Goal: Task Accomplishment & Management: Manage account settings

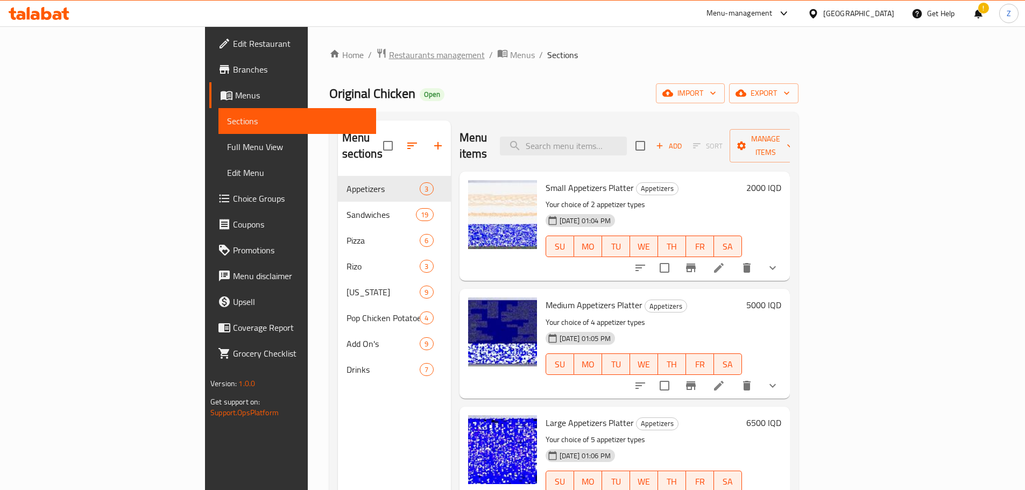
click at [389, 61] on span "Restaurants management" at bounding box center [437, 54] width 96 height 13
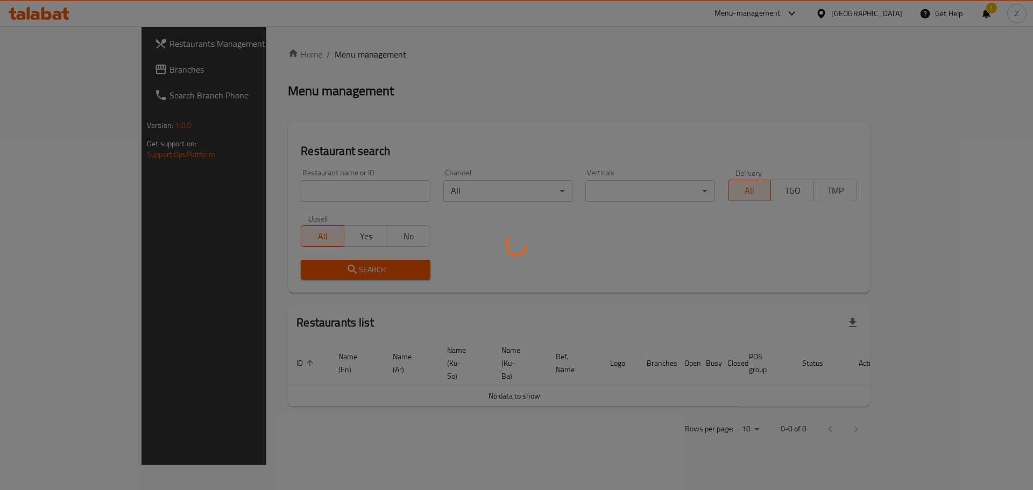
click at [292, 59] on div at bounding box center [516, 245] width 1033 height 490
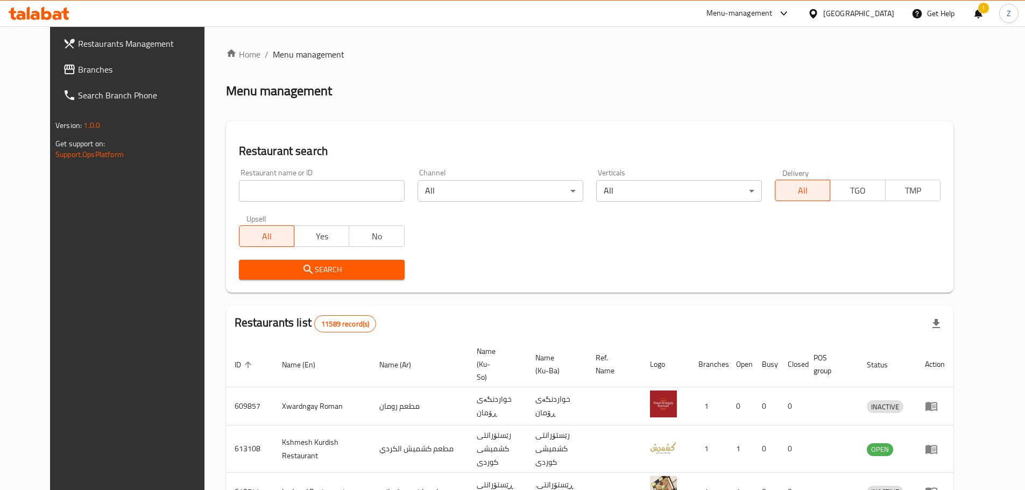
click at [287, 187] on input "search" at bounding box center [322, 191] width 166 height 22
paste input "686272"
type input "686272"
click at [335, 277] on button "Search" at bounding box center [322, 270] width 166 height 20
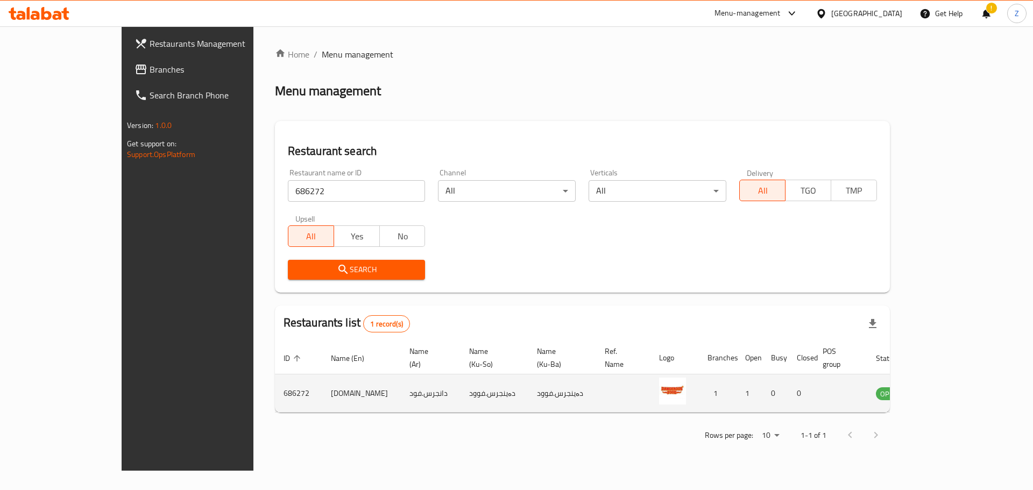
click at [946, 387] on icon "enhanced table" at bounding box center [939, 393] width 13 height 13
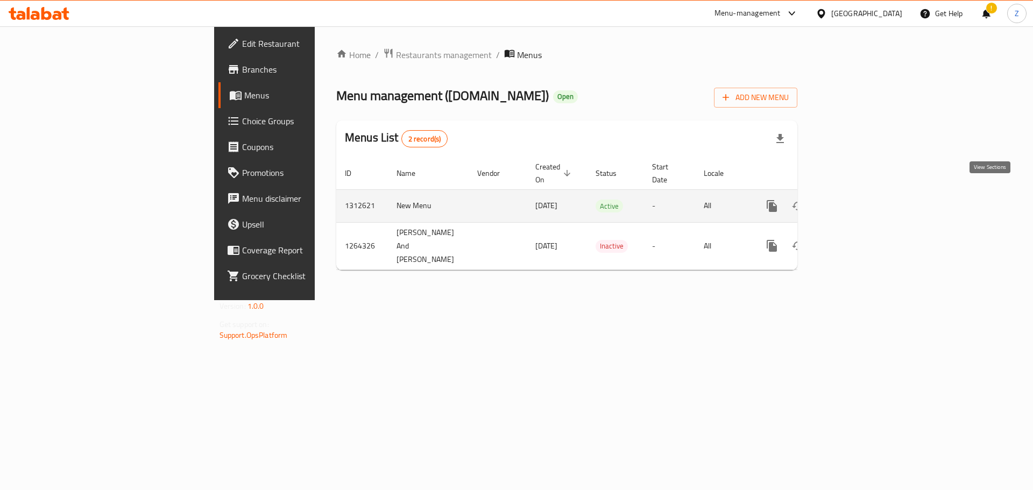
click at [856, 200] on icon "enhanced table" at bounding box center [849, 206] width 13 height 13
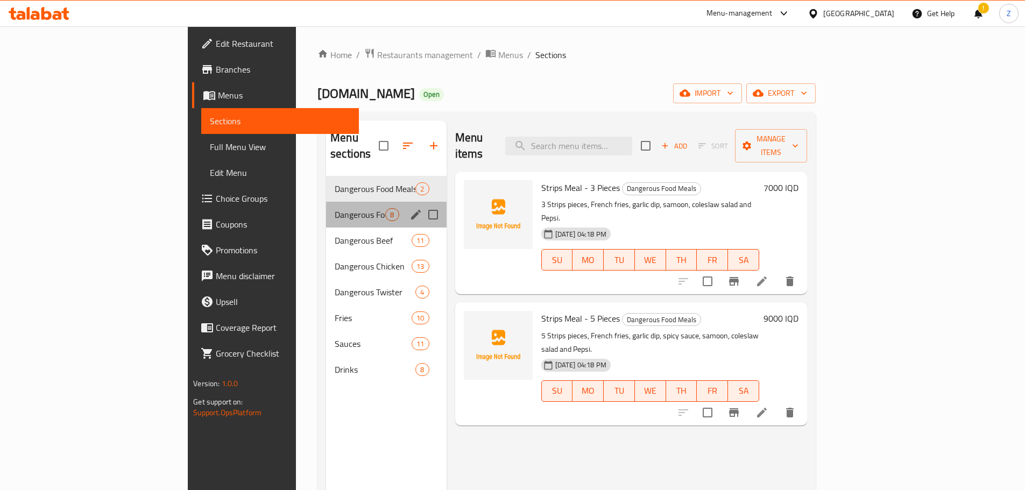
click at [326, 209] on div "Dangerous Food 8" at bounding box center [386, 215] width 120 height 26
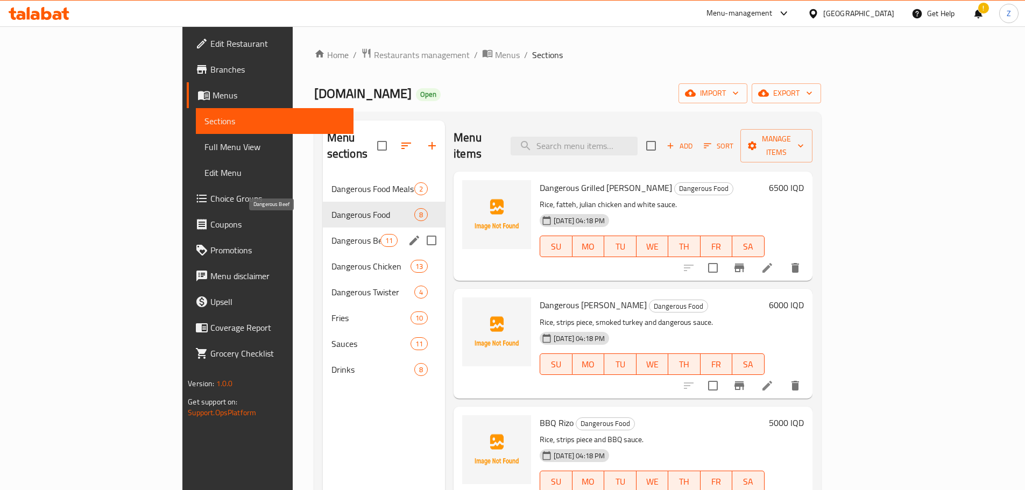
click at [332, 234] on span "Dangerous Beef" at bounding box center [356, 240] width 49 height 13
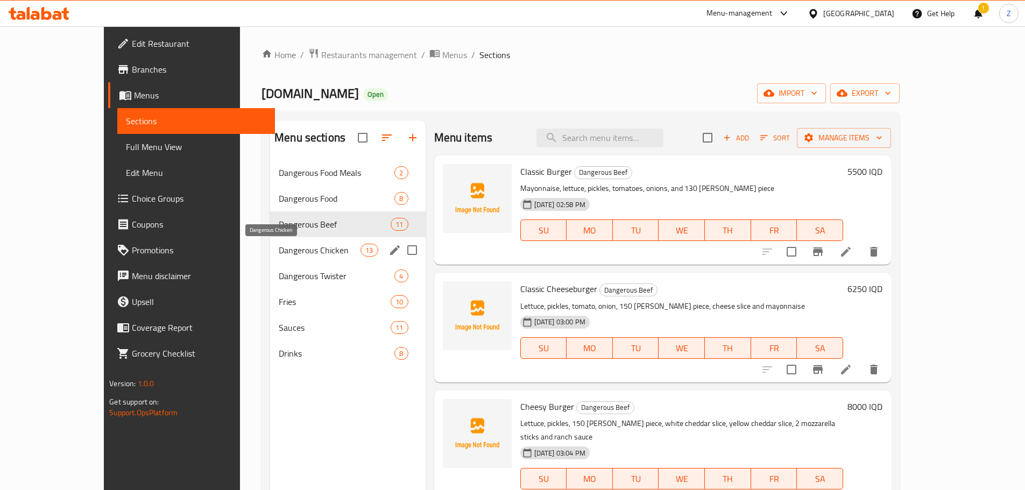
click at [279, 244] on span "Dangerous Chicken" at bounding box center [320, 250] width 82 height 13
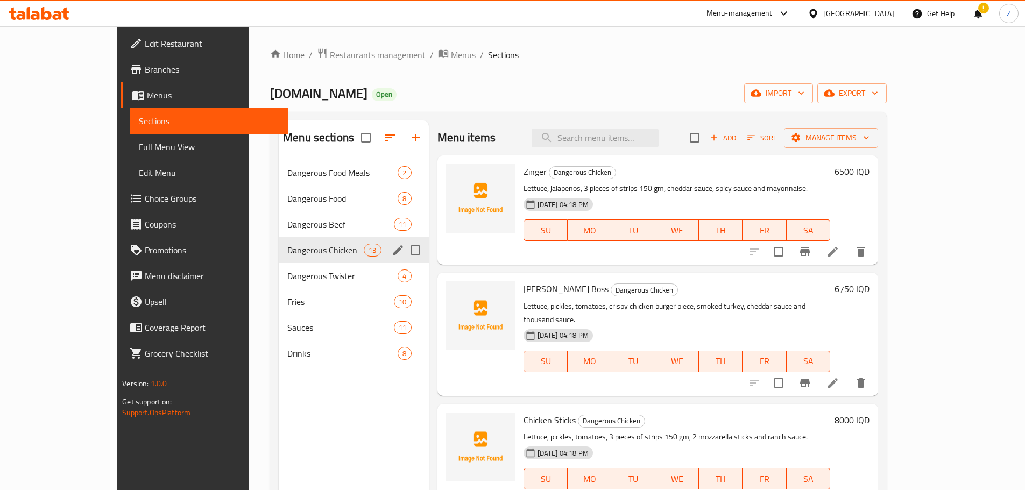
click at [279, 262] on div "Dangerous Chicken 13" at bounding box center [354, 250] width 150 height 26
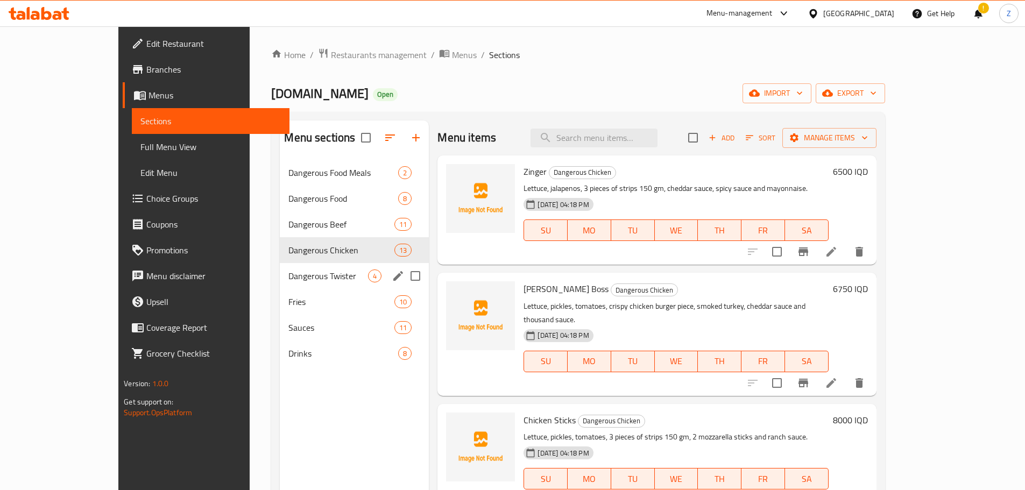
click at [280, 286] on div "Dangerous Twister 4" at bounding box center [354, 276] width 149 height 26
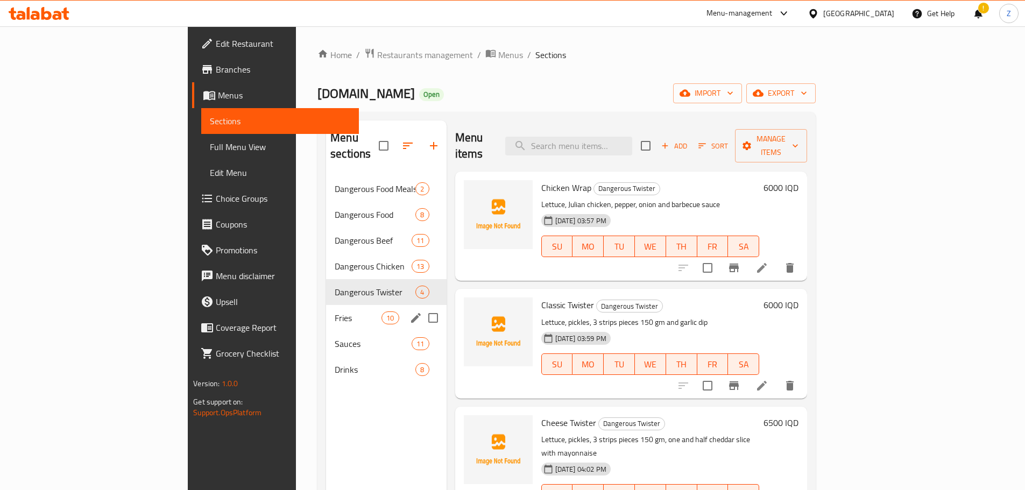
click at [326, 309] on div "Fries 10" at bounding box center [386, 318] width 121 height 26
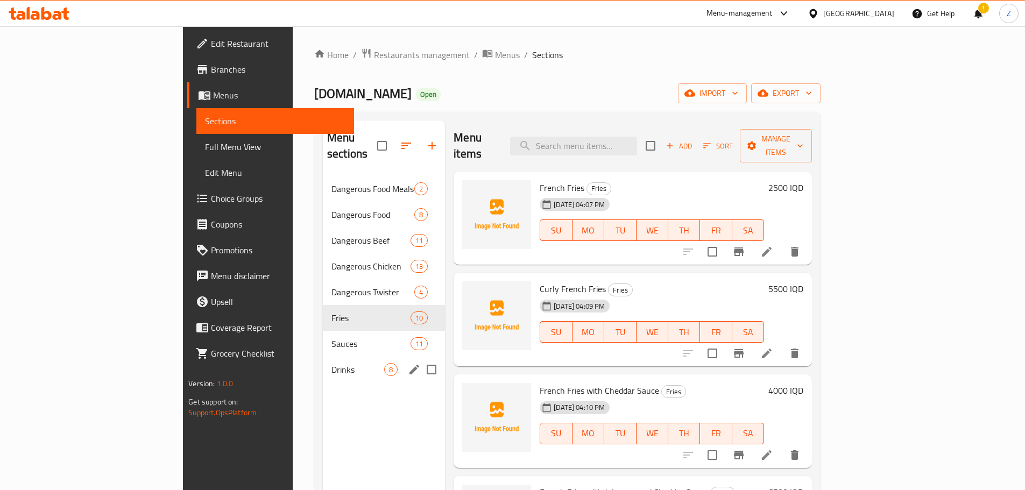
click at [323, 357] on div "Drinks 8" at bounding box center [384, 370] width 122 height 26
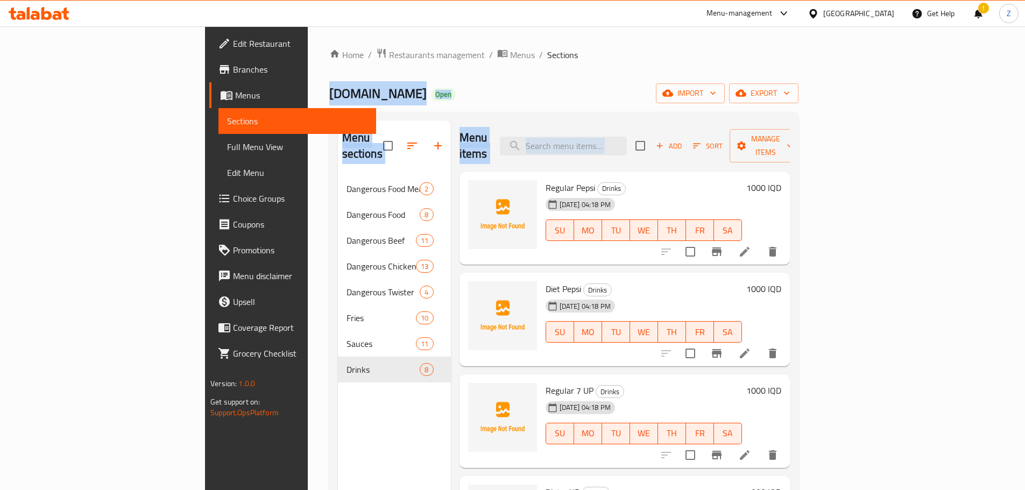
drag, startPoint x: 8, startPoint y: 471, endPoint x: 800, endPoint y: -65, distance: 956.3
click at [800, 0] on html "​ Menu-management [GEOGRAPHIC_DATA] Get Help ! Z Edit Restaurant Branches Menus…" at bounding box center [512, 245] width 1025 height 490
click at [475, 87] on div "[DOMAIN_NAME] Open import export" at bounding box center [563, 93] width 469 height 20
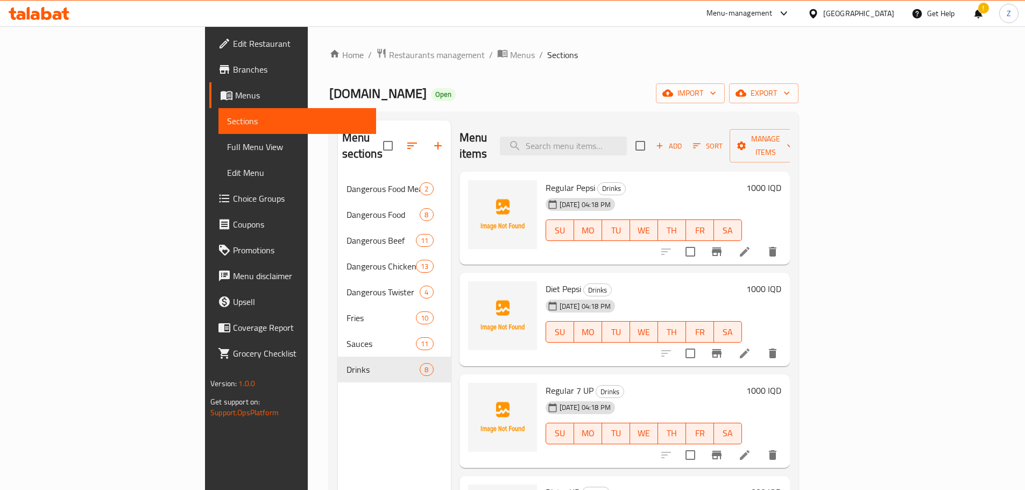
click at [329, 71] on div "Home / Restaurants management / Menus / Sections [DOMAIN_NAME] Open import expo…" at bounding box center [563, 334] width 469 height 572
click at [389, 55] on span "Restaurants management" at bounding box center [437, 54] width 96 height 13
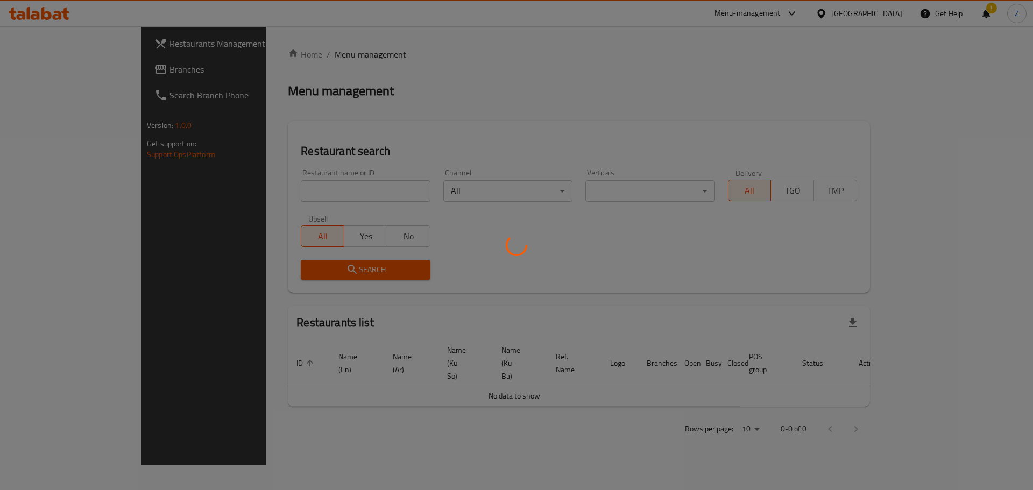
click at [313, 196] on div at bounding box center [516, 245] width 1033 height 490
click at [326, 189] on div at bounding box center [516, 245] width 1033 height 490
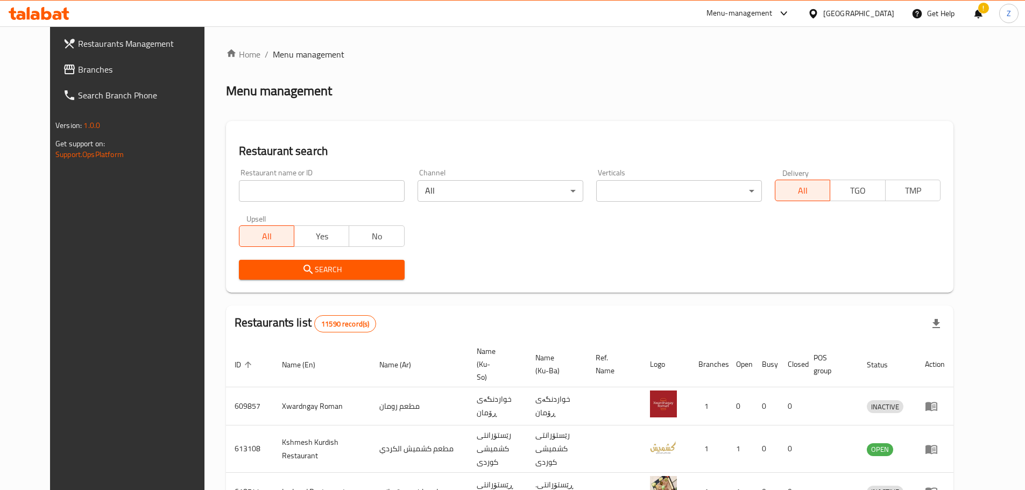
click at [348, 191] on input "search" at bounding box center [322, 191] width 166 height 22
paste input "655861"
type input "655861"
click at [347, 277] on button "Search" at bounding box center [322, 270] width 166 height 20
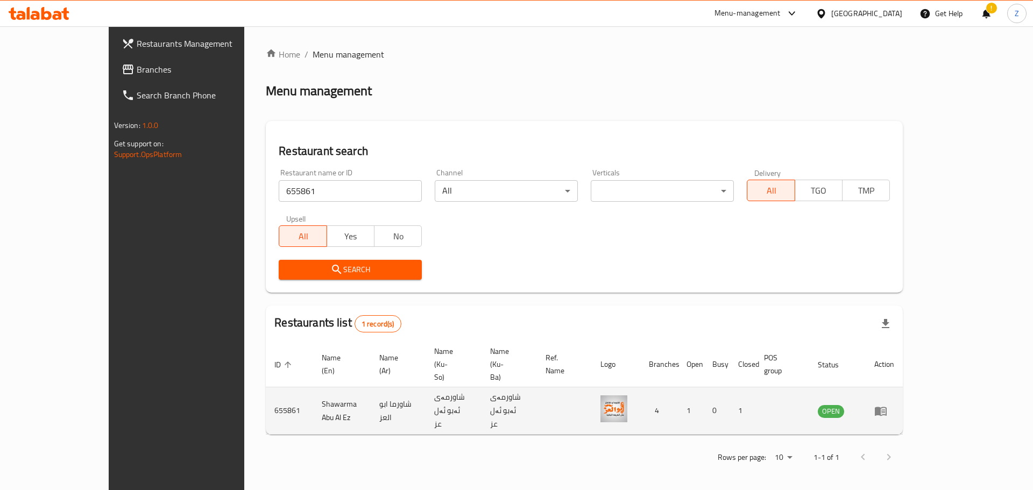
click at [903, 388] on td "enhanced table" at bounding box center [884, 410] width 37 height 47
click at [887, 405] on icon "enhanced table" at bounding box center [881, 411] width 13 height 13
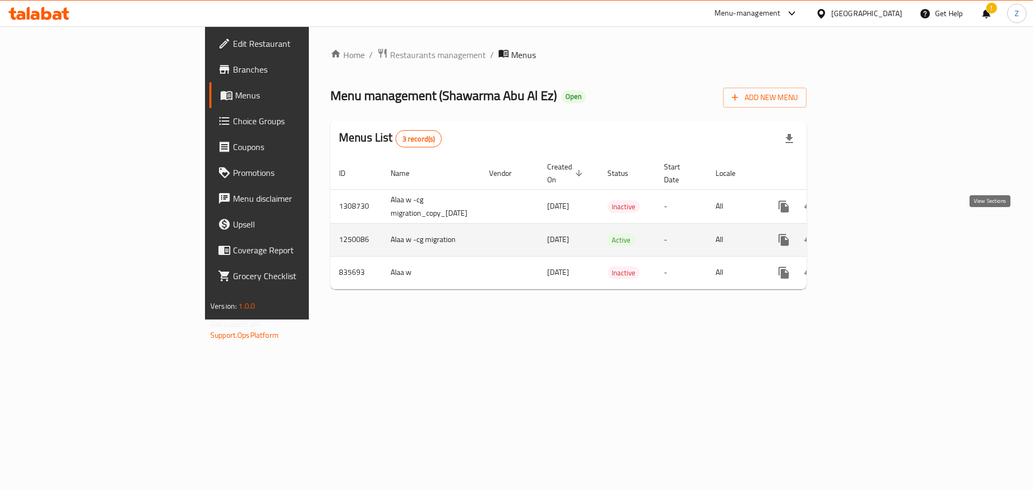
click at [875, 227] on link "enhanced table" at bounding box center [862, 240] width 26 height 26
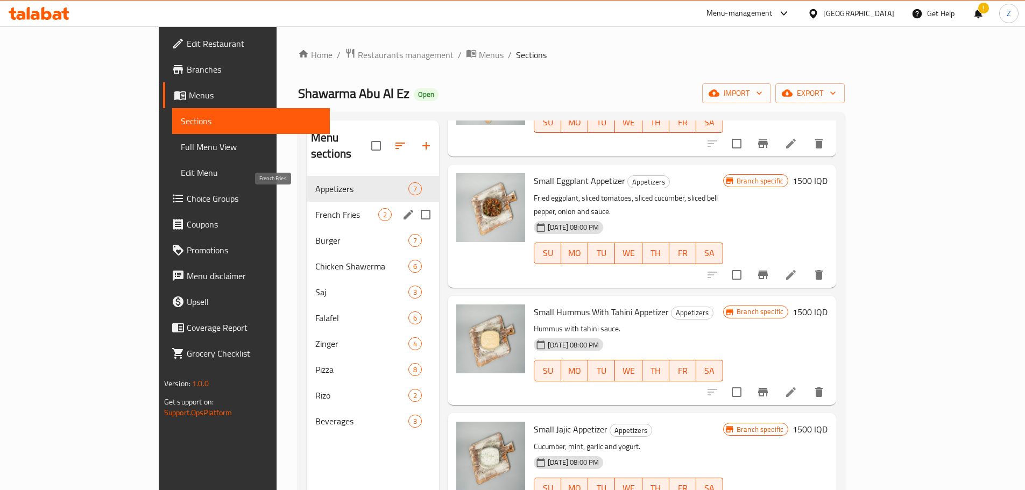
click at [320, 208] on span "French Fries" at bounding box center [346, 214] width 63 height 13
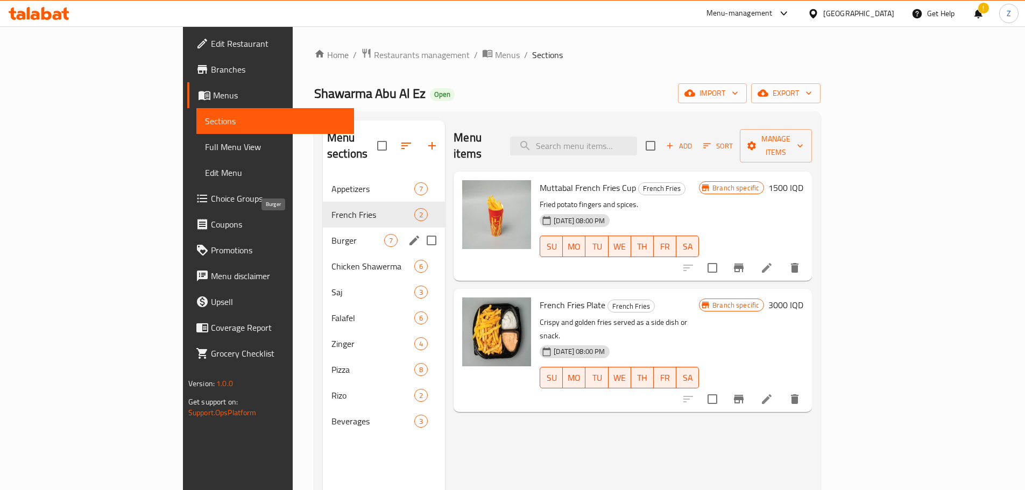
click at [332, 234] on span "Burger" at bounding box center [358, 240] width 53 height 13
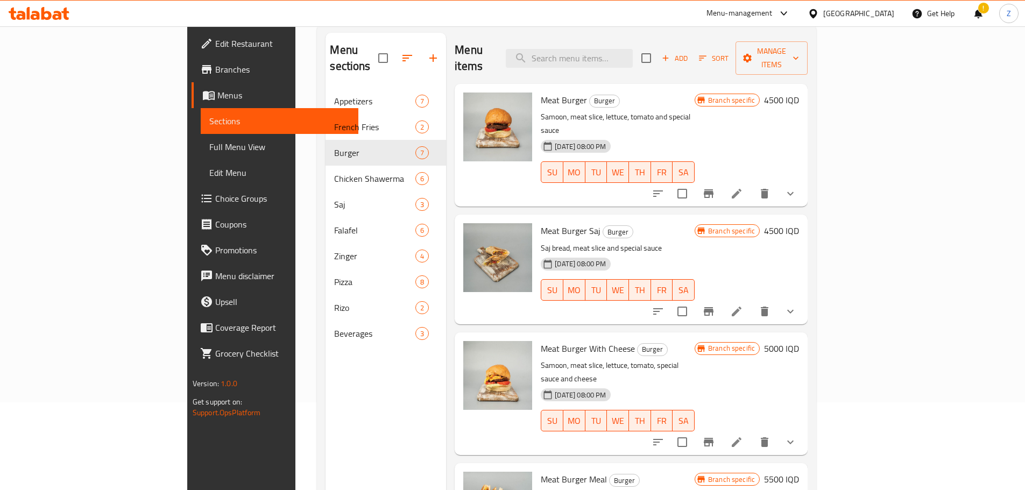
scroll to position [43, 0]
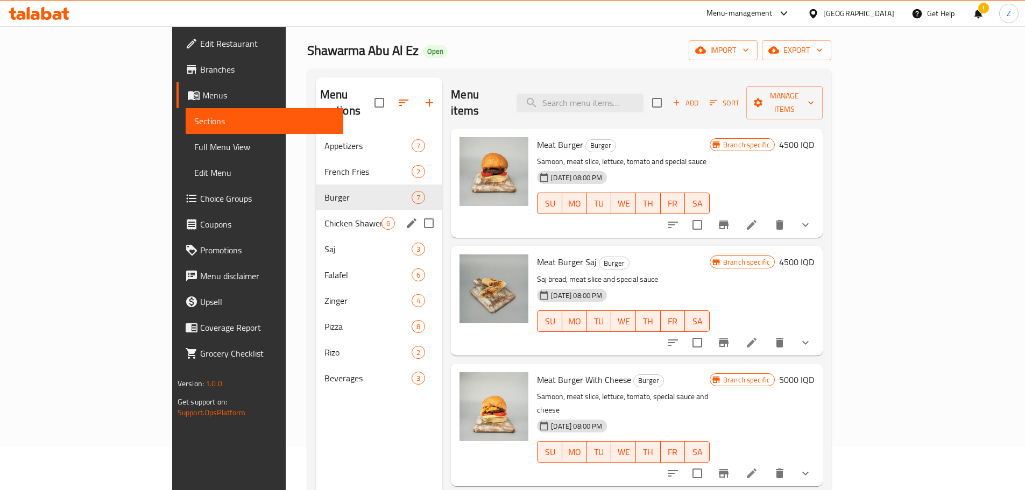
click at [325, 217] on span "Chicken Shawerma" at bounding box center [353, 223] width 57 height 13
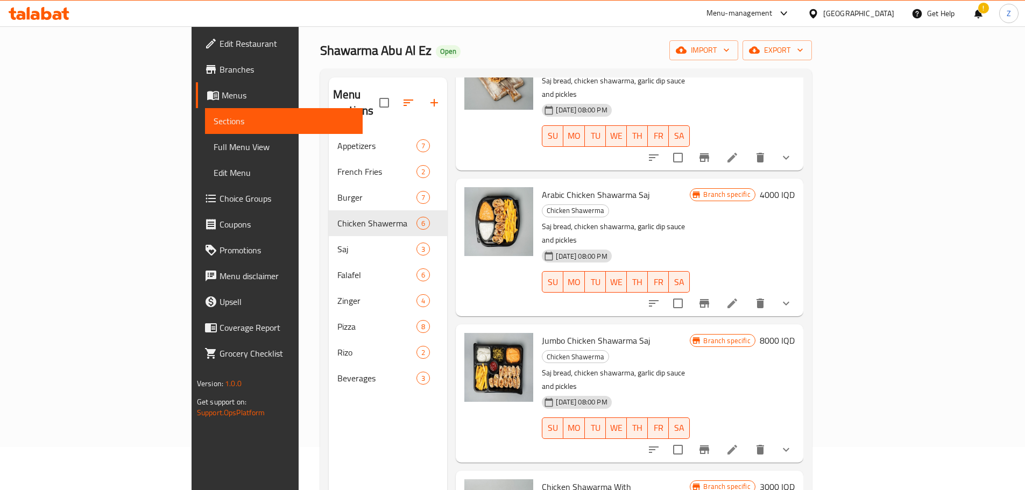
scroll to position [151, 0]
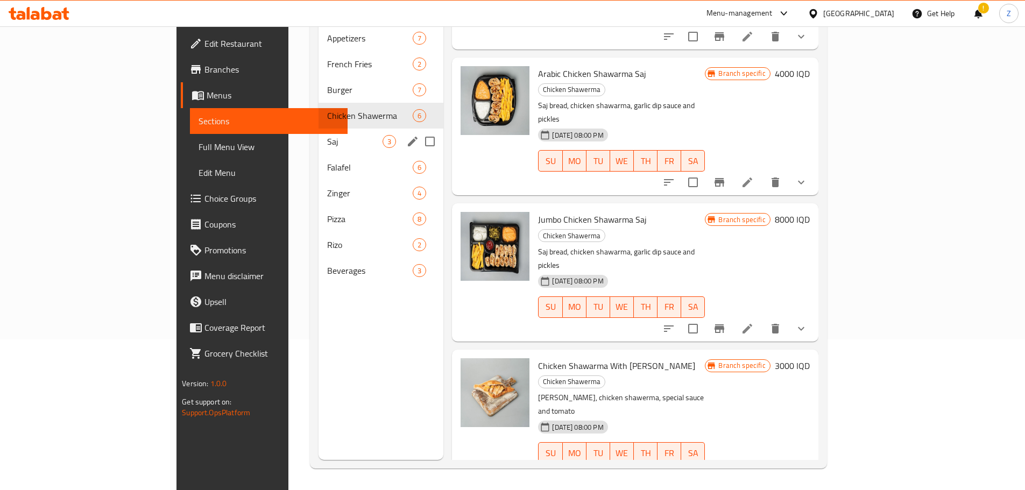
click at [327, 135] on span "Saj" at bounding box center [354, 141] width 55 height 13
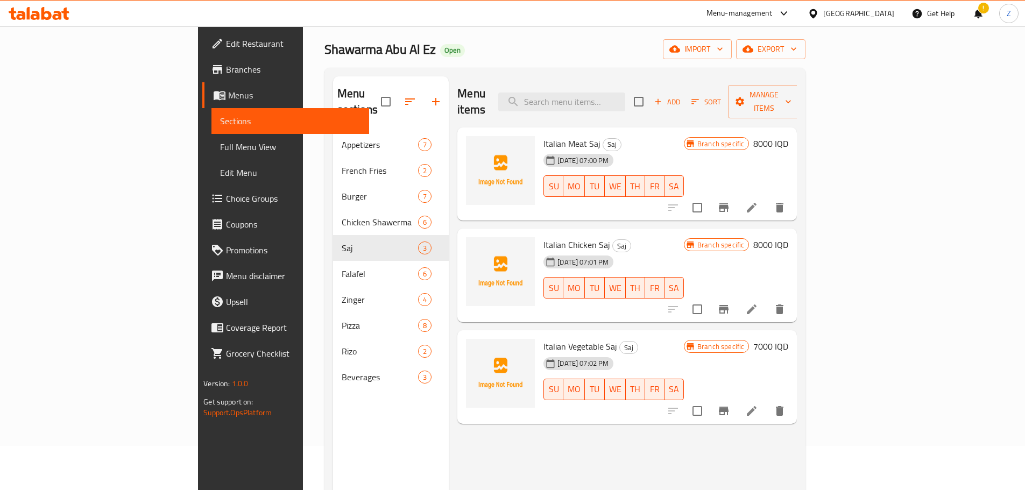
scroll to position [43, 0]
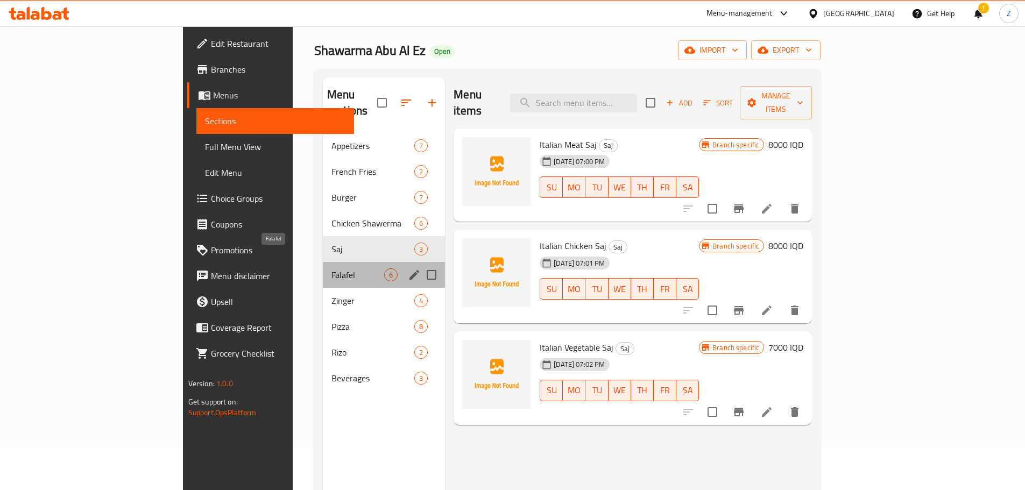
click at [332, 269] on span "Falafel" at bounding box center [358, 275] width 53 height 13
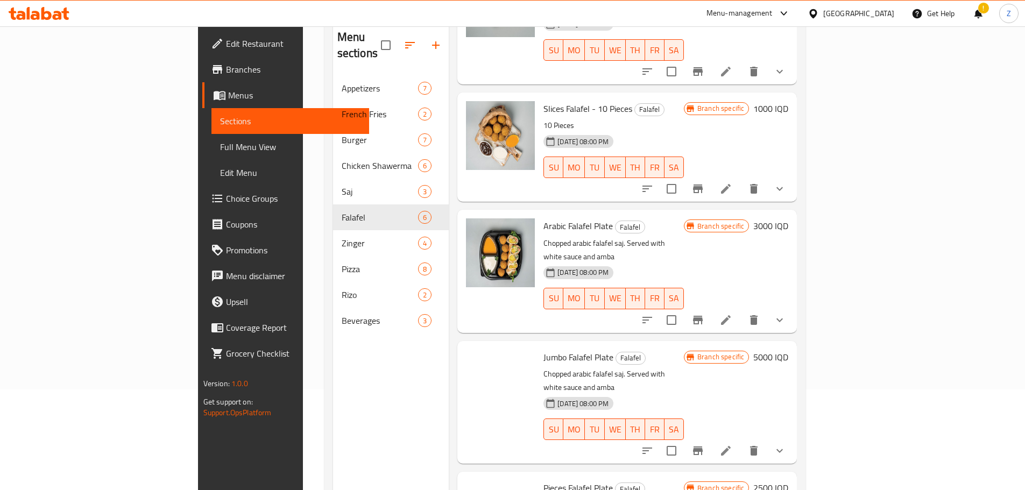
scroll to position [151, 0]
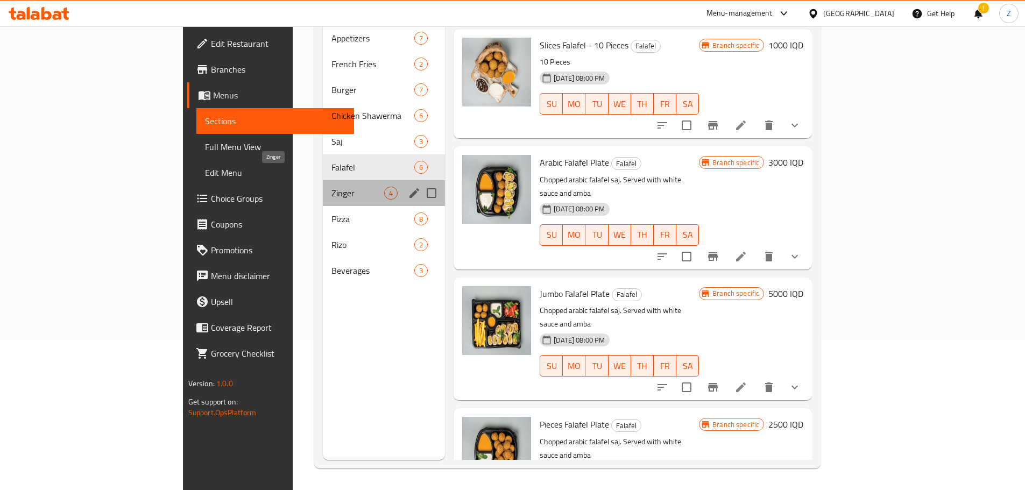
click at [332, 187] on span "Zinger" at bounding box center [358, 193] width 53 height 13
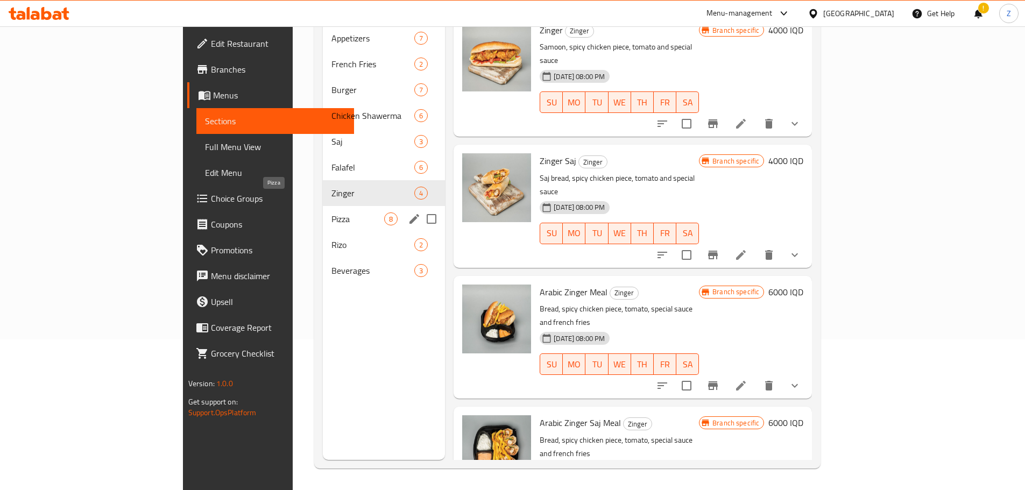
click at [323, 206] on div "Pizza 8" at bounding box center [384, 219] width 122 height 26
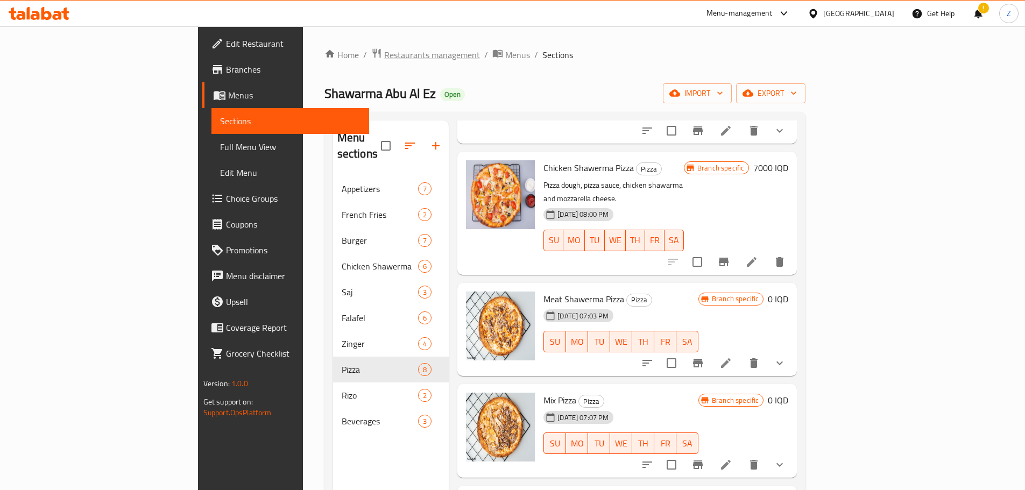
click at [384, 59] on span "Restaurants management" at bounding box center [432, 54] width 96 height 13
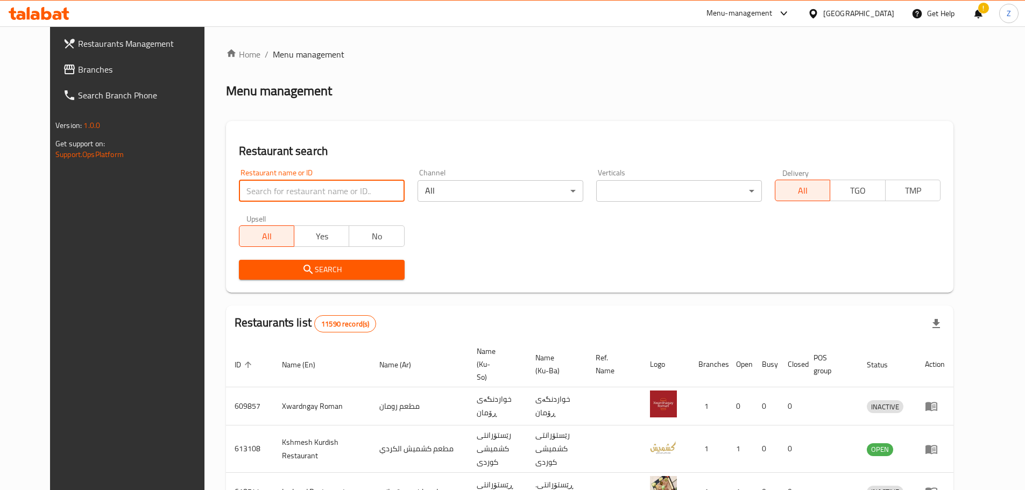
click at [302, 191] on input "search" at bounding box center [322, 191] width 166 height 22
paste input "695408"
type input "695408"
click at [315, 271] on span "Search" at bounding box center [322, 269] width 149 height 13
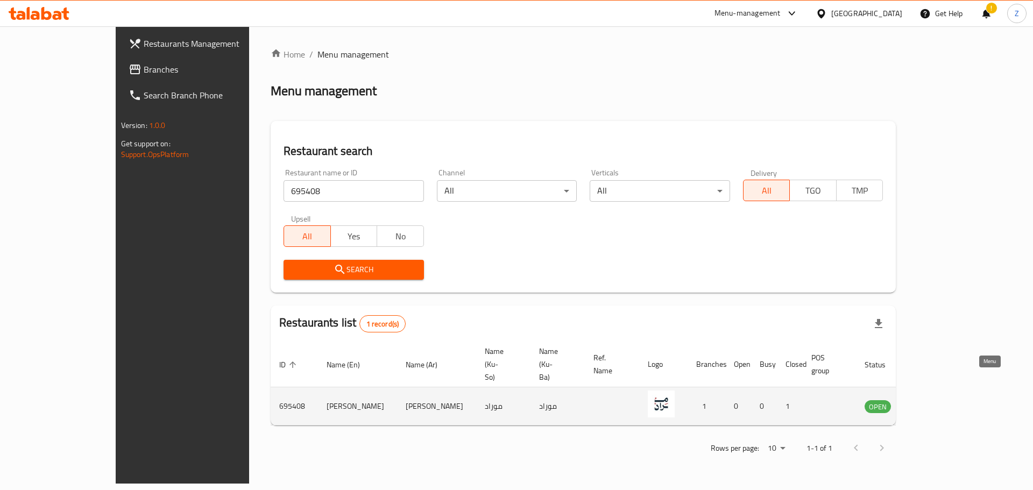
click at [934, 403] on icon "enhanced table" at bounding box center [928, 407] width 12 height 9
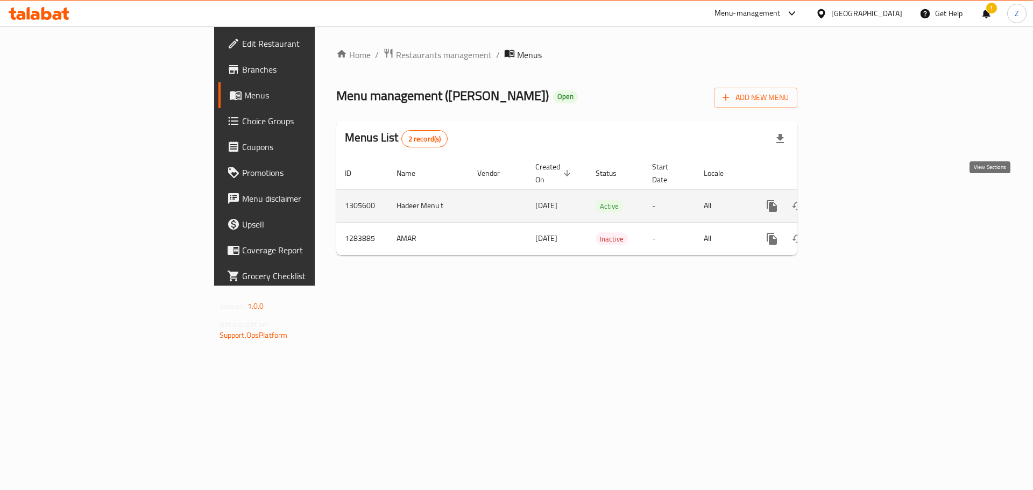
click at [856, 200] on icon "enhanced table" at bounding box center [849, 206] width 13 height 13
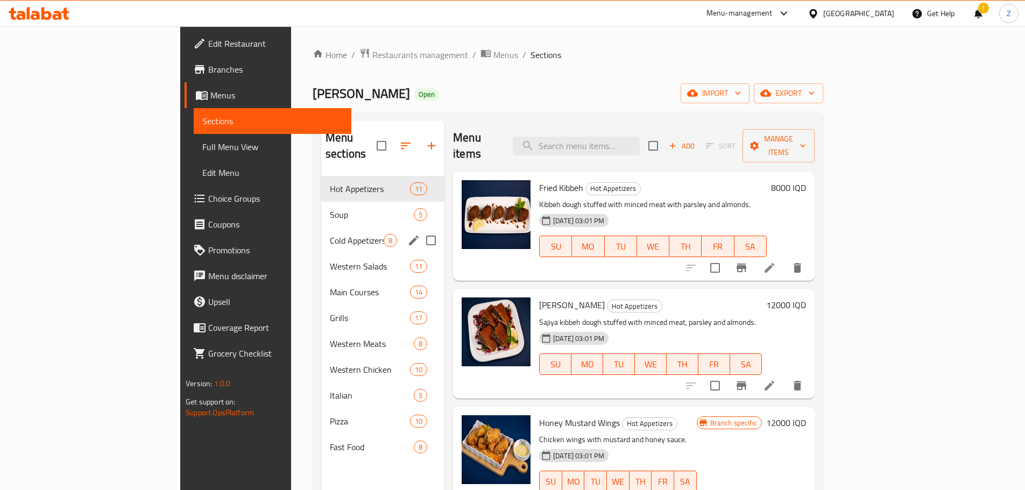
click at [330, 234] on span "Cold Appetizers" at bounding box center [357, 240] width 54 height 13
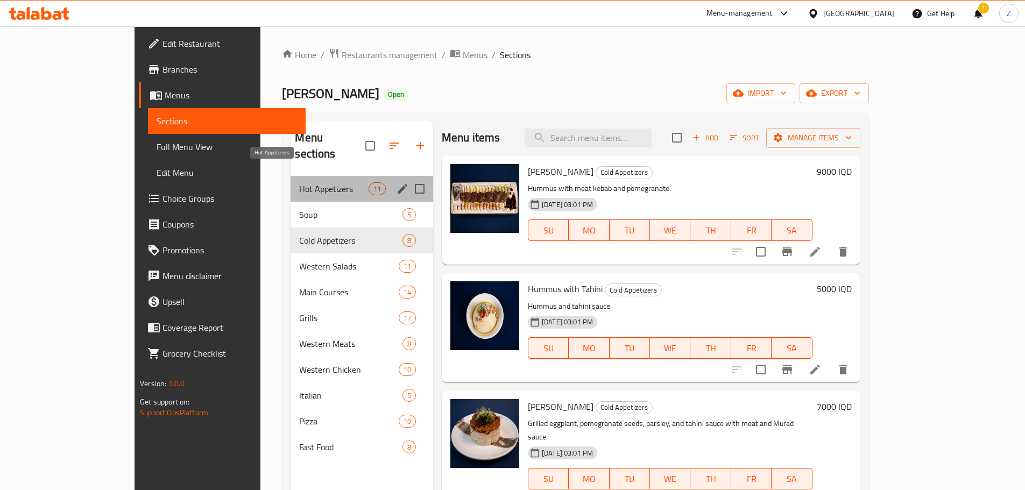
drag, startPoint x: 297, startPoint y: 178, endPoint x: 361, endPoint y: 194, distance: 66.0
click at [299, 182] on span "Hot Appetizers" at bounding box center [333, 188] width 69 height 13
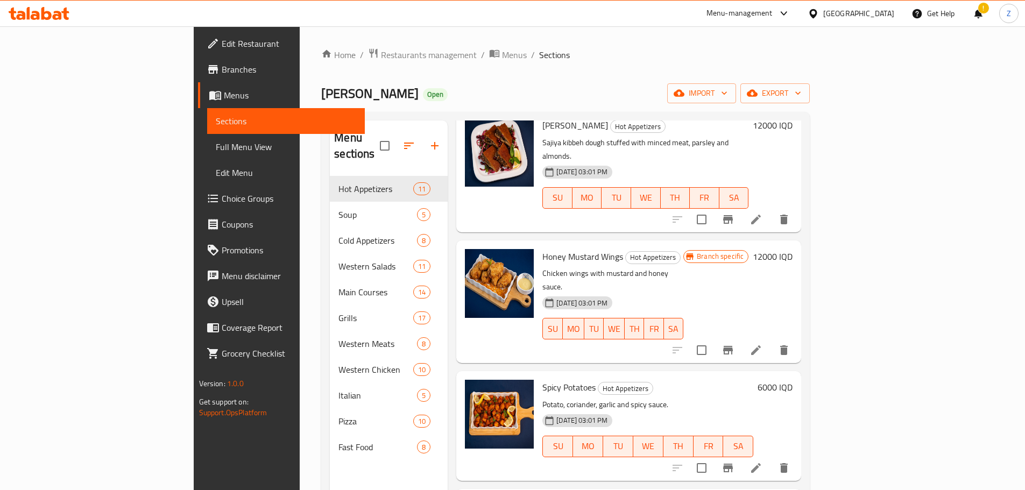
scroll to position [269, 0]
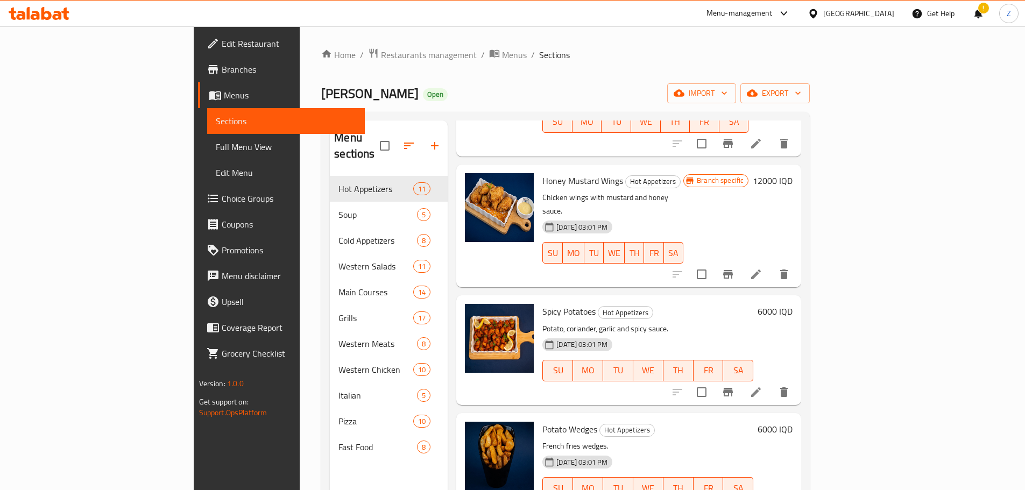
click at [793, 304] on h6 "6000 IQD" at bounding box center [775, 311] width 35 height 15
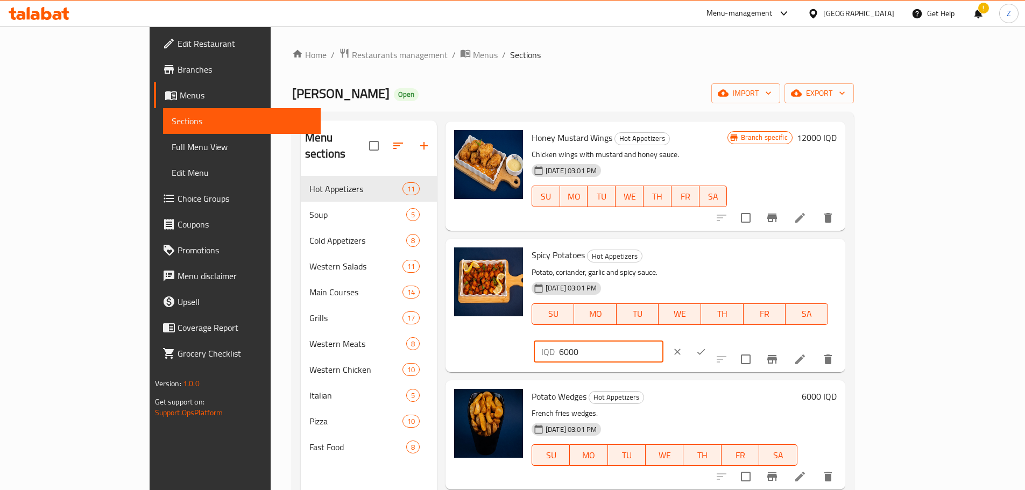
drag, startPoint x: 836, startPoint y: 260, endPoint x: 831, endPoint y: 261, distance: 5.5
click at [664, 341] on div "IQD 6000 ​" at bounding box center [599, 352] width 130 height 22
type input "7000"
click at [707, 347] on icon "ok" at bounding box center [701, 352] width 11 height 11
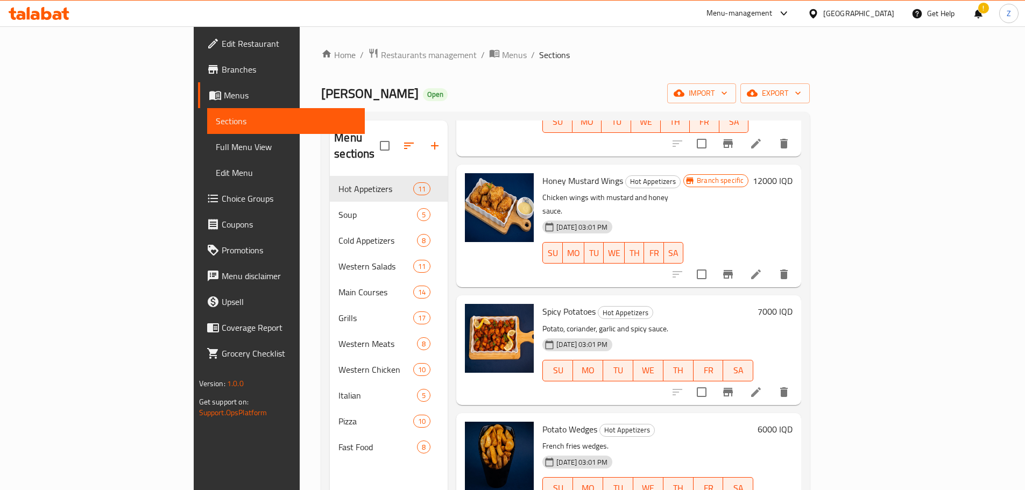
scroll to position [323, 0]
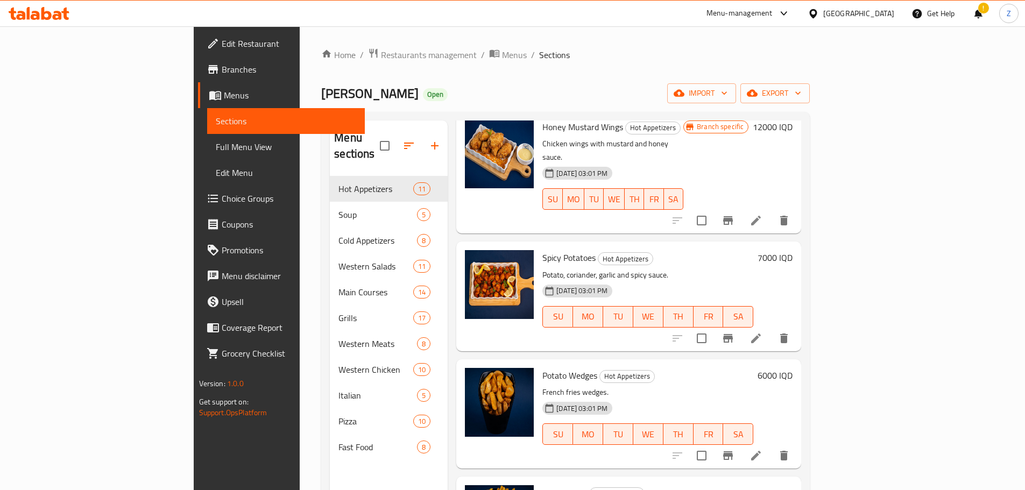
click at [793, 368] on h6 "6000 IQD" at bounding box center [775, 375] width 35 height 15
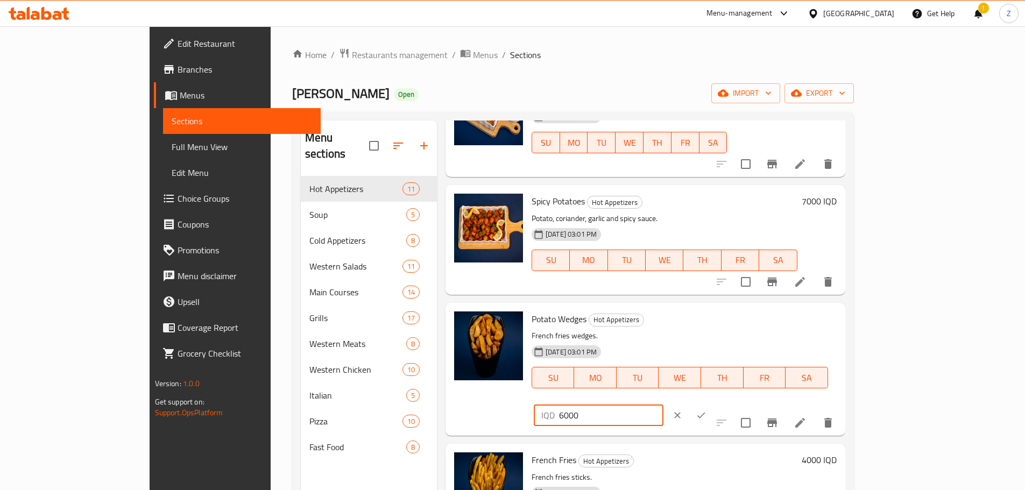
drag, startPoint x: 835, startPoint y: 322, endPoint x: 823, endPoint y: 323, distance: 11.9
click at [664, 405] on div "IQD 6000 ​" at bounding box center [599, 416] width 130 height 22
type input "8000"
click at [707, 410] on icon "ok" at bounding box center [701, 415] width 11 height 11
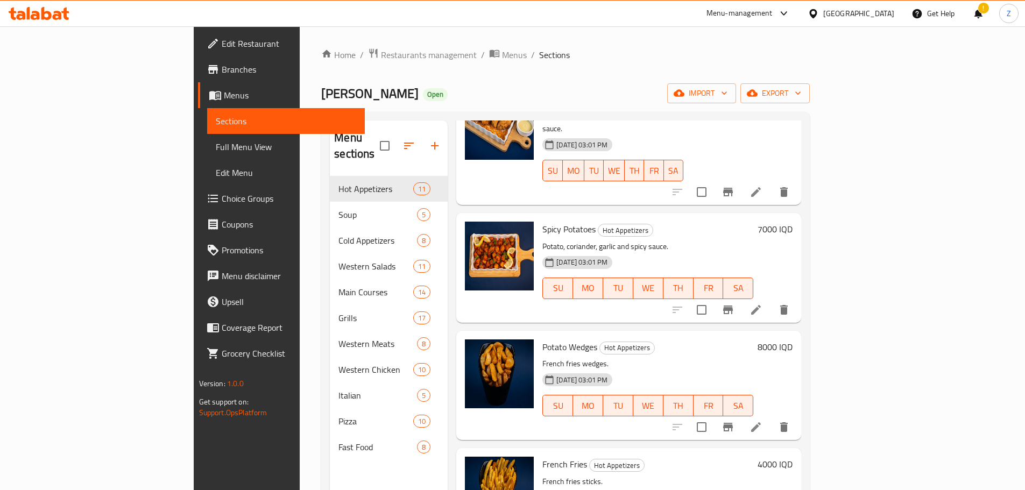
scroll to position [377, 0]
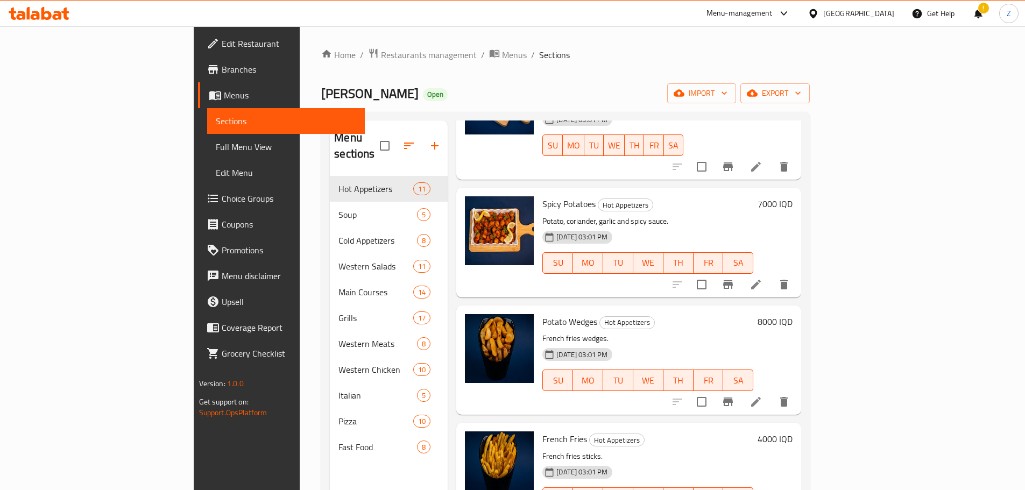
click at [793, 432] on h6 "4000 IQD" at bounding box center [775, 439] width 35 height 15
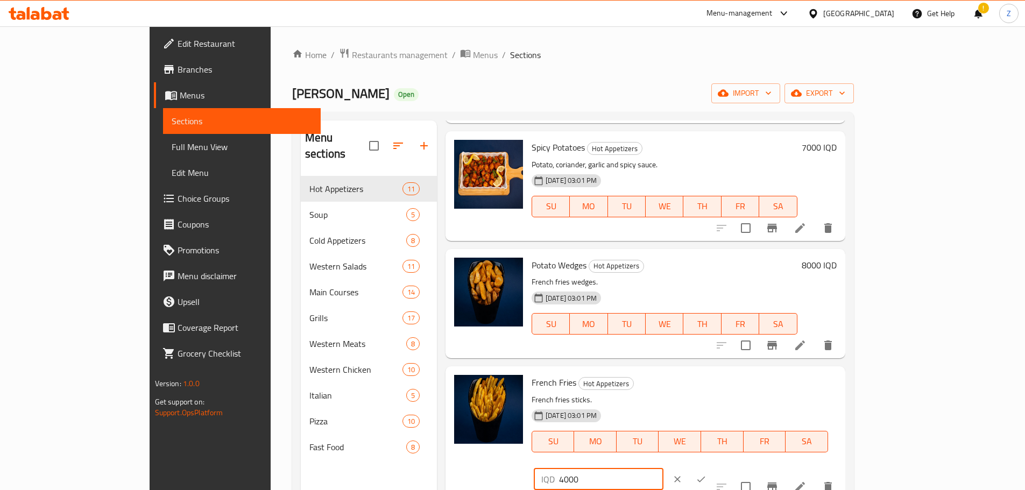
drag, startPoint x: 836, startPoint y: 384, endPoint x: 830, endPoint y: 386, distance: 5.6
click at [664, 469] on div "IQD 4000 ​" at bounding box center [599, 480] width 130 height 22
type input "5000"
click at [707, 474] on icon "ok" at bounding box center [701, 479] width 11 height 11
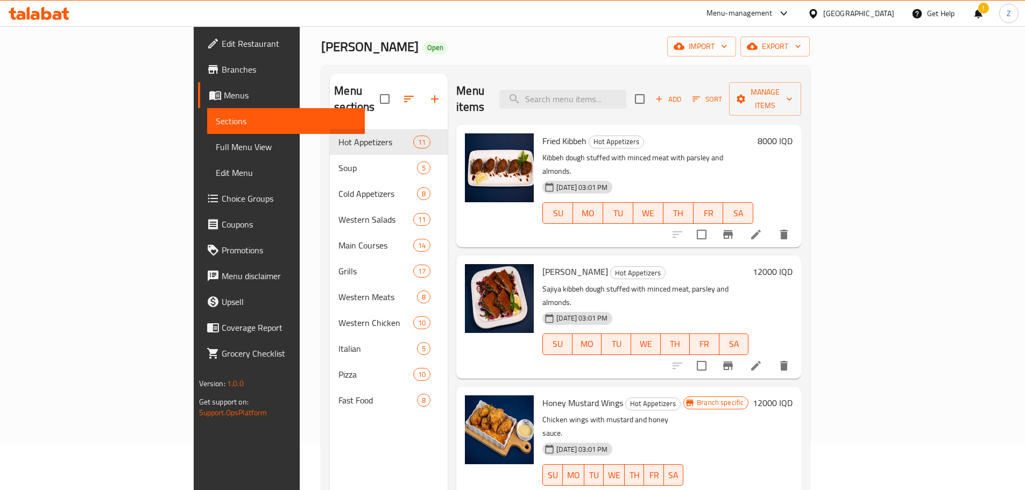
scroll to position [43, 0]
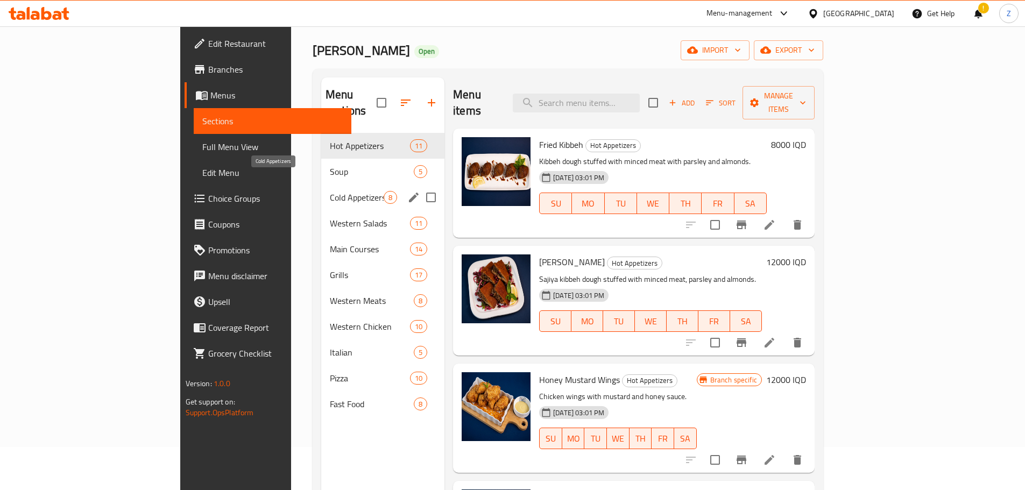
click at [330, 191] on span "Cold Appetizers" at bounding box center [357, 197] width 54 height 13
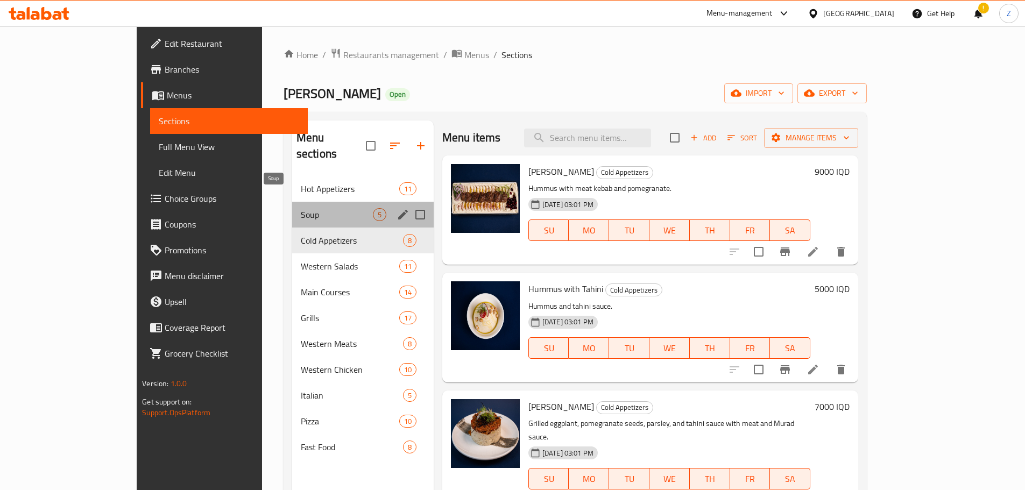
click at [301, 208] on span "Soup" at bounding box center [337, 214] width 72 height 13
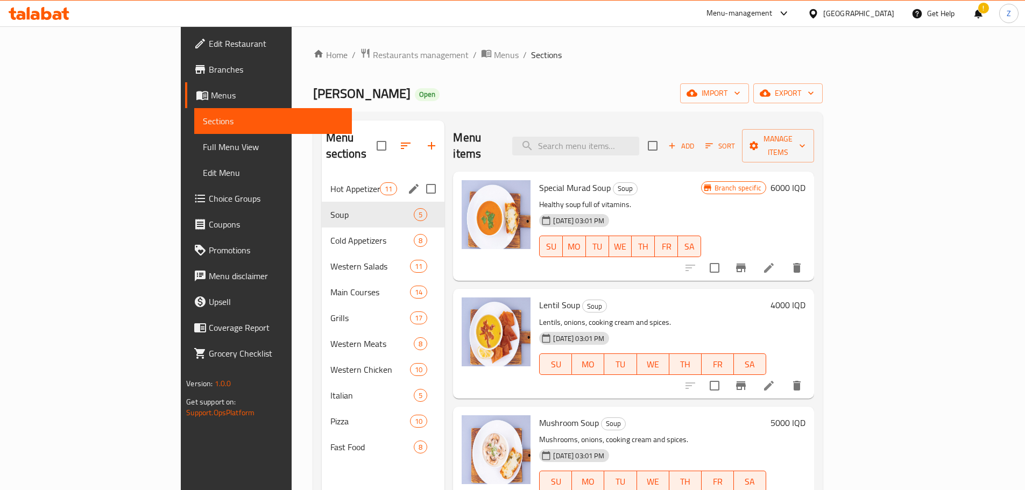
click at [330, 182] on span "Hot Appetizers" at bounding box center [355, 188] width 50 height 13
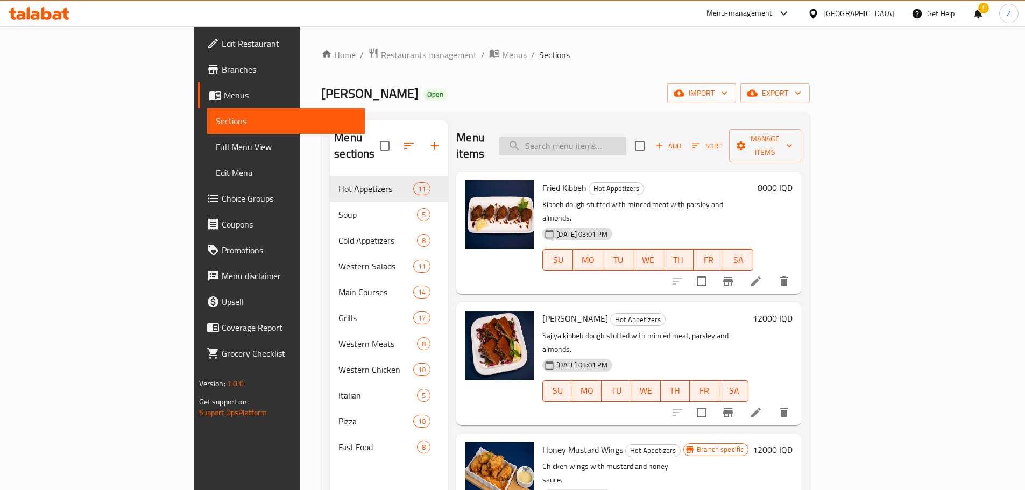
click at [617, 141] on input "search" at bounding box center [562, 146] width 127 height 19
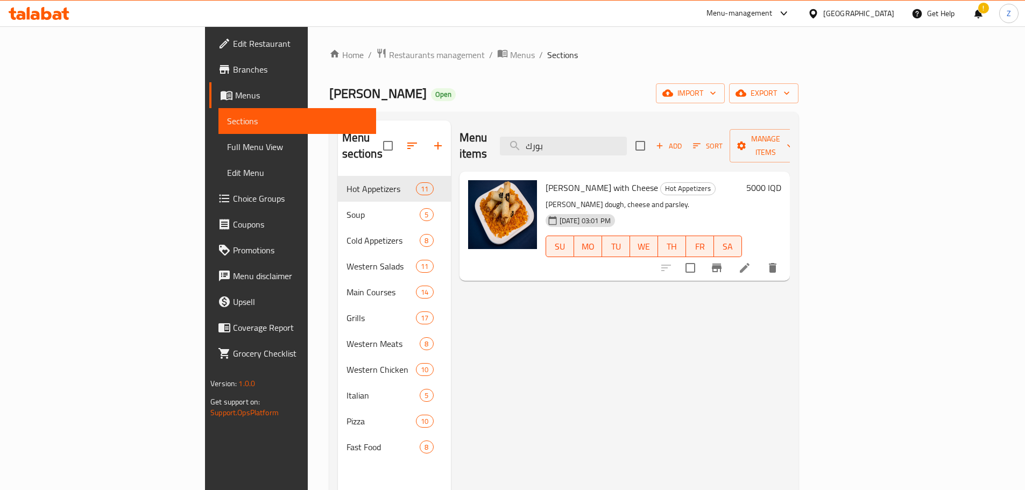
type input "بورك"
click at [781, 180] on h6 "5000 IQD" at bounding box center [763, 187] width 35 height 15
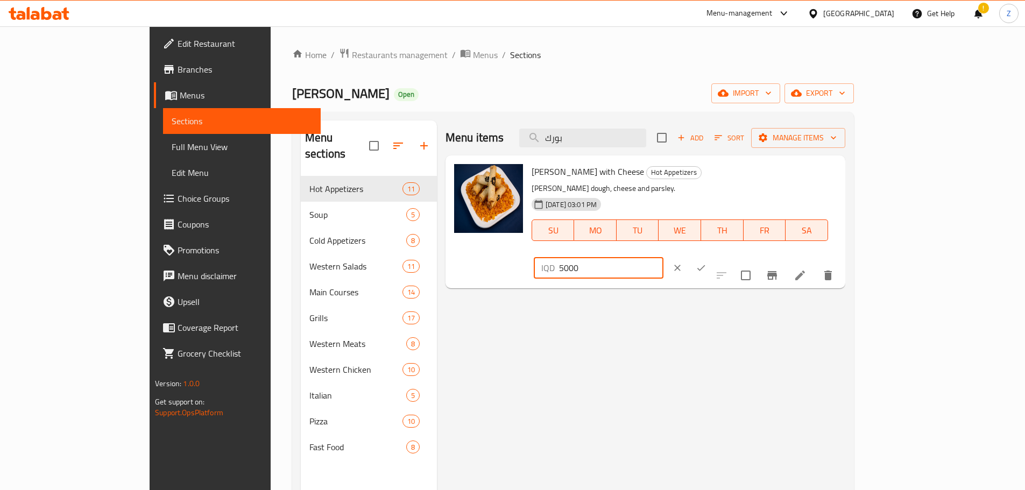
drag, startPoint x: 844, startPoint y: 184, endPoint x: 838, endPoint y: 186, distance: 6.8
click at [664, 257] on div "IQD 5000 ​" at bounding box center [599, 268] width 130 height 22
type input "7000"
click at [713, 256] on button "ok" at bounding box center [701, 268] width 24 height 24
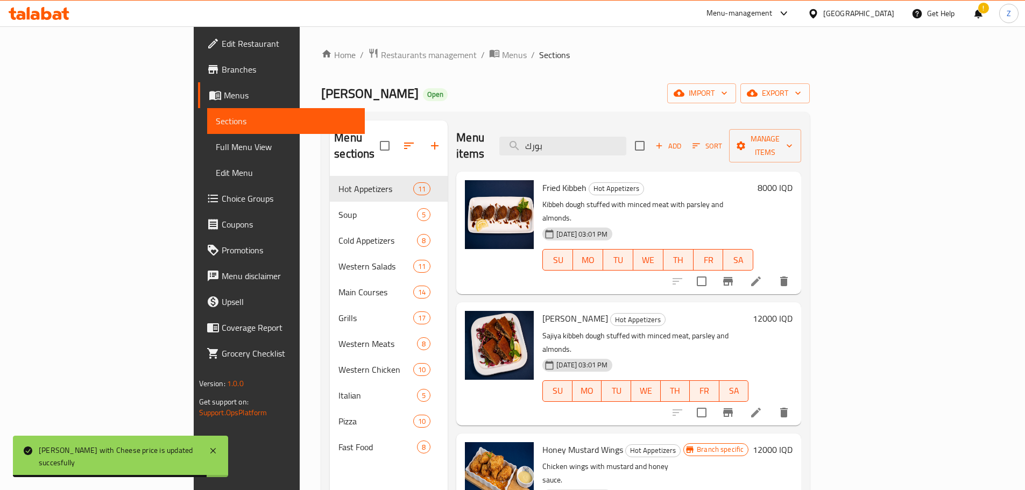
click at [646, 125] on div "Menu items بورك Add Sort Manage items" at bounding box center [628, 146] width 345 height 51
click at [626, 137] on input "بورك" at bounding box center [562, 146] width 127 height 19
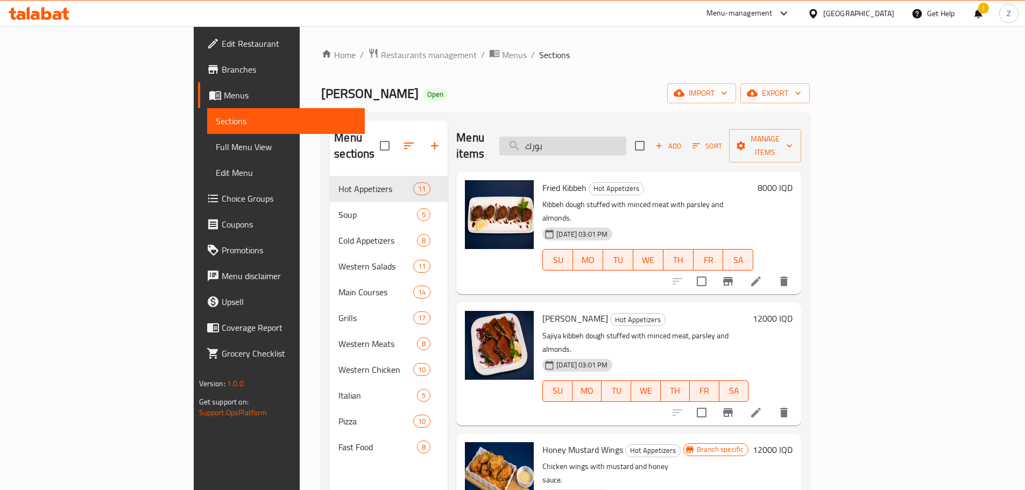
click at [626, 137] on input "بورك" at bounding box center [562, 146] width 127 height 19
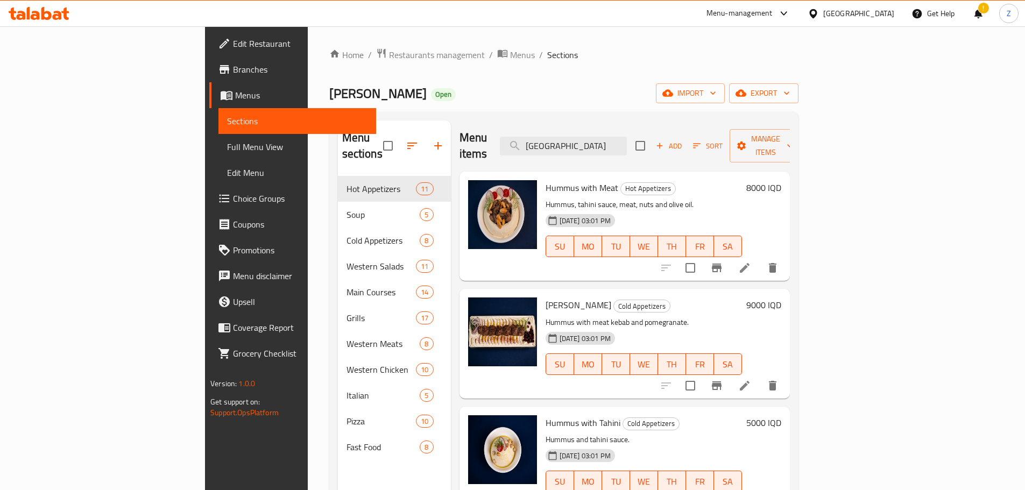
type input "[GEOGRAPHIC_DATA]"
click at [786, 176] on div "Hummus with Meat Hot Appetizers Hummus, tahini sauce, meat, nuts and olive oil.…" at bounding box center [663, 226] width 244 height 101
click at [781, 180] on h6 "8000 IQD" at bounding box center [763, 187] width 35 height 15
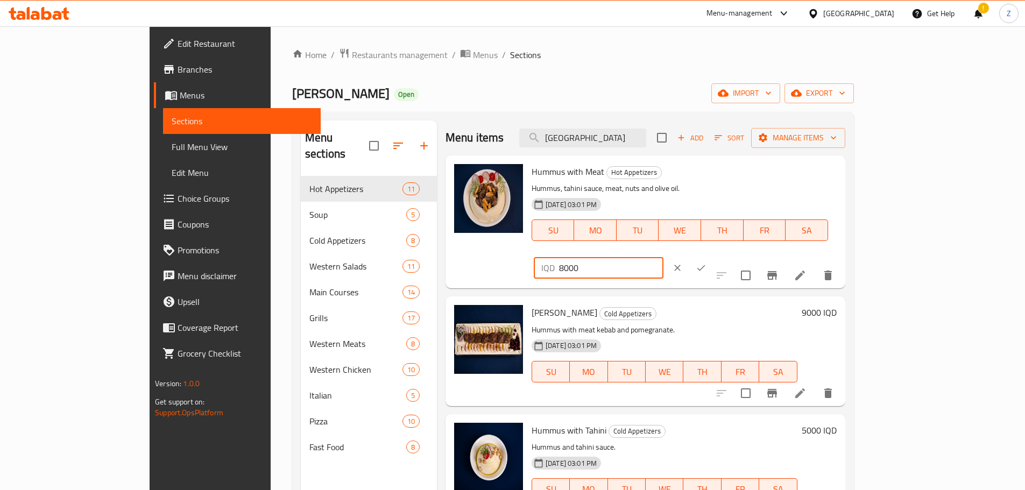
drag, startPoint x: 843, startPoint y: 179, endPoint x: 835, endPoint y: 181, distance: 8.4
click at [664, 257] on div "IQD 8000 ​" at bounding box center [599, 268] width 130 height 22
type input "12000"
click at [713, 256] on button "ok" at bounding box center [701, 268] width 24 height 24
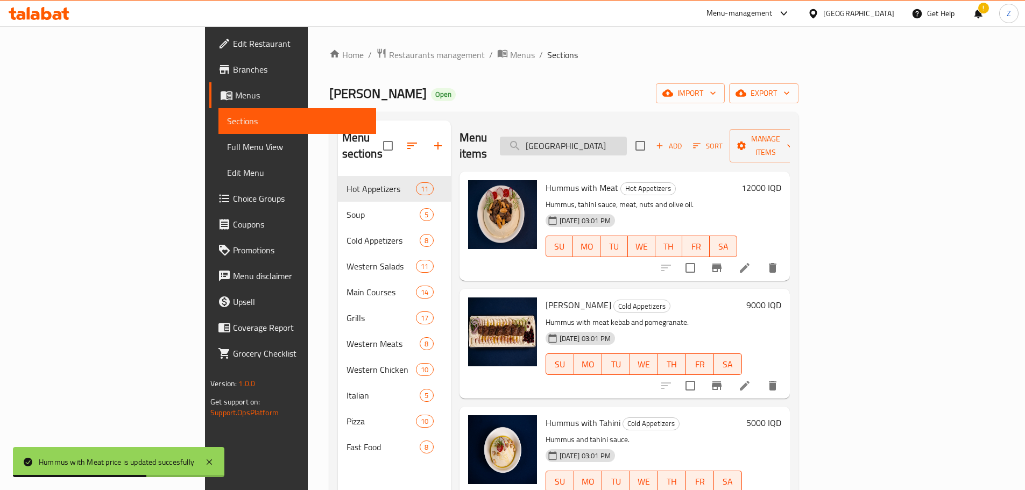
click at [627, 142] on input "[GEOGRAPHIC_DATA]" at bounding box center [563, 146] width 127 height 19
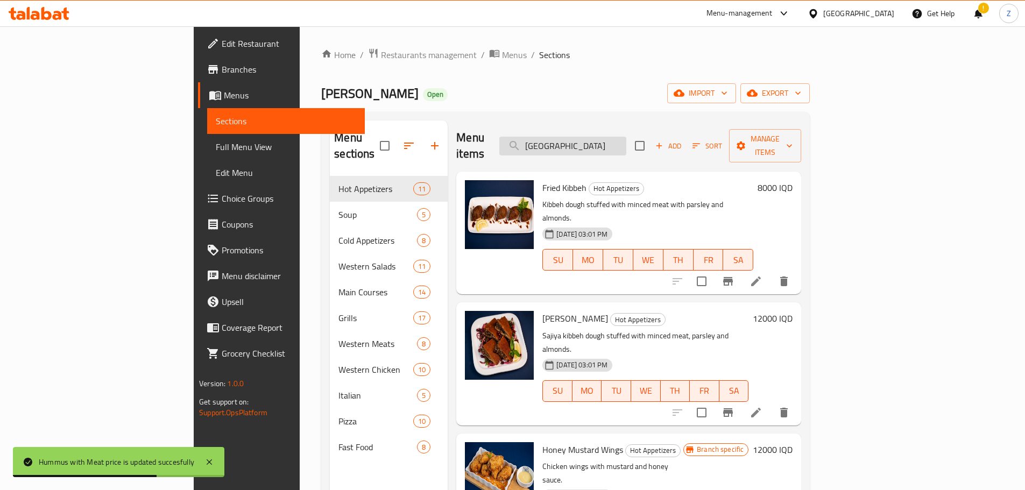
click at [626, 142] on input "[GEOGRAPHIC_DATA]" at bounding box center [562, 146] width 127 height 19
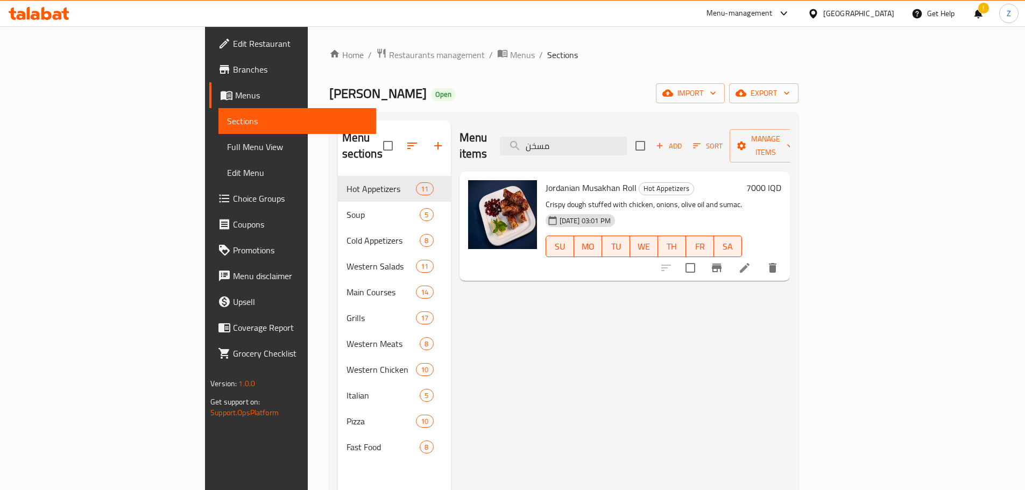
type input "مسخن"
click at [781, 180] on h6 "7000 IQD" at bounding box center [763, 187] width 35 height 15
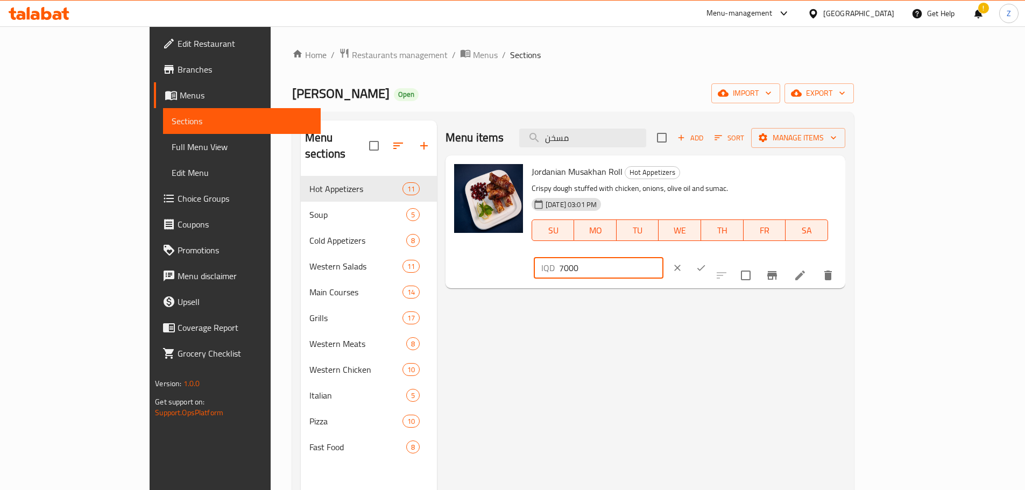
drag, startPoint x: 844, startPoint y: 175, endPoint x: 832, endPoint y: 174, distance: 11.9
click at [664, 257] on div "IQD 7000 ​" at bounding box center [599, 268] width 130 height 22
type input "10000"
click at [707, 263] on icon "ok" at bounding box center [701, 268] width 11 height 11
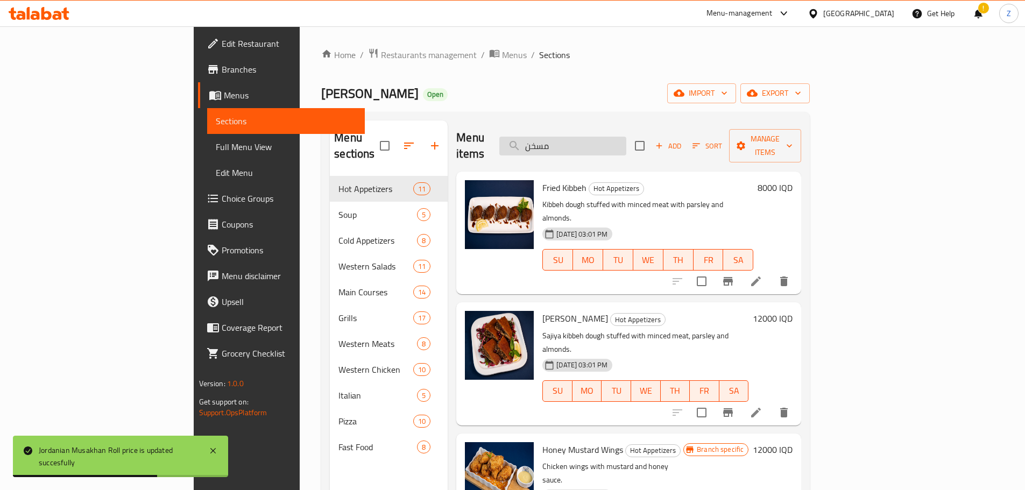
click at [626, 137] on input "مسخن" at bounding box center [562, 146] width 127 height 19
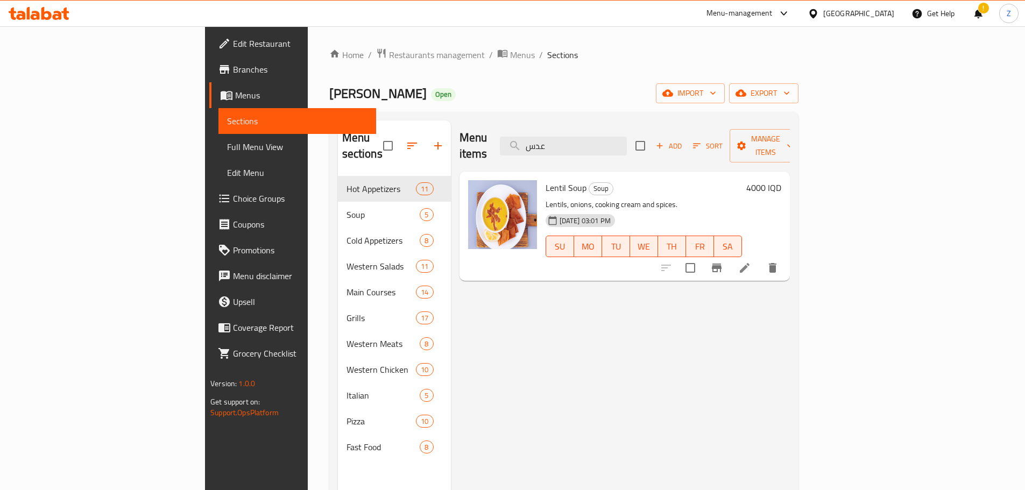
type input "عدس"
click at [781, 180] on h6 "4000 IQD" at bounding box center [763, 187] width 35 height 15
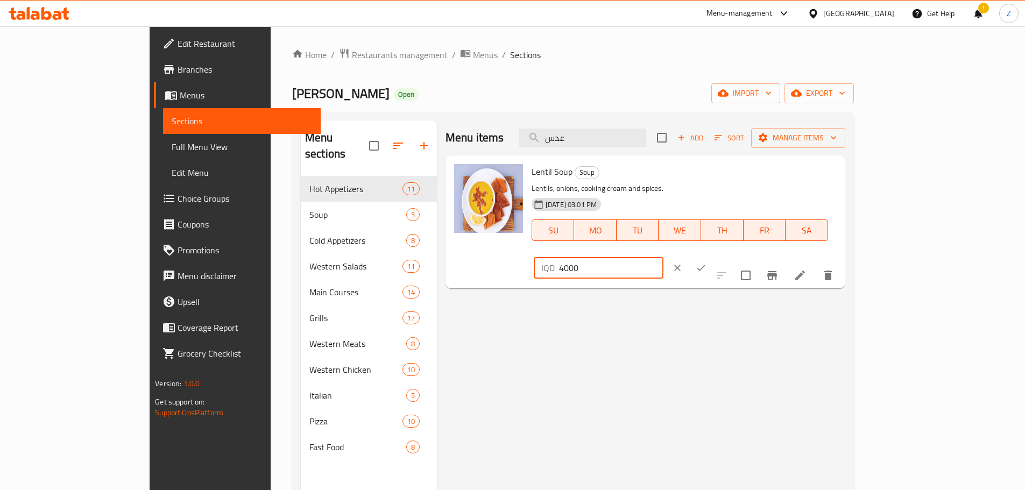
drag, startPoint x: 848, startPoint y: 174, endPoint x: 835, endPoint y: 176, distance: 13.1
click at [664, 257] on div "IQD 4000 ​" at bounding box center [599, 268] width 130 height 22
type input "3000"
click at [707, 263] on icon "ok" at bounding box center [701, 268] width 11 height 11
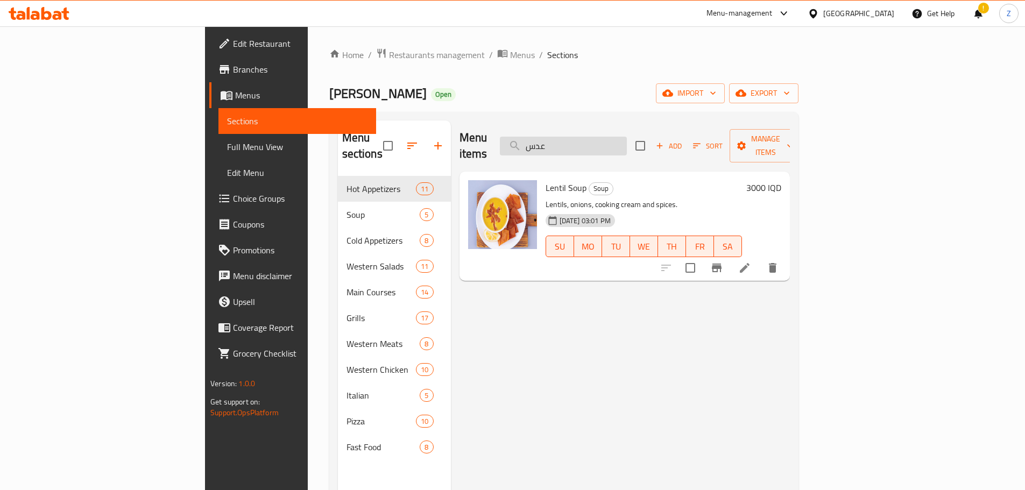
click at [627, 142] on input "عدس" at bounding box center [563, 146] width 127 height 19
click at [627, 141] on input "عدس" at bounding box center [563, 146] width 127 height 19
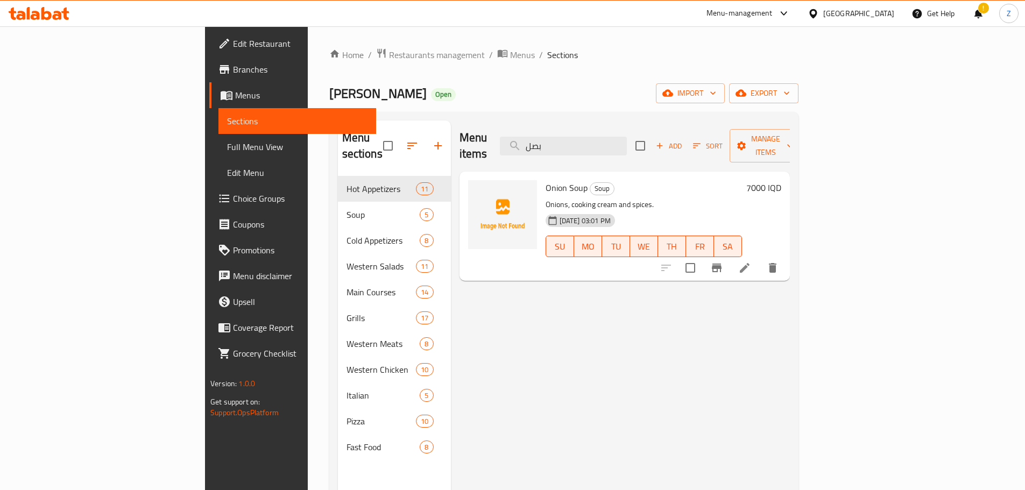
type input "بصل"
click at [781, 180] on h6 "7000 IQD" at bounding box center [763, 187] width 35 height 15
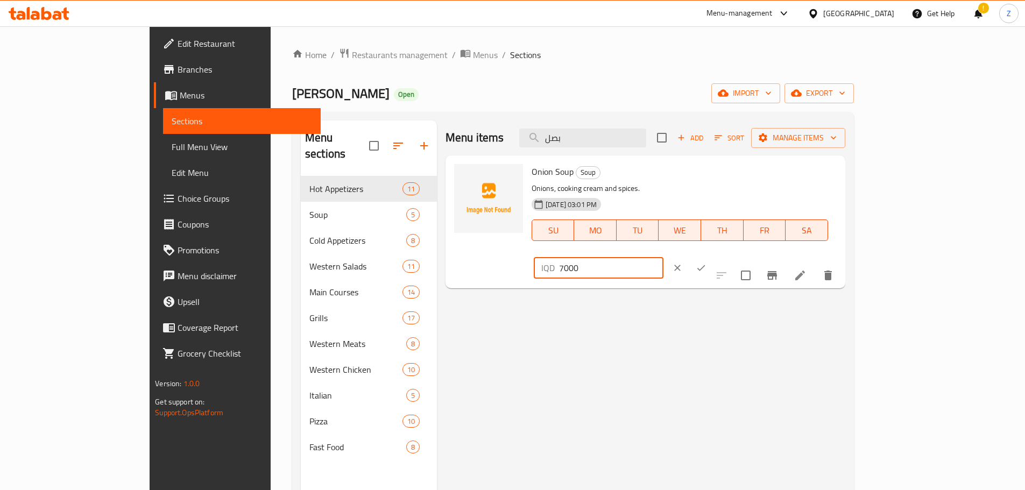
drag, startPoint x: 842, startPoint y: 177, endPoint x: 835, endPoint y: 178, distance: 6.5
click at [664, 257] on div "IQD 7000 ​" at bounding box center [599, 268] width 130 height 22
type input "6000"
click at [713, 256] on button "ok" at bounding box center [701, 268] width 24 height 24
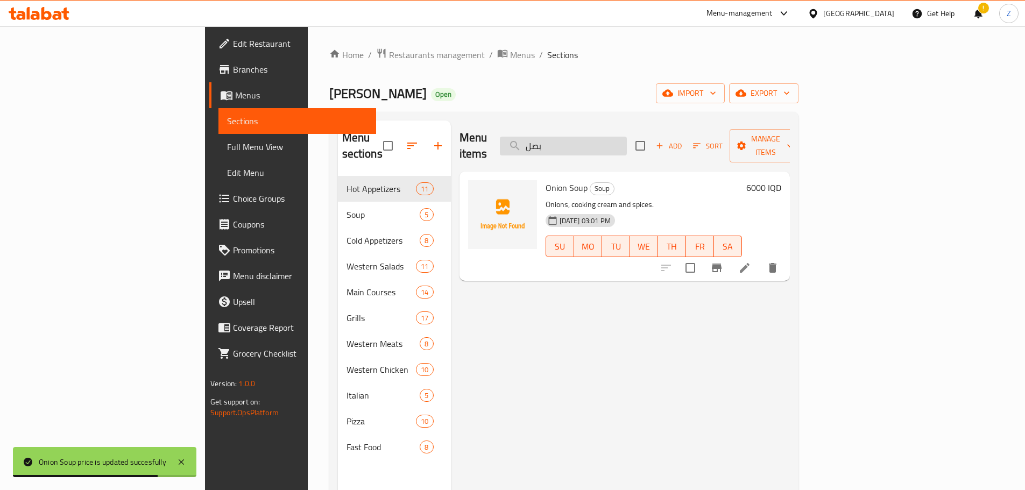
click at [627, 137] on input "بصل" at bounding box center [563, 146] width 127 height 19
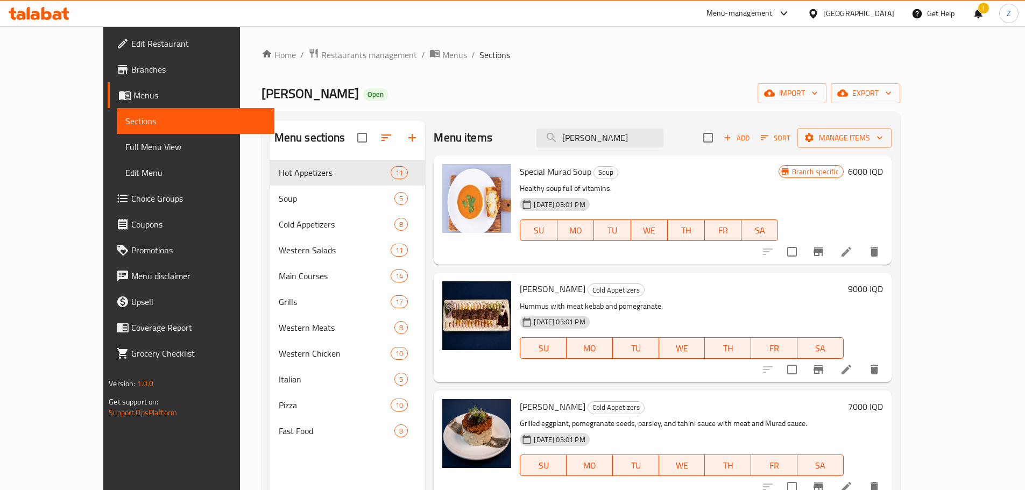
type input "[PERSON_NAME]"
click at [883, 288] on h6 "9000 IQD" at bounding box center [865, 288] width 35 height 15
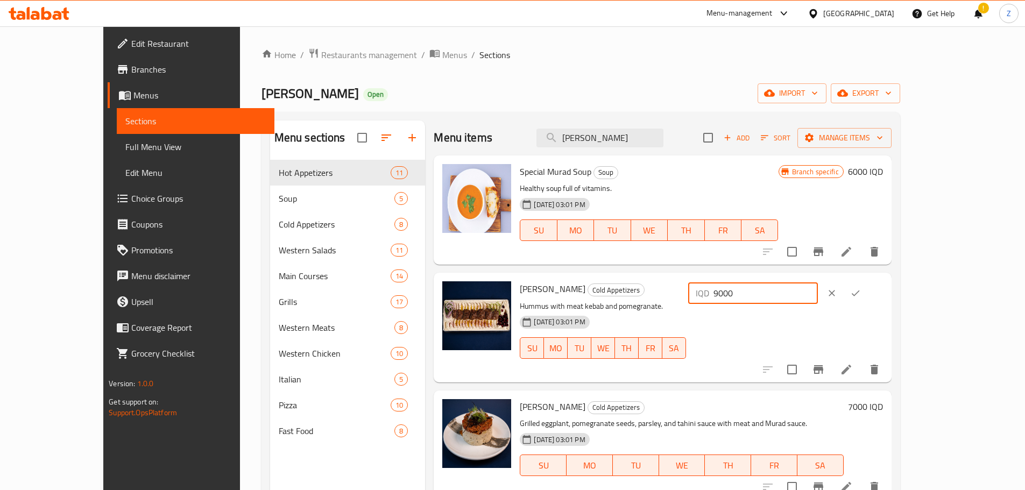
drag, startPoint x: 837, startPoint y: 289, endPoint x: 826, endPoint y: 287, distance: 11.0
click at [818, 287] on div "IQD 9000 ​" at bounding box center [753, 294] width 130 height 22
type input "12000"
click at [861, 290] on icon "ok" at bounding box center [855, 293] width 11 height 11
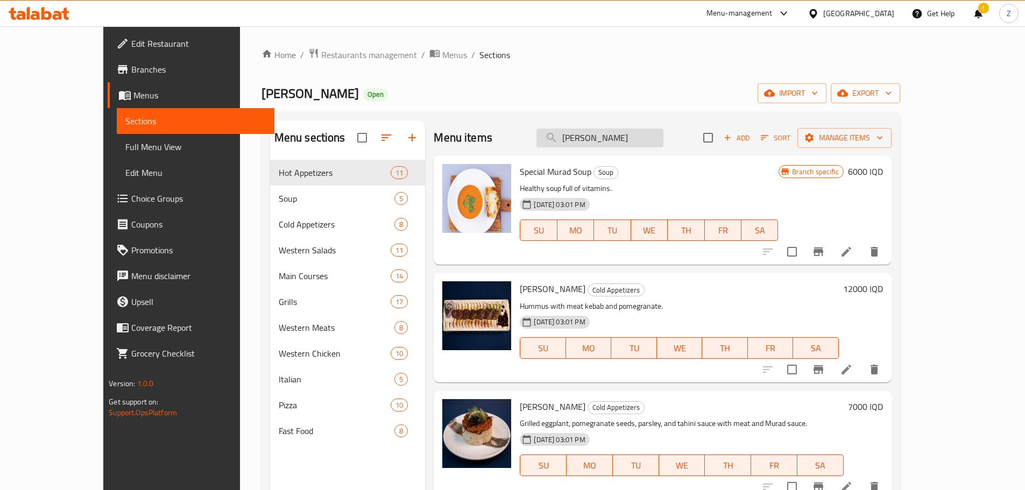
click at [644, 147] on input "[PERSON_NAME]" at bounding box center [600, 138] width 127 height 19
click at [644, 146] on input "[PERSON_NAME]" at bounding box center [600, 138] width 127 height 19
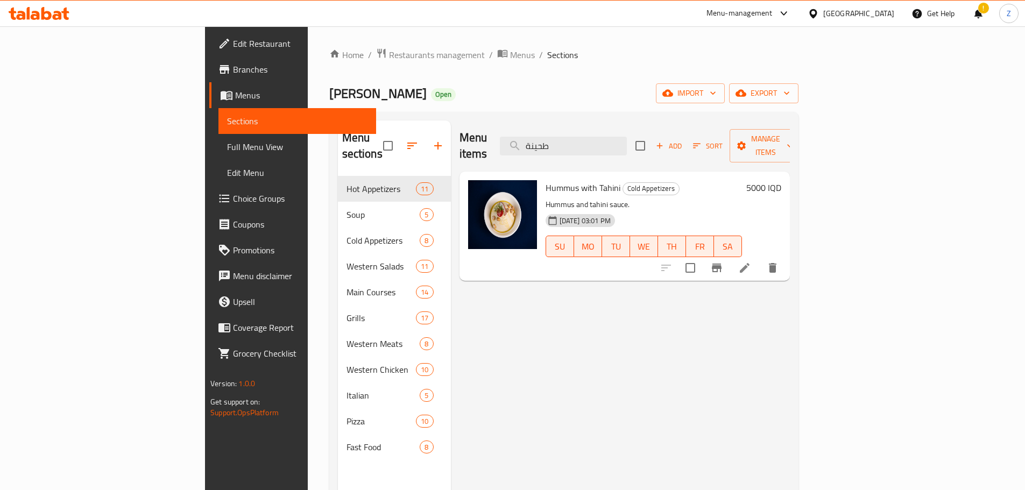
type input "طحينة"
click at [781, 180] on h6 "5000 IQD" at bounding box center [763, 187] width 35 height 15
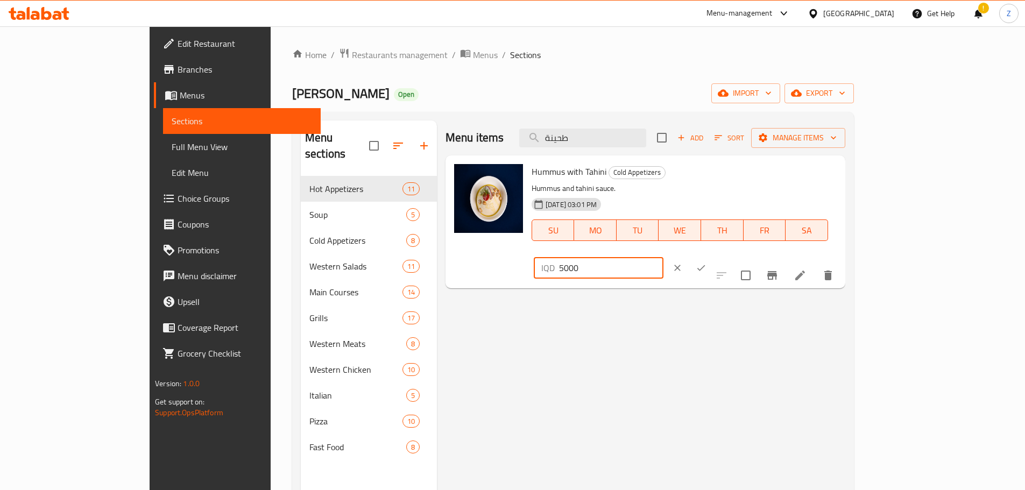
drag, startPoint x: 845, startPoint y: 174, endPoint x: 836, endPoint y: 174, distance: 9.1
click at [664, 257] on div "IQD 5000 ​" at bounding box center [599, 268] width 130 height 22
type input "6000"
click at [707, 263] on icon "ok" at bounding box center [701, 268] width 11 height 11
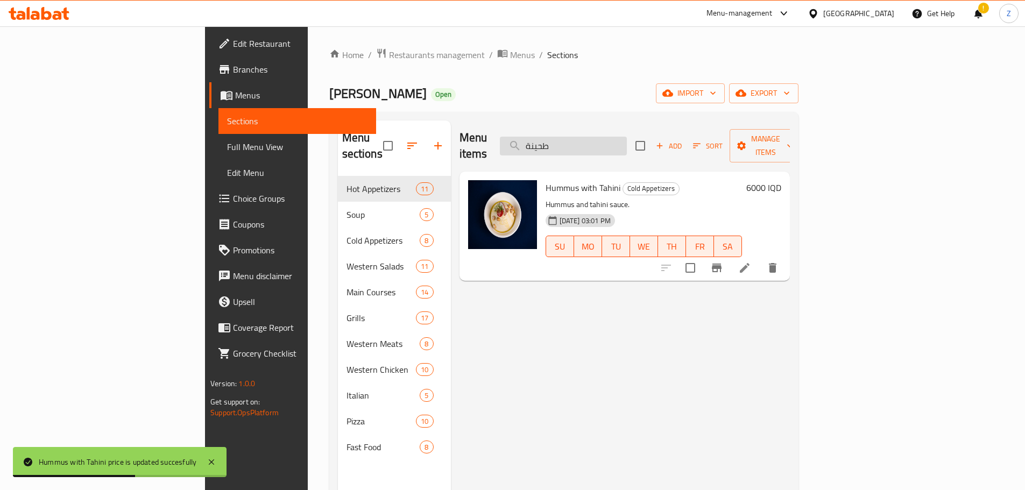
click at [622, 137] on input "طحينة" at bounding box center [563, 146] width 127 height 19
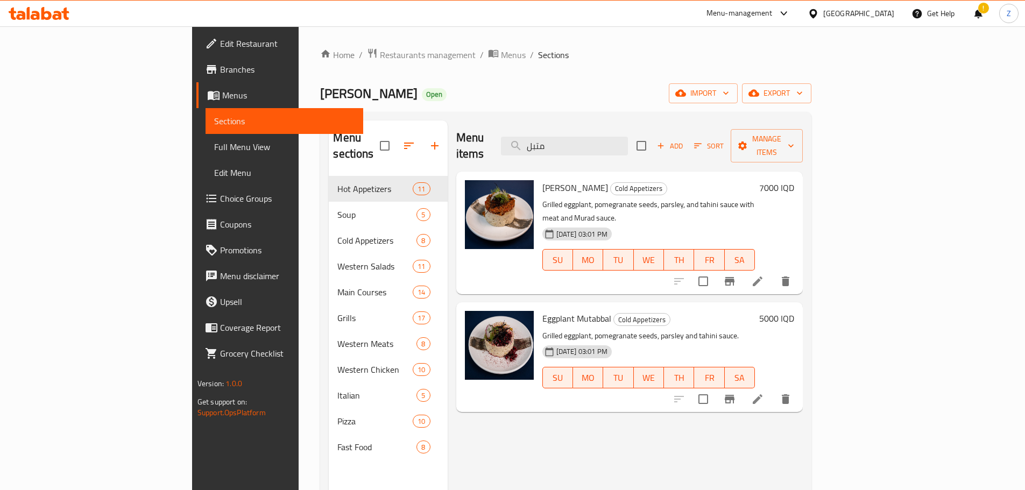
type input "متبل"
click at [794, 311] on h6 "5000 IQD" at bounding box center [776, 318] width 35 height 15
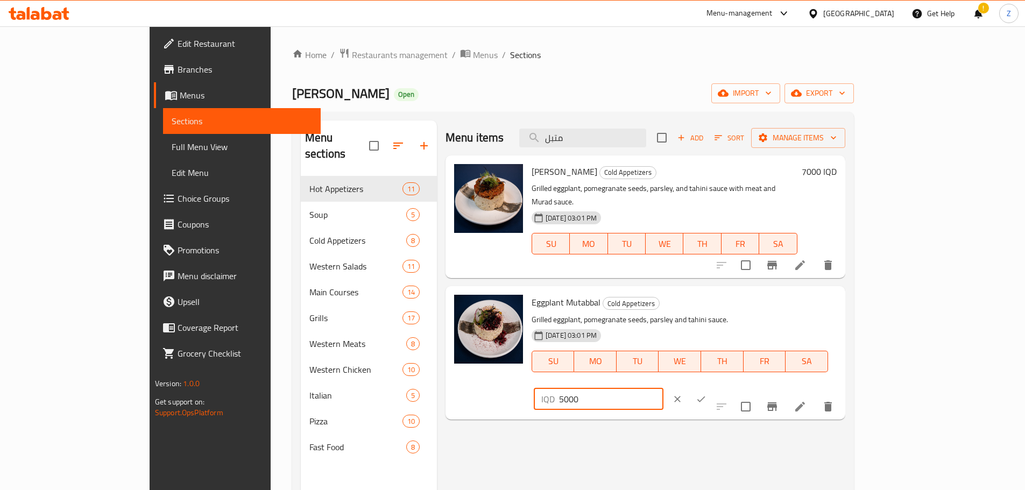
drag, startPoint x: 842, startPoint y: 288, endPoint x: 834, endPoint y: 285, distance: 8.7
click at [664, 389] on div "IQD 5000 ​" at bounding box center [599, 400] width 130 height 22
drag, startPoint x: 844, startPoint y: 289, endPoint x: 835, endPoint y: 287, distance: 9.4
click at [664, 389] on div "IQD 5000 ​" at bounding box center [599, 400] width 130 height 22
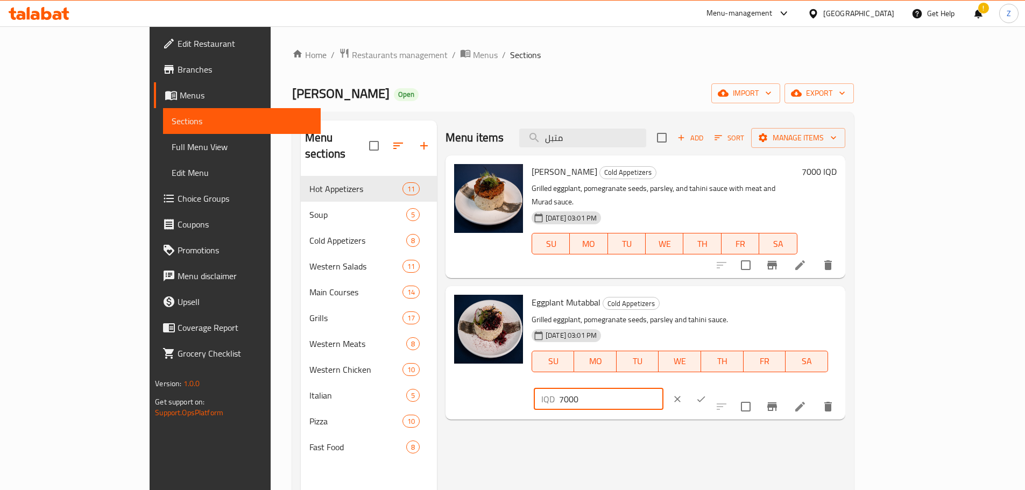
type input "7000"
click at [707, 394] on icon "ok" at bounding box center [701, 399] width 11 height 11
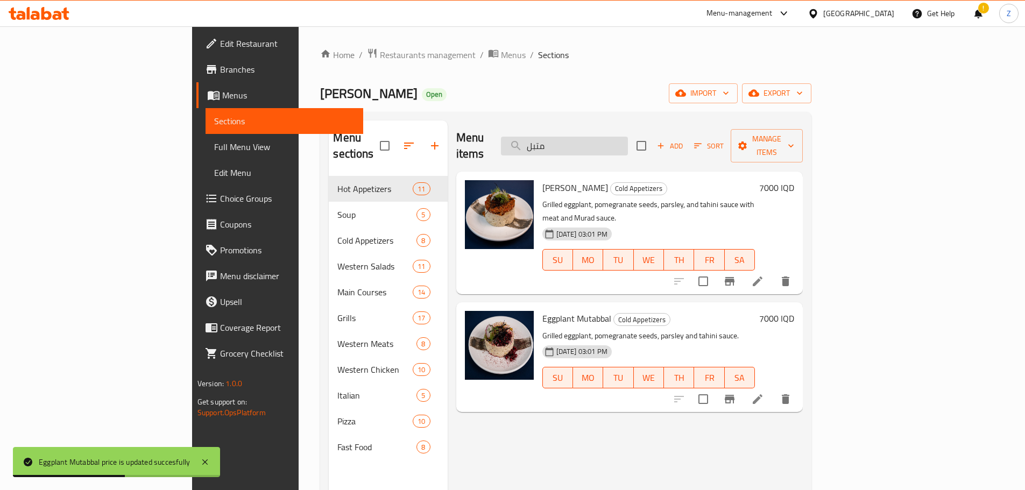
click at [628, 139] on input "متبل" at bounding box center [564, 146] width 127 height 19
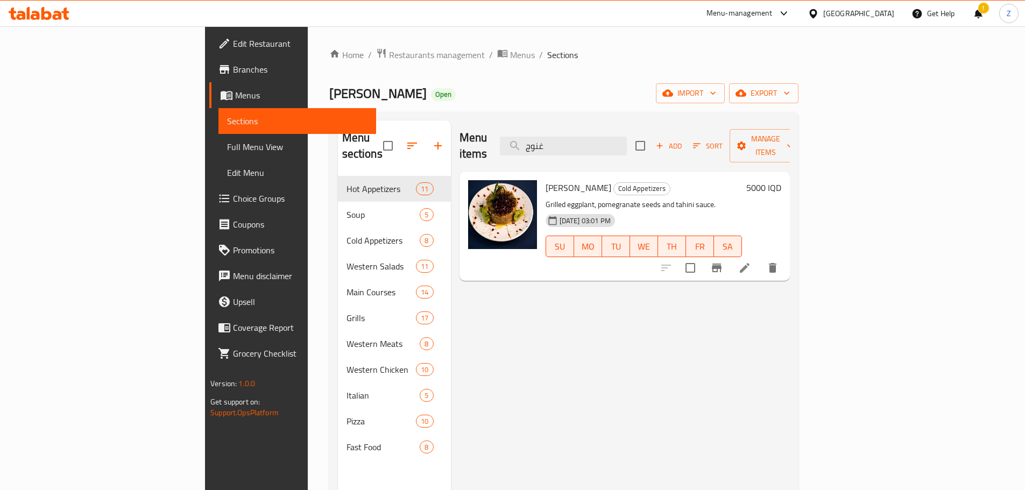
type input "غنوج"
click at [781, 180] on h6 "5000 IQD" at bounding box center [763, 187] width 35 height 15
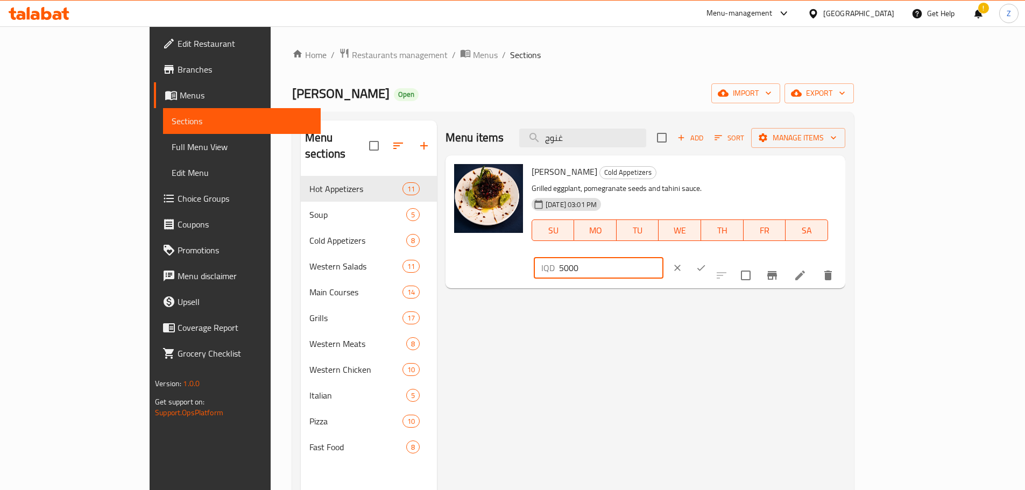
drag, startPoint x: 845, startPoint y: 177, endPoint x: 838, endPoint y: 177, distance: 7.0
click at [664, 257] on div "IQD 5000 ​" at bounding box center [599, 268] width 130 height 22
type input "7000"
click at [713, 256] on button "ok" at bounding box center [701, 268] width 24 height 24
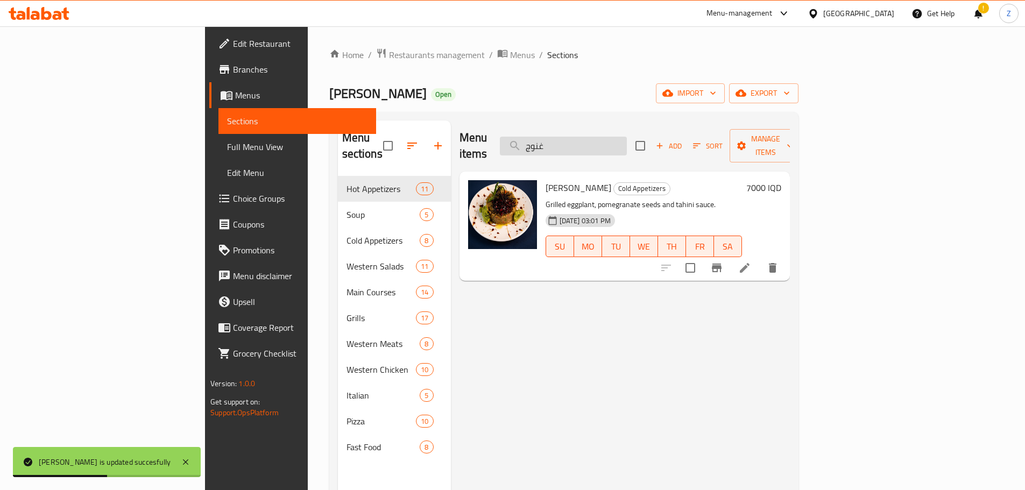
click at [623, 145] on input "غنوج" at bounding box center [563, 146] width 127 height 19
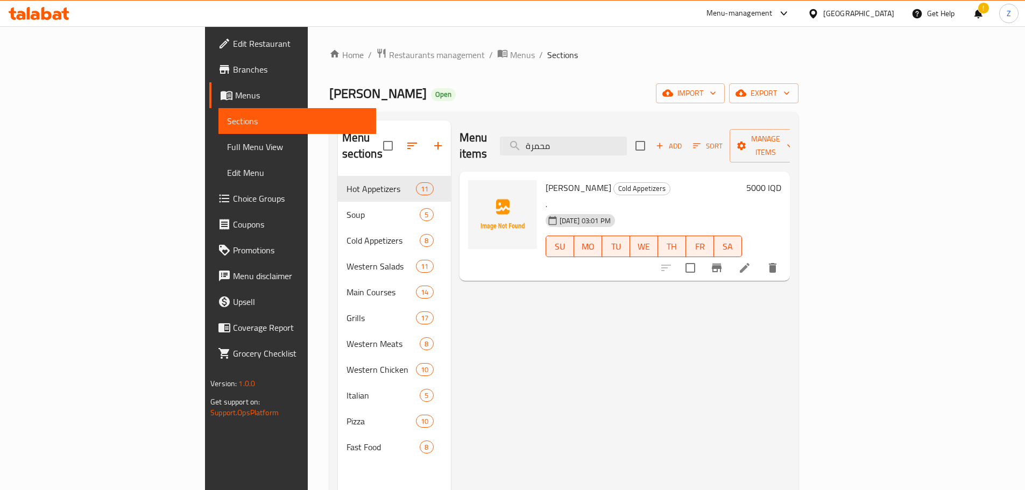
type input "محمرة"
click at [781, 180] on h6 "5000 IQD" at bounding box center [763, 187] width 35 height 15
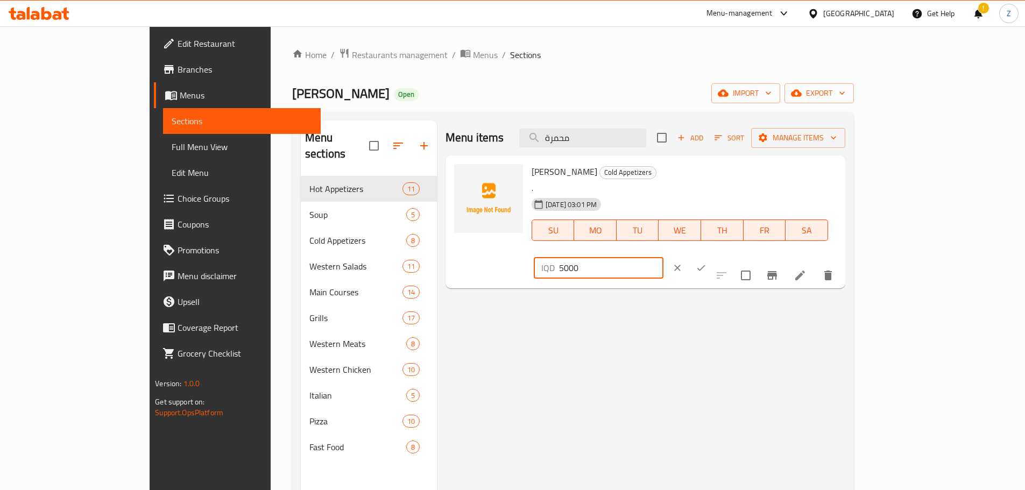
drag, startPoint x: 843, startPoint y: 174, endPoint x: 830, endPoint y: 172, distance: 13.1
click at [664, 257] on div "IQD 5000 ​" at bounding box center [599, 268] width 130 height 22
type input "8000"
click at [707, 263] on icon "ok" at bounding box center [701, 268] width 11 height 11
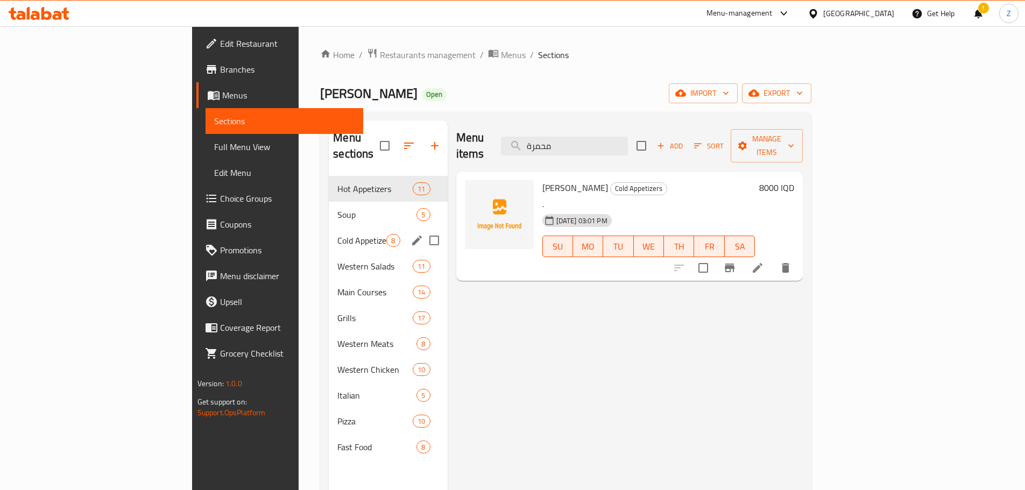
click at [329, 234] on div "Cold Appetizers 8" at bounding box center [388, 241] width 118 height 26
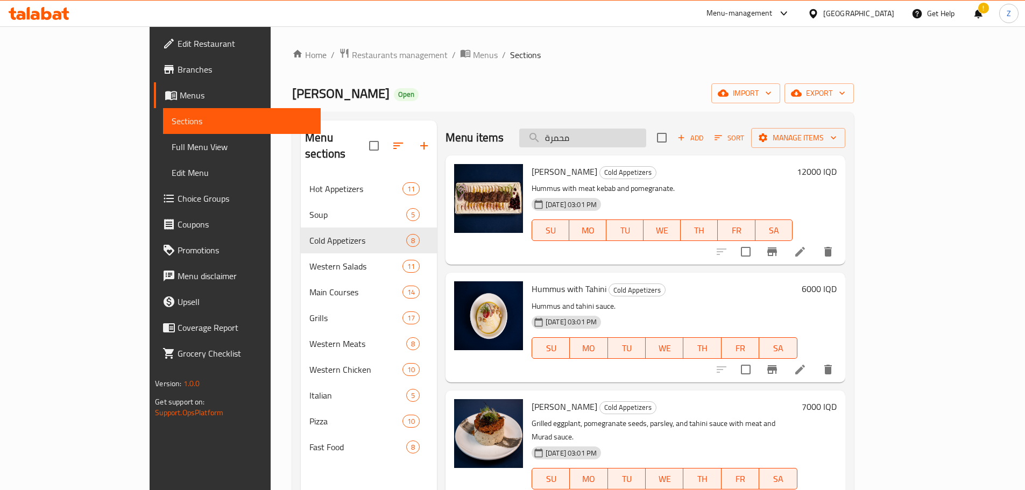
click at [614, 131] on input "محمرة" at bounding box center [582, 138] width 127 height 19
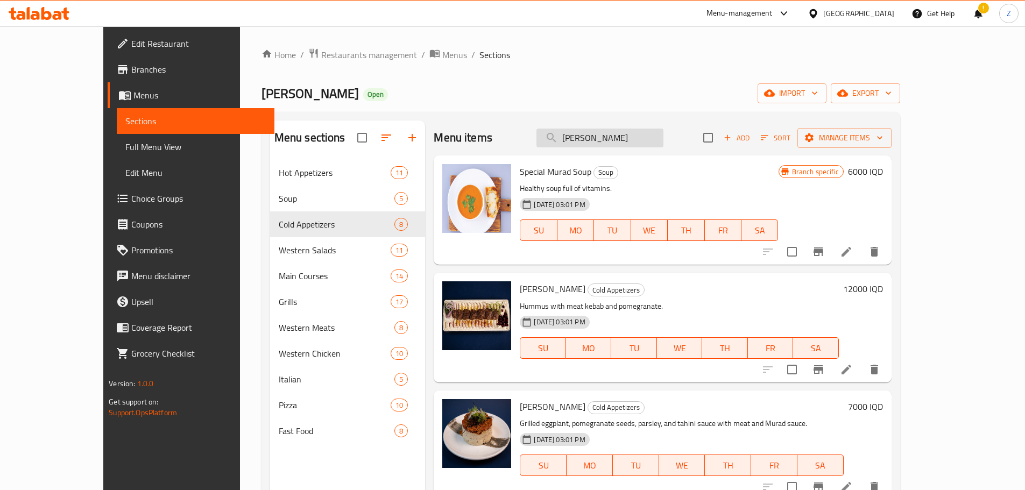
click at [621, 137] on input "[PERSON_NAME]" at bounding box center [600, 138] width 127 height 19
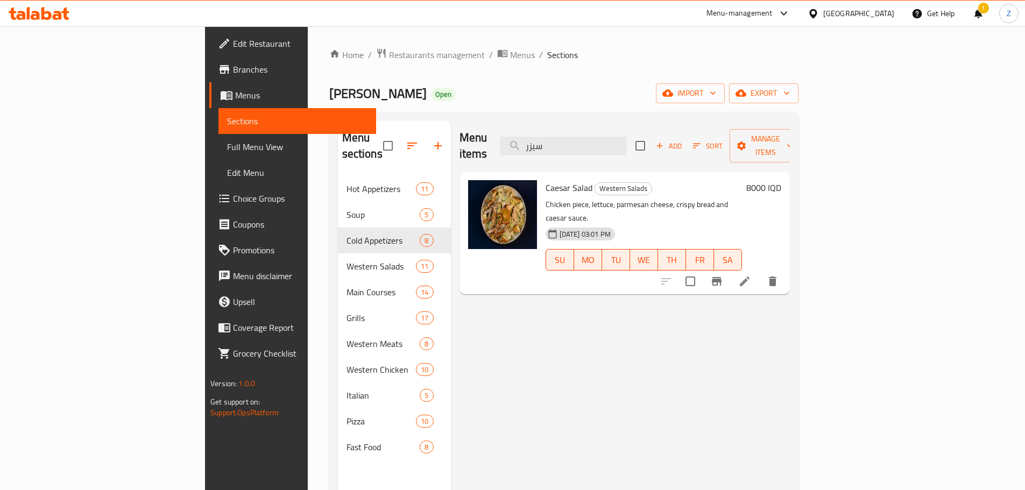
type input "سيزر"
click at [781, 180] on h6 "8000 IQD" at bounding box center [763, 187] width 35 height 15
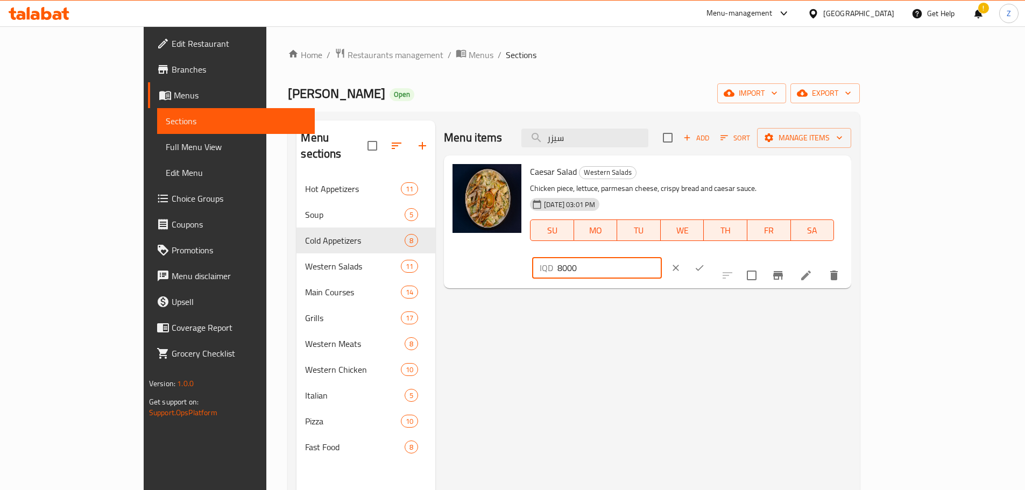
drag, startPoint x: 847, startPoint y: 178, endPoint x: 833, endPoint y: 171, distance: 15.6
click at [662, 257] on div "IQD 8000 ​" at bounding box center [597, 268] width 130 height 22
type input "12000"
click at [705, 263] on icon "ok" at bounding box center [699, 268] width 11 height 11
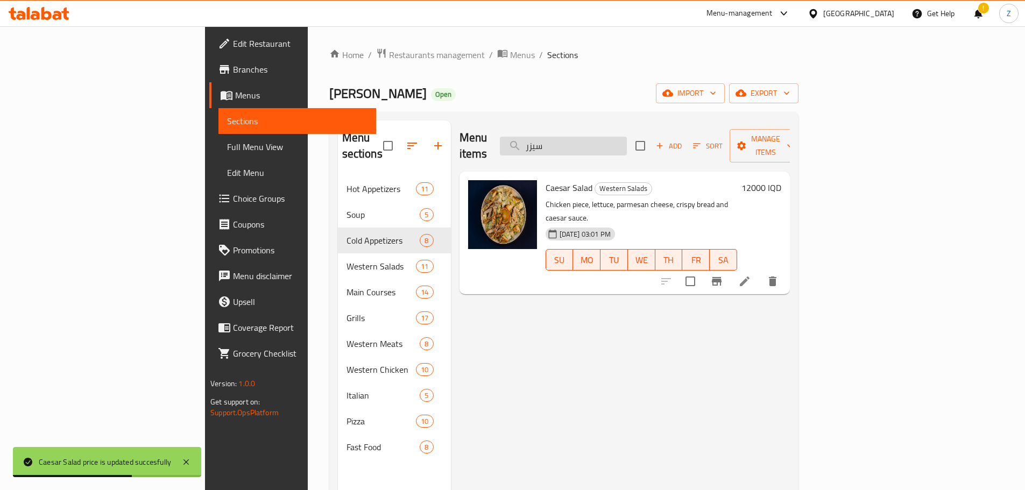
click at [627, 140] on input "سيزر" at bounding box center [563, 146] width 127 height 19
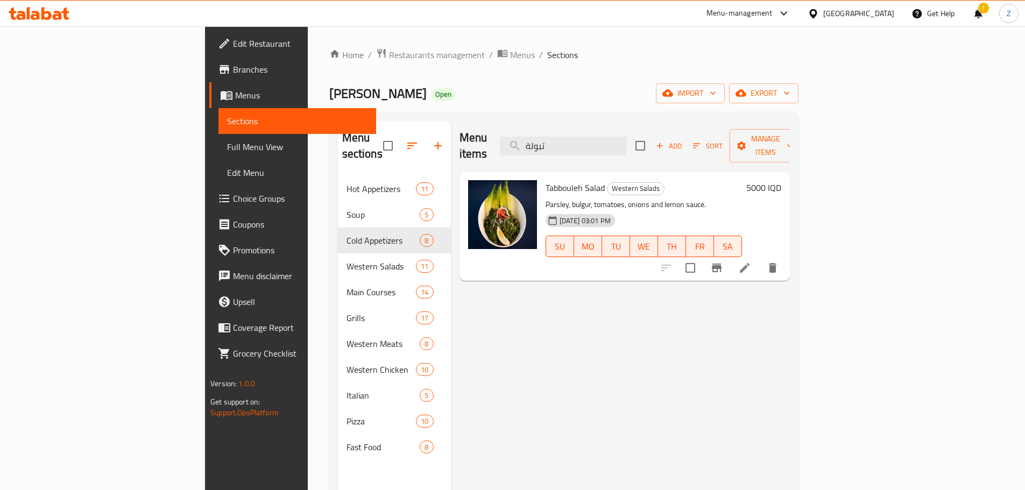
type input "تبولة"
click at [781, 180] on h6 "5000 IQD" at bounding box center [763, 187] width 35 height 15
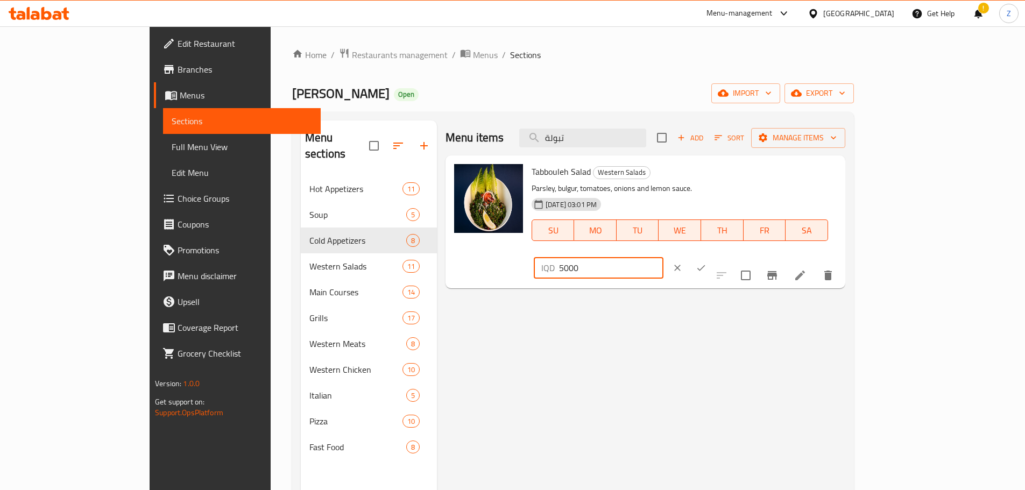
drag, startPoint x: 845, startPoint y: 179, endPoint x: 840, endPoint y: 177, distance: 6.0
click at [664, 257] on input "5000" at bounding box center [611, 268] width 104 height 22
type input "7000"
click at [707, 263] on icon "ok" at bounding box center [701, 268] width 11 height 11
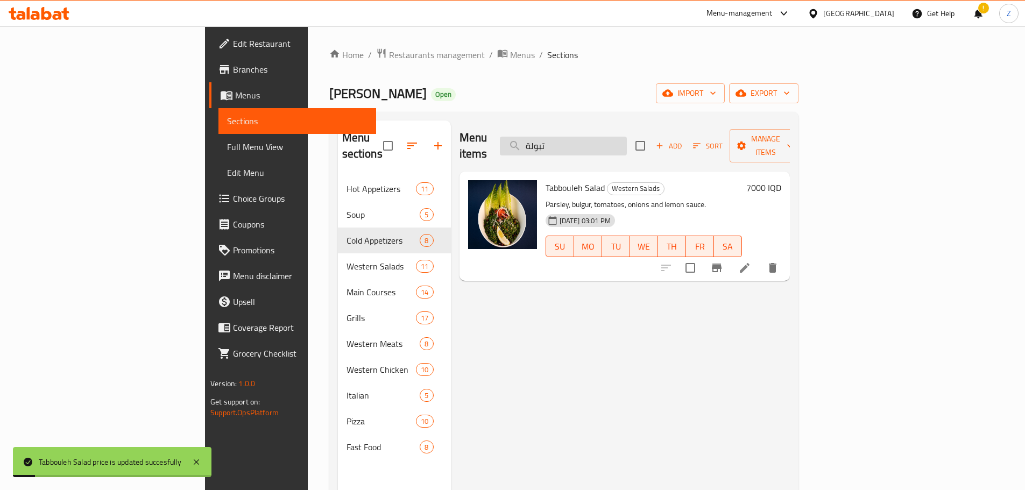
click at [627, 142] on input "تبولة" at bounding box center [563, 146] width 127 height 19
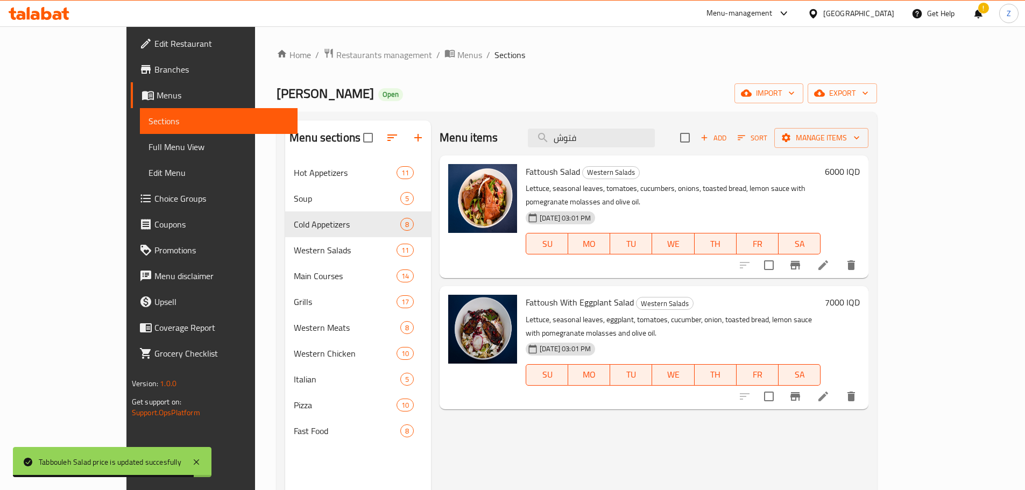
type input "فتوش"
click at [860, 172] on h6 "6000 IQD" at bounding box center [842, 171] width 35 height 15
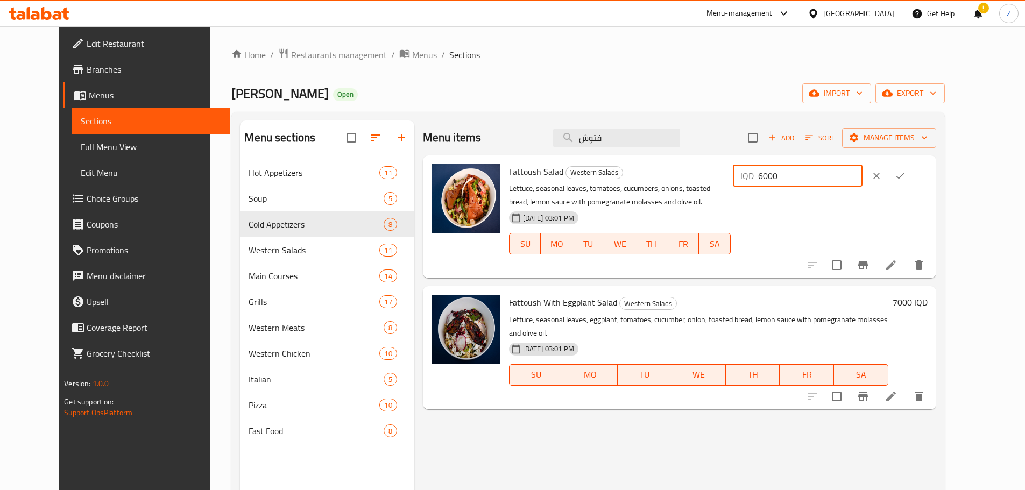
click at [842, 175] on input "6000" at bounding box center [810, 176] width 104 height 22
type input "7000"
click at [912, 173] on button "ok" at bounding box center [901, 176] width 24 height 24
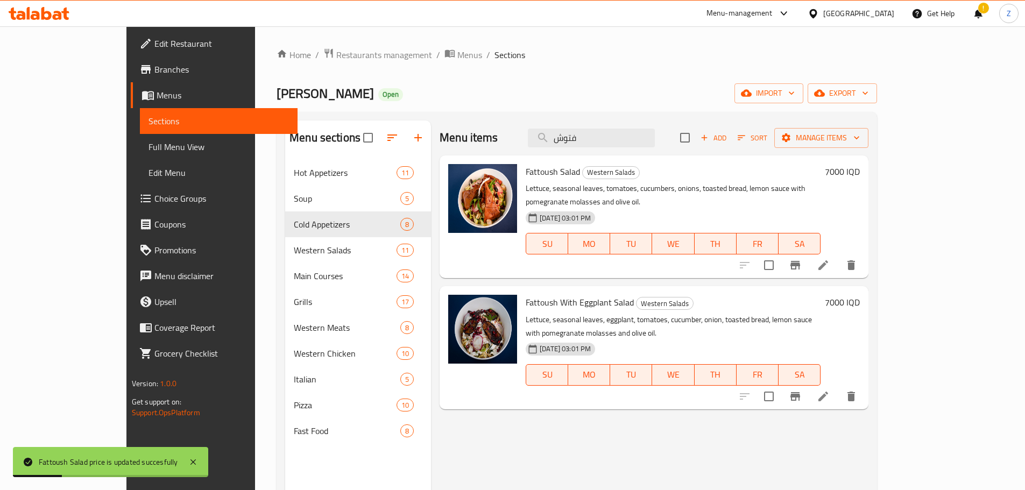
click at [860, 295] on h6 "7000 IQD" at bounding box center [842, 302] width 35 height 15
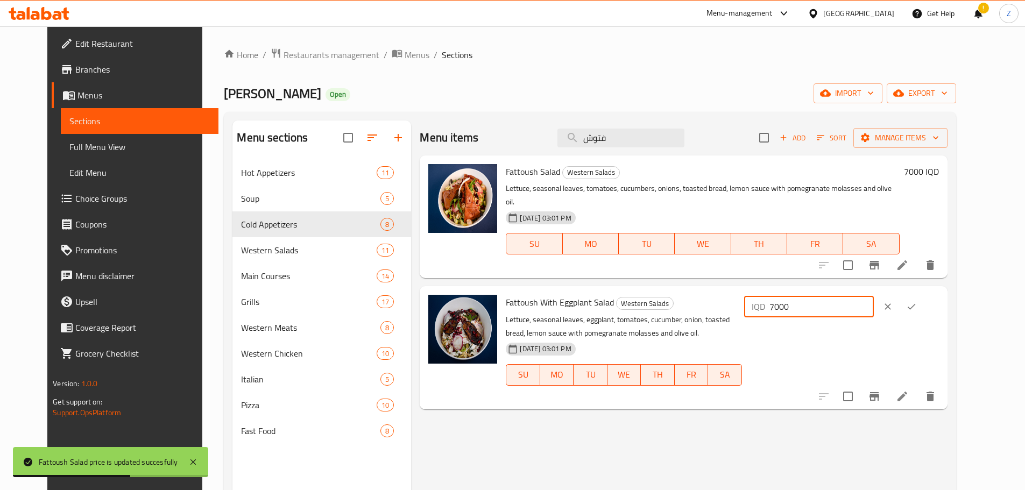
drag, startPoint x: 845, startPoint y: 292, endPoint x: 836, endPoint y: 290, distance: 9.3
click at [836, 296] on div "IQD 7000 ​" at bounding box center [809, 307] width 130 height 22
type input "9000"
click at [939, 295] on div "IQD 9000 ​" at bounding box center [841, 307] width 195 height 24
click at [923, 295] on button "ok" at bounding box center [912, 307] width 24 height 24
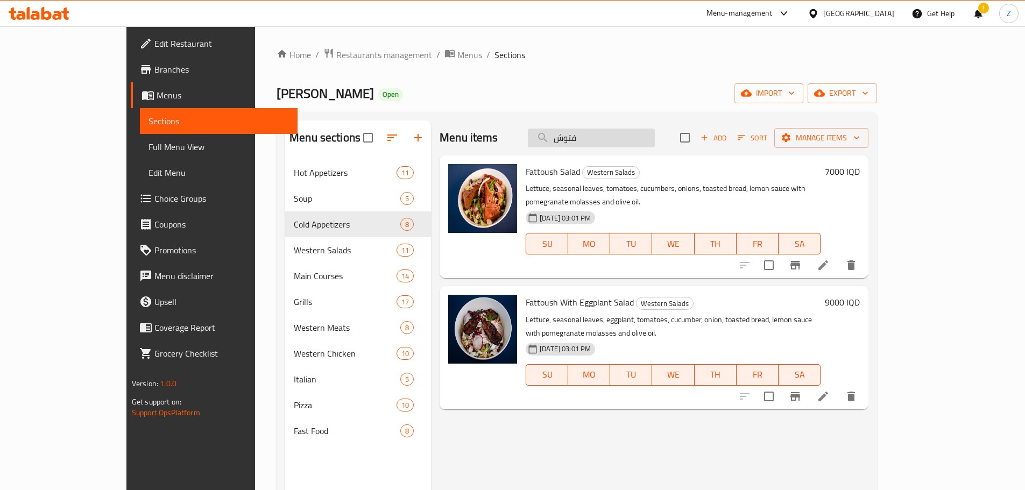
click at [643, 142] on input "فتوش" at bounding box center [591, 138] width 127 height 19
click at [643, 141] on input "فتوش" at bounding box center [591, 138] width 127 height 19
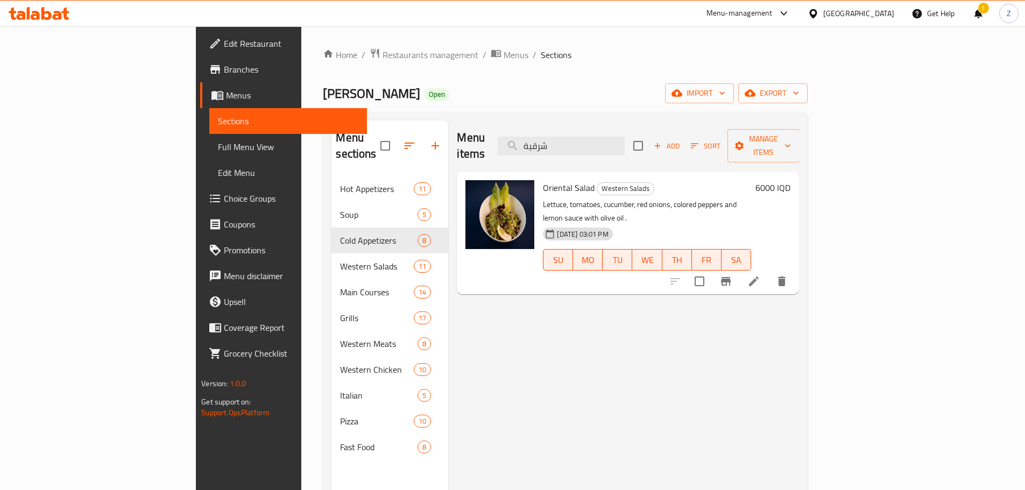
type input "شرقية"
click at [791, 180] on h6 "6000 IQD" at bounding box center [773, 187] width 35 height 15
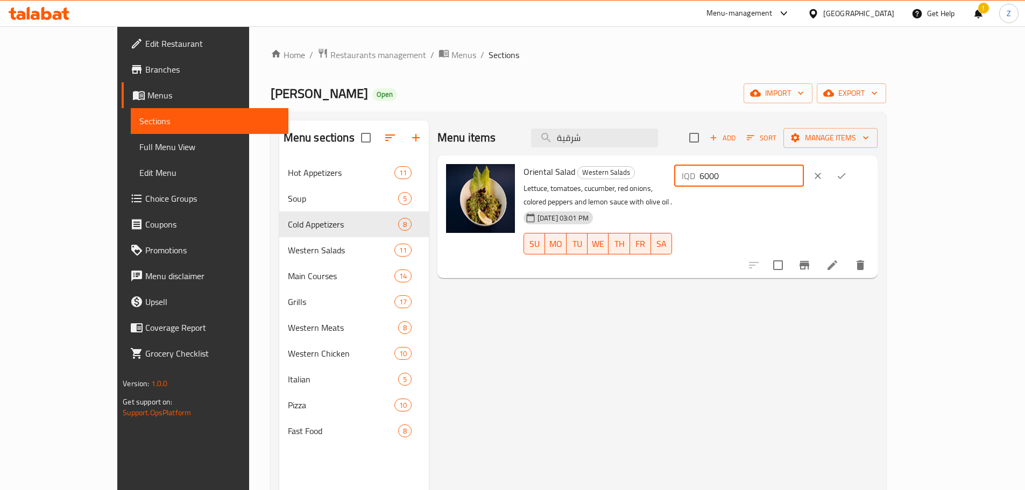
drag, startPoint x: 844, startPoint y: 183, endPoint x: 837, endPoint y: 179, distance: 7.9
click at [804, 179] on div "IQD 6000 ​" at bounding box center [739, 176] width 130 height 22
type input "7000"
click at [854, 172] on div at bounding box center [829, 176] width 47 height 24
click at [854, 177] on button "ok" at bounding box center [842, 176] width 24 height 24
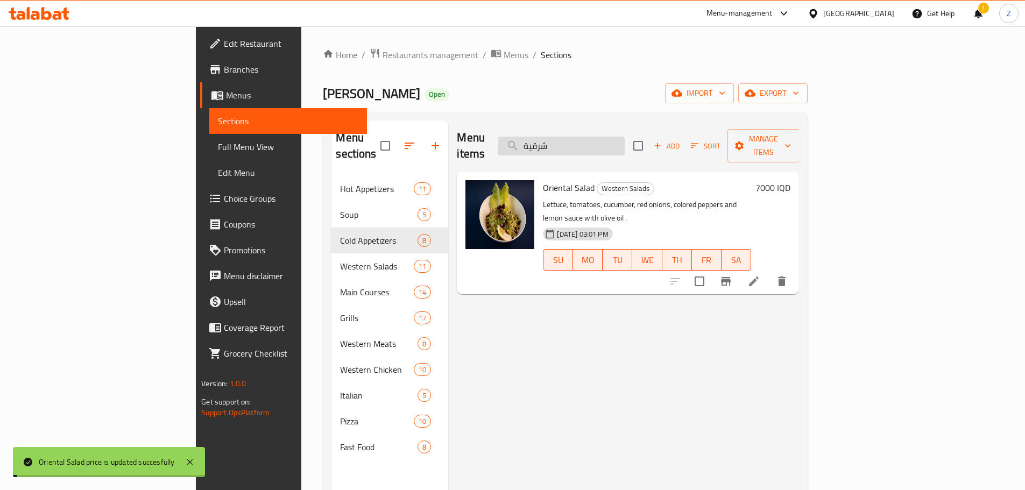
click at [625, 137] on input "شرقية" at bounding box center [561, 146] width 127 height 19
type input "م"
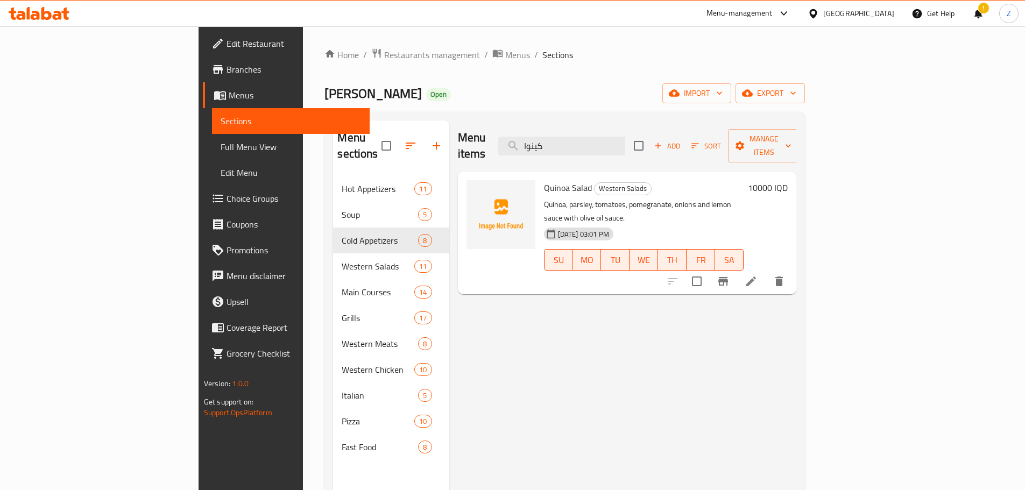
type input "كينوا"
click at [788, 180] on h6 "10000 IQD" at bounding box center [768, 187] width 40 height 15
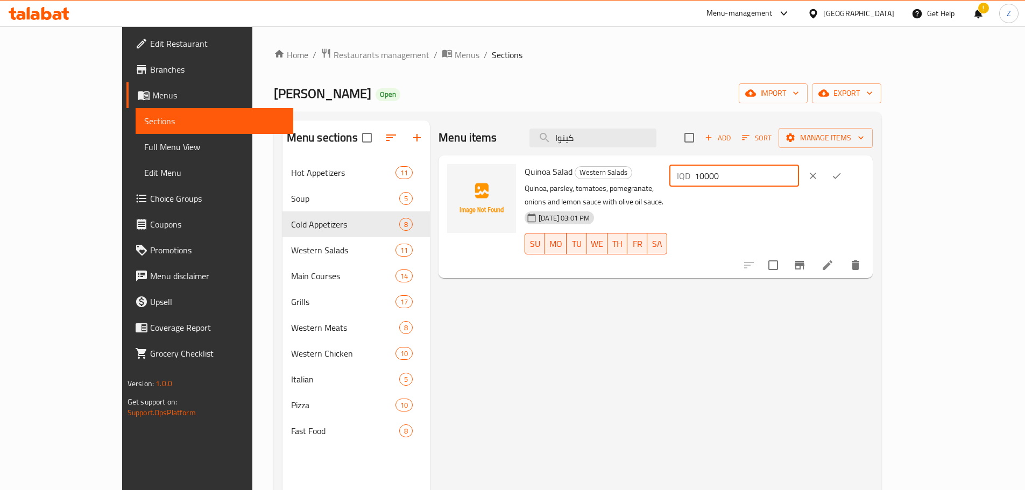
click at [799, 178] on input "10000" at bounding box center [747, 176] width 104 height 22
type input "16000"
click at [842, 177] on icon "ok" at bounding box center [836, 176] width 11 height 11
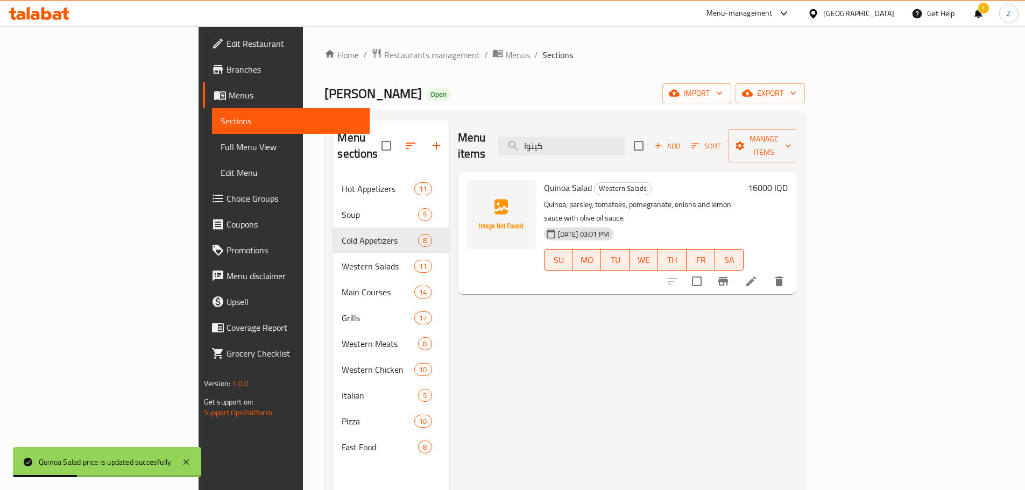
click at [653, 126] on div "Menu items كينوا Add Sort Manage items" at bounding box center [627, 146] width 339 height 51
click at [625, 140] on input "كينوا" at bounding box center [561, 146] width 127 height 19
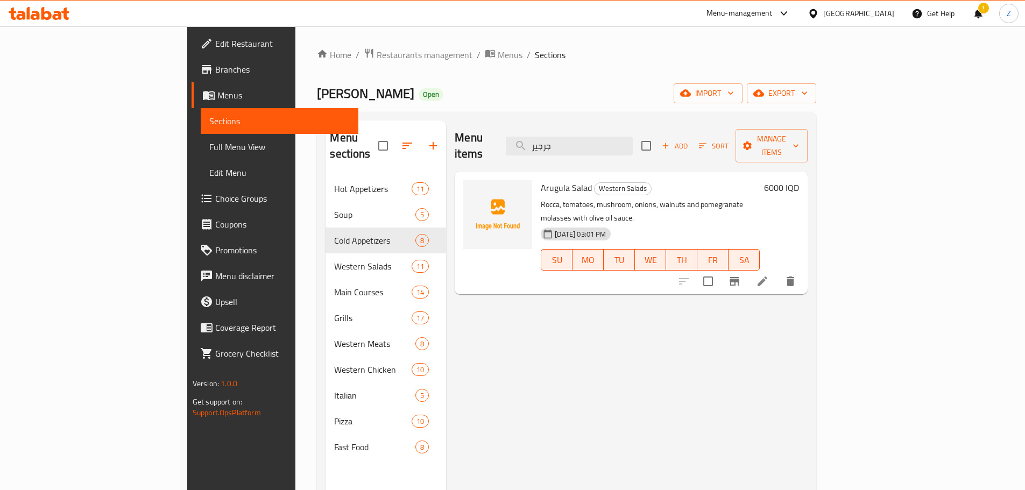
type input "جرجير"
click at [799, 180] on h6 "6000 IQD" at bounding box center [781, 187] width 35 height 15
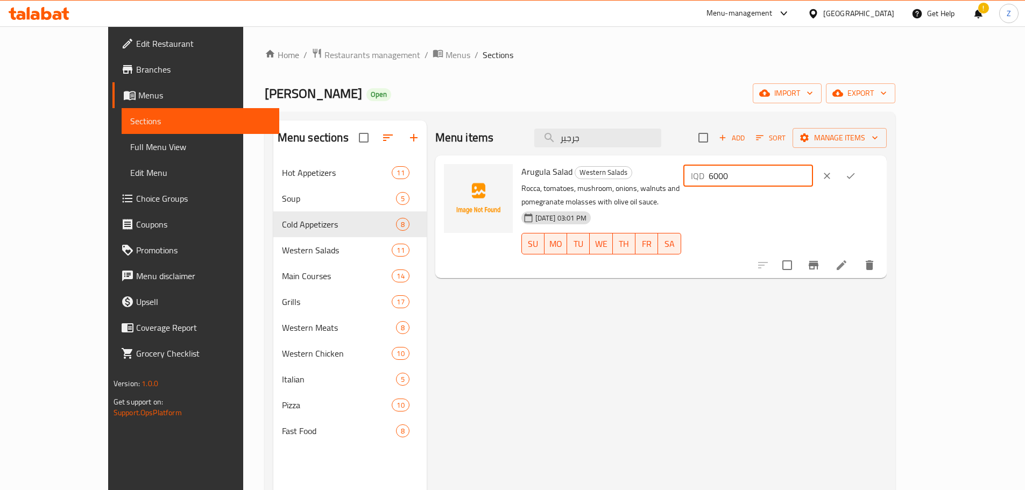
click at [813, 173] on input "6000" at bounding box center [761, 176] width 104 height 22
type input "7000"
click at [863, 172] on button "ok" at bounding box center [851, 176] width 24 height 24
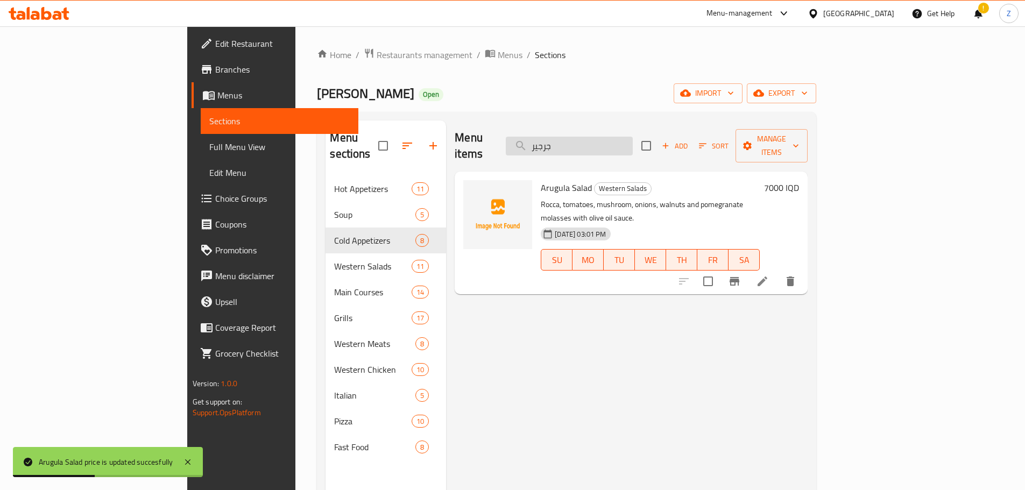
click at [630, 140] on input "جرجير" at bounding box center [569, 146] width 127 height 19
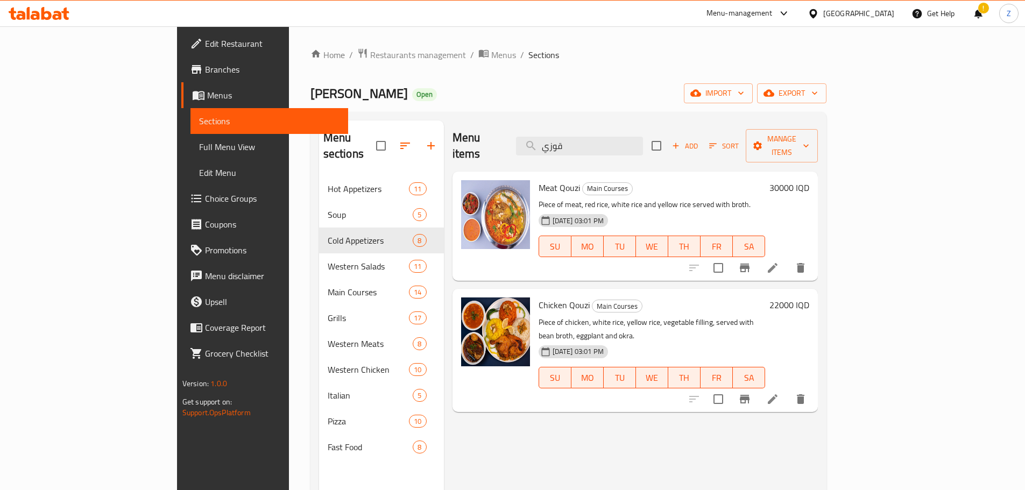
type input "قوزي"
click at [809, 180] on h6 "30000 IQD" at bounding box center [790, 187] width 40 height 15
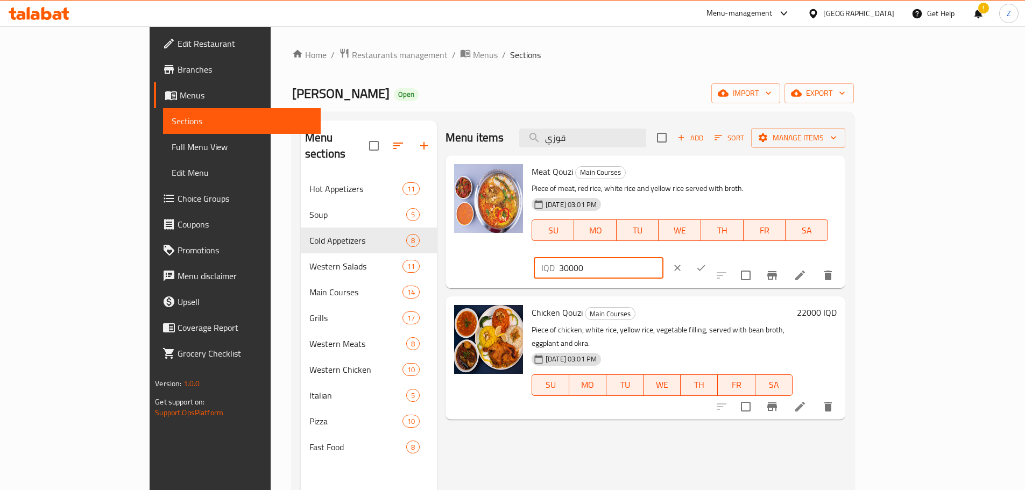
drag, startPoint x: 848, startPoint y: 177, endPoint x: 835, endPoint y: 175, distance: 12.5
click at [664, 257] on div "IQD 30000 ​" at bounding box center [599, 268] width 130 height 22
type input "26000"
click at [713, 256] on button "ok" at bounding box center [701, 268] width 24 height 24
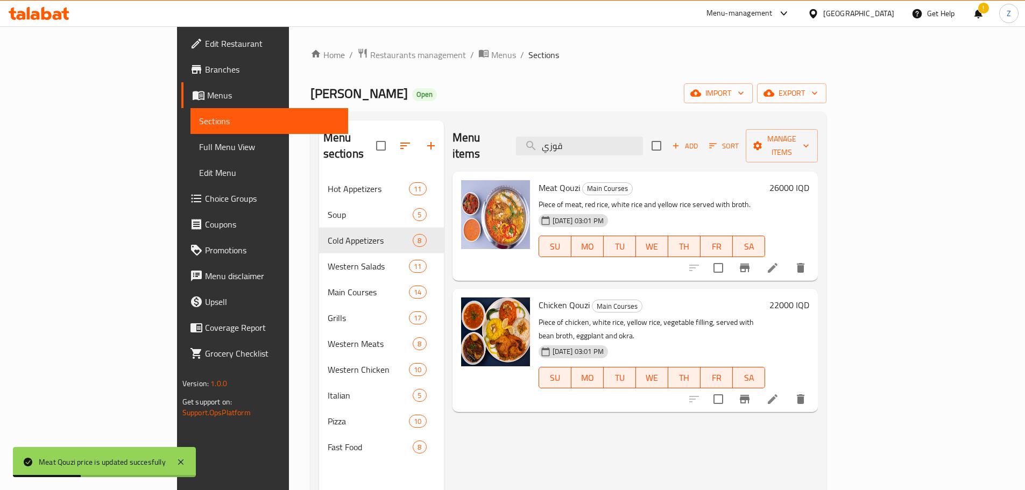
click at [629, 154] on div "Menu items قوزي Add Sort Manage items" at bounding box center [636, 146] width 366 height 51
click at [635, 148] on div "Menu items قوزي Add Sort Manage items" at bounding box center [636, 146] width 366 height 51
click at [638, 144] on input "قوزي" at bounding box center [579, 146] width 127 height 19
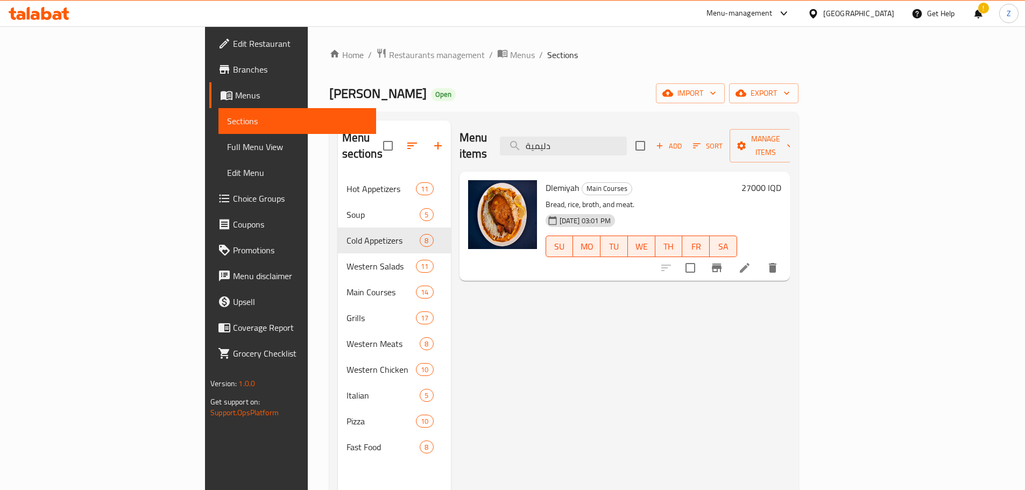
type input "دليمية"
click at [781, 180] on h6 "27000 IQD" at bounding box center [762, 187] width 40 height 15
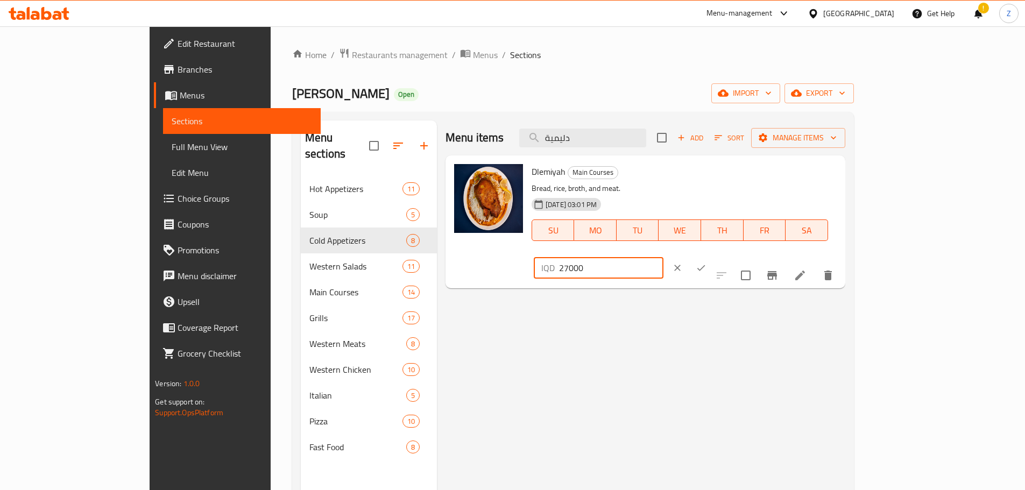
drag, startPoint x: 849, startPoint y: 179, endPoint x: 827, endPoint y: 172, distance: 23.1
click at [664, 257] on div "IQD 27000 ​" at bounding box center [599, 268] width 130 height 22
type input "30000"
click at [707, 263] on icon "ok" at bounding box center [701, 268] width 11 height 11
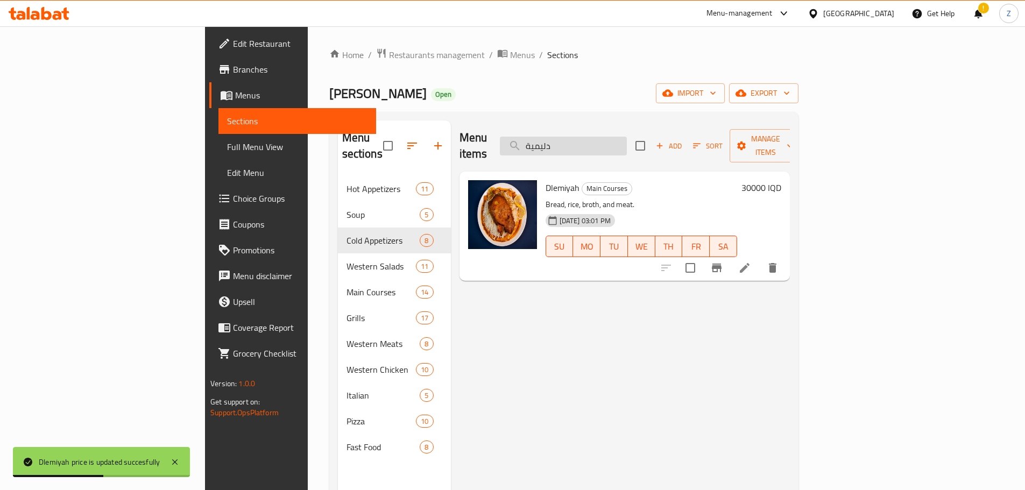
click at [627, 138] on input "دليمية" at bounding box center [563, 146] width 127 height 19
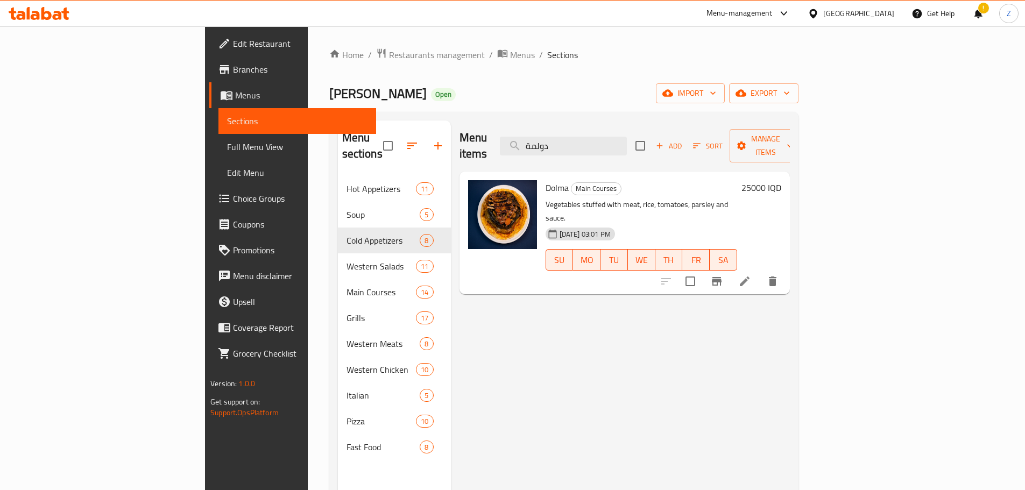
type input "دولمة"
click at [781, 180] on h6 "25000 IQD" at bounding box center [762, 187] width 40 height 15
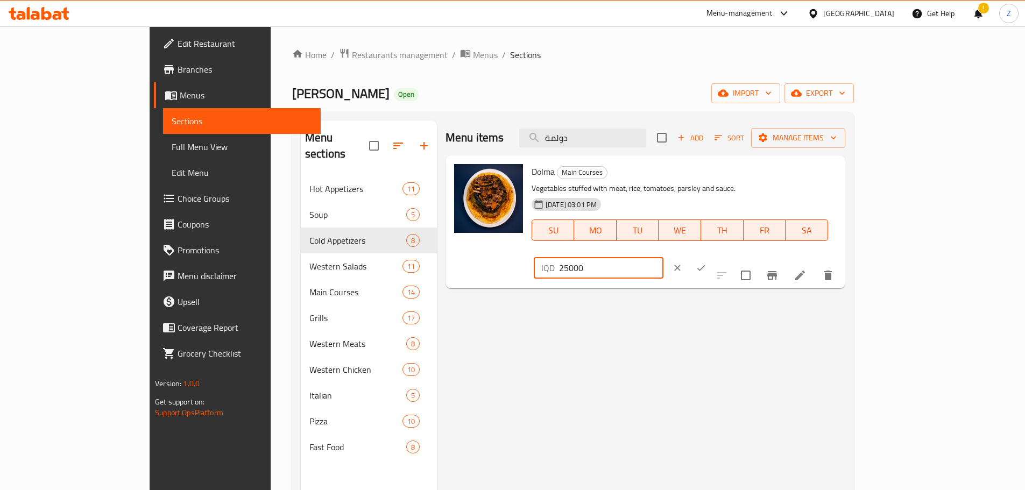
drag, startPoint x: 849, startPoint y: 177, endPoint x: 813, endPoint y: 177, distance: 36.6
click at [729, 256] on div "IQD 25000 ​" at bounding box center [630, 268] width 197 height 24
type input "30000"
click at [707, 263] on icon "ok" at bounding box center [701, 268] width 11 height 11
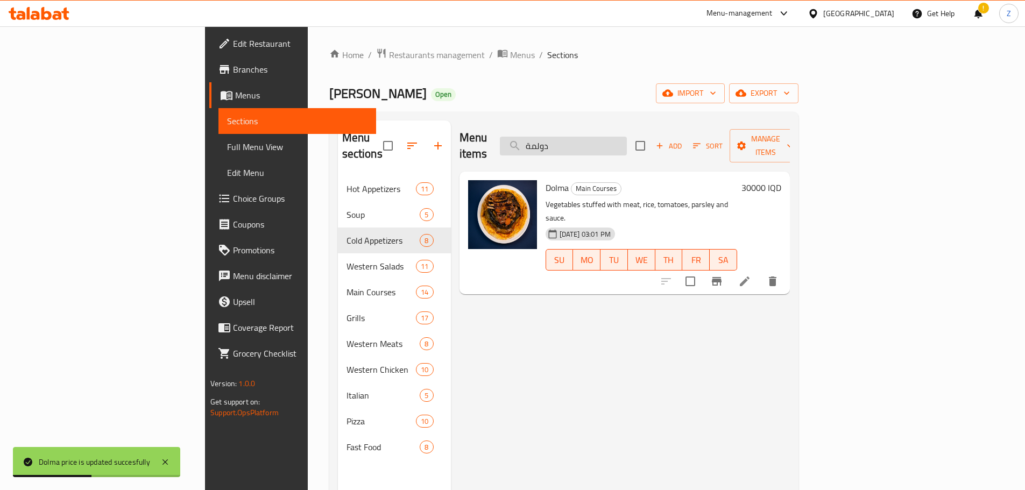
click at [627, 139] on input "دولمة" at bounding box center [563, 146] width 127 height 19
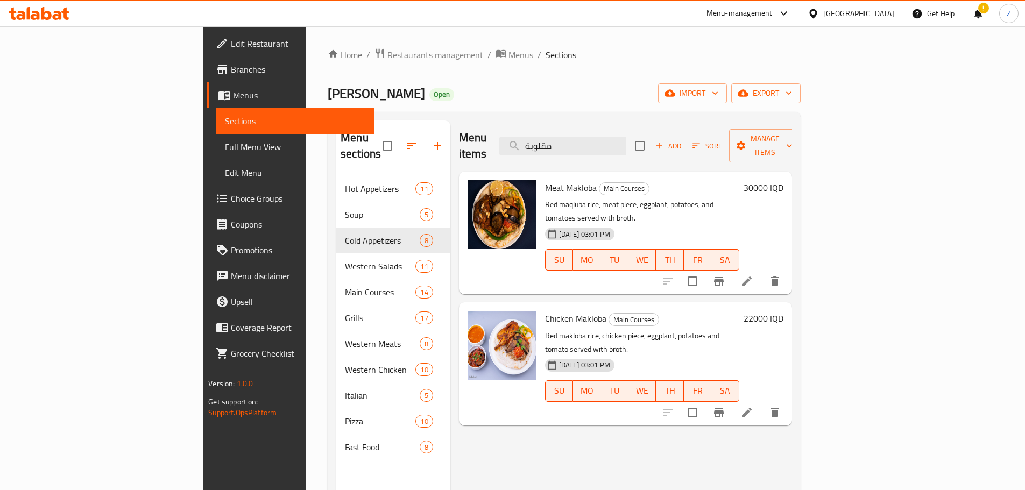
type input "مقلوبة"
click at [784, 311] on h6 "22000 IQD" at bounding box center [764, 318] width 40 height 15
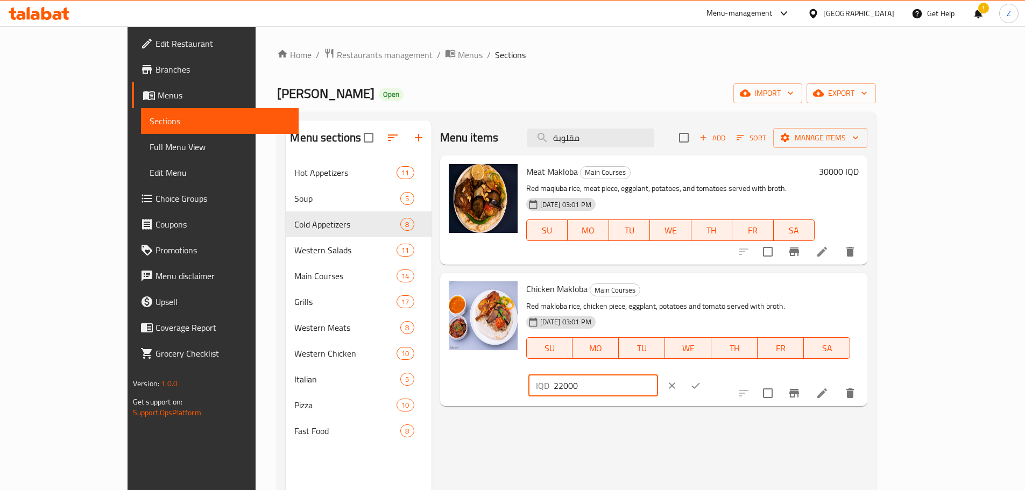
click at [658, 375] on input "22000" at bounding box center [606, 386] width 104 height 22
type input "26000"
click at [708, 374] on button "ok" at bounding box center [696, 386] width 24 height 24
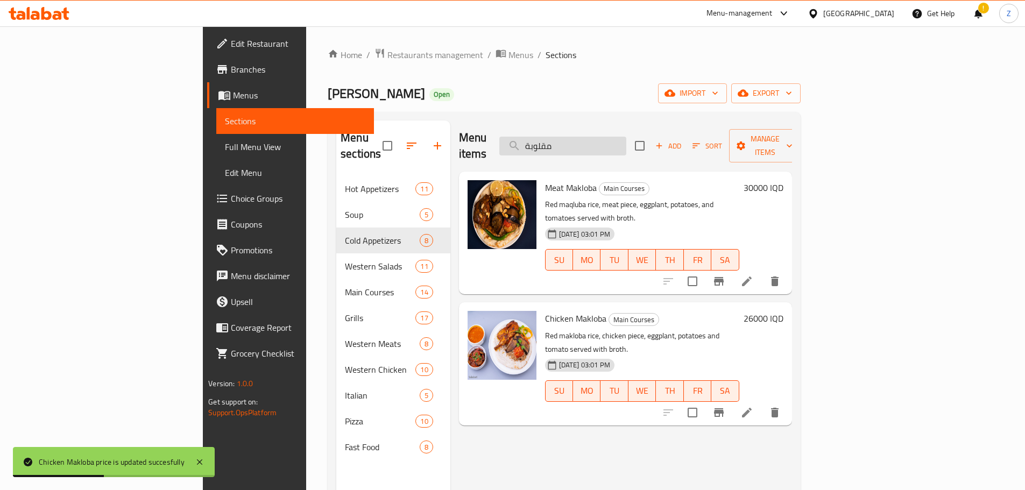
click at [626, 139] on input "مقلوبة" at bounding box center [562, 146] width 127 height 19
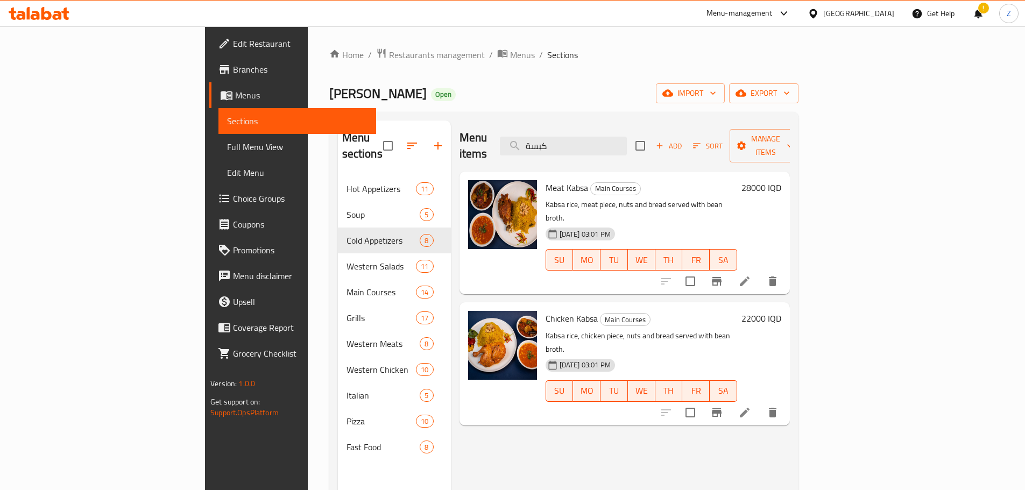
type input "كبسة"
click at [781, 180] on h6 "28000 IQD" at bounding box center [762, 187] width 40 height 15
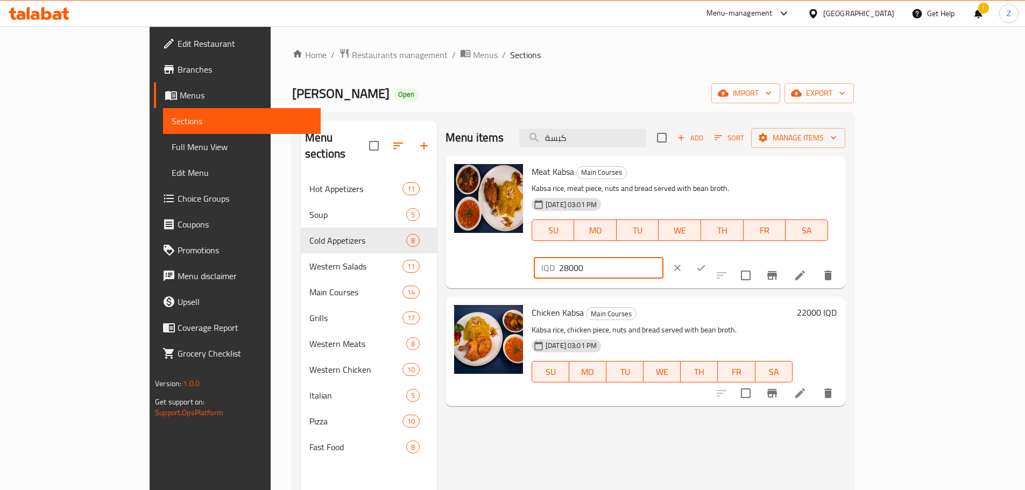
click at [664, 257] on input "28000" at bounding box center [611, 268] width 104 height 22
drag, startPoint x: 848, startPoint y: 173, endPoint x: 821, endPoint y: 172, distance: 26.9
click at [664, 257] on div "IQD 28000 ​" at bounding box center [599, 268] width 130 height 22
type input "30000"
click at [713, 256] on button "ok" at bounding box center [701, 268] width 24 height 24
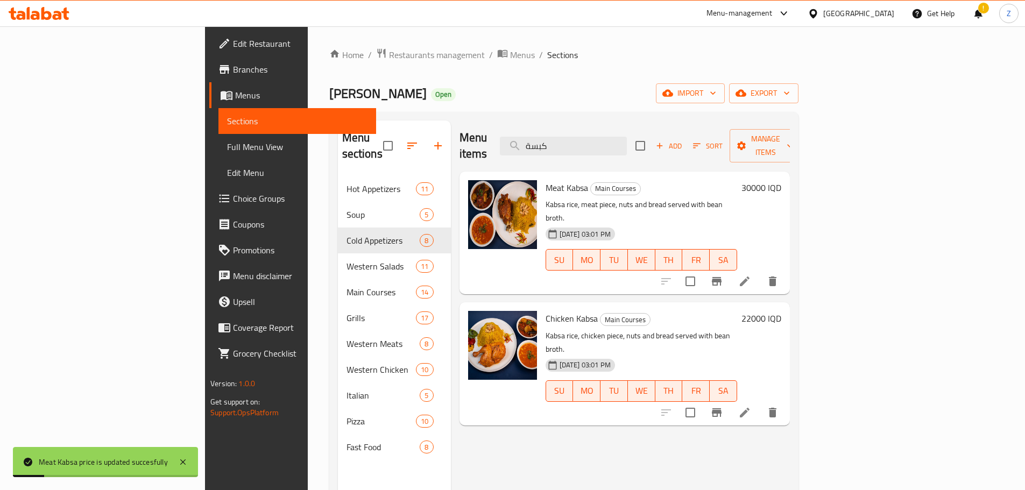
click at [781, 311] on h6 "22000 IQD" at bounding box center [762, 318] width 40 height 15
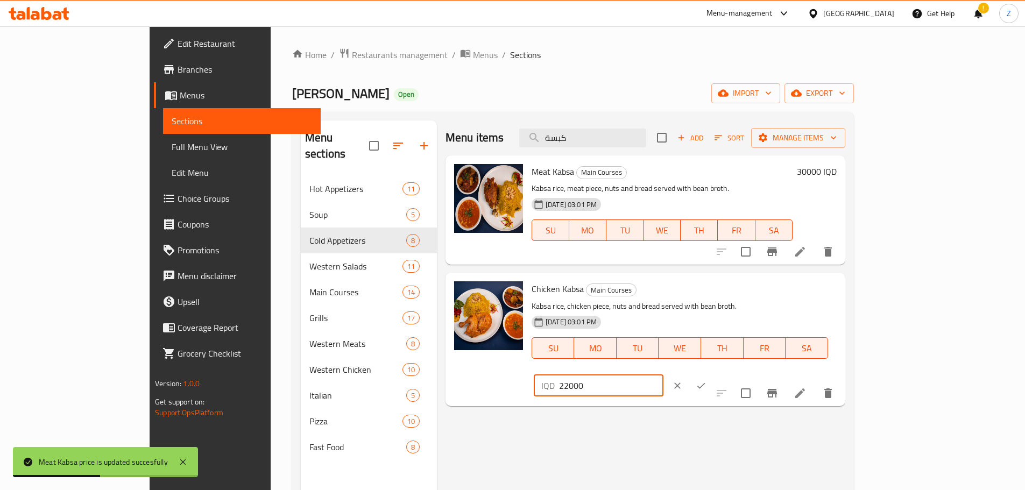
drag, startPoint x: 850, startPoint y: 295, endPoint x: 845, endPoint y: 294, distance: 5.6
click at [664, 375] on input "22000" at bounding box center [611, 386] width 104 height 22
type input "26000"
click at [713, 374] on button "ok" at bounding box center [701, 386] width 24 height 24
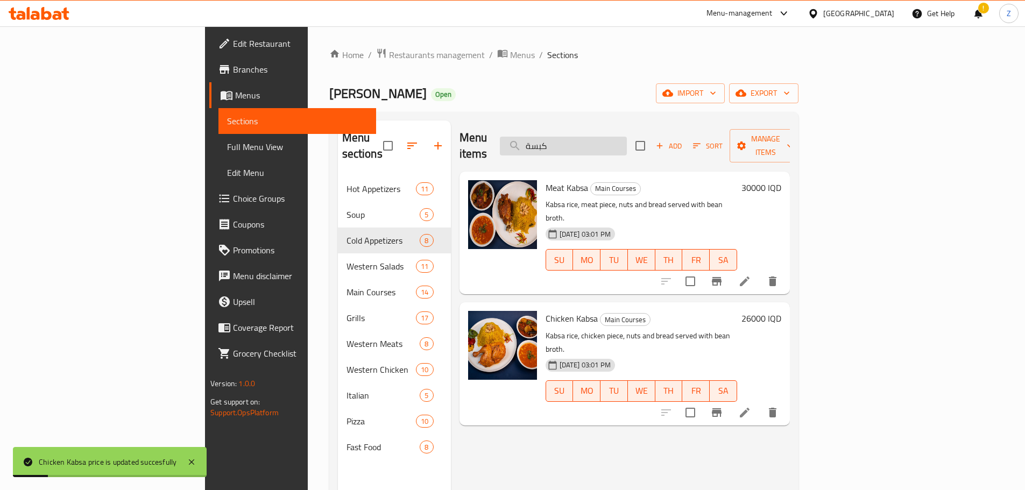
click at [627, 146] on input "كبسة" at bounding box center [563, 146] width 127 height 19
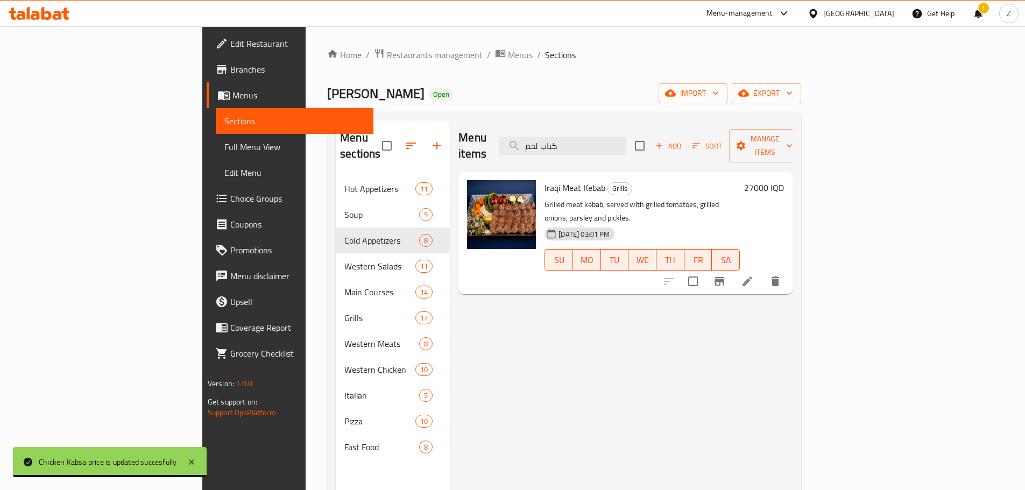
type input "كباب لحم"
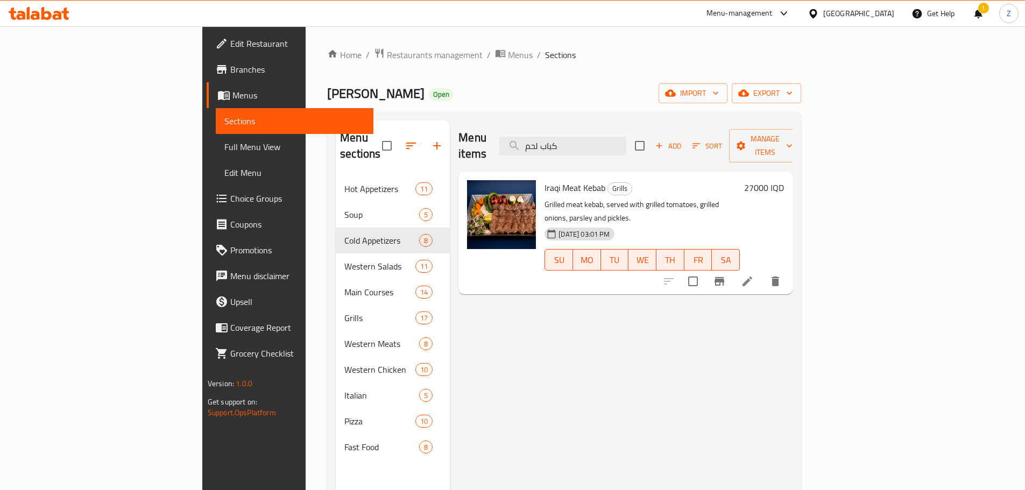
click at [784, 180] on h6 "27000 IQD" at bounding box center [764, 187] width 40 height 15
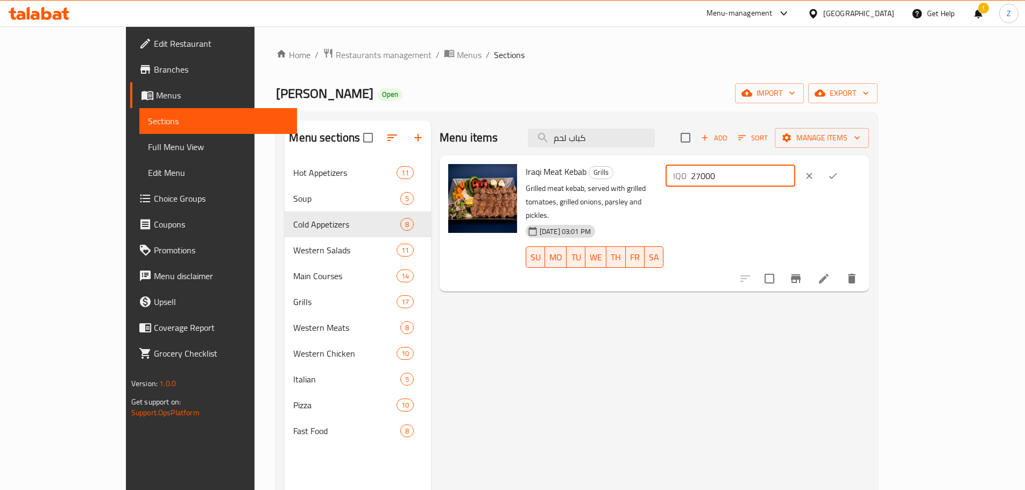
drag, startPoint x: 850, startPoint y: 177, endPoint x: 817, endPoint y: 173, distance: 33.1
click at [795, 173] on div "IQD 27000 ​" at bounding box center [731, 176] width 130 height 22
type input "30000"
click at [845, 178] on button "ok" at bounding box center [833, 176] width 24 height 24
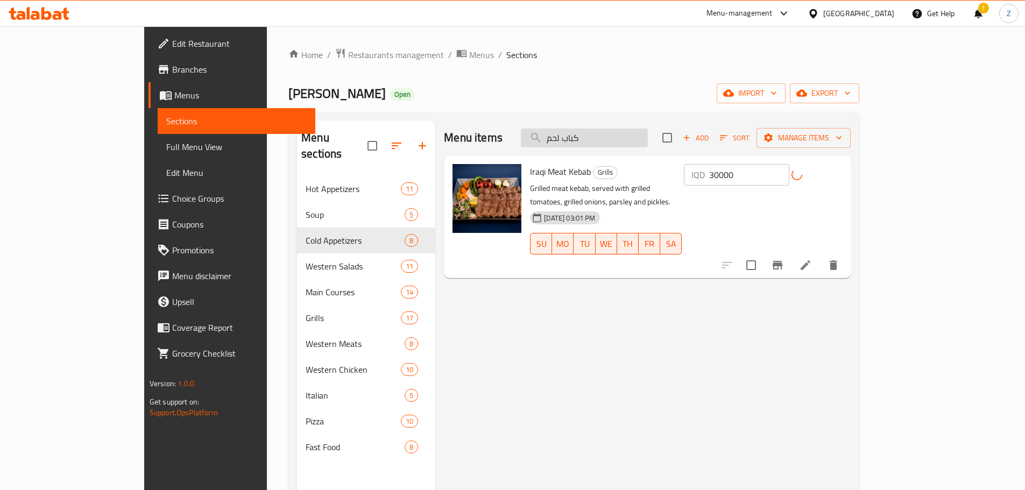
click at [648, 139] on input "كباب لحم" at bounding box center [584, 138] width 127 height 19
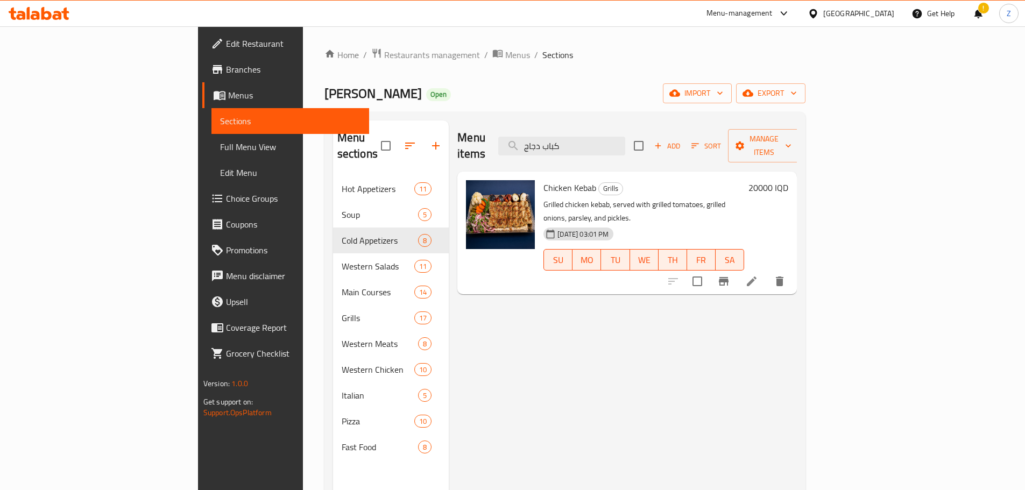
type input "كباب دجاج"
click at [788, 181] on div "20000 IQD" at bounding box center [766, 232] width 44 height 105
click at [788, 180] on h6 "20000 IQD" at bounding box center [769, 187] width 40 height 15
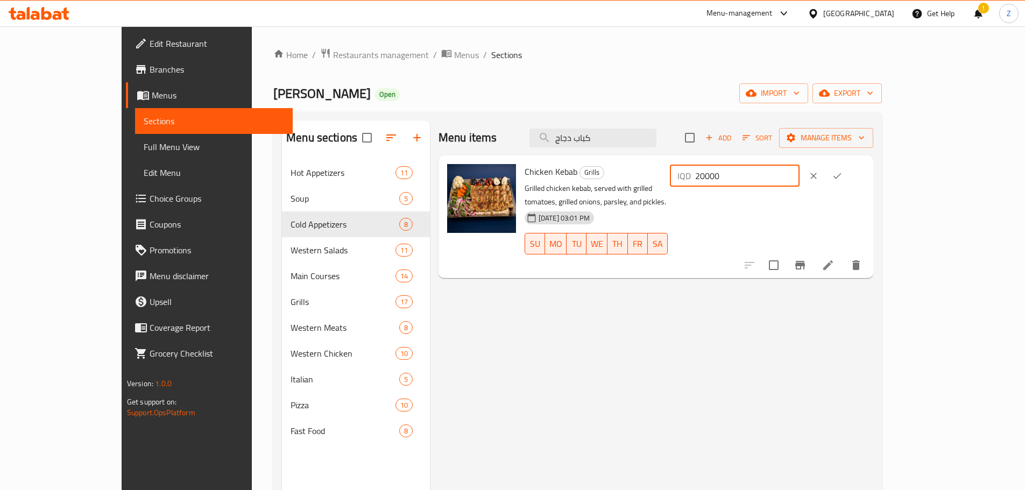
click at [800, 173] on input "20000" at bounding box center [747, 176] width 104 height 22
type input "24000"
click at [843, 175] on icon "ok" at bounding box center [837, 176] width 11 height 11
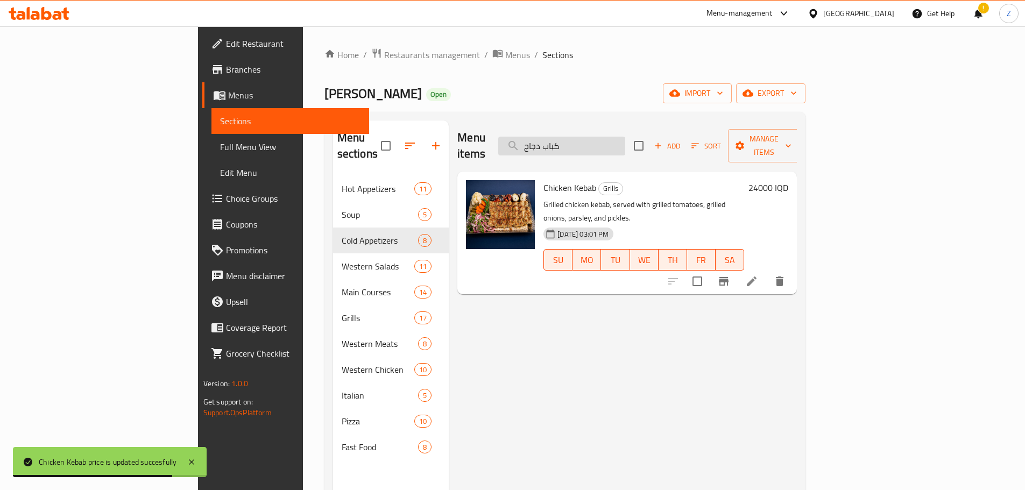
click at [625, 137] on input "كباب دجاج" at bounding box center [561, 146] width 127 height 19
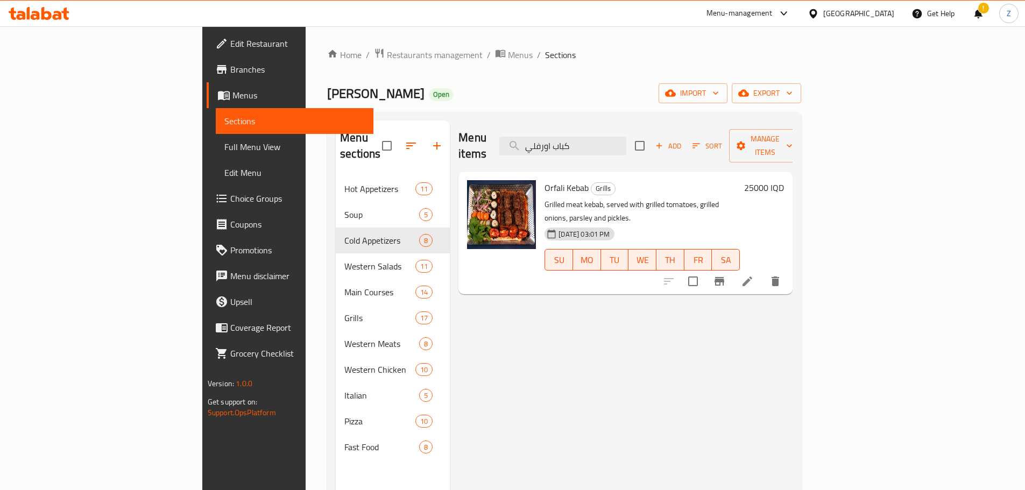
type input "كباب اورفلي"
click at [784, 180] on h6 "25000 IQD" at bounding box center [764, 187] width 40 height 15
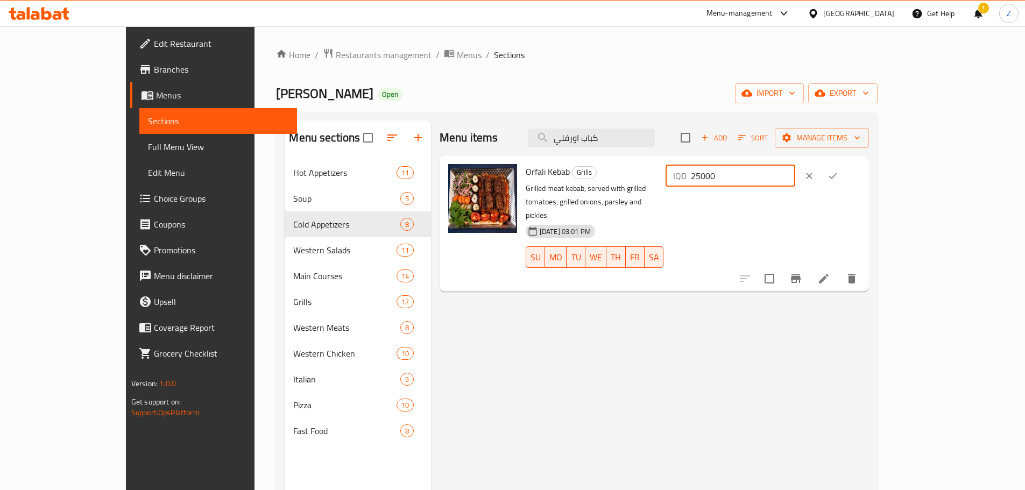
click at [795, 179] on input "25000" at bounding box center [743, 176] width 104 height 22
drag, startPoint x: 849, startPoint y: 178, endPoint x: 796, endPoint y: 179, distance: 52.7
click at [796, 179] on div "Orfali Kebab Grills Grilled meat kebab, served with grilled tomatoes, grilled o…" at bounding box center [692, 224] width 343 height 128
type input "30000"
click at [845, 177] on button "ok" at bounding box center [833, 176] width 24 height 24
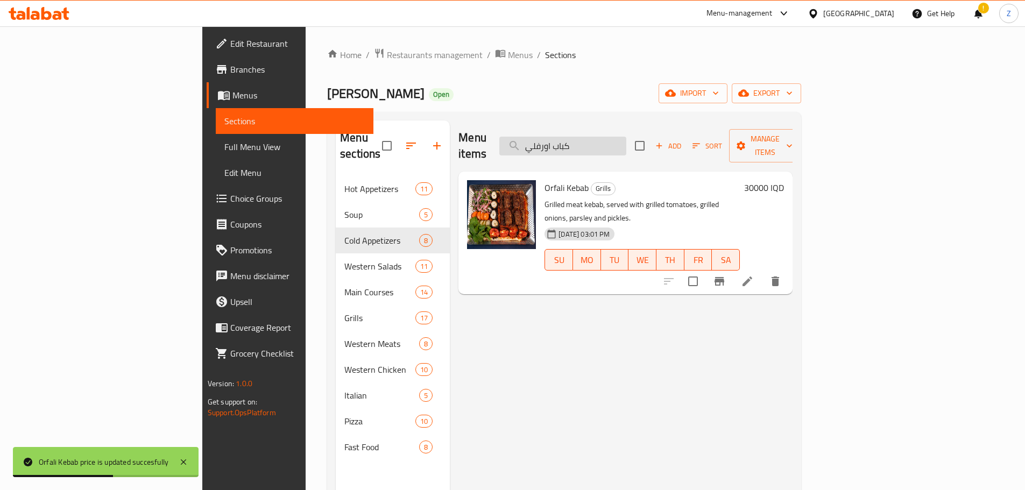
click at [626, 144] on input "كباب اورفلي" at bounding box center [562, 146] width 127 height 19
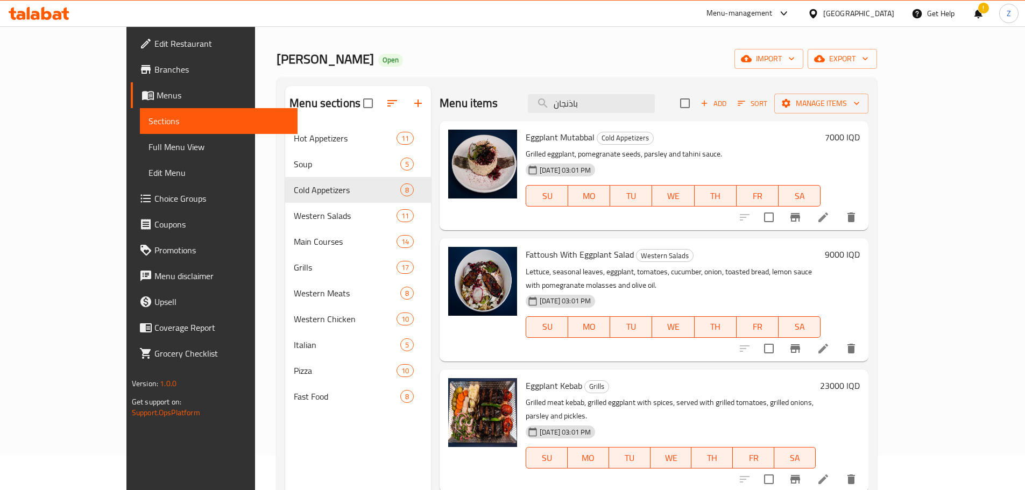
scroll to position [54, 0]
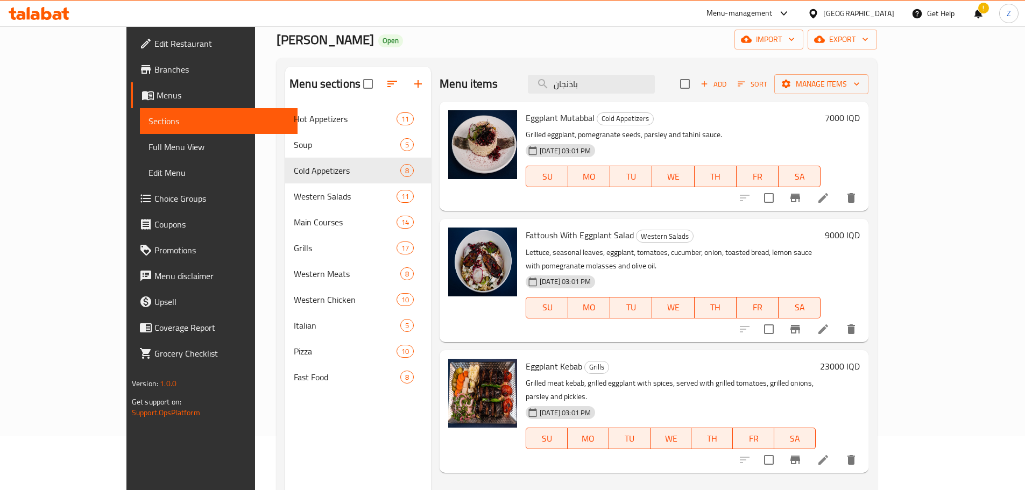
type input "باذنجان"
click at [860, 359] on h6 "23000 IQD" at bounding box center [840, 366] width 40 height 15
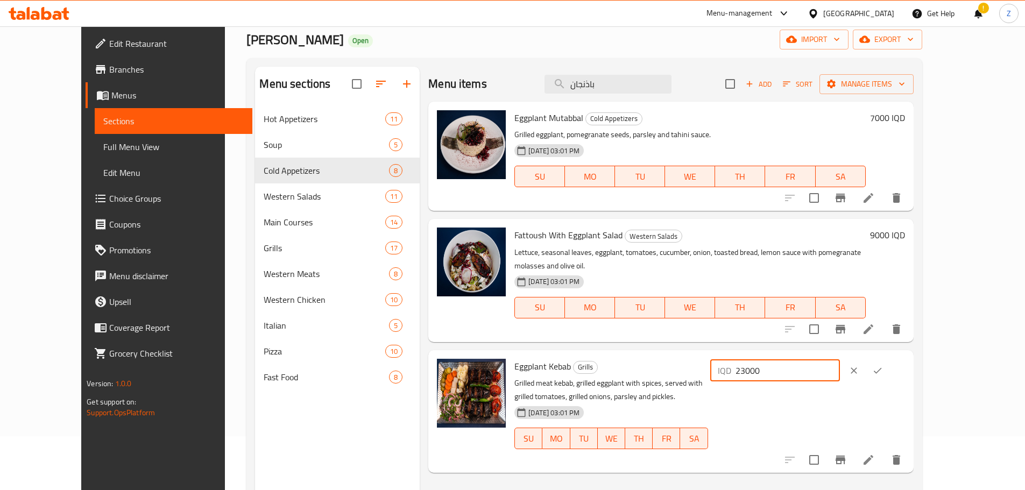
drag, startPoint x: 846, startPoint y: 358, endPoint x: 833, endPoint y: 356, distance: 13.1
click at [833, 360] on div "IQD 23000 ​" at bounding box center [775, 371] width 130 height 22
type input "30000"
click at [883, 365] on icon "ok" at bounding box center [877, 370] width 11 height 11
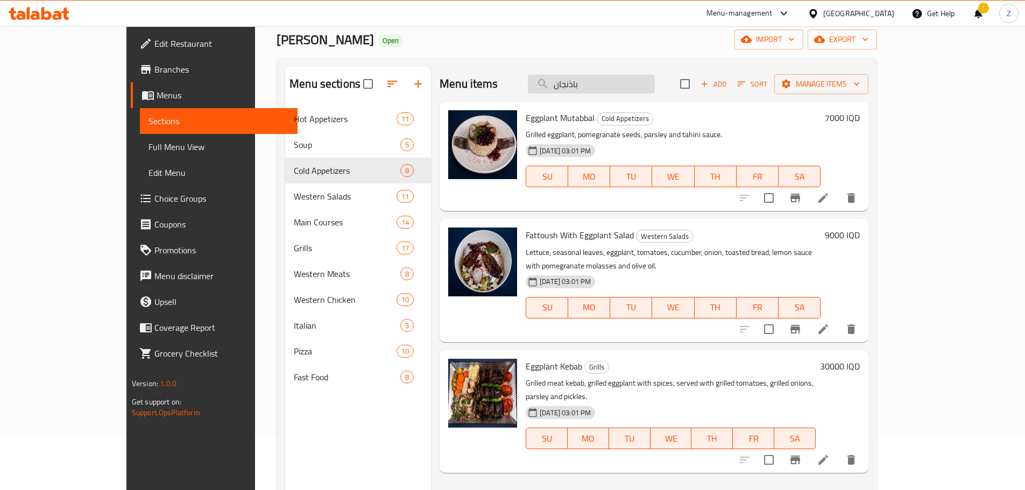
click at [655, 88] on input "باذنجان" at bounding box center [591, 84] width 127 height 19
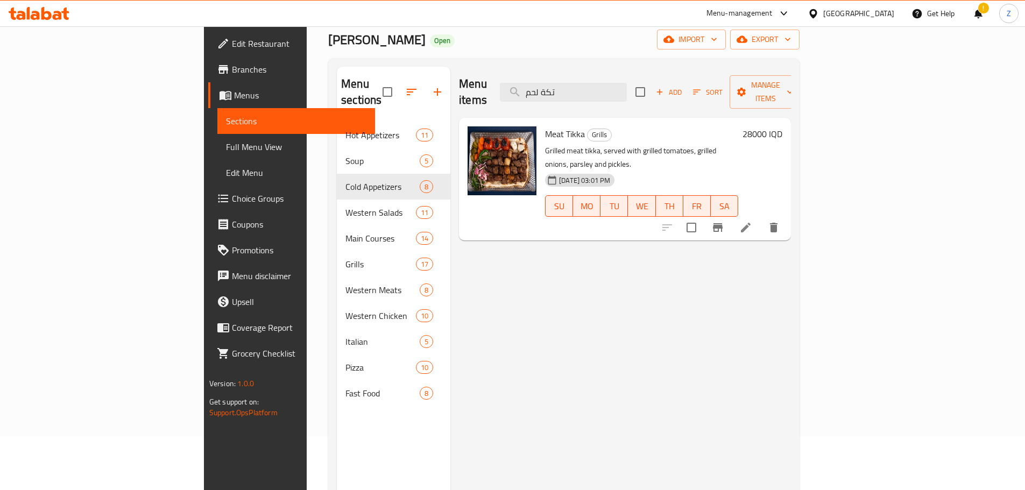
type input "تكة لحم"
click at [782, 128] on div "28000 IQD" at bounding box center [760, 178] width 44 height 105
click at [782, 126] on h6 "28000 IQD" at bounding box center [763, 133] width 40 height 15
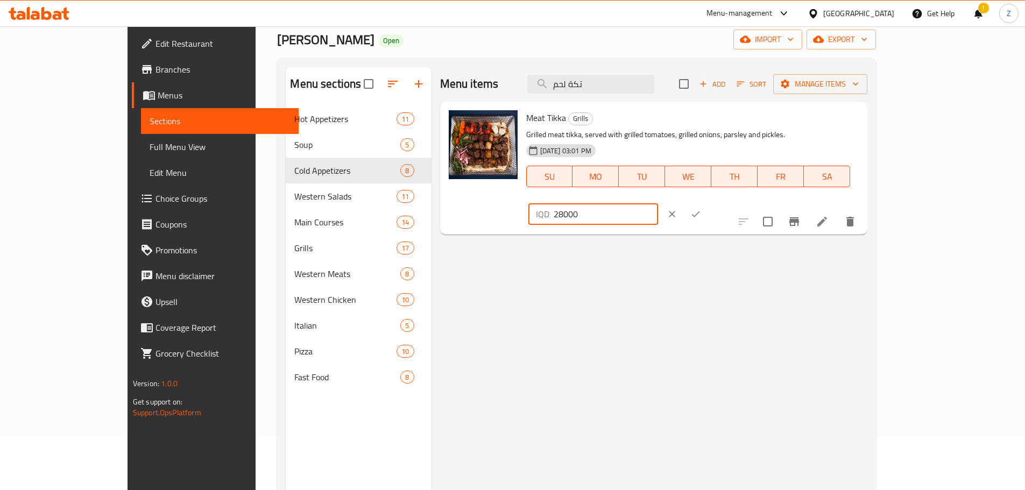
drag, startPoint x: 848, startPoint y: 124, endPoint x: 835, endPoint y: 122, distance: 13.7
click at [658, 203] on div "IQD 28000 ​" at bounding box center [593, 214] width 130 height 22
type input "30000"
click at [708, 202] on button "ok" at bounding box center [696, 214] width 24 height 24
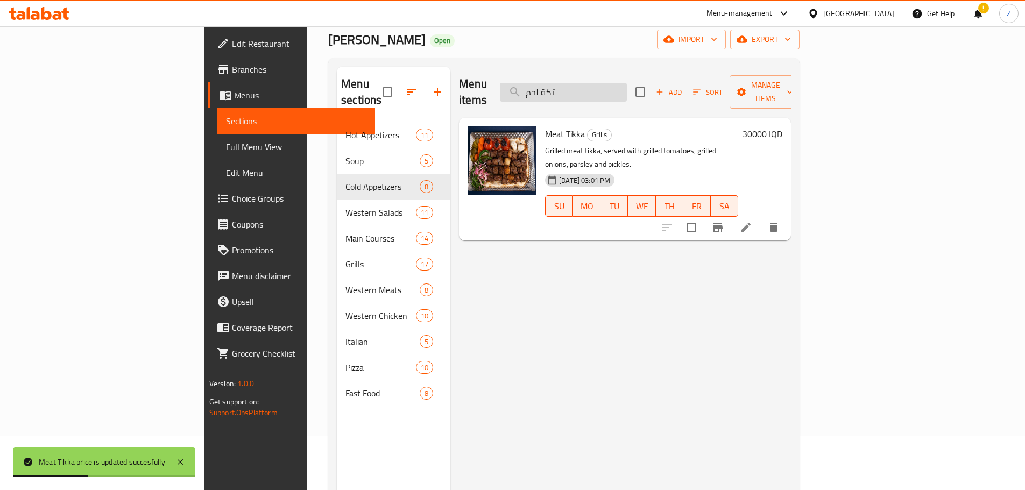
click at [627, 83] on input "تكة لحم" at bounding box center [563, 92] width 127 height 19
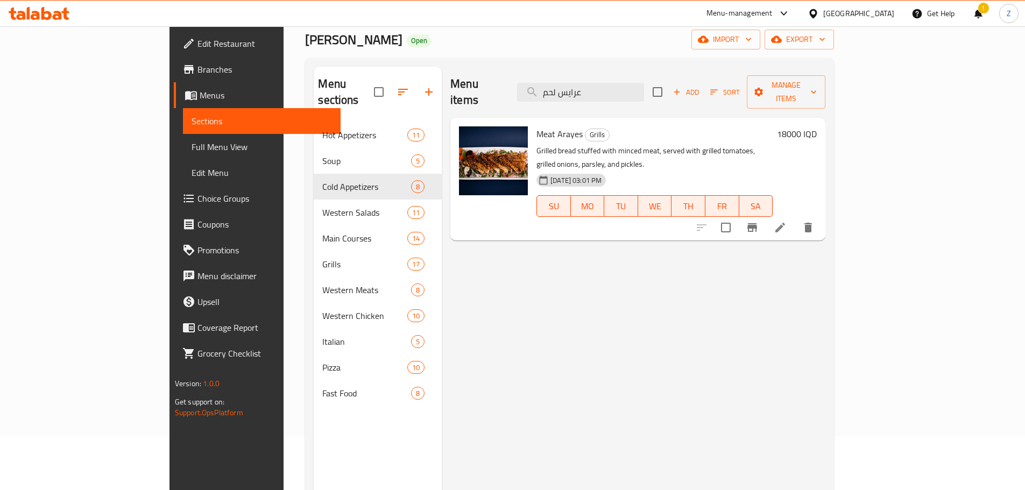
type input "عرايس لحم"
click at [817, 126] on h6 "18000 IQD" at bounding box center [797, 133] width 40 height 15
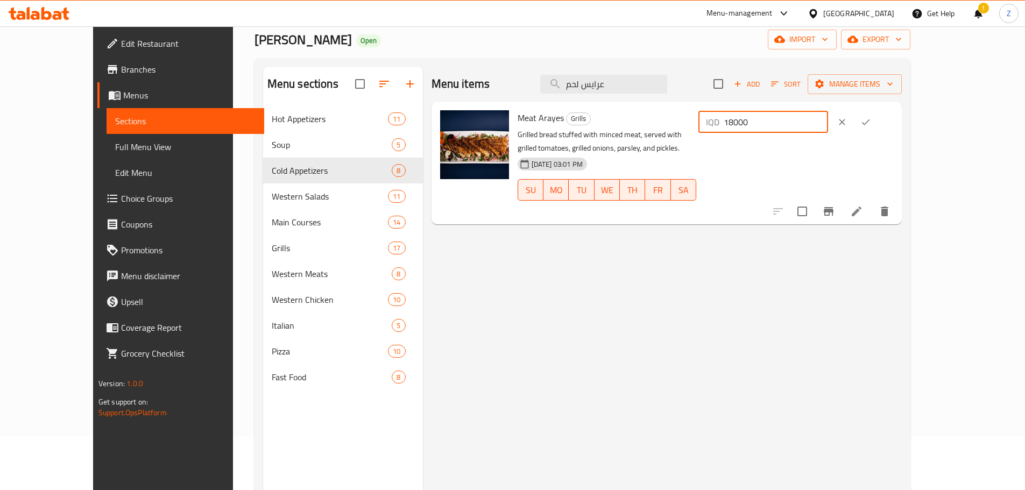
drag, startPoint x: 849, startPoint y: 125, endPoint x: 838, endPoint y: 122, distance: 10.7
click at [828, 122] on div "IQD 18000 ​" at bounding box center [764, 122] width 130 height 22
type input "22000"
drag, startPoint x: 969, startPoint y: 121, endPoint x: 878, endPoint y: 203, distance: 122.7
click at [871, 119] on icon "ok" at bounding box center [866, 122] width 11 height 11
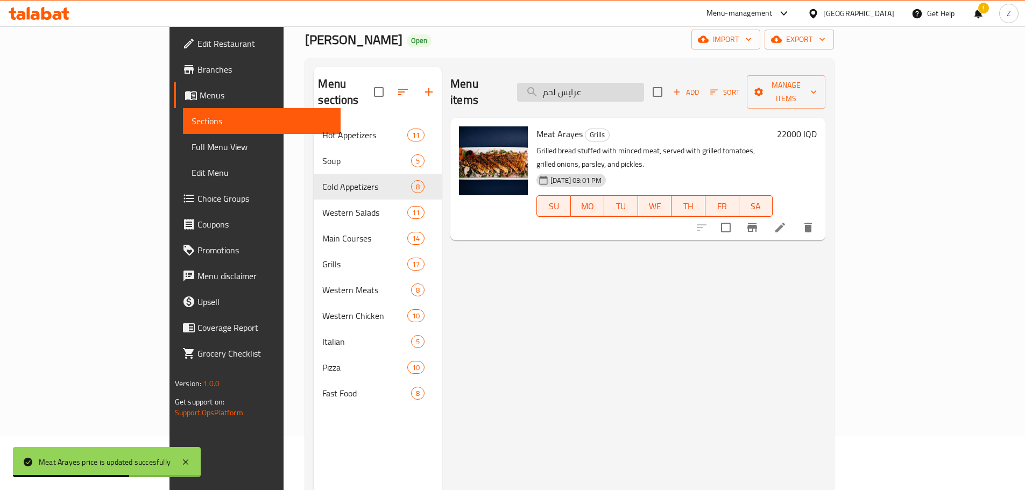
drag, startPoint x: 614, startPoint y: 89, endPoint x: 579, endPoint y: 84, distance: 34.9
click at [579, 84] on input "عرايس لحم" at bounding box center [580, 92] width 127 height 19
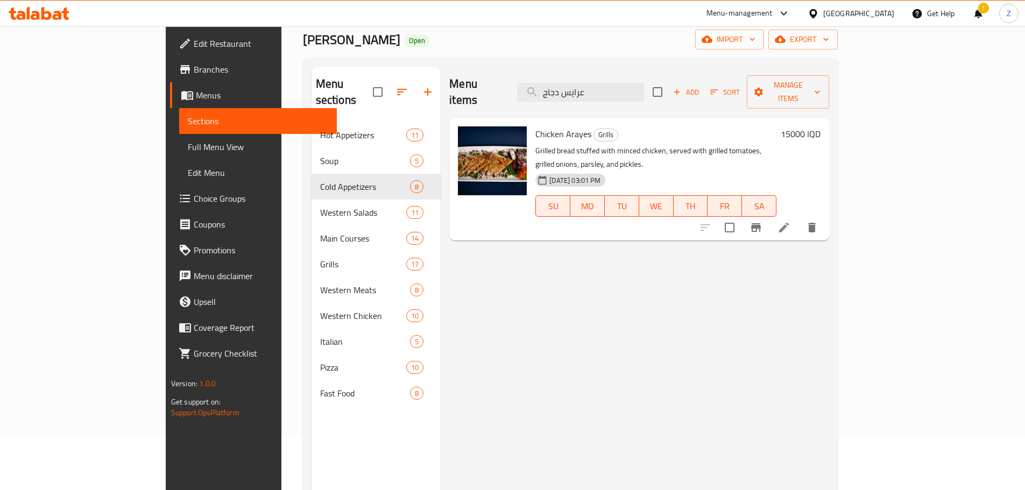
type input "عرايس دجاج"
click at [821, 126] on h6 "15000 IQD" at bounding box center [801, 133] width 40 height 15
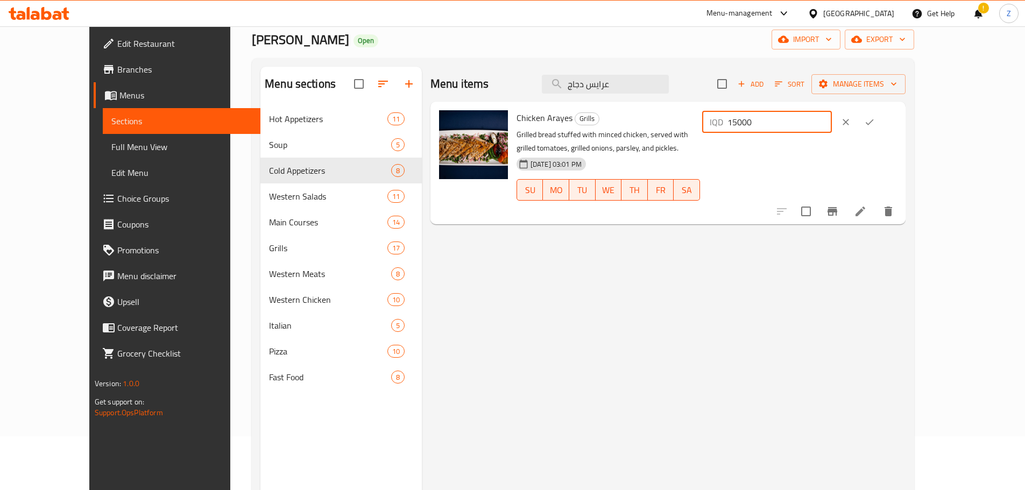
drag, startPoint x: 850, startPoint y: 121, endPoint x: 829, endPoint y: 120, distance: 21.0
click at [829, 120] on div "IQD 15000 ​" at bounding box center [767, 122] width 130 height 22
type input "20000"
click at [882, 127] on button "ok" at bounding box center [870, 122] width 24 height 24
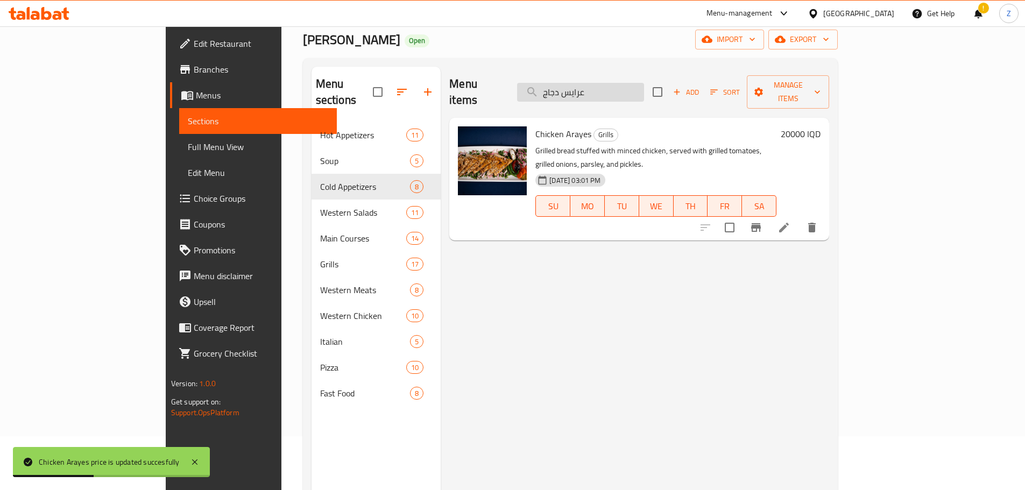
click at [644, 87] on input "عرايس دجاج" at bounding box center [580, 92] width 127 height 19
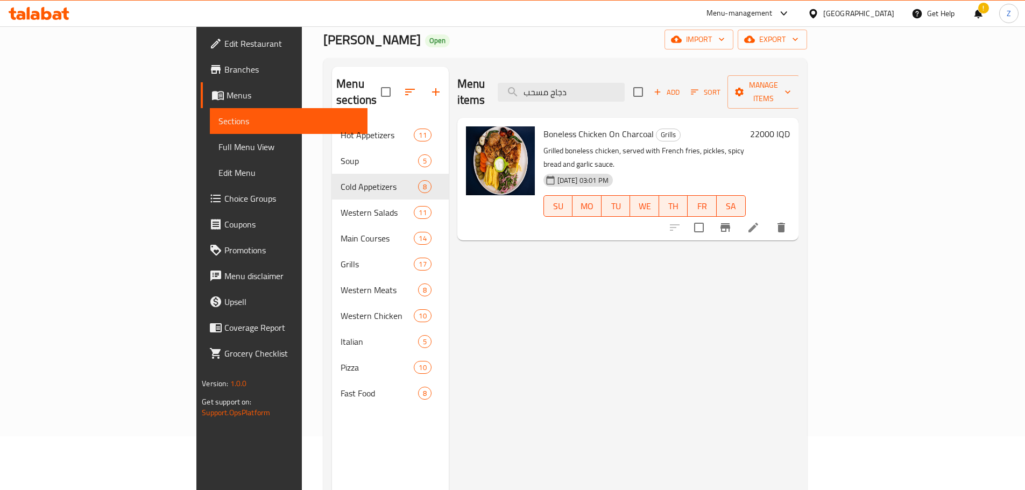
type input "دجاج مسحب"
click at [790, 126] on h6 "22000 IQD" at bounding box center [770, 133] width 40 height 15
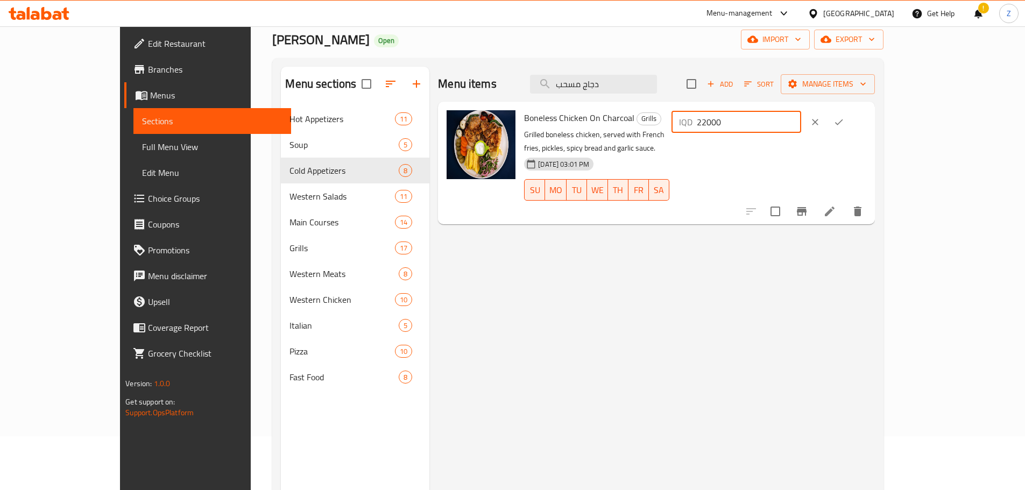
click at [801, 124] on input "22000" at bounding box center [749, 122] width 104 height 22
type input "24000"
click at [844, 120] on icon "ok" at bounding box center [839, 122] width 11 height 11
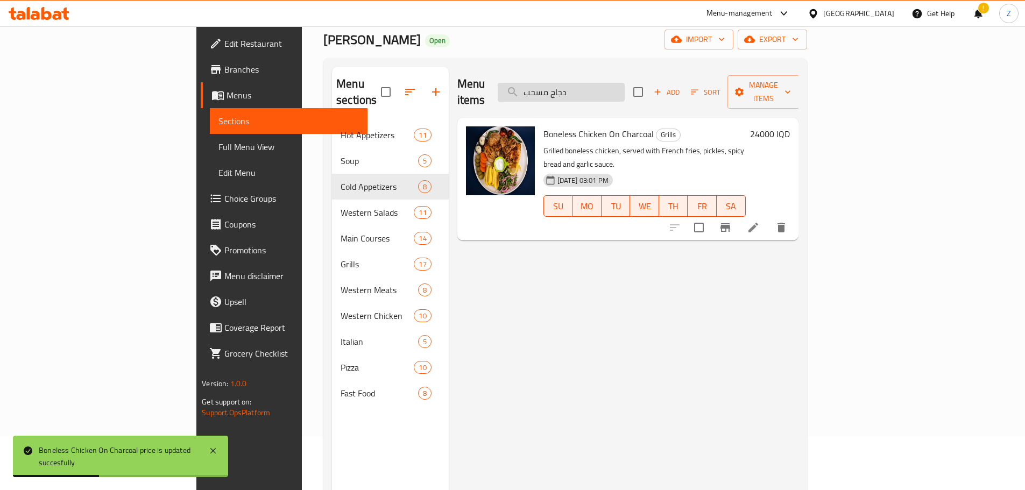
click at [625, 83] on input "دجاج مسحب" at bounding box center [561, 92] width 127 height 19
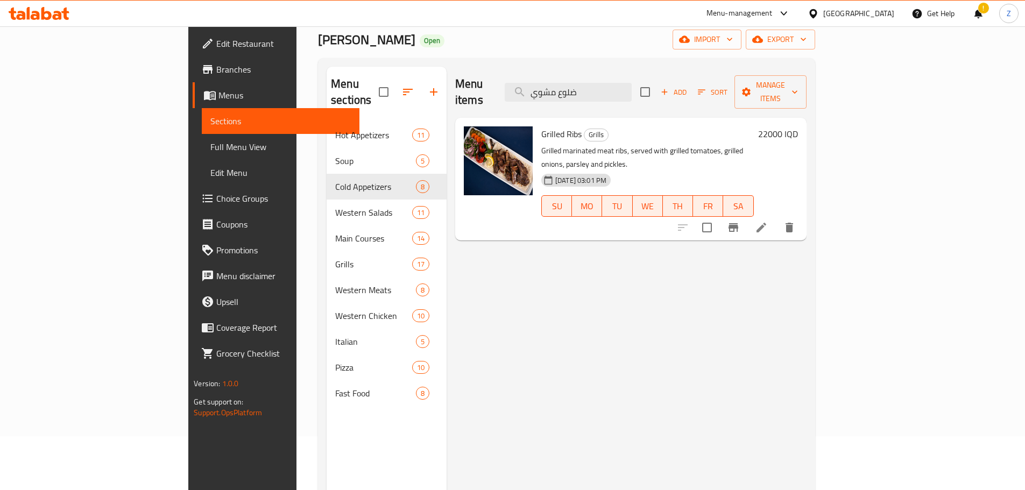
type input "ضلوع مشوي"
click at [798, 126] on h6 "22000 IQD" at bounding box center [778, 133] width 40 height 15
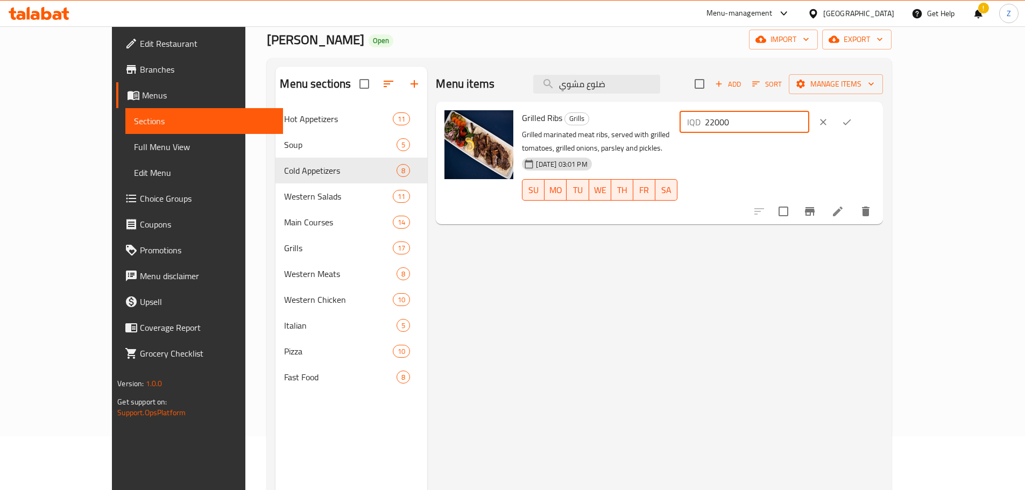
drag, startPoint x: 848, startPoint y: 122, endPoint x: 821, endPoint y: 117, distance: 26.9
click at [809, 117] on div "IQD 22000 ​" at bounding box center [745, 122] width 130 height 22
type input "30000"
click at [852, 123] on icon "ok" at bounding box center [847, 122] width 11 height 11
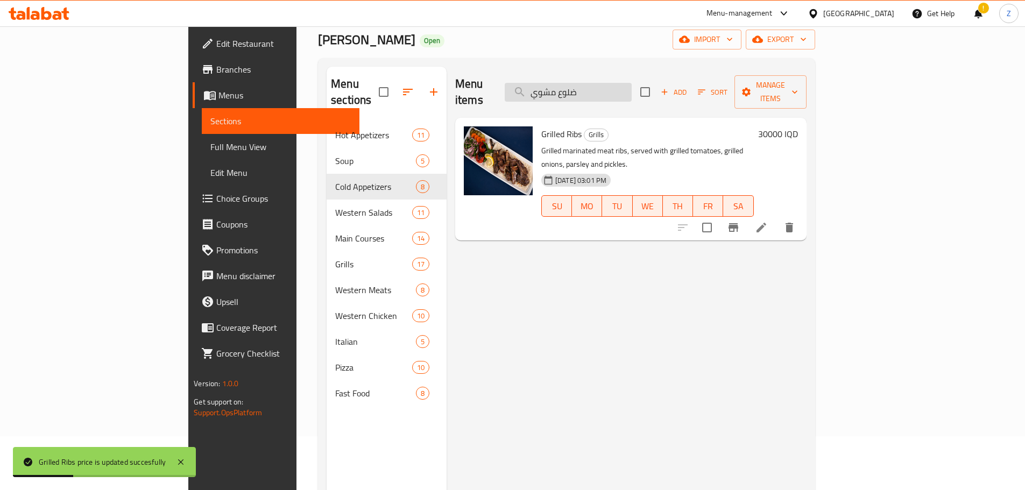
click at [632, 83] on input "ضلوع مشوي" at bounding box center [568, 92] width 127 height 19
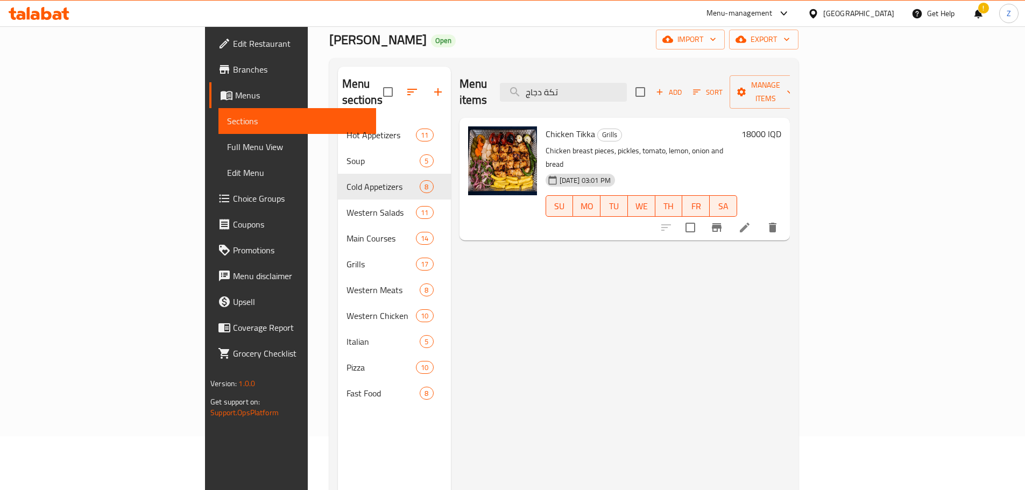
type input "تكة دجاج"
click at [781, 126] on h6 "18000 IQD" at bounding box center [762, 133] width 40 height 15
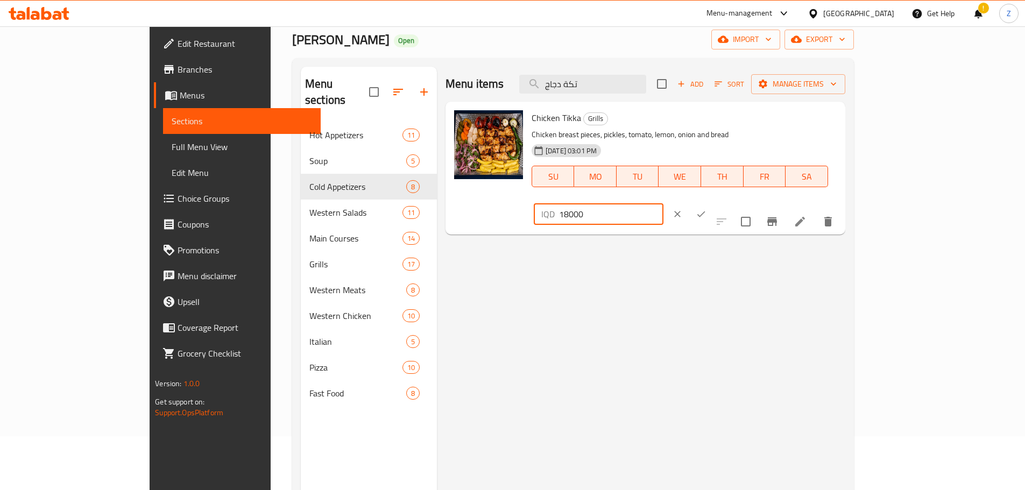
click at [664, 203] on input "18000" at bounding box center [611, 214] width 104 height 22
drag, startPoint x: 849, startPoint y: 121, endPoint x: 822, endPoint y: 122, distance: 26.9
click at [664, 203] on div "IQD 18000 ​" at bounding box center [599, 214] width 130 height 22
type input "24000"
click at [707, 209] on icon "ok" at bounding box center [701, 214] width 11 height 11
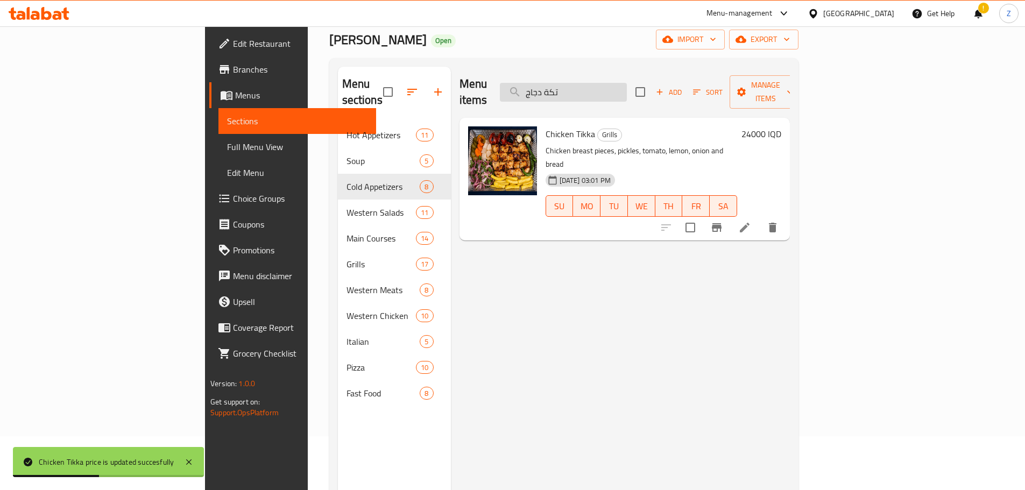
click at [627, 88] on input "تكة دجاج" at bounding box center [563, 92] width 127 height 19
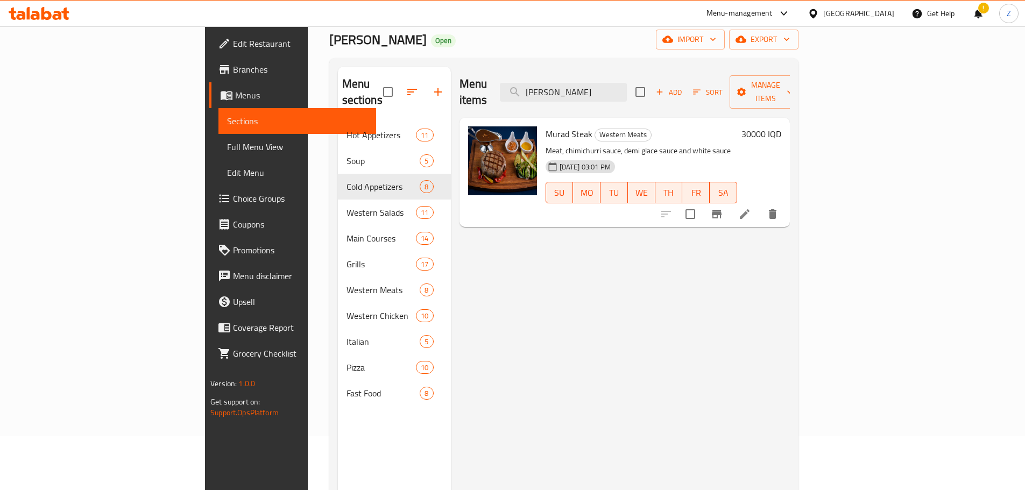
type input "[PERSON_NAME]"
click at [781, 126] on h6 "30000 IQD" at bounding box center [762, 133] width 40 height 15
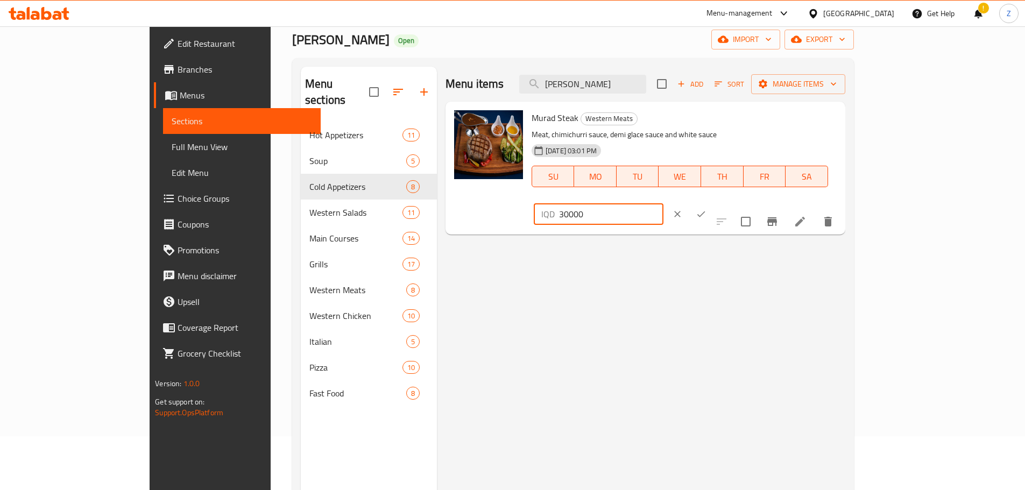
click at [664, 203] on input "30000" at bounding box center [611, 214] width 104 height 22
type input "35000"
drag, startPoint x: 966, startPoint y: 121, endPoint x: 885, endPoint y: 211, distance: 122.0
click at [707, 209] on icon "ok" at bounding box center [701, 214] width 11 height 11
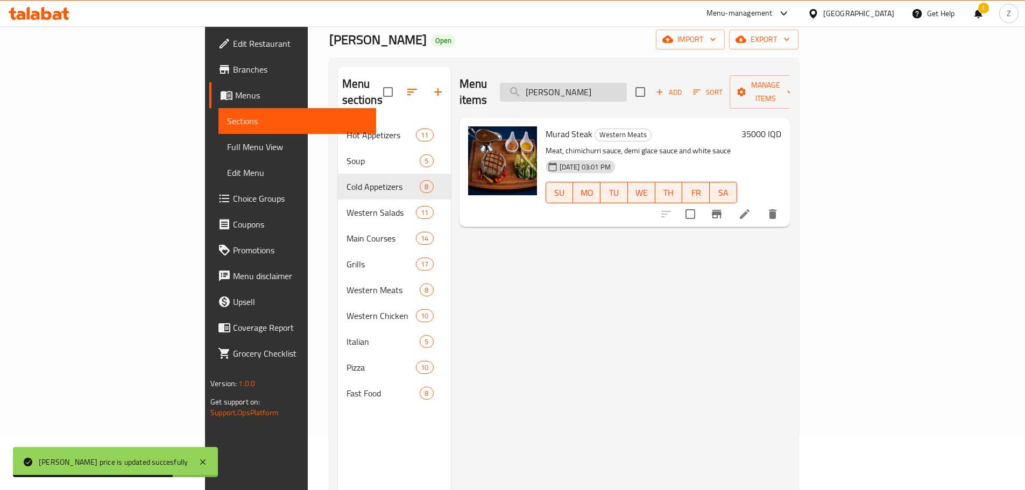
click at [627, 93] on input "[PERSON_NAME]" at bounding box center [563, 92] width 127 height 19
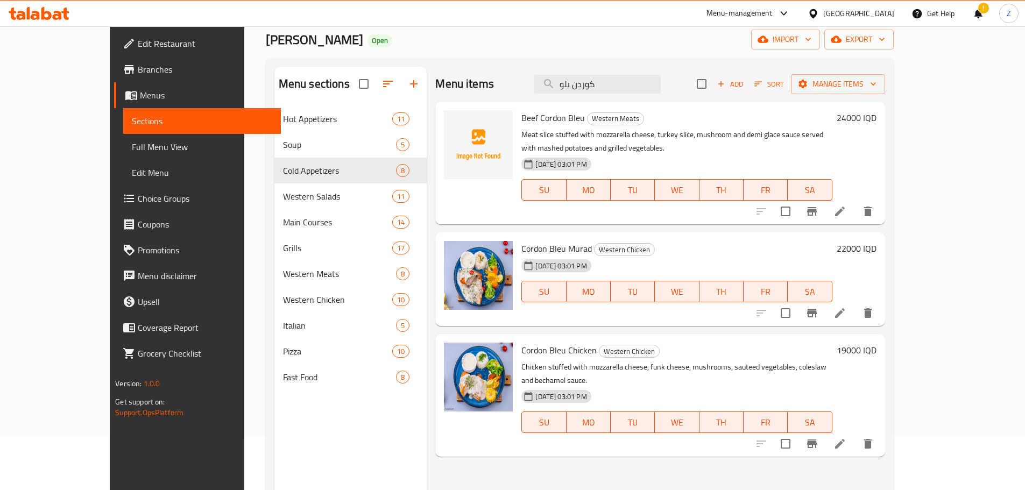
type input "كوردن بلو"
click at [877, 125] on h6 "24000 IQD" at bounding box center [857, 117] width 40 height 15
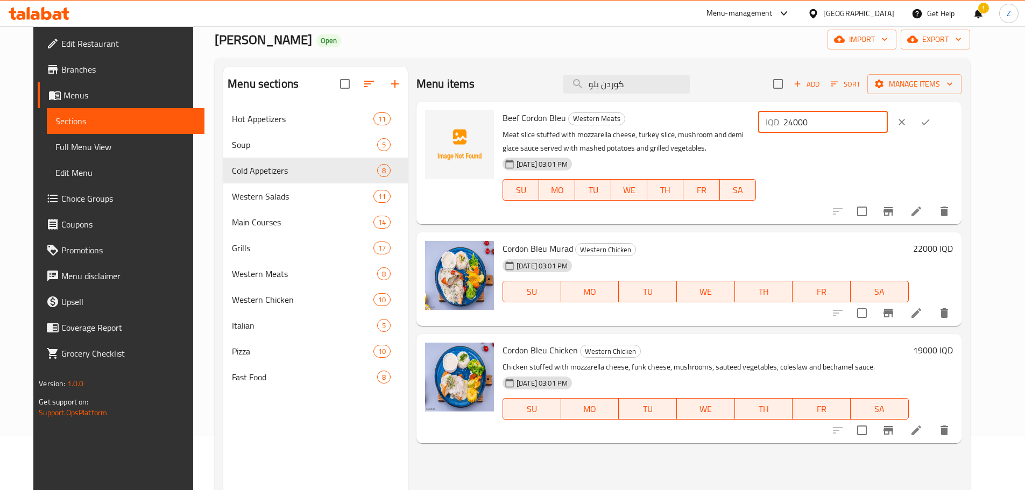
click at [848, 123] on input "24000" at bounding box center [836, 122] width 104 height 22
type input "28000"
click at [931, 119] on icon "ok" at bounding box center [925, 122] width 11 height 11
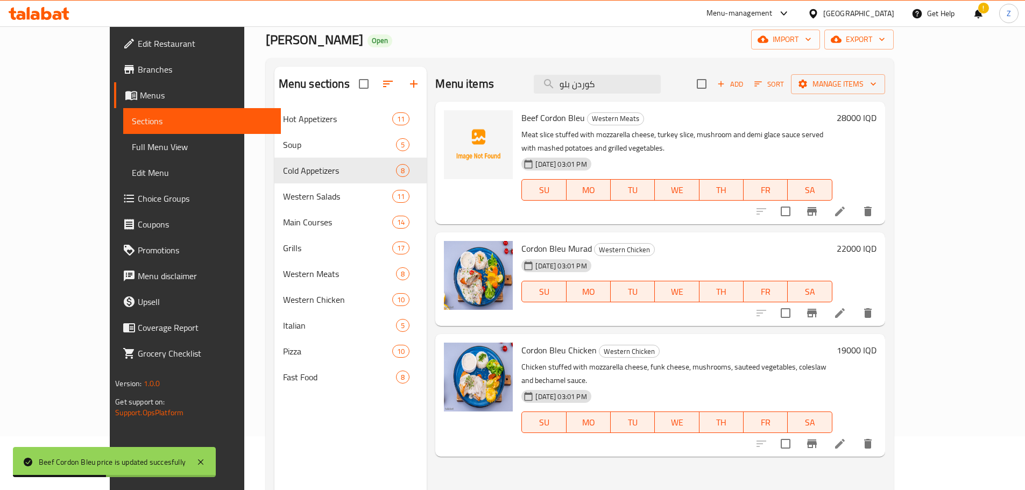
click at [877, 345] on div "19000 IQD" at bounding box center [855, 395] width 44 height 105
click at [880, 339] on div "Cordon Bleu Chicken Western Chicken Chicken stuffed with mozzarella cheese, fun…" at bounding box center [698, 396] width 363 height 114
click at [877, 343] on h6 "19000 IQD" at bounding box center [857, 350] width 40 height 15
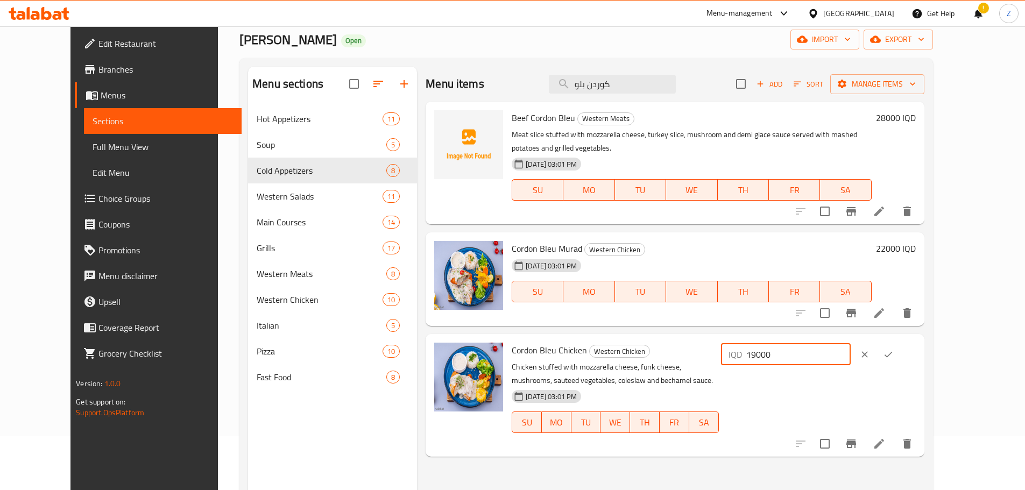
drag, startPoint x: 844, startPoint y: 340, endPoint x: 829, endPoint y: 337, distance: 15.3
click at [829, 344] on div "IQD 19000 ​" at bounding box center [786, 355] width 130 height 22
type input "24000"
click at [900, 346] on button "ok" at bounding box center [889, 355] width 24 height 24
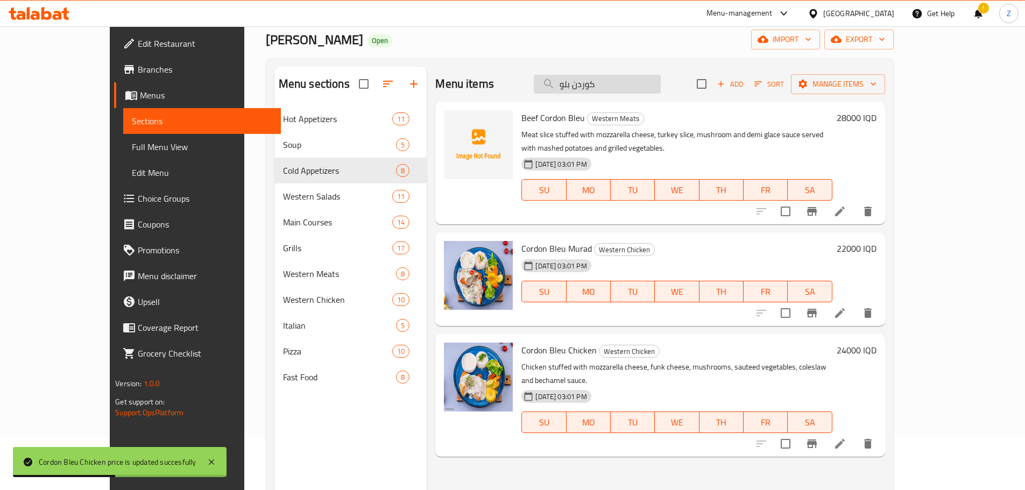
click at [658, 86] on input "كوردن بلو" at bounding box center [597, 84] width 127 height 19
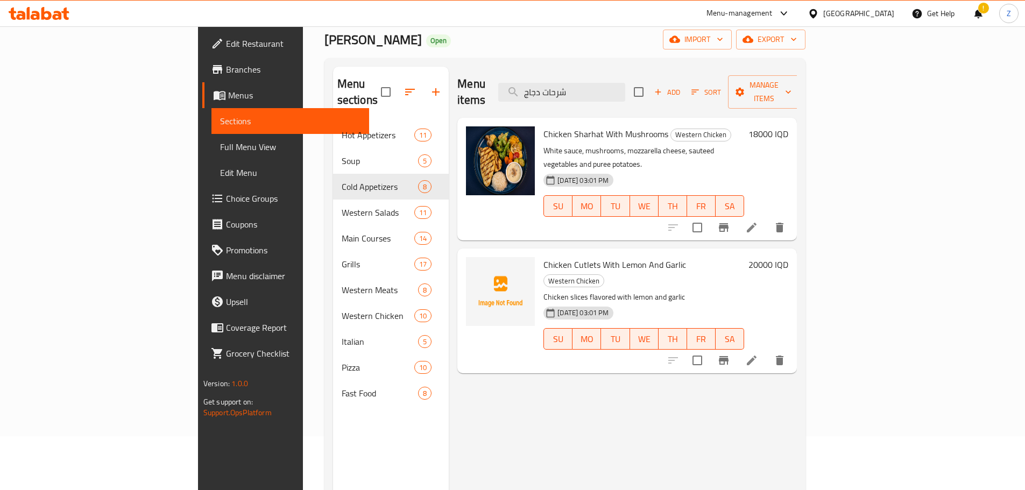
type input "شرحات دجاج"
click at [788, 126] on h6 "18000 IQD" at bounding box center [769, 133] width 40 height 15
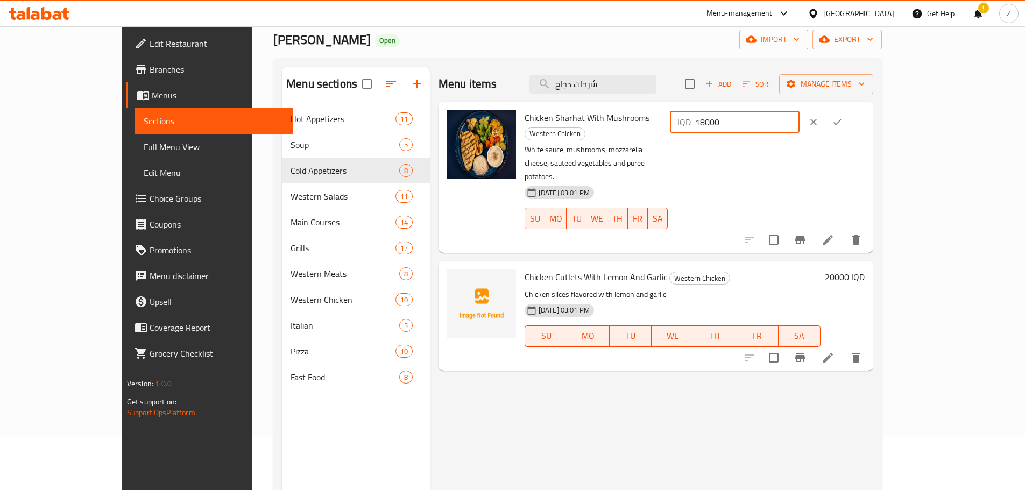
drag, startPoint x: 850, startPoint y: 121, endPoint x: 797, endPoint y: 109, distance: 53.9
click at [797, 111] on div "Chicken Sharhat With Mushrooms Western Chicken White sauce, mushrooms, mozzarel…" at bounding box center [694, 177] width 349 height 143
type input "20000"
click at [849, 119] on button "ok" at bounding box center [838, 122] width 24 height 24
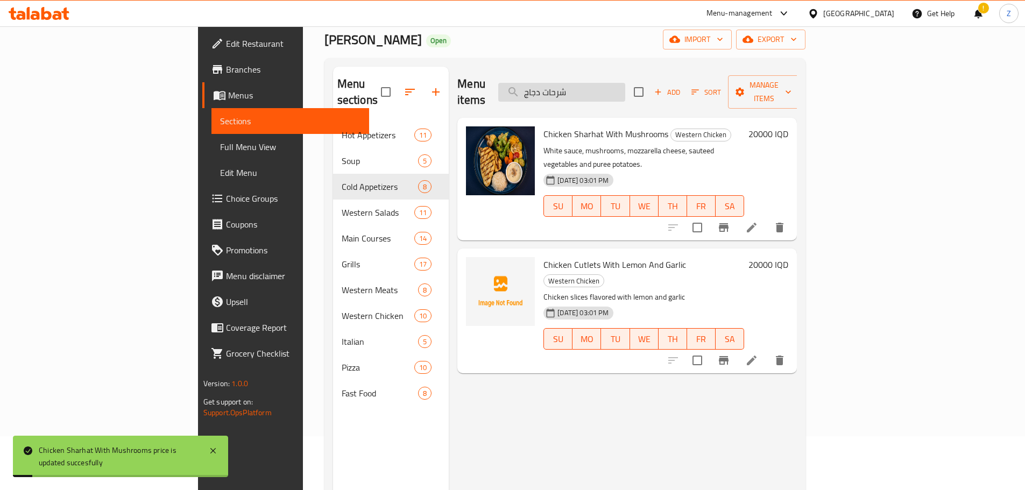
click at [625, 84] on input "شرحات دجاج" at bounding box center [561, 92] width 127 height 19
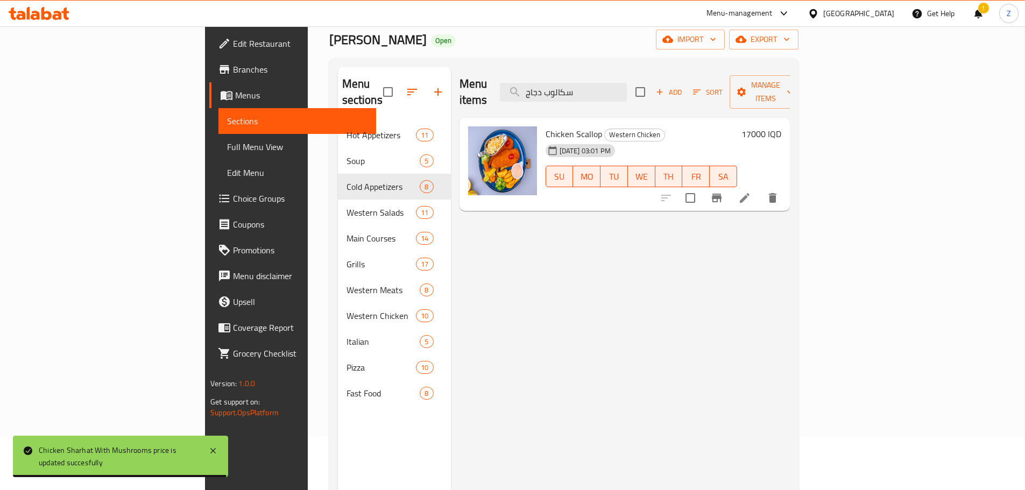
type input "سكالوب دجاج"
click at [781, 126] on h6 "17000 IQD" at bounding box center [762, 133] width 40 height 15
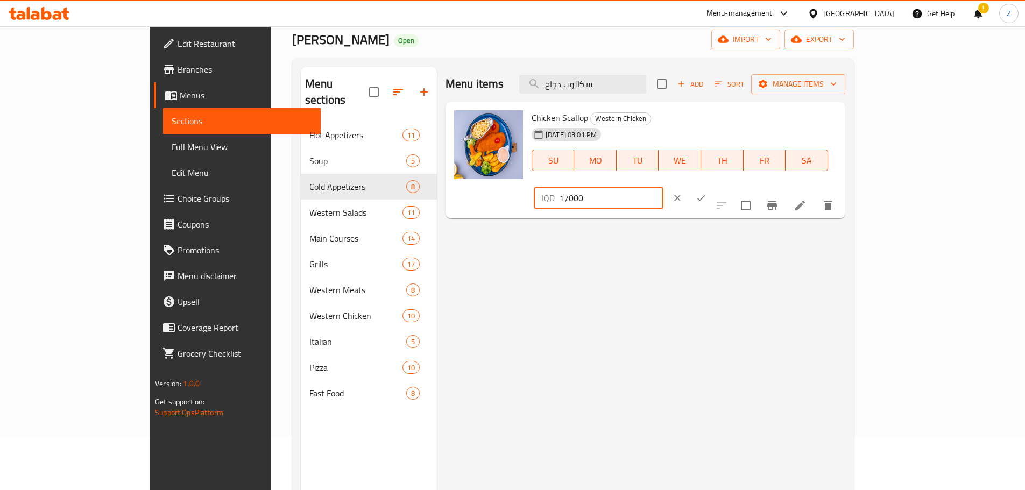
drag, startPoint x: 850, startPoint y: 122, endPoint x: 832, endPoint y: 118, distance: 18.3
click at [664, 187] on div "IQD 17000 ​" at bounding box center [599, 198] width 130 height 22
type input "20000"
click at [713, 186] on button "ok" at bounding box center [701, 198] width 24 height 24
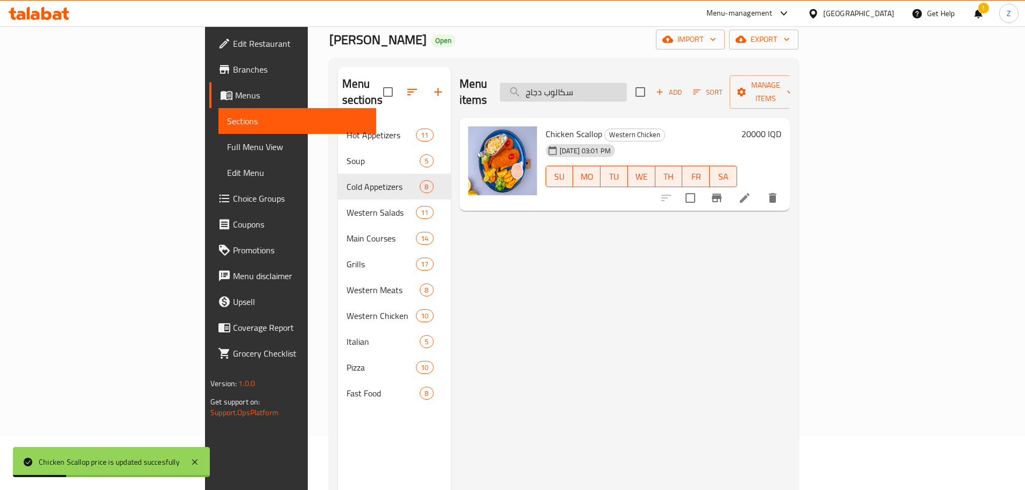
click at [627, 83] on input "سكالوب دجاج" at bounding box center [563, 92] width 127 height 19
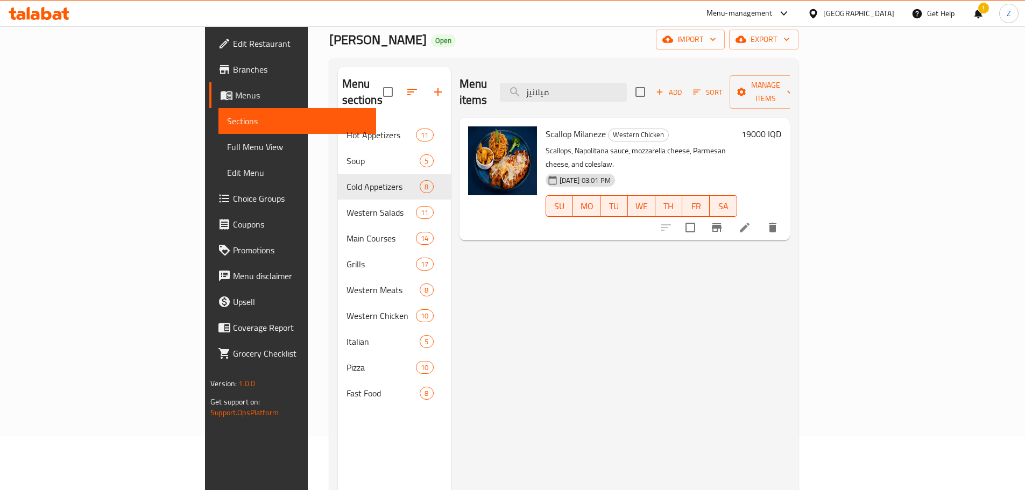
type input "ميلانيز"
click at [781, 126] on h6 "19000 IQD" at bounding box center [762, 133] width 40 height 15
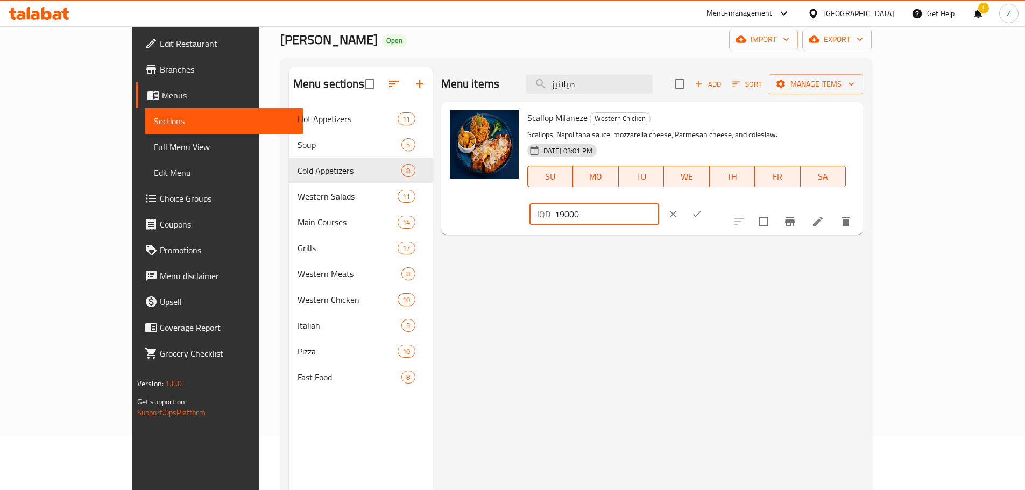
drag, startPoint x: 848, startPoint y: 121, endPoint x: 788, endPoint y: 126, distance: 60.6
click at [788, 126] on div "Scallop Milaneze Western Chicken Scallops, Napolitana sauce, mozzarella cheese,…" at bounding box center [691, 168] width 336 height 124
type input "20000"
click at [702, 209] on icon "ok" at bounding box center [697, 214] width 11 height 11
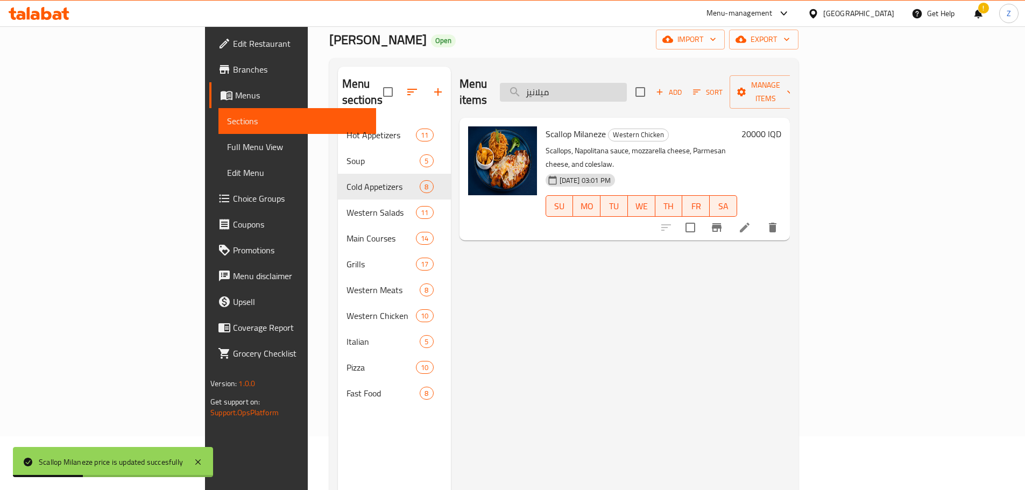
click at [627, 83] on input "ميلانيز" at bounding box center [563, 92] width 127 height 19
click at [627, 87] on input "ميلانيز" at bounding box center [563, 92] width 127 height 19
click at [627, 86] on input "ميلانيز" at bounding box center [563, 92] width 127 height 19
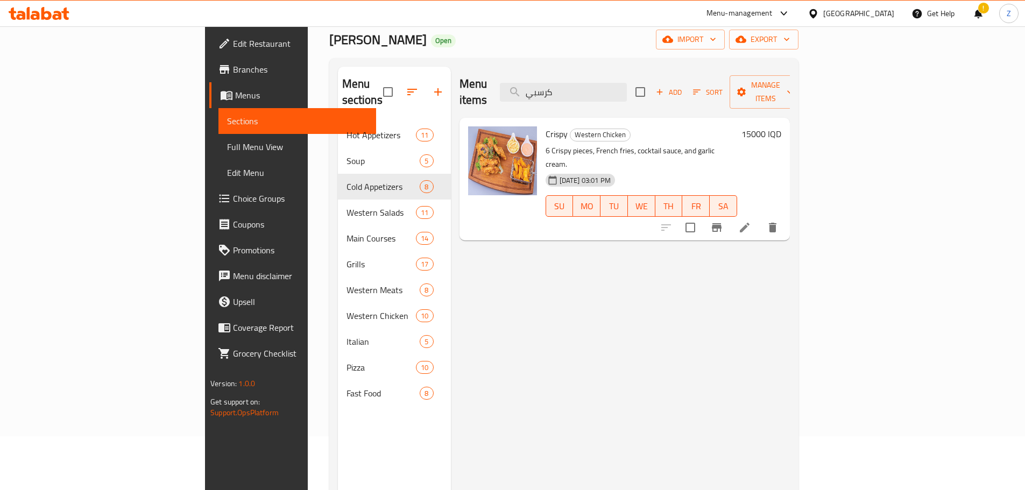
type input "كرسبي"
click at [781, 126] on h6 "15000 IQD" at bounding box center [762, 133] width 40 height 15
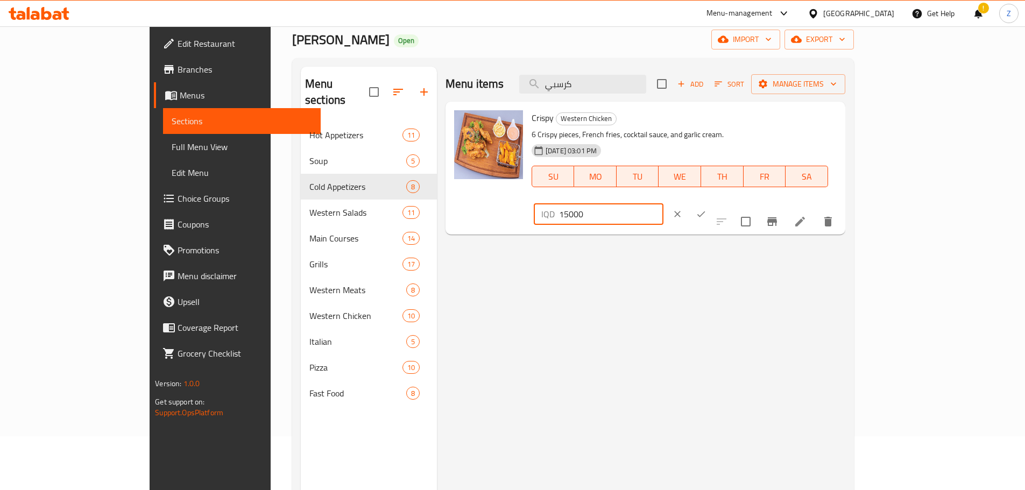
drag, startPoint x: 848, startPoint y: 123, endPoint x: 840, endPoint y: 121, distance: 9.0
click at [664, 203] on input "15000" at bounding box center [611, 214] width 104 height 22
type input "20000"
click at [707, 209] on icon "ok" at bounding box center [701, 214] width 11 height 11
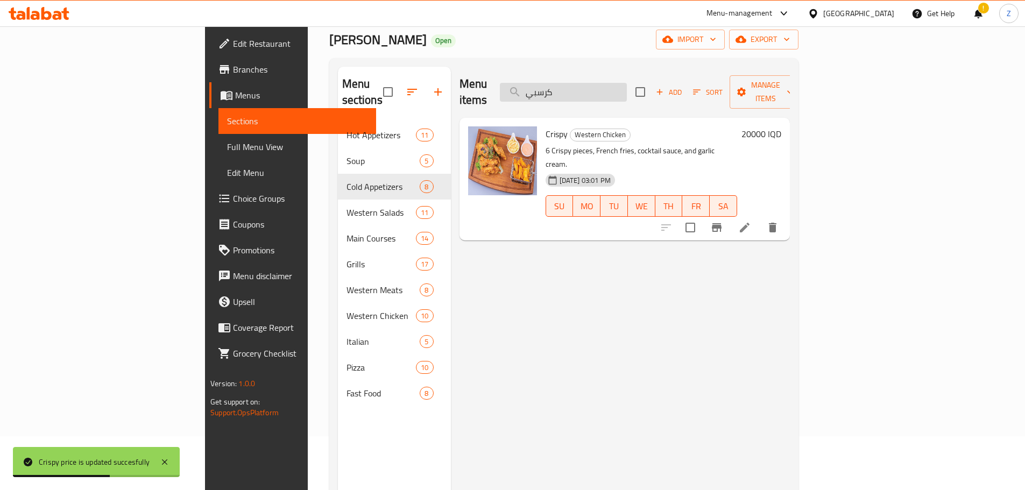
click at [627, 86] on input "كرسبي" at bounding box center [563, 92] width 127 height 19
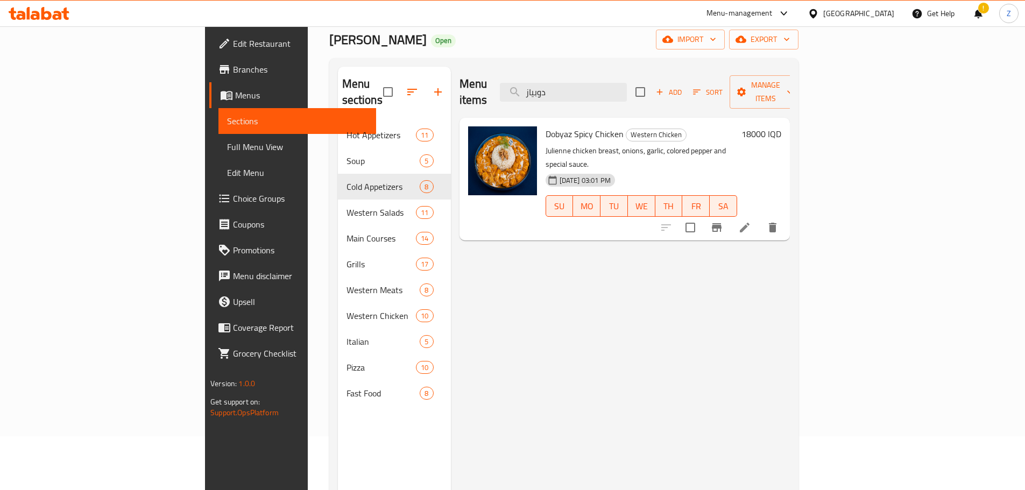
type input "دوبياز"
click at [781, 126] on h6 "18000 IQD" at bounding box center [762, 133] width 40 height 15
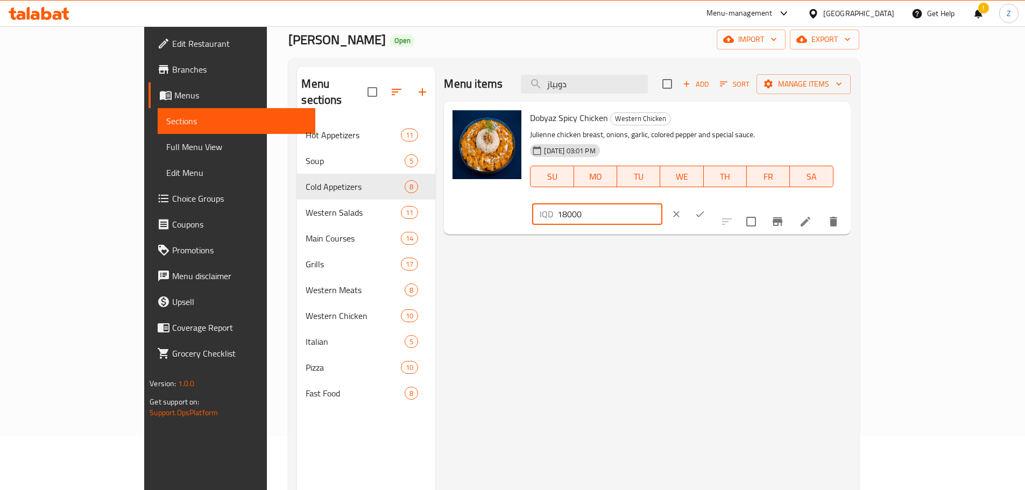
drag, startPoint x: 849, startPoint y: 123, endPoint x: 827, endPoint y: 119, distance: 23.0
click at [662, 203] on div "IQD 18000 ​" at bounding box center [597, 214] width 130 height 22
type input "26000"
click at [712, 202] on button "ok" at bounding box center [700, 214] width 24 height 24
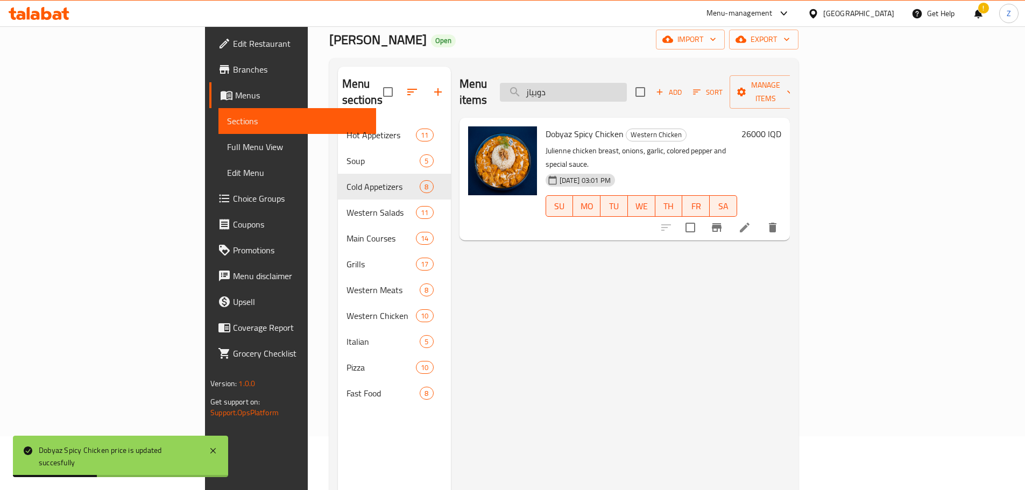
click at [627, 91] on input "دوبياز" at bounding box center [563, 92] width 127 height 19
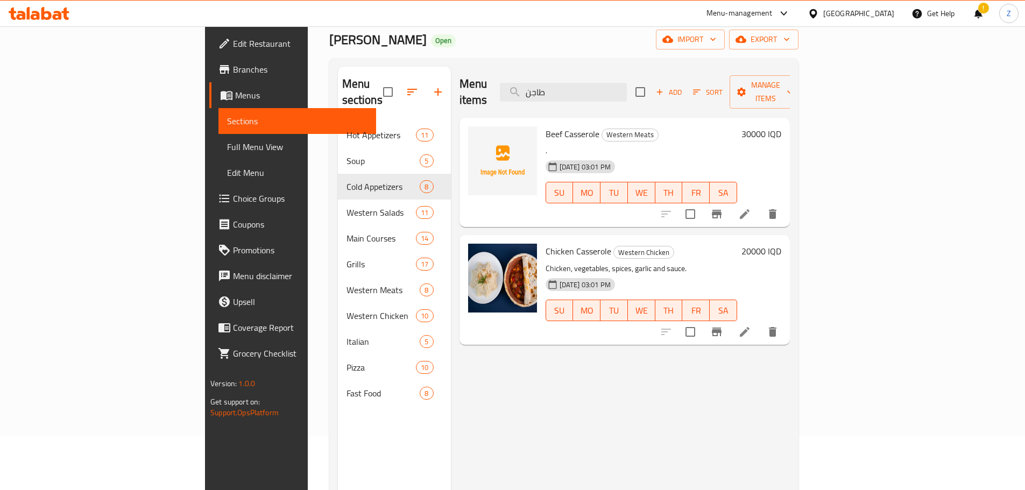
type input "طاجن"
click at [781, 244] on h6 "20000 IQD" at bounding box center [762, 251] width 40 height 15
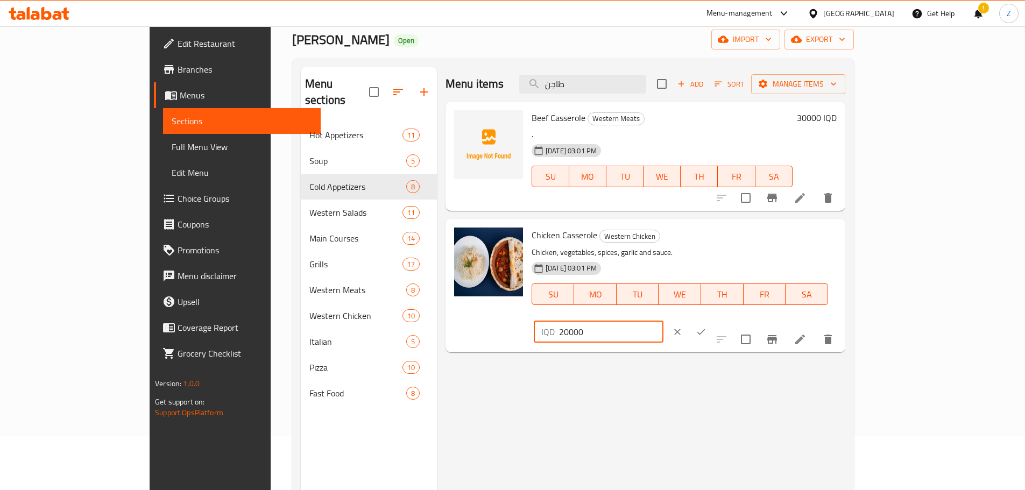
click at [664, 321] on input "20000" at bounding box center [611, 332] width 104 height 22
type input "26000"
click at [707, 327] on icon "ok" at bounding box center [701, 332] width 11 height 11
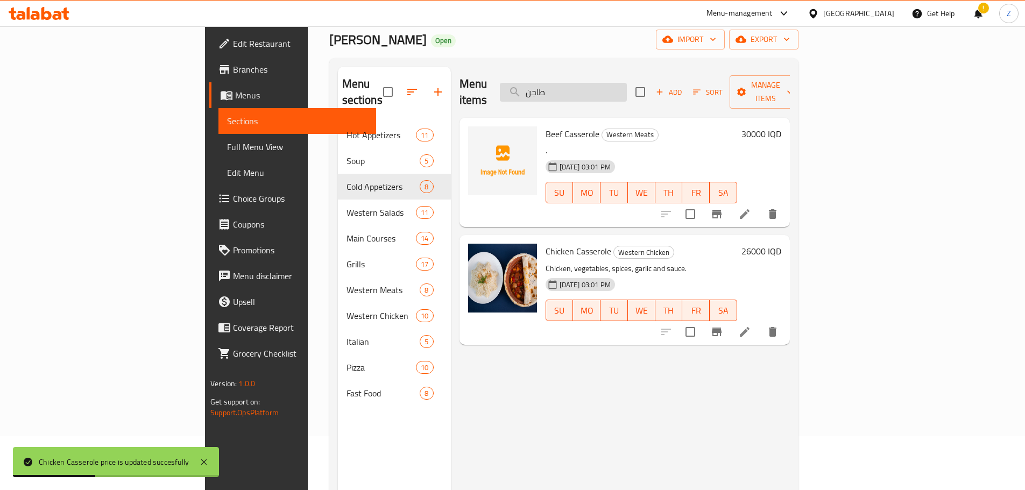
click at [627, 83] on input "طاجن" at bounding box center [563, 92] width 127 height 19
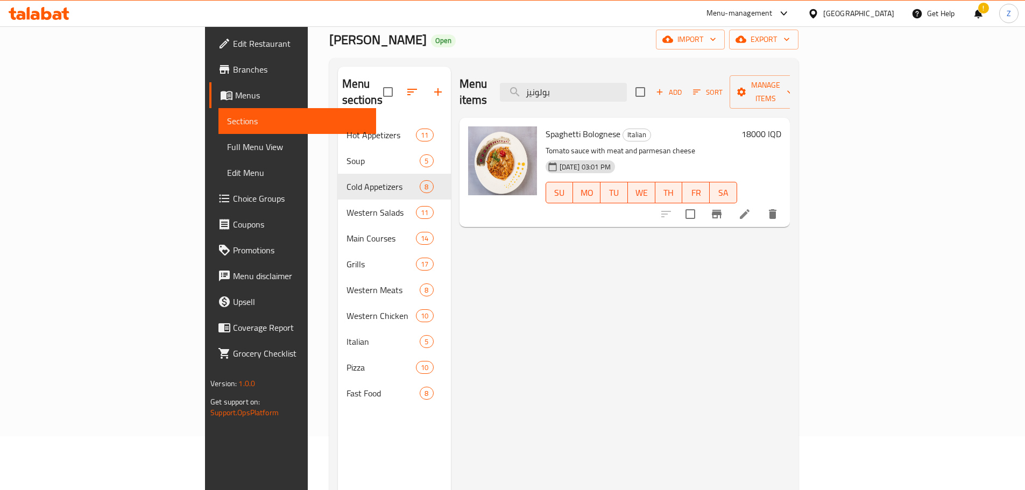
type input "بولونيز"
click at [781, 126] on h6 "18000 IQD" at bounding box center [762, 133] width 40 height 15
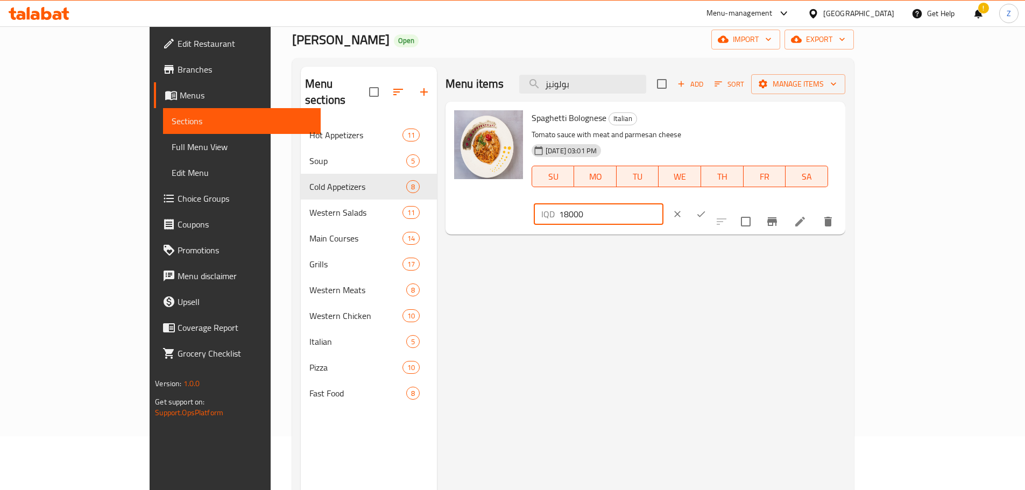
drag, startPoint x: 848, startPoint y: 124, endPoint x: 840, endPoint y: 121, distance: 8.7
click at [664, 203] on input "18000" at bounding box center [611, 214] width 104 height 22
type input "20000"
click at [707, 209] on icon "ok" at bounding box center [701, 214] width 11 height 11
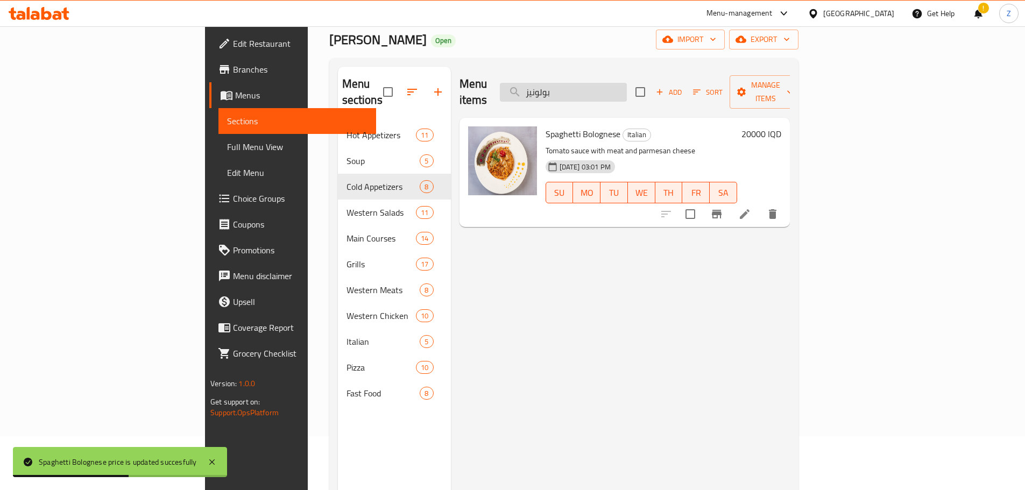
click at [627, 89] on input "بولونيز" at bounding box center [563, 92] width 127 height 19
click at [627, 88] on input "بولونيز" at bounding box center [563, 92] width 127 height 19
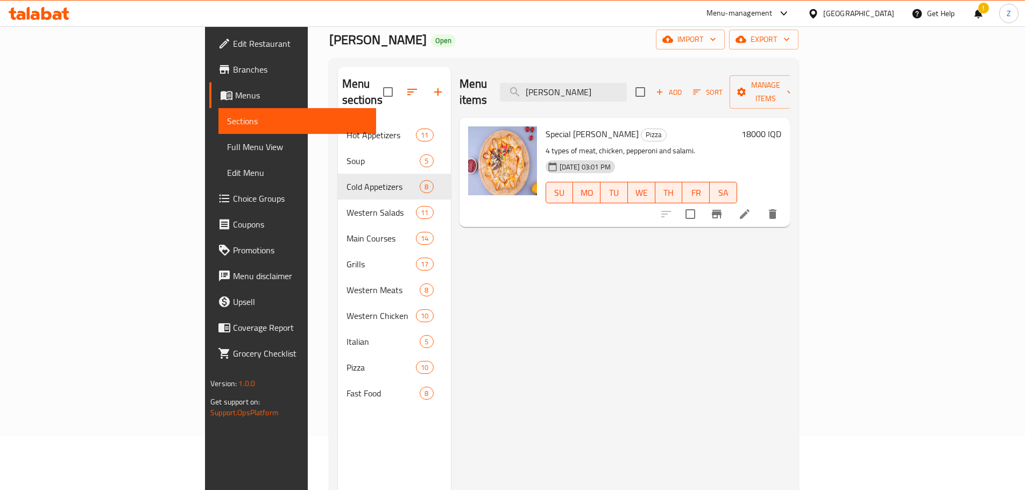
type input "[PERSON_NAME]"
click at [781, 126] on h6 "18000 IQD" at bounding box center [762, 133] width 40 height 15
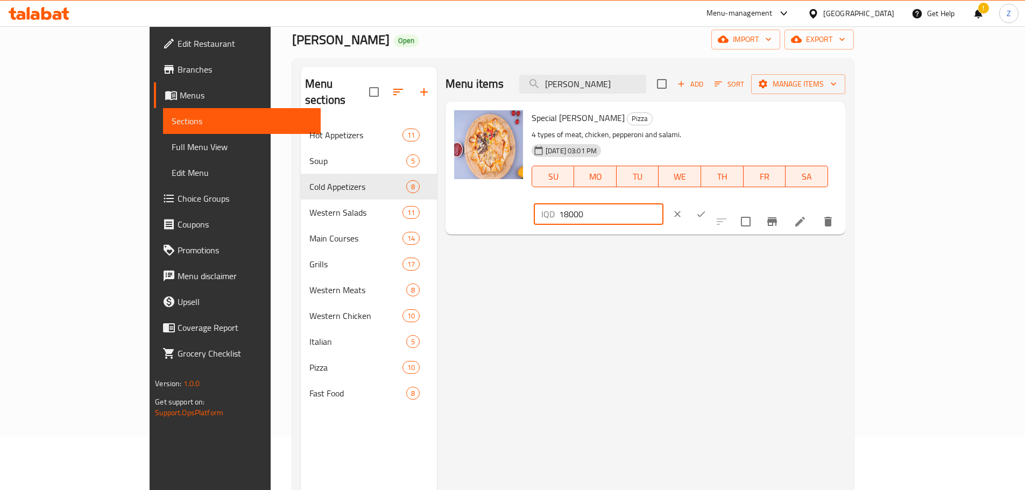
drag, startPoint x: 849, startPoint y: 121, endPoint x: 830, endPoint y: 114, distance: 20.3
click at [664, 203] on div "IQD 18000 ​" at bounding box center [599, 214] width 130 height 22
type input "20000"
click at [713, 202] on button "ok" at bounding box center [701, 214] width 24 height 24
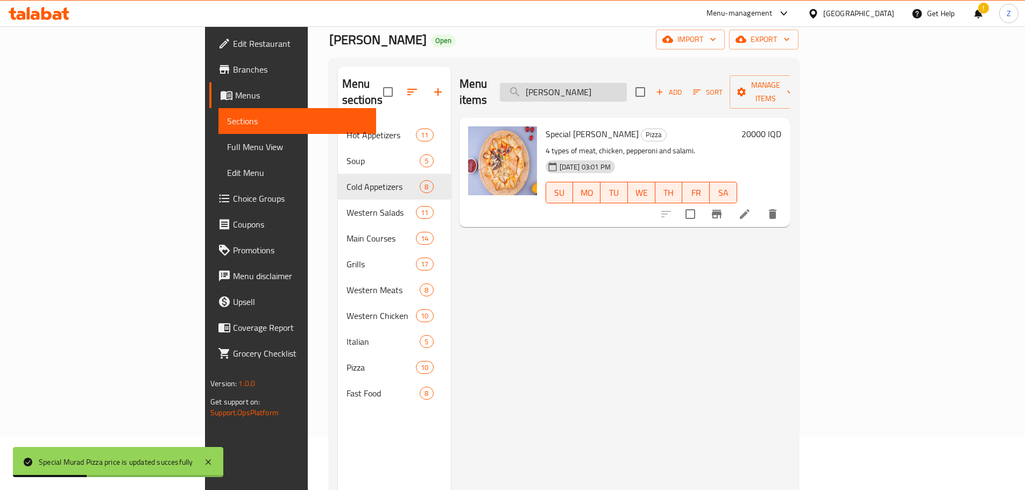
click at [627, 91] on input "[PERSON_NAME]" at bounding box center [563, 92] width 127 height 19
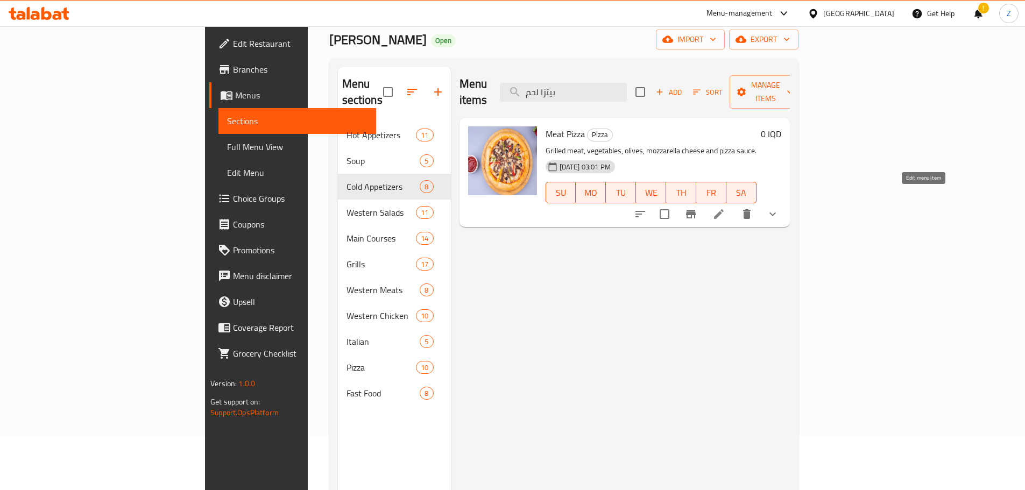
type input "بيتزا لحم"
click at [724, 209] on icon at bounding box center [719, 214] width 10 height 10
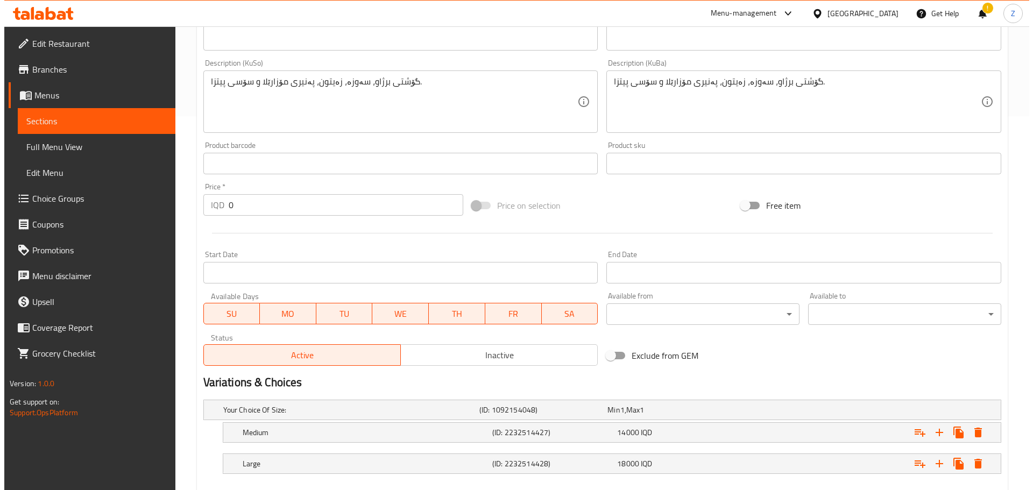
scroll to position [434, 0]
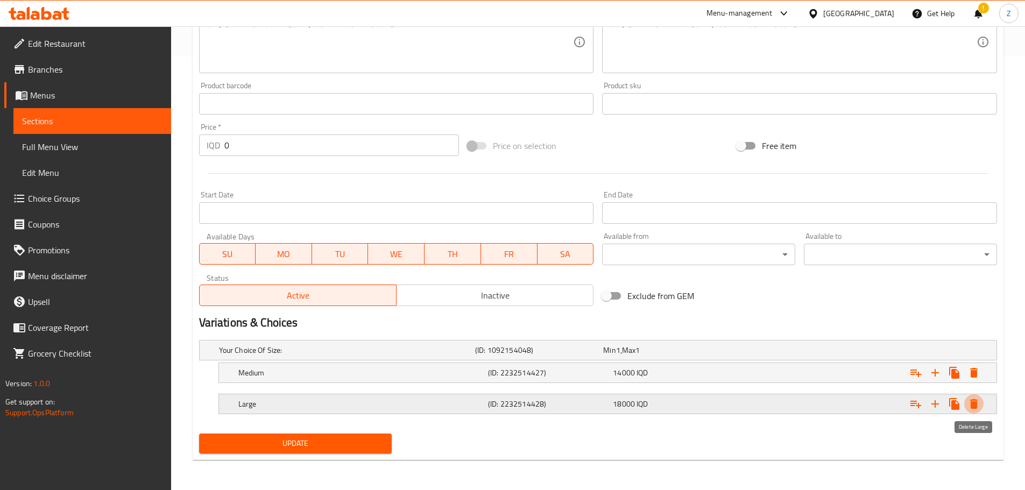
click at [978, 403] on icon "Expand" at bounding box center [974, 404] width 13 height 13
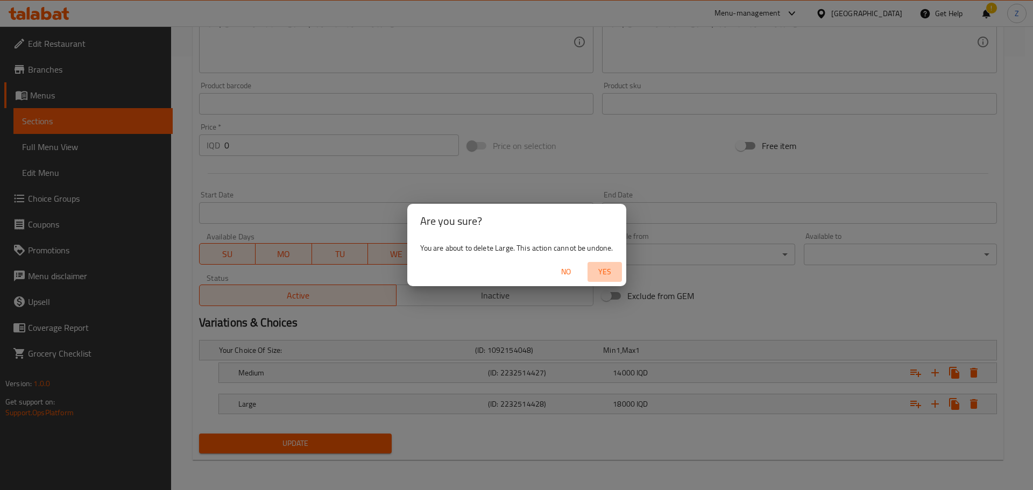
click at [605, 274] on span "Yes" at bounding box center [605, 271] width 26 height 13
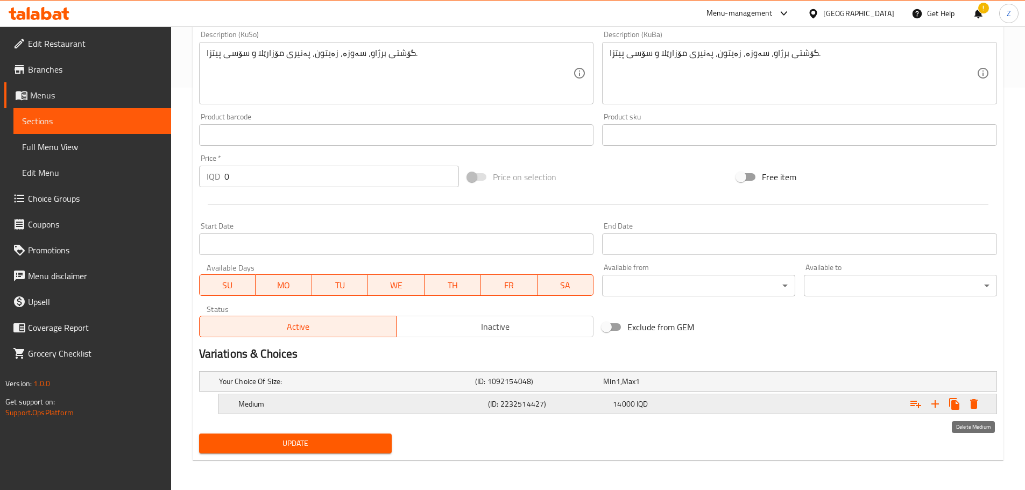
click at [972, 401] on icon "Expand" at bounding box center [974, 404] width 8 height 10
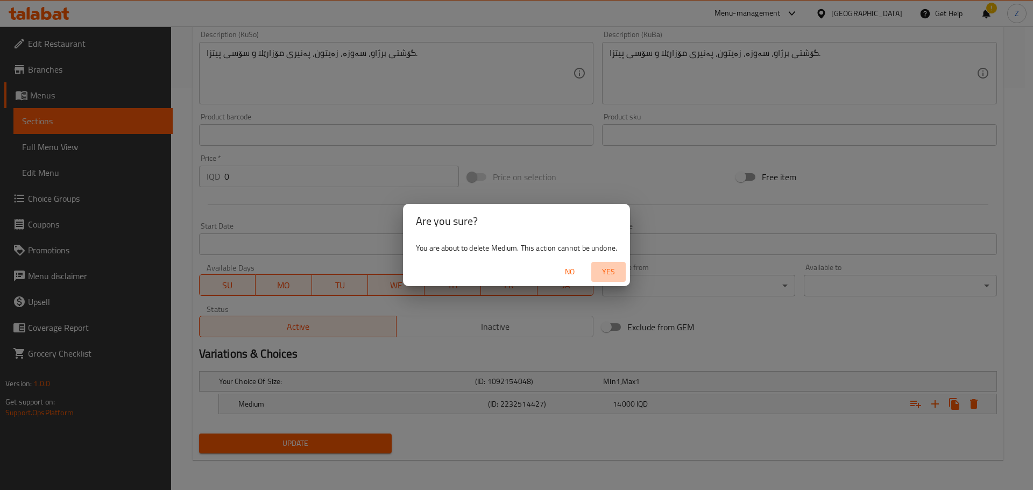
click at [618, 274] on span "Yes" at bounding box center [609, 271] width 26 height 13
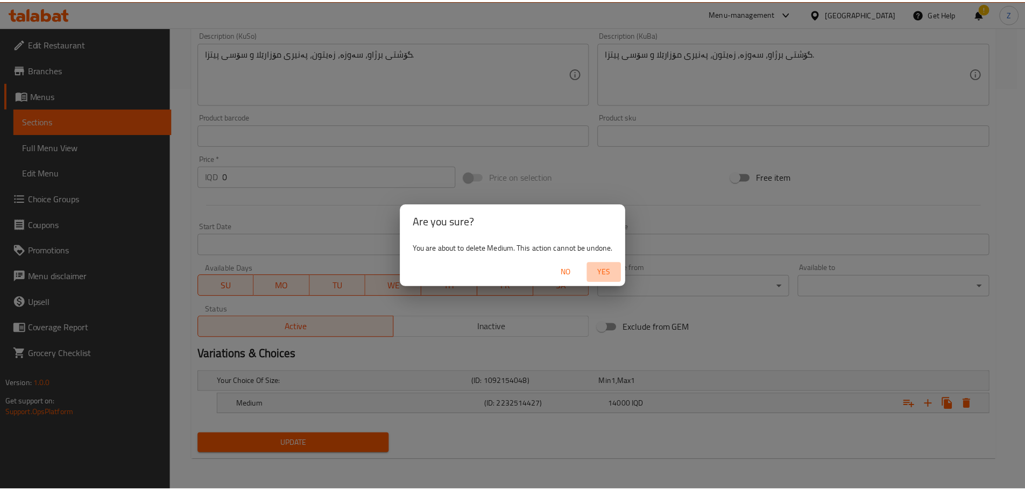
scroll to position [399, 0]
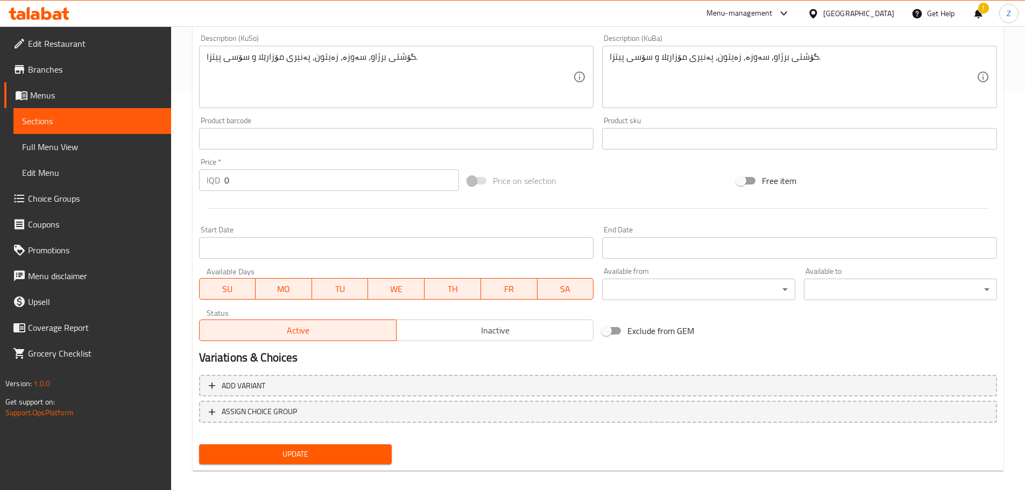
click at [276, 184] on input "0" at bounding box center [341, 181] width 235 height 22
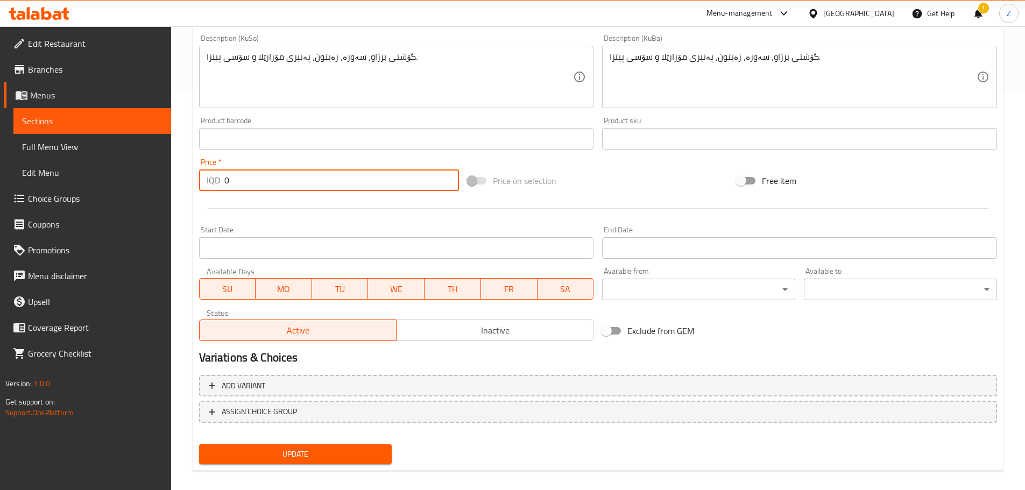
click at [276, 184] on input "0" at bounding box center [341, 181] width 235 height 22
type input "18000"
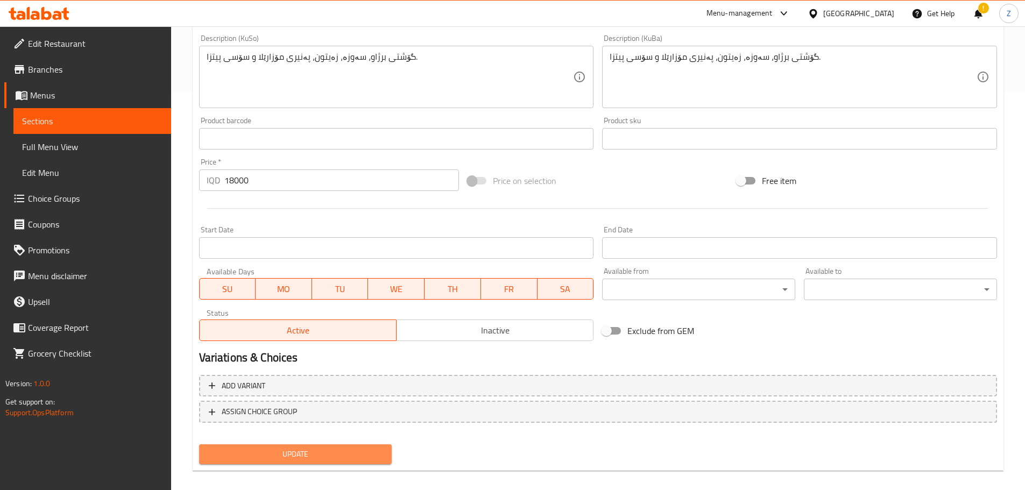
click at [348, 447] on button "Update" at bounding box center [295, 455] width 193 height 20
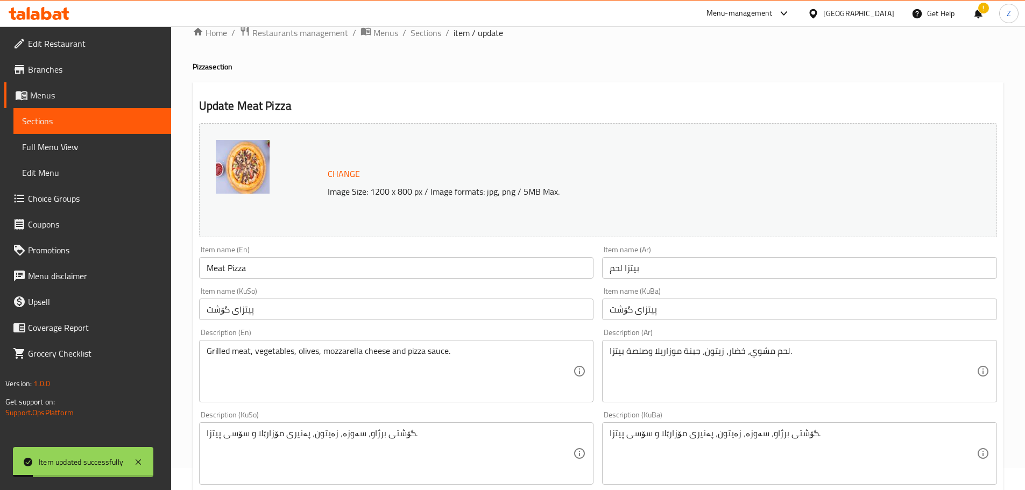
scroll to position [0, 0]
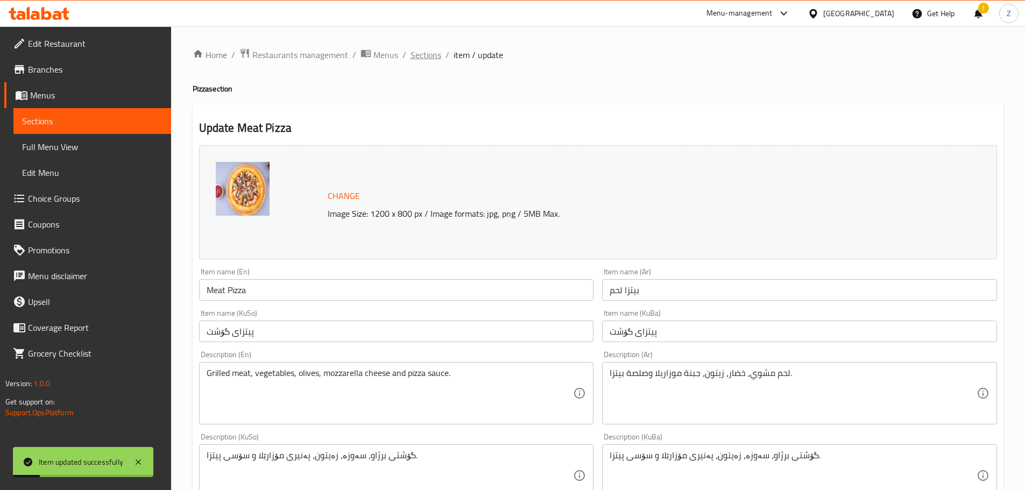
click at [417, 53] on span "Sections" at bounding box center [426, 54] width 31 height 13
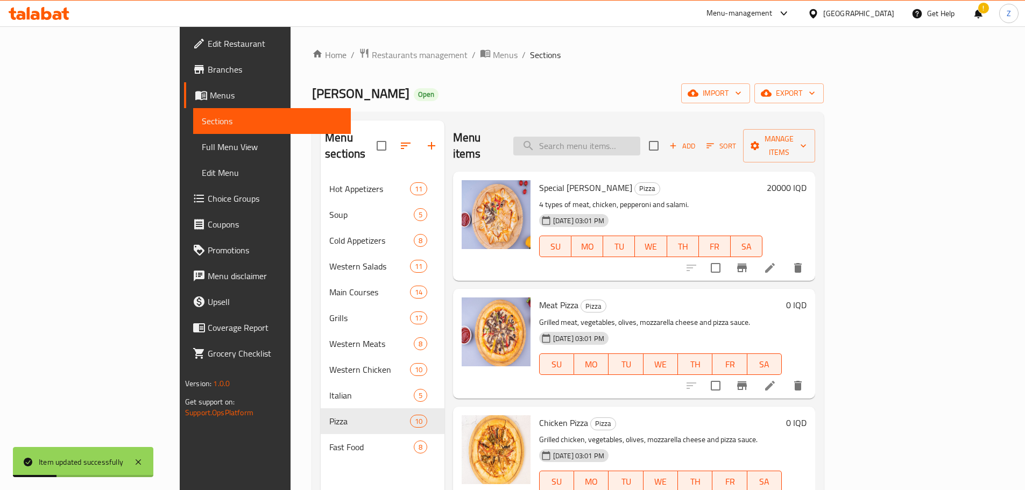
click at [640, 137] on input "search" at bounding box center [576, 146] width 127 height 19
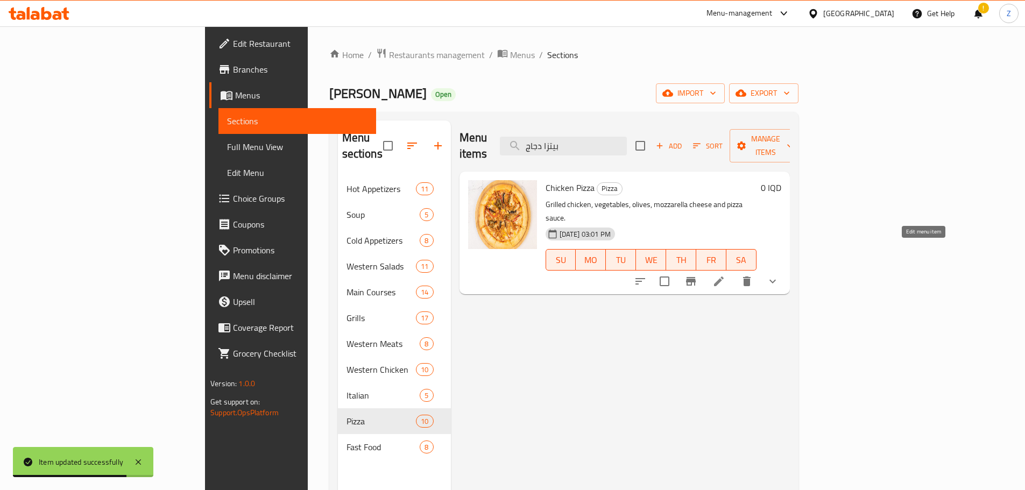
type input "بيتزا دجاج"
click at [725, 275] on icon at bounding box center [719, 281] width 13 height 13
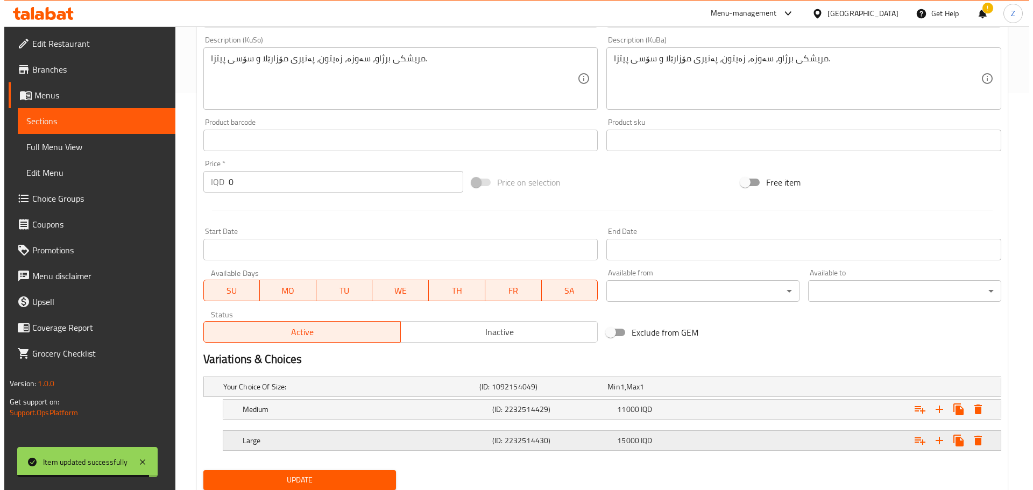
scroll to position [434, 0]
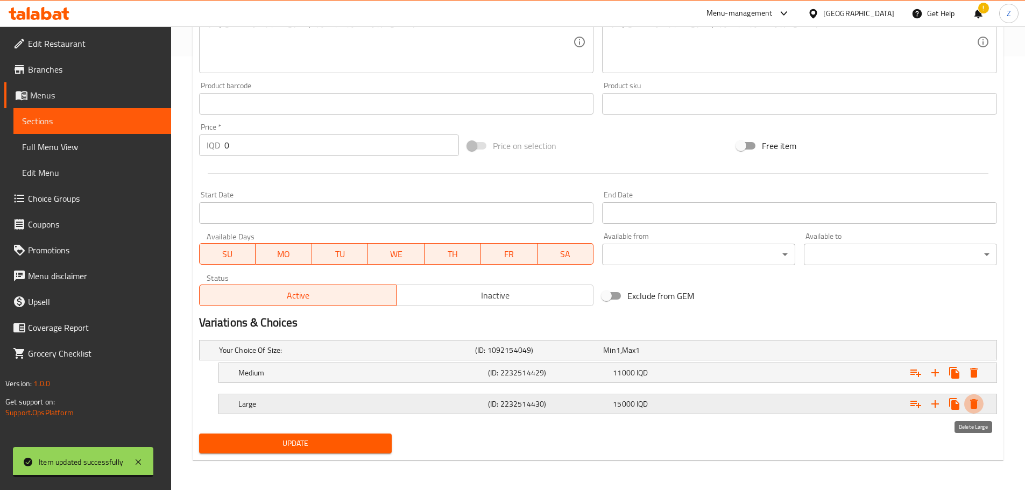
click at [980, 405] on icon "Expand" at bounding box center [974, 404] width 13 height 13
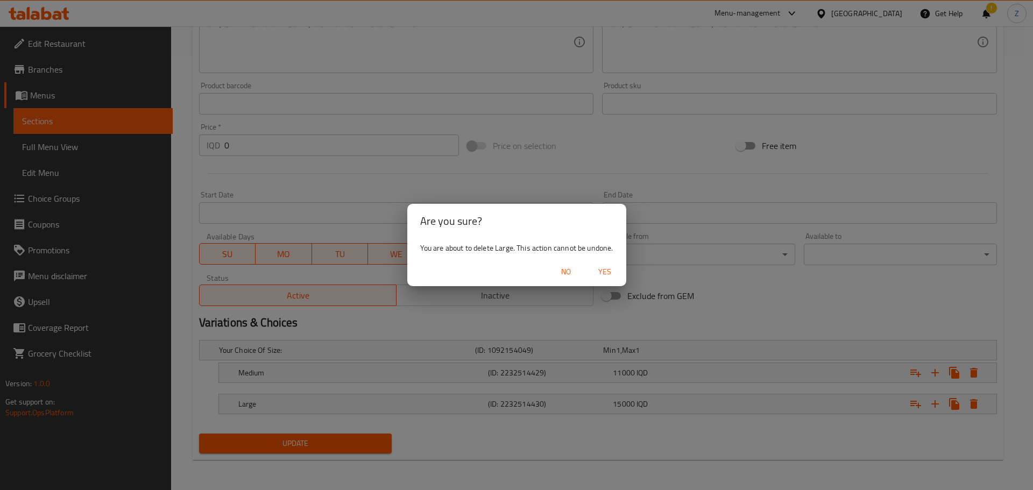
click at [616, 274] on span "Yes" at bounding box center [605, 271] width 26 height 13
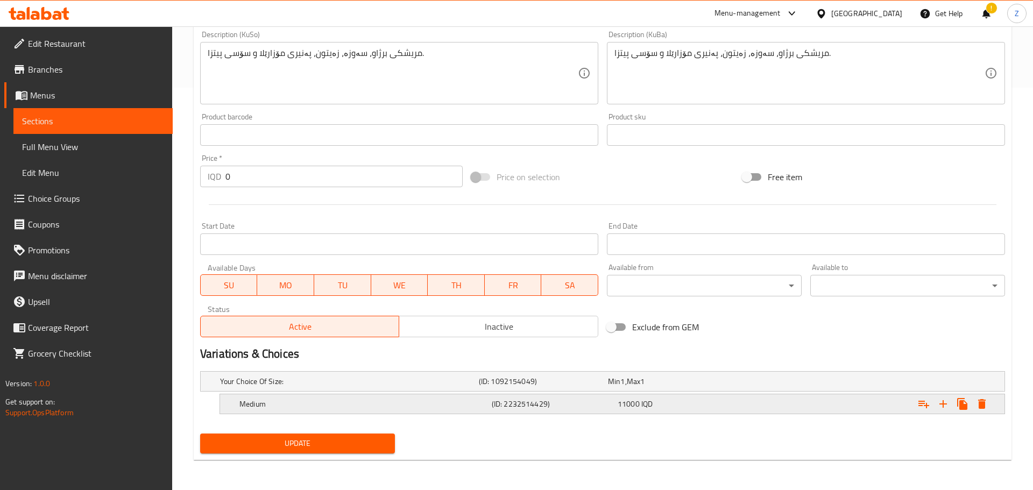
scroll to position [403, 0]
click at [969, 401] on icon "Expand" at bounding box center [974, 404] width 13 height 13
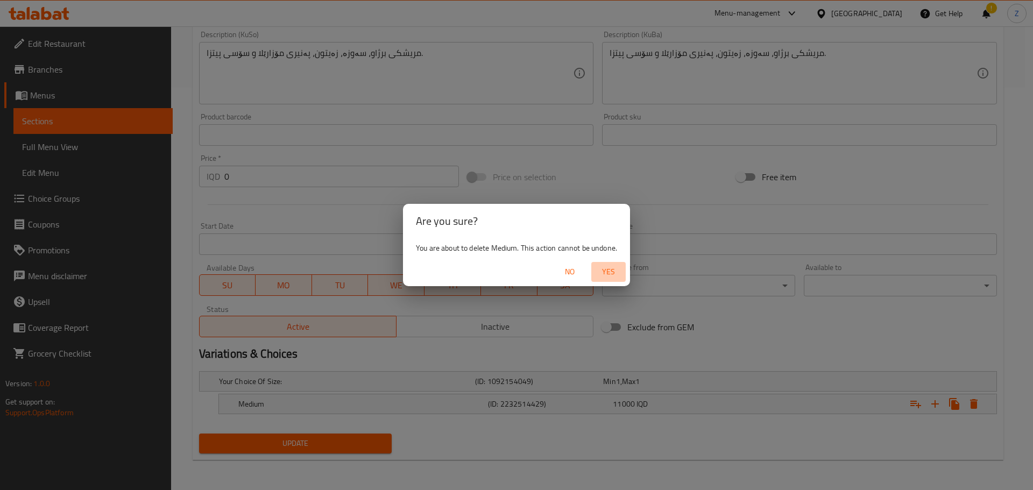
click at [605, 273] on span "Yes" at bounding box center [609, 271] width 26 height 13
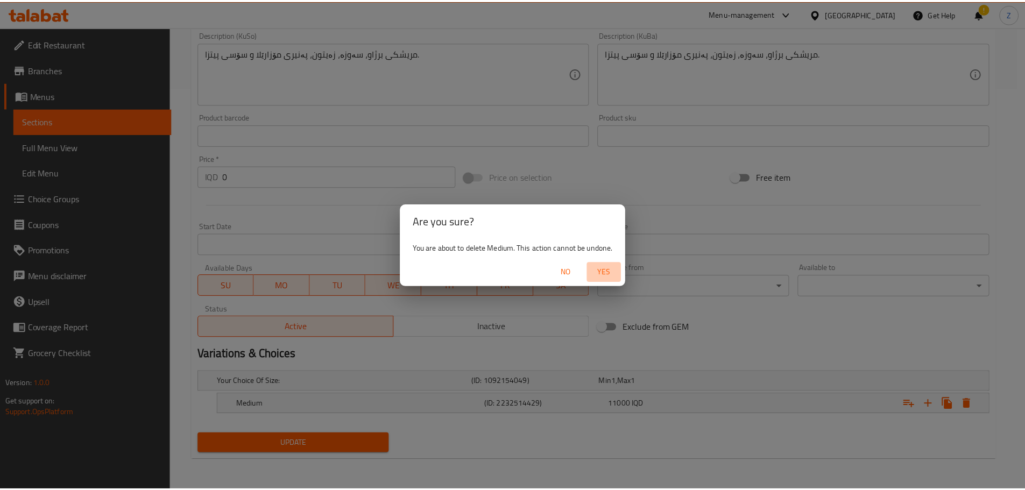
scroll to position [399, 0]
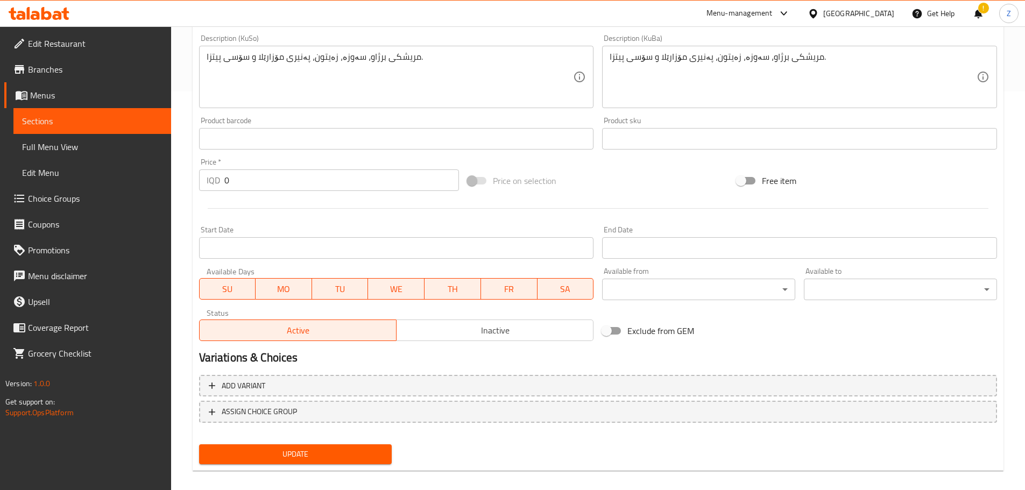
click at [270, 187] on input "0" at bounding box center [341, 181] width 235 height 22
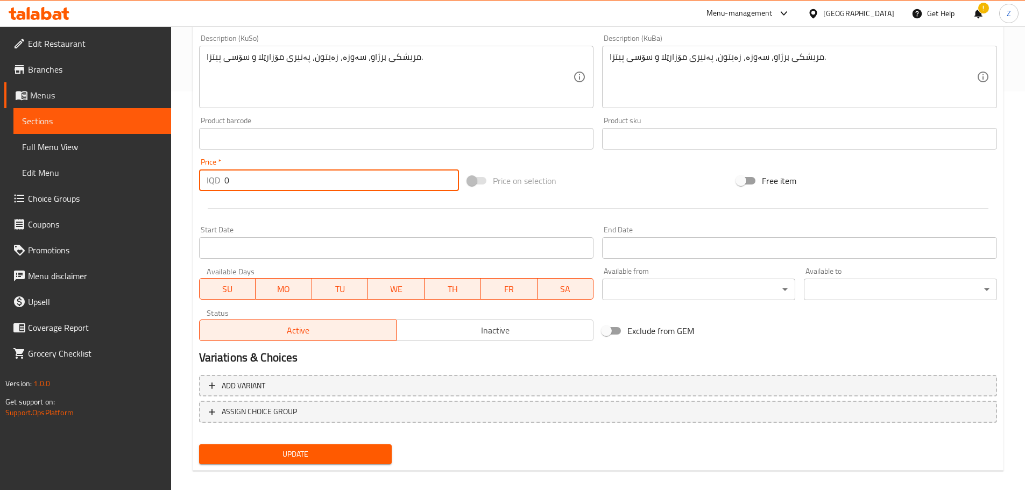
click at [270, 187] on input "0" at bounding box center [341, 181] width 235 height 22
type input "17000"
click at [331, 452] on span "Update" at bounding box center [296, 454] width 176 height 13
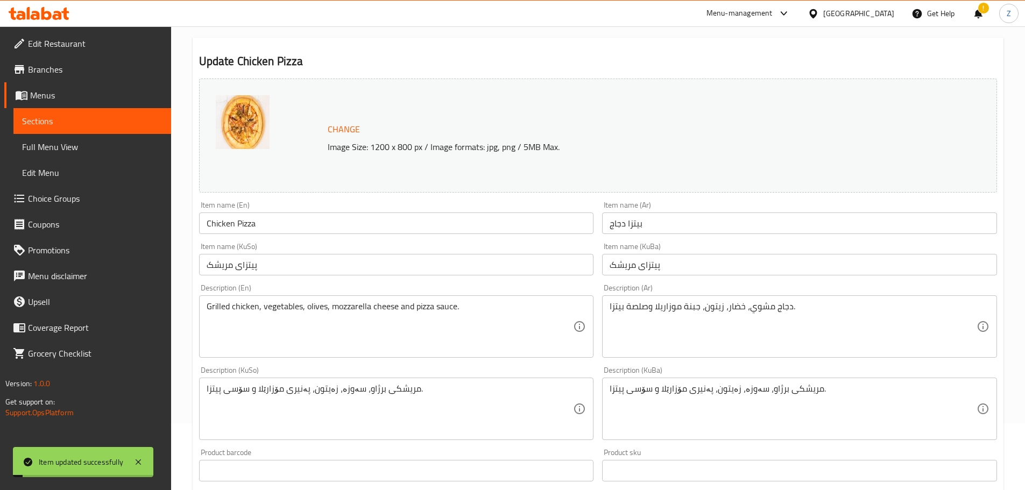
scroll to position [0, 0]
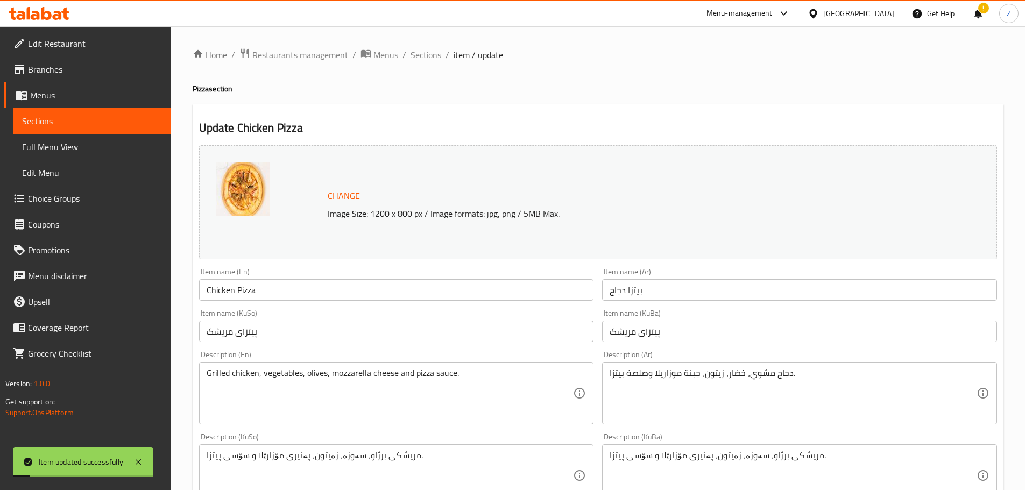
click at [432, 51] on span "Sections" at bounding box center [426, 54] width 31 height 13
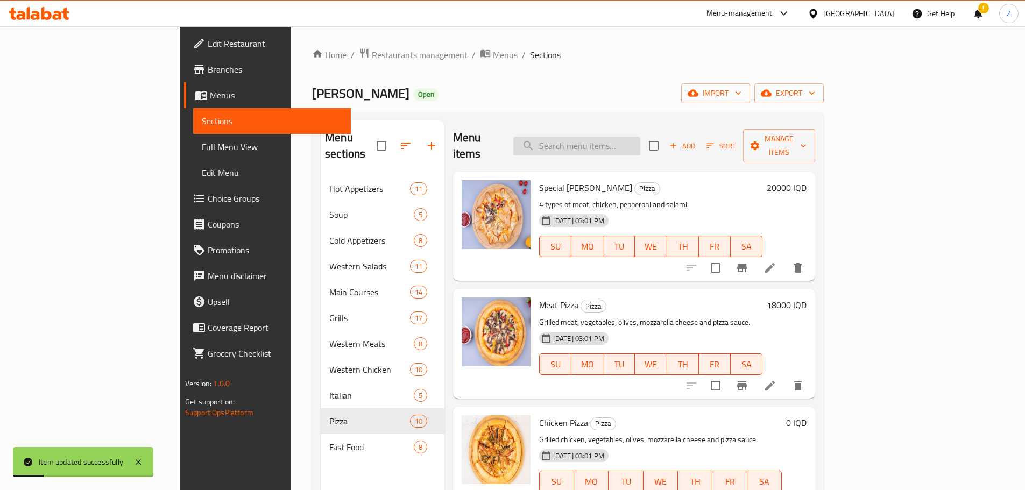
click at [639, 146] on input "search" at bounding box center [576, 146] width 127 height 19
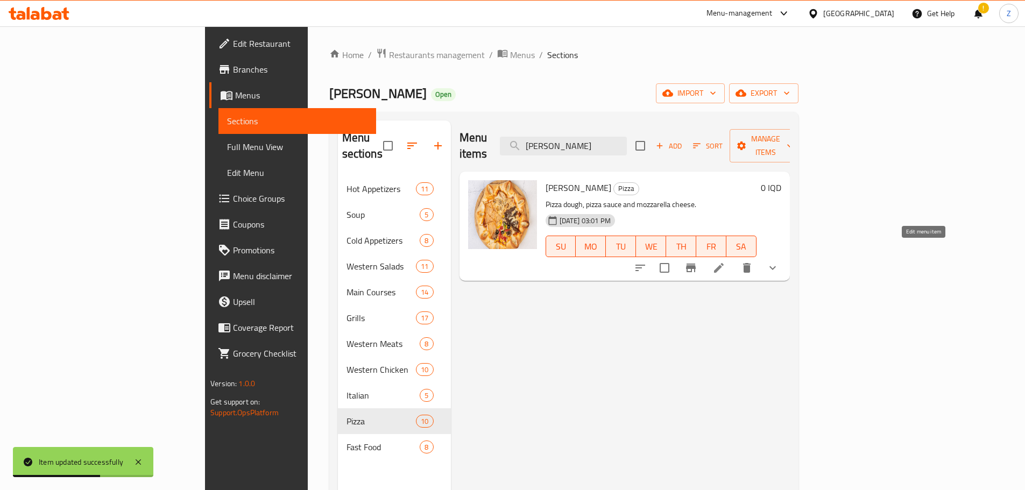
type input "[PERSON_NAME]"
click at [725, 262] on icon at bounding box center [719, 268] width 13 height 13
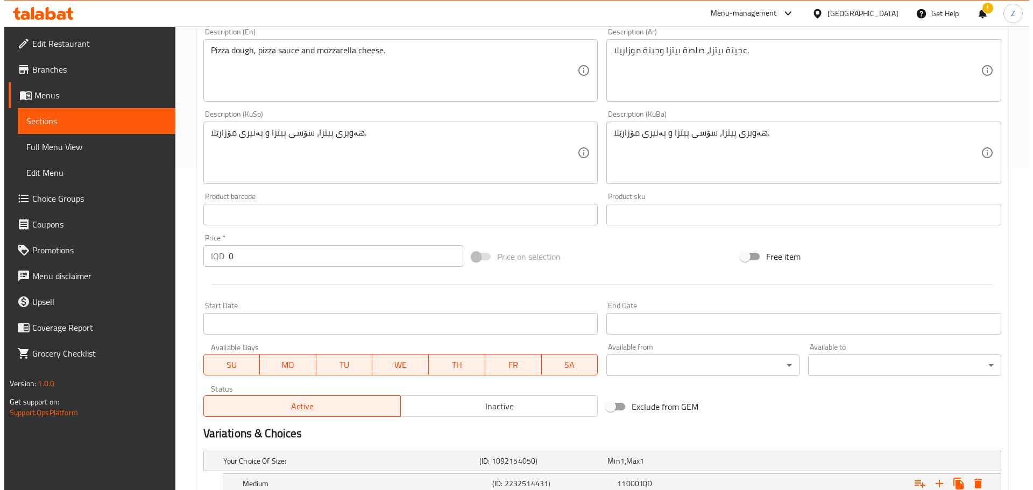
scroll to position [434, 0]
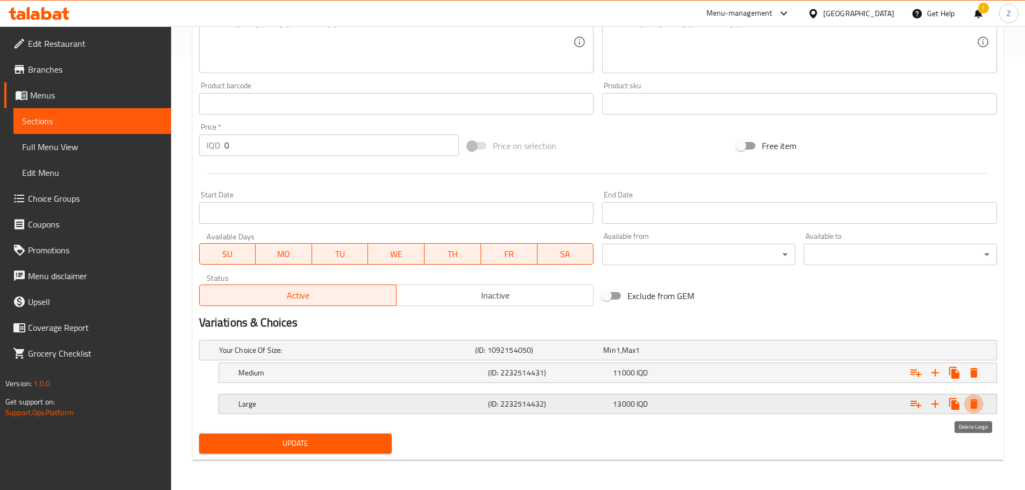
click at [978, 398] on icon "Expand" at bounding box center [974, 404] width 13 height 13
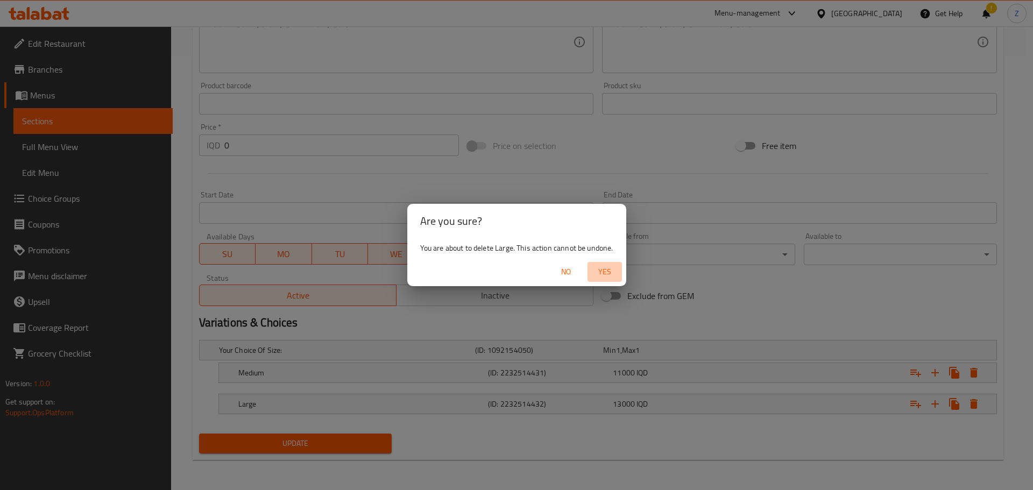
click at [595, 263] on button "Yes" at bounding box center [605, 272] width 34 height 20
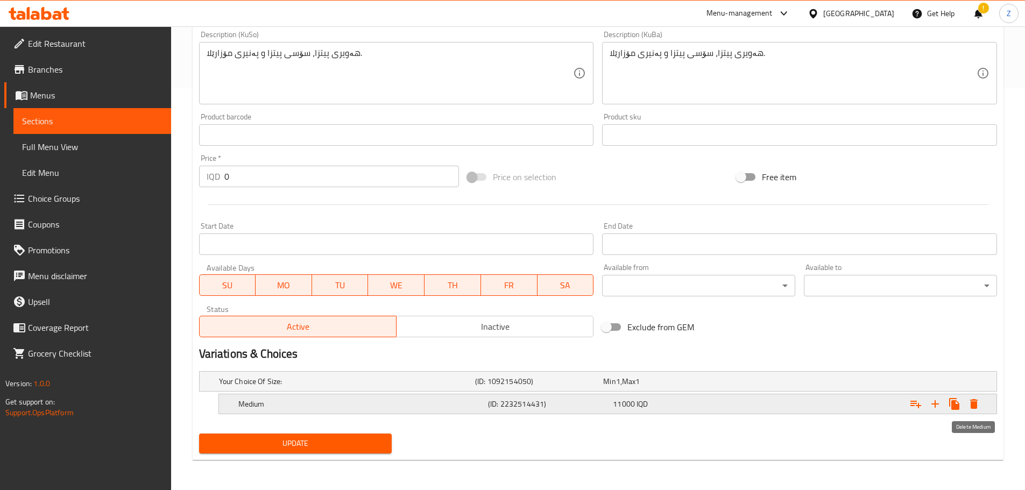
click at [976, 403] on icon "Expand" at bounding box center [974, 404] width 8 height 10
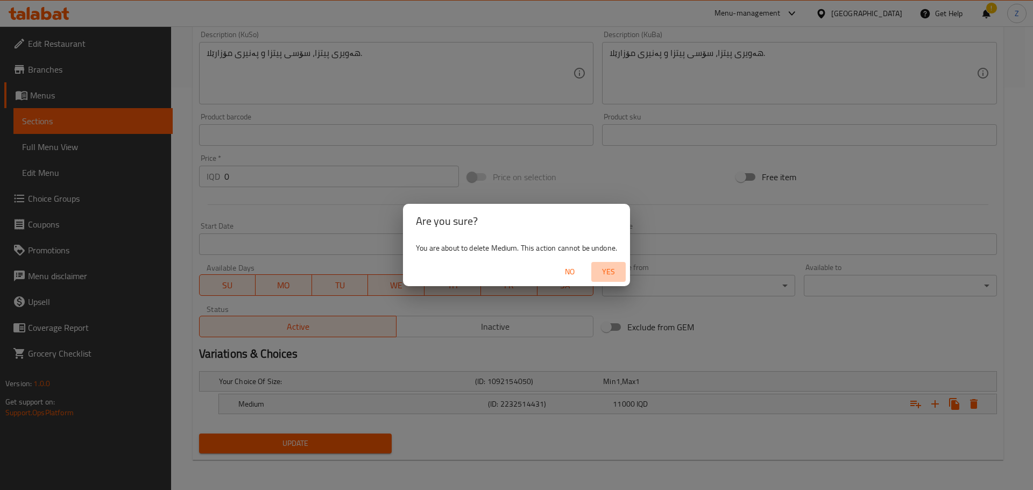
click at [600, 275] on span "Yes" at bounding box center [609, 271] width 26 height 13
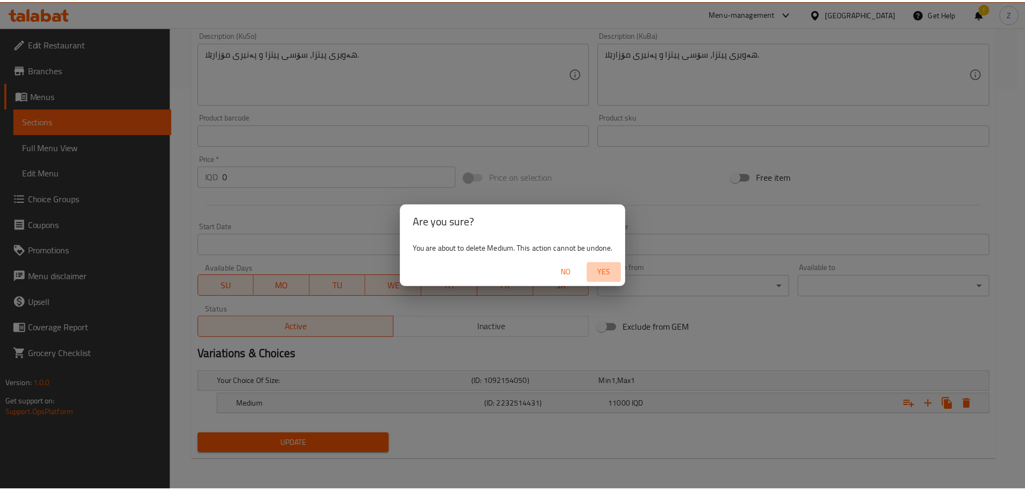
scroll to position [399, 0]
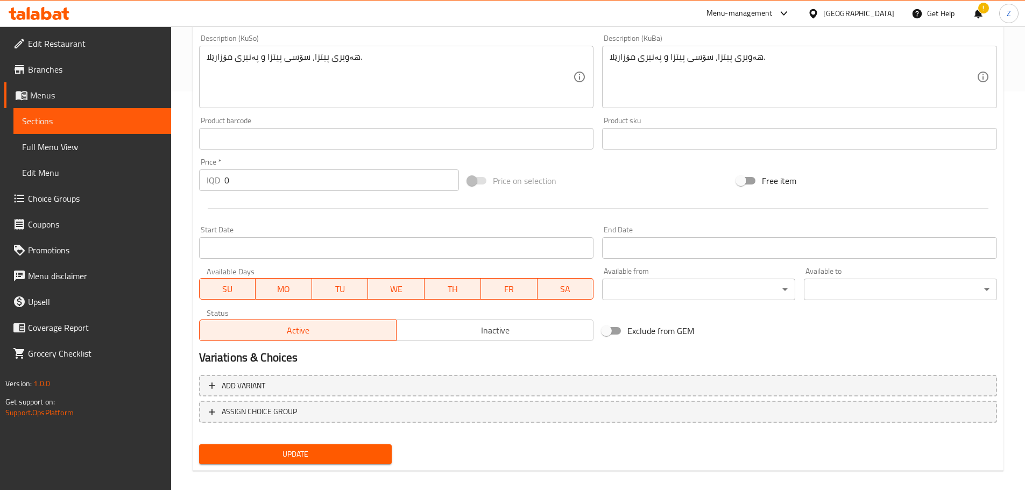
click at [260, 189] on input "0" at bounding box center [341, 181] width 235 height 22
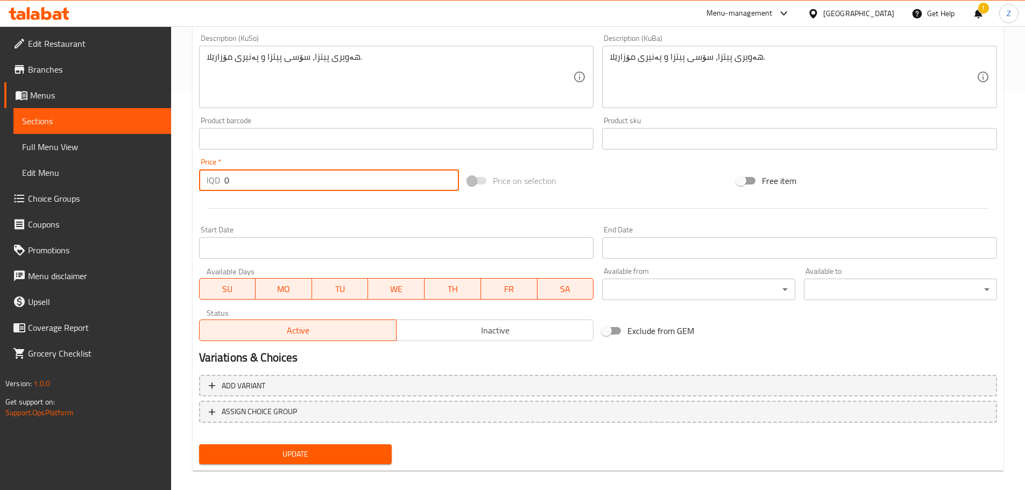
click at [260, 189] on input "0" at bounding box center [341, 181] width 235 height 22
type input "15000"
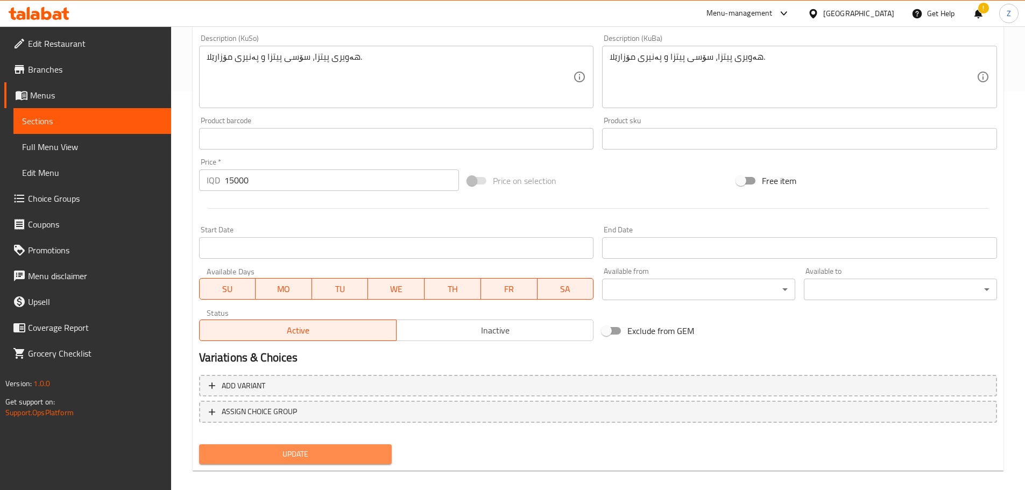
click at [363, 445] on button "Update" at bounding box center [295, 455] width 193 height 20
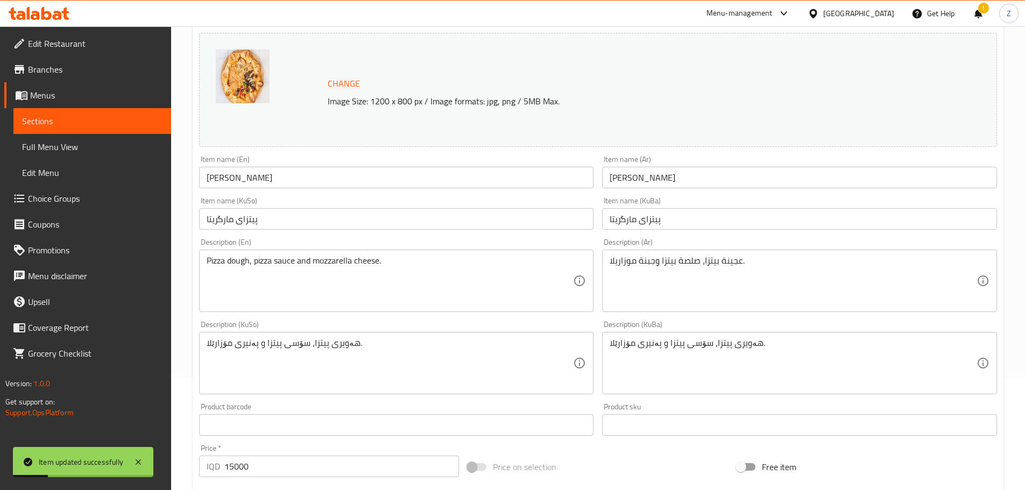
scroll to position [0, 0]
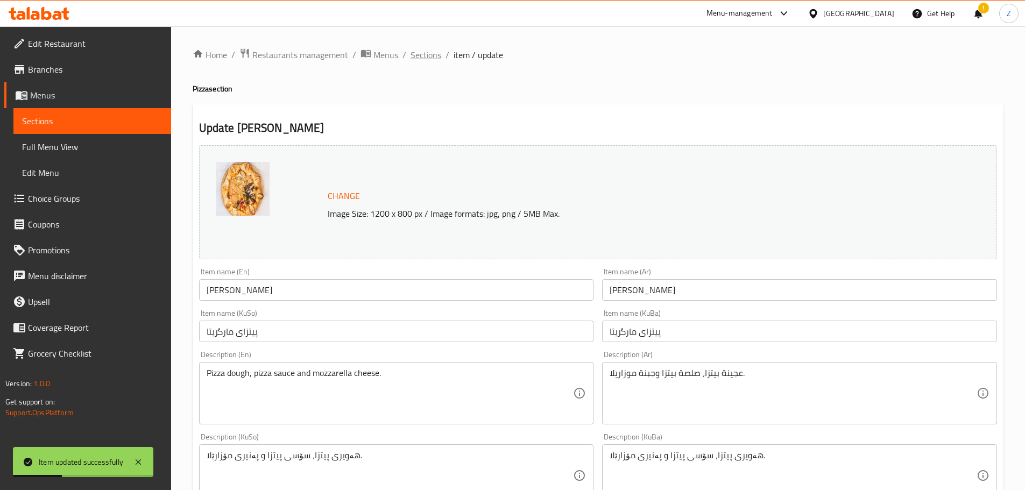
click at [427, 56] on span "Sections" at bounding box center [426, 54] width 31 height 13
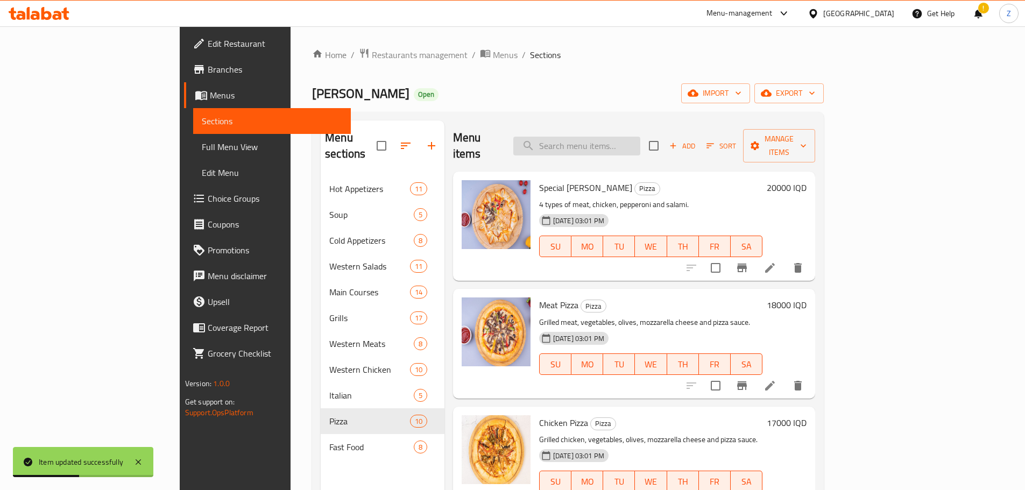
click at [640, 140] on input "search" at bounding box center [576, 146] width 127 height 19
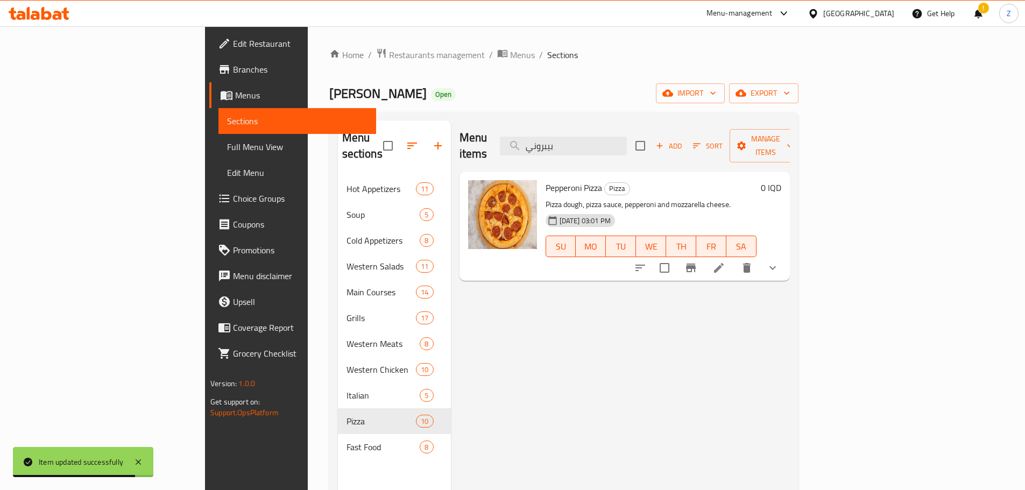
type input "بيبروني"
click at [786, 255] on div at bounding box center [707, 268] width 158 height 26
click at [724, 263] on icon at bounding box center [719, 268] width 10 height 10
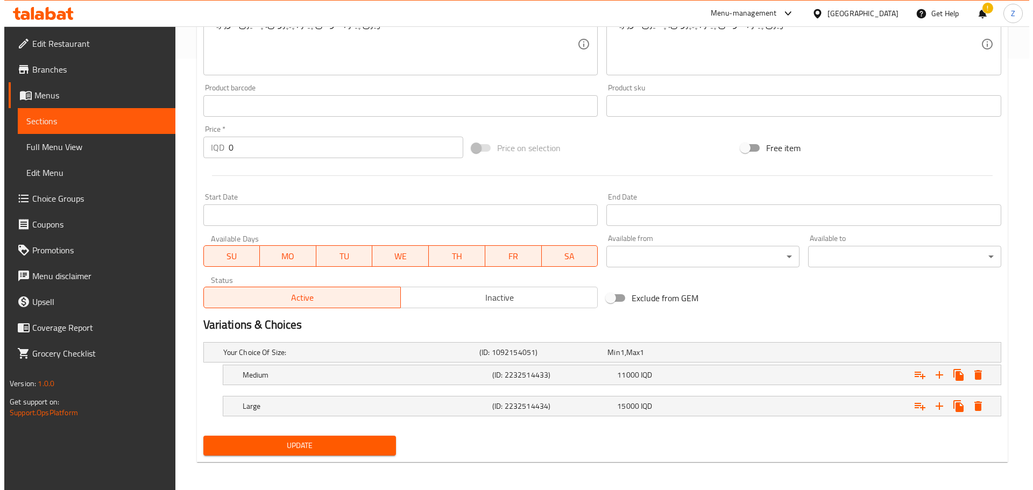
scroll to position [434, 0]
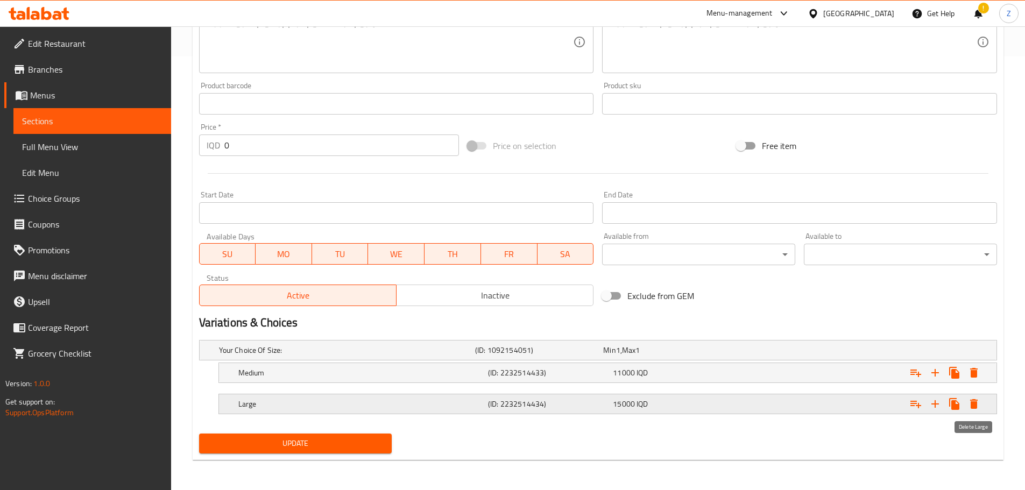
click at [973, 406] on icon "Expand" at bounding box center [974, 404] width 8 height 10
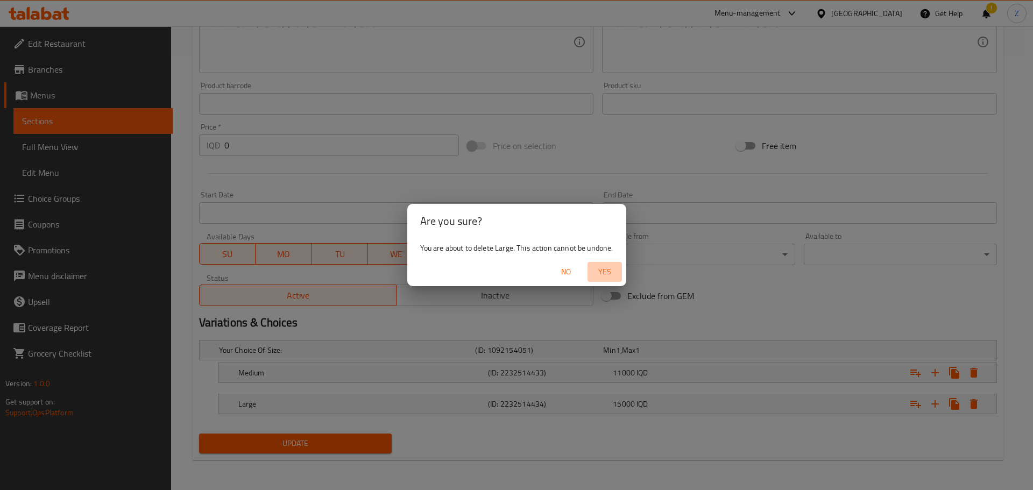
click at [612, 273] on span "Yes" at bounding box center [605, 271] width 26 height 13
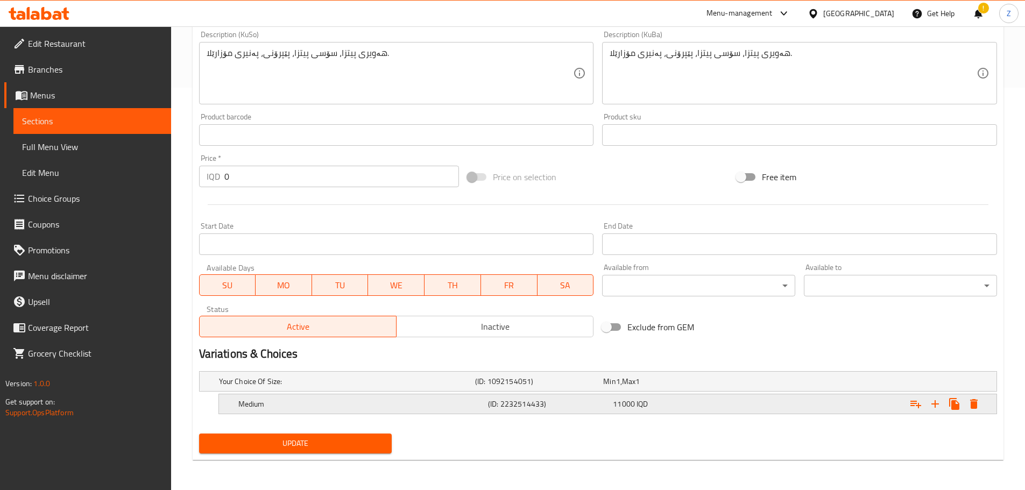
click at [969, 412] on button "Expand" at bounding box center [973, 403] width 19 height 19
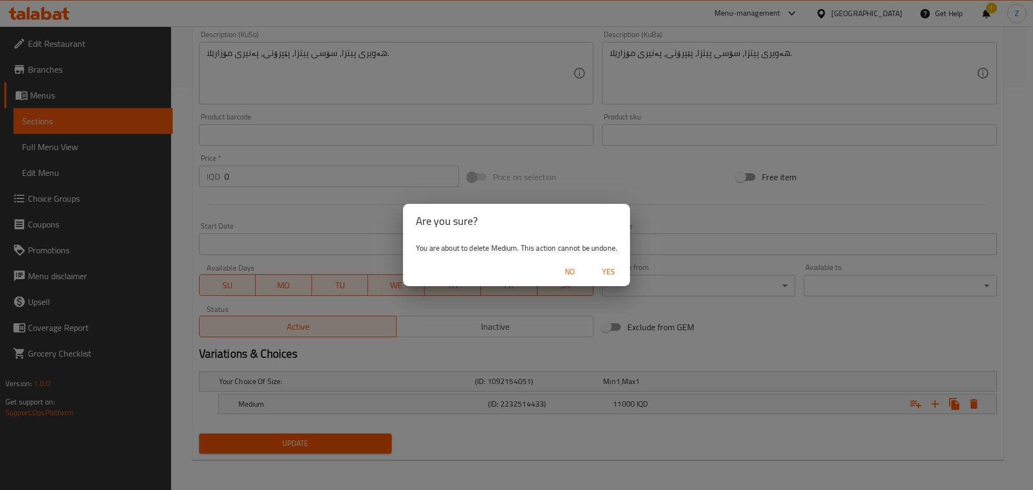
click at [604, 278] on span "Yes" at bounding box center [609, 271] width 26 height 13
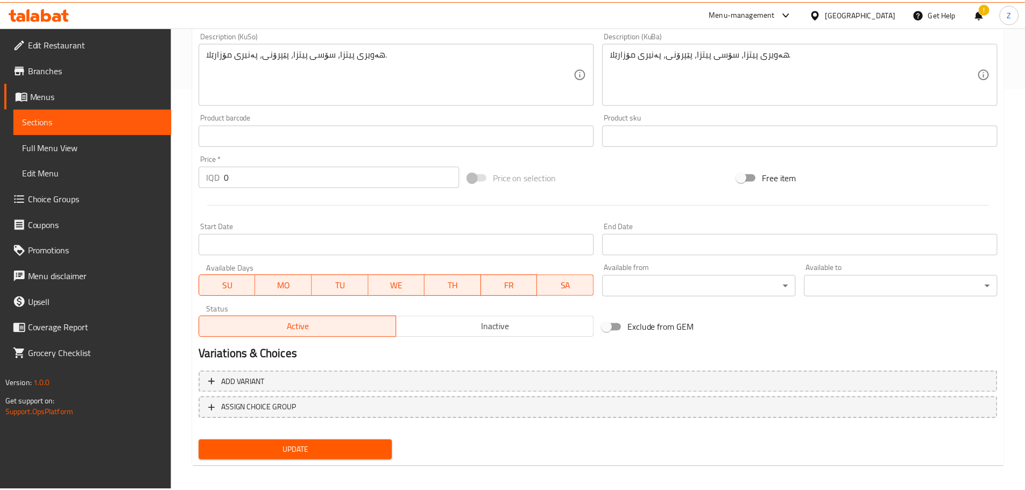
scroll to position [399, 0]
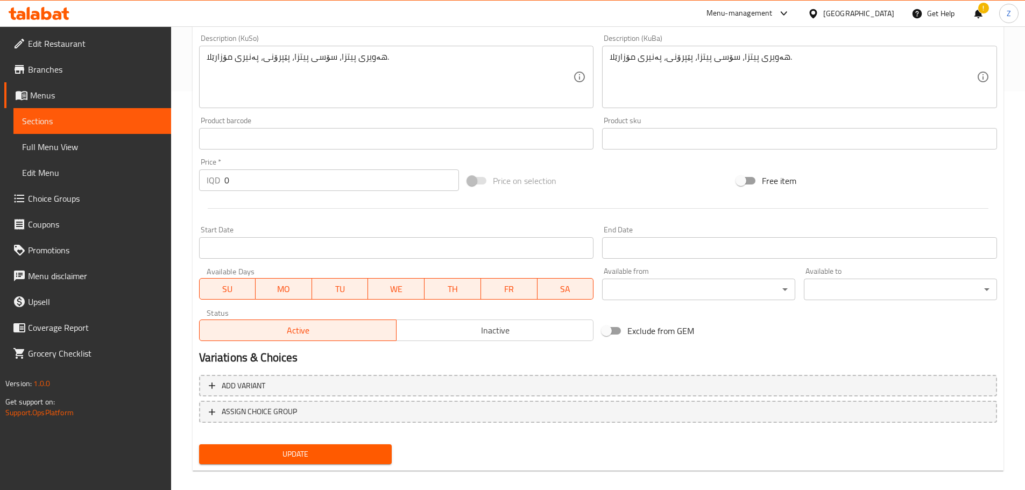
click at [251, 178] on input "0" at bounding box center [341, 181] width 235 height 22
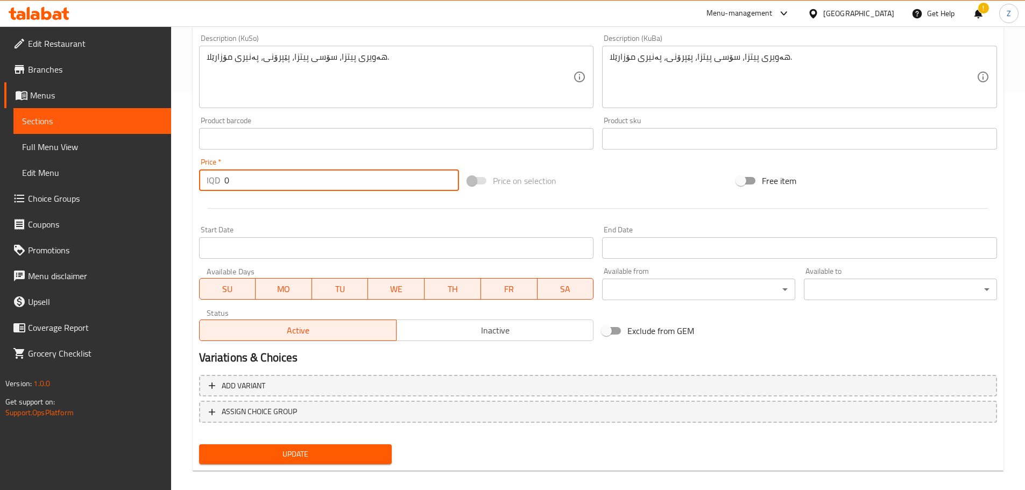
click at [251, 178] on input "0" at bounding box center [341, 181] width 235 height 22
type input "18000"
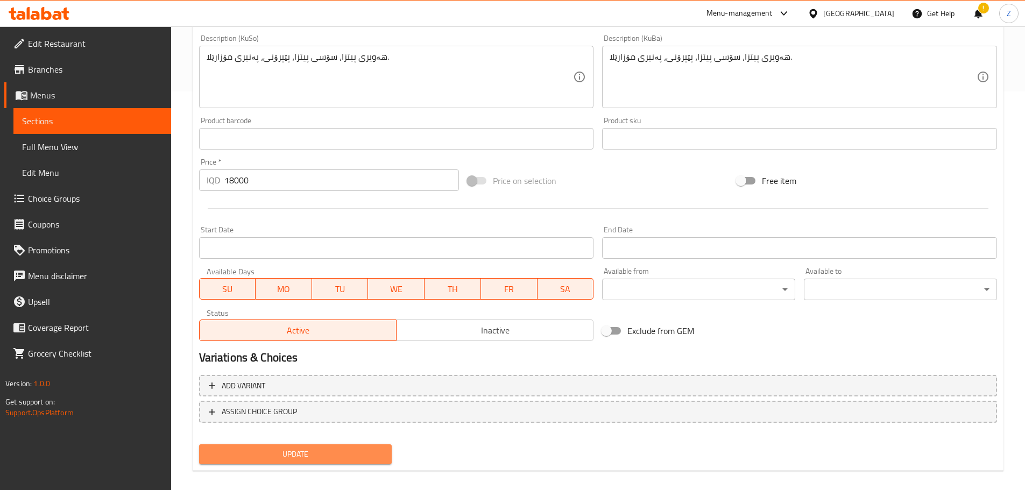
click at [366, 458] on span "Update" at bounding box center [296, 454] width 176 height 13
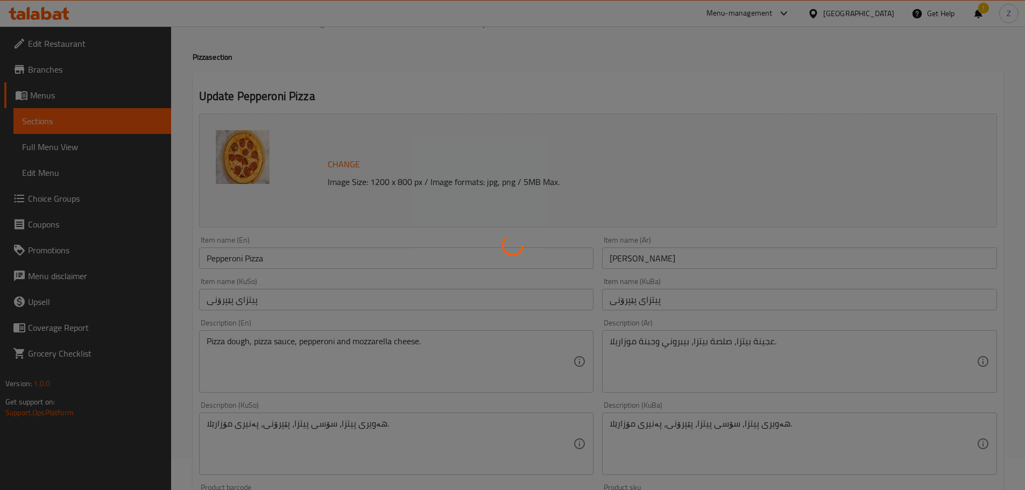
scroll to position [0, 0]
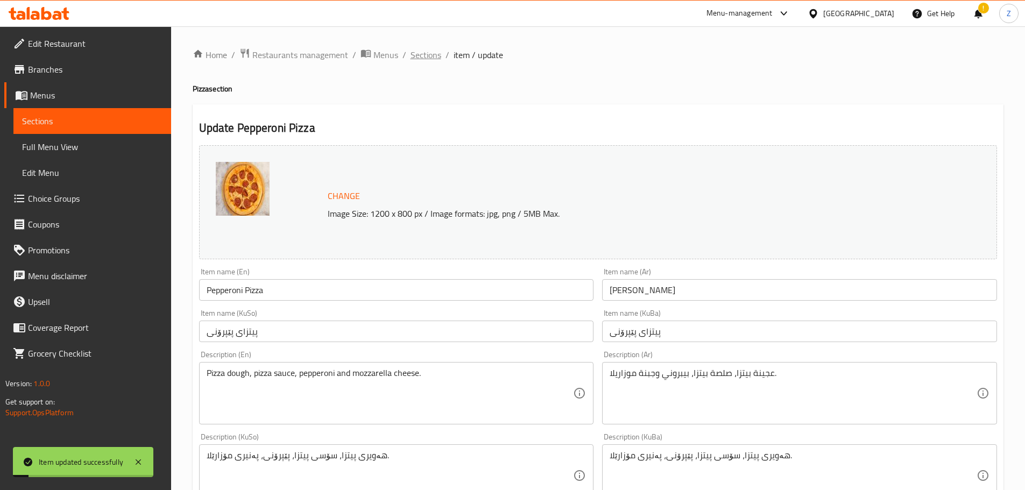
click at [423, 55] on span "Sections" at bounding box center [426, 54] width 31 height 13
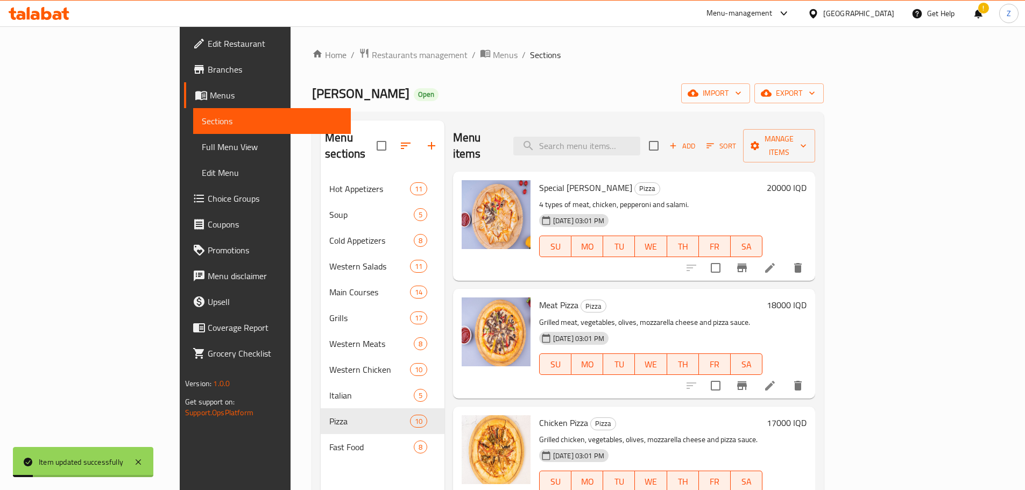
click at [530, 55] on span "Sections" at bounding box center [545, 54] width 31 height 13
click at [640, 137] on input "search" at bounding box center [576, 146] width 127 height 19
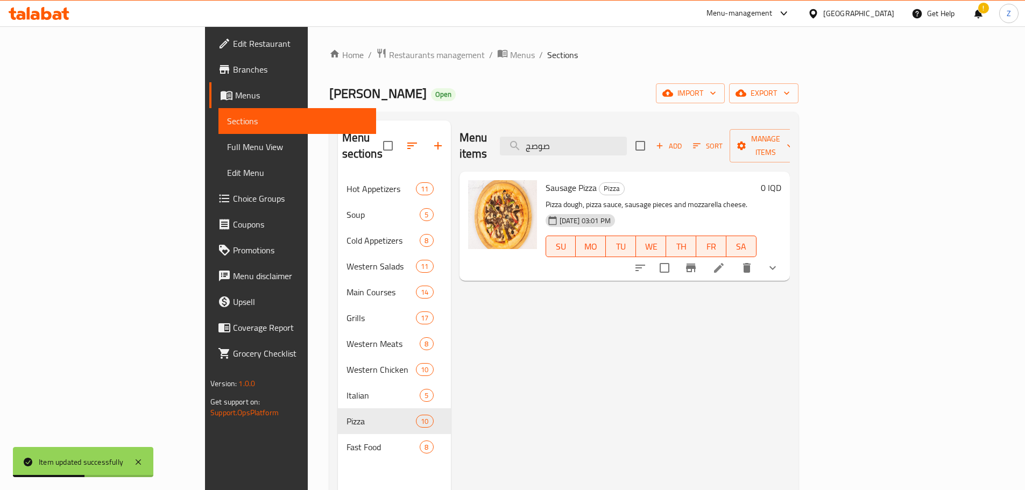
type input "صوصج"
click at [786, 255] on div at bounding box center [707, 268] width 158 height 26
click at [734, 258] on li at bounding box center [719, 267] width 30 height 19
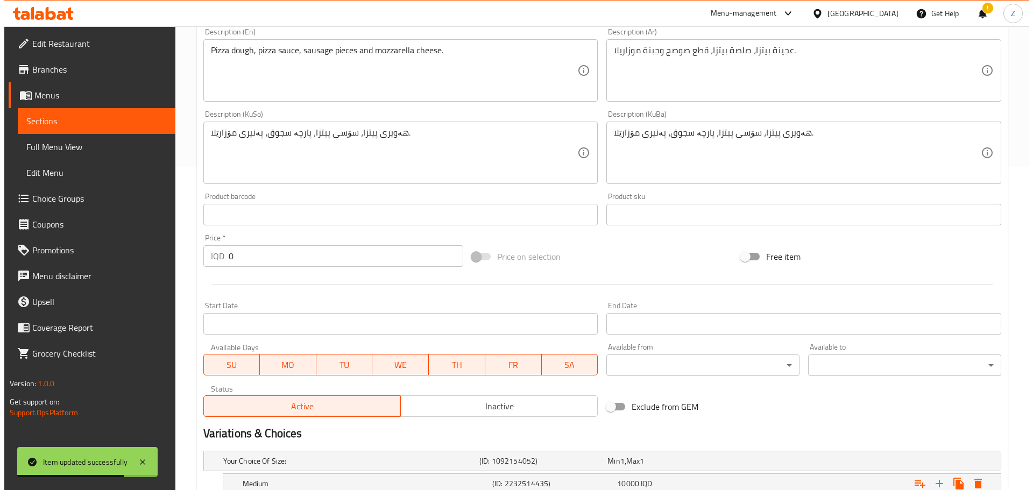
scroll to position [434, 0]
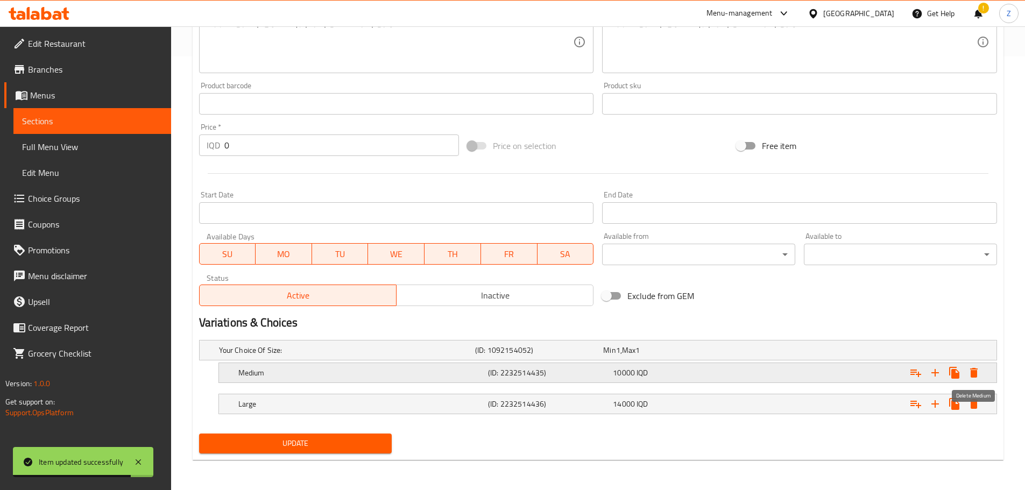
click at [969, 375] on icon "Expand" at bounding box center [974, 372] width 13 height 13
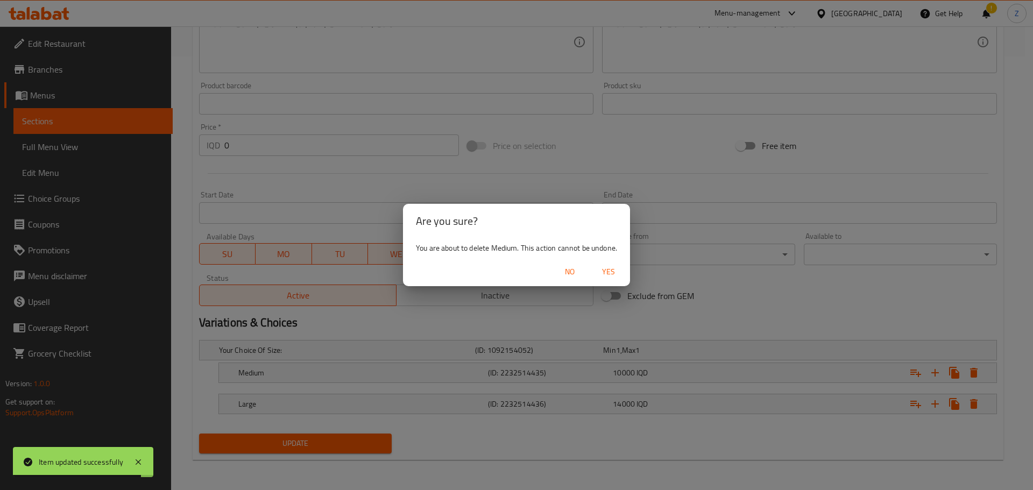
click at [623, 262] on button "Yes" at bounding box center [608, 272] width 34 height 20
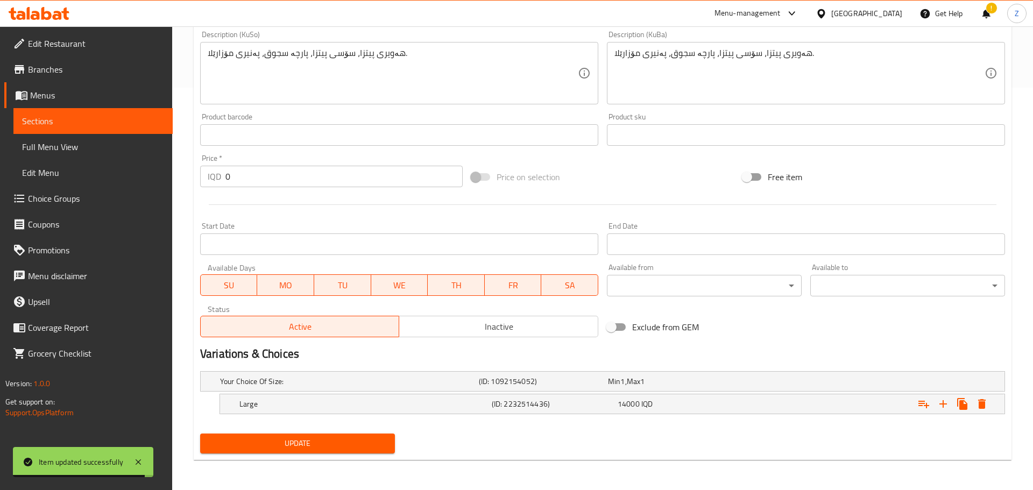
scroll to position [403, 0]
click at [973, 404] on icon "Expand" at bounding box center [974, 404] width 8 height 10
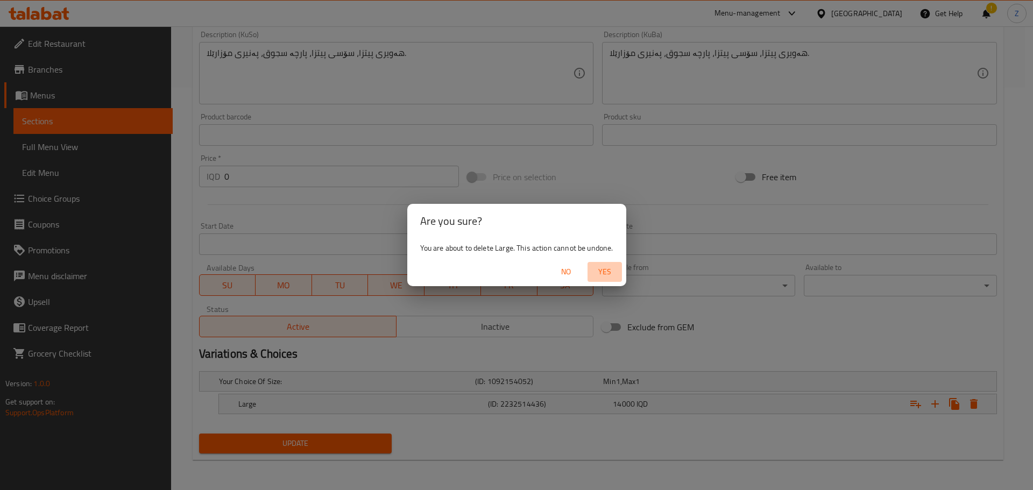
click at [611, 276] on span "Yes" at bounding box center [605, 271] width 26 height 13
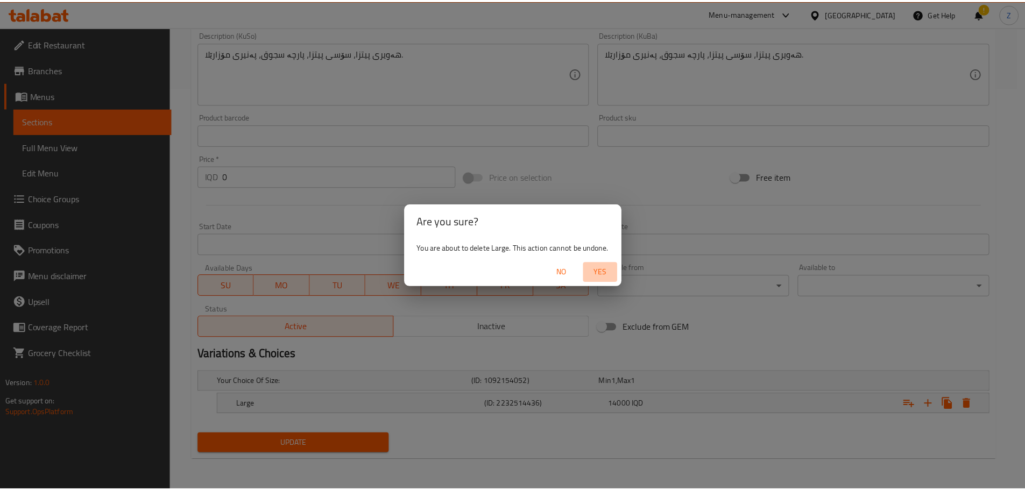
scroll to position [399, 0]
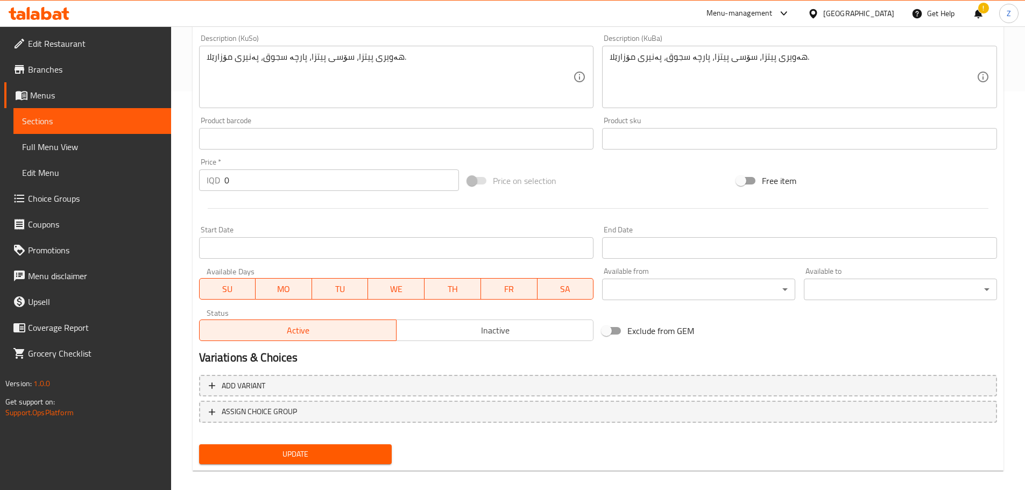
click at [264, 189] on input "0" at bounding box center [341, 181] width 235 height 22
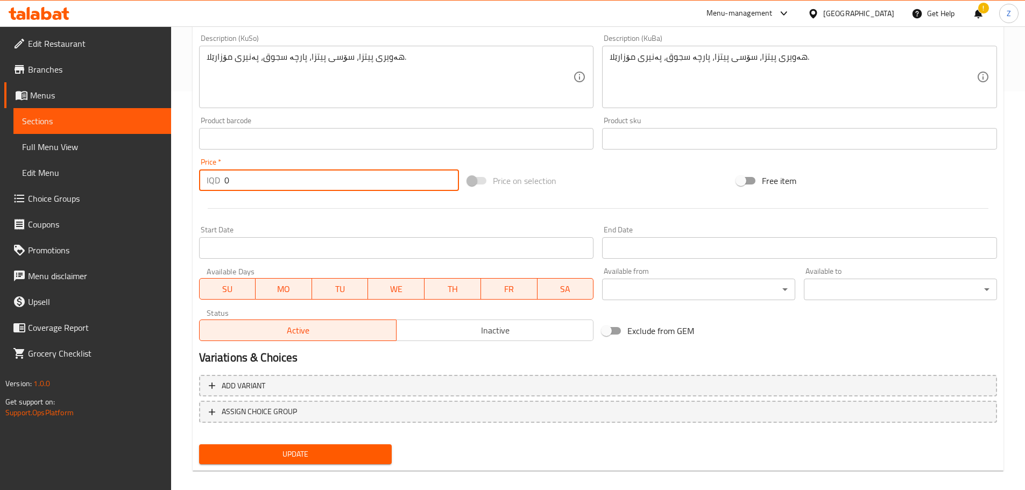
click at [264, 188] on input "0" at bounding box center [341, 181] width 235 height 22
type input "16000"
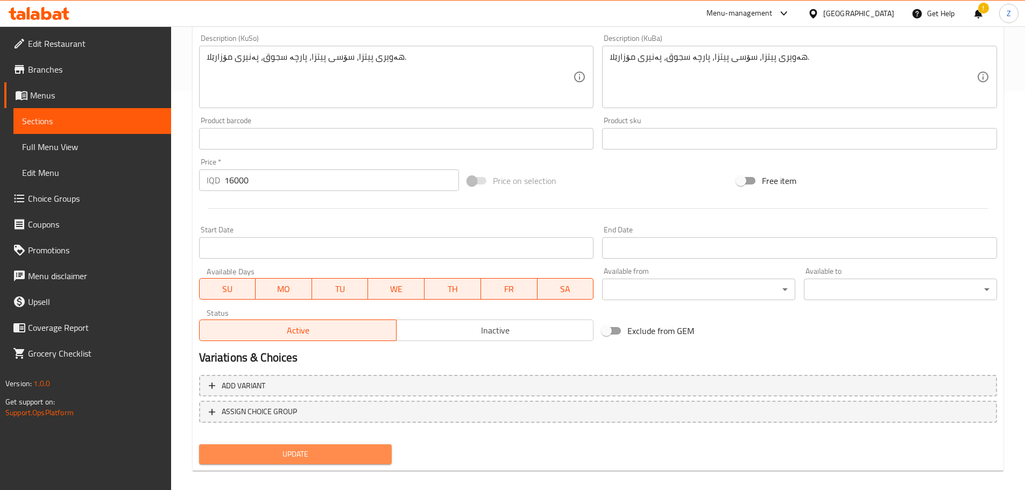
click at [352, 451] on span "Update" at bounding box center [296, 454] width 176 height 13
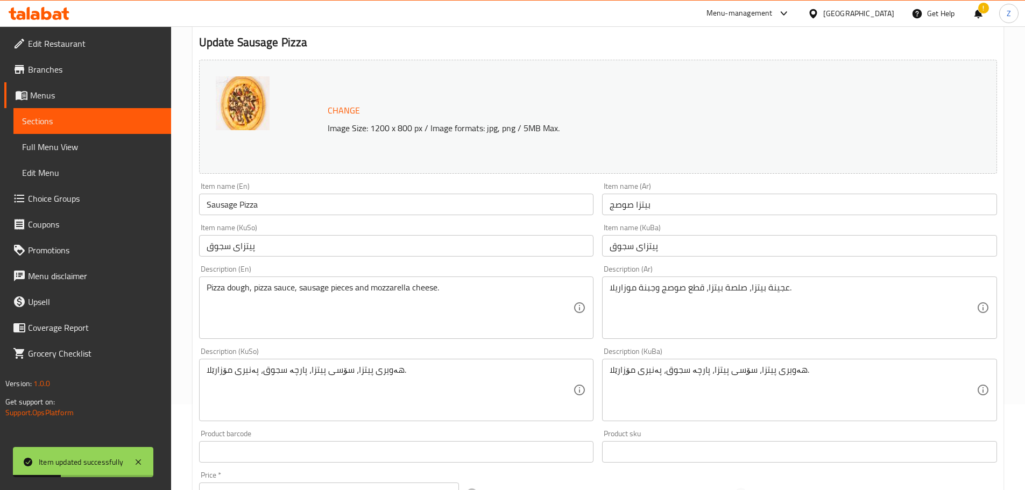
scroll to position [0, 0]
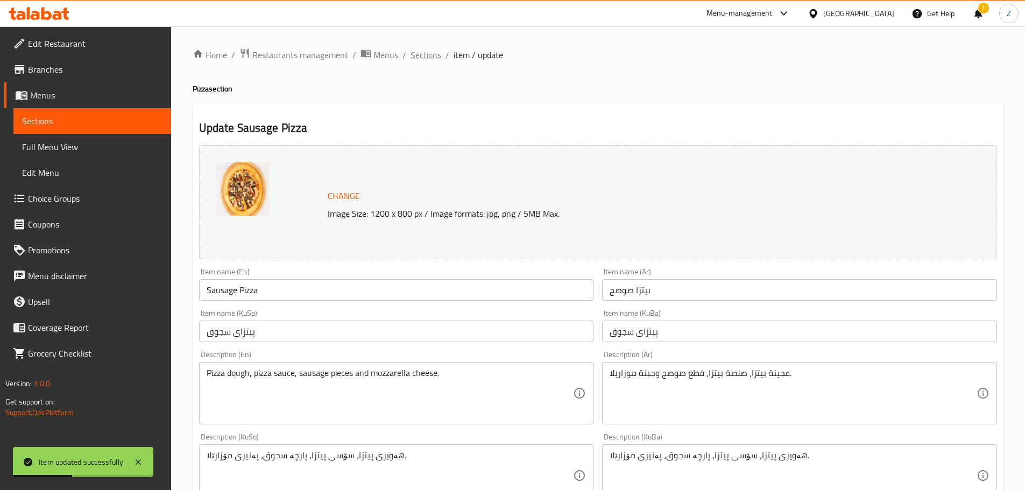
click at [420, 57] on span "Sections" at bounding box center [426, 54] width 31 height 13
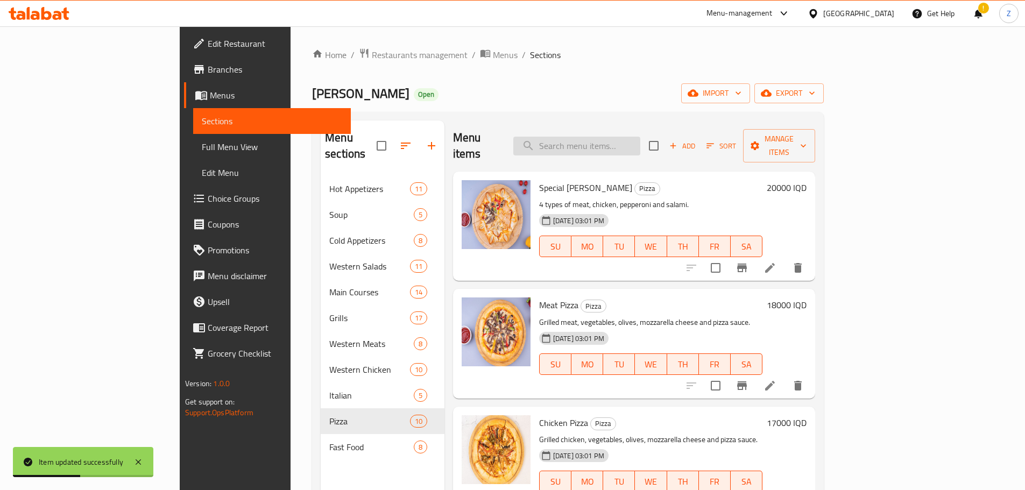
click at [631, 137] on input "search" at bounding box center [576, 146] width 127 height 19
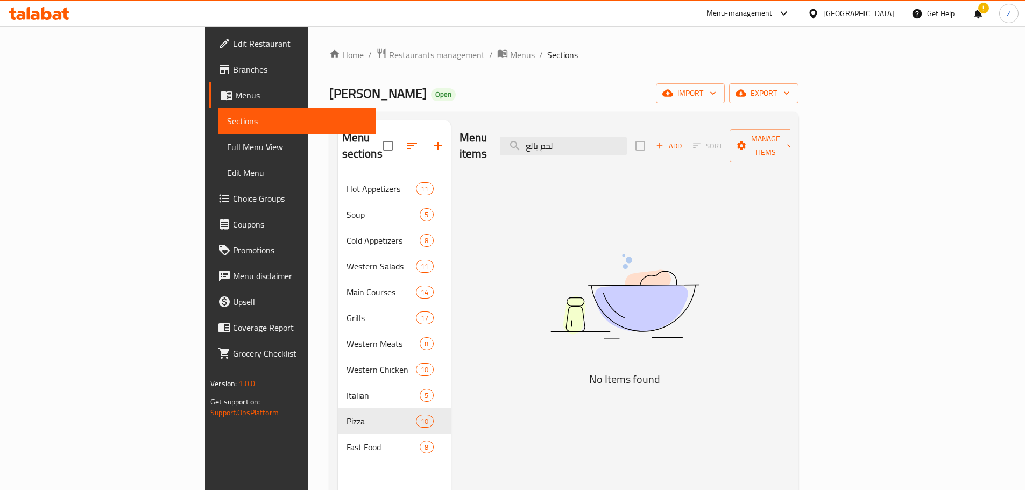
click at [647, 148] on div "Menu items لحم بالع Add Sort Manage items" at bounding box center [625, 146] width 330 height 51
click at [627, 137] on input "لحم بالع" at bounding box center [563, 146] width 127 height 19
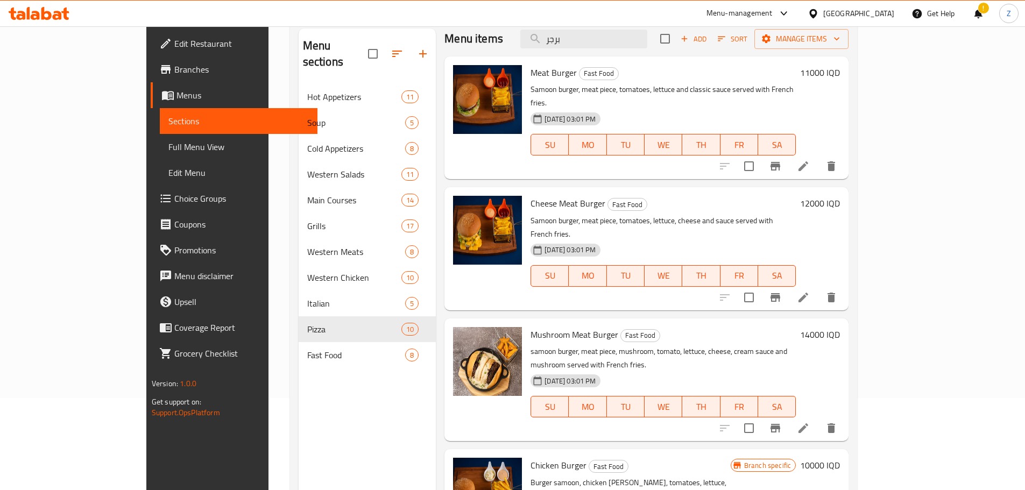
scroll to position [151, 0]
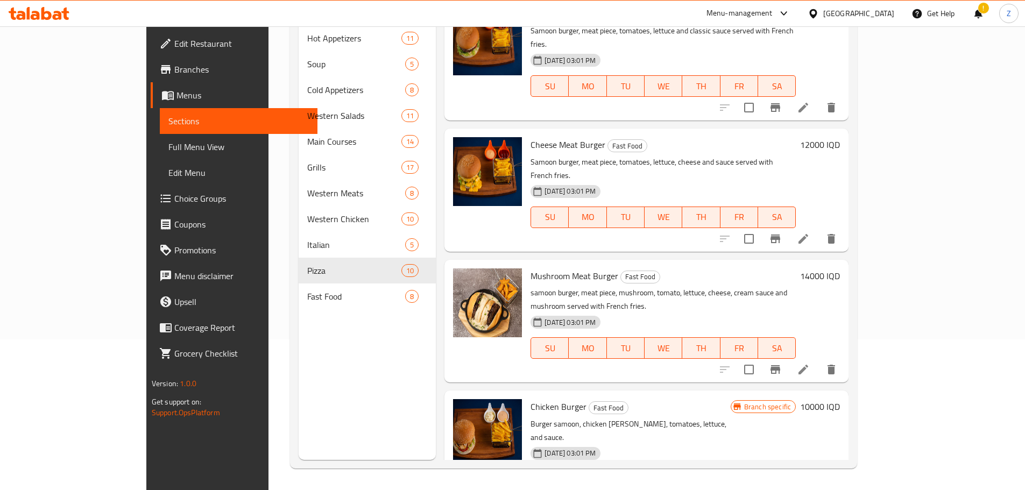
type input "برجر"
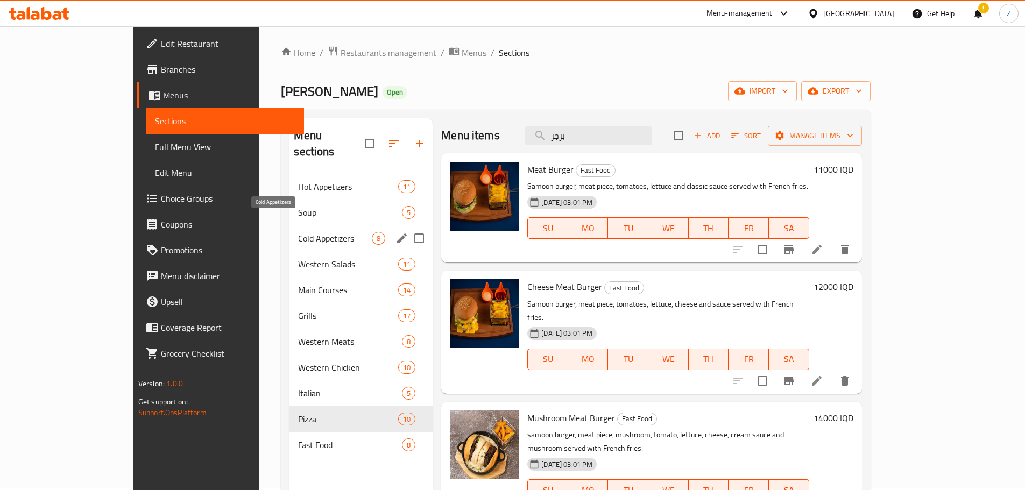
scroll to position [0, 0]
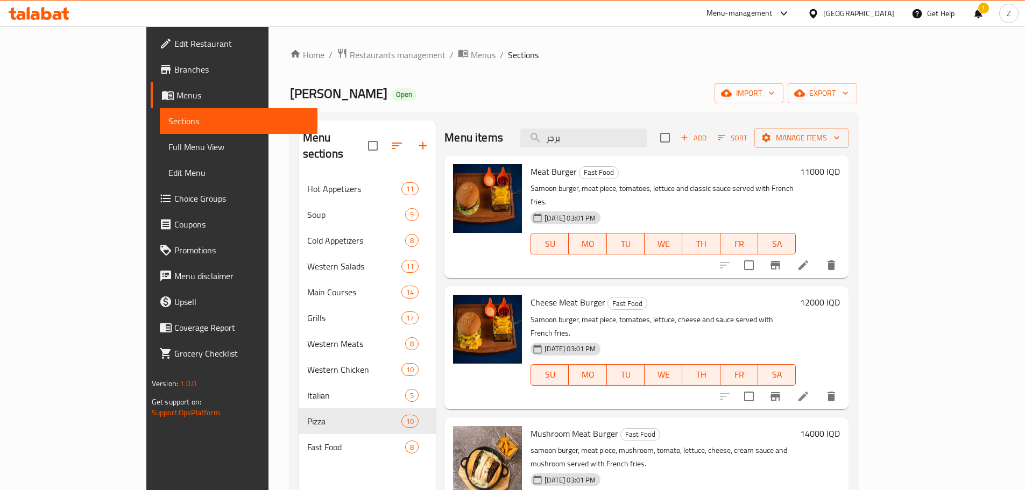
click at [331, 64] on div "Home / Restaurants management / Menus / Sections Murad Open import export Menu …" at bounding box center [573, 334] width 567 height 572
click at [350, 60] on span "Restaurants management" at bounding box center [398, 54] width 96 height 13
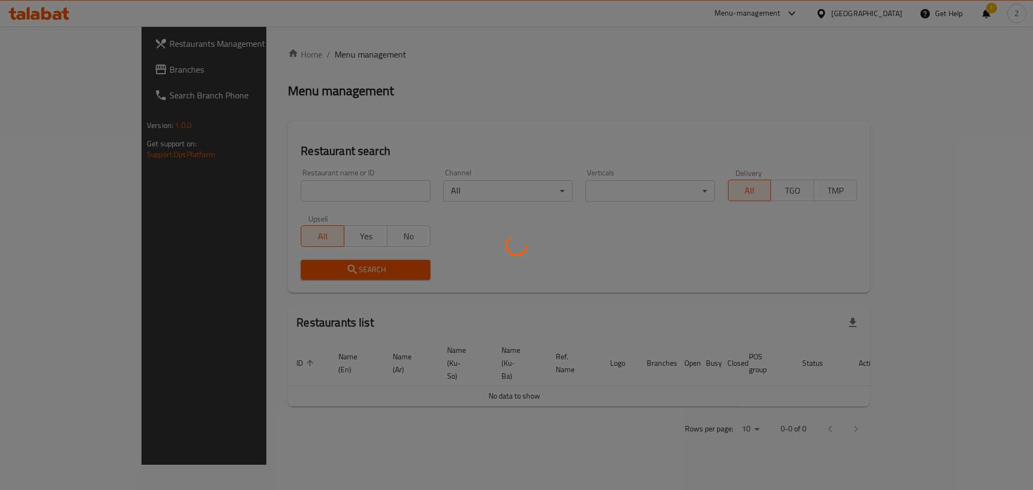
click at [308, 189] on div at bounding box center [516, 245] width 1033 height 490
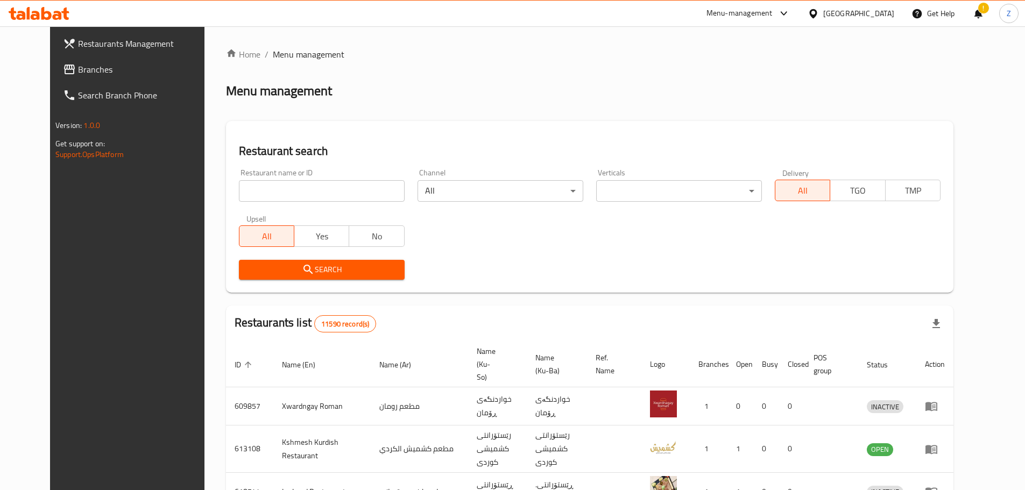
click at [308, 189] on input "search" at bounding box center [322, 191] width 166 height 22
paste input "697359"
type input "697359"
click at [323, 274] on span "Search" at bounding box center [322, 269] width 149 height 13
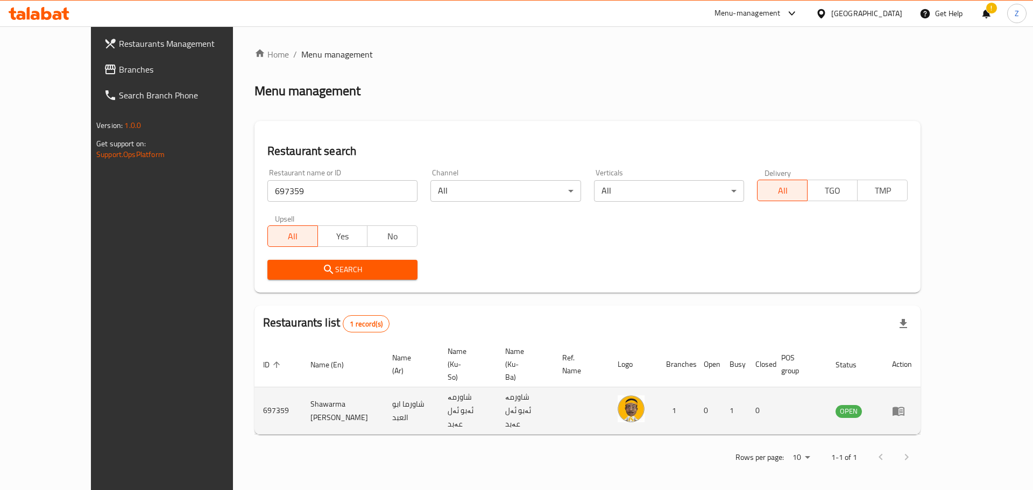
click at [921, 391] on td "enhanced table" at bounding box center [902, 410] width 37 height 47
click at [921, 389] on td "enhanced table" at bounding box center [902, 410] width 37 height 47
click at [905, 405] on icon "enhanced table" at bounding box center [898, 411] width 13 height 13
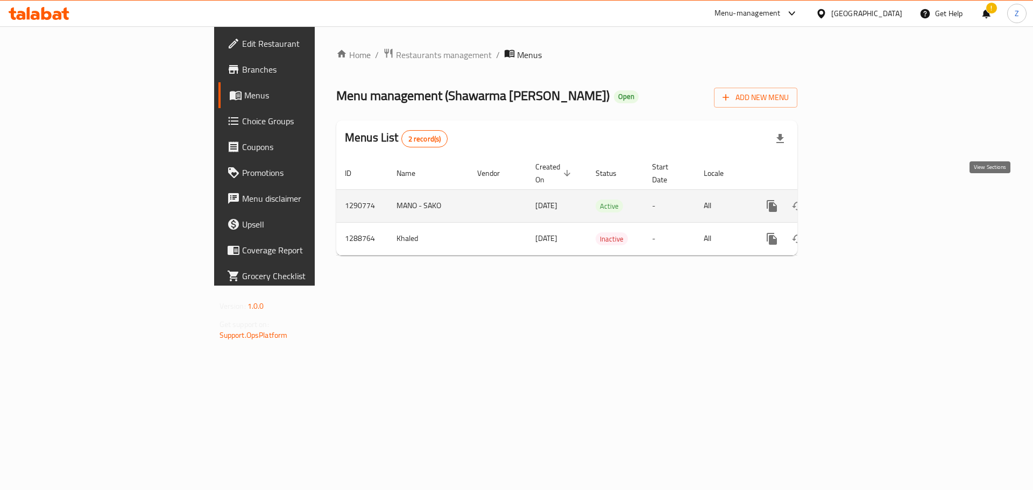
click at [856, 200] on icon "enhanced table" at bounding box center [849, 206] width 13 height 13
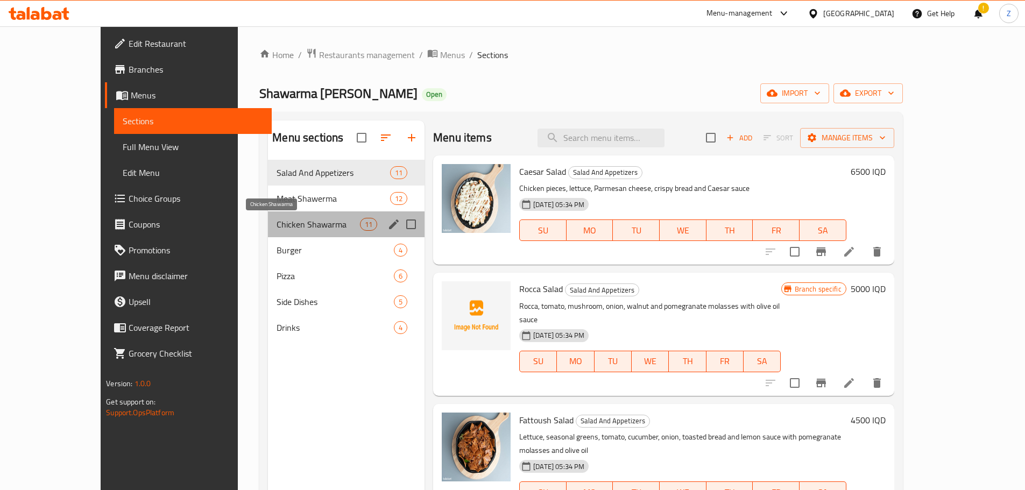
click at [295, 228] on span "Chicken Shawarma" at bounding box center [318, 224] width 83 height 13
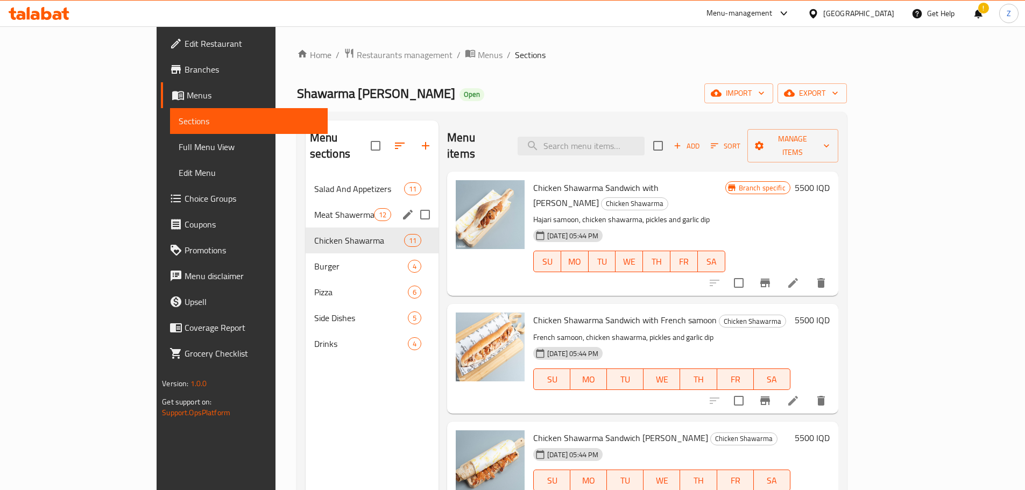
click at [314, 208] on span "Meat Shawerma" at bounding box center [344, 214] width 60 height 13
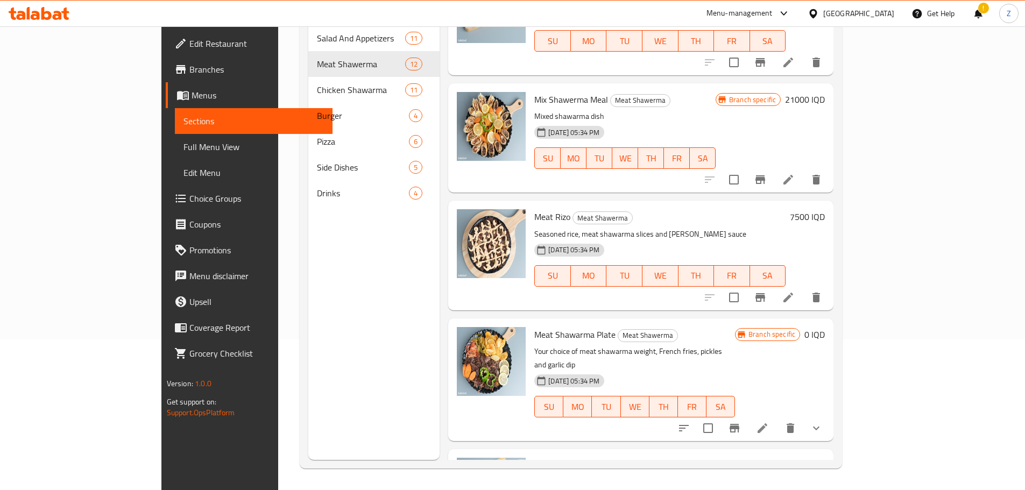
scroll to position [646, 0]
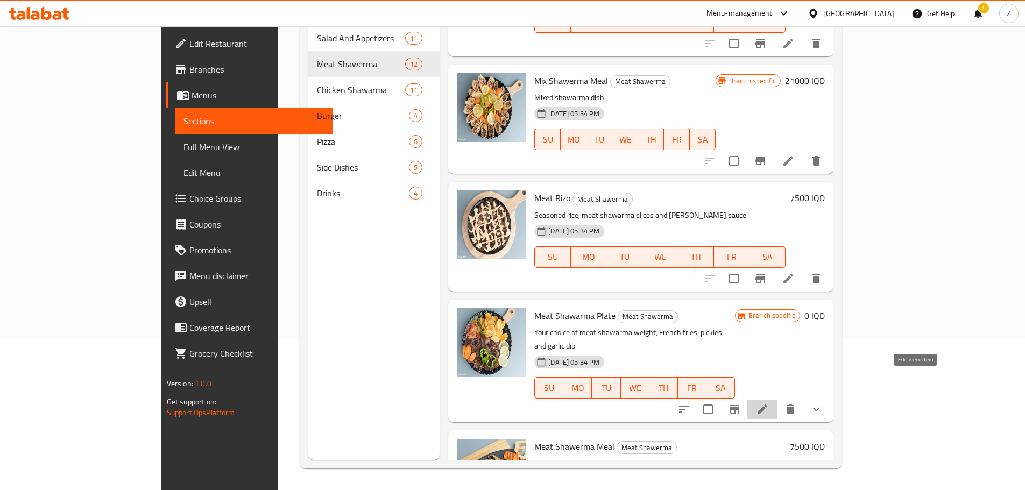
click at [767, 405] on icon at bounding box center [763, 410] width 10 height 10
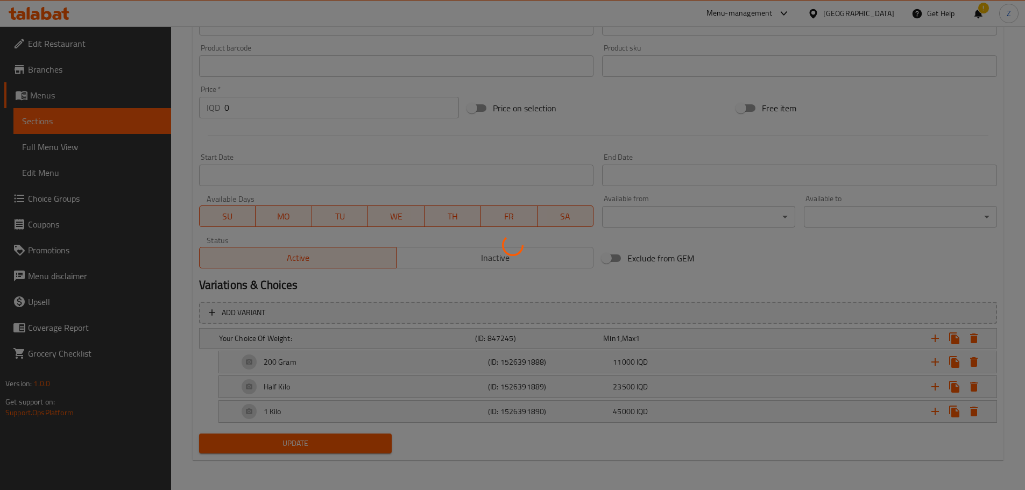
scroll to position [453, 0]
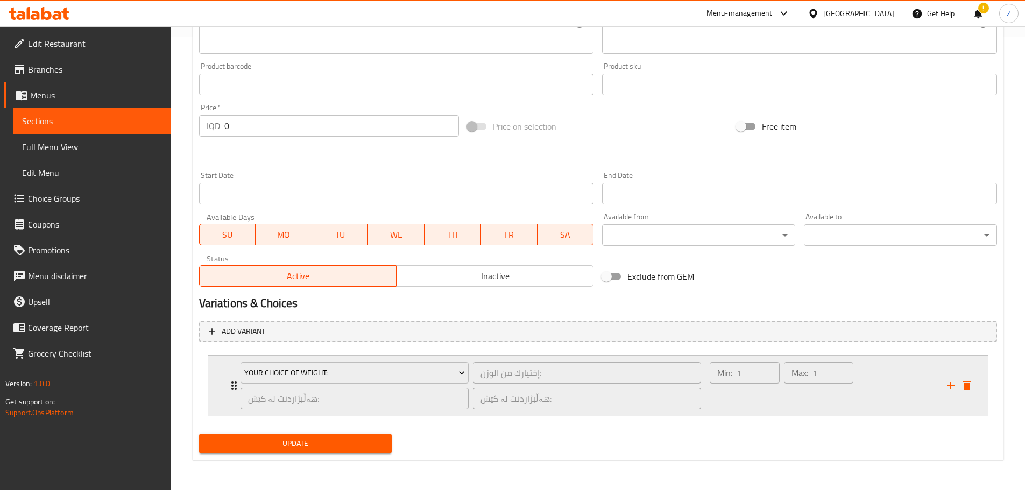
click at [798, 388] on div "Max: 1 ​" at bounding box center [819, 386] width 74 height 52
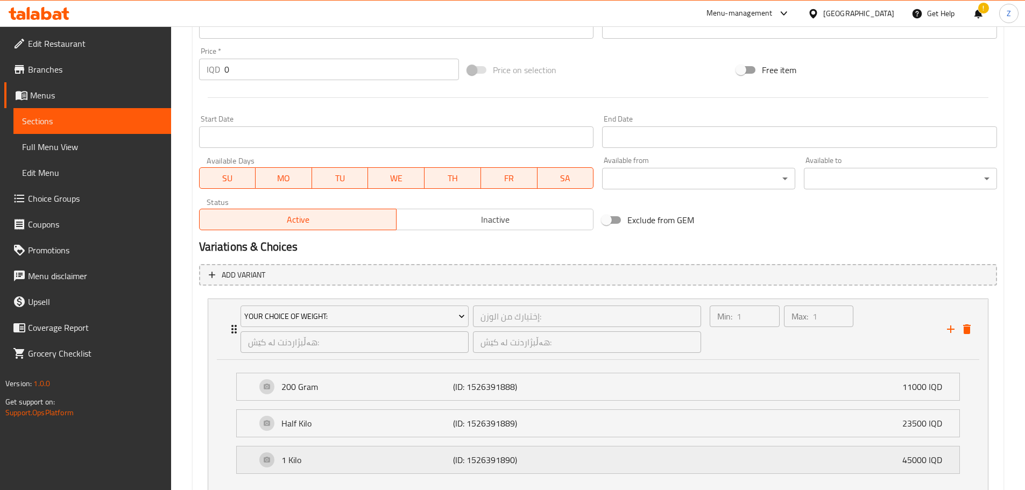
scroll to position [585, 0]
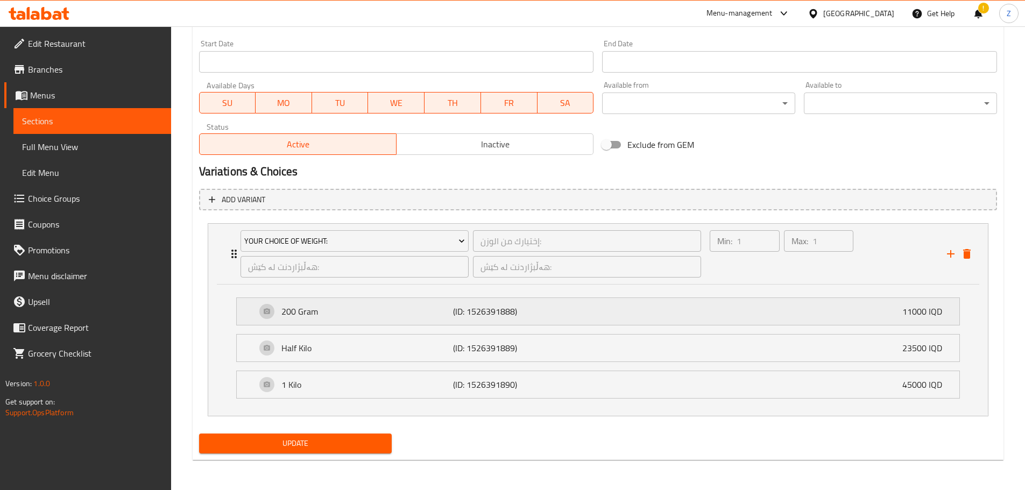
click at [541, 318] on p "(ID: 1526391888)" at bounding box center [510, 311] width 115 height 13
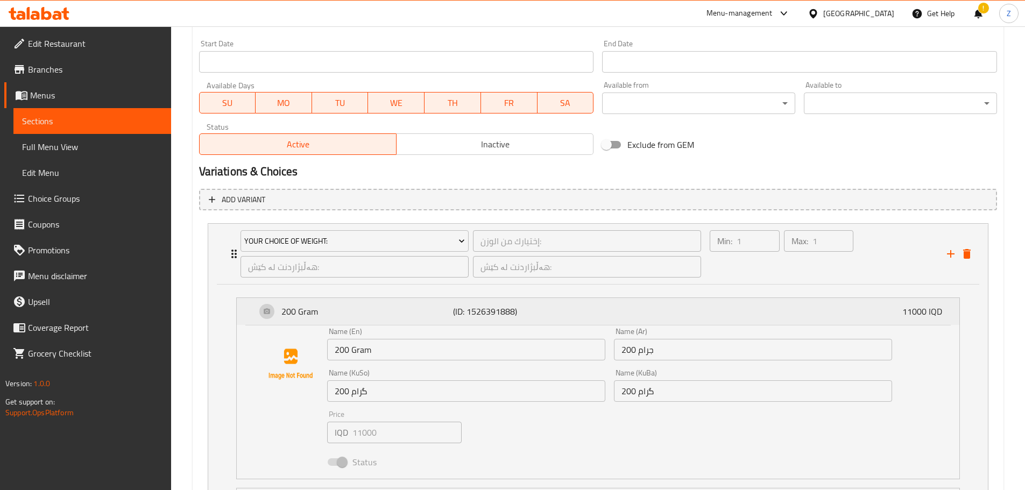
click at [541, 318] on p "(ID: 1526391888)" at bounding box center [510, 311] width 115 height 13
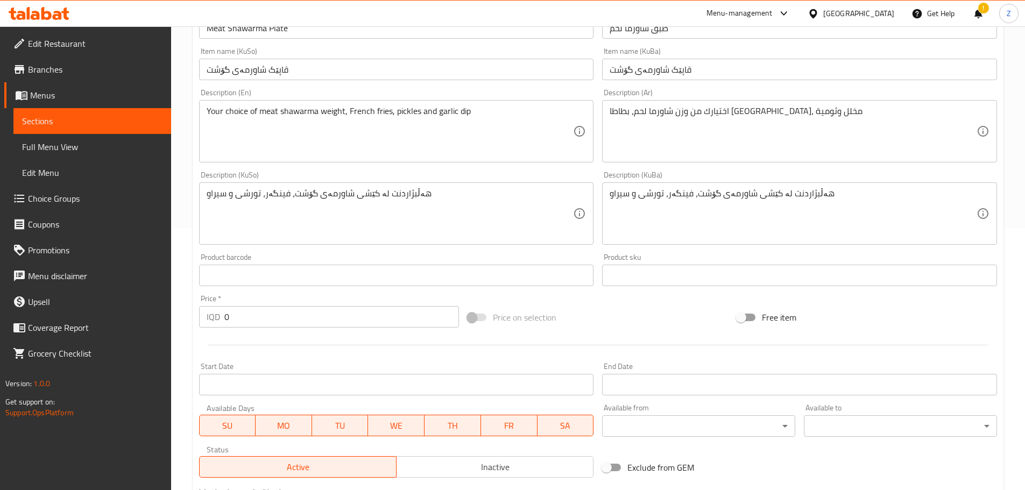
scroll to position [0, 0]
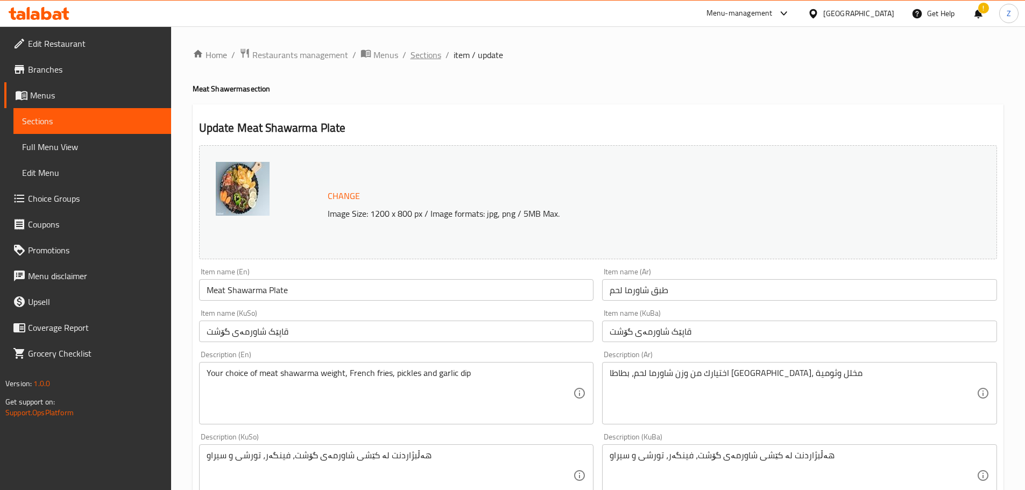
click at [436, 51] on span "Sections" at bounding box center [426, 54] width 31 height 13
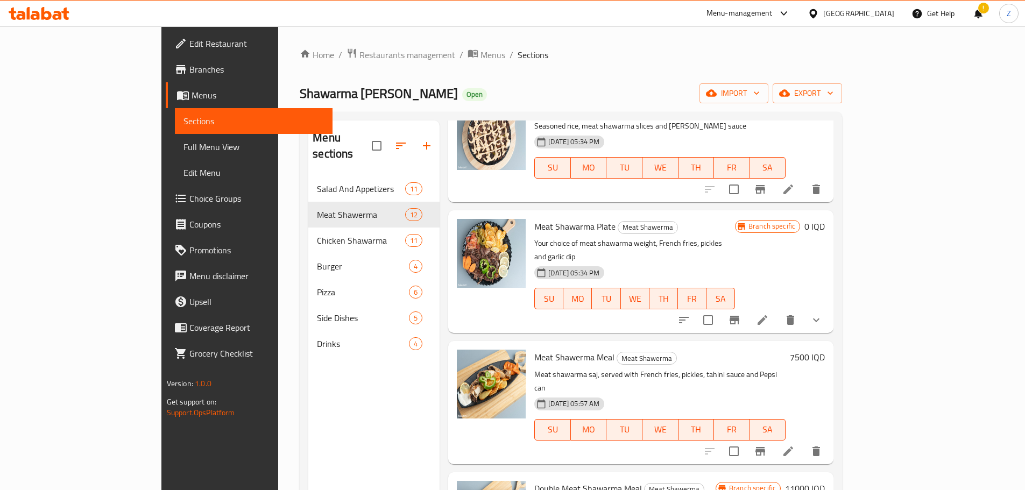
scroll to position [861, 0]
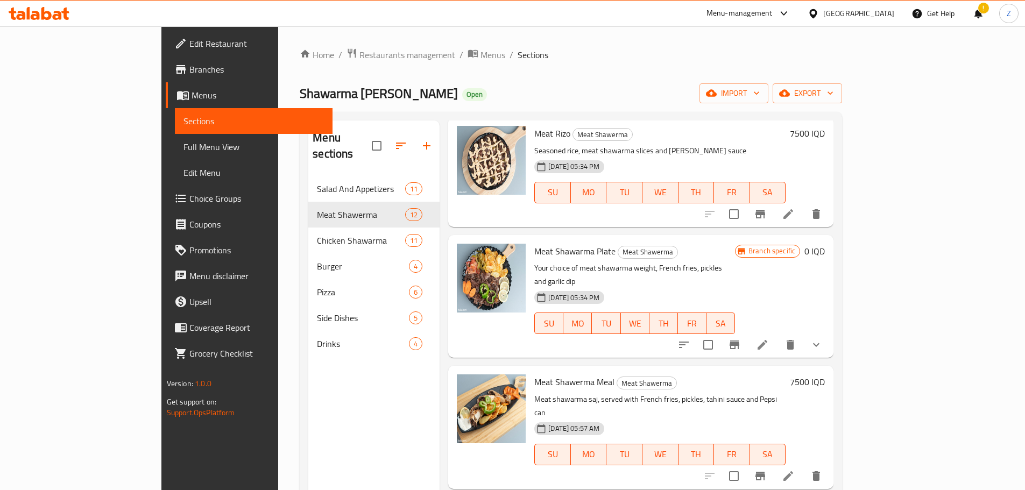
click at [829, 332] on button "show more" at bounding box center [816, 345] width 26 height 26
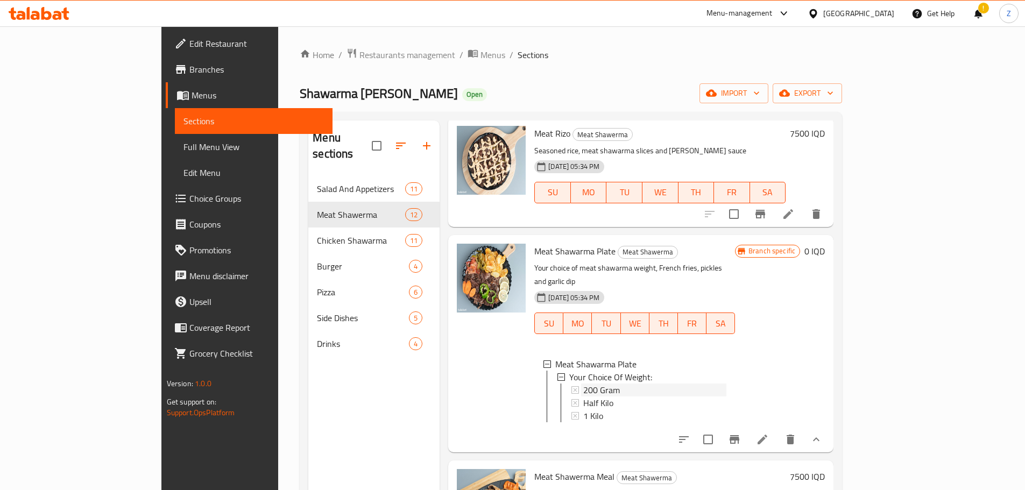
click at [583, 384] on span "200 Gram" at bounding box center [601, 390] width 37 height 13
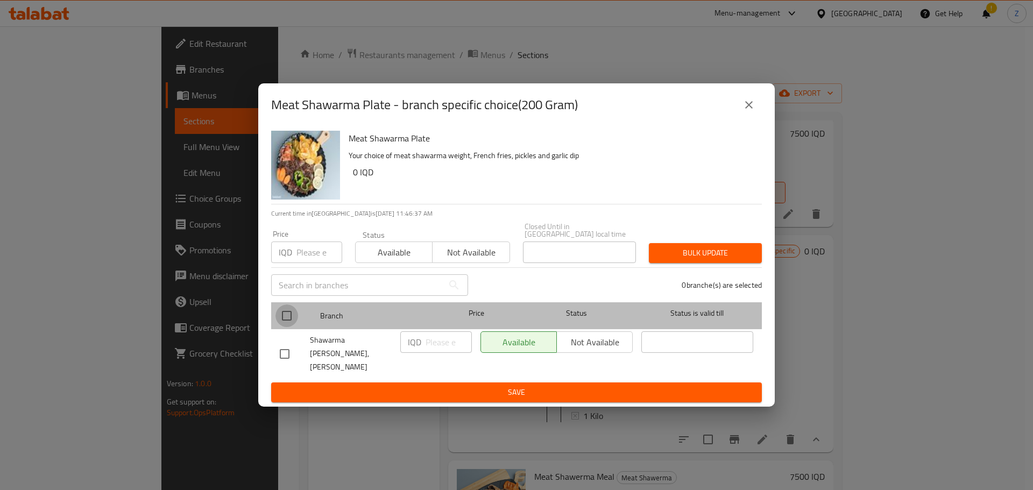
click at [285, 315] on input "checkbox" at bounding box center [287, 316] width 23 height 23
checkbox input "true"
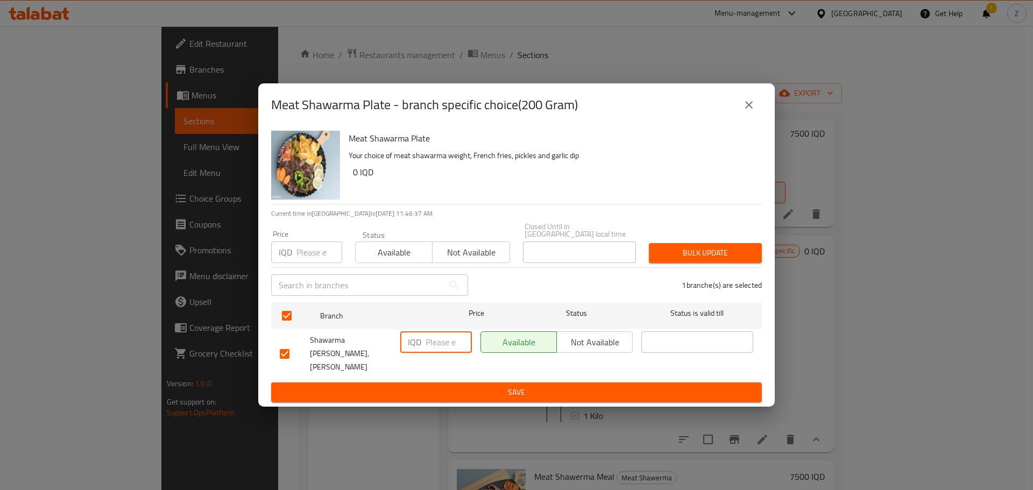
click at [445, 353] on input "number" at bounding box center [449, 343] width 46 height 22
type input "15000"
click at [441, 383] on button "Save" at bounding box center [516, 393] width 491 height 20
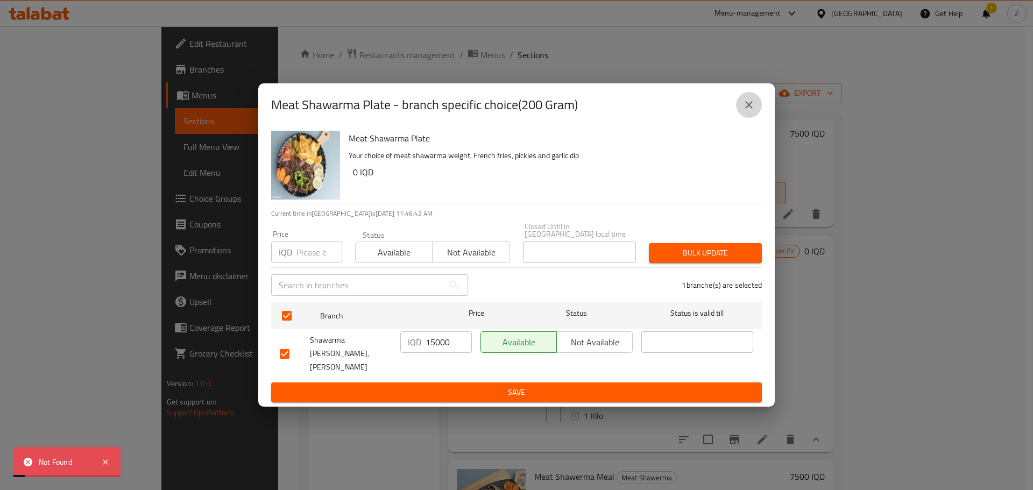
click at [752, 107] on button "close" at bounding box center [749, 105] width 26 height 26
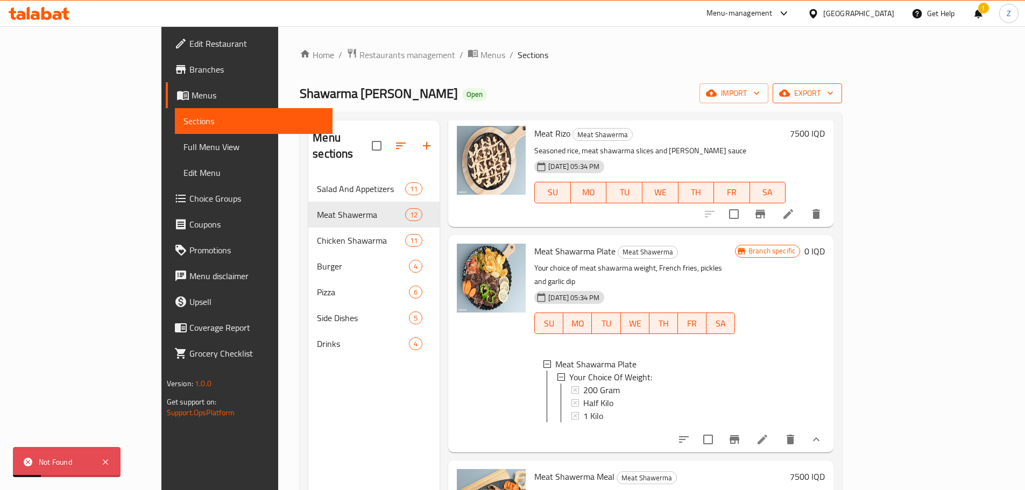
click at [842, 102] on button "export" at bounding box center [807, 93] width 69 height 20
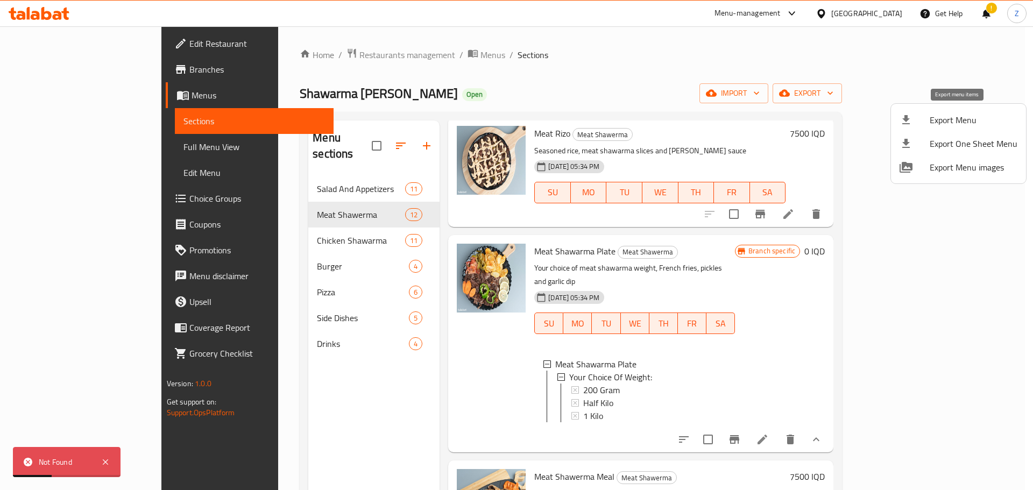
click at [960, 117] on span "Export Menu" at bounding box center [974, 120] width 88 height 13
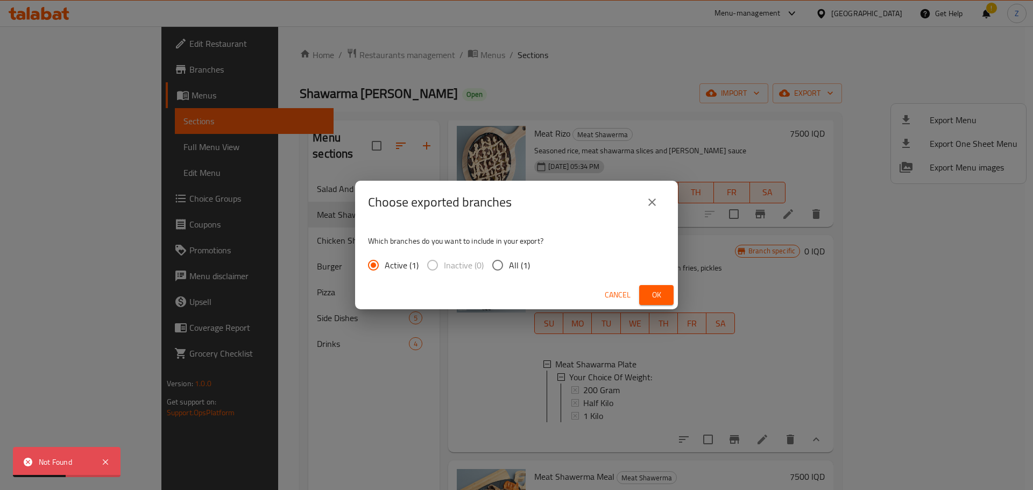
click at [665, 295] on span "Ok" at bounding box center [656, 294] width 17 height 13
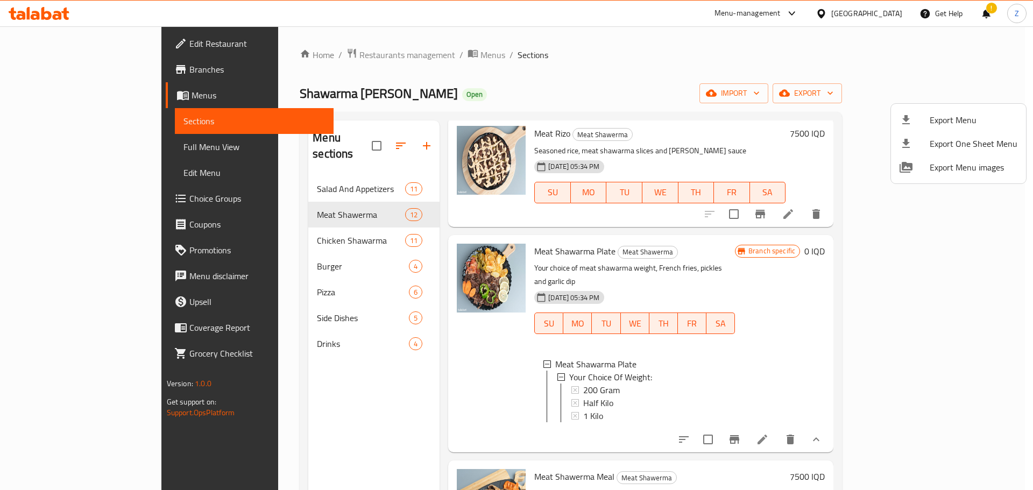
click at [909, 322] on div at bounding box center [516, 245] width 1033 height 490
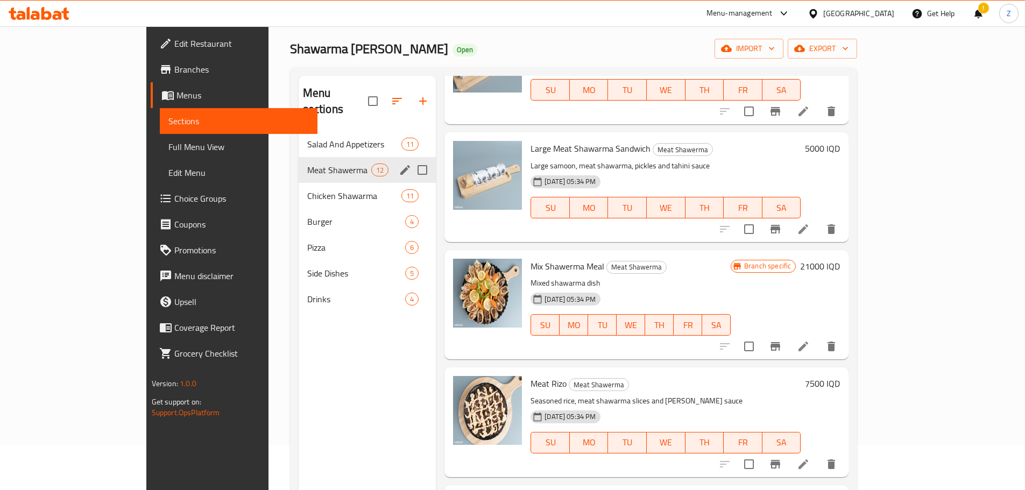
scroll to position [0, 0]
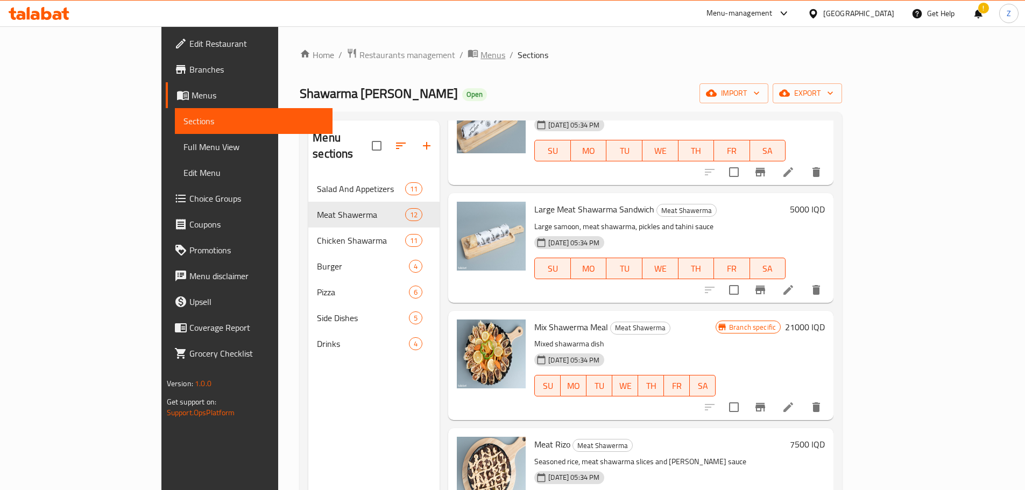
click at [481, 52] on span "Menus" at bounding box center [493, 54] width 25 height 13
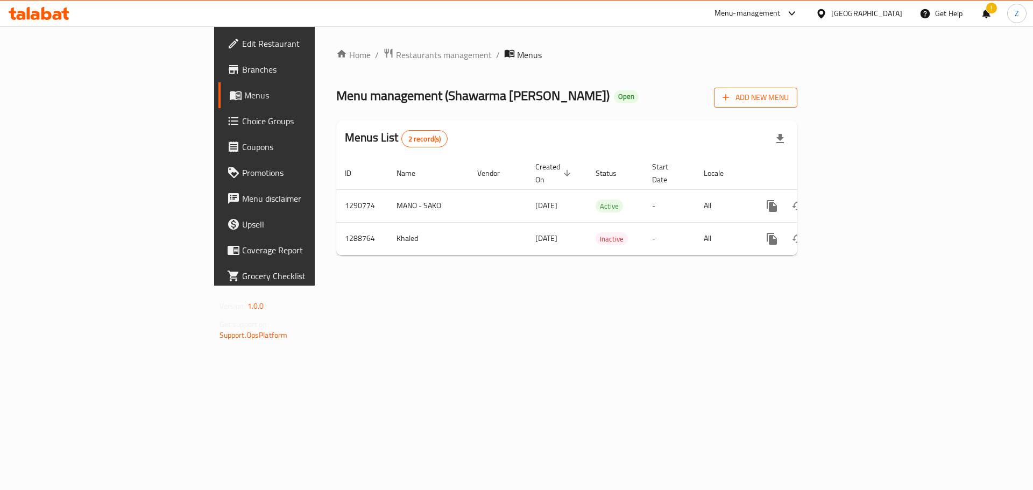
click at [789, 100] on span "Add New Menu" at bounding box center [756, 97] width 66 height 13
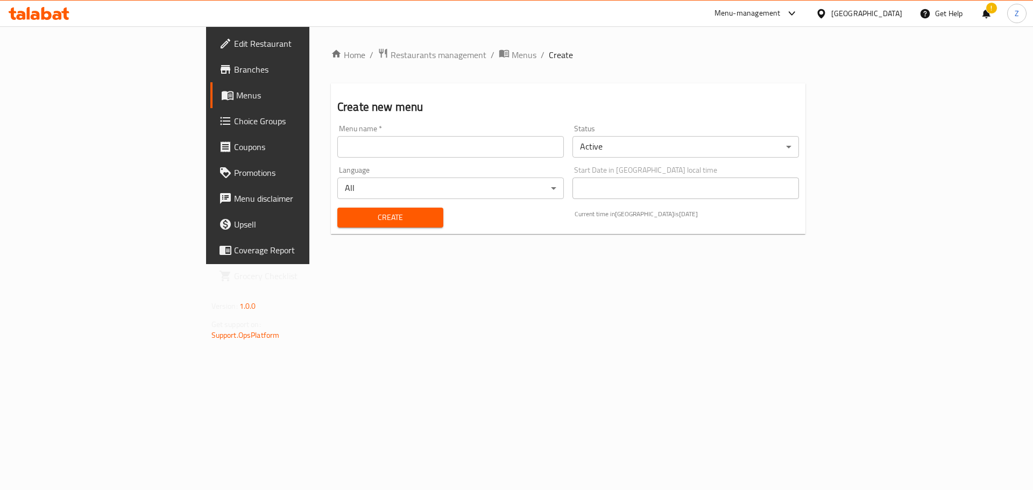
click at [391, 143] on input "text" at bounding box center [450, 147] width 227 height 22
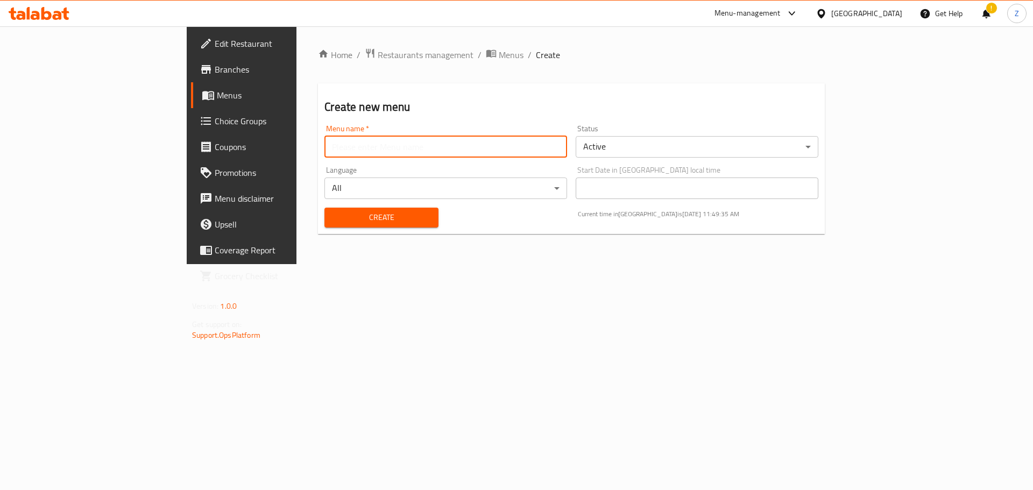
type input "Zahraa-price update"
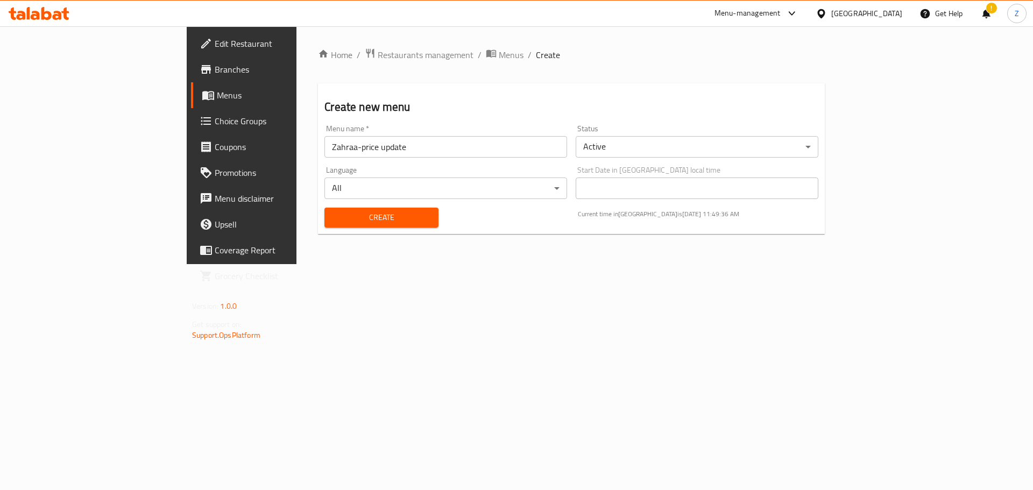
drag, startPoint x: 641, startPoint y: 131, endPoint x: 643, endPoint y: 140, distance: 9.9
click at [641, 135] on div "Status Active ​" at bounding box center [697, 141] width 243 height 33
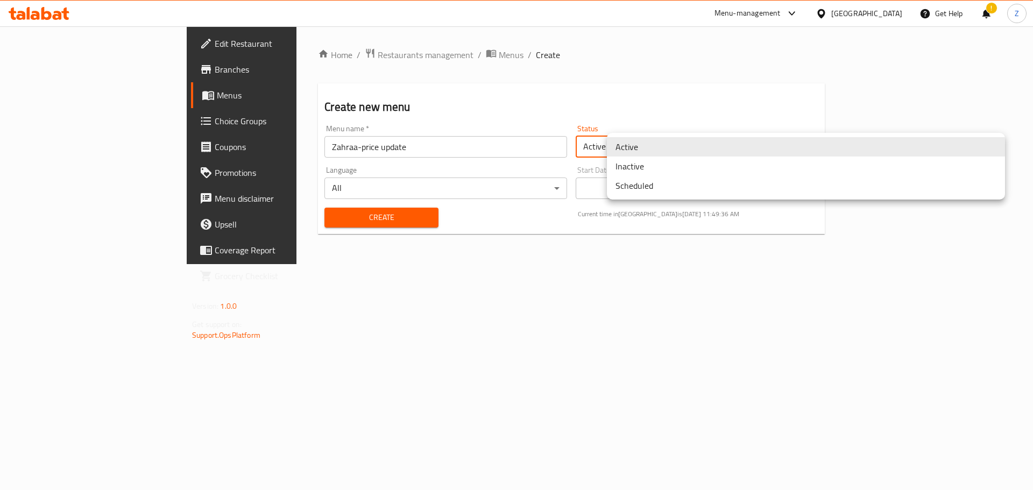
click at [643, 140] on body "​ Menu-management [GEOGRAPHIC_DATA] Get Help ! Z Edit Restaurant Branches Menus…" at bounding box center [516, 258] width 1033 height 464
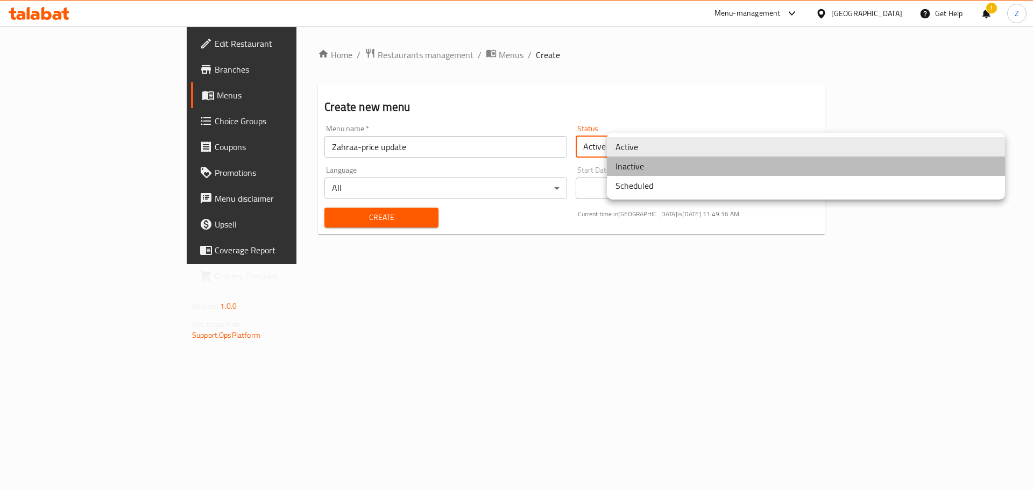
click at [637, 164] on li "Inactive" at bounding box center [806, 166] width 398 height 19
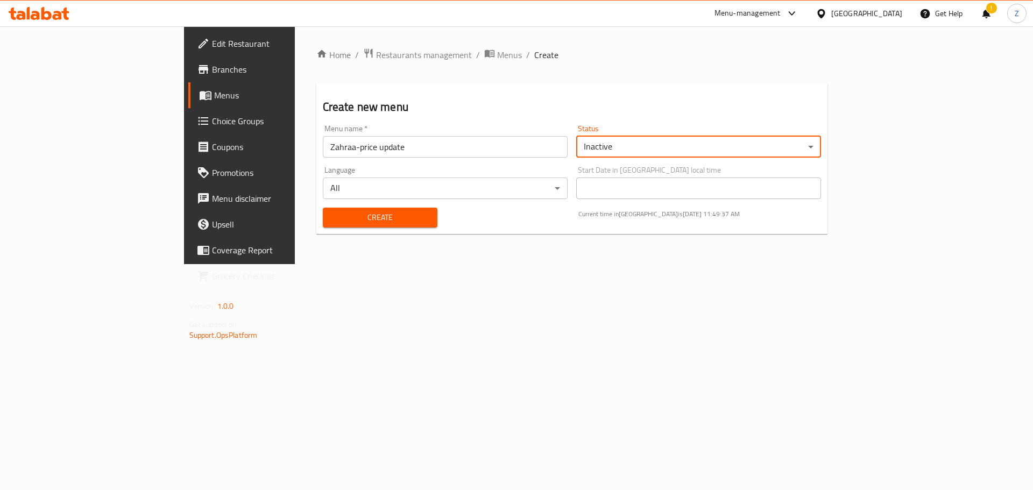
click at [333, 214] on span "Create" at bounding box center [381, 217] width 98 height 13
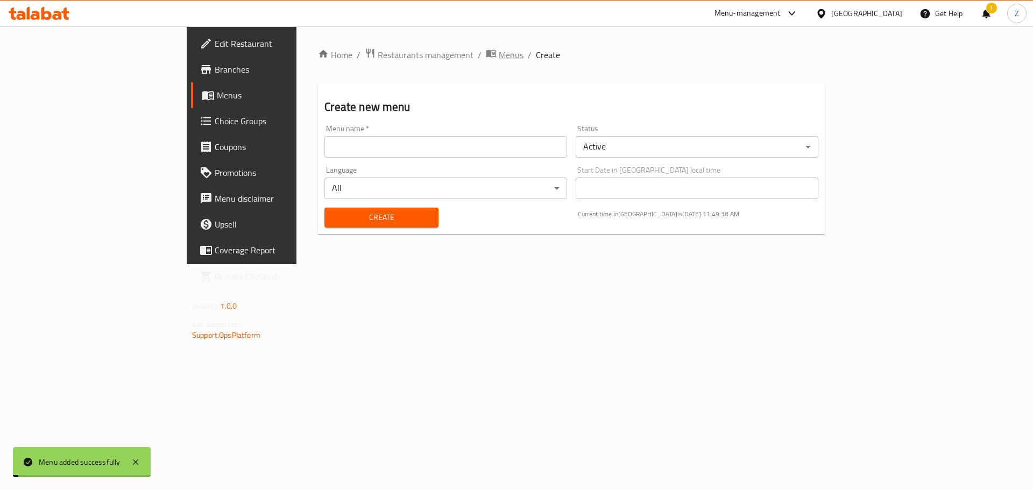
click at [499, 50] on span "Menus" at bounding box center [511, 54] width 25 height 13
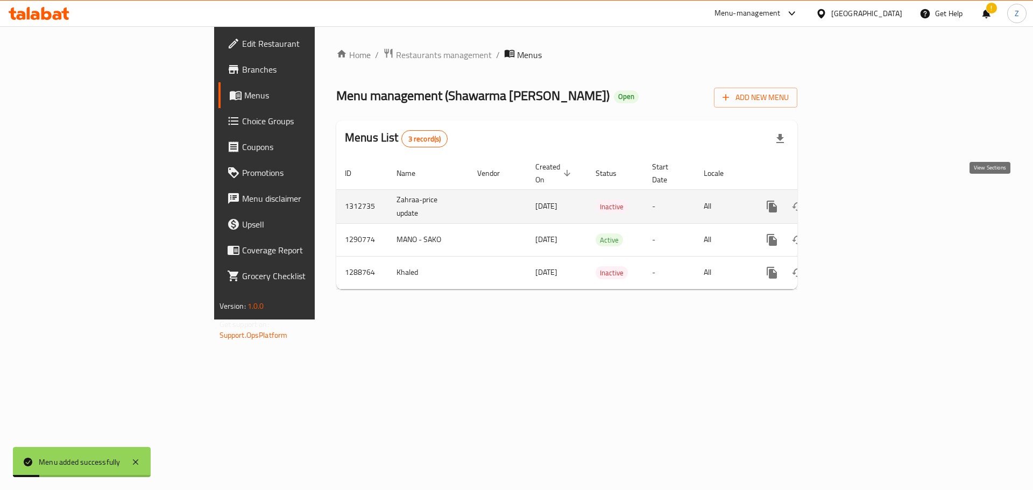
click at [856, 200] on icon "enhanced table" at bounding box center [849, 206] width 13 height 13
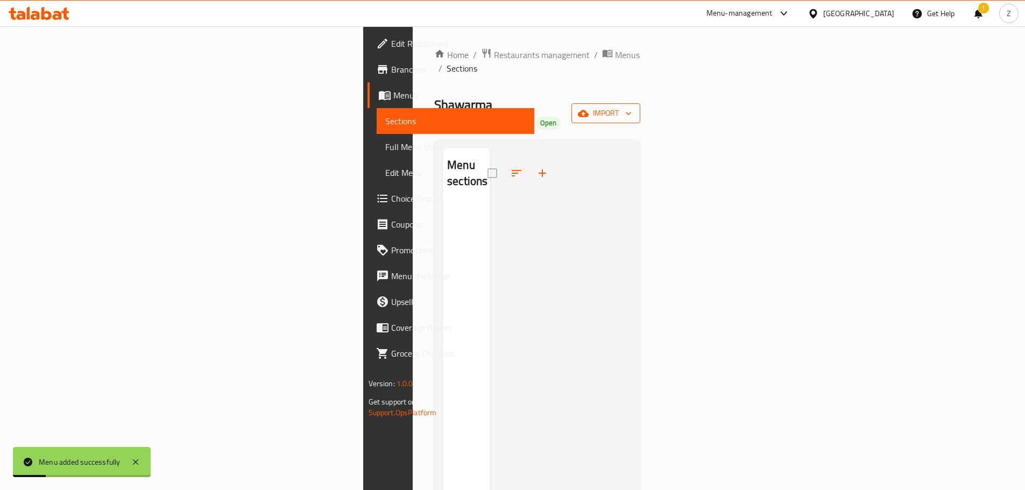
click at [589, 108] on icon "button" at bounding box center [583, 113] width 11 height 11
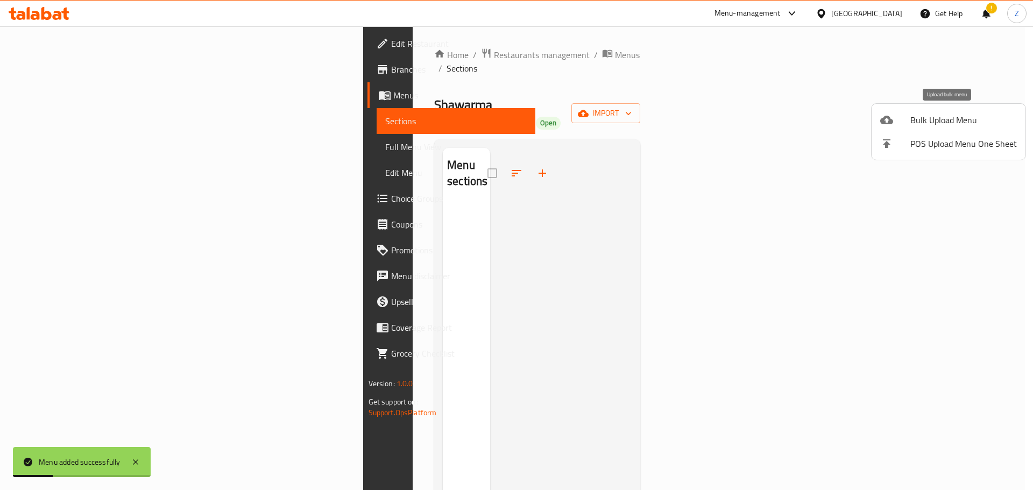
click at [901, 119] on div at bounding box center [895, 120] width 30 height 13
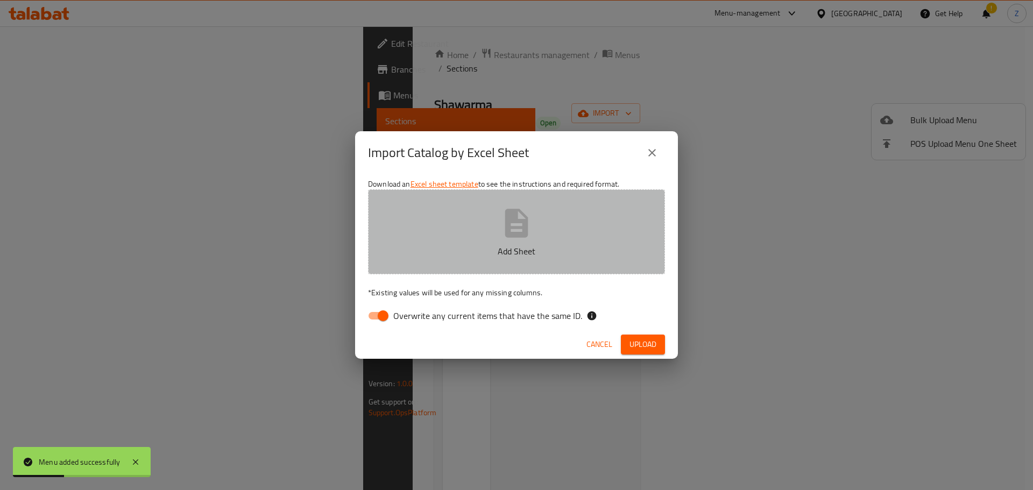
click at [528, 226] on icon "button" at bounding box center [516, 223] width 34 height 34
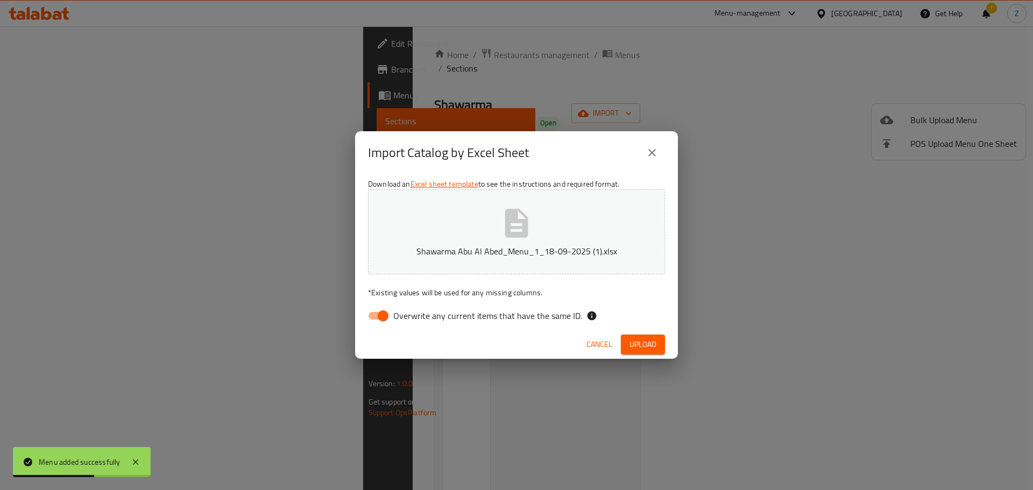
click at [389, 308] on input "Overwrite any current items that have the same ID." at bounding box center [382, 316] width 61 height 20
checkbox input "false"
click at [650, 338] on span "Upload" at bounding box center [643, 344] width 27 height 13
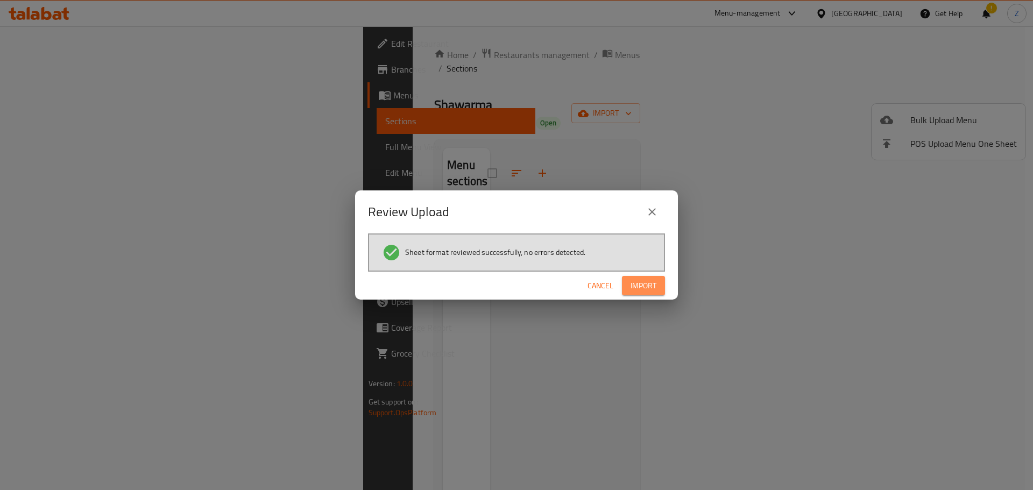
click at [639, 279] on span "Import" at bounding box center [644, 285] width 26 height 13
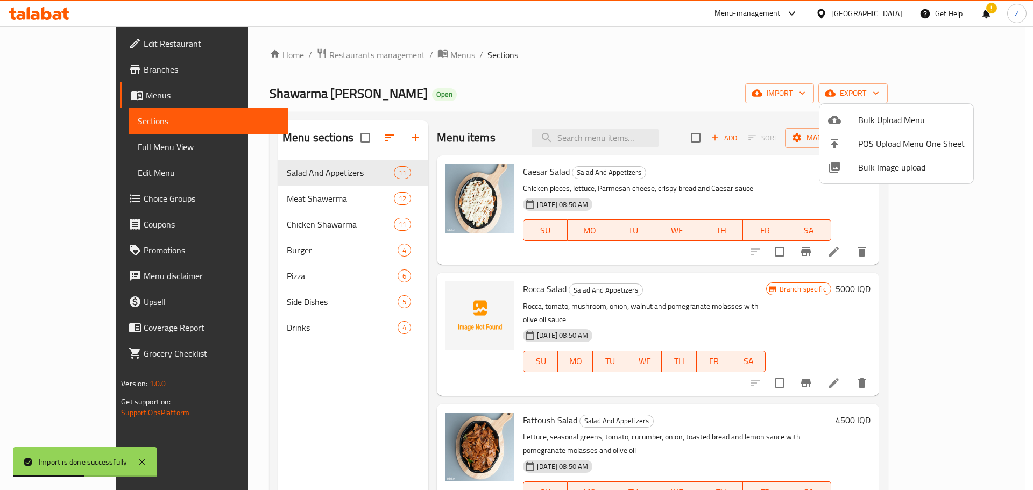
click at [612, 132] on div at bounding box center [516, 245] width 1033 height 490
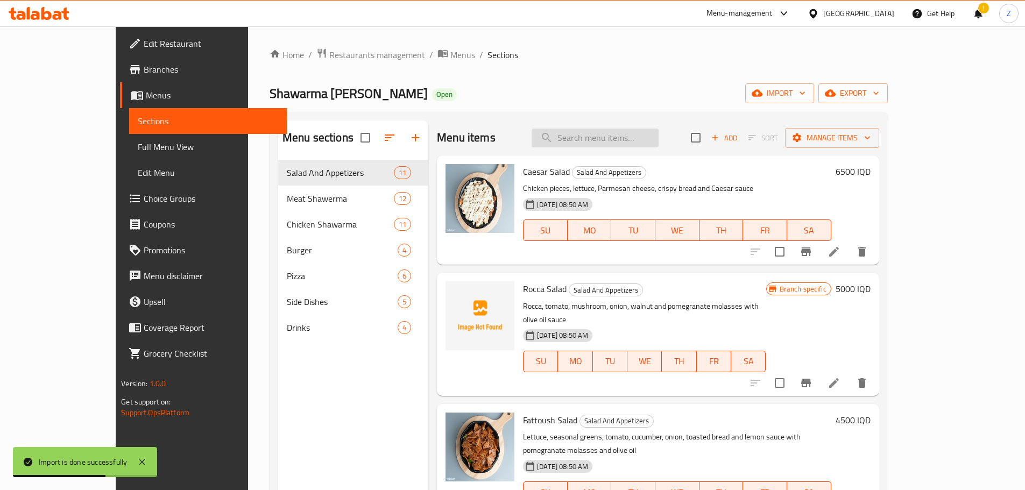
click at [618, 131] on input "search" at bounding box center [595, 138] width 127 height 19
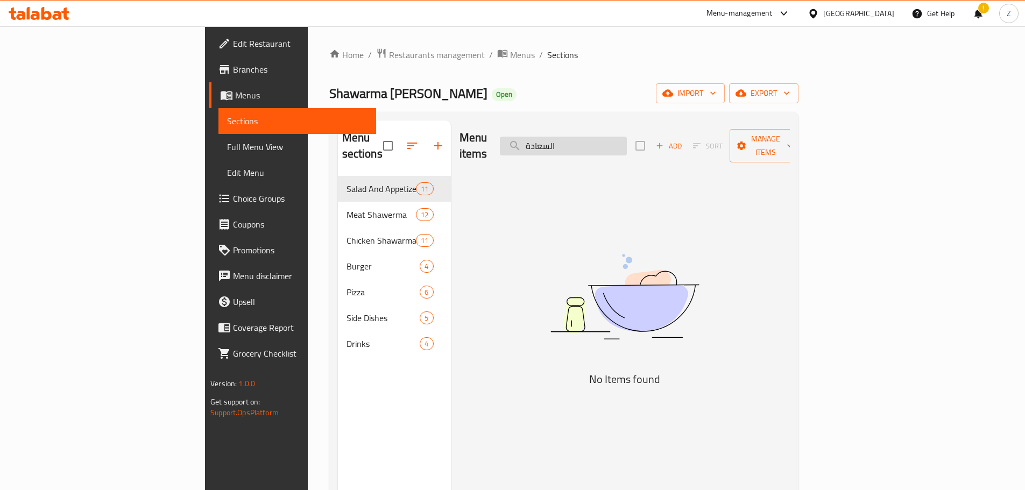
click at [627, 144] on input "السعادة" at bounding box center [563, 146] width 127 height 19
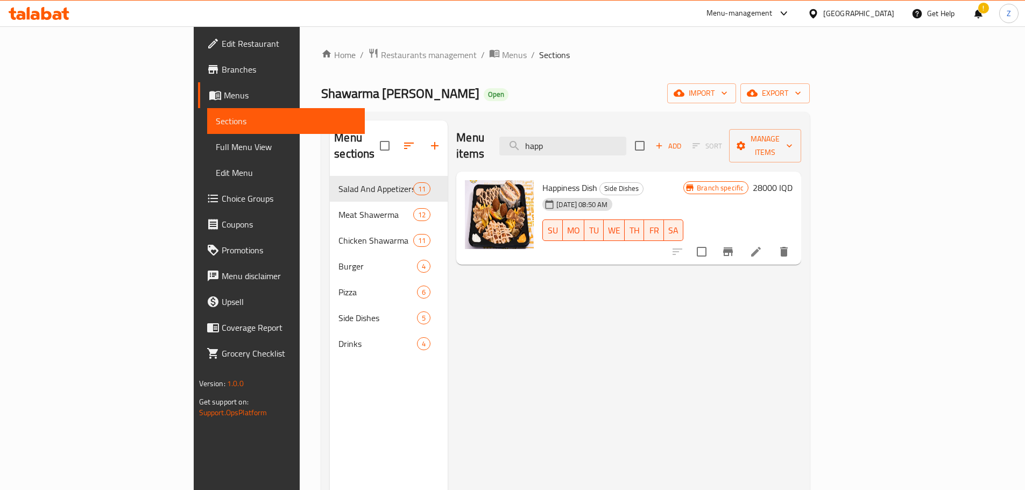
type input "happ"
click at [793, 180] on div "Branch specific 28000 IQD" at bounding box center [737, 187] width 109 height 15
click at [793, 180] on h6 "28000 IQD" at bounding box center [773, 187] width 40 height 15
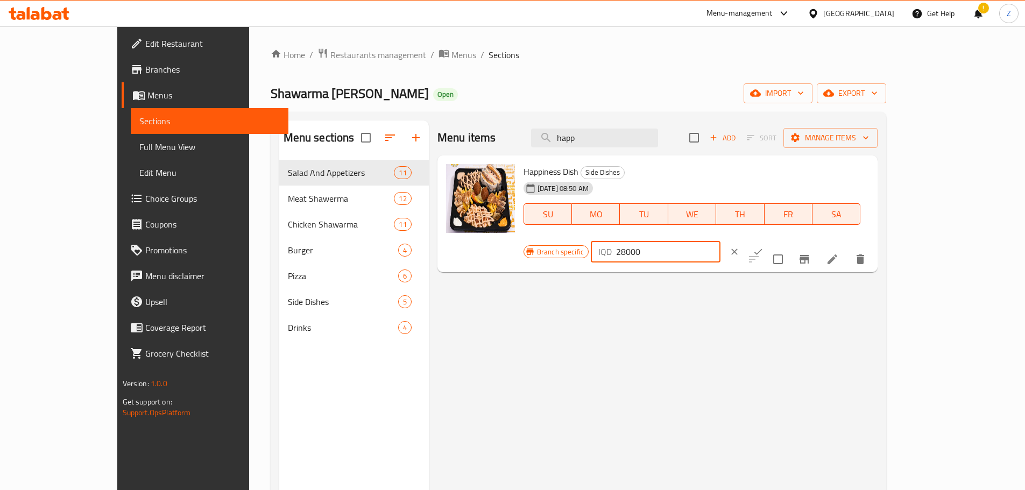
drag, startPoint x: 849, startPoint y: 180, endPoint x: 822, endPoint y: 184, distance: 27.7
click at [721, 241] on div "IQD 28000 ​" at bounding box center [656, 252] width 130 height 22
type input "33000"
click at [763, 249] on icon "ok" at bounding box center [759, 252] width 8 height 6
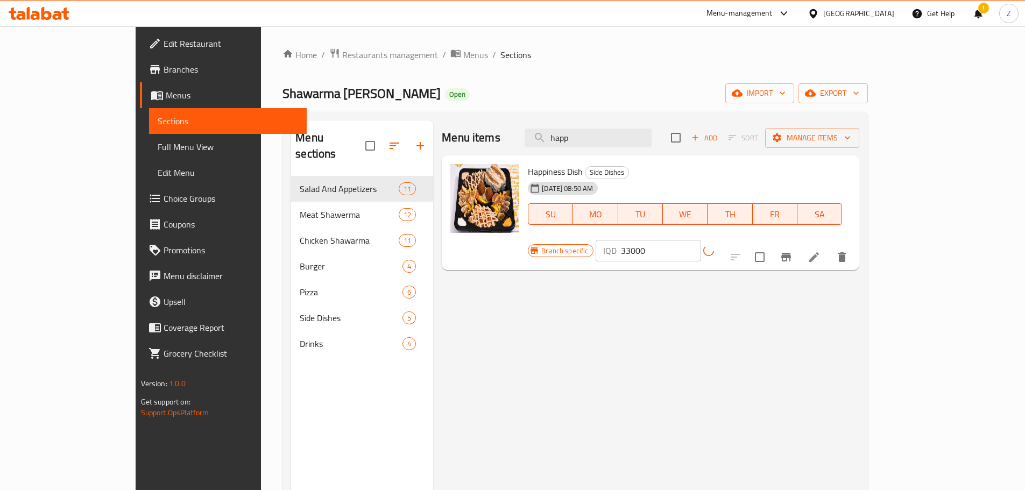
click at [799, 244] on button "Branch-specific-item" at bounding box center [786, 257] width 26 height 26
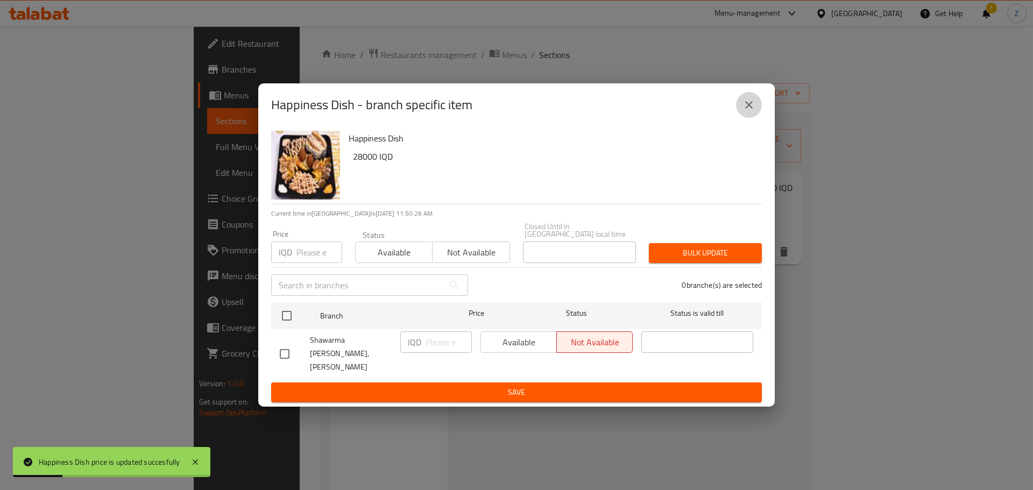
click at [741, 115] on button "close" at bounding box center [749, 105] width 26 height 26
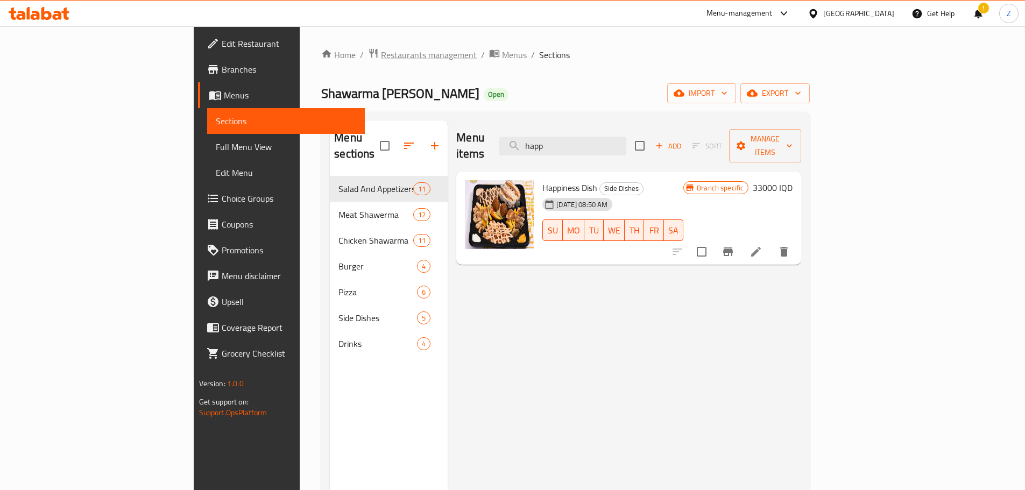
click at [381, 57] on span "Restaurants management" at bounding box center [429, 54] width 96 height 13
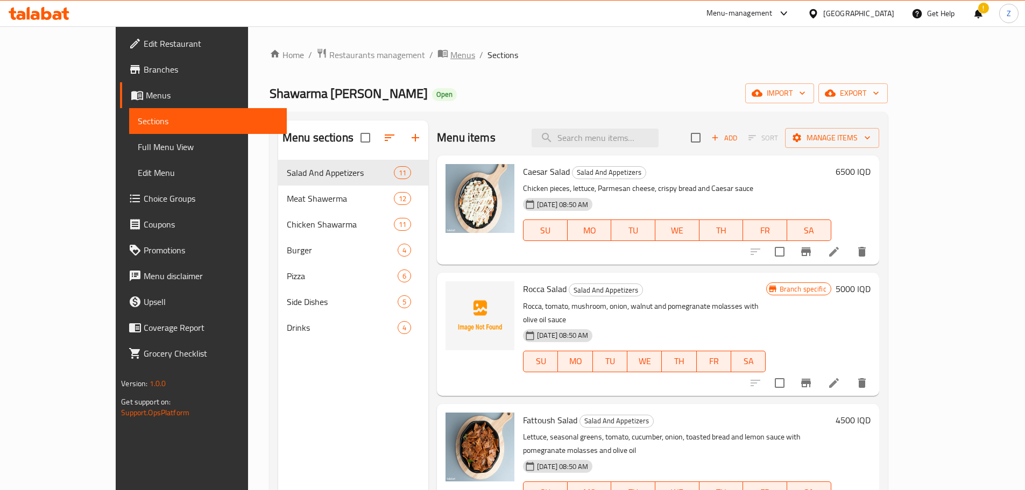
click at [450, 54] on span "Menus" at bounding box center [462, 54] width 25 height 13
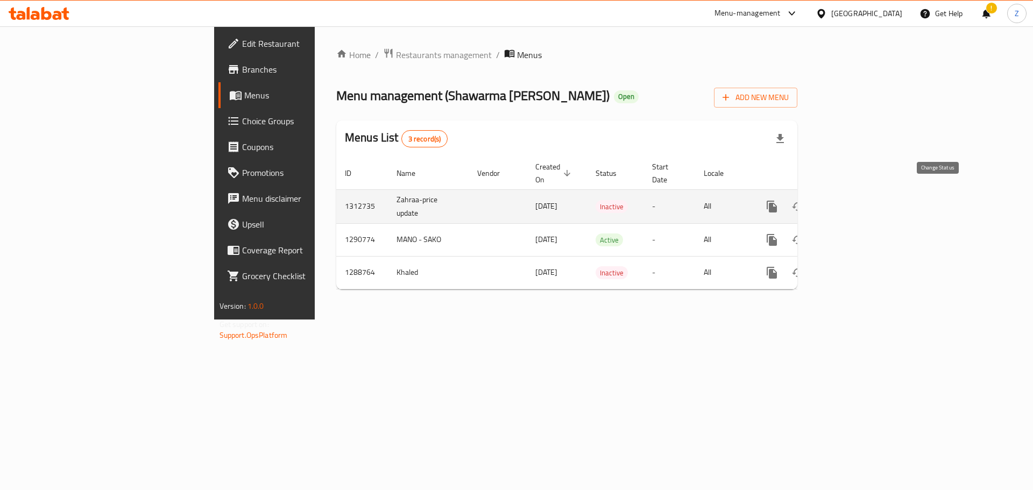
click at [811, 194] on button "enhanced table" at bounding box center [798, 207] width 26 height 26
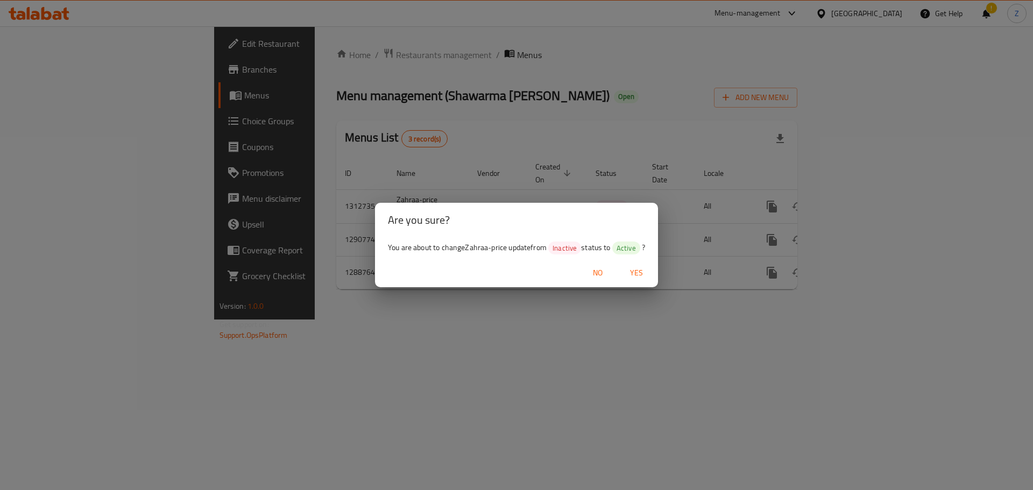
click at [632, 272] on span "Yes" at bounding box center [637, 272] width 26 height 13
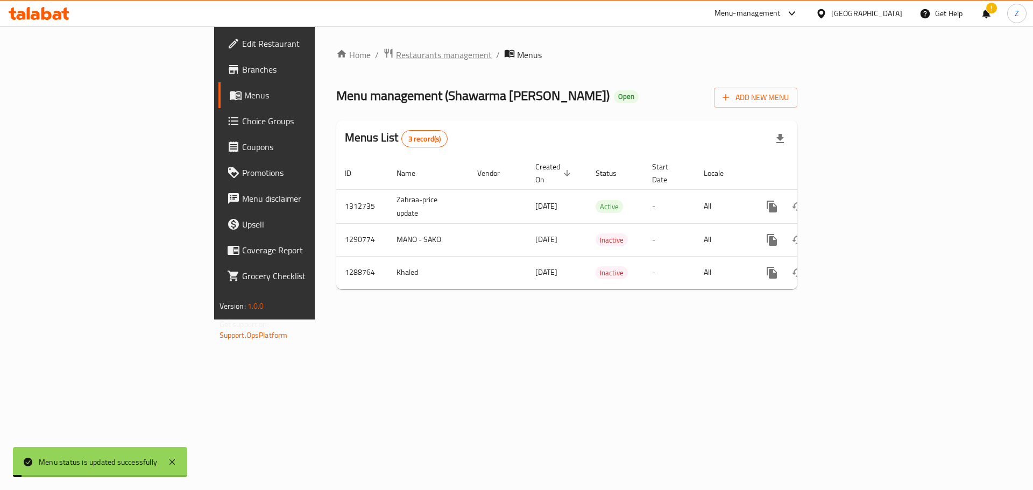
click at [396, 55] on span "Restaurants management" at bounding box center [444, 54] width 96 height 13
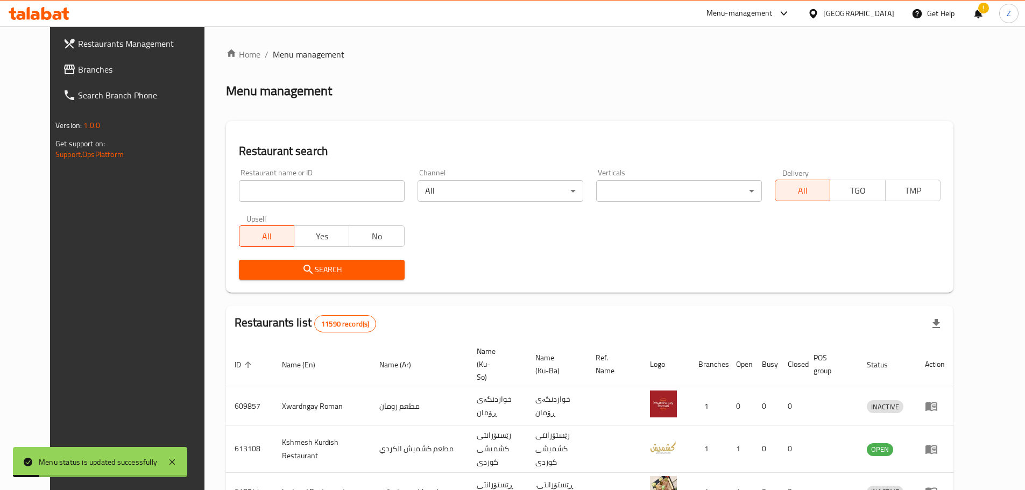
click at [326, 178] on div "Restaurant name or ID Restaurant name or ID" at bounding box center [322, 185] width 166 height 33
click at [329, 192] on input "search" at bounding box center [322, 191] width 166 height 22
paste input "644755"
type input "644755"
click at [307, 266] on span "Search" at bounding box center [322, 269] width 149 height 13
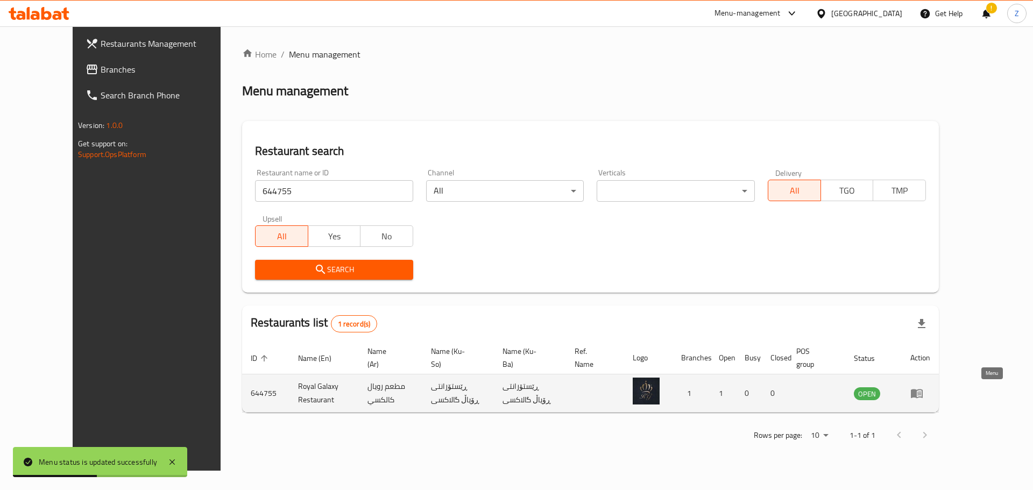
click at [923, 397] on icon "enhanced table" at bounding box center [917, 394] width 12 height 9
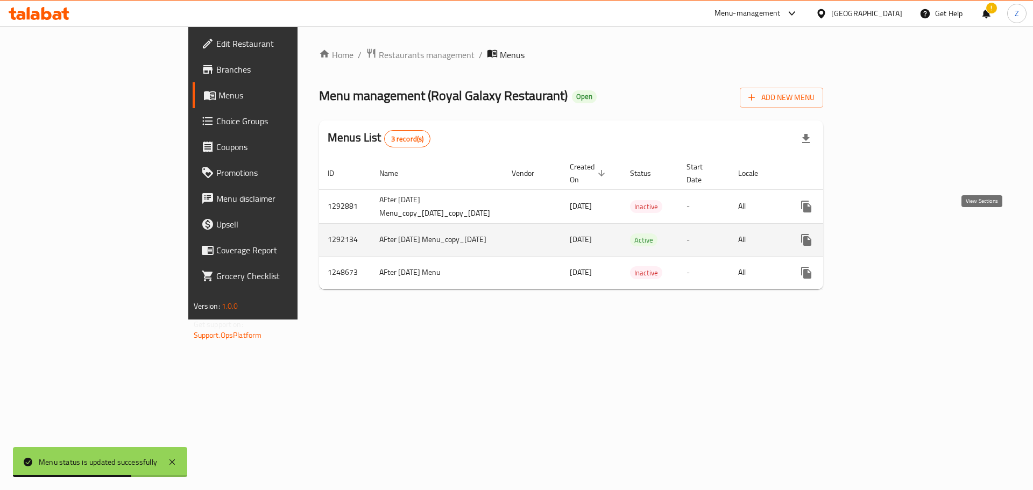
click at [891, 234] on icon "enhanced table" at bounding box center [884, 240] width 13 height 13
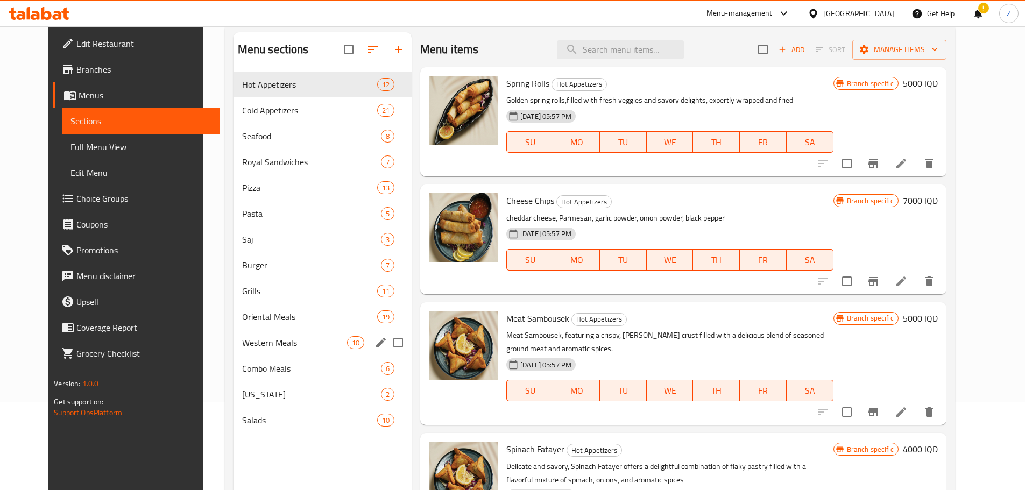
scroll to position [108, 0]
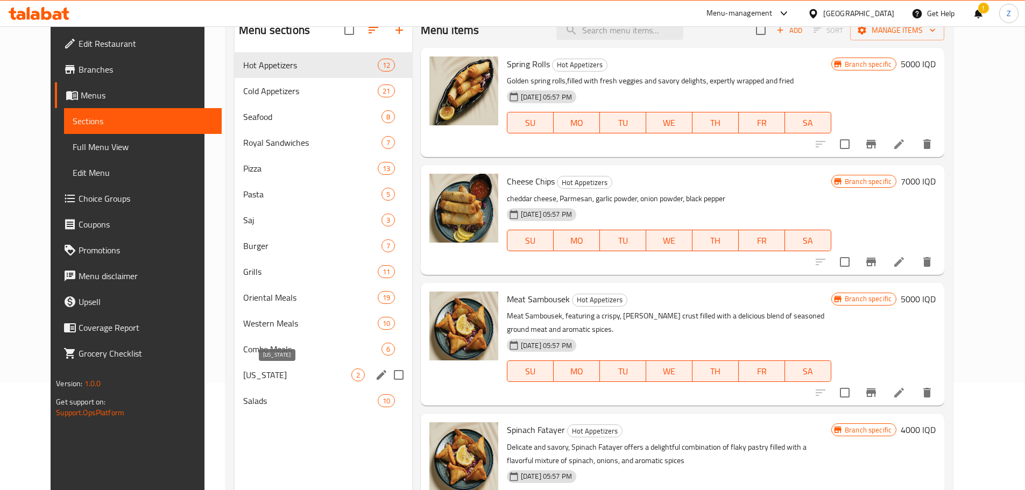
click at [273, 372] on span "[US_STATE]" at bounding box center [297, 375] width 108 height 13
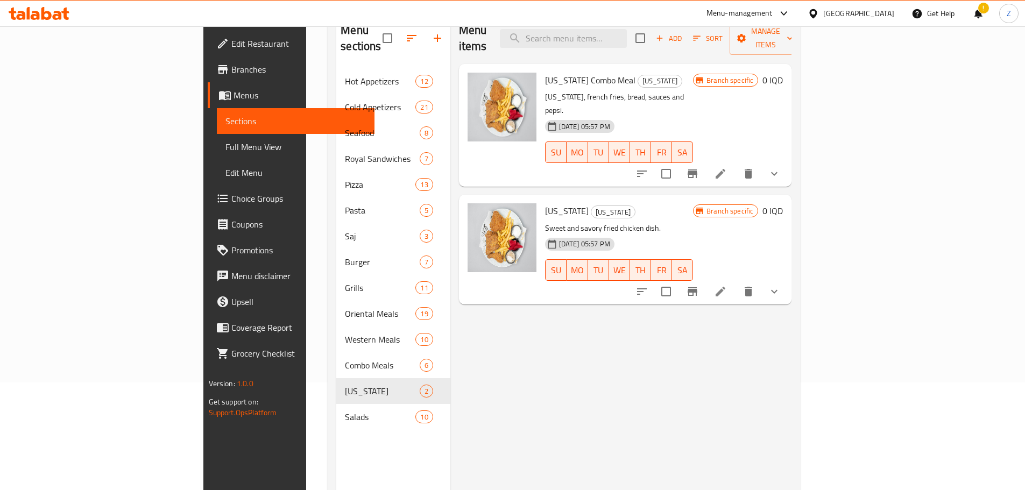
click at [736, 282] on li at bounding box center [721, 291] width 30 height 19
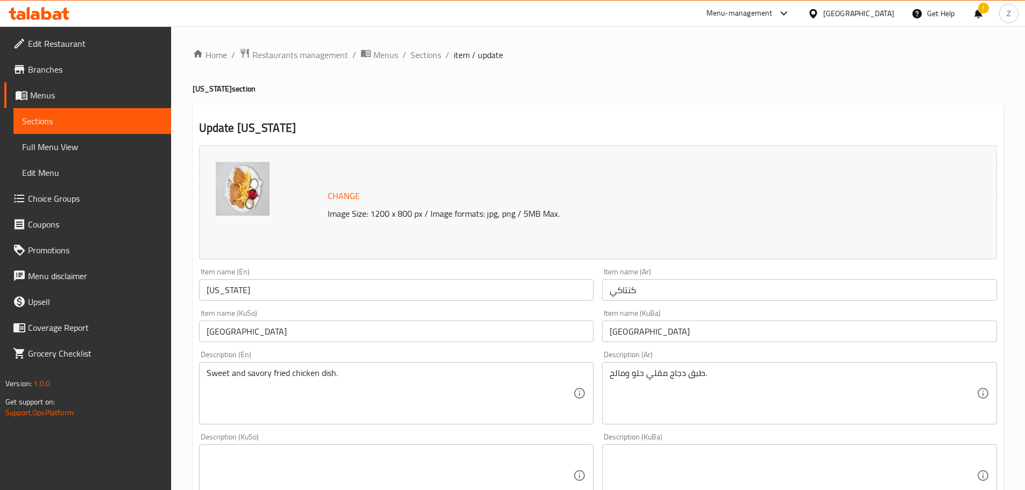
click at [425, 69] on div "Home / Restaurants management / Menus / Sections / item / update Kentucky secti…" at bounding box center [598, 491] width 811 height 886
click at [424, 62] on div "Home / Restaurants management / Menus / Sections / item / update Kentucky secti…" at bounding box center [598, 491] width 811 height 886
click at [428, 56] on span "Sections" at bounding box center [426, 54] width 31 height 13
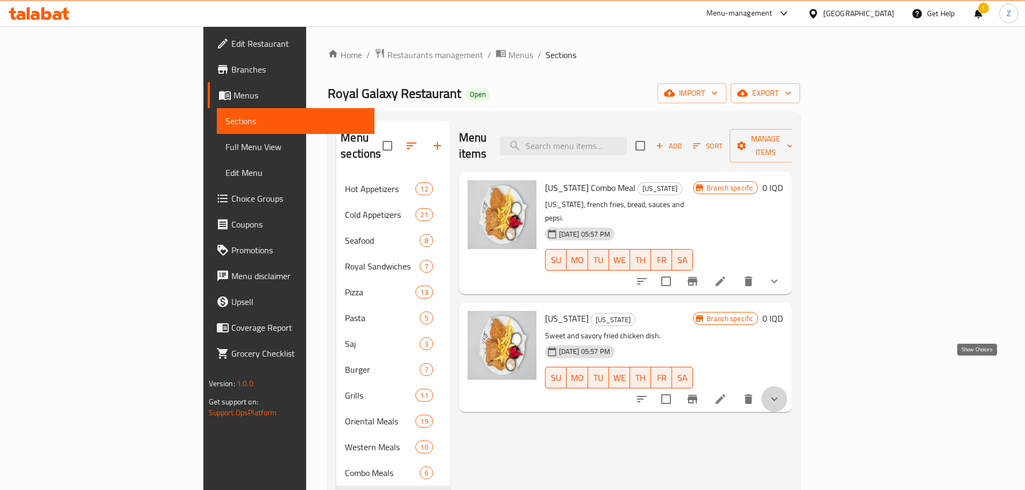
click at [781, 393] on icon "show more" at bounding box center [774, 399] width 13 height 13
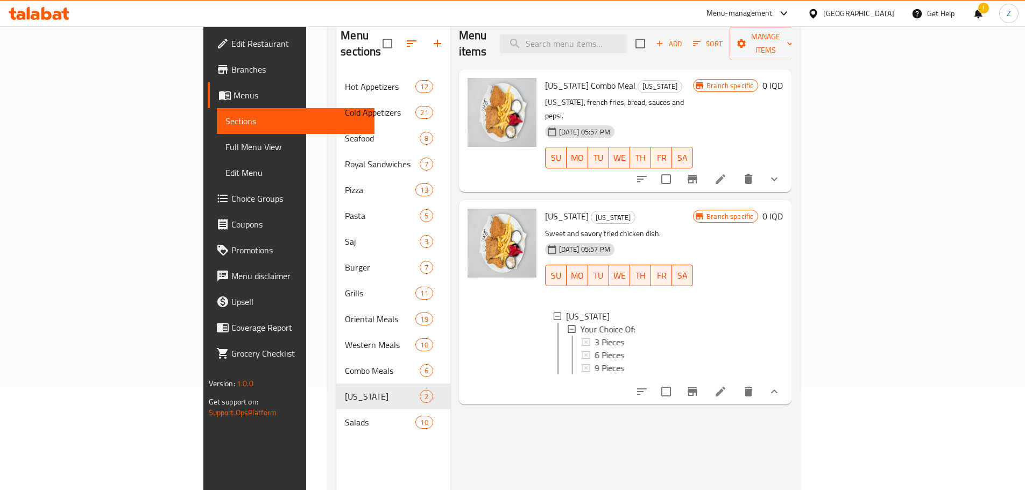
scroll to position [151, 0]
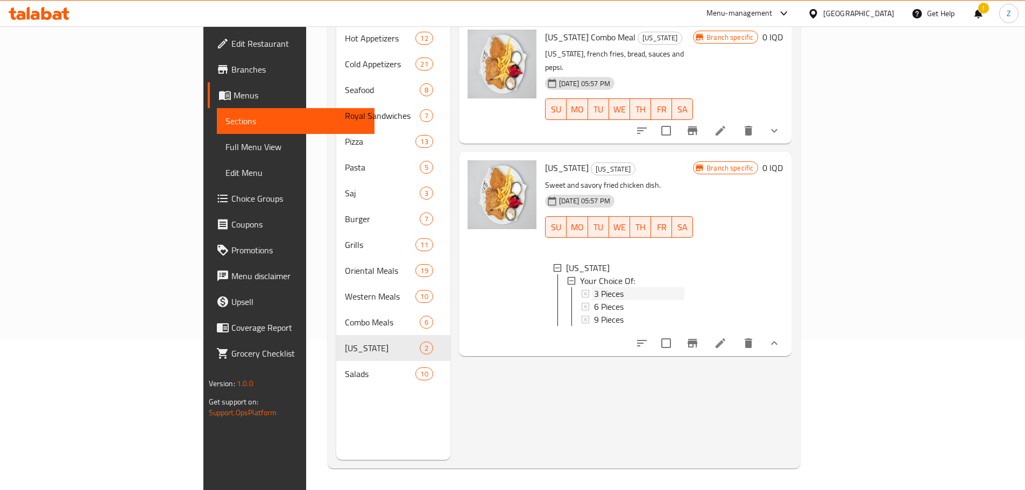
click at [594, 287] on span "3 Pieces" at bounding box center [609, 293] width 30 height 13
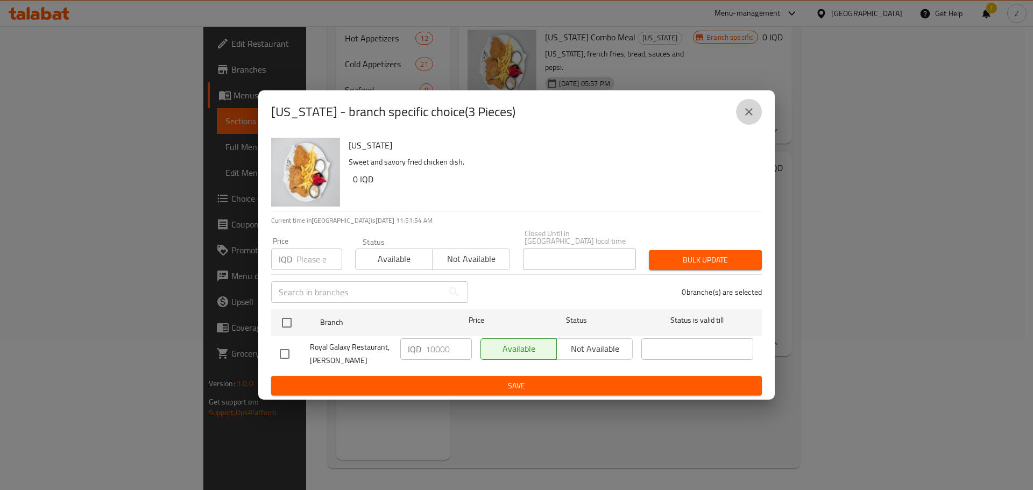
click at [753, 111] on icon "close" at bounding box center [749, 111] width 13 height 13
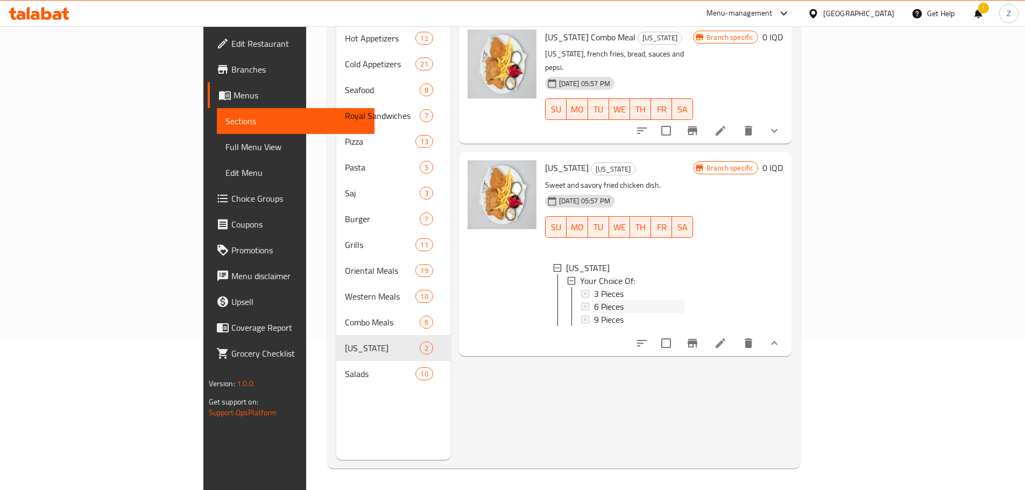
click at [607, 300] on div "6 Pieces" at bounding box center [639, 306] width 90 height 13
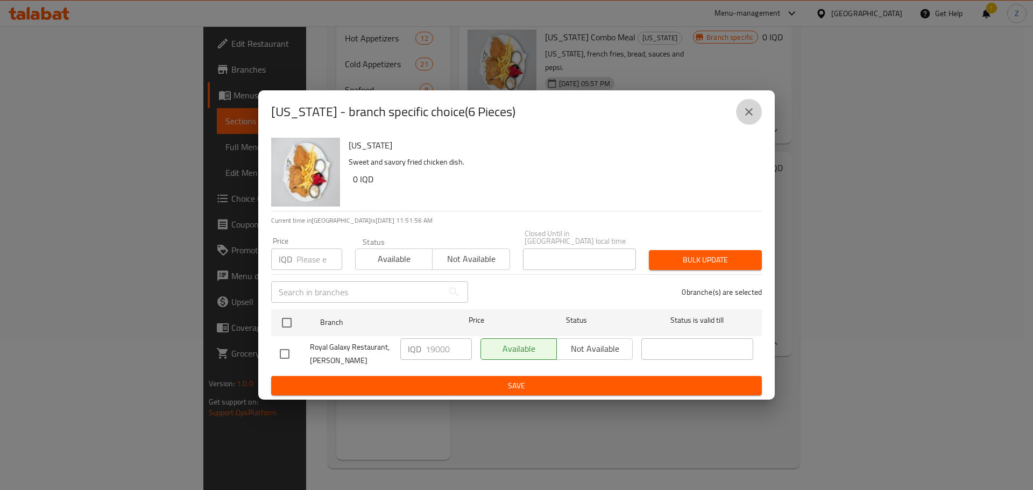
click at [754, 112] on icon "close" at bounding box center [749, 111] width 13 height 13
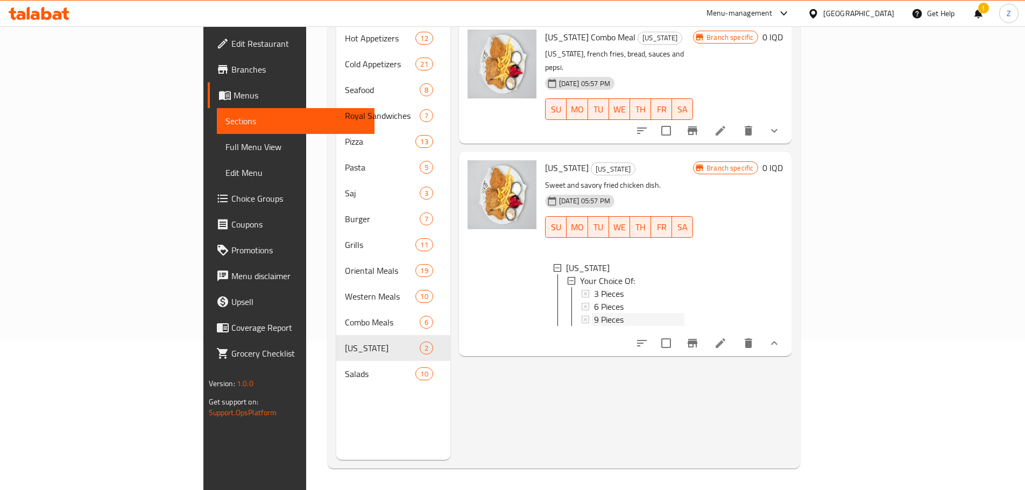
click at [610, 313] on div "9 Pieces" at bounding box center [639, 319] width 90 height 13
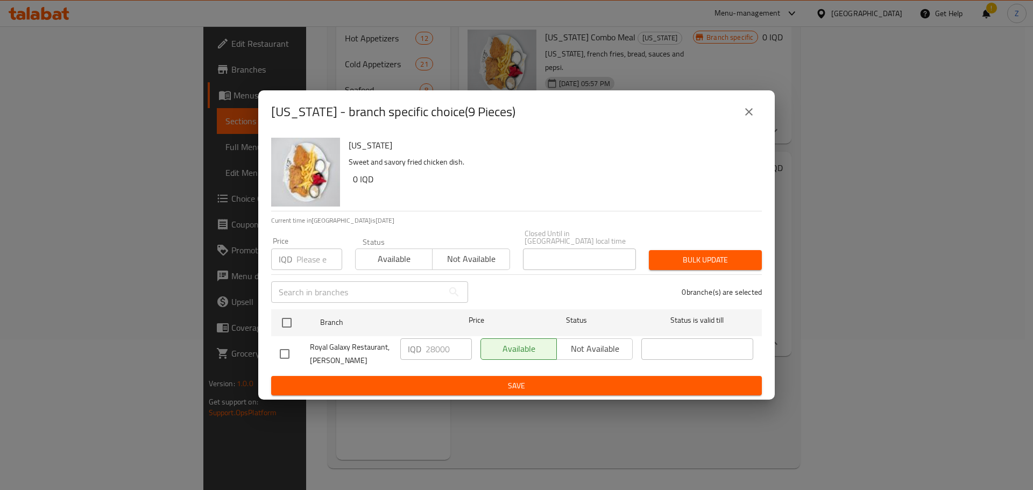
click at [758, 110] on button "close" at bounding box center [749, 112] width 26 height 26
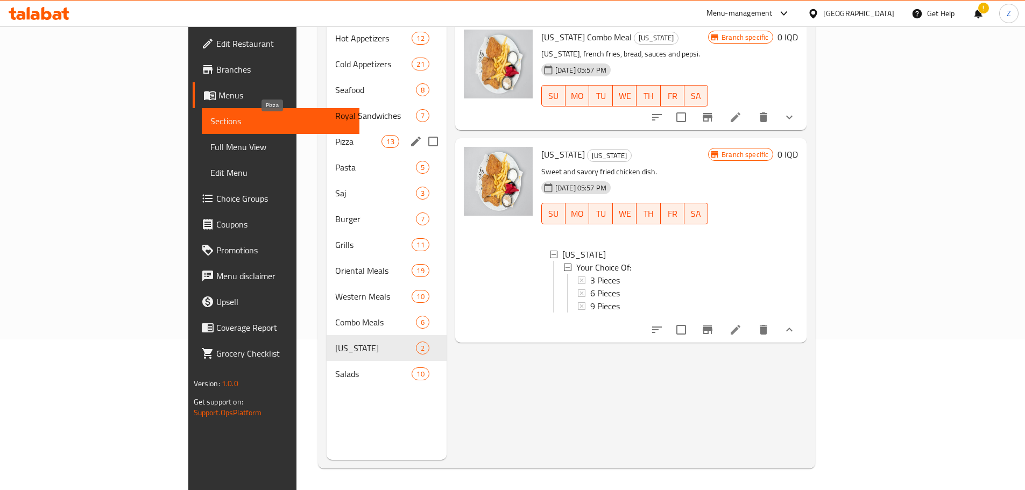
click at [335, 135] on span "Pizza" at bounding box center [358, 141] width 47 height 13
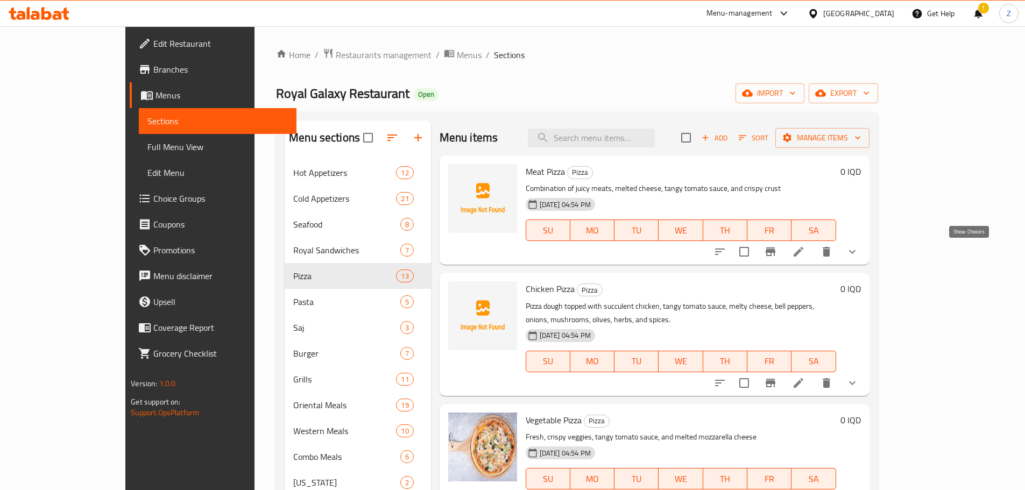
click at [859, 251] on icon "show more" at bounding box center [852, 251] width 13 height 13
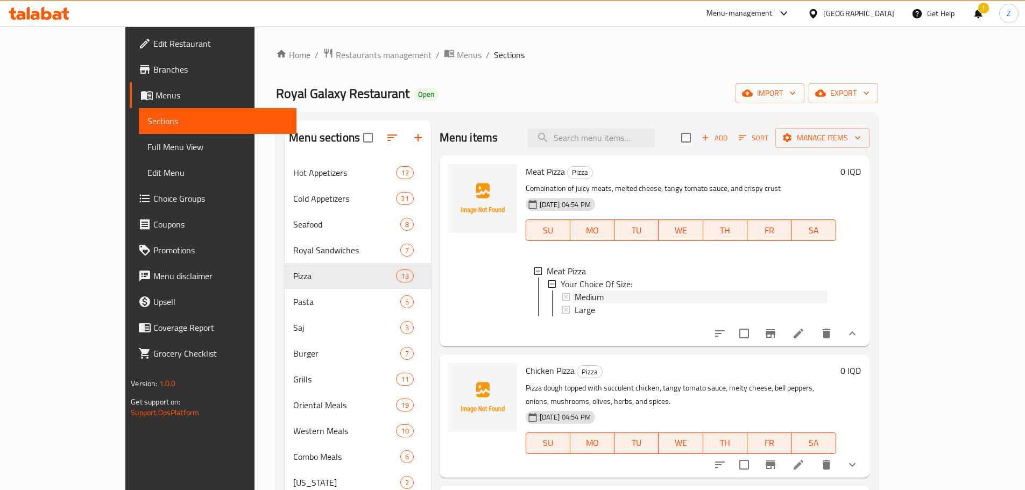
click at [573, 295] on div "Medium" at bounding box center [700, 297] width 255 height 13
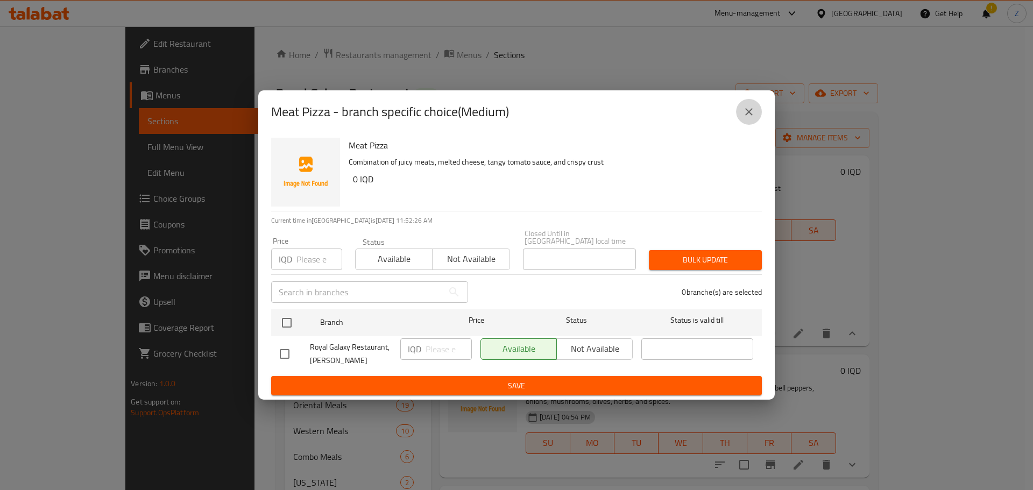
click at [749, 116] on icon "close" at bounding box center [749, 112] width 8 height 8
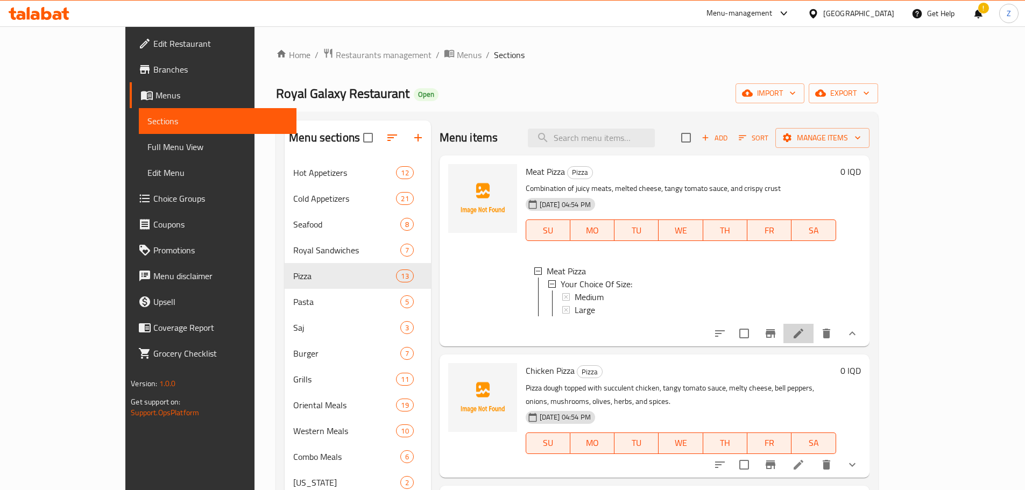
click at [814, 343] on li at bounding box center [799, 333] width 30 height 19
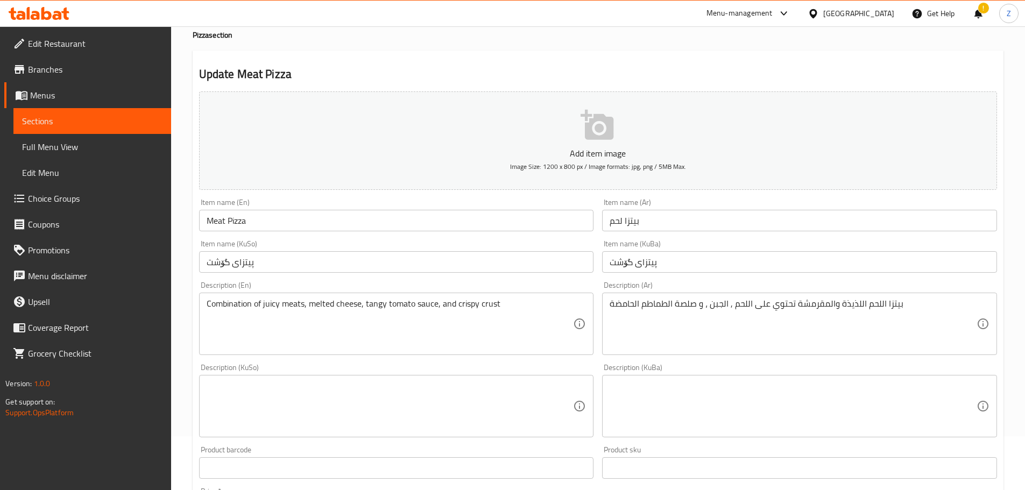
scroll to position [377, 0]
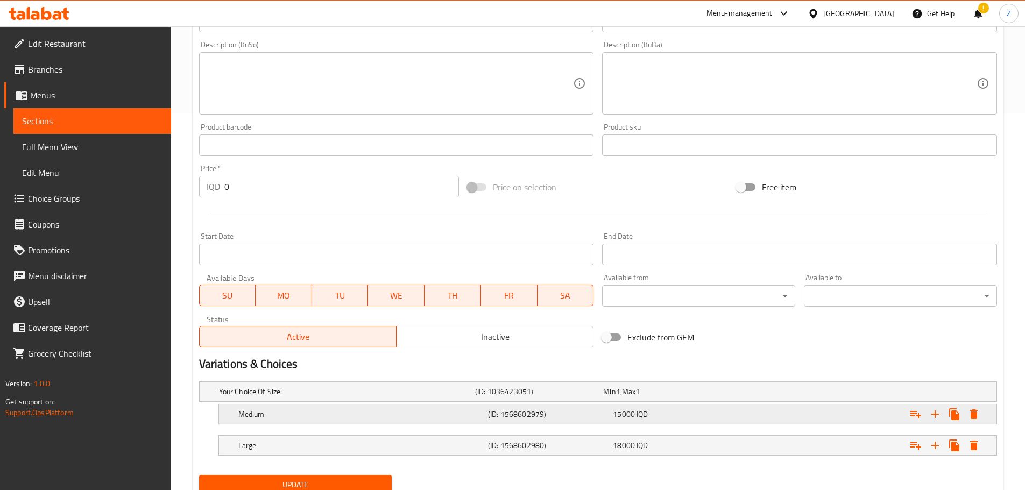
click at [538, 422] on div "Medium (ID: 1568602979) 15000 IQD" at bounding box center [611, 415] width 750 height 24
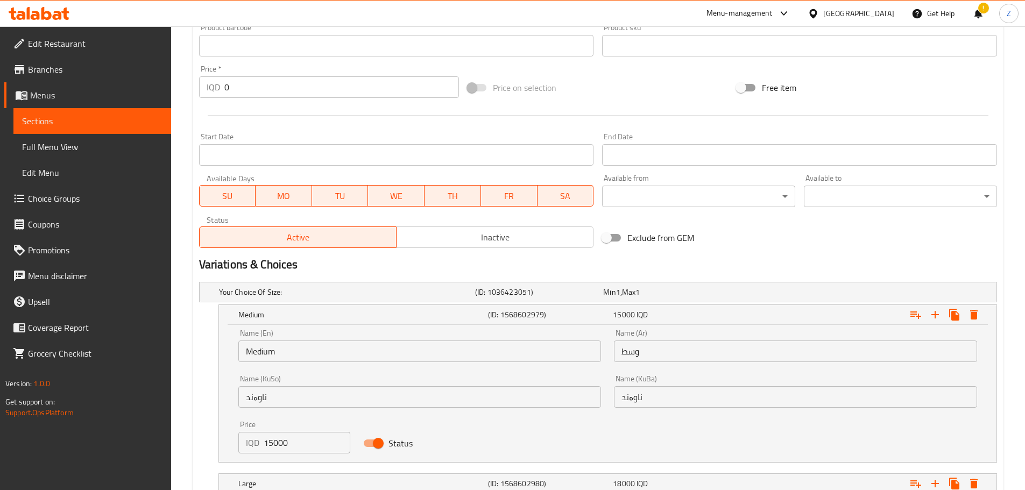
scroll to position [533, 0]
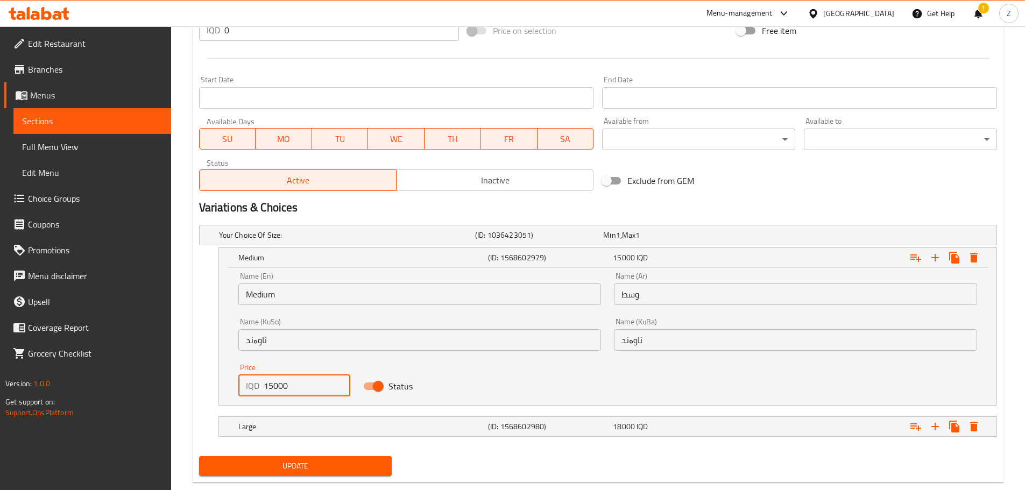
click at [270, 388] on input "15000" at bounding box center [307, 386] width 87 height 22
type input "16000"
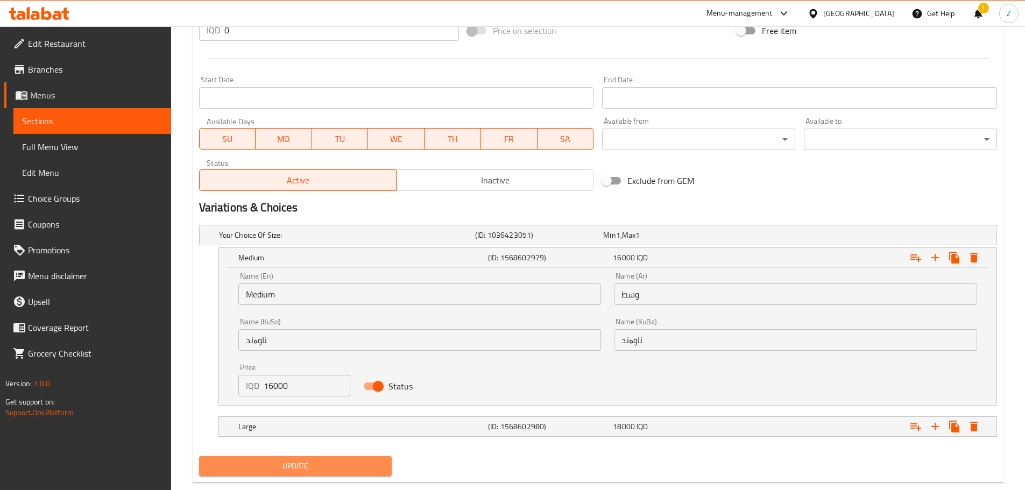
click at [312, 466] on span "Update" at bounding box center [296, 466] width 176 height 13
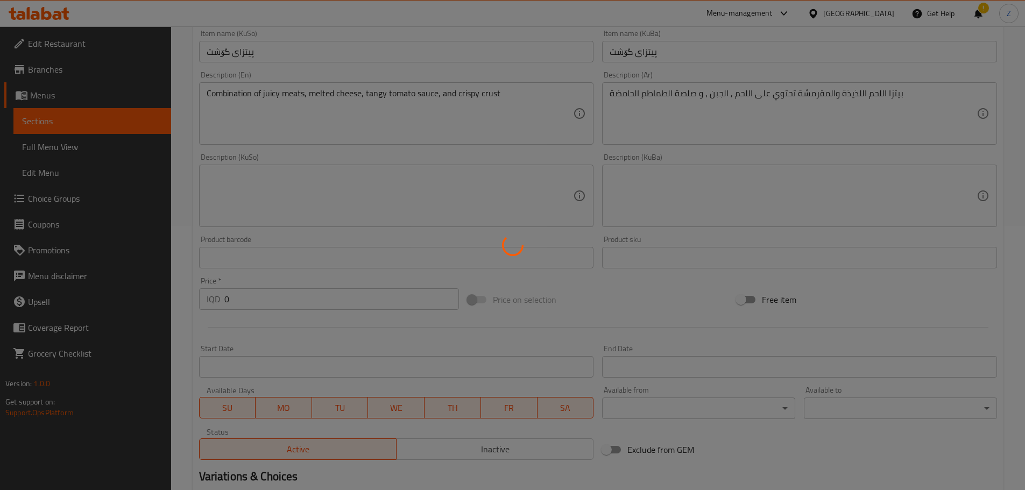
scroll to position [0, 0]
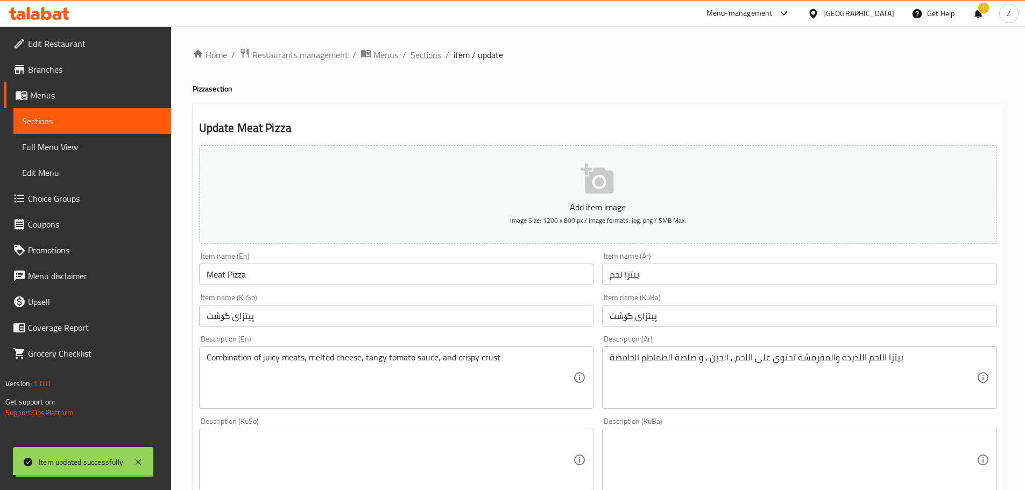
click at [425, 53] on span "Sections" at bounding box center [426, 54] width 31 height 13
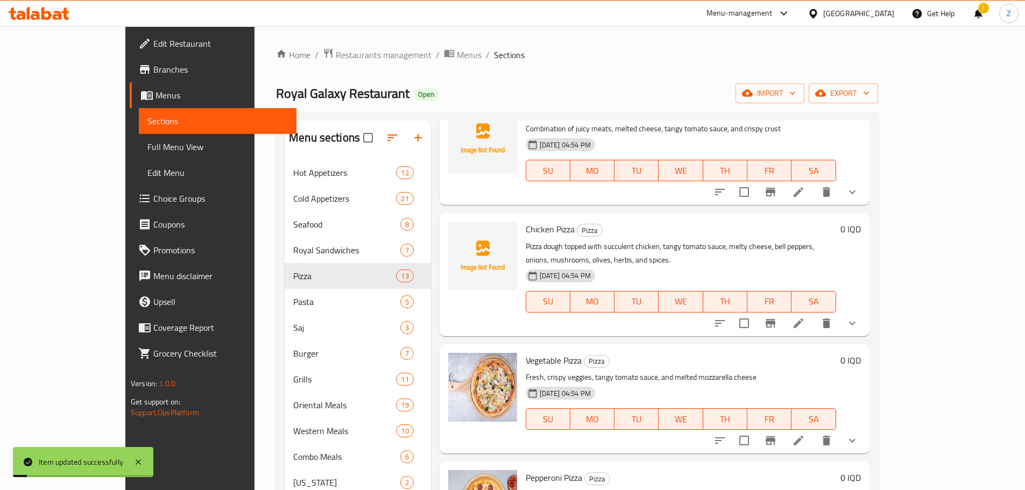
scroll to position [108, 0]
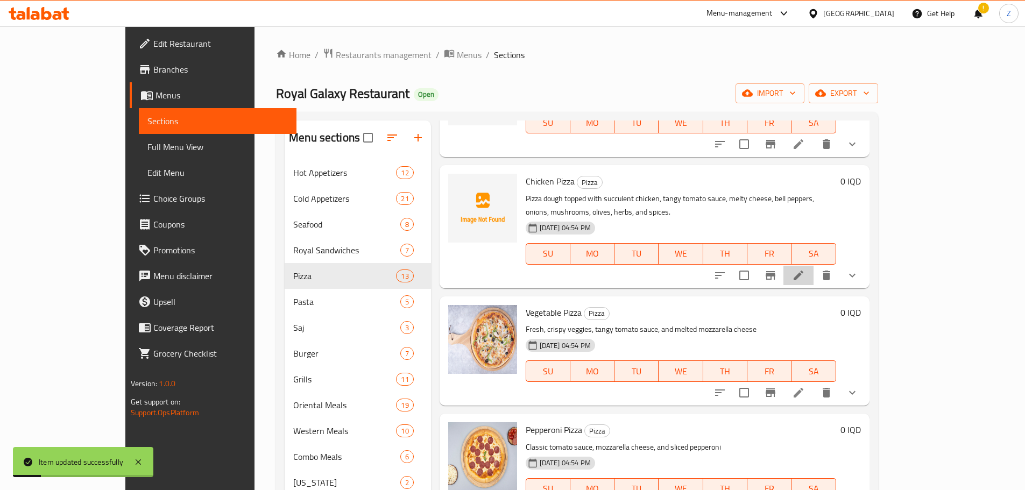
click at [814, 266] on li at bounding box center [799, 275] width 30 height 19
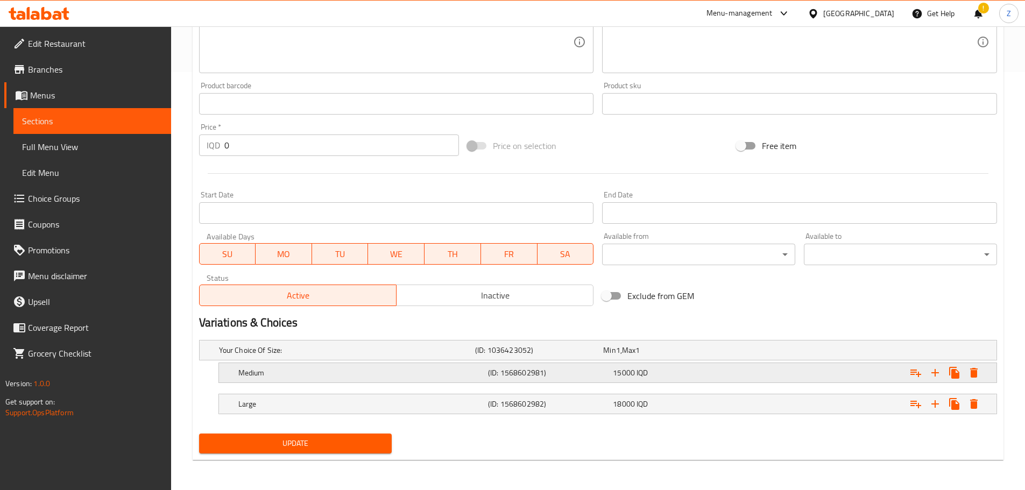
click at [576, 379] on div "(ID: 1568602981)" at bounding box center [548, 372] width 125 height 15
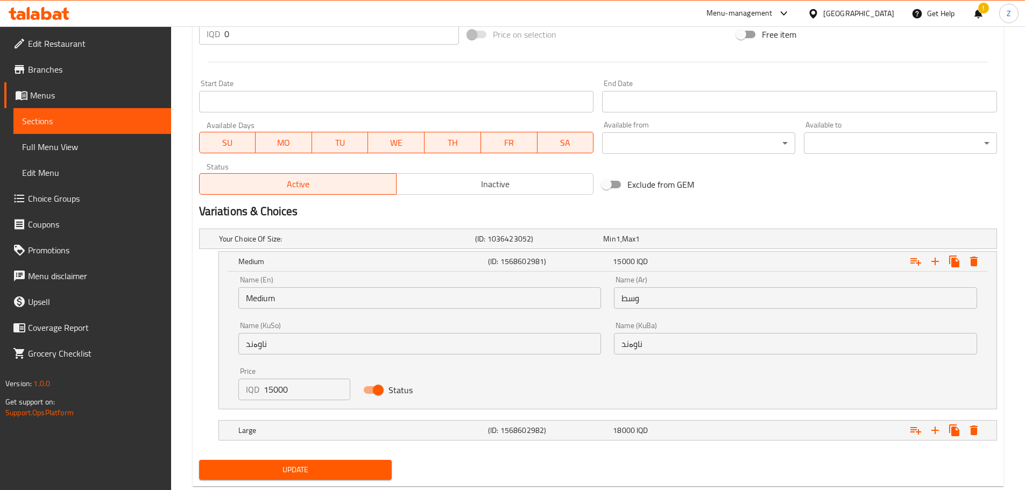
scroll to position [540, 0]
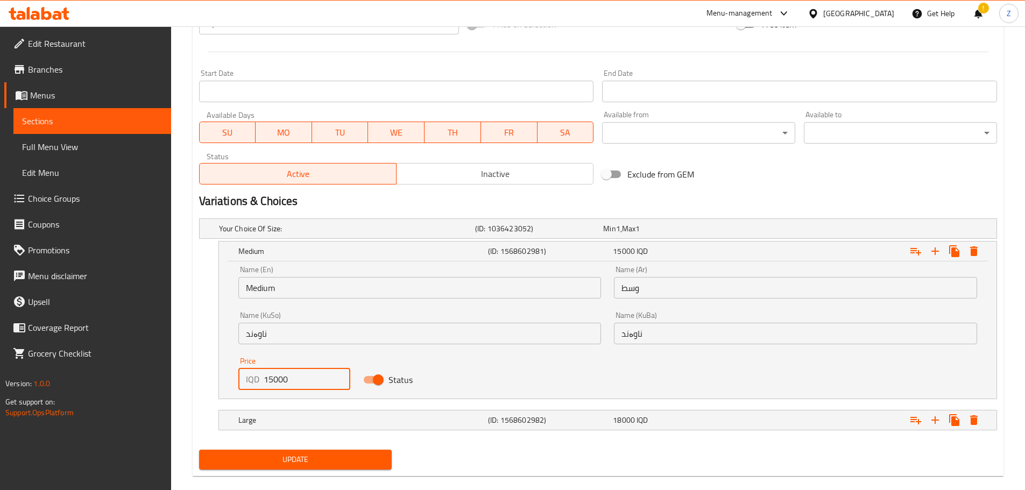
click at [272, 380] on input "15000" at bounding box center [307, 380] width 87 height 22
type input "16000"
click at [300, 460] on span "Update" at bounding box center [296, 459] width 176 height 13
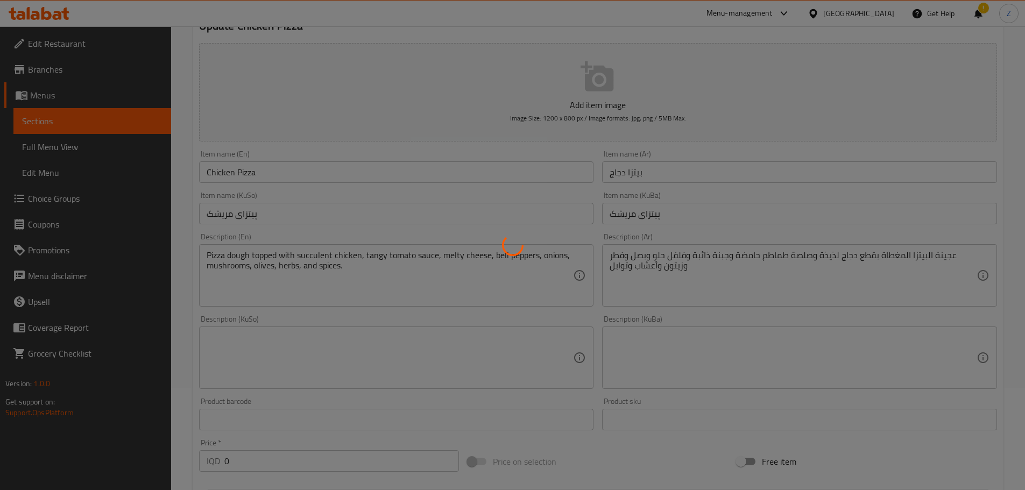
scroll to position [0, 0]
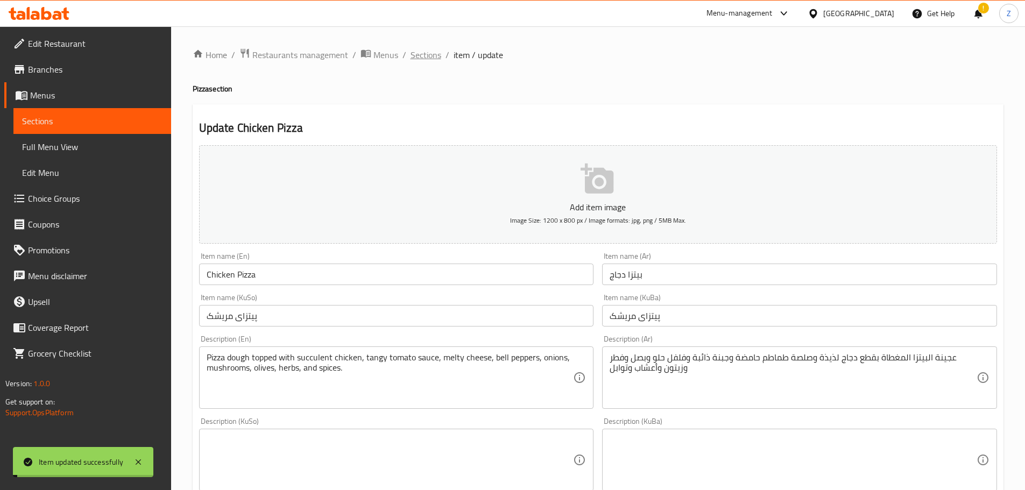
click at [429, 51] on span "Sections" at bounding box center [426, 54] width 31 height 13
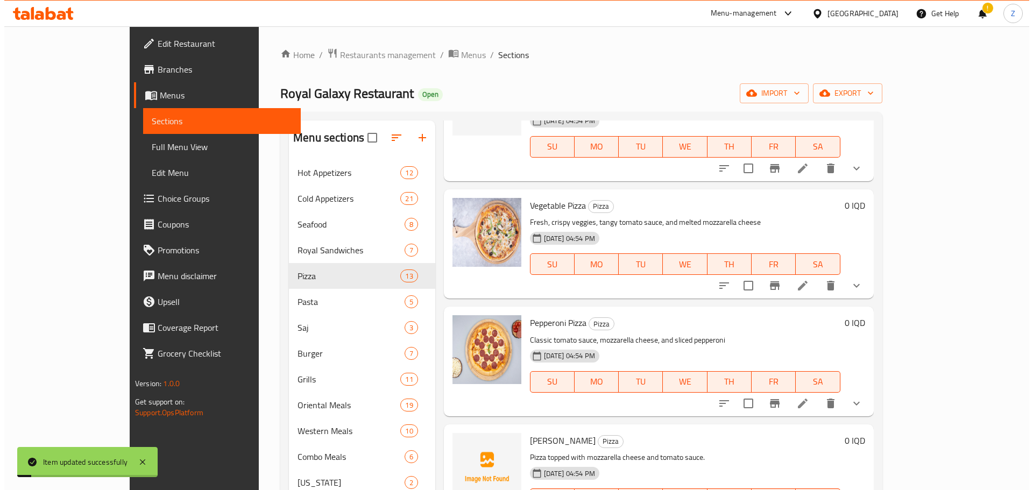
scroll to position [215, 0]
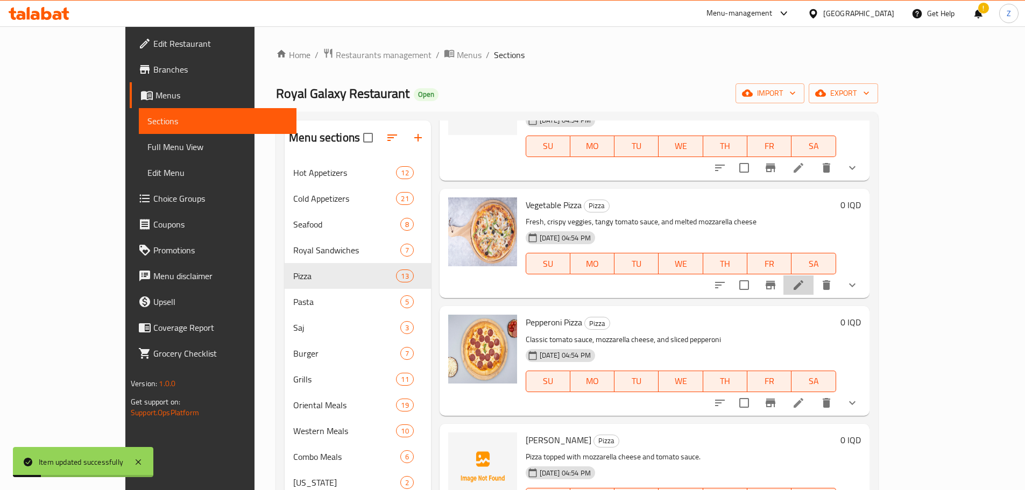
click at [814, 276] on li at bounding box center [799, 285] width 30 height 19
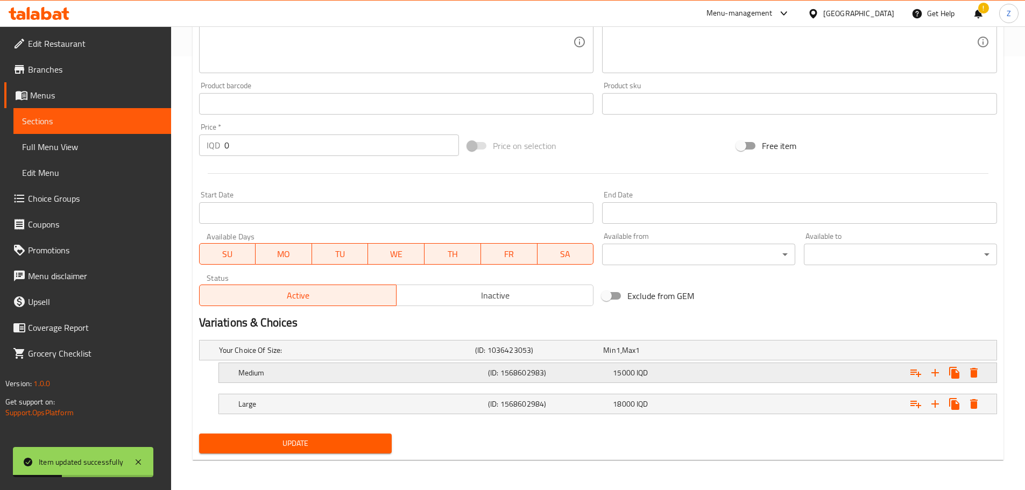
click at [393, 370] on h5 "Medium" at bounding box center [360, 373] width 245 height 11
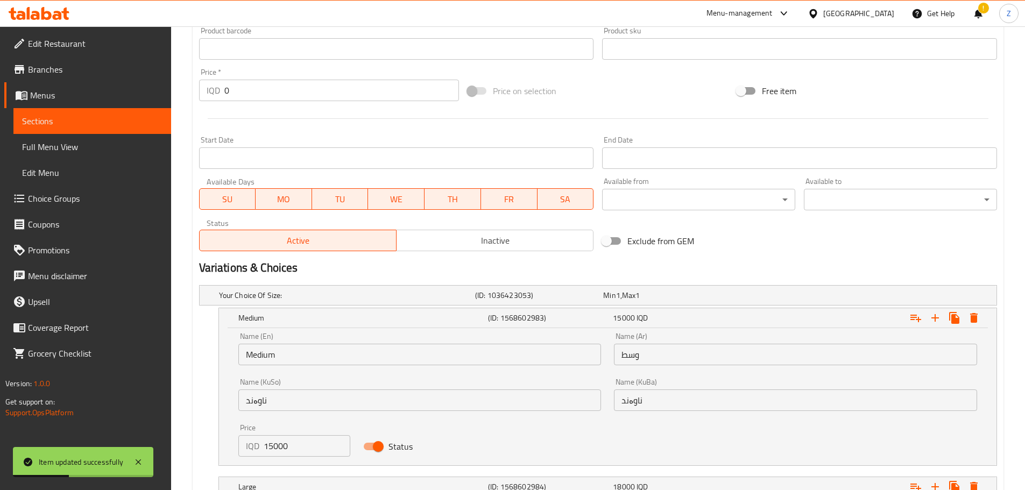
scroll to position [549, 0]
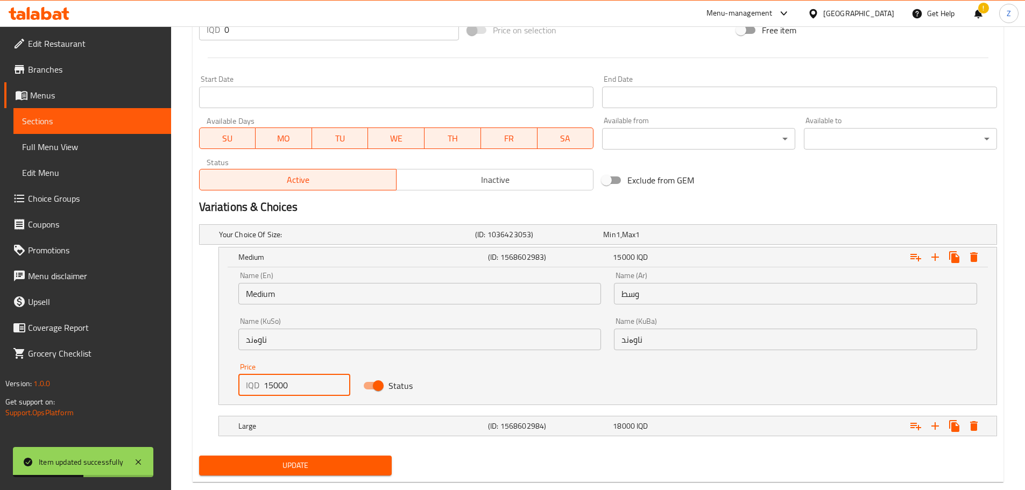
click at [271, 392] on input "15000" at bounding box center [307, 386] width 87 height 22
type input "16000"
click at [306, 459] on span "Update" at bounding box center [296, 465] width 176 height 13
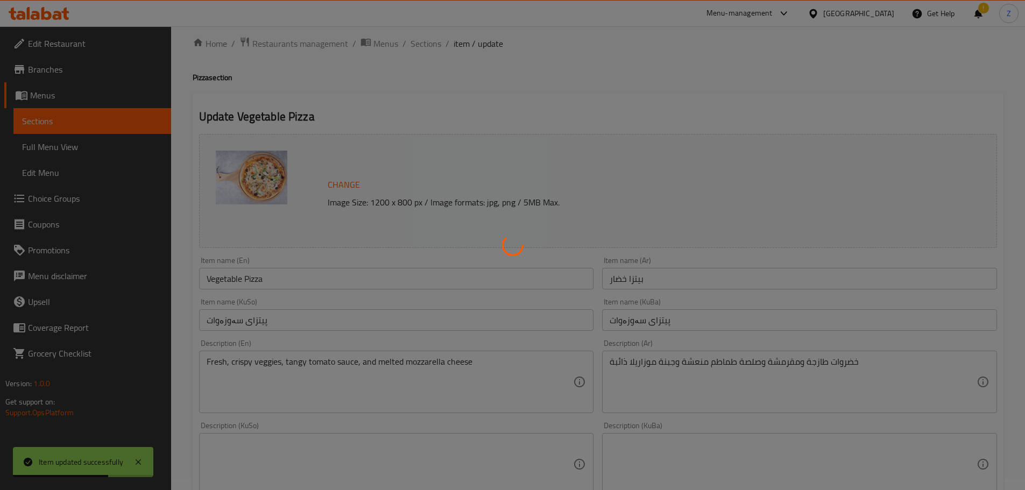
scroll to position [0, 0]
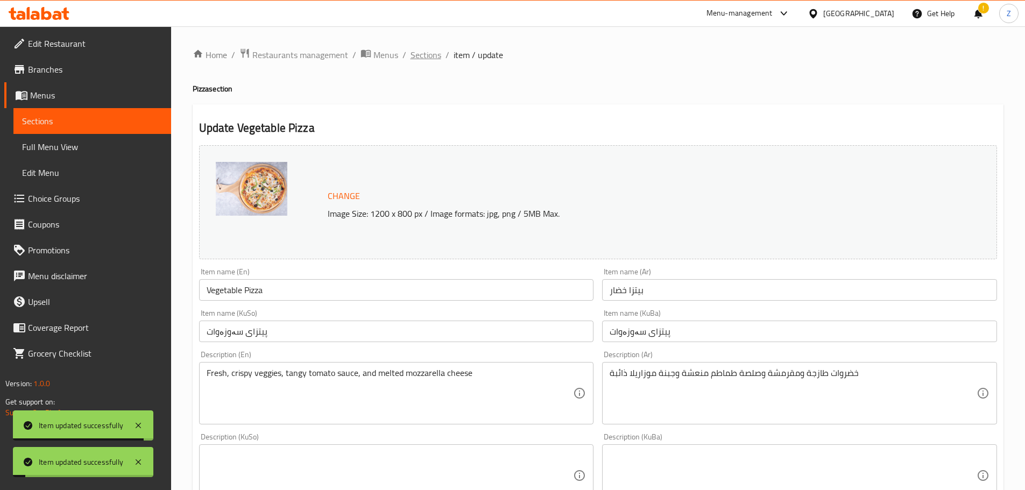
click at [435, 56] on span "Sections" at bounding box center [426, 54] width 31 height 13
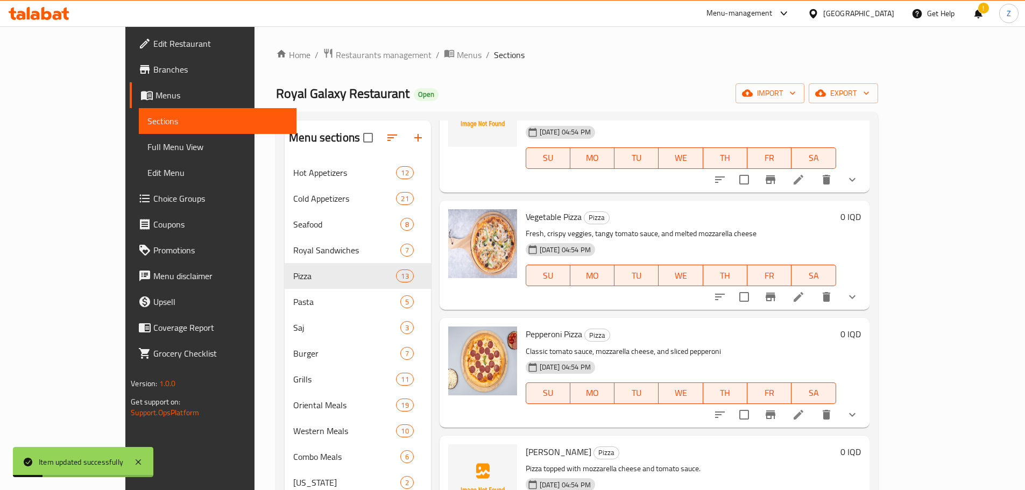
scroll to position [215, 0]
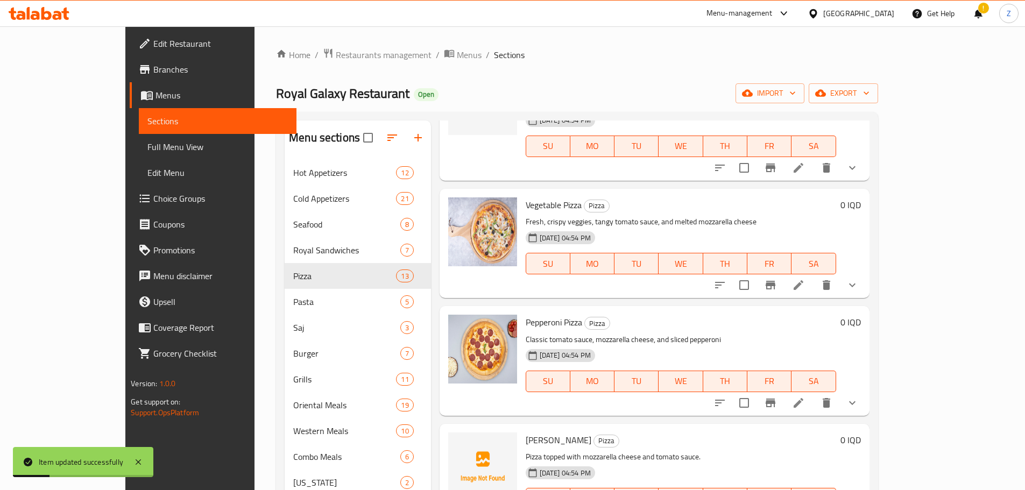
click at [814, 393] on li at bounding box center [799, 402] width 30 height 19
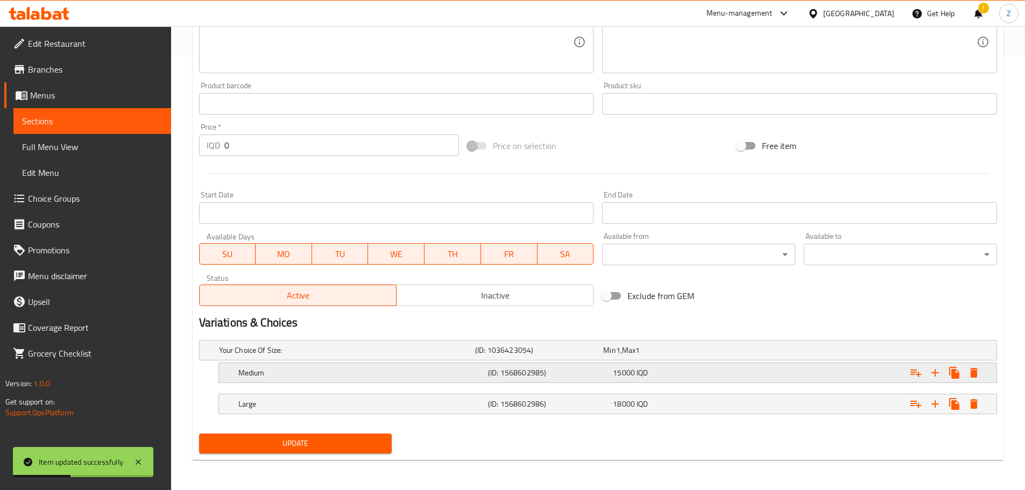
click at [447, 378] on h5 "Medium" at bounding box center [360, 373] width 245 height 11
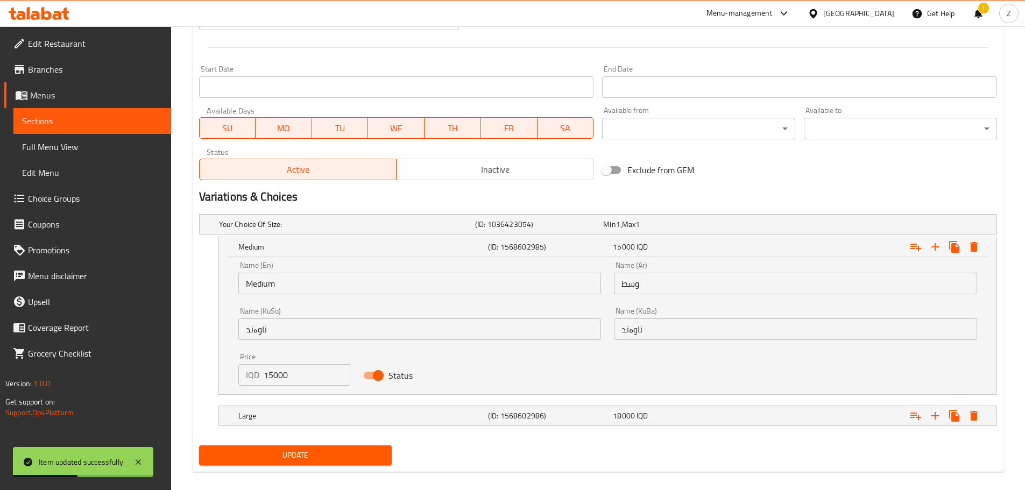
scroll to position [560, 0]
click at [272, 380] on input "15000" at bounding box center [307, 375] width 87 height 22
type input "16000"
click at [303, 456] on span "Update" at bounding box center [296, 454] width 176 height 13
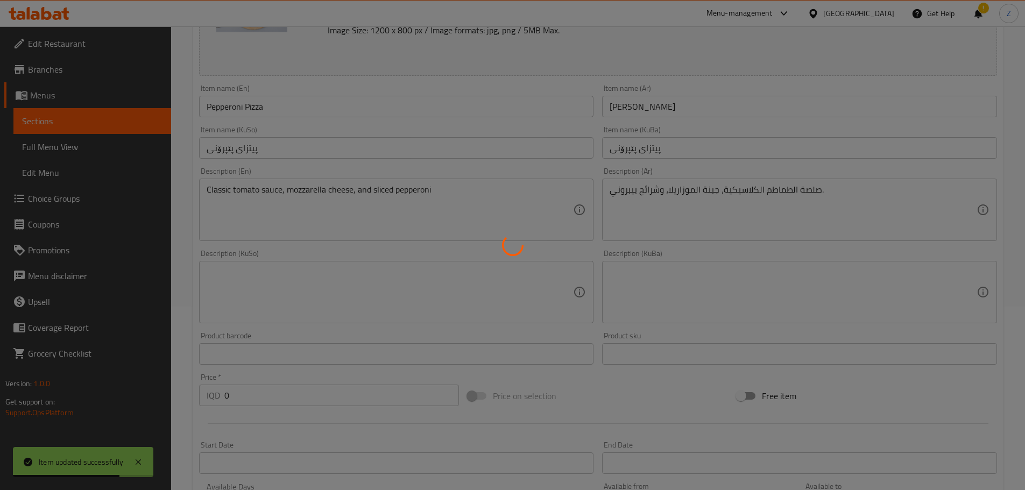
scroll to position [22, 0]
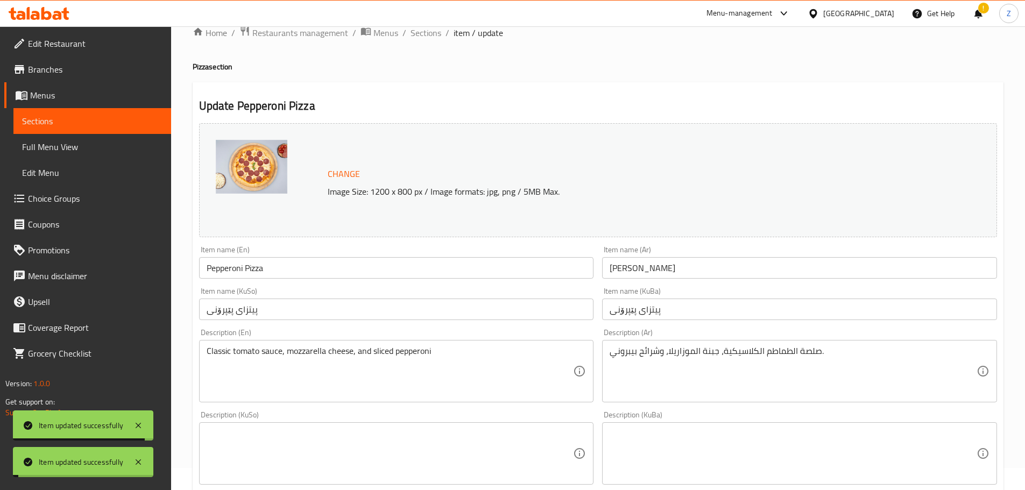
click at [433, 32] on span "Sections" at bounding box center [426, 32] width 31 height 13
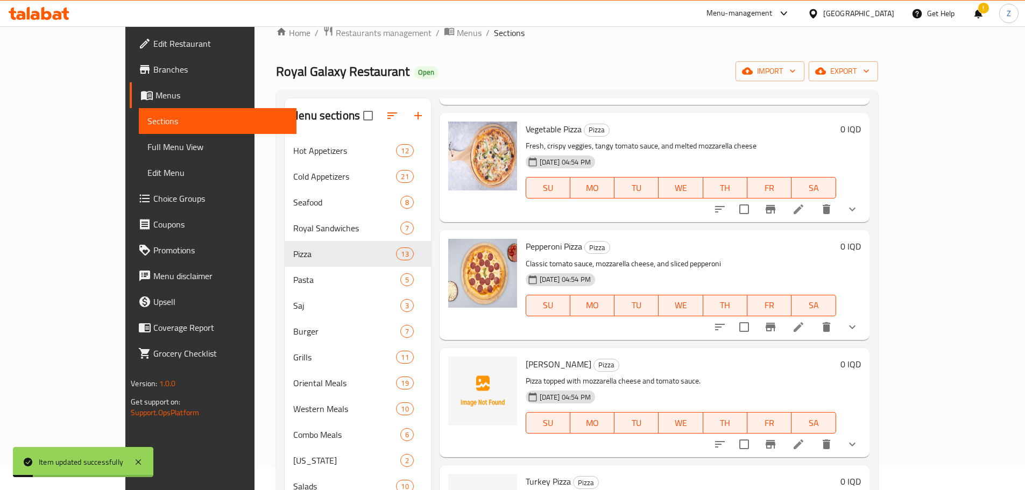
scroll to position [484, 0]
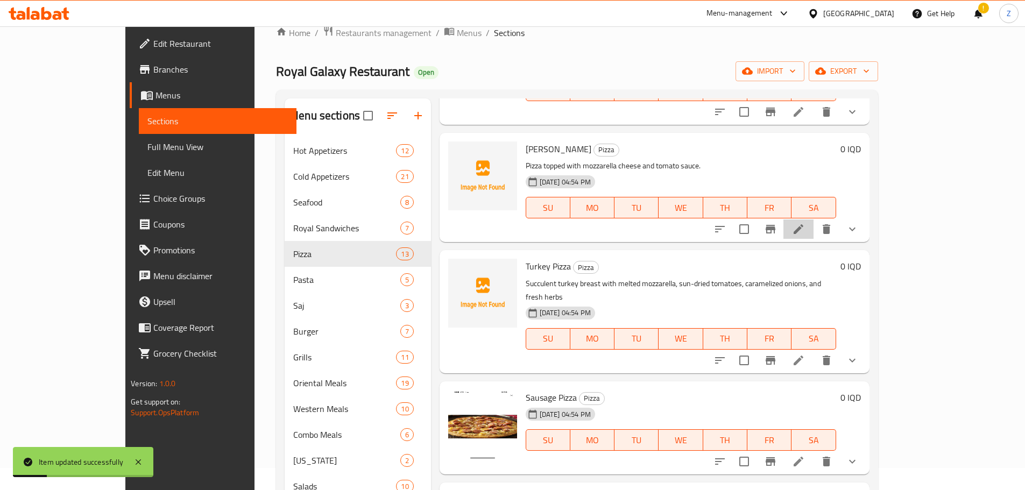
click at [814, 222] on li at bounding box center [799, 229] width 30 height 19
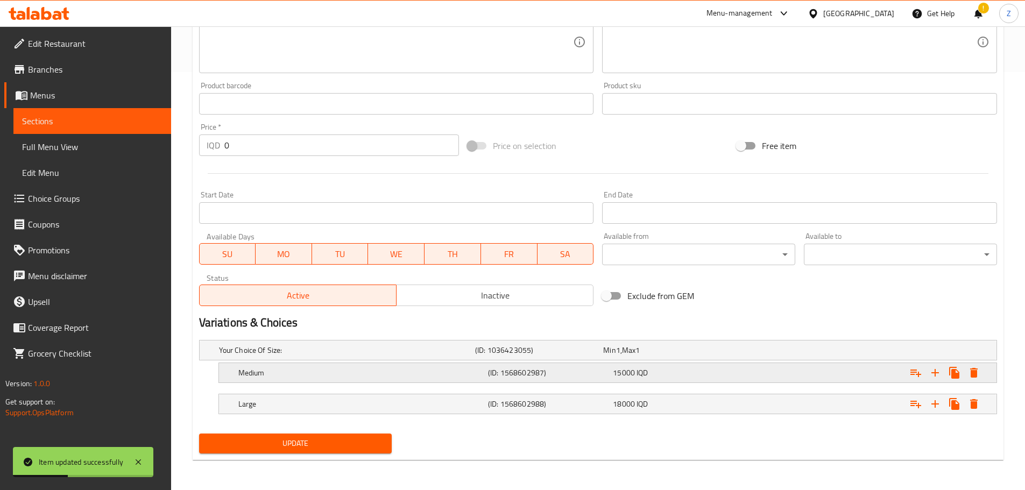
click at [438, 364] on div "Medium (ID: 1568602987) 15000 IQD" at bounding box center [611, 373] width 750 height 24
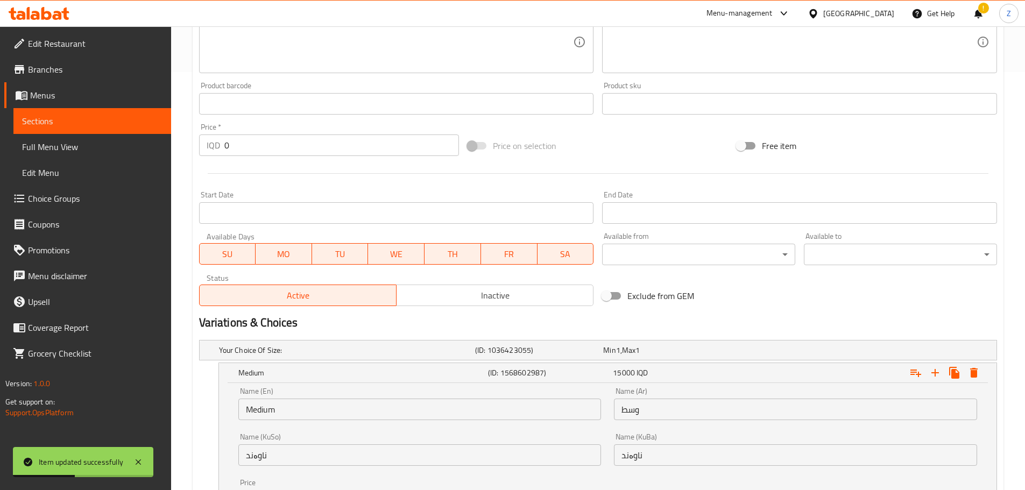
scroll to position [533, 0]
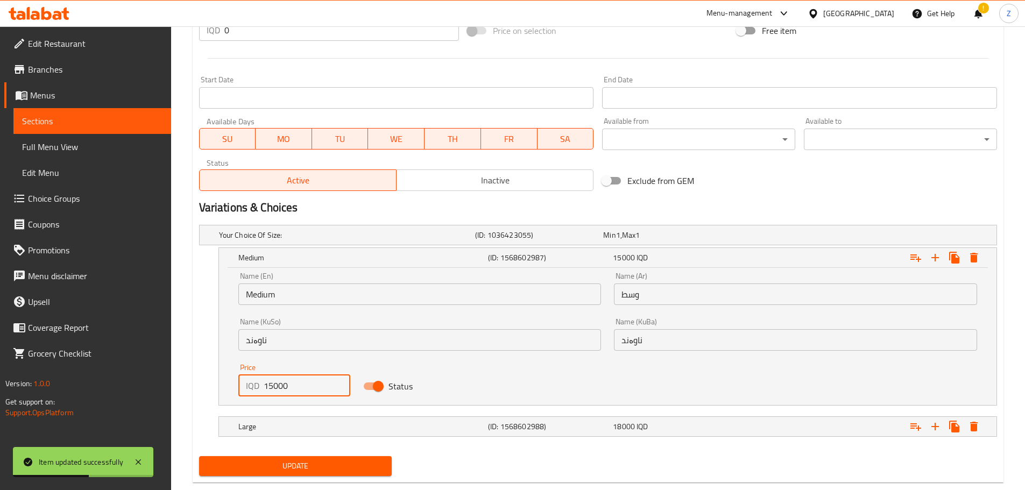
click at [266, 384] on input "15000" at bounding box center [307, 386] width 87 height 22
type input "16000"
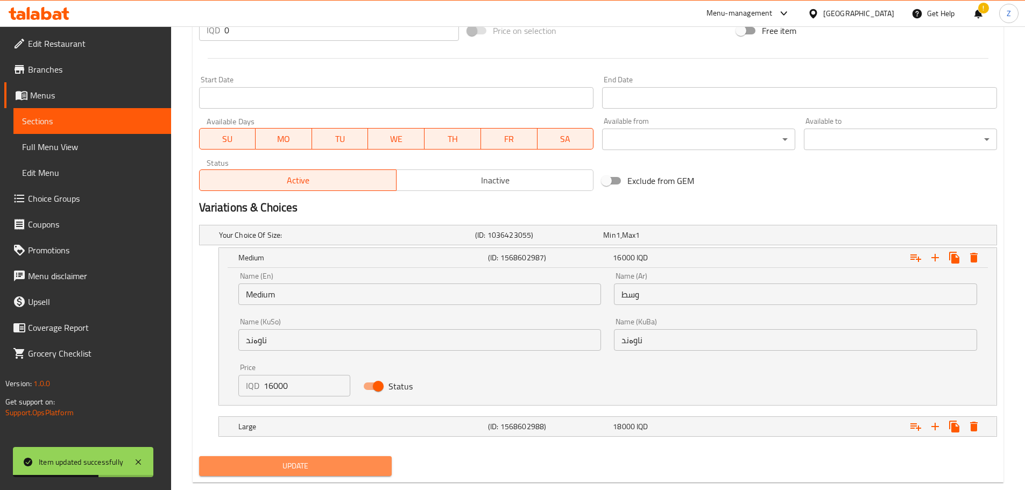
click at [325, 463] on span "Update" at bounding box center [296, 466] width 176 height 13
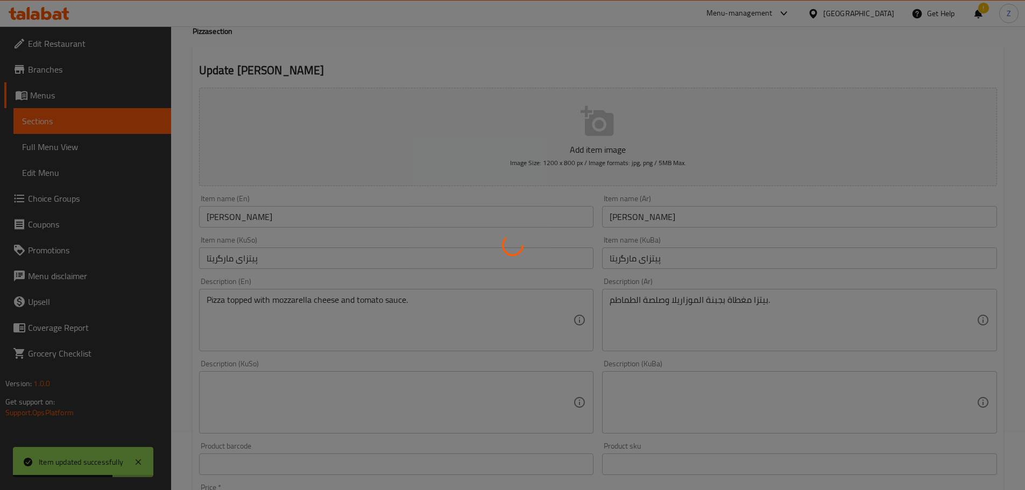
scroll to position [0, 0]
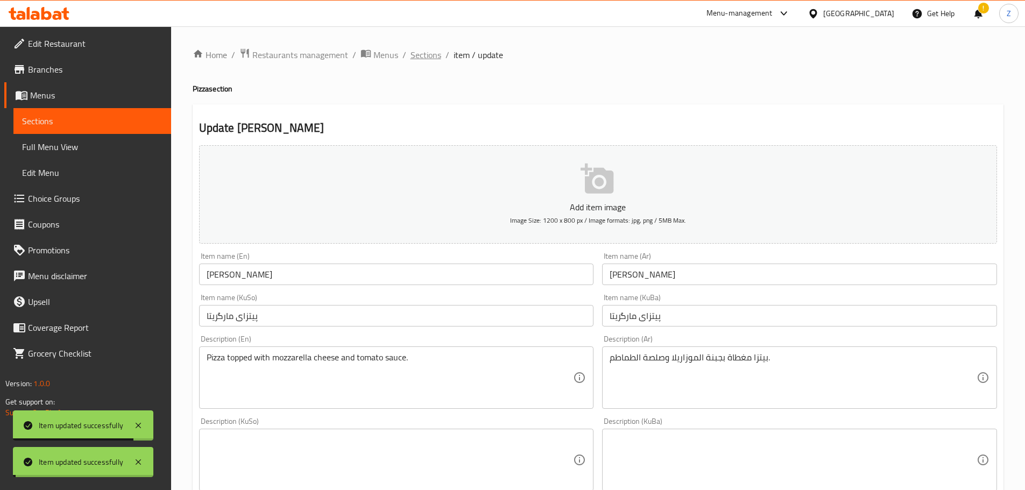
click at [434, 54] on span "Sections" at bounding box center [426, 54] width 31 height 13
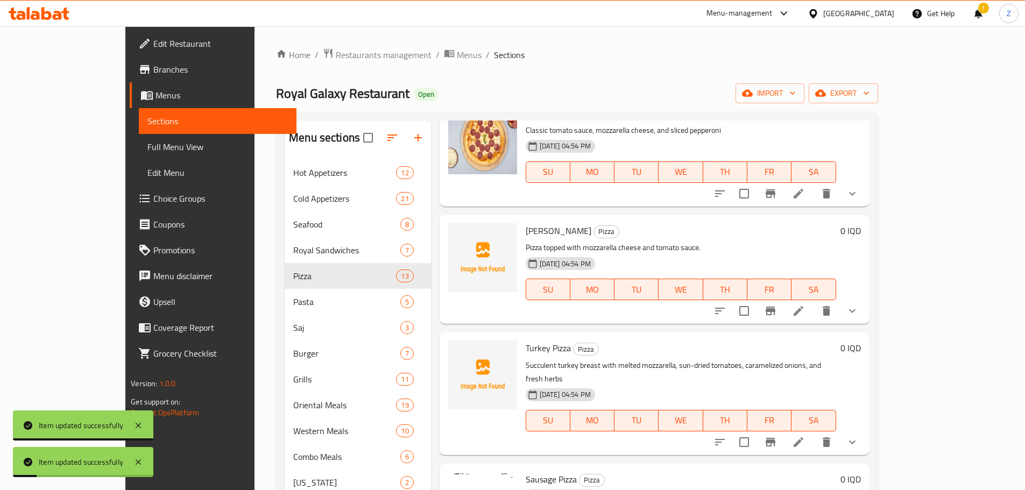
scroll to position [484, 0]
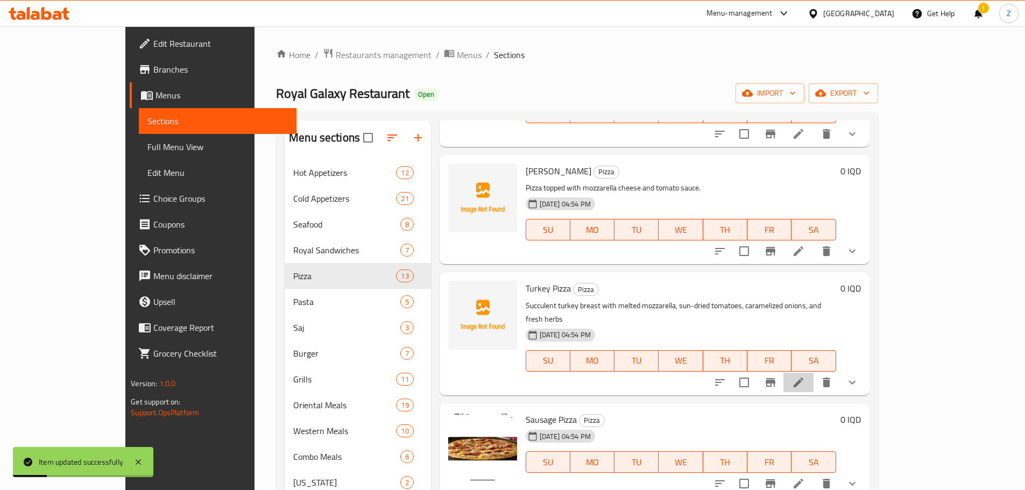
click at [814, 373] on li at bounding box center [799, 382] width 30 height 19
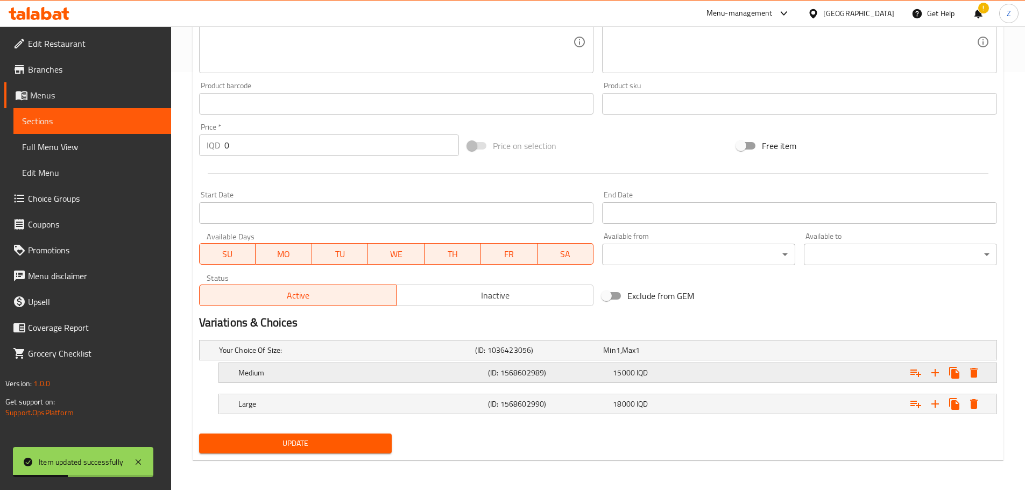
click at [389, 362] on div "Medium (ID: 1568602989) 15000 IQD" at bounding box center [611, 373] width 750 height 24
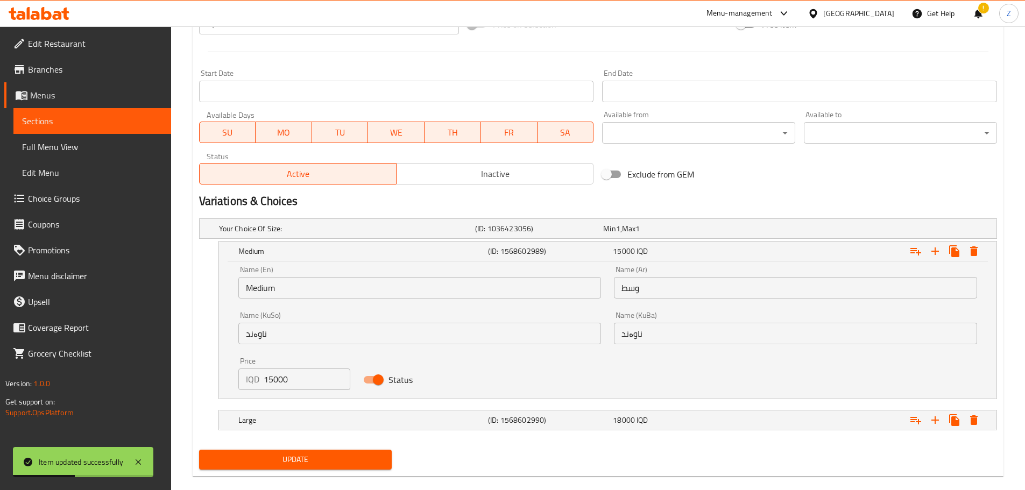
scroll to position [548, 0]
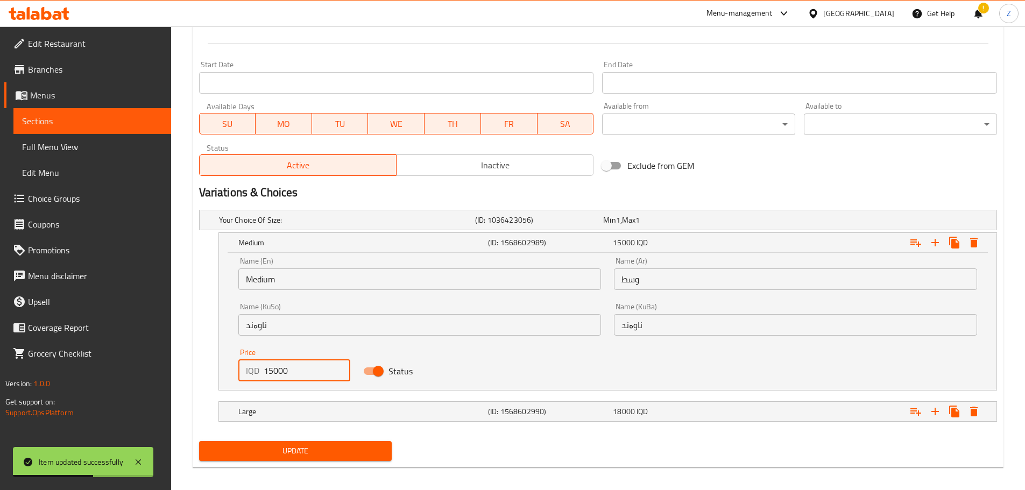
click at [270, 379] on input "15000" at bounding box center [307, 371] width 87 height 22
type input "16000"
click at [299, 445] on span "Update" at bounding box center [296, 451] width 176 height 13
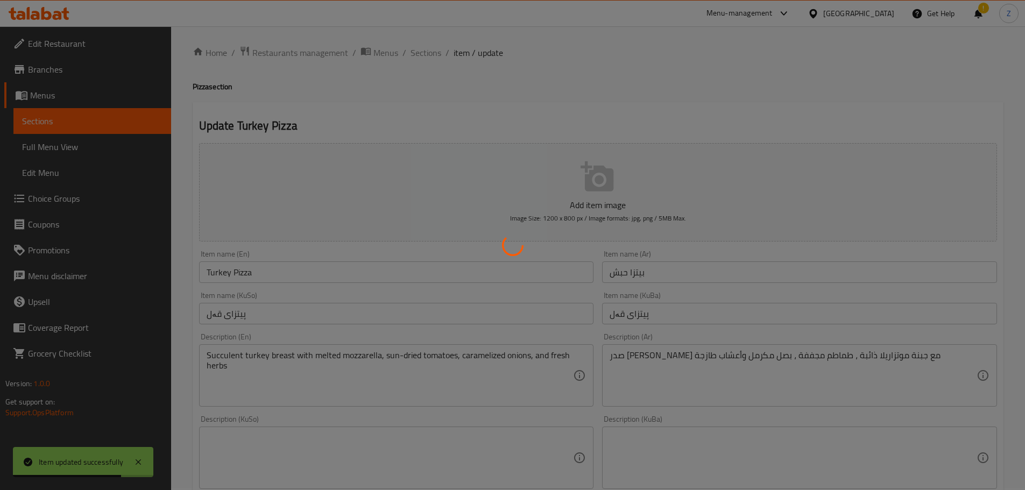
scroll to position [0, 0]
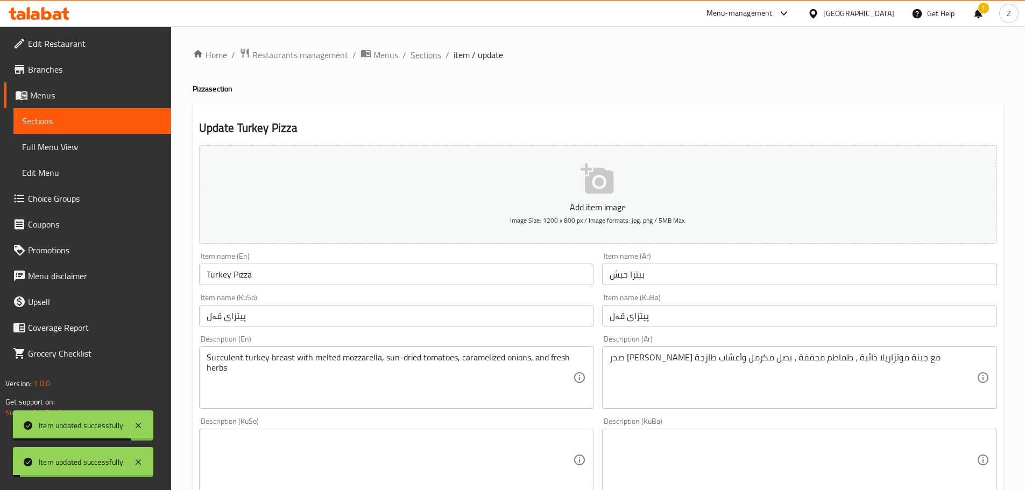
click at [421, 61] on span "Sections" at bounding box center [426, 54] width 31 height 13
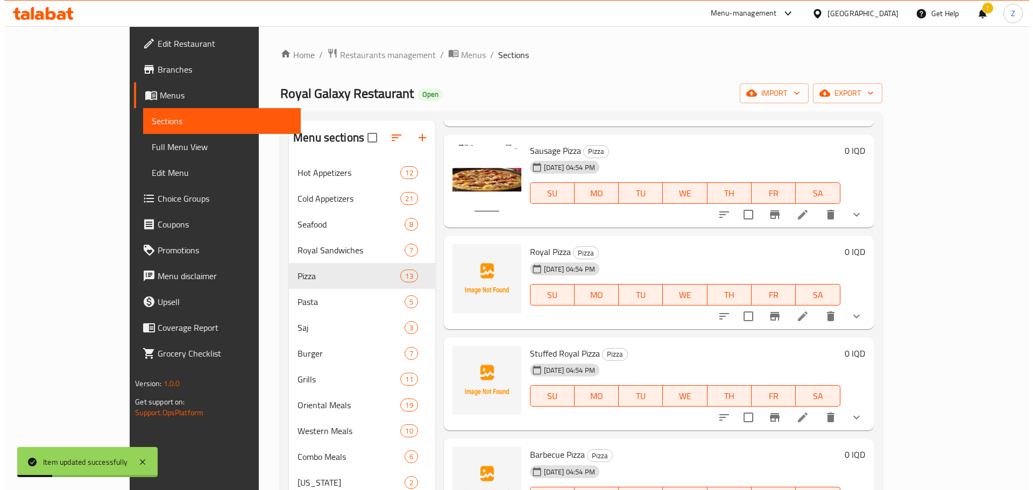
scroll to position [700, 0]
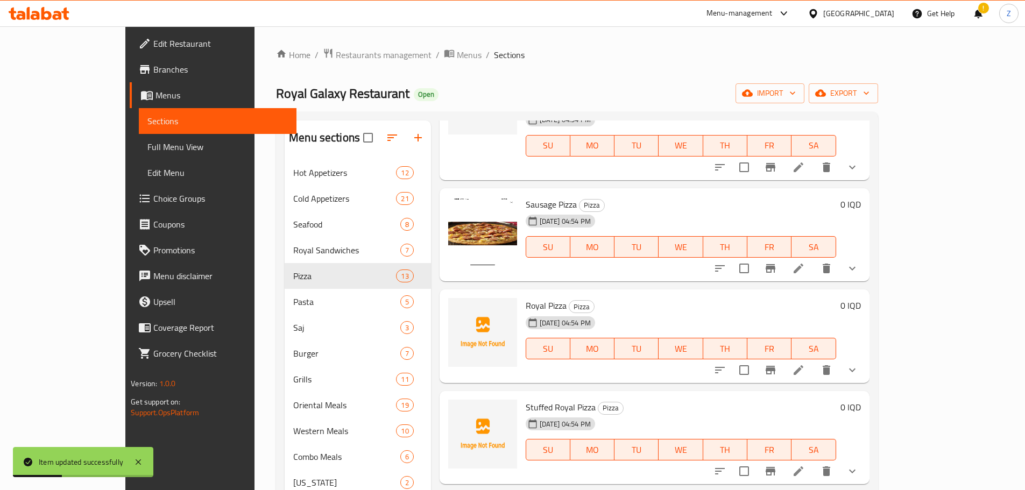
click at [805, 262] on icon at bounding box center [798, 268] width 13 height 13
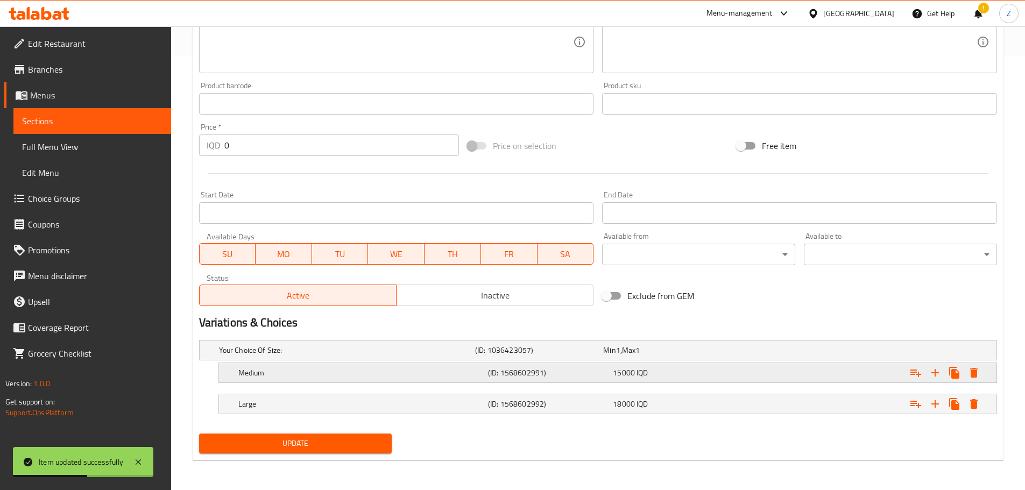
click at [397, 375] on h5 "Medium" at bounding box center [360, 373] width 245 height 11
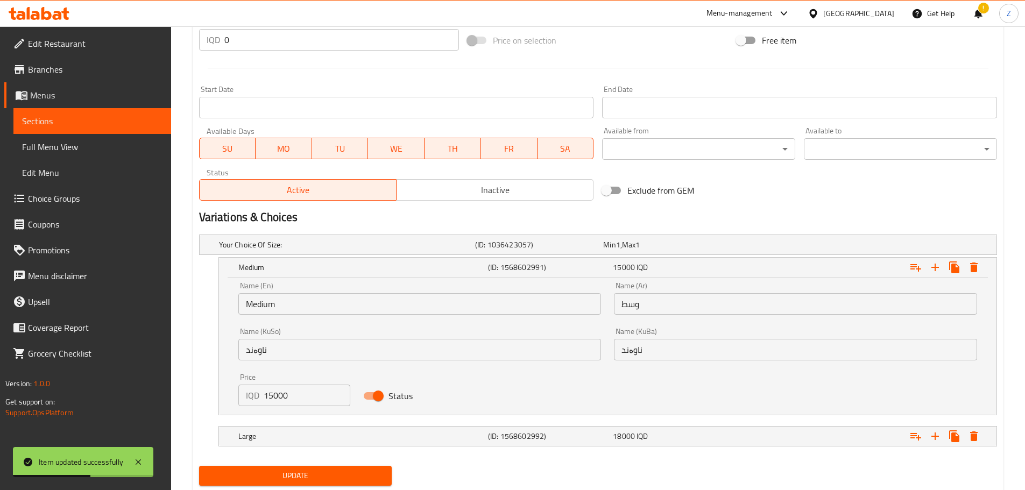
scroll to position [540, 0]
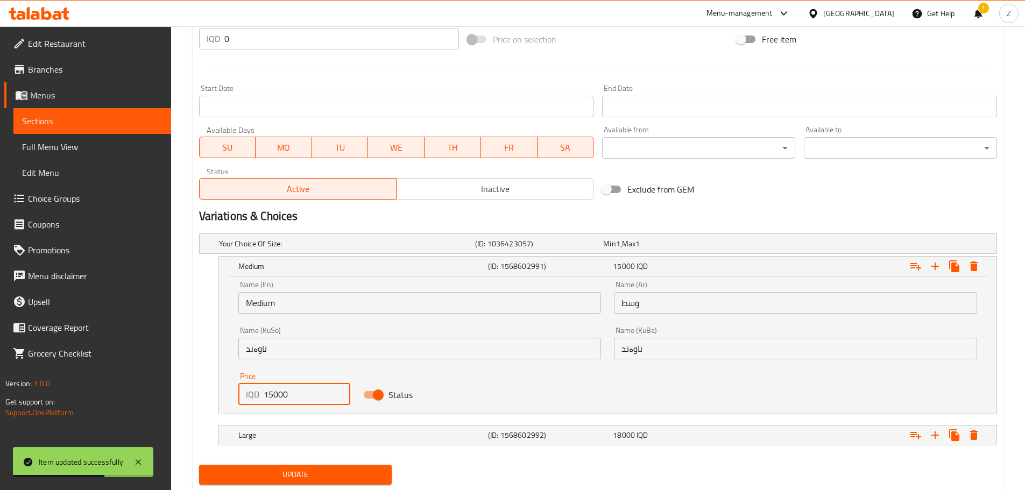
click at [270, 390] on input "15000" at bounding box center [307, 395] width 87 height 22
type input "16000"
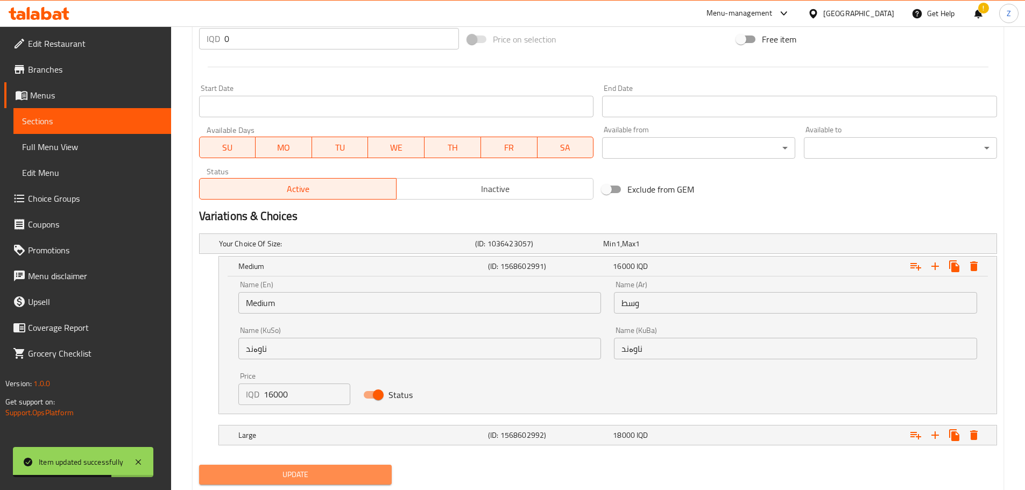
click at [318, 477] on span "Update" at bounding box center [296, 474] width 176 height 13
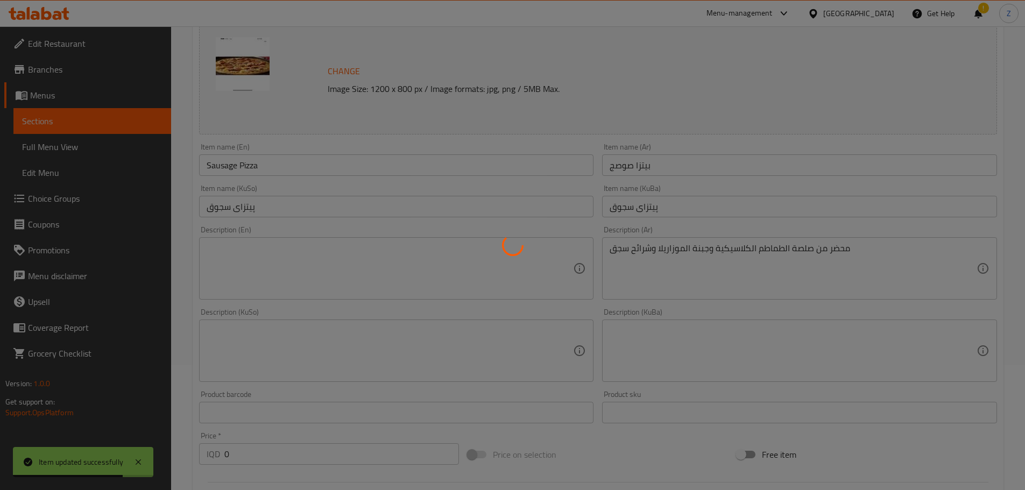
scroll to position [0, 0]
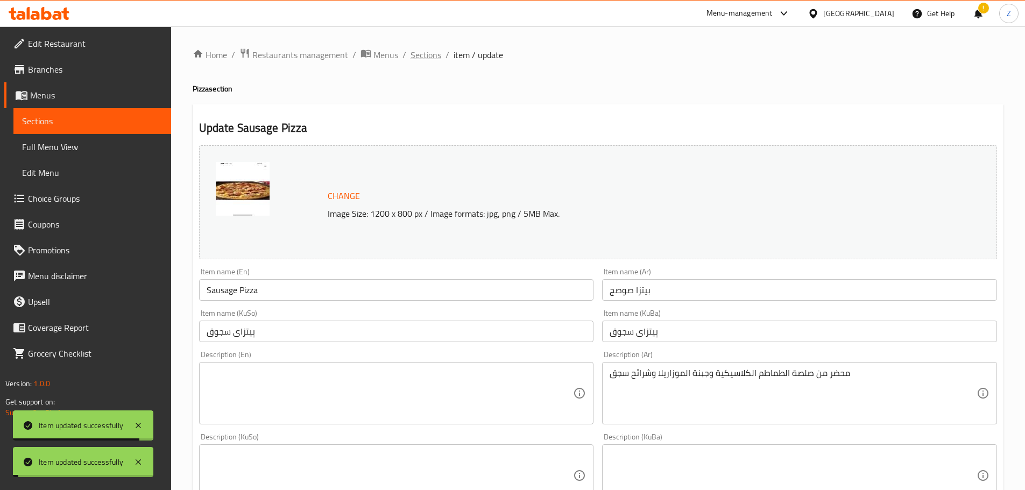
click at [436, 52] on span "Sections" at bounding box center [426, 54] width 31 height 13
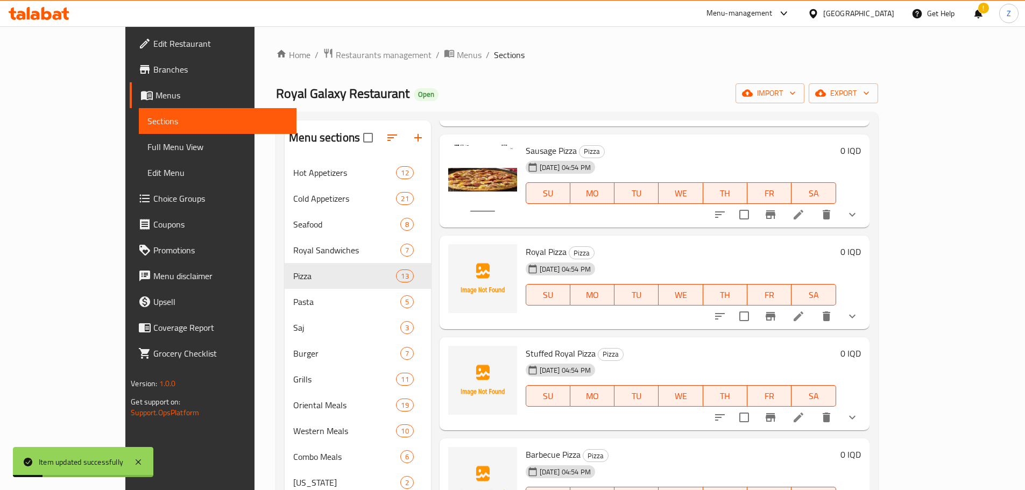
scroll to position [861, 0]
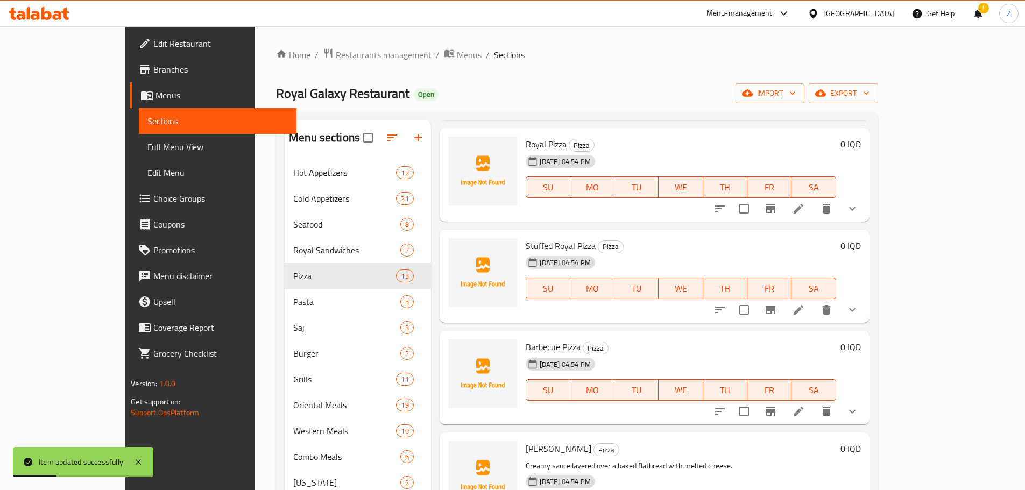
click at [814, 199] on li at bounding box center [799, 208] width 30 height 19
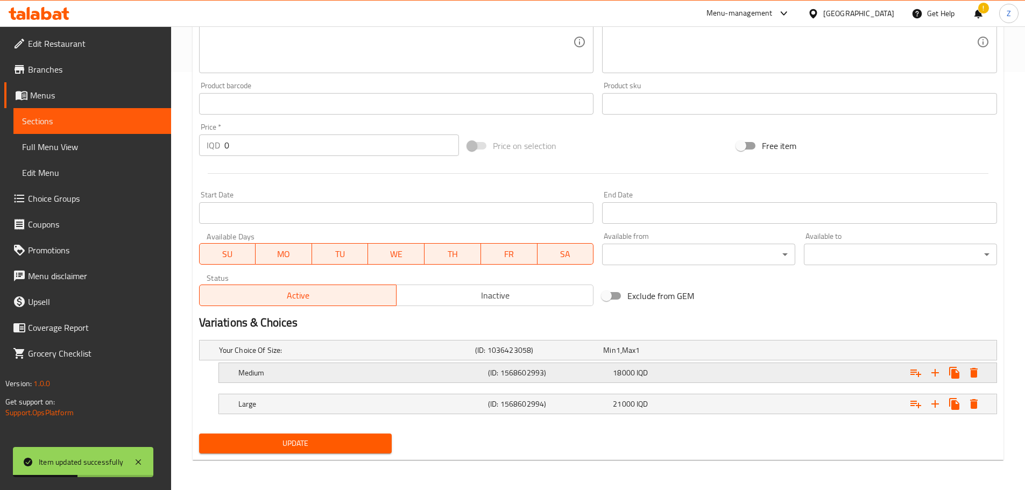
click at [414, 373] on h5 "Medium" at bounding box center [360, 373] width 245 height 11
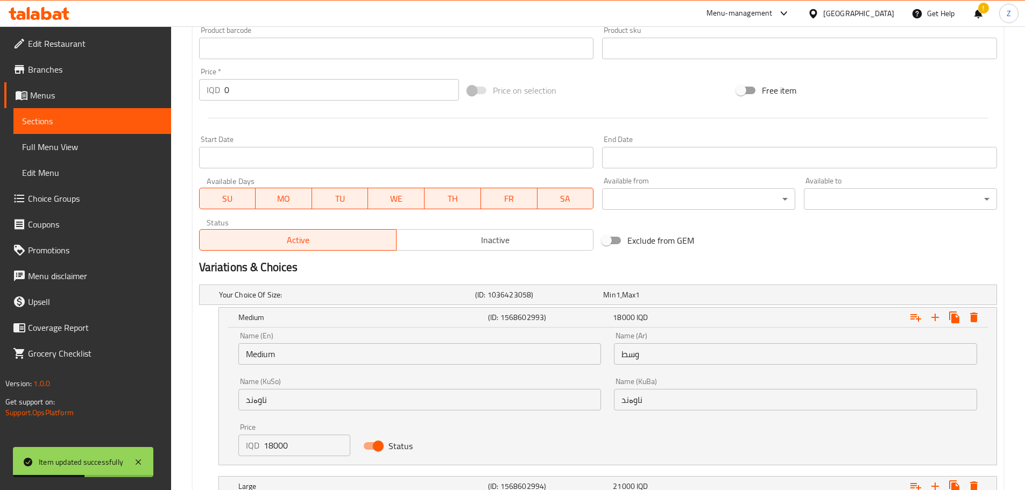
scroll to position [533, 0]
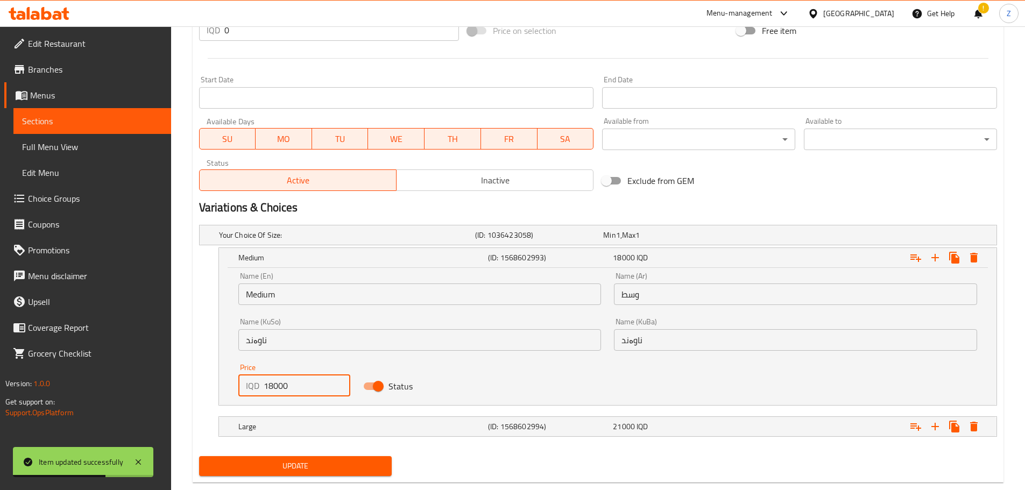
click at [272, 388] on input "18000" at bounding box center [307, 386] width 87 height 22
drag, startPoint x: 279, startPoint y: 384, endPoint x: 269, endPoint y: 386, distance: 10.4
click at [269, 386] on input "186000" at bounding box center [307, 386] width 87 height 22
type input "16000"
click at [307, 460] on span "Update" at bounding box center [296, 466] width 176 height 13
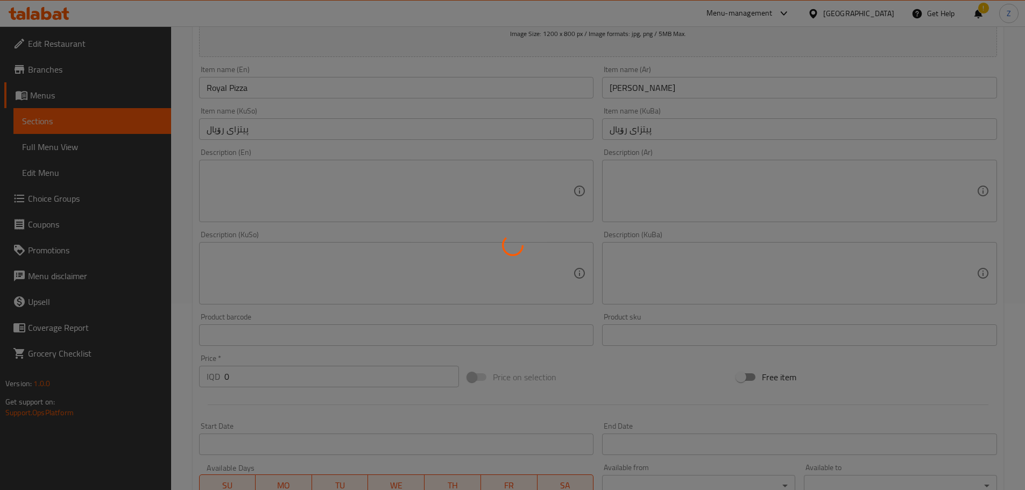
scroll to position [0, 0]
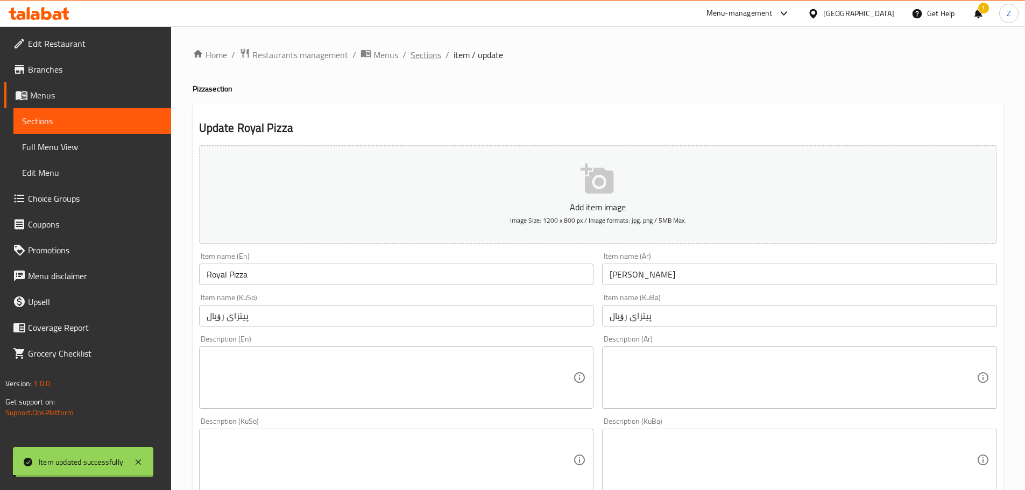
click at [434, 56] on span "Sections" at bounding box center [426, 54] width 31 height 13
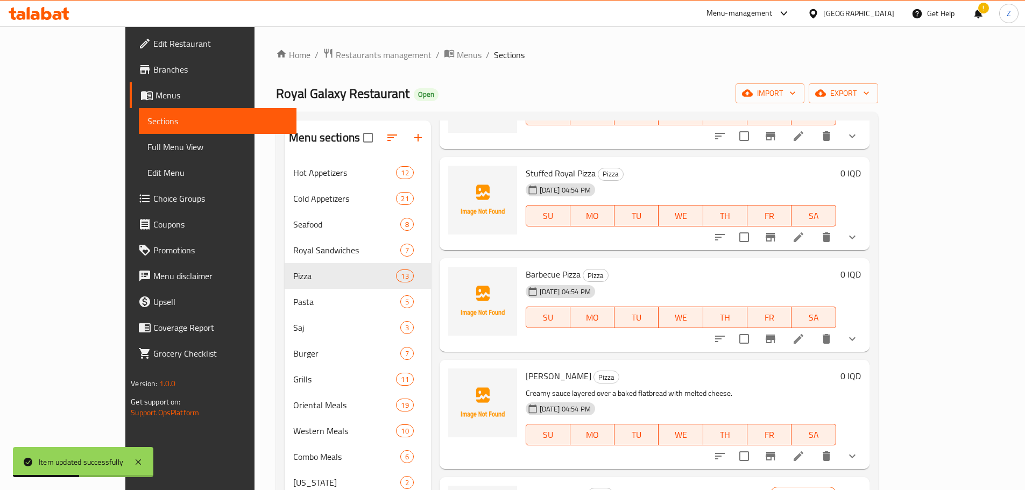
scroll to position [915, 0]
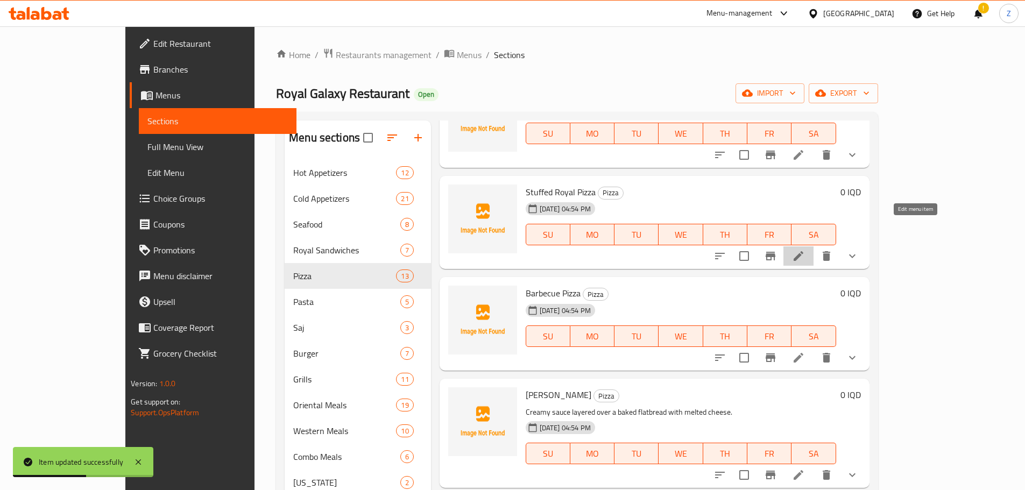
click at [805, 250] on icon at bounding box center [798, 256] width 13 height 13
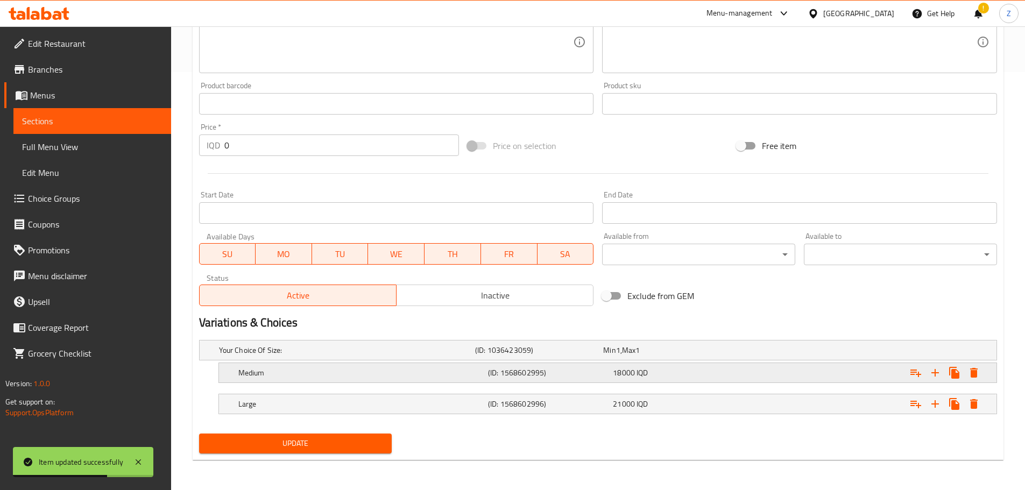
click at [432, 376] on h5 "Medium" at bounding box center [360, 373] width 245 height 11
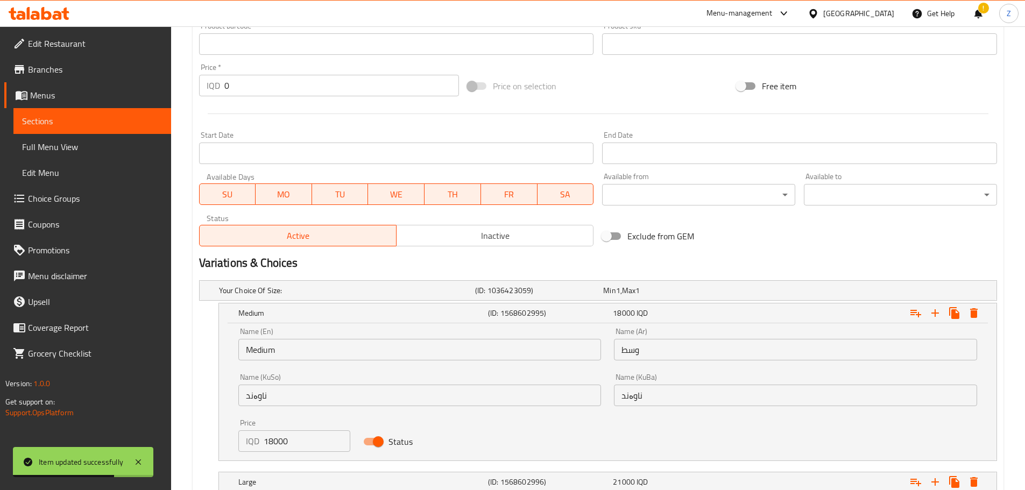
scroll to position [540, 0]
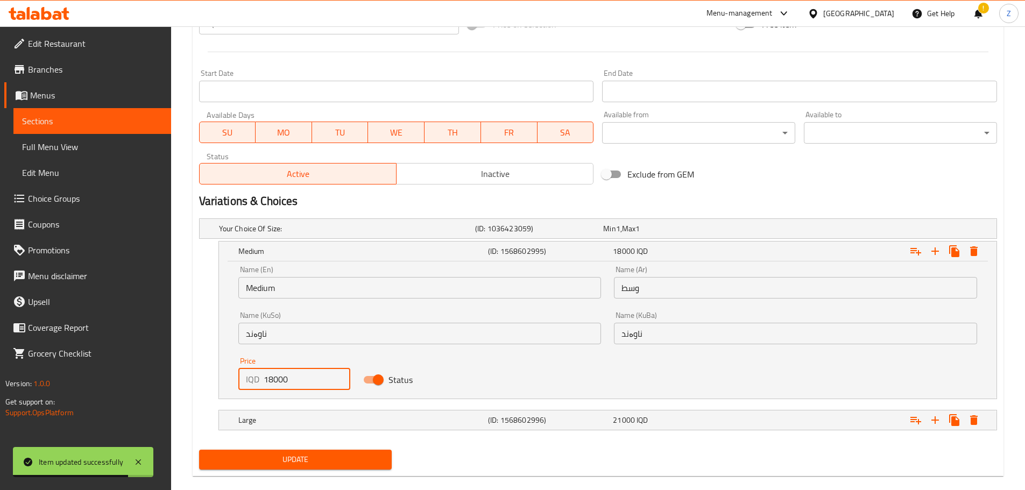
click at [270, 383] on input "18000" at bounding box center [307, 380] width 87 height 22
type input "16000"
click at [307, 471] on div "Update" at bounding box center [296, 460] width 202 height 29
click at [307, 467] on button "Update" at bounding box center [295, 460] width 193 height 20
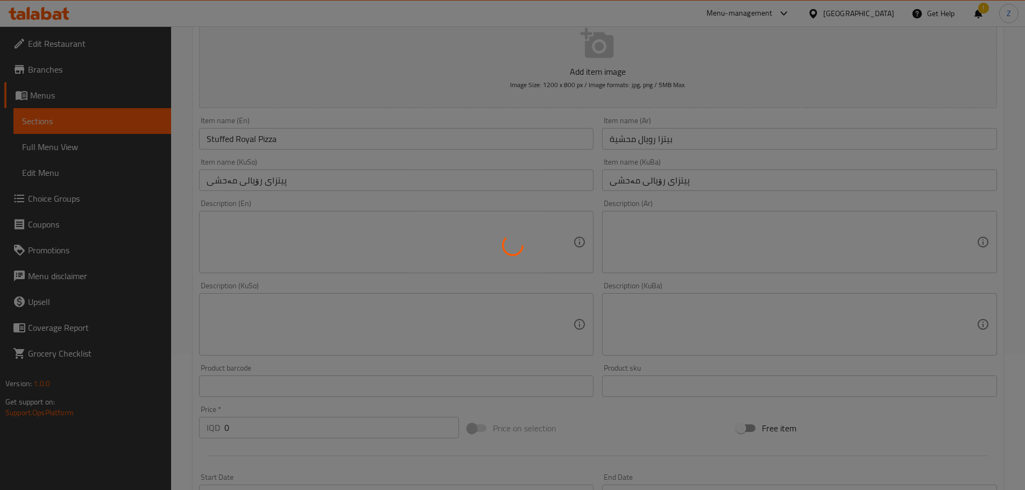
scroll to position [0, 0]
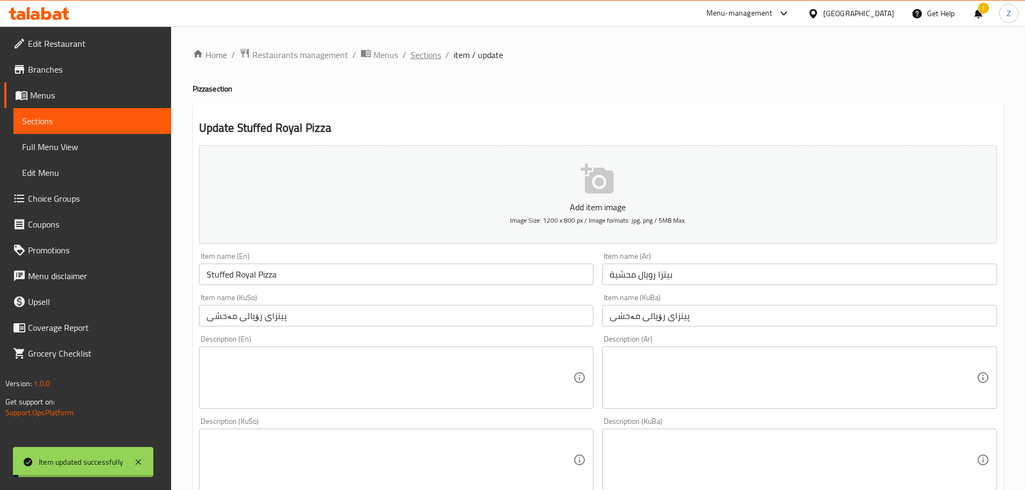
click at [419, 59] on span "Sections" at bounding box center [426, 54] width 31 height 13
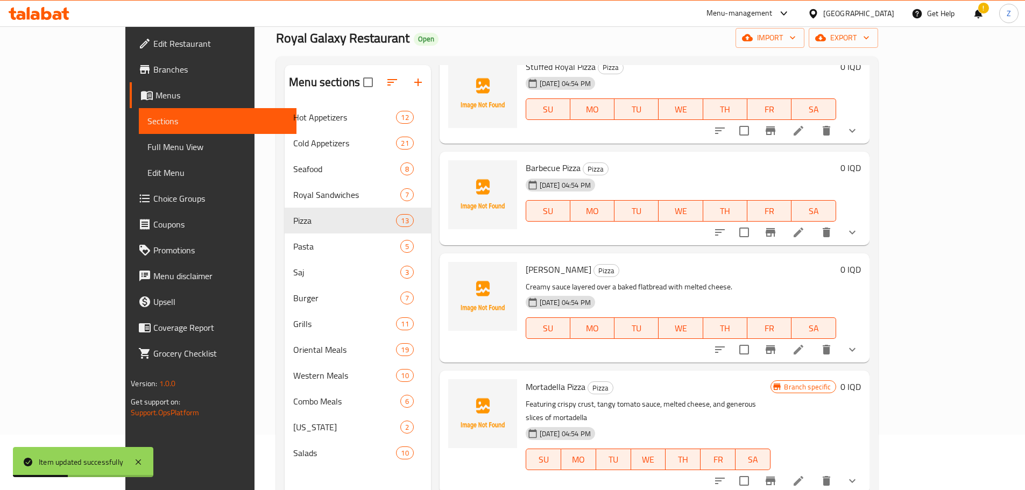
scroll to position [108, 0]
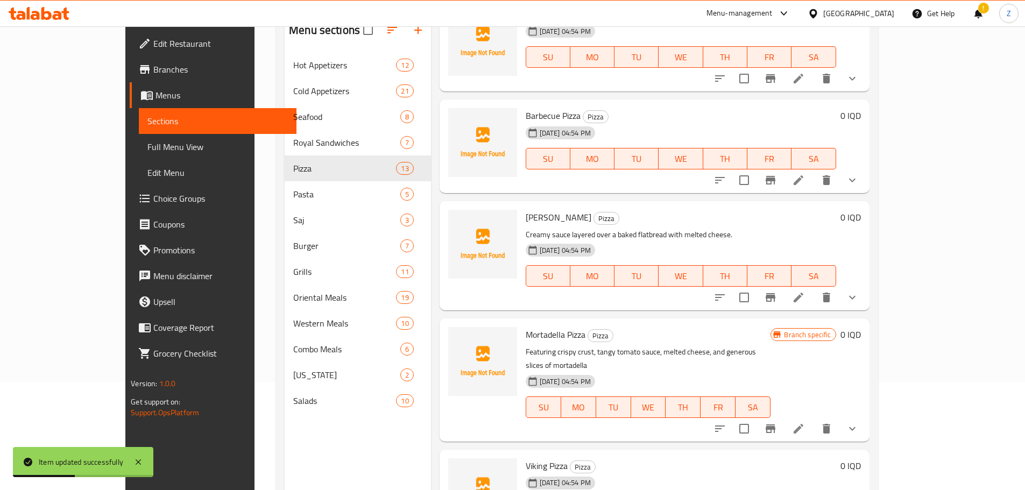
click at [805, 174] on icon at bounding box center [798, 180] width 13 height 13
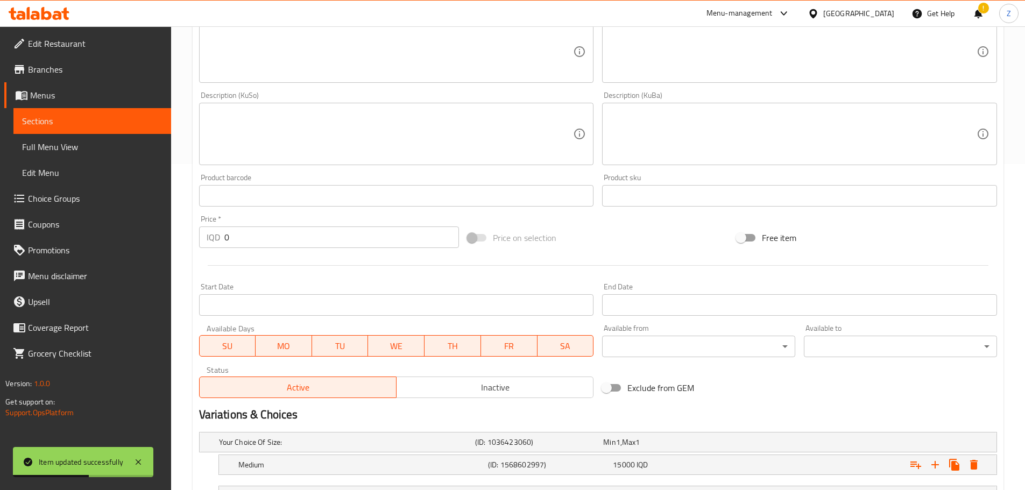
scroll to position [418, 0]
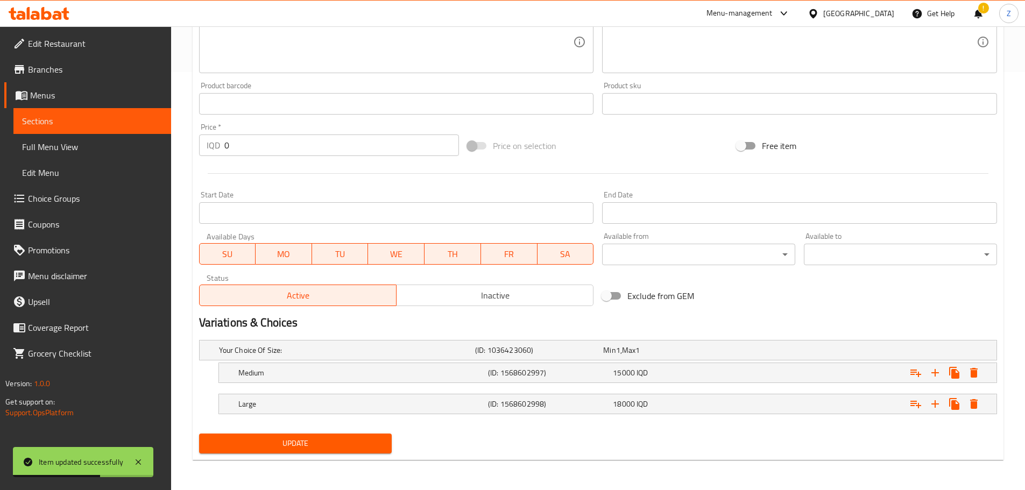
click at [496, 385] on nav at bounding box center [598, 389] width 798 height 9
click at [495, 378] on h5 "(ID: 1568602997)" at bounding box center [548, 373] width 121 height 11
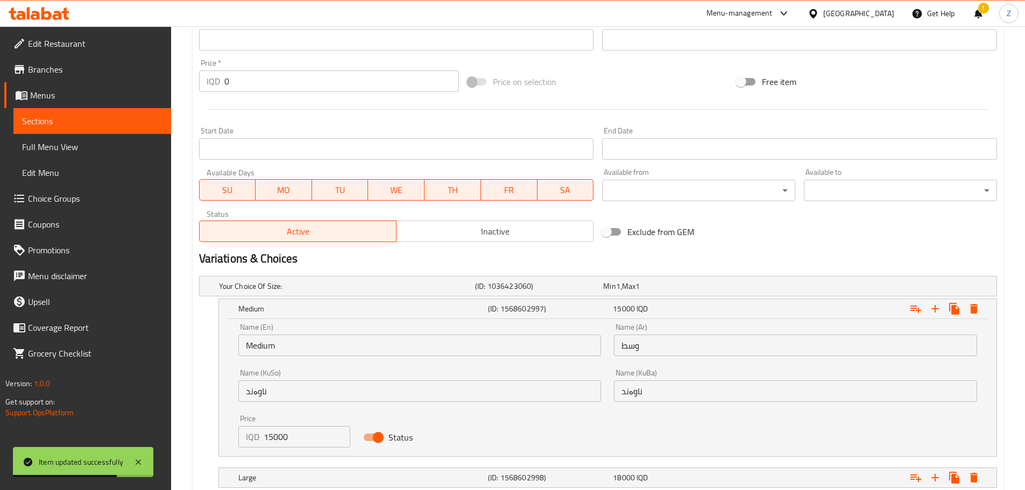
scroll to position [556, 0]
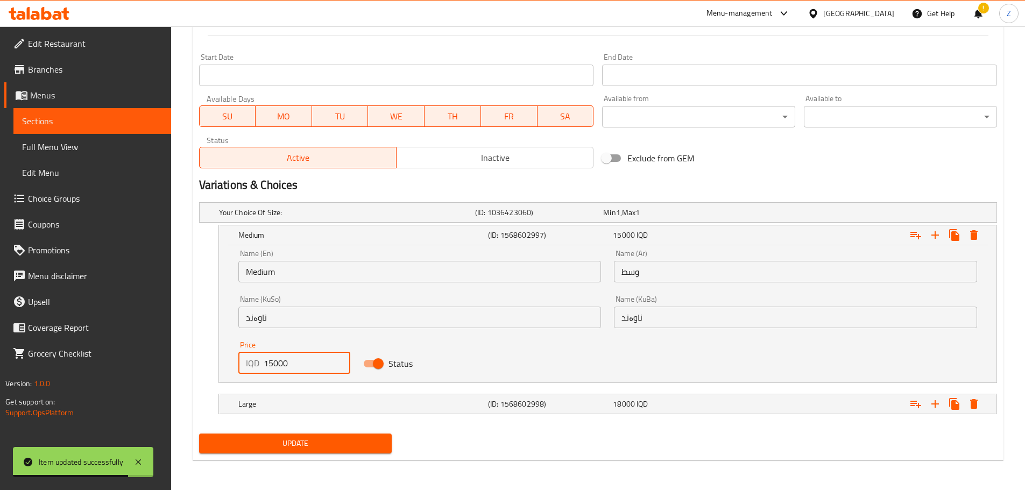
click at [269, 365] on input "15000" at bounding box center [307, 363] width 87 height 22
type input "16000"
click at [290, 437] on span "Update" at bounding box center [296, 443] width 176 height 13
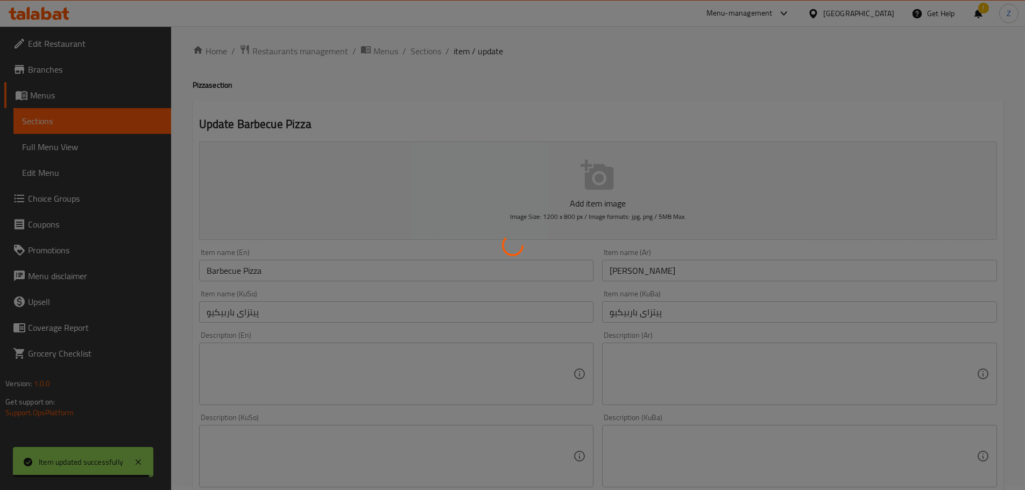
scroll to position [0, 0]
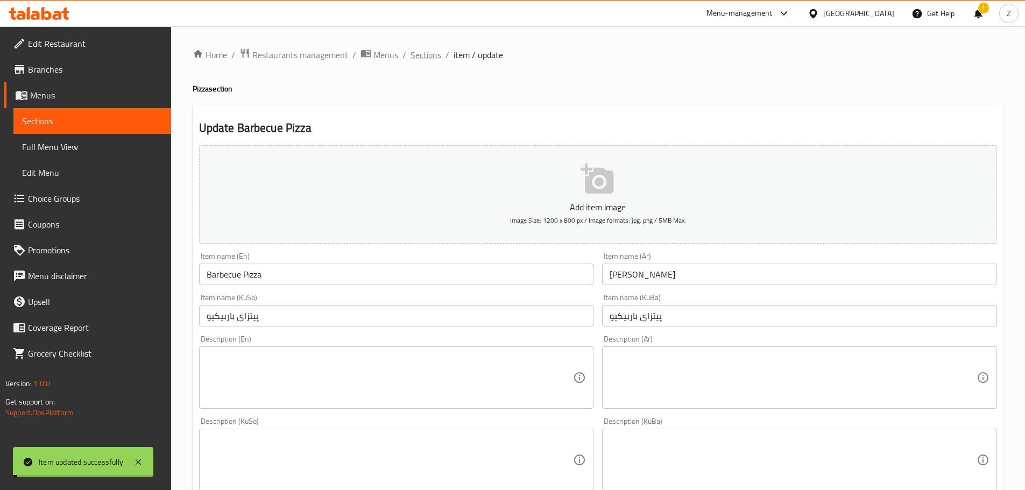
click at [417, 55] on span "Sections" at bounding box center [426, 54] width 31 height 13
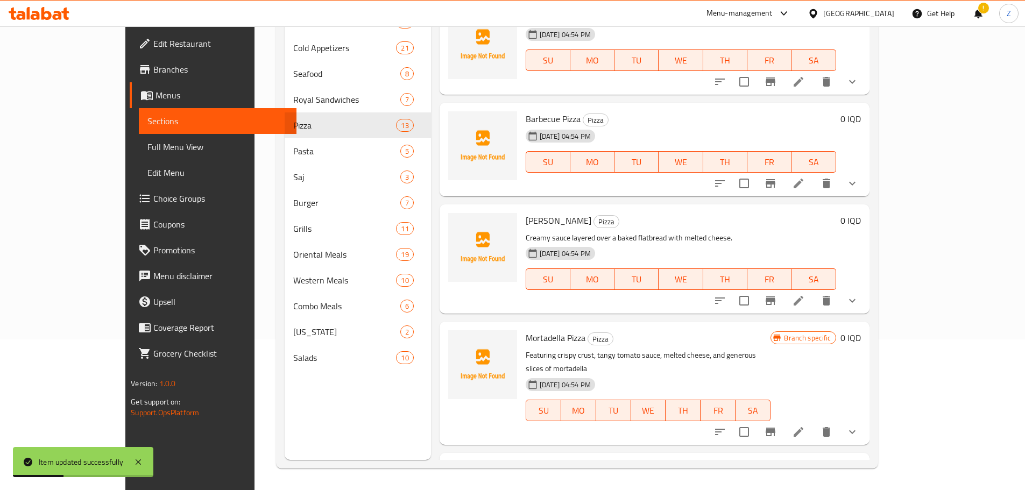
scroll to position [985, 0]
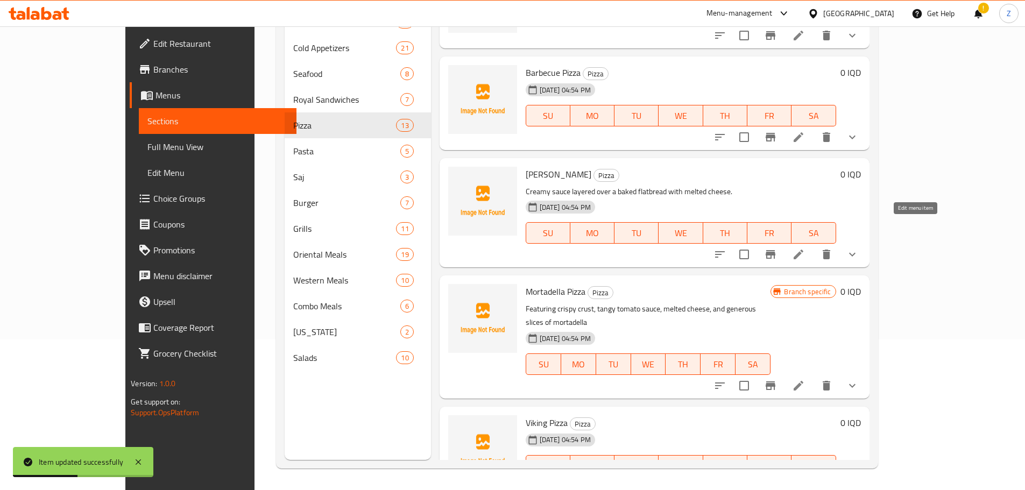
click at [805, 248] on icon at bounding box center [798, 254] width 13 height 13
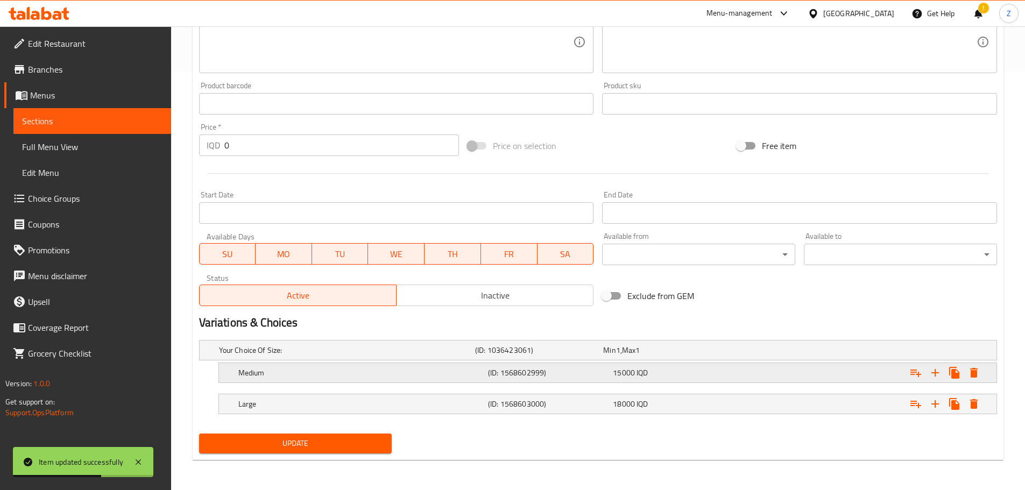
click at [372, 378] on div "Medium" at bounding box center [361, 372] width 250 height 15
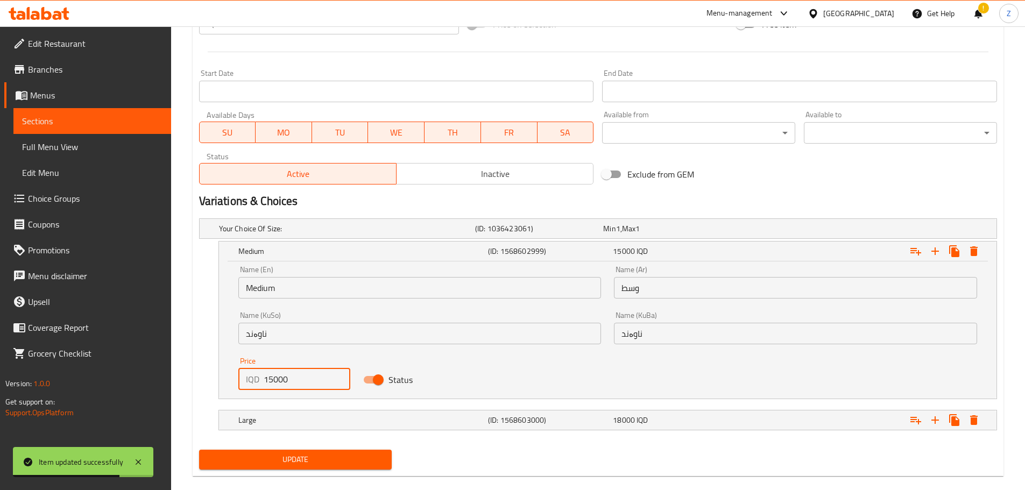
click at [269, 380] on input "15000" at bounding box center [307, 380] width 87 height 22
type input "16000"
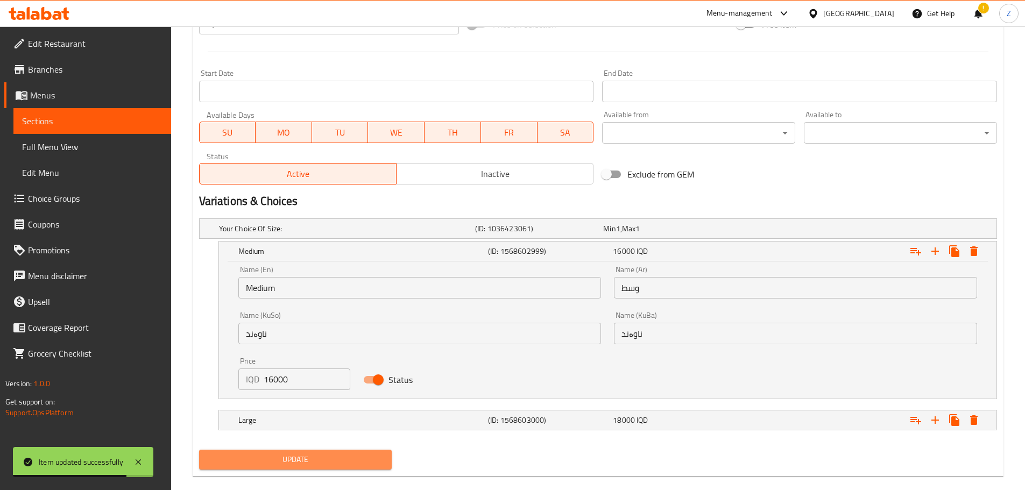
click at [318, 454] on span "Update" at bounding box center [296, 459] width 176 height 13
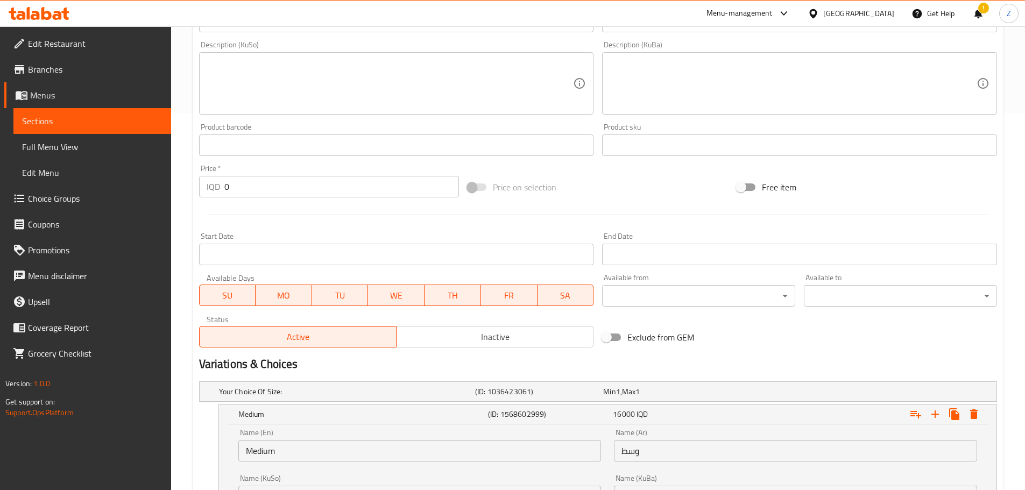
scroll to position [556, 0]
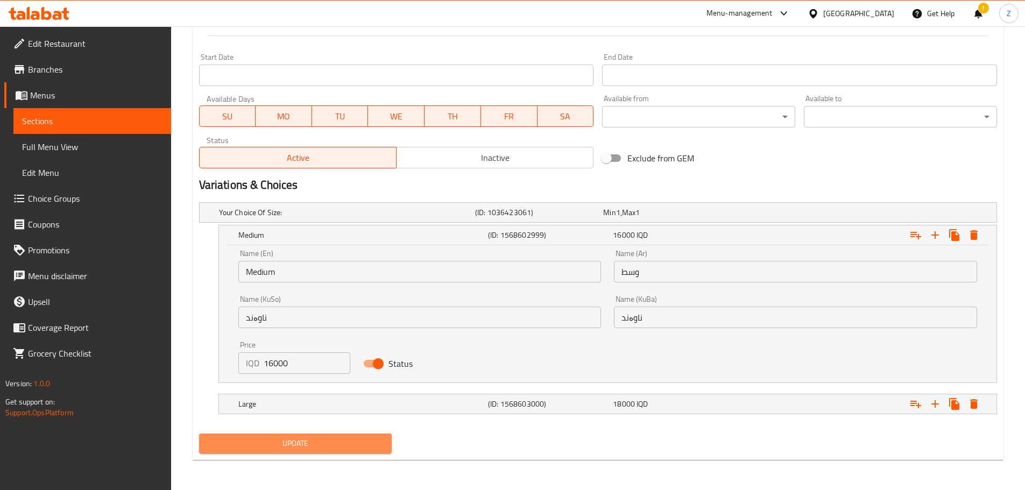
click at [314, 442] on span "Update" at bounding box center [296, 443] width 176 height 13
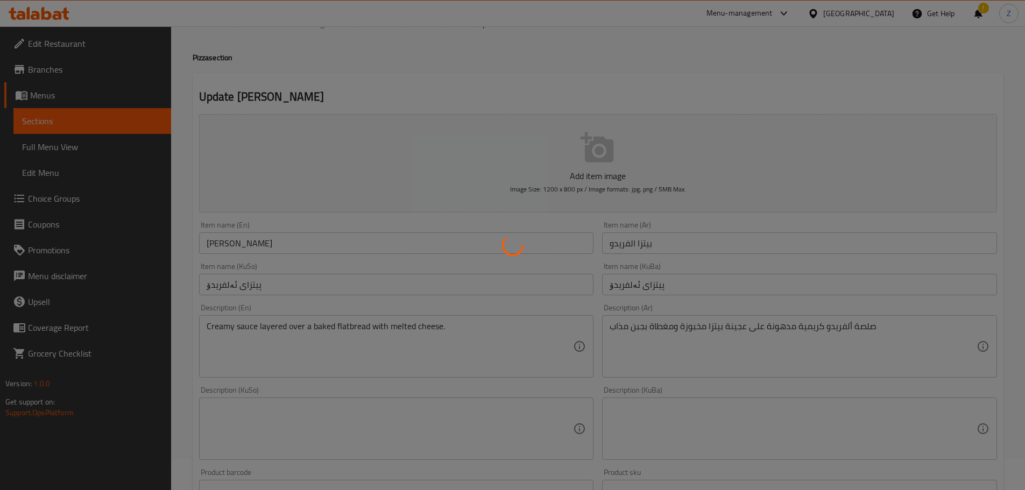
scroll to position [0, 0]
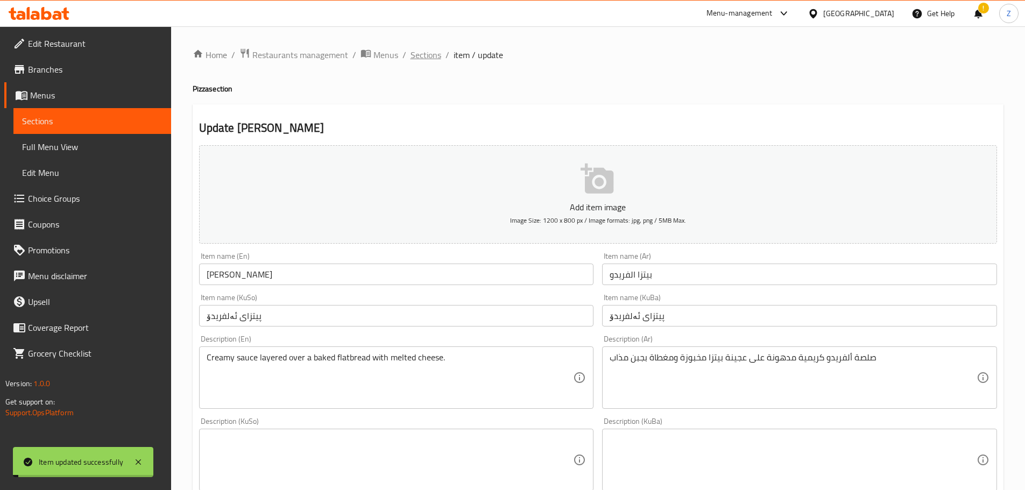
click at [418, 50] on span "Sections" at bounding box center [426, 54] width 31 height 13
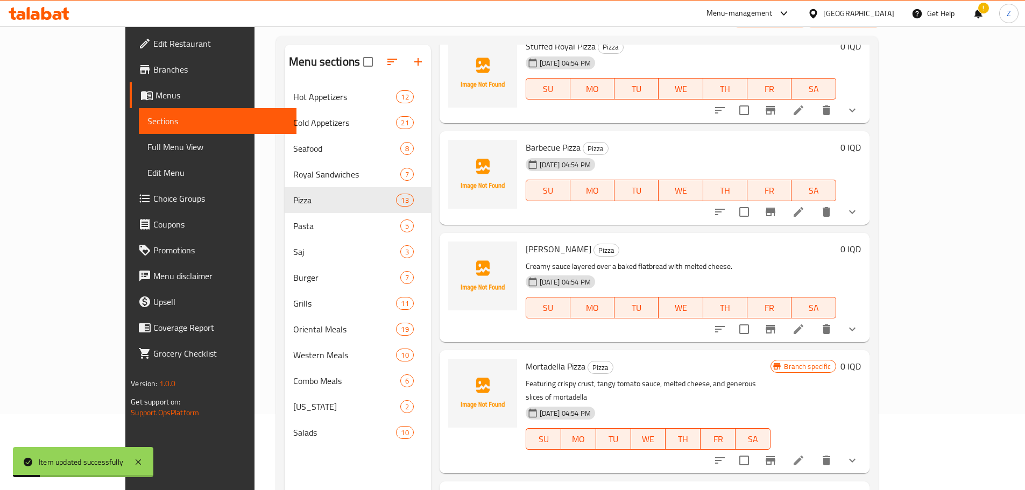
scroll to position [151, 0]
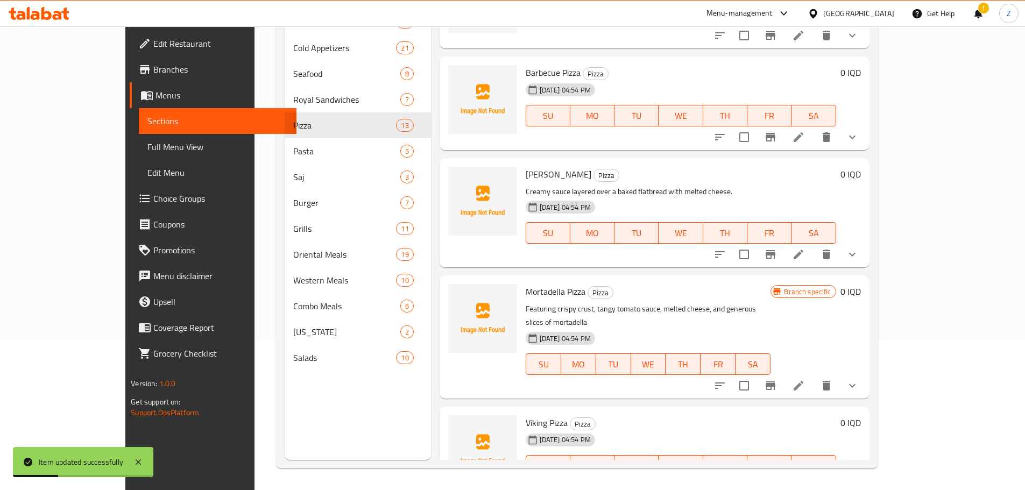
click at [805, 379] on icon at bounding box center [798, 385] width 13 height 13
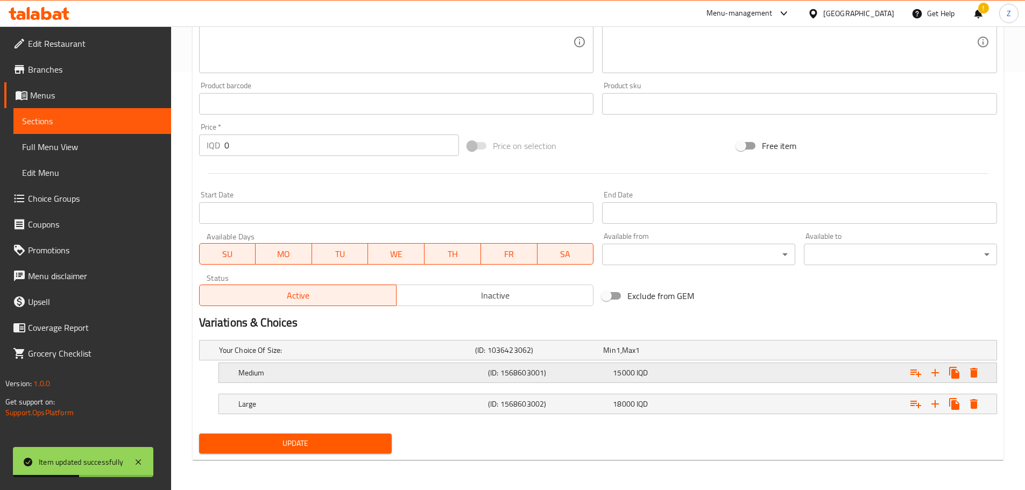
click at [447, 379] on div "Medium" at bounding box center [361, 372] width 250 height 15
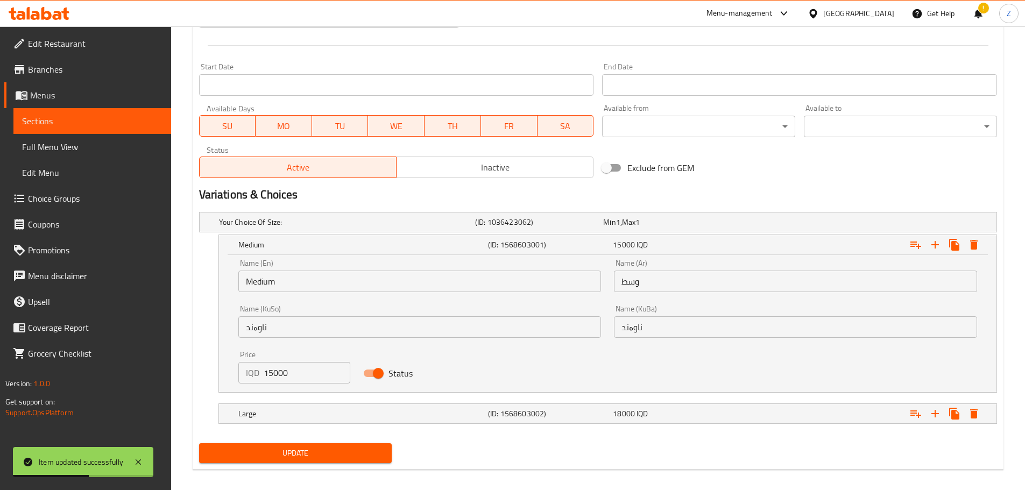
scroll to position [553, 0]
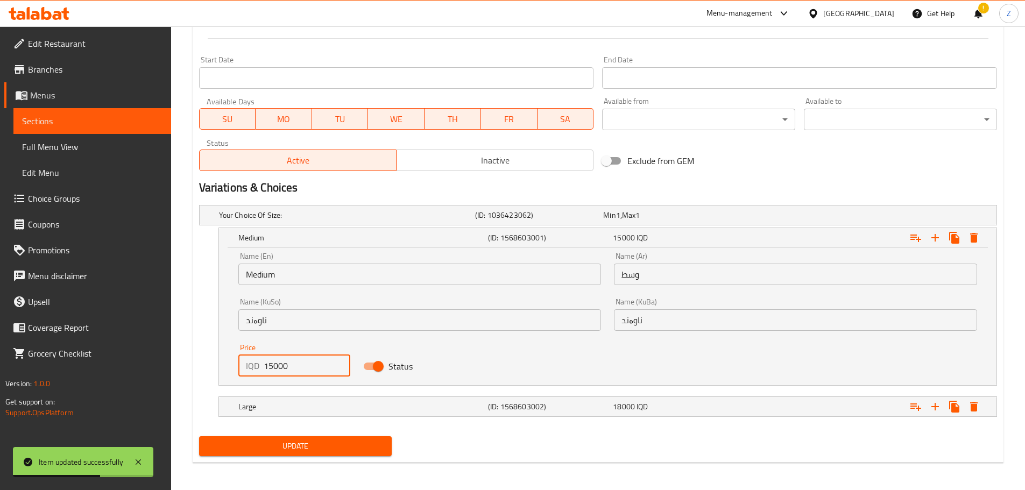
click at [272, 367] on input "15000" at bounding box center [307, 366] width 87 height 22
type input "16000"
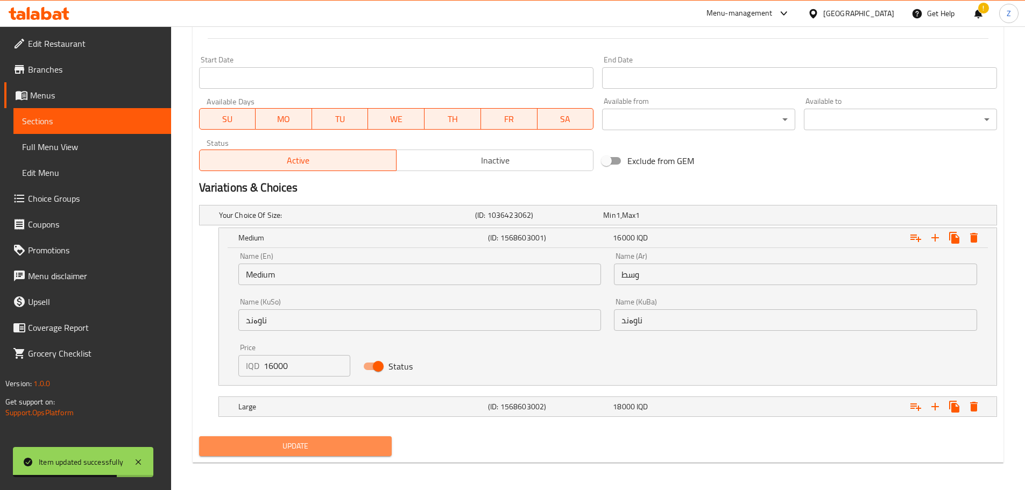
click at [342, 443] on span "Update" at bounding box center [296, 446] width 176 height 13
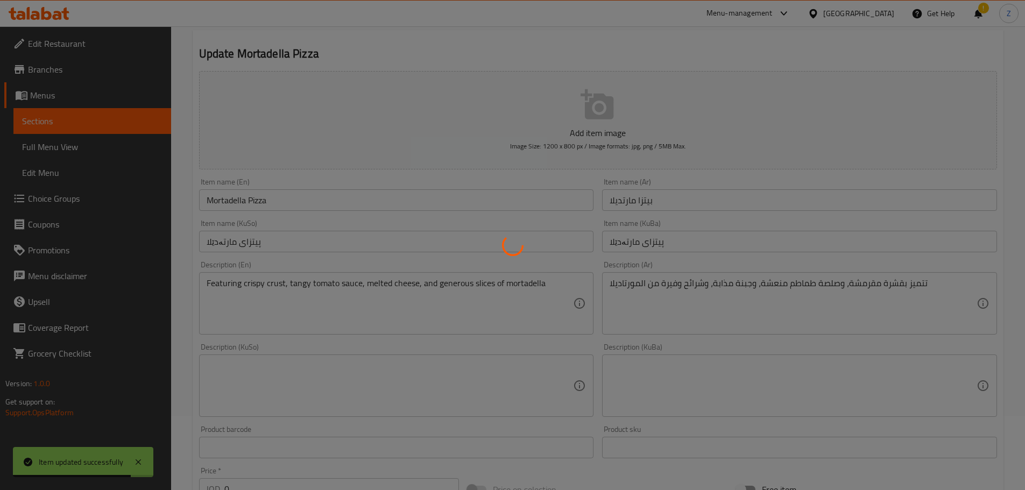
scroll to position [0, 0]
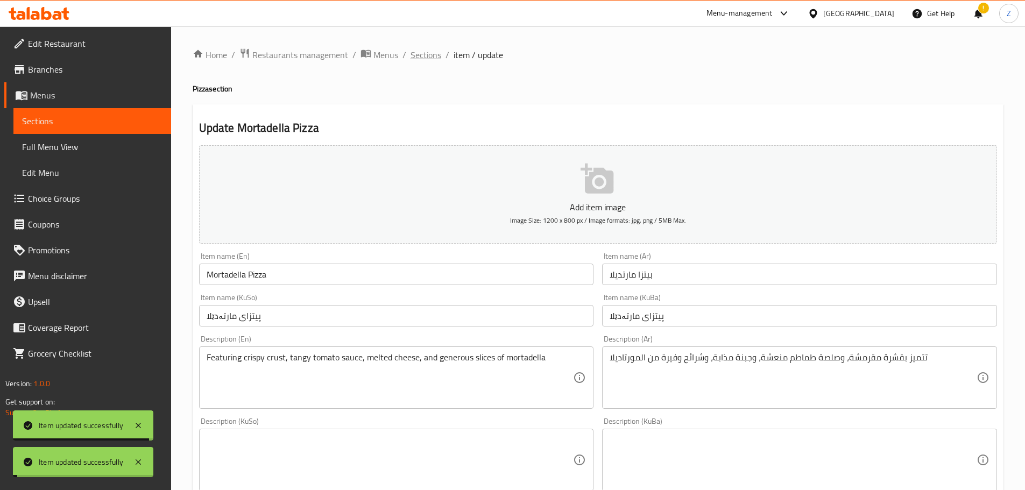
click at [432, 55] on span "Sections" at bounding box center [426, 54] width 31 height 13
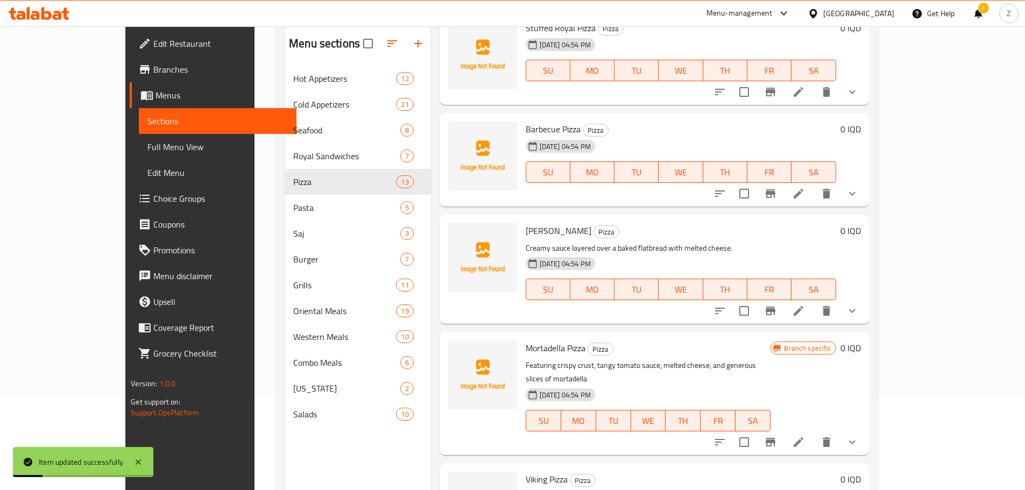
scroll to position [151, 0]
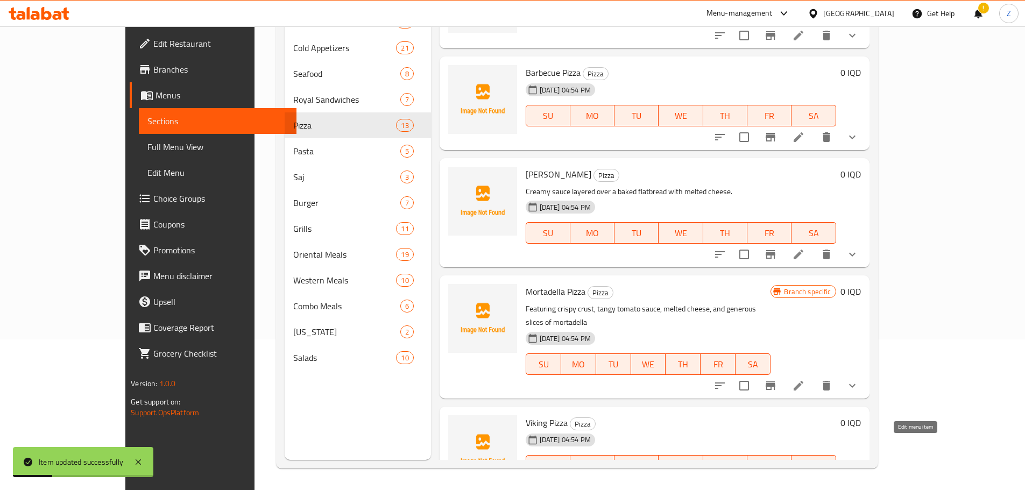
click at [805, 481] on icon at bounding box center [798, 487] width 13 height 13
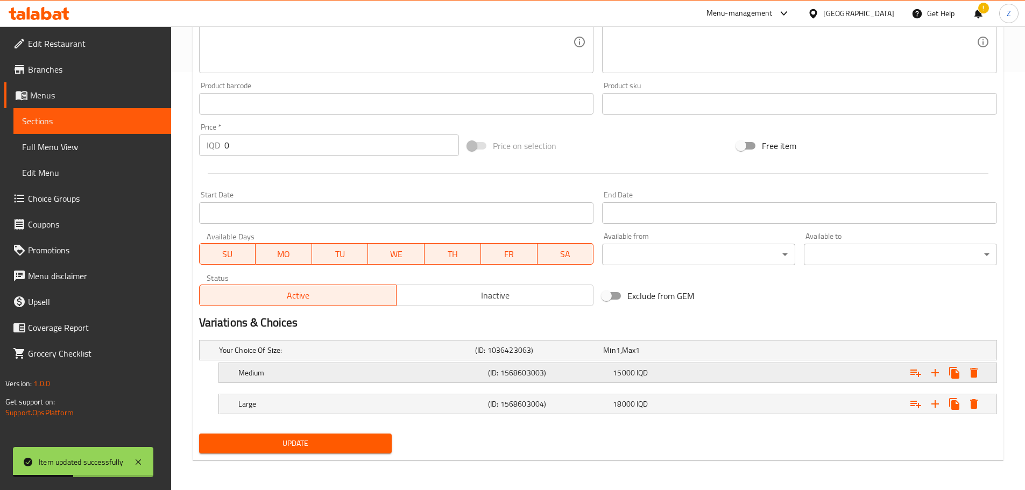
click at [399, 371] on h5 "Medium" at bounding box center [360, 373] width 245 height 11
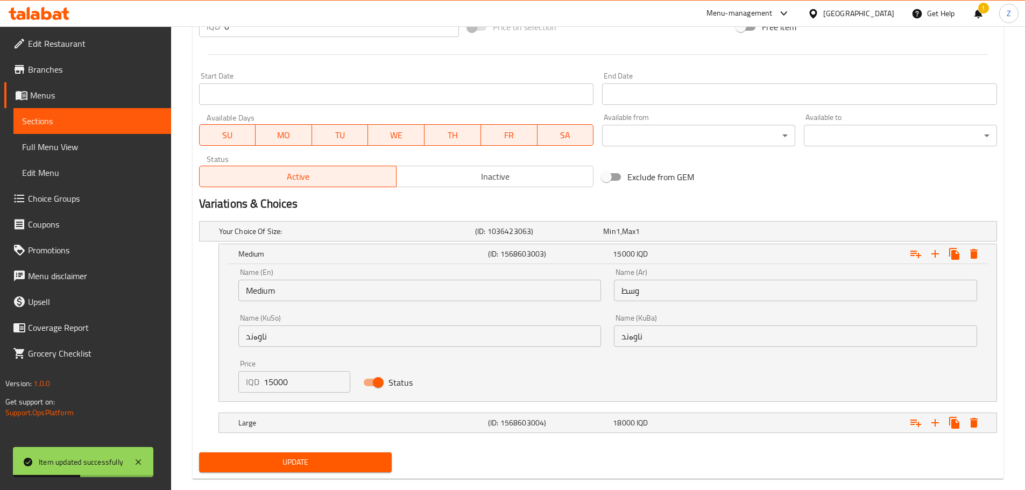
scroll to position [540, 0]
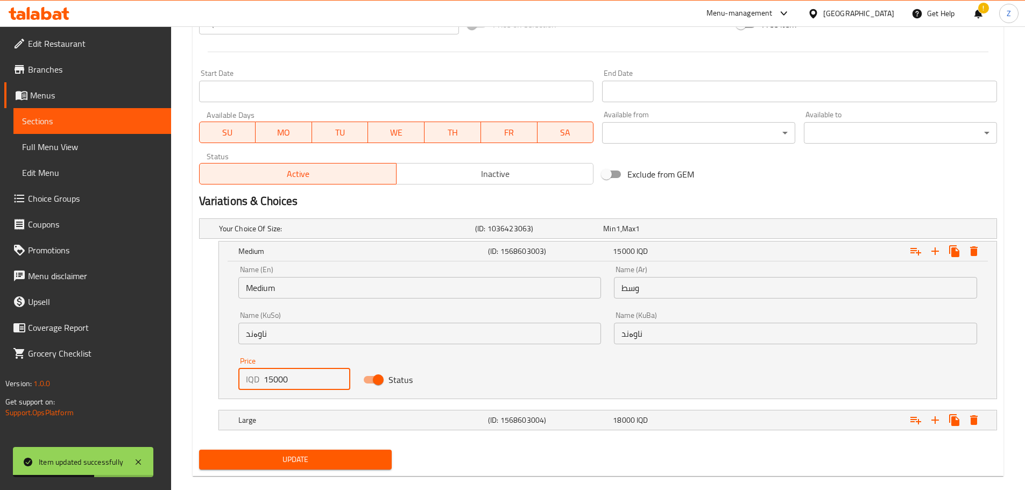
click at [272, 383] on input "15000" at bounding box center [307, 380] width 87 height 22
type input "16000"
click at [324, 456] on span "Update" at bounding box center [296, 459] width 176 height 13
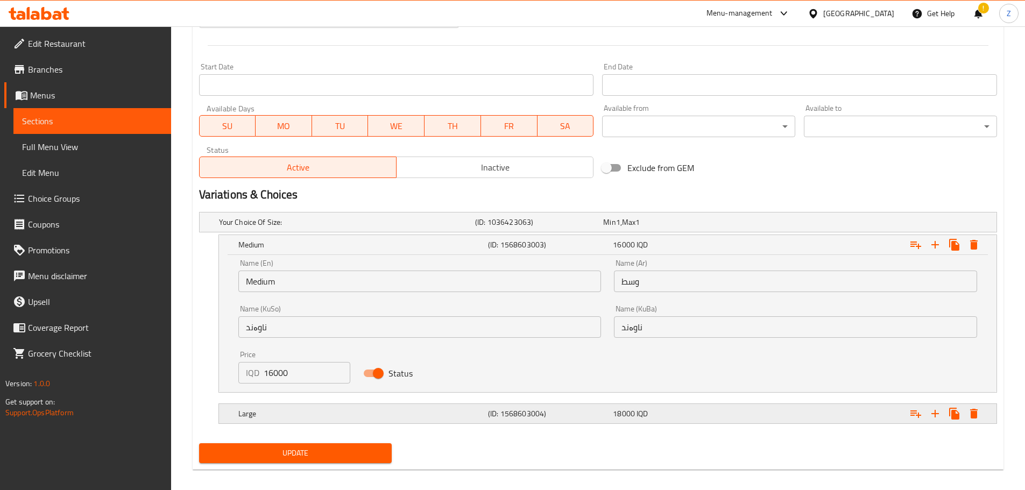
scroll to position [556, 0]
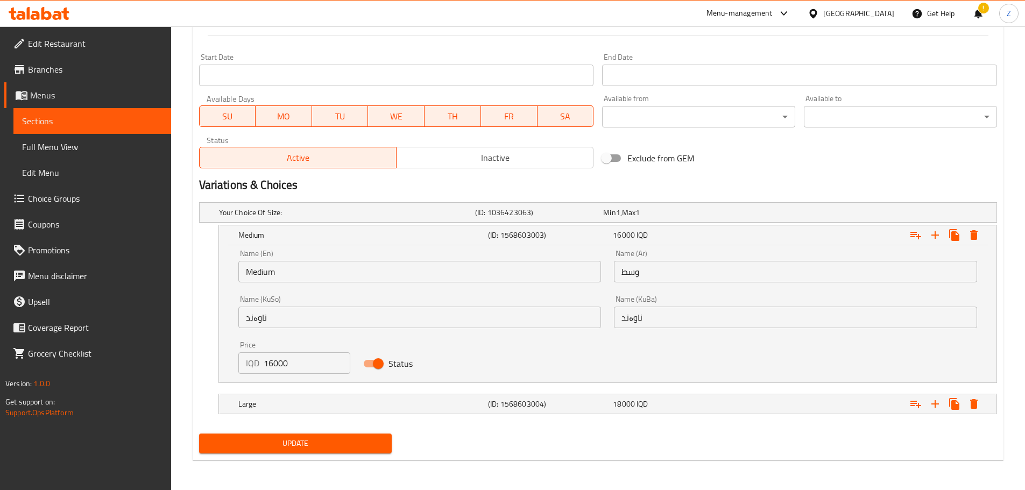
click at [338, 445] on span "Update" at bounding box center [296, 443] width 176 height 13
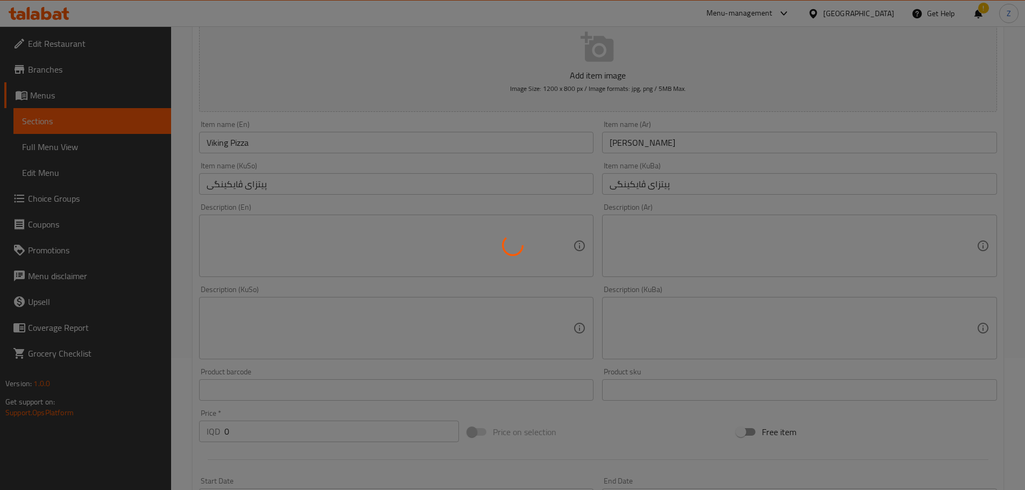
scroll to position [0, 0]
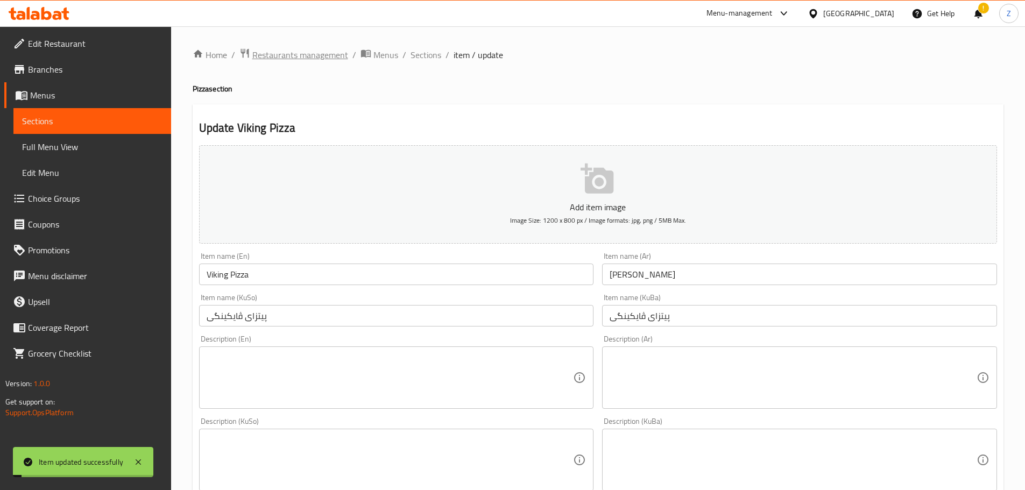
click at [311, 55] on span "Restaurants management" at bounding box center [300, 54] width 96 height 13
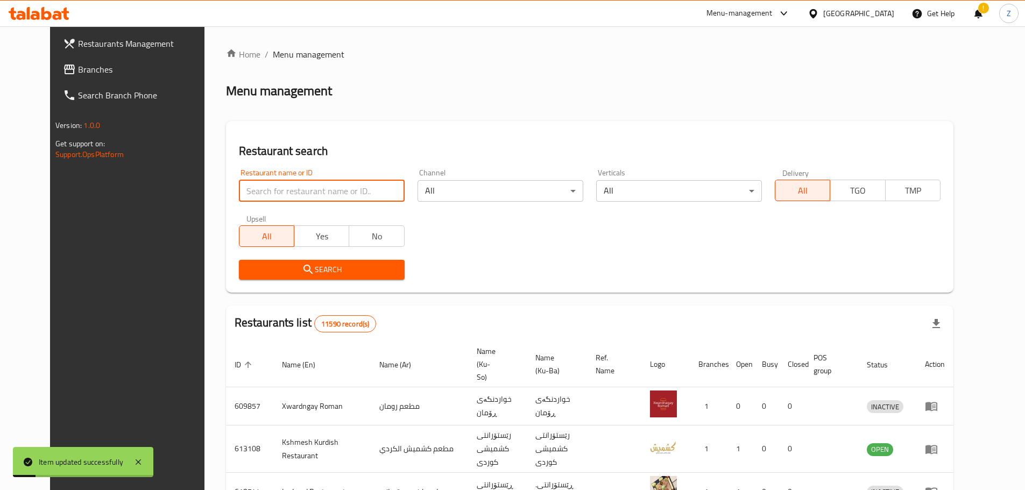
click at [334, 201] on input "search" at bounding box center [322, 191] width 166 height 22
paste input "Breakfast Tahi"
type input "Breakfast Tahi"
click at [351, 278] on button "Search" at bounding box center [322, 270] width 166 height 20
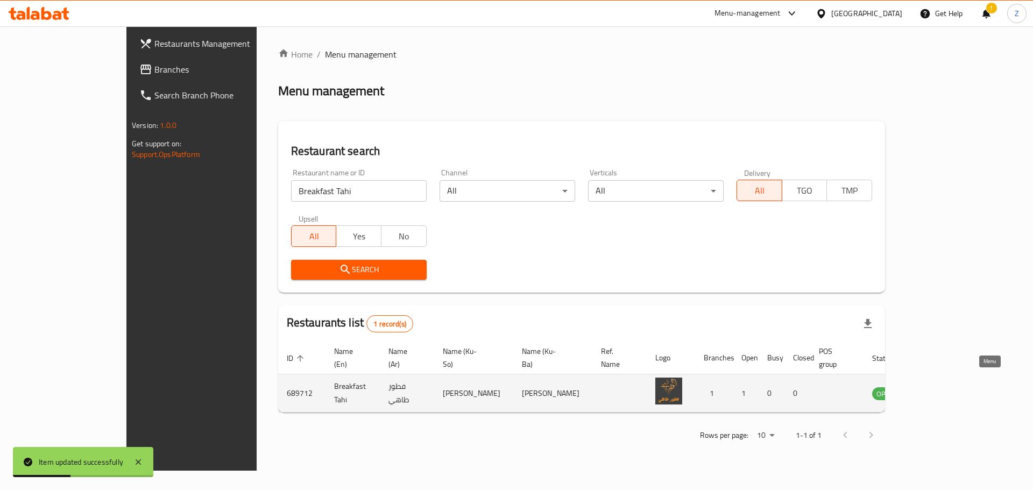
click at [949, 387] on link "enhanced table" at bounding box center [939, 393] width 20 height 13
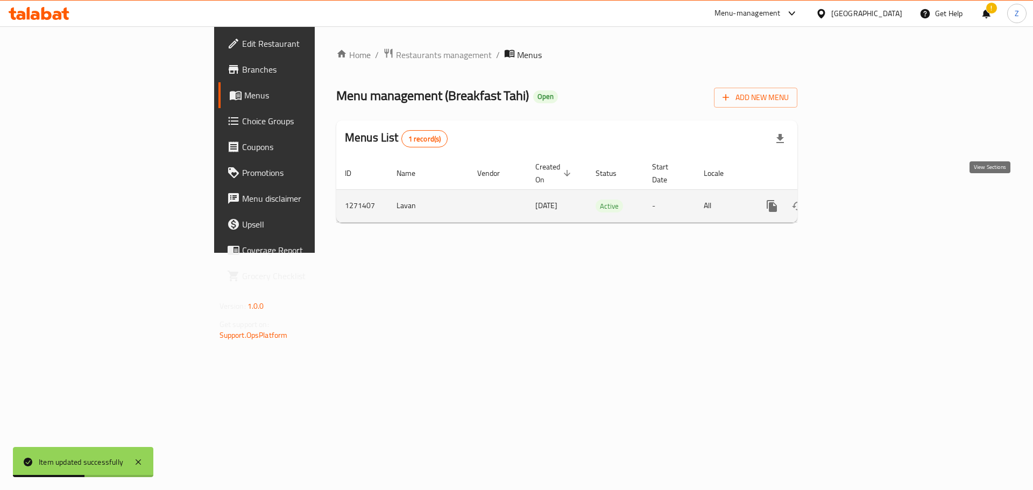
click at [856, 200] on icon "enhanced table" at bounding box center [849, 206] width 13 height 13
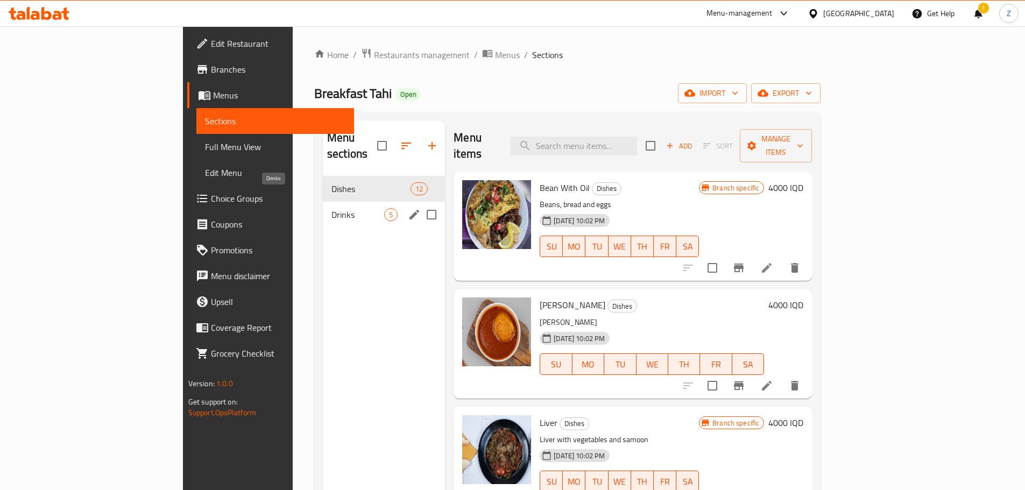
click at [332, 208] on span "Drinks" at bounding box center [358, 214] width 53 height 13
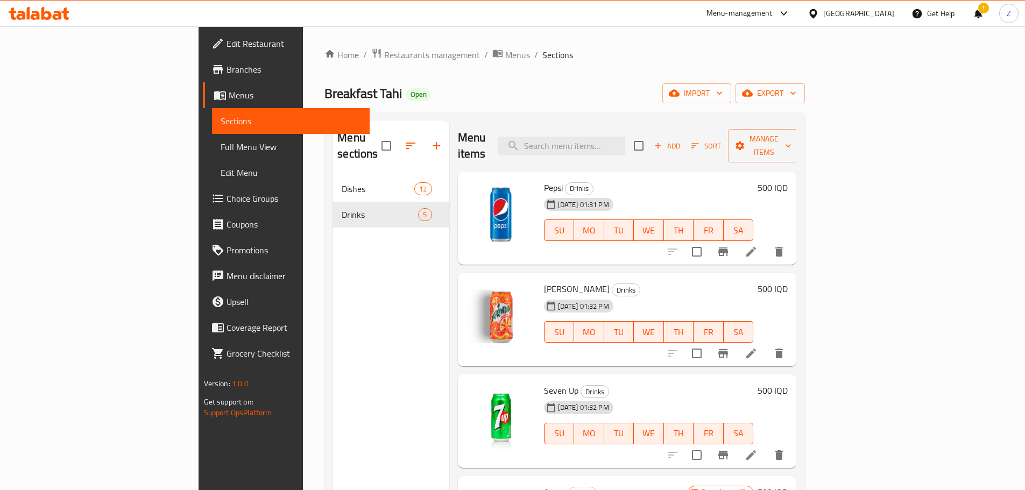
click at [788, 180] on h6 "500 IQD" at bounding box center [773, 187] width 30 height 15
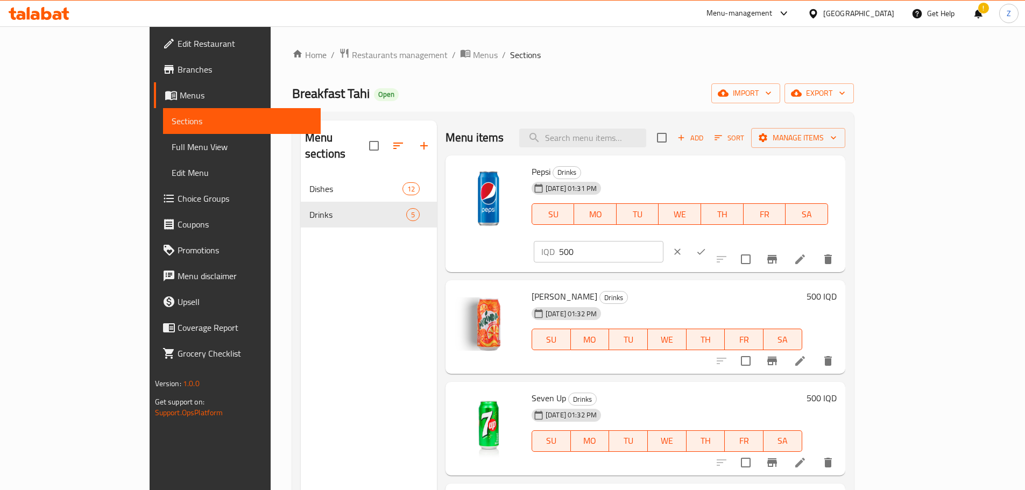
click at [664, 241] on input "500" at bounding box center [611, 252] width 104 height 22
click at [664, 241] on input "750" at bounding box center [611, 252] width 104 height 22
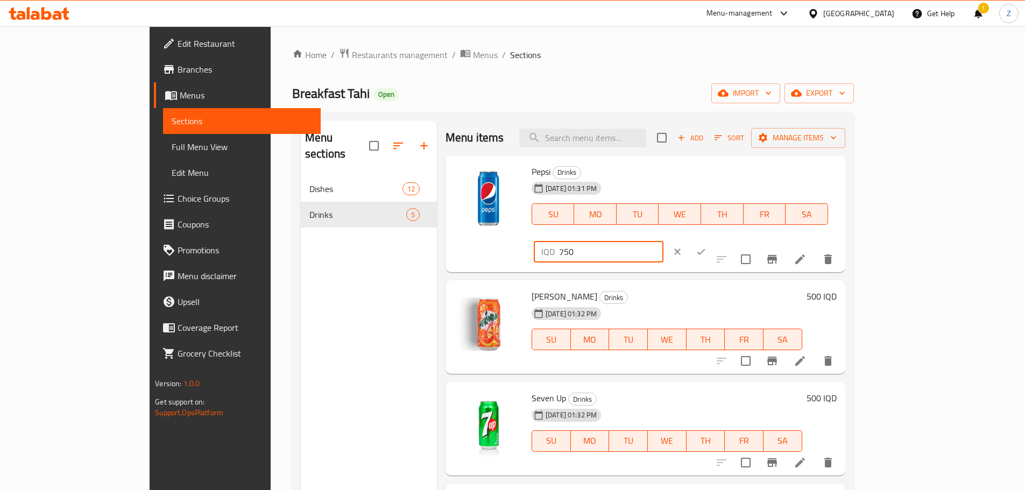
click at [664, 241] on input "750" at bounding box center [611, 252] width 104 height 22
type input "750"
click at [707, 246] on icon "ok" at bounding box center [701, 251] width 11 height 11
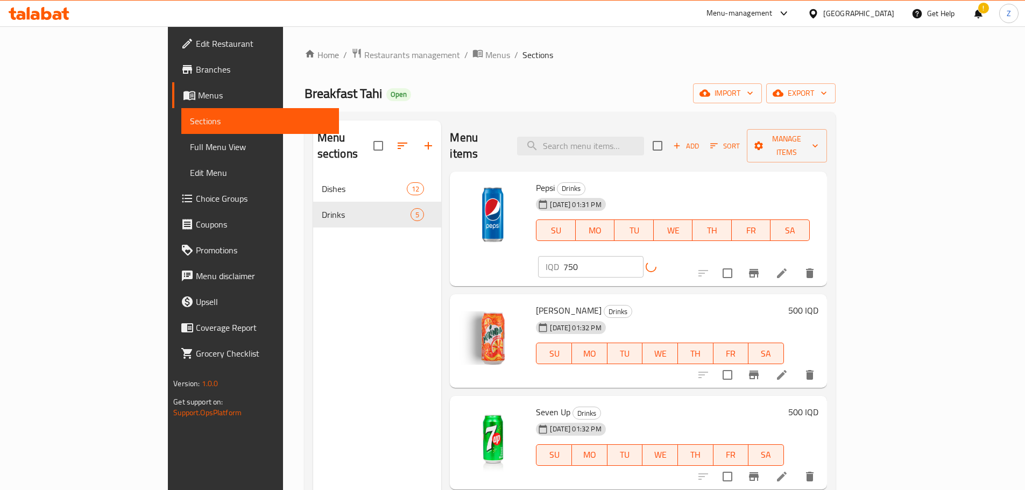
click at [819, 303] on h6 "500 IQD" at bounding box center [803, 310] width 30 height 15
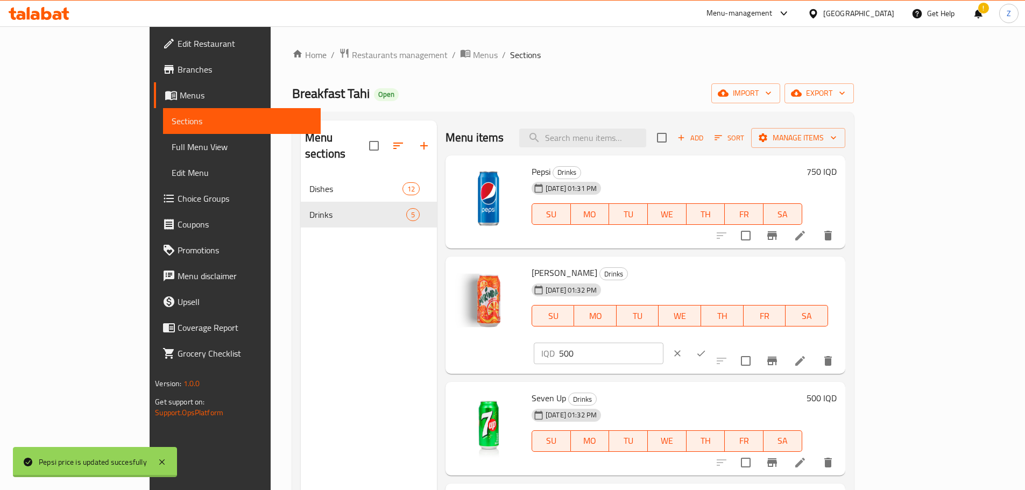
click at [664, 343] on input "500" at bounding box center [611, 354] width 104 height 22
paste input "75"
type input "750"
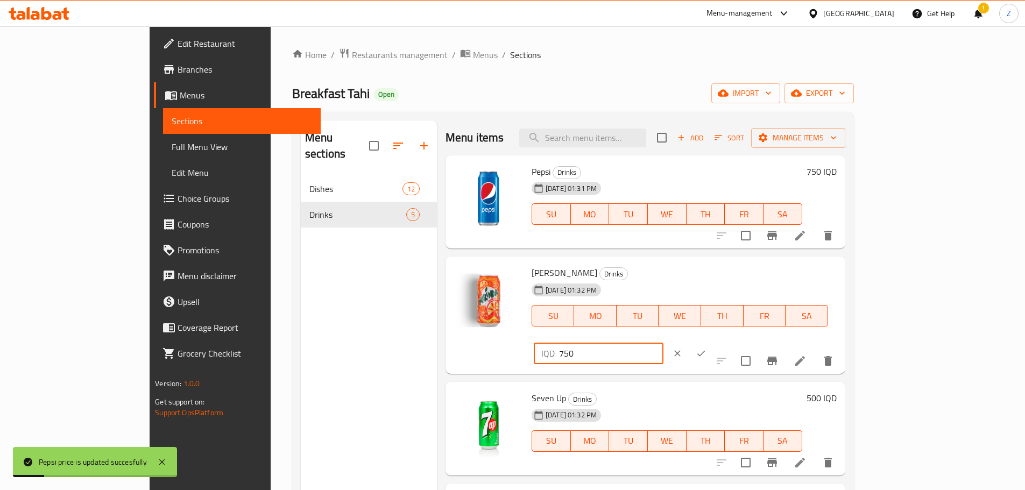
click at [713, 342] on button "ok" at bounding box center [701, 354] width 24 height 24
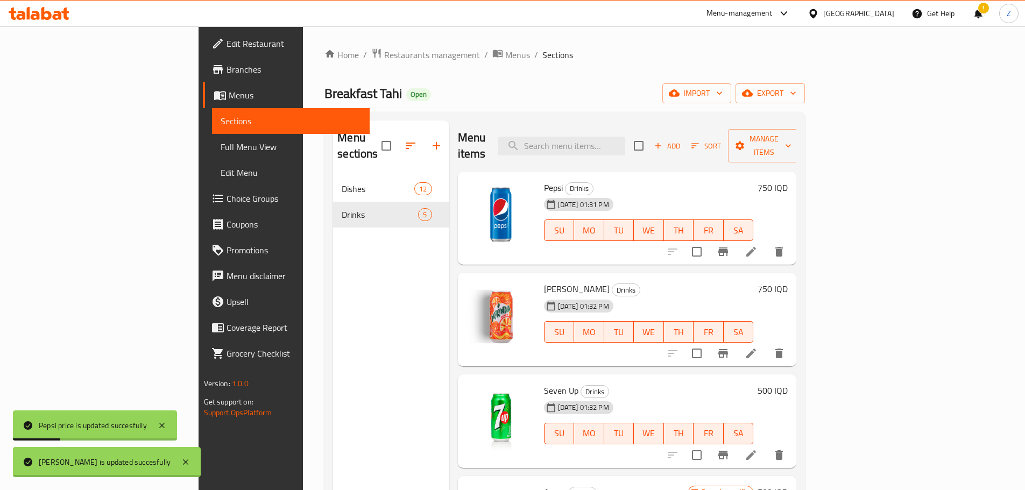
click at [788, 383] on h6 "500 IQD" at bounding box center [773, 390] width 30 height 15
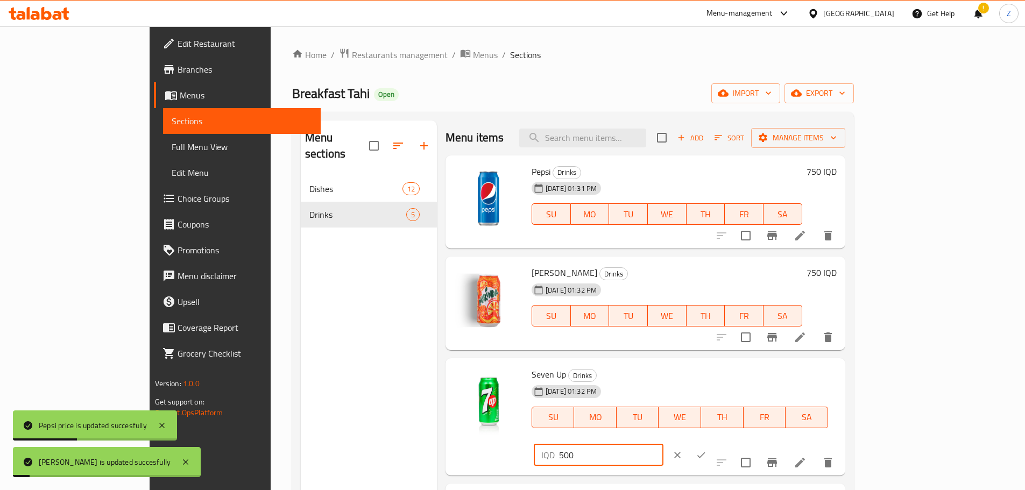
click at [664, 445] on input "500" at bounding box center [611, 456] width 104 height 22
paste input "75"
type input "750"
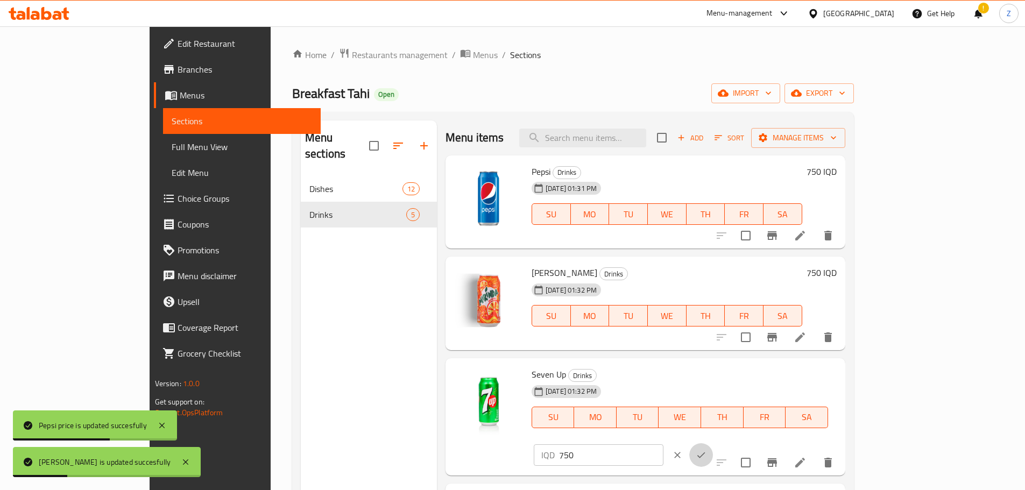
click at [707, 450] on icon "ok" at bounding box center [701, 455] width 11 height 11
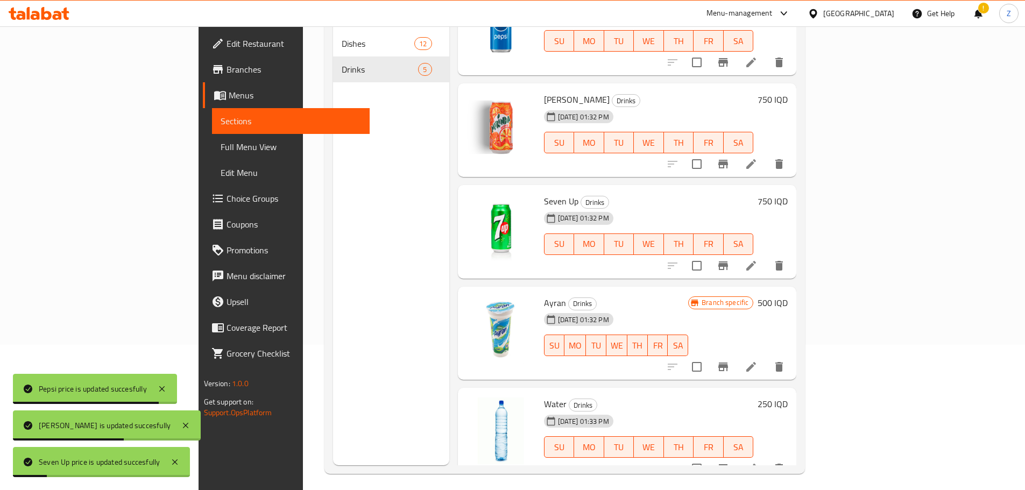
scroll to position [151, 0]
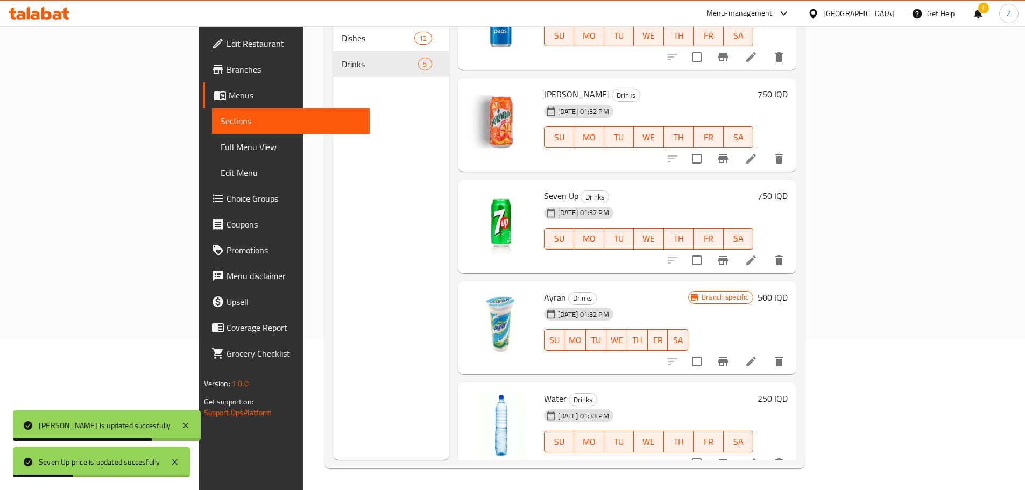
click at [788, 290] on div "Branch specific 500 IQD" at bounding box center [738, 328] width 100 height 76
click at [788, 290] on h6 "500 IQD" at bounding box center [773, 297] width 30 height 15
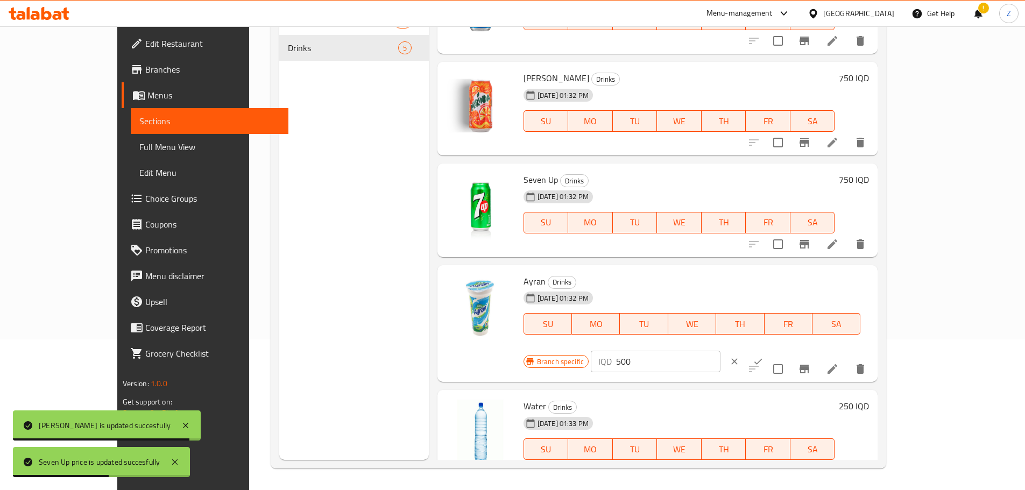
click at [721, 351] on input "500" at bounding box center [668, 362] width 104 height 22
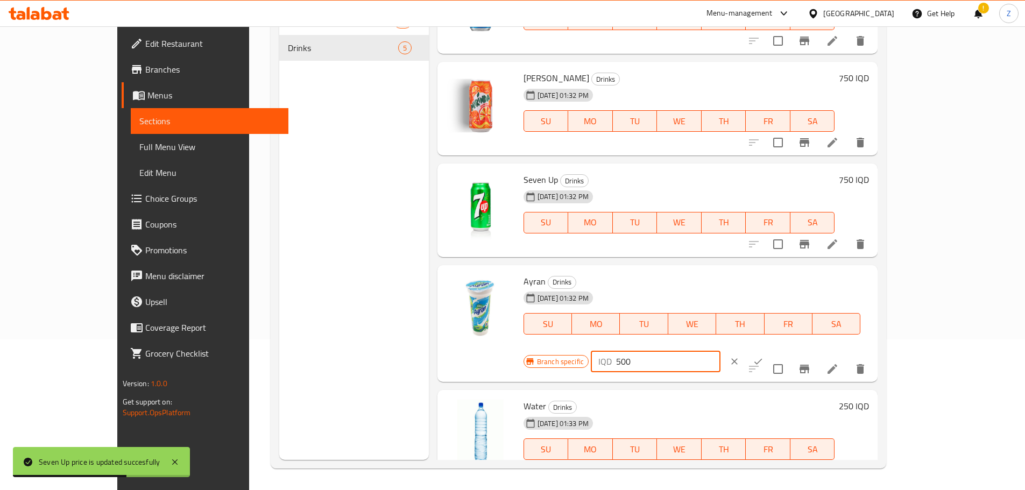
paste input "75"
type input "750"
click at [764, 356] on icon "ok" at bounding box center [758, 361] width 11 height 11
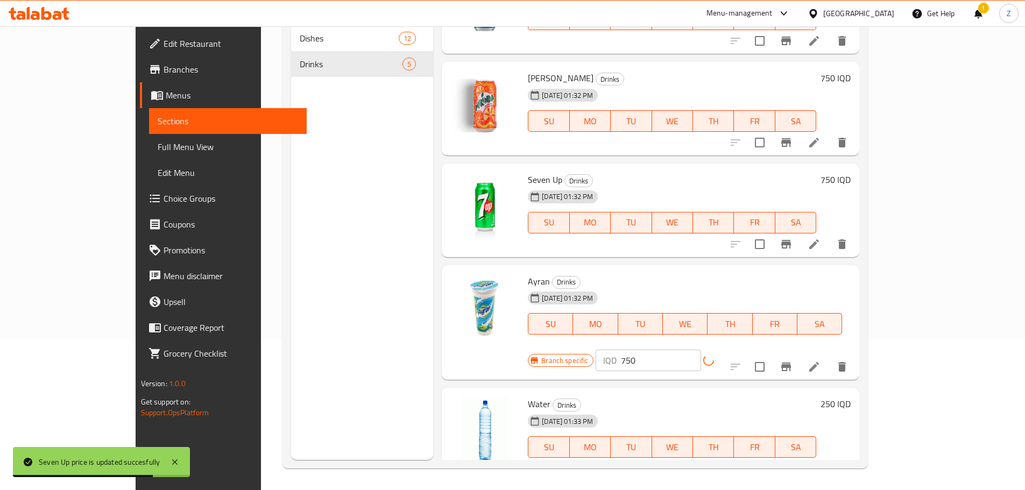
click at [855, 354] on div at bounding box center [789, 367] width 132 height 26
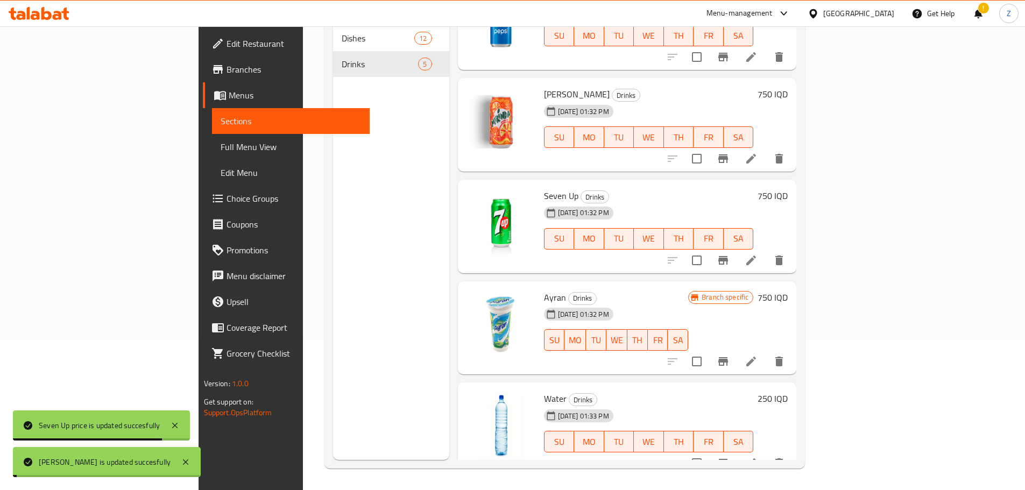
click at [728, 357] on icon "Branch-specific-item" at bounding box center [723, 361] width 10 height 9
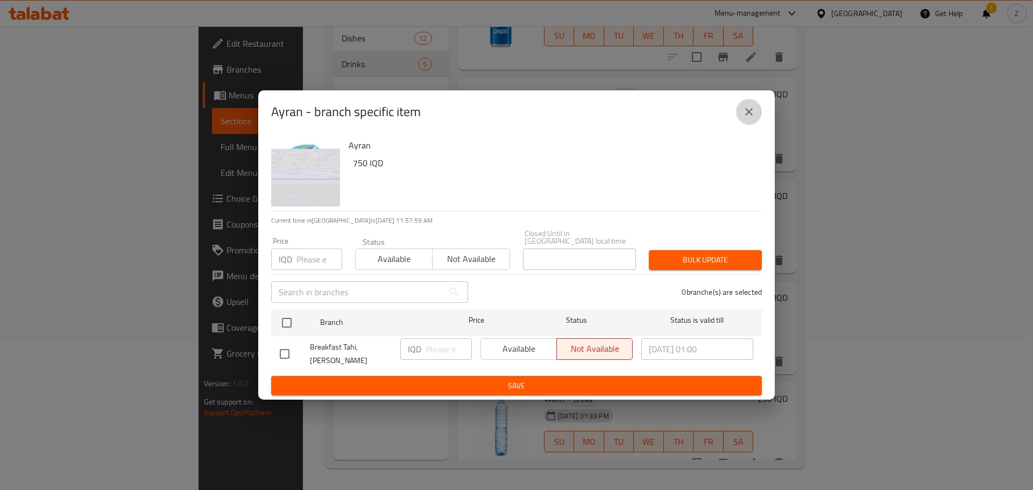
click at [752, 117] on icon "close" at bounding box center [749, 111] width 13 height 13
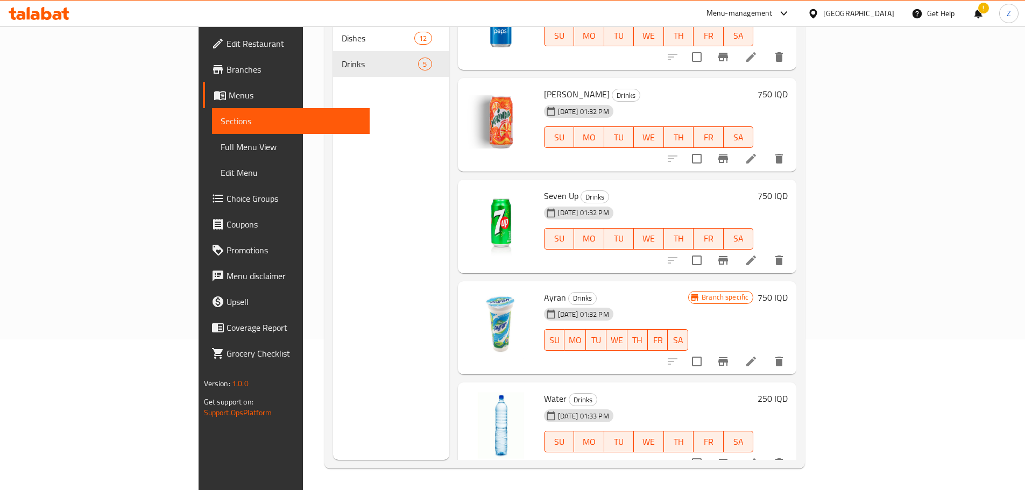
drag, startPoint x: 960, startPoint y: 380, endPoint x: 869, endPoint y: 401, distance: 93.3
click at [788, 391] on h6 "250 IQD" at bounding box center [773, 398] width 30 height 15
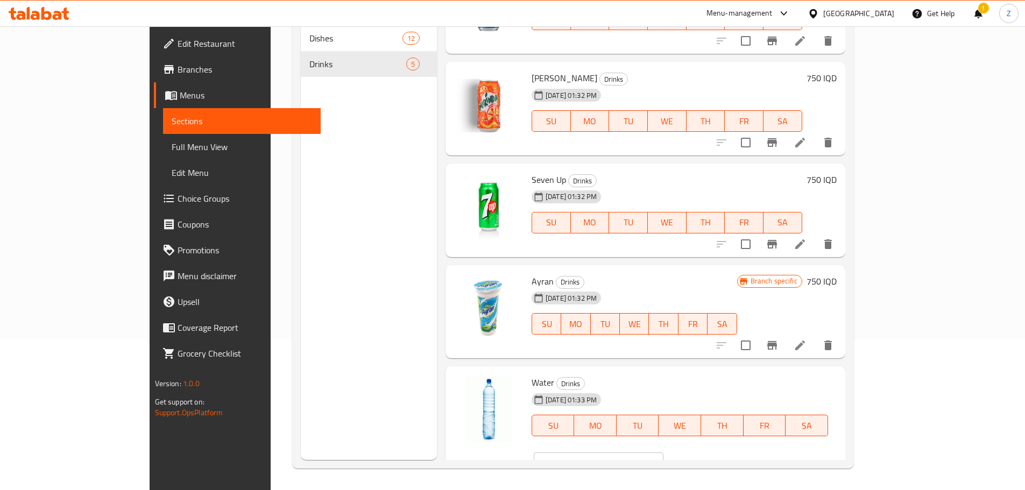
click at [664, 453] on input "250" at bounding box center [611, 464] width 104 height 22
type input "500"
click at [707, 458] on icon "ok" at bounding box center [701, 463] width 11 height 11
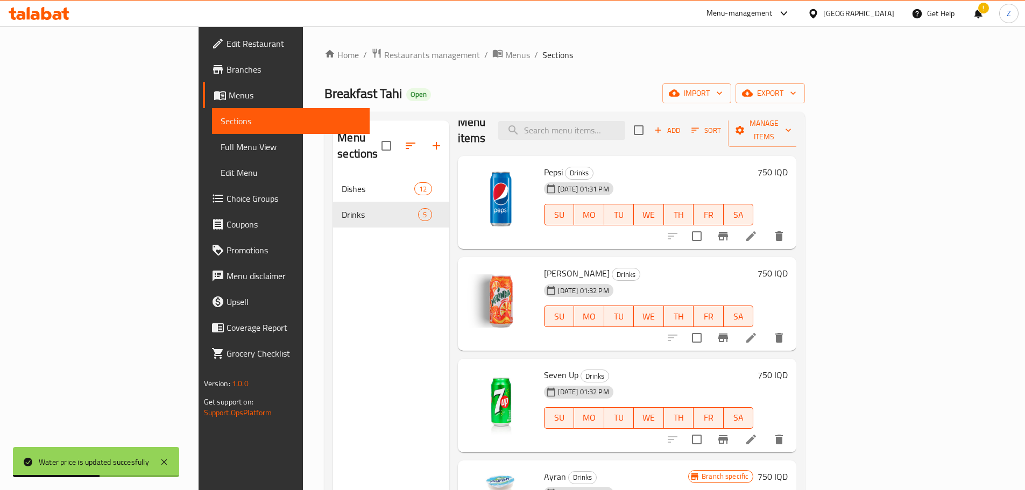
scroll to position [0, 0]
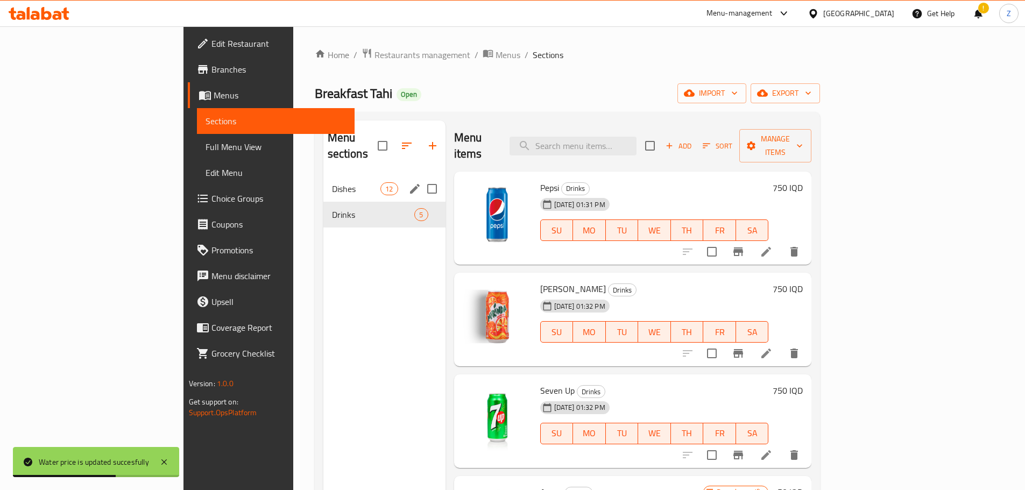
click at [332, 182] on span "Dishes" at bounding box center [356, 188] width 49 height 13
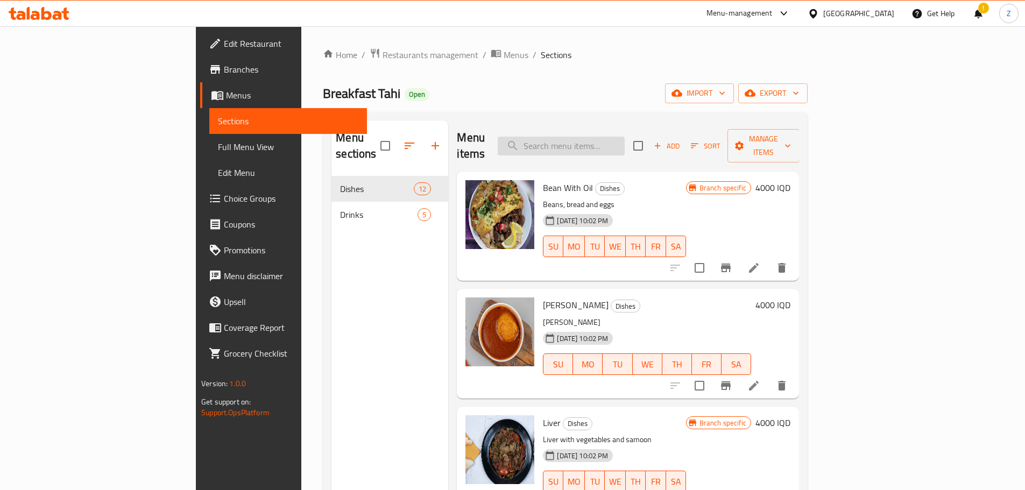
click at [625, 137] on input "search" at bounding box center [561, 146] width 127 height 19
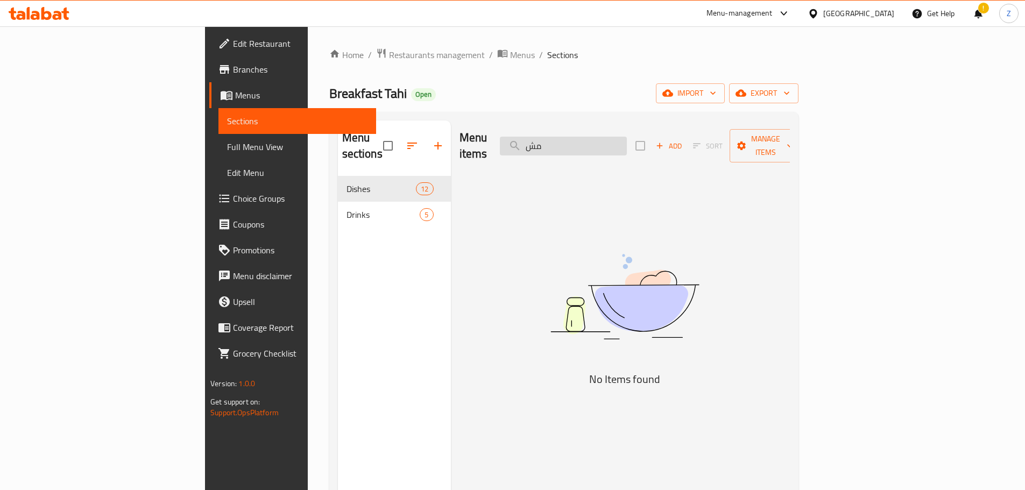
type input "م"
type input "ج"
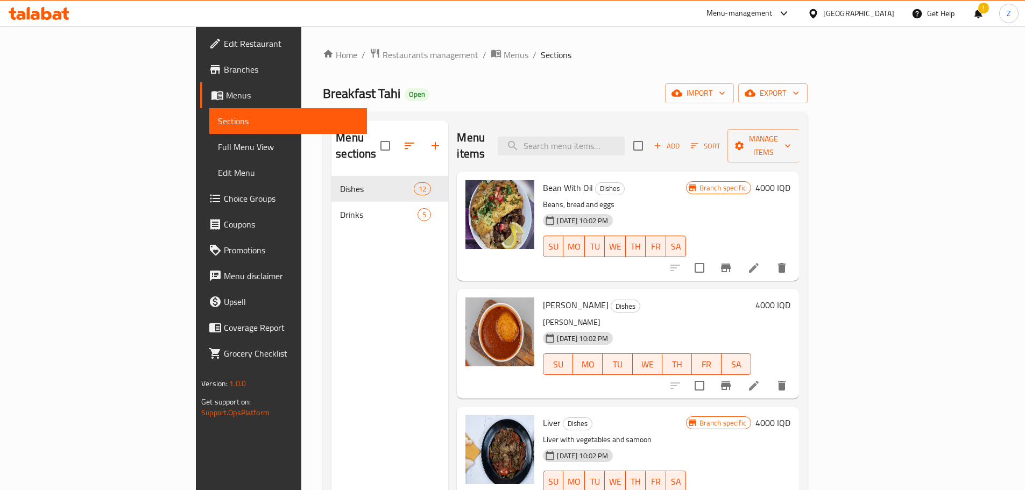
click at [791, 180] on h6 "4000 IQD" at bounding box center [773, 187] width 35 height 15
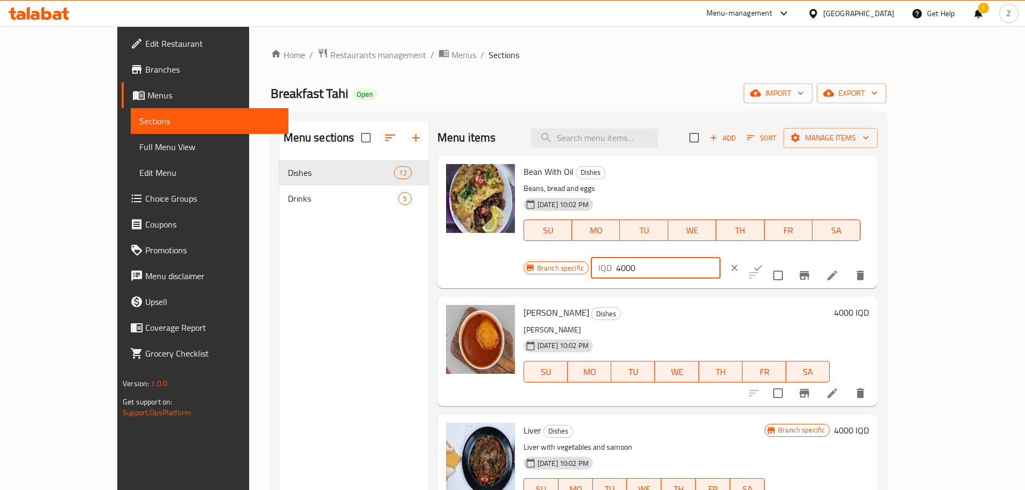
drag, startPoint x: 837, startPoint y: 176, endPoint x: 830, endPoint y: 172, distance: 7.9
click at [721, 257] on div "IQD 4000 ​" at bounding box center [656, 268] width 130 height 22
type input "5000"
click at [764, 263] on icon "ok" at bounding box center [758, 268] width 11 height 11
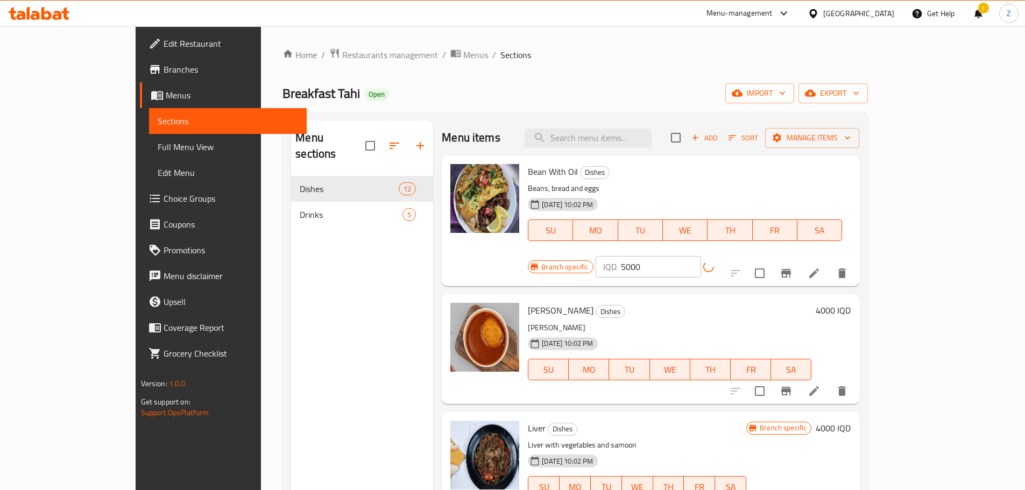
click at [793, 267] on icon "Branch-specific-item" at bounding box center [786, 273] width 13 height 13
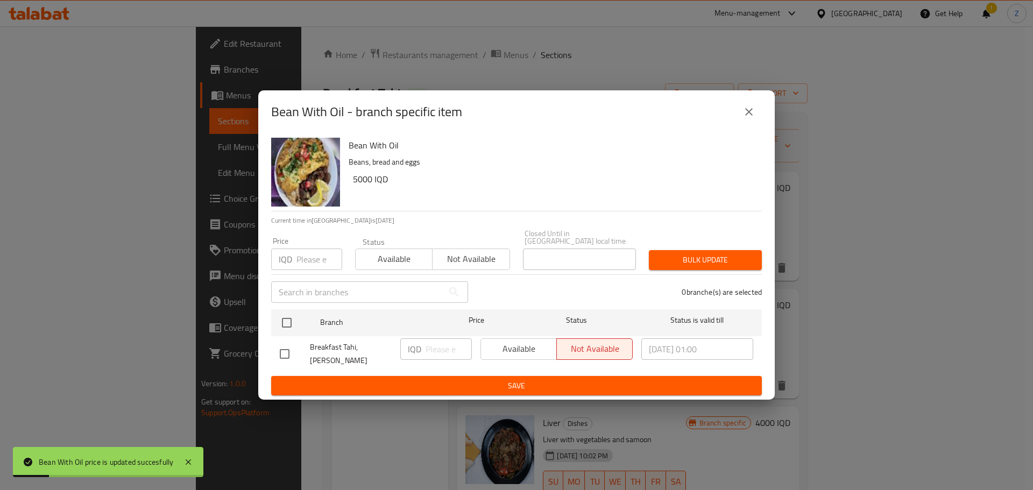
click at [752, 139] on div "Bean With Oil Beans, bread and eggs 5000 IQD" at bounding box center [550, 171] width 413 height 77
click at [747, 116] on icon "close" at bounding box center [749, 111] width 13 height 13
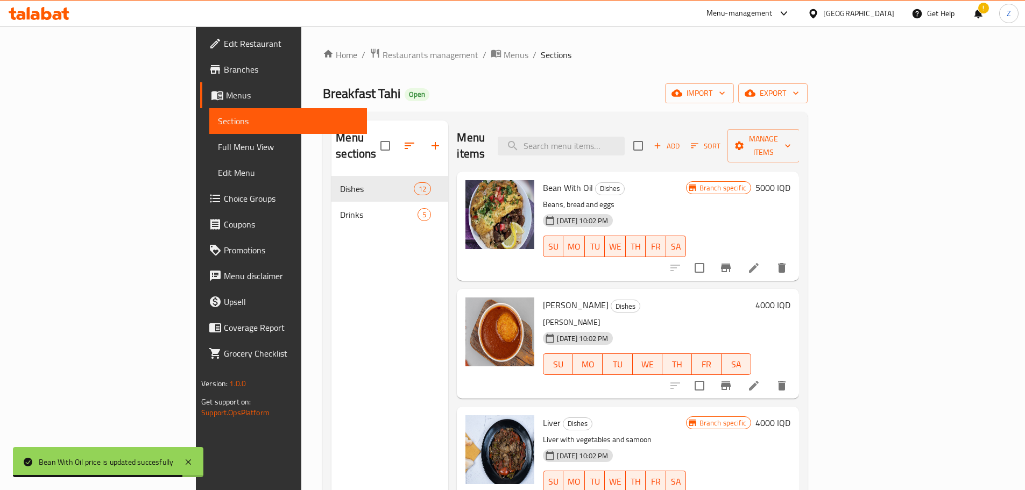
click at [791, 298] on h6 "4000 IQD" at bounding box center [773, 305] width 35 height 15
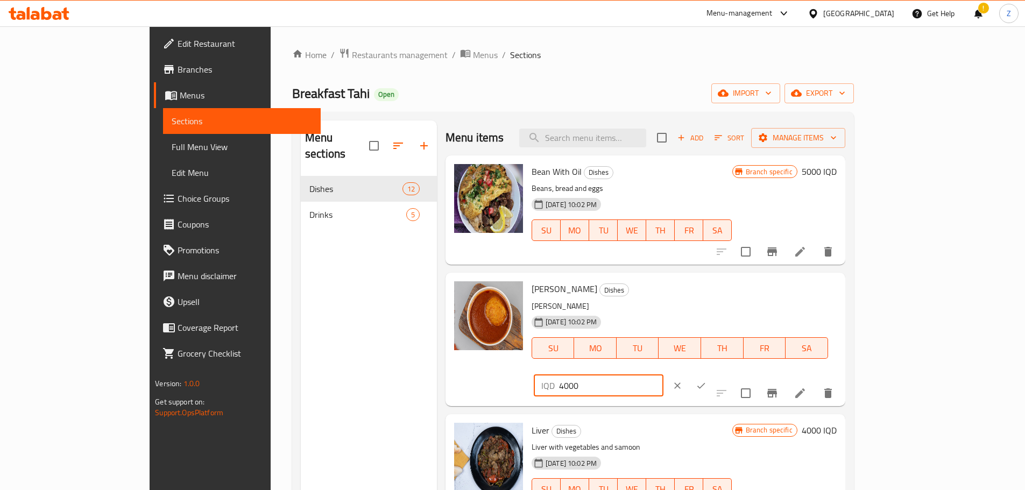
click at [664, 375] on input "4000" at bounding box center [611, 386] width 104 height 22
type input "5000"
click at [707, 380] on icon "ok" at bounding box center [701, 385] width 11 height 11
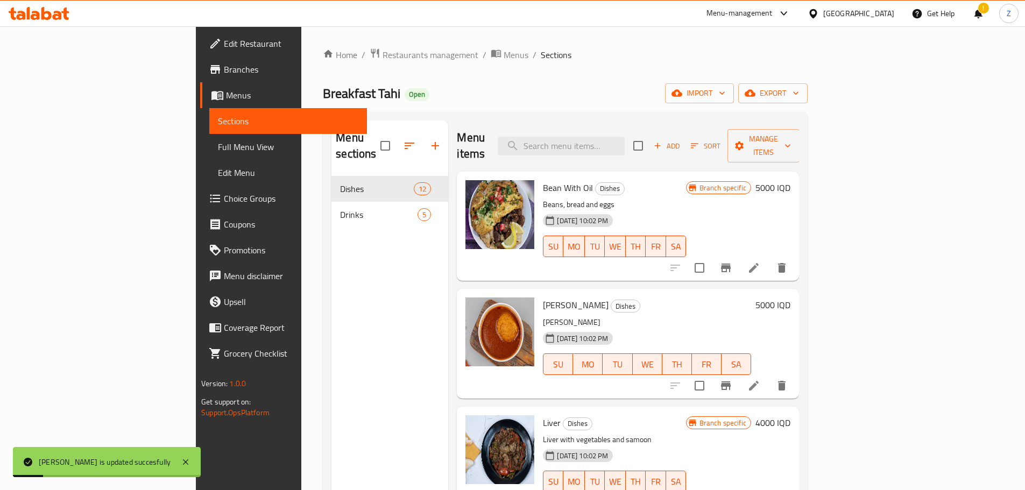
scroll to position [54, 0]
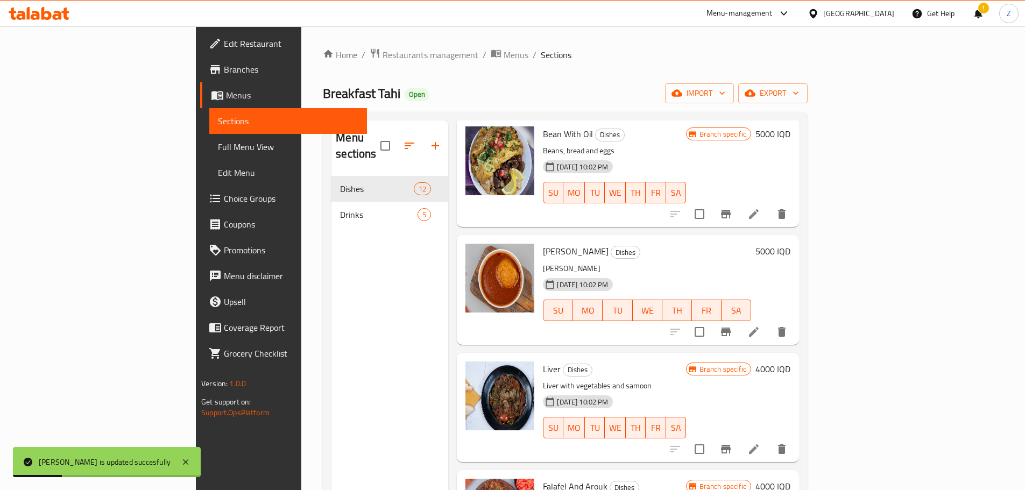
click at [791, 362] on h6 "4000 IQD" at bounding box center [773, 369] width 35 height 15
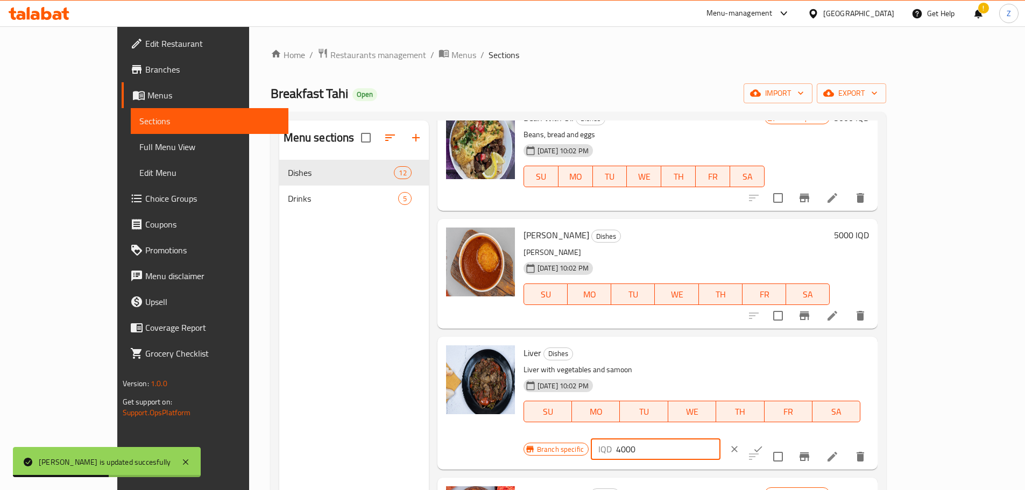
drag, startPoint x: 838, startPoint y: 361, endPoint x: 829, endPoint y: 364, distance: 9.7
click at [721, 439] on div "IQD 4000 ​" at bounding box center [656, 450] width 130 height 22
type input "5000"
drag, startPoint x: 961, startPoint y: 351, endPoint x: 924, endPoint y: 411, distance: 70.1
click at [770, 438] on button "ok" at bounding box center [758, 450] width 24 height 24
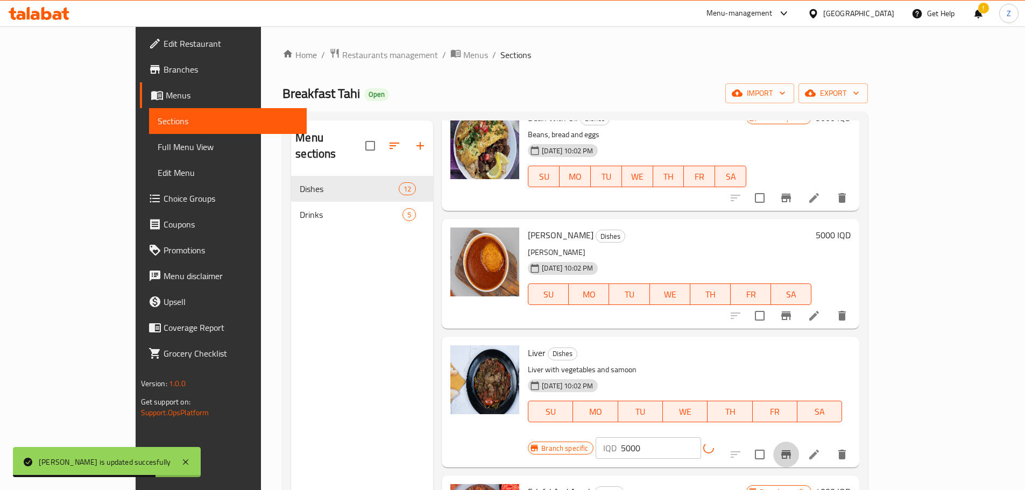
click at [791, 450] on icon "Branch-specific-item" at bounding box center [786, 454] width 10 height 9
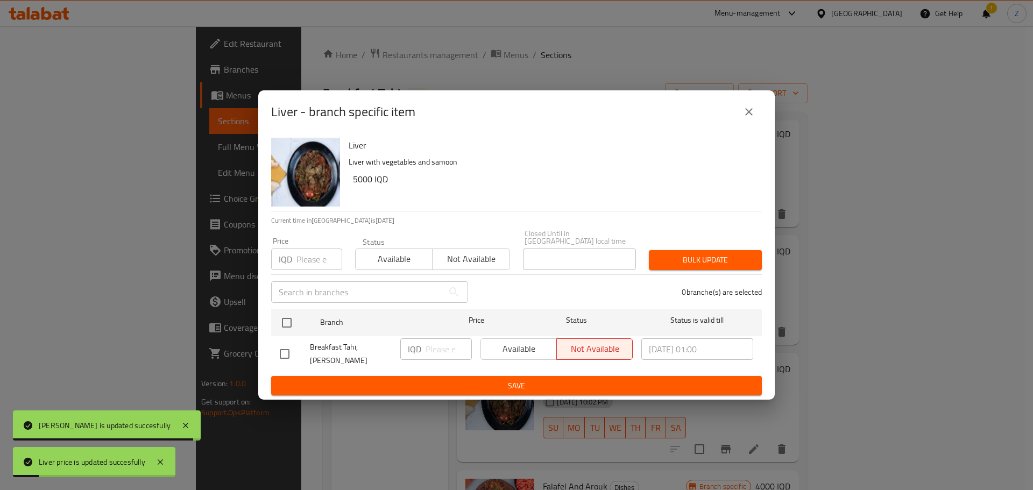
click at [748, 118] on icon "close" at bounding box center [749, 111] width 13 height 13
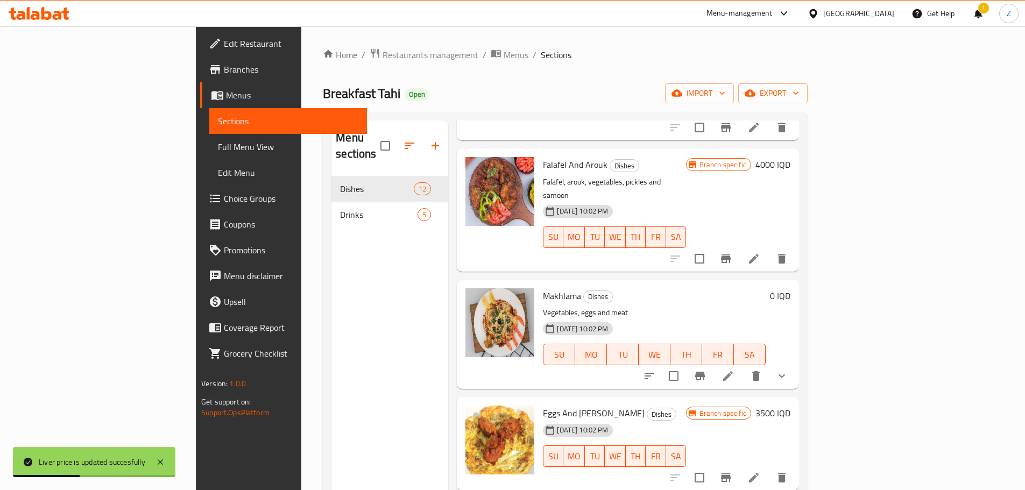
scroll to position [377, 0]
click at [791, 156] on h6 "4000 IQD" at bounding box center [773, 163] width 35 height 15
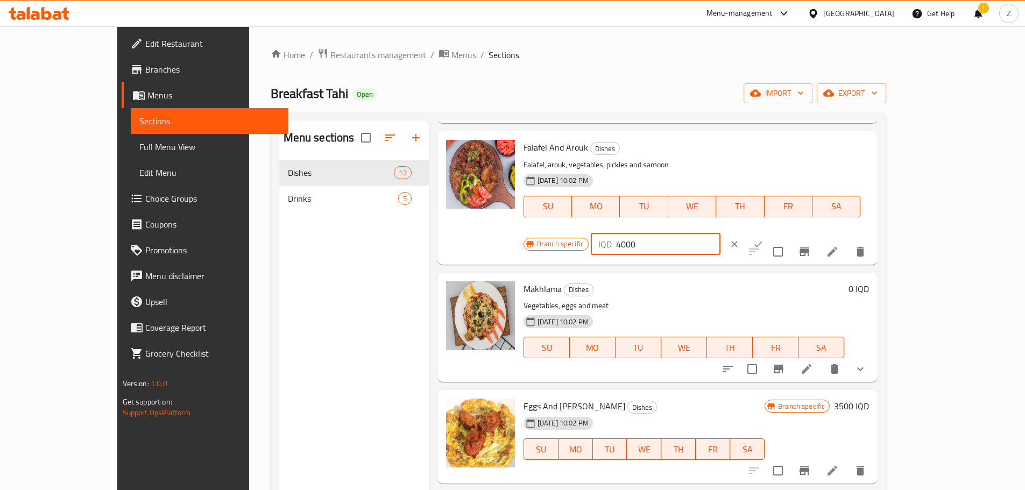
drag, startPoint x: 836, startPoint y: 154, endPoint x: 936, endPoint y: 164, distance: 100.0
click at [721, 234] on div "IQD 4000 ​" at bounding box center [656, 245] width 130 height 22
type input "5000"
click at [764, 239] on icon "ok" at bounding box center [758, 244] width 11 height 11
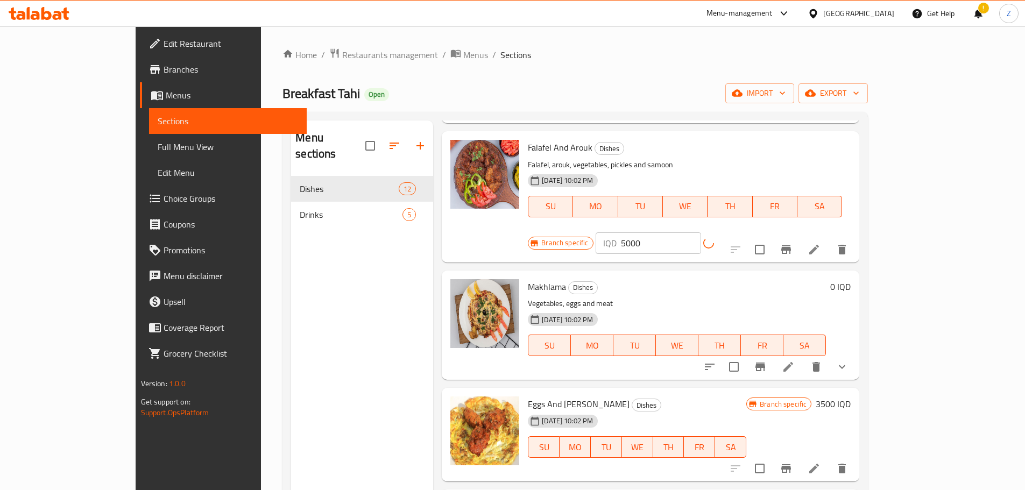
click at [791, 245] on icon "Branch-specific-item" at bounding box center [786, 249] width 10 height 9
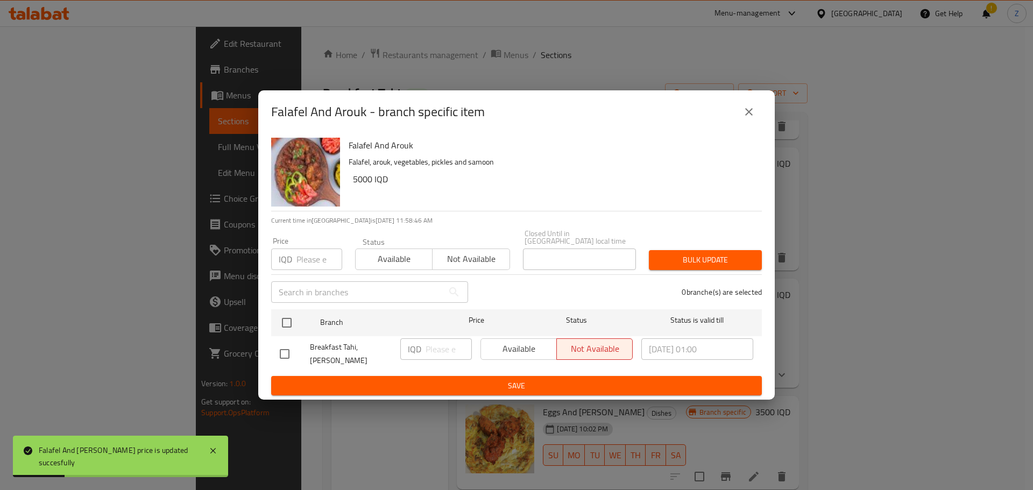
click at [753, 118] on icon "close" at bounding box center [749, 111] width 13 height 13
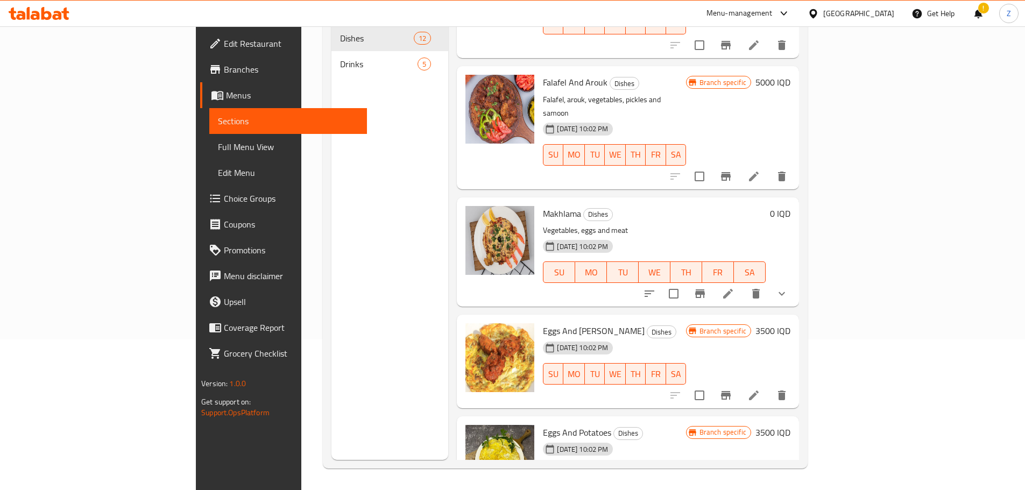
scroll to position [253, 0]
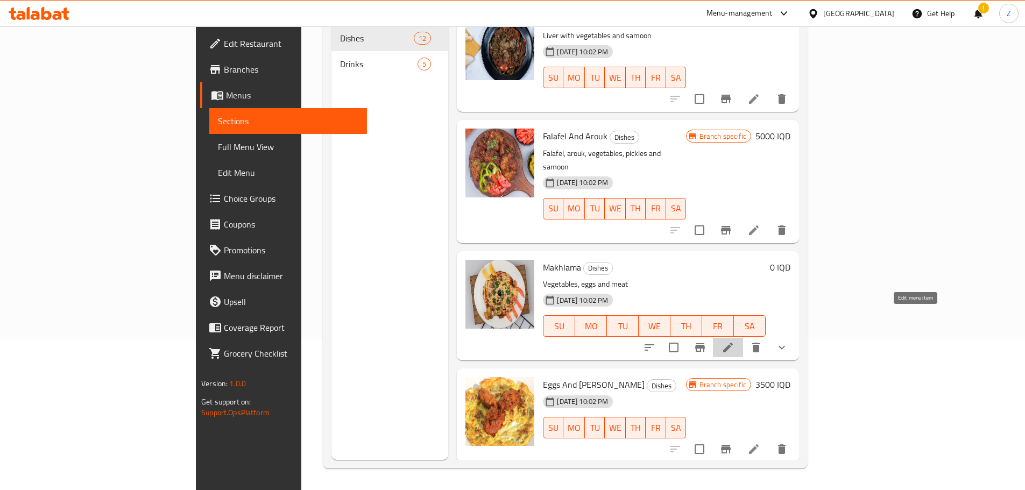
click at [735, 341] on icon at bounding box center [728, 347] width 13 height 13
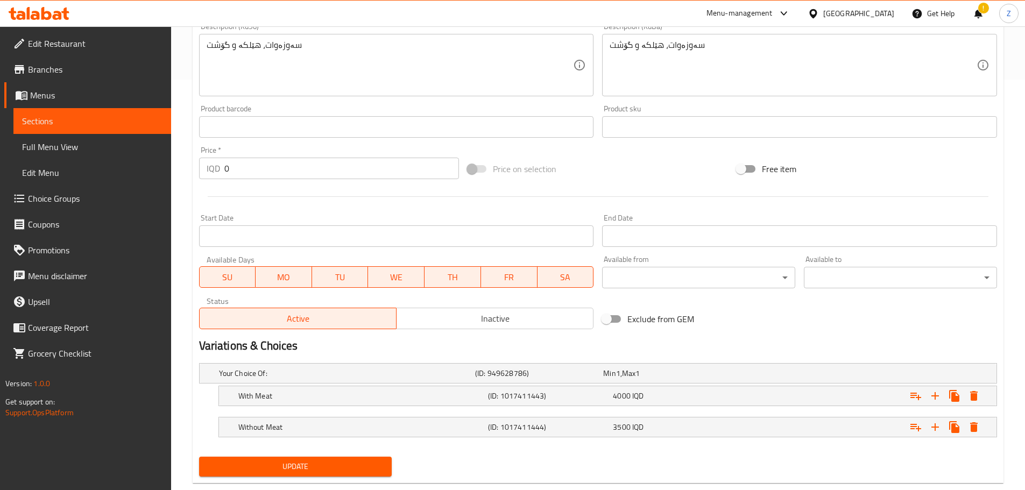
scroll to position [434, 0]
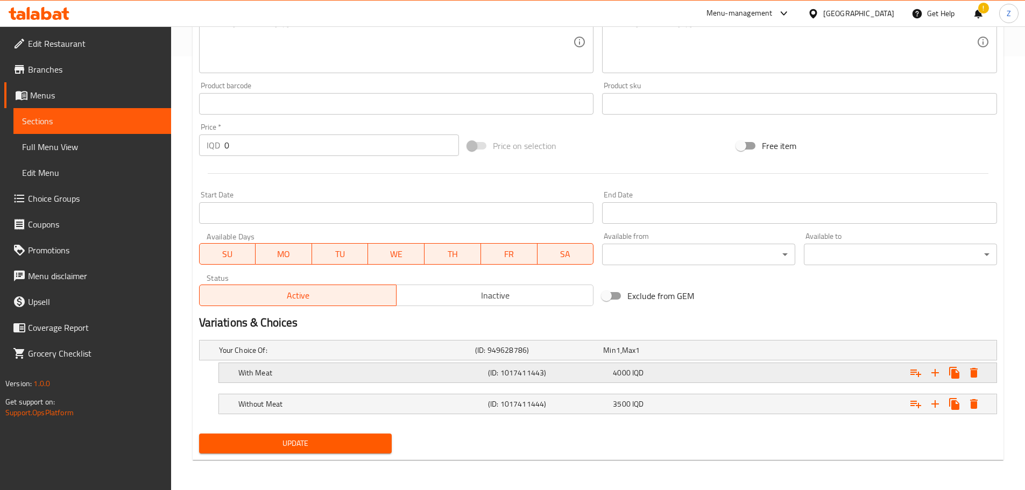
click at [566, 381] on div "With Meat (ID: 1017411443) 4000 IQD" at bounding box center [611, 373] width 750 height 24
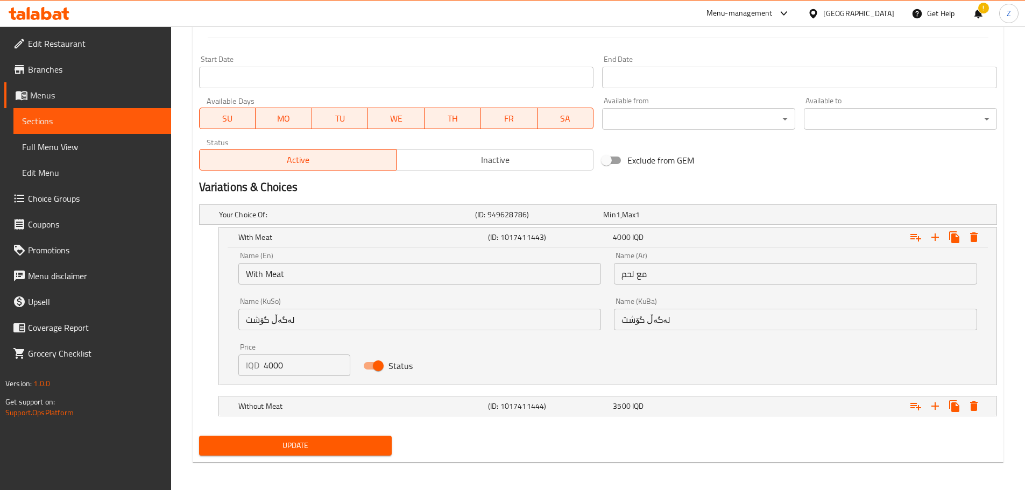
scroll to position [572, 0]
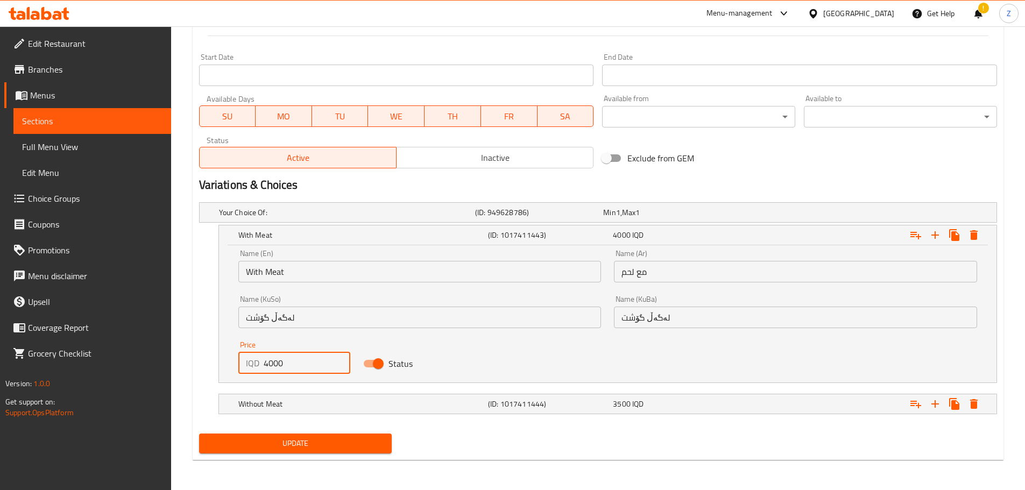
drag, startPoint x: 268, startPoint y: 355, endPoint x: 258, endPoint y: 357, distance: 9.8
click at [258, 357] on div "IQD 4000 Price" at bounding box center [294, 363] width 112 height 22
type input "5000"
click at [307, 393] on div "Without Meat (ID: 1017411444) 3500 IQD" at bounding box center [611, 404] width 750 height 24
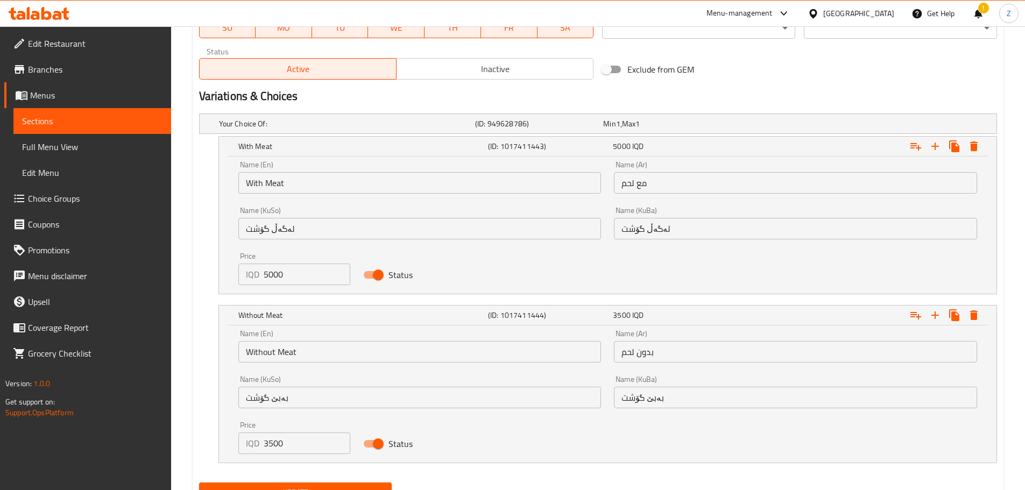
scroll to position [679, 0]
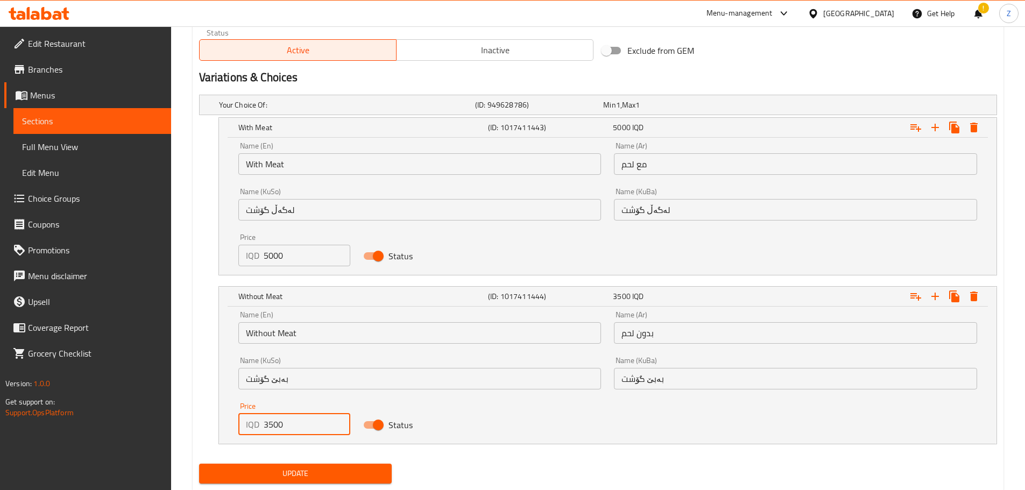
drag, startPoint x: 273, startPoint y: 425, endPoint x: 259, endPoint y: 421, distance: 14.9
click at [259, 421] on div "IQD 3500 Price" at bounding box center [294, 425] width 112 height 22
type input "5000"
click at [311, 482] on button "Update" at bounding box center [295, 474] width 193 height 20
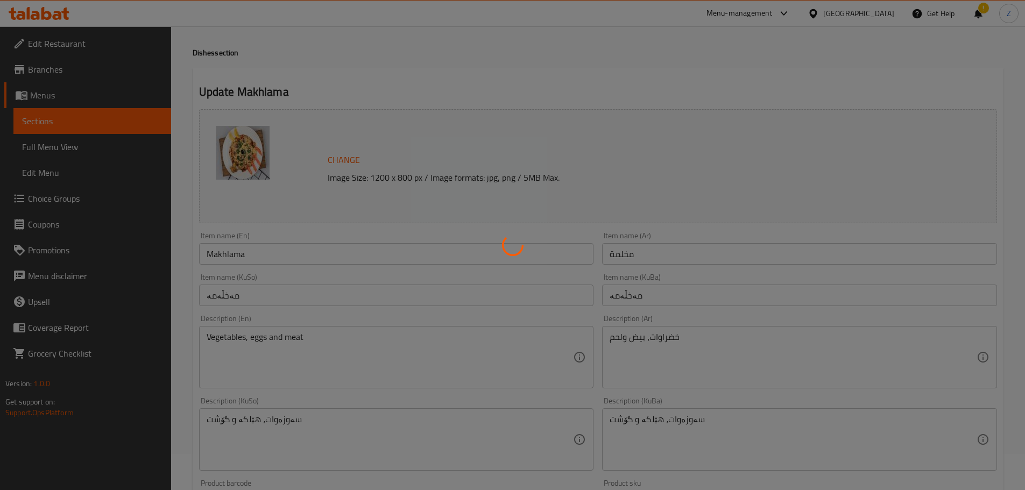
scroll to position [0, 0]
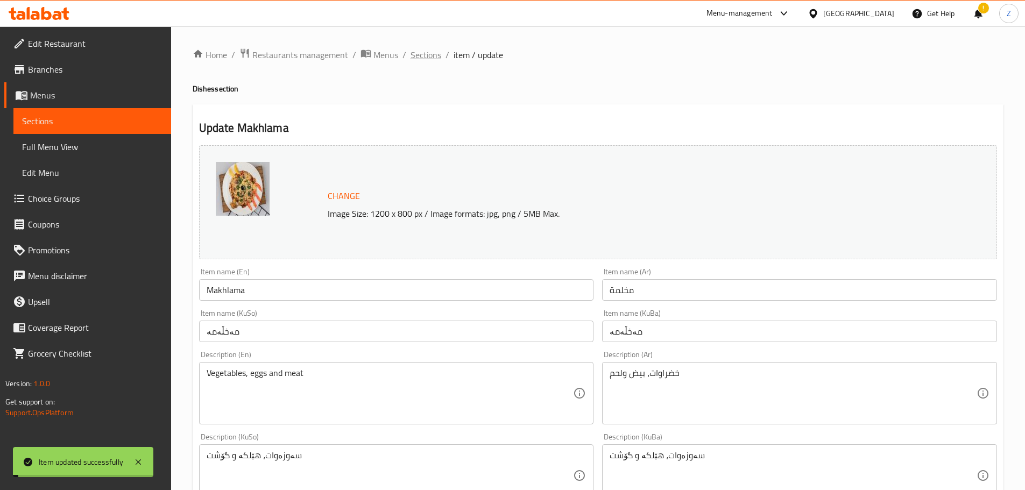
click at [418, 59] on span "Sections" at bounding box center [426, 54] width 31 height 13
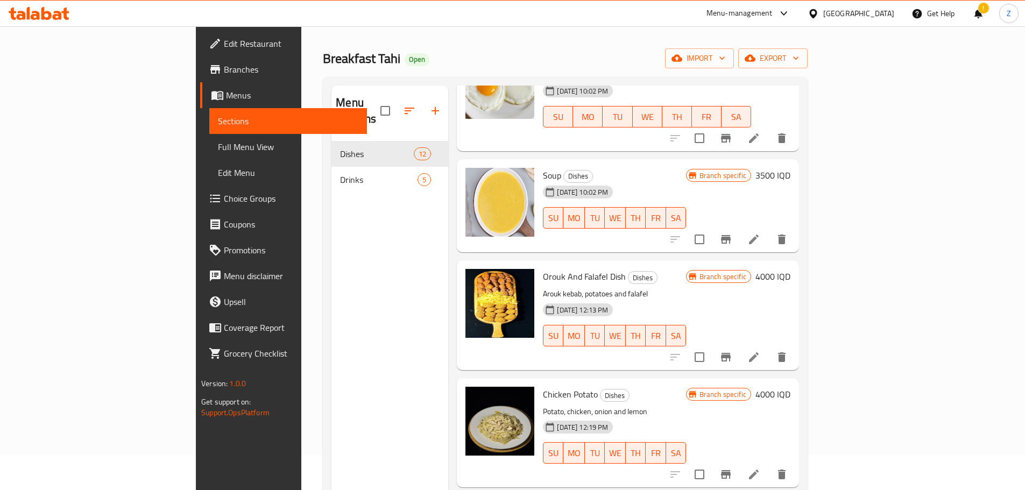
scroll to position [54, 0]
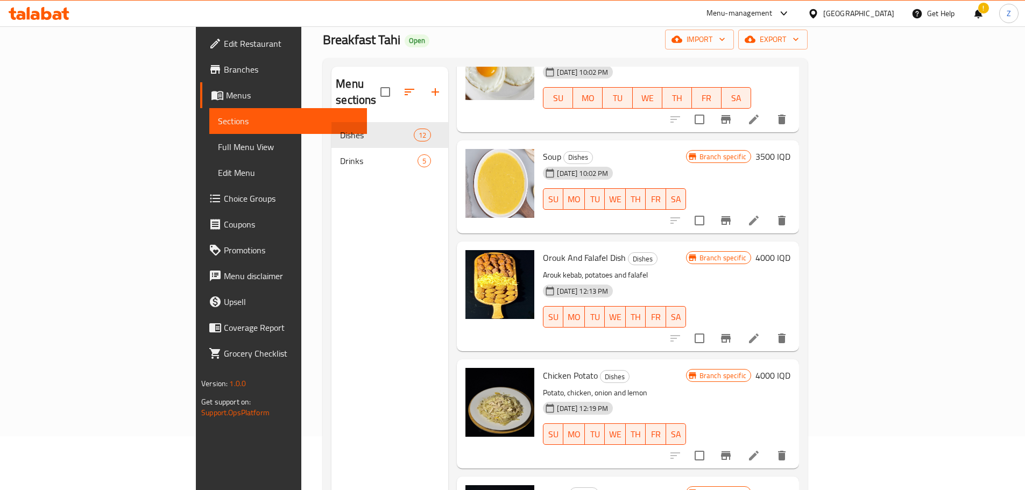
click at [791, 368] on h6 "4000 IQD" at bounding box center [773, 375] width 35 height 15
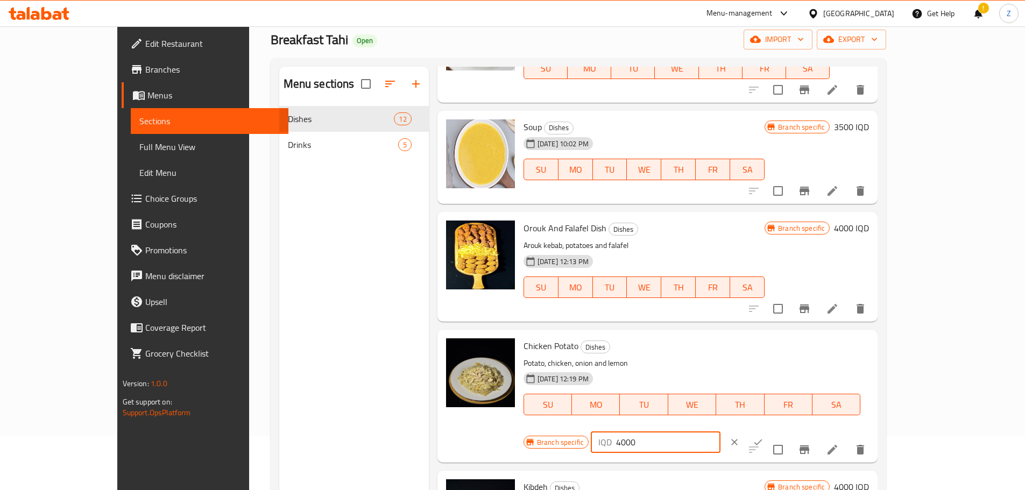
drag, startPoint x: 835, startPoint y: 352, endPoint x: 829, endPoint y: 353, distance: 6.5
click at [721, 432] on div "IQD 4000 ​" at bounding box center [656, 443] width 130 height 22
type input "5000"
click at [763, 440] on icon "ok" at bounding box center [759, 443] width 8 height 6
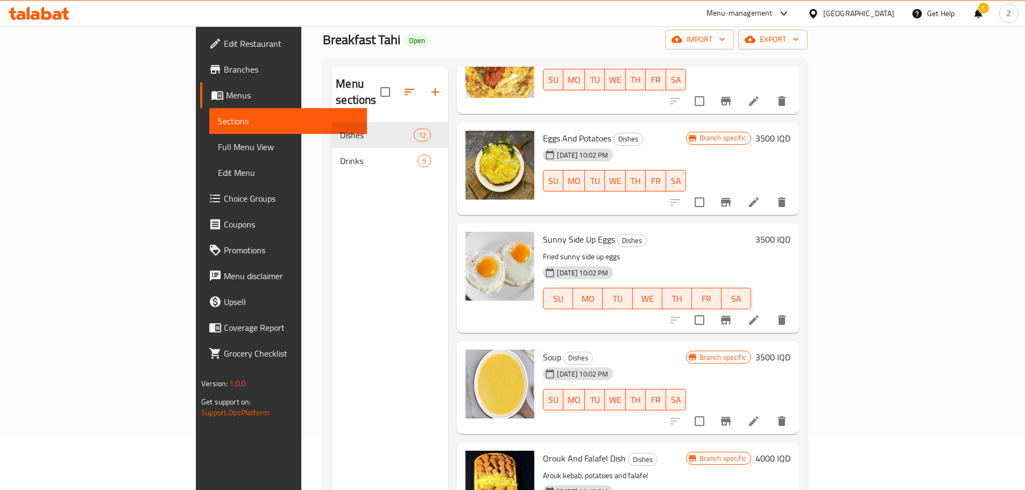
scroll to position [684, 0]
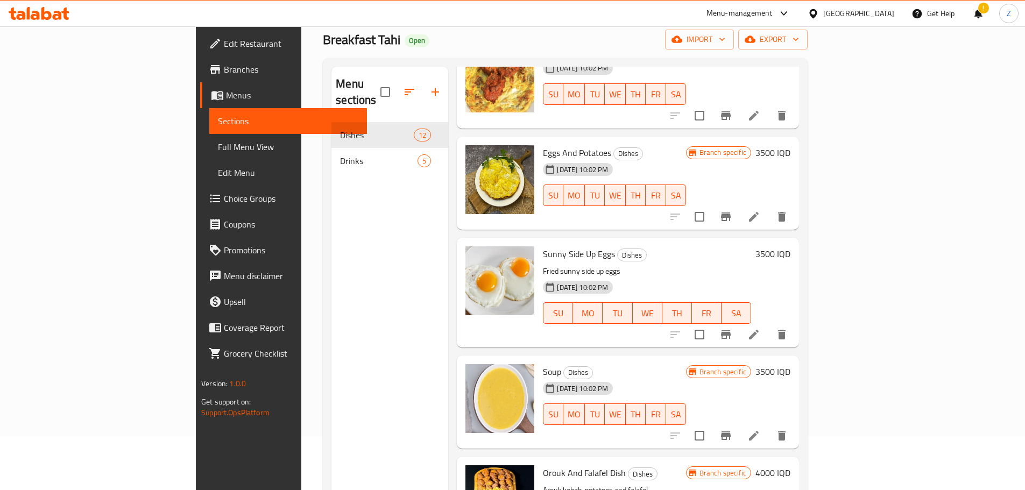
click at [791, 246] on h6 "3500 IQD" at bounding box center [773, 253] width 35 height 15
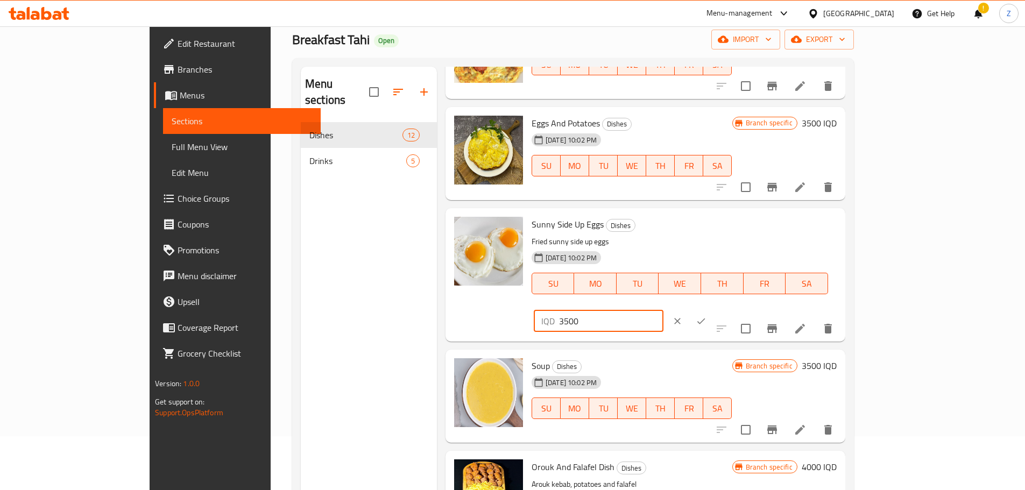
drag, startPoint x: 840, startPoint y: 234, endPoint x: 816, endPoint y: 229, distance: 24.7
click at [664, 311] on div "IQD 3500 ​" at bounding box center [599, 322] width 130 height 22
type input "5000"
click at [707, 316] on icon "ok" at bounding box center [701, 321] width 11 height 11
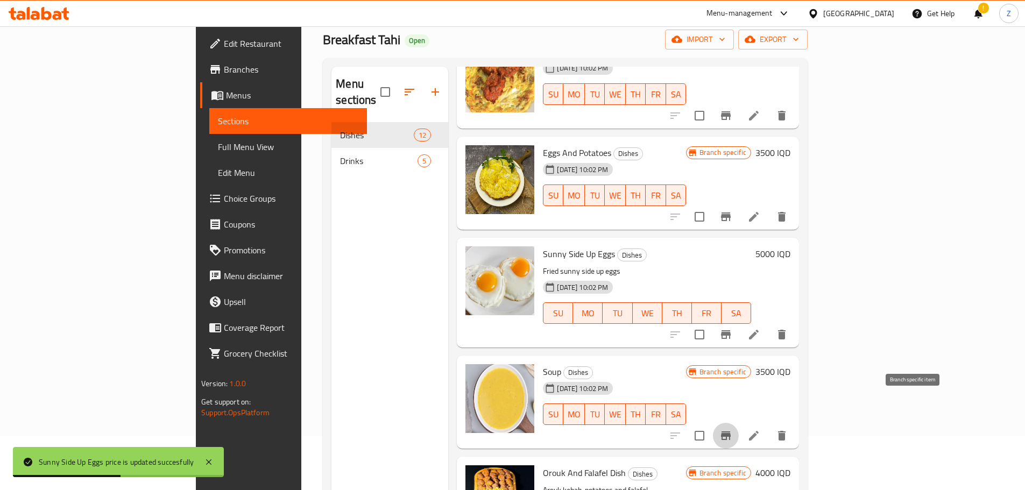
click at [732, 429] on icon "Branch-specific-item" at bounding box center [726, 435] width 13 height 13
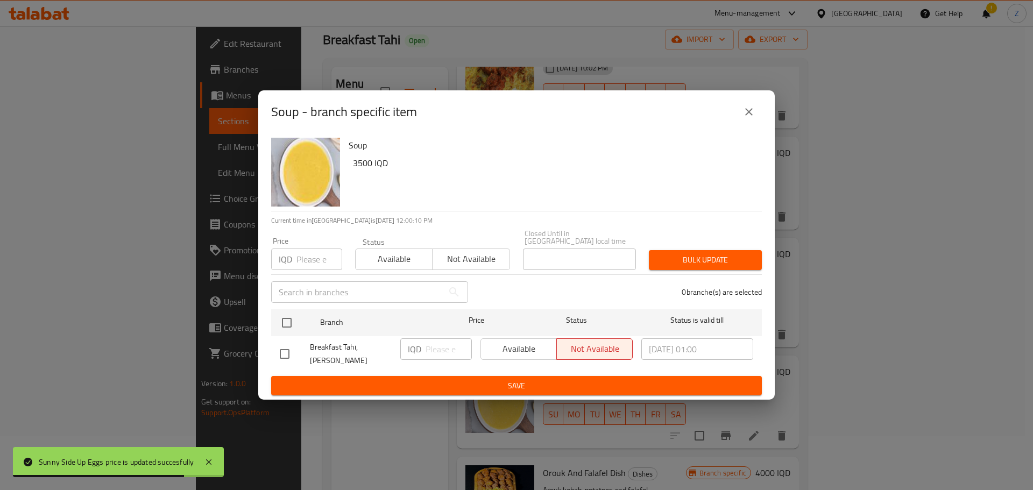
click at [741, 115] on button "close" at bounding box center [749, 112] width 26 height 26
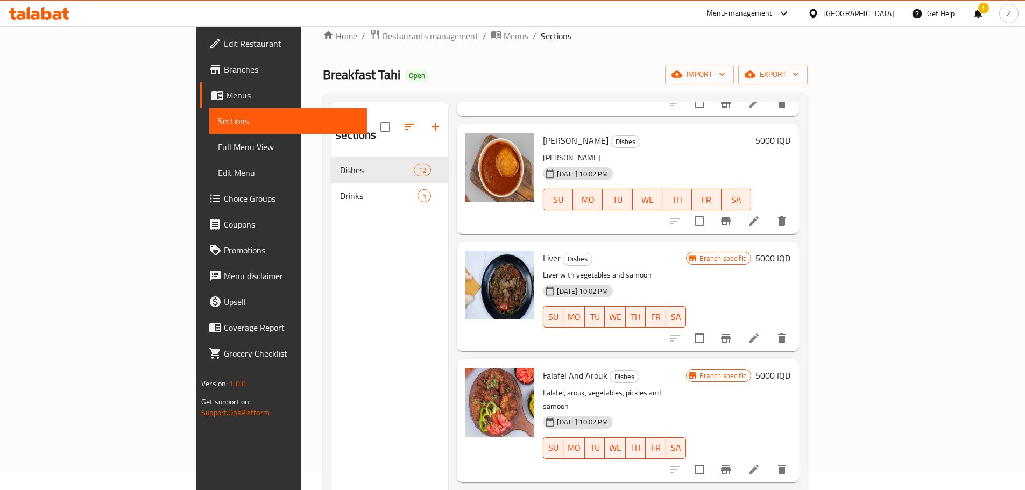
scroll to position [0, 0]
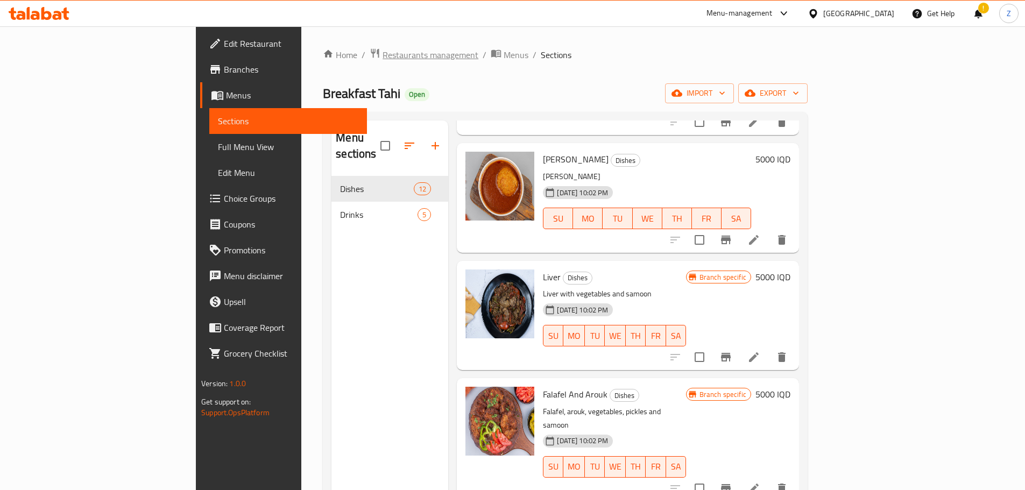
click at [383, 50] on span "Restaurants management" at bounding box center [431, 54] width 96 height 13
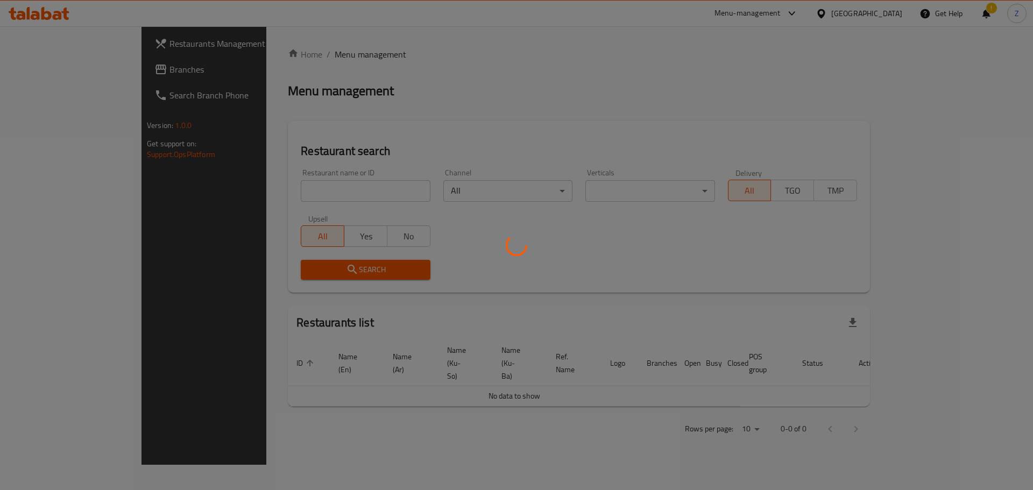
click at [319, 206] on div at bounding box center [516, 245] width 1033 height 490
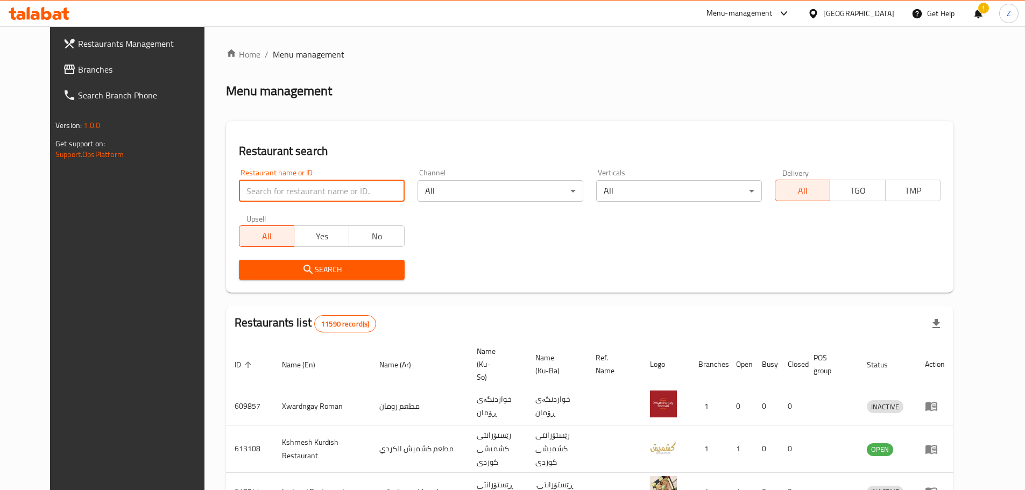
click at [321, 194] on input "search" at bounding box center [322, 191] width 166 height 22
paste input "Diet City"
type input "Diet City"
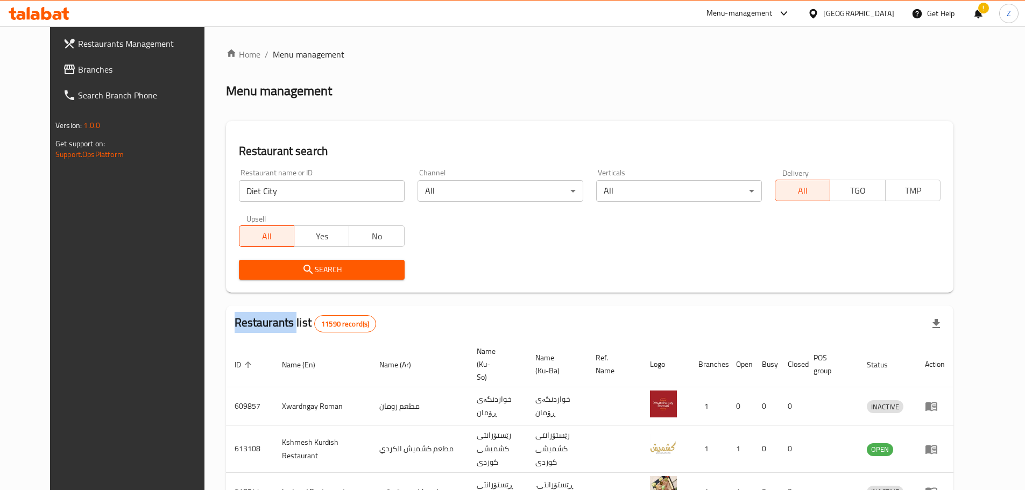
click at [349, 280] on div "Search" at bounding box center [321, 269] width 179 height 33
click at [354, 271] on span "Search" at bounding box center [322, 269] width 149 height 13
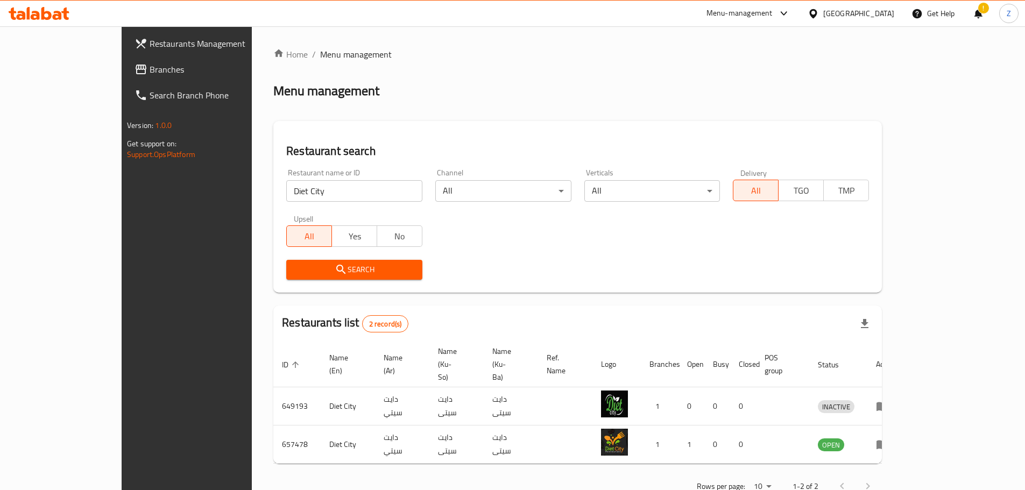
click at [636, 279] on div "Home / Menu management Menu management Restaurant search Restaurant name or ID …" at bounding box center [577, 274] width 609 height 453
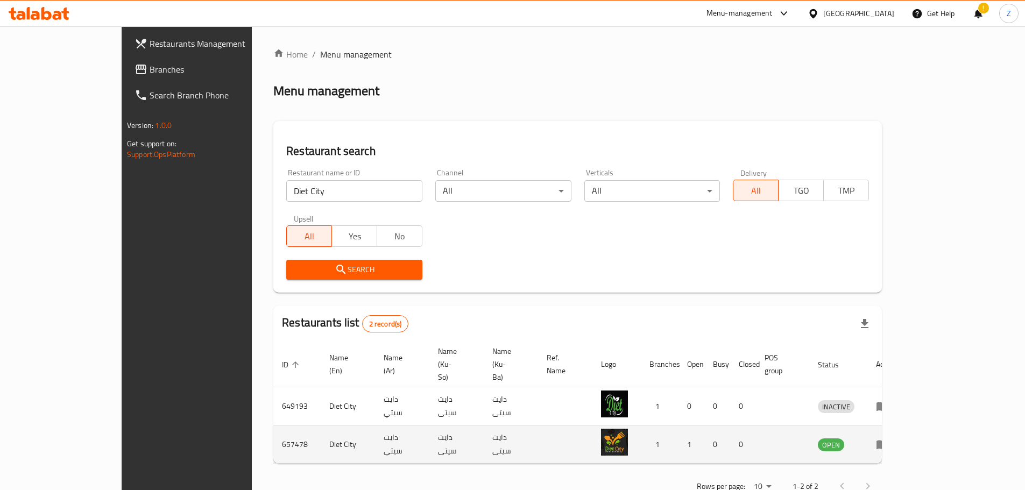
click at [905, 426] on td "enhanced table" at bounding box center [886, 445] width 37 height 38
click at [889, 441] on icon "enhanced table" at bounding box center [883, 445] width 12 height 9
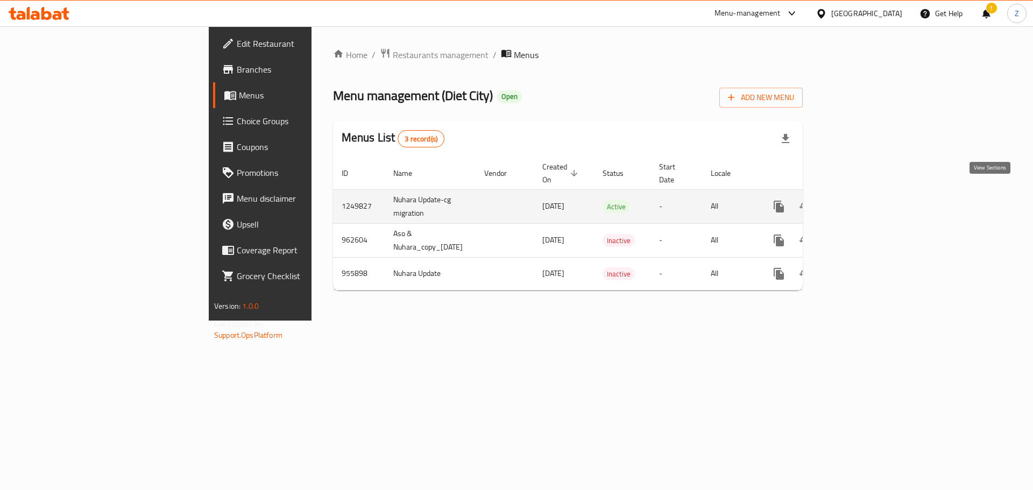
click at [863, 200] on icon "enhanced table" at bounding box center [856, 206] width 13 height 13
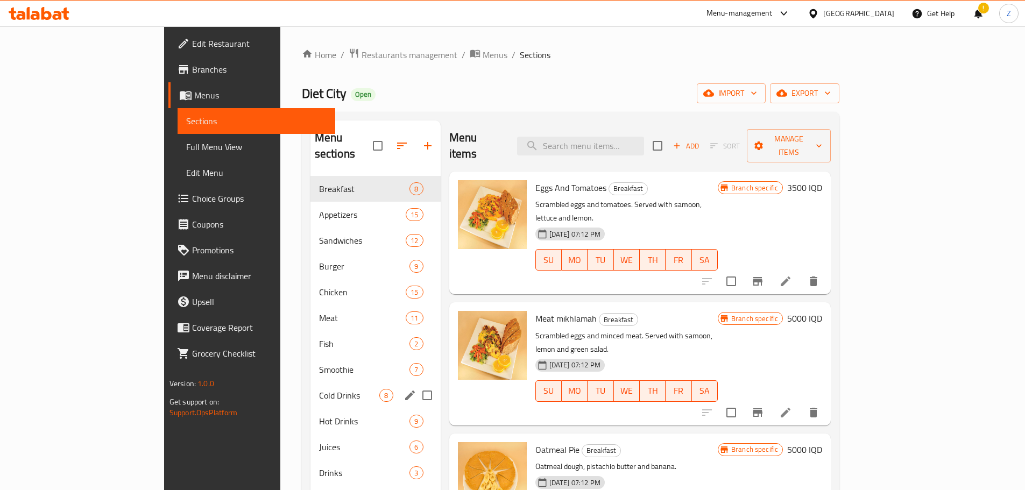
click at [311, 391] on div "Cold Drinks 8" at bounding box center [376, 396] width 130 height 26
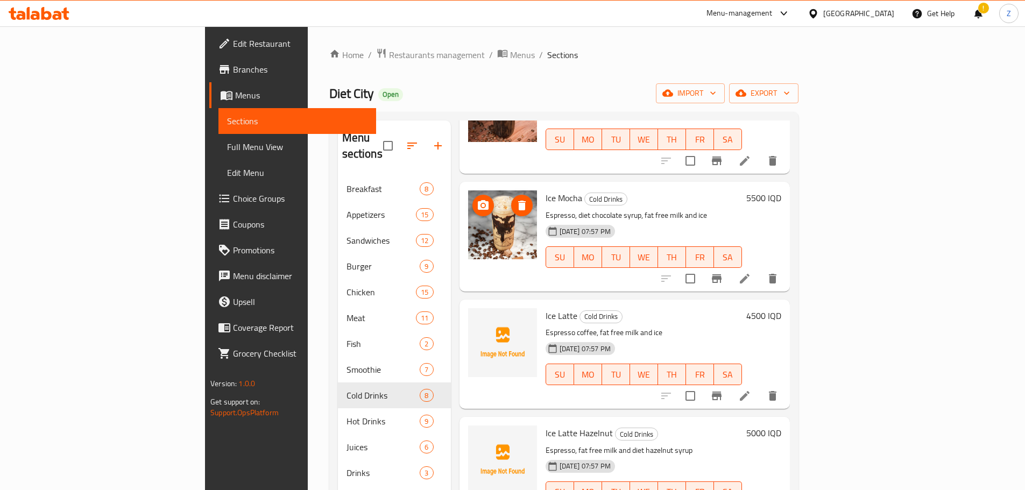
scroll to position [108, 0]
click at [473, 316] on button "upload picture" at bounding box center [484, 323] width 22 height 22
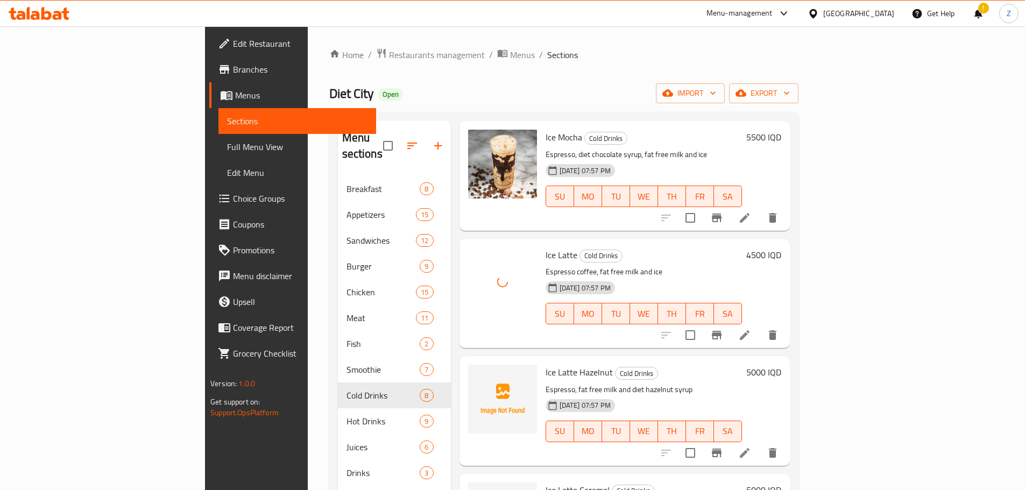
scroll to position [215, 0]
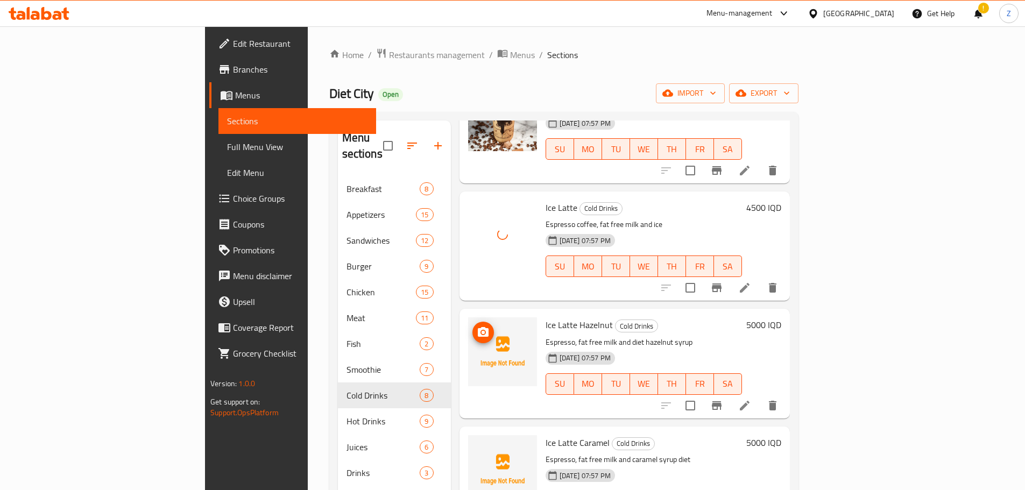
click at [478, 327] on icon "upload picture" at bounding box center [483, 332] width 11 height 10
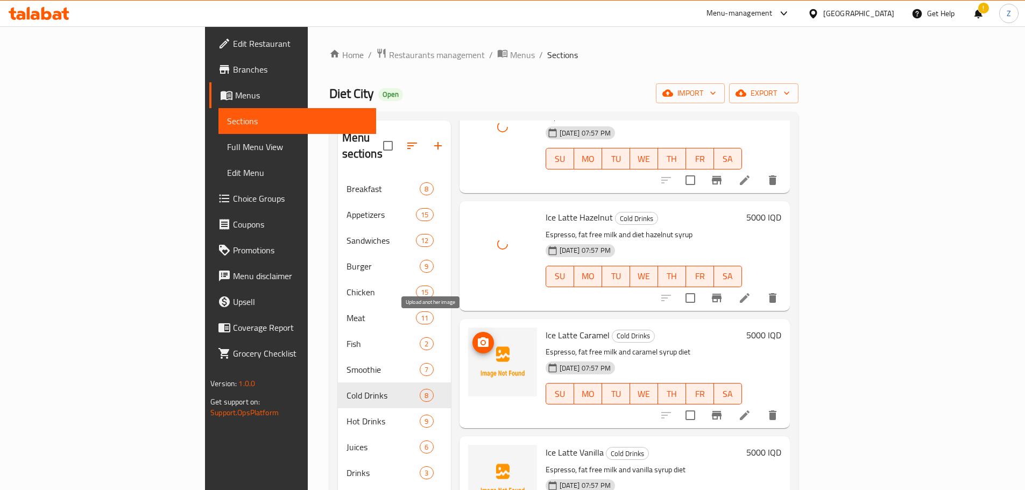
click at [478, 337] on icon "upload picture" at bounding box center [483, 342] width 11 height 10
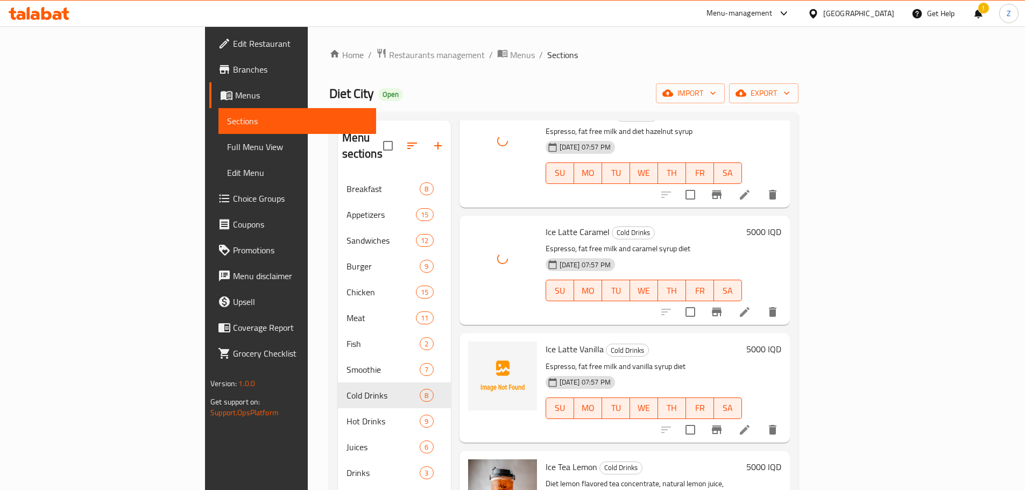
scroll to position [431, 0]
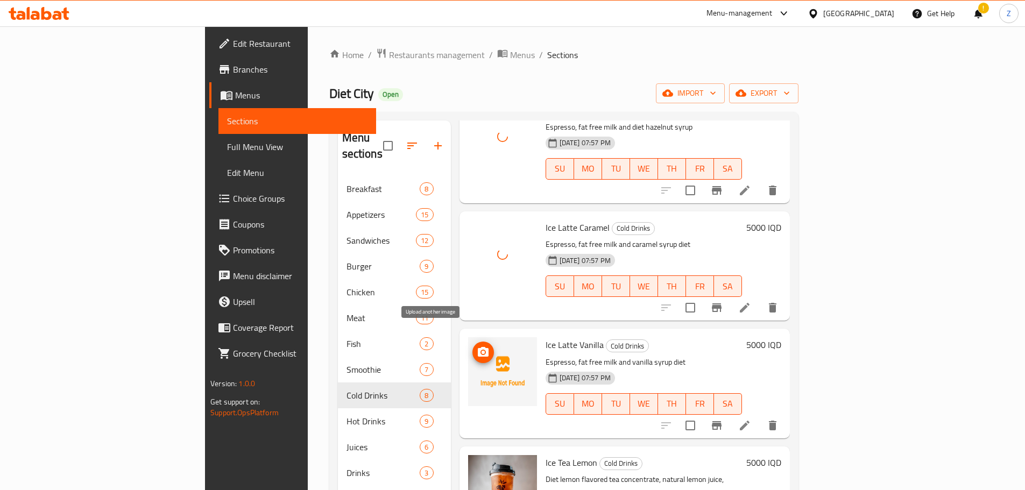
click at [473, 342] on button "upload picture" at bounding box center [484, 353] width 22 height 22
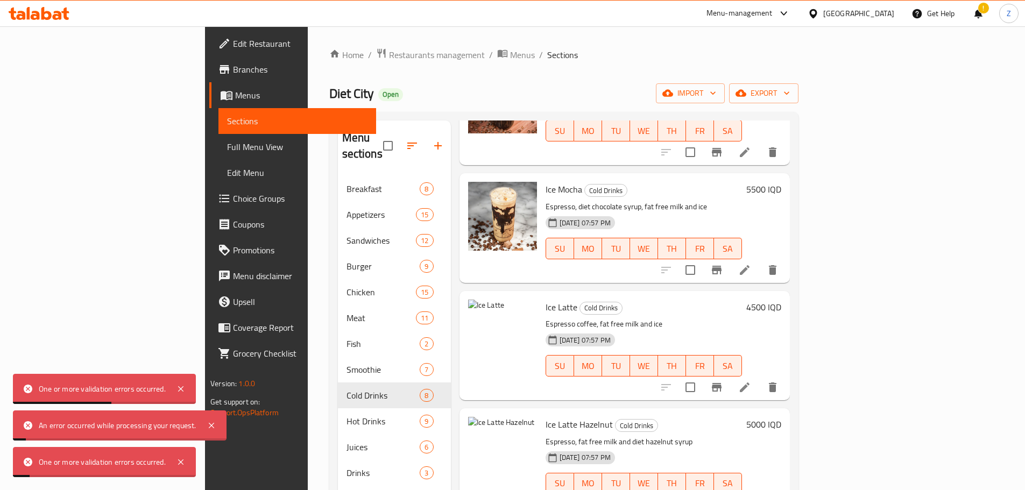
scroll to position [108, 0]
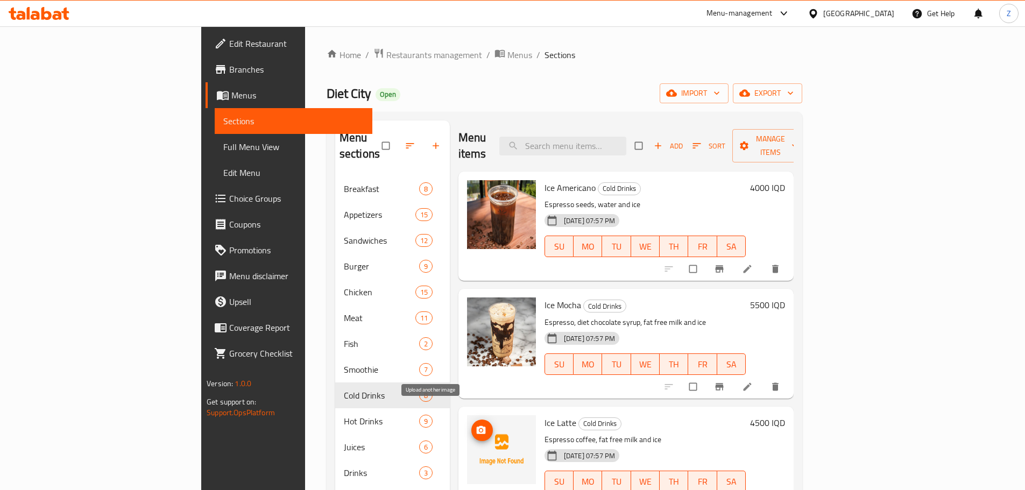
click at [476, 425] on icon "upload picture" at bounding box center [481, 430] width 11 height 11
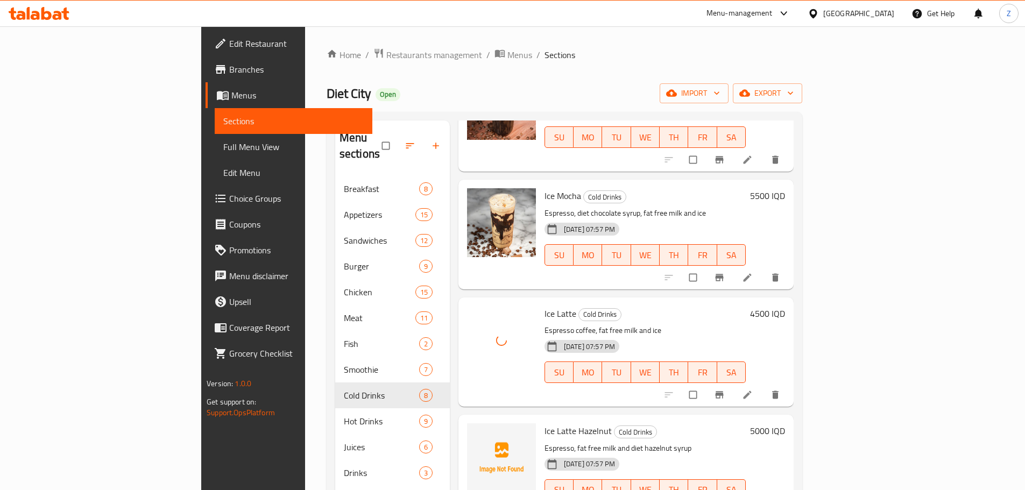
scroll to position [161, 0]
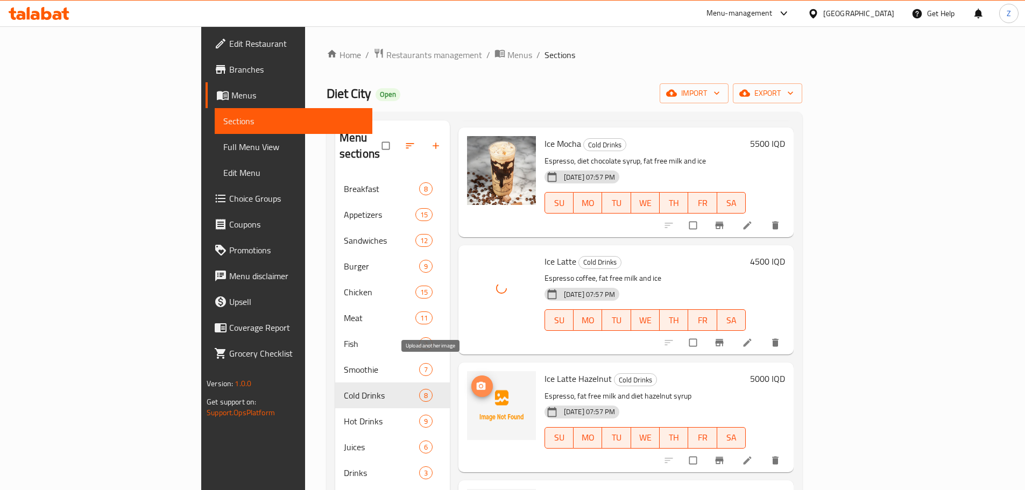
click at [471, 381] on span "upload picture" at bounding box center [482, 386] width 22 height 11
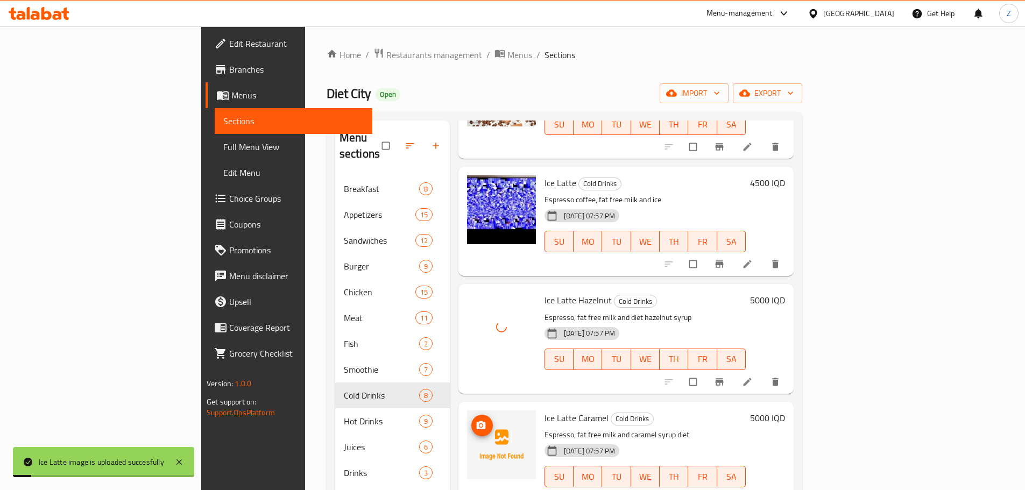
scroll to position [323, 0]
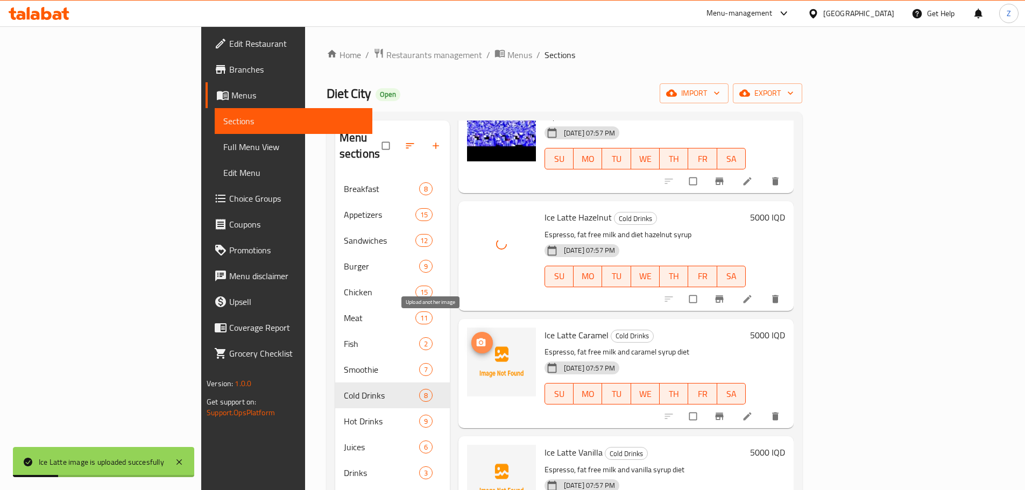
click at [471, 333] on button "upload picture" at bounding box center [482, 343] width 22 height 22
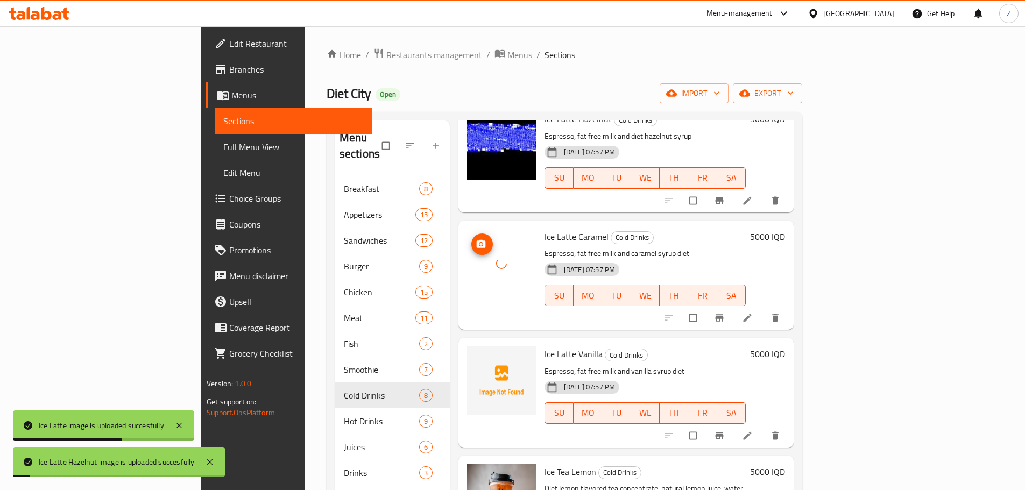
scroll to position [477, 0]
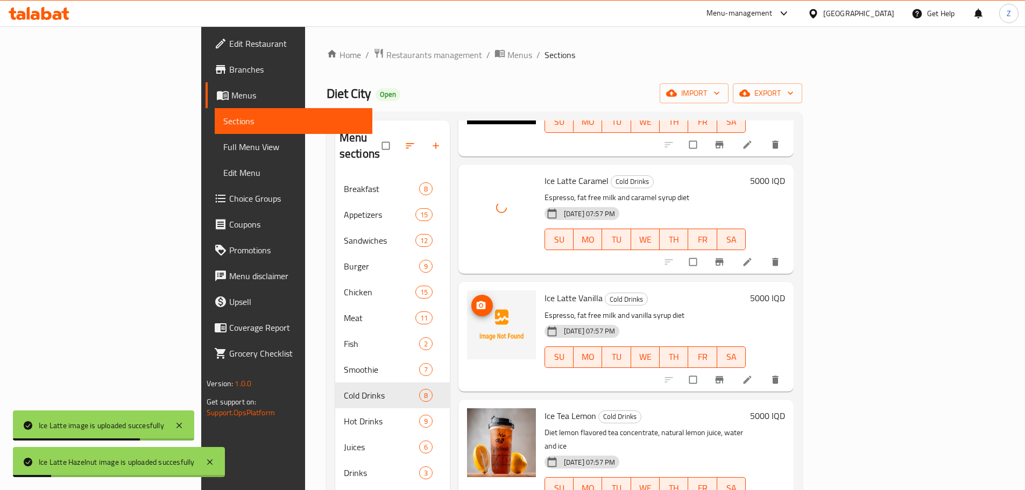
click at [467, 301] on img at bounding box center [501, 325] width 69 height 69
click at [476, 300] on icon "upload picture" at bounding box center [481, 305] width 11 height 11
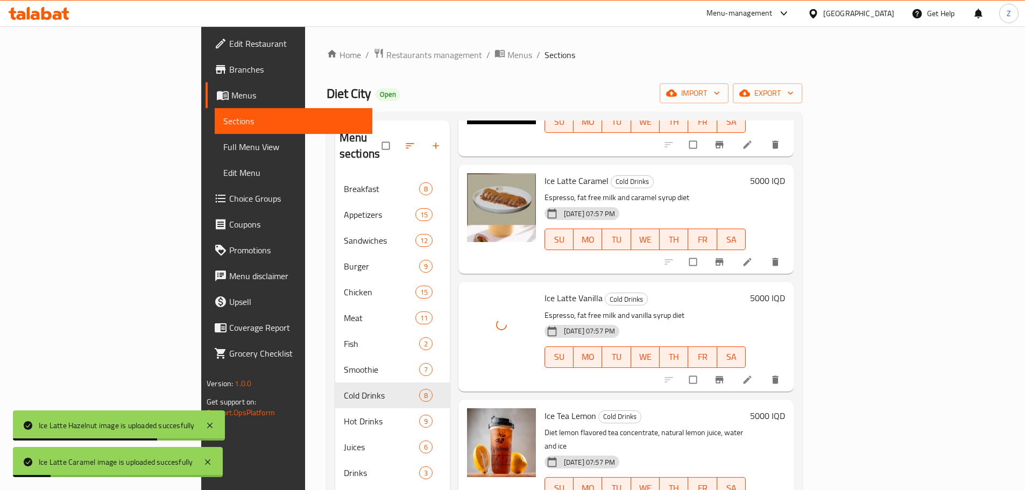
scroll to position [151, 0]
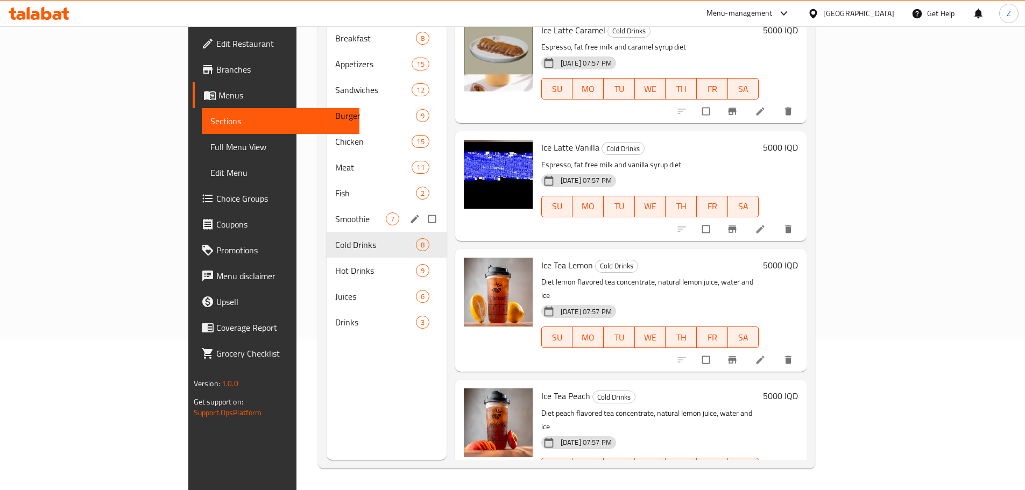
click at [327, 209] on div "Smoothie 7" at bounding box center [387, 219] width 120 height 26
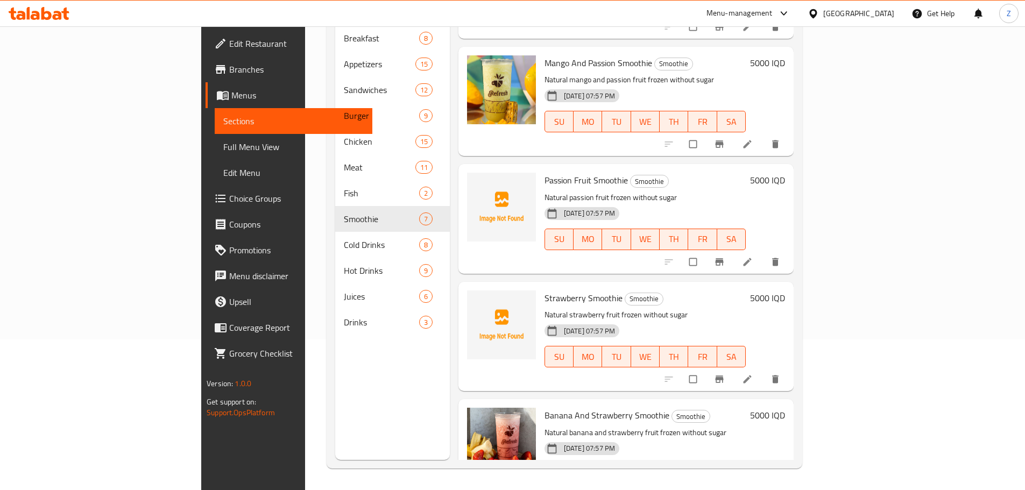
scroll to position [198, 0]
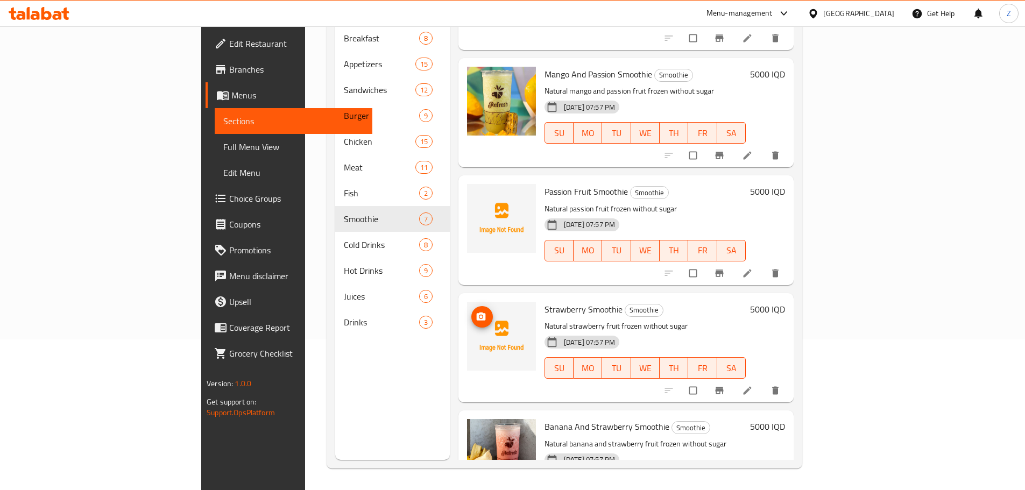
click at [476, 312] on icon "upload picture" at bounding box center [481, 317] width 11 height 11
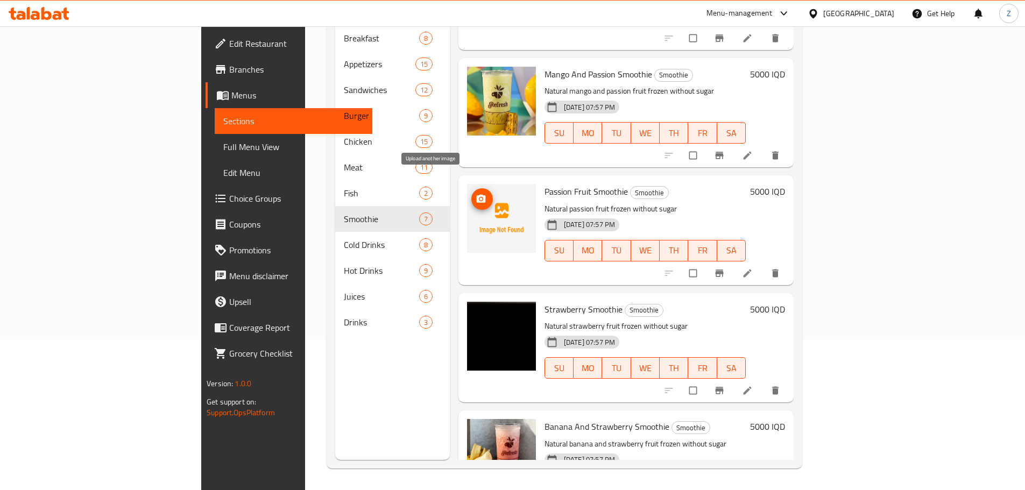
click at [471, 194] on span "upload picture" at bounding box center [482, 199] width 22 height 11
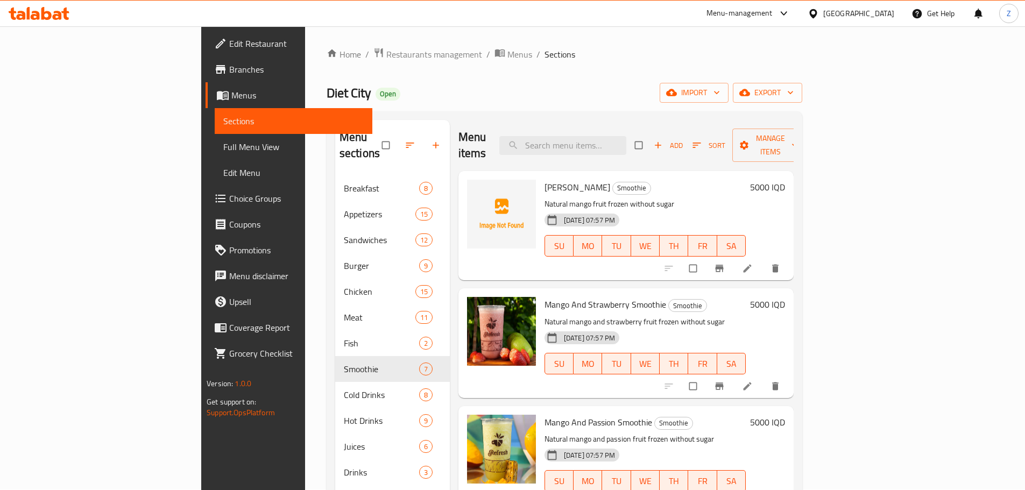
scroll to position [0, 0]
click at [471, 185] on button "upload picture" at bounding box center [482, 196] width 22 height 22
click at [325, 46] on div "Home / Restaurants management / Menus / Sections Diet City Open import export M…" at bounding box center [564, 333] width 519 height 615
click at [386, 51] on span "Restaurants management" at bounding box center [434, 54] width 96 height 13
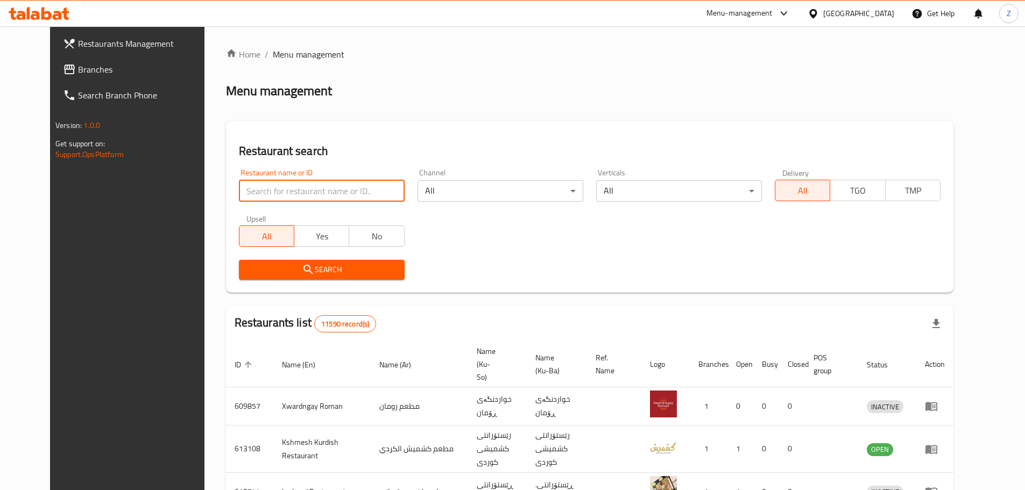
click at [295, 194] on input "search" at bounding box center [322, 191] width 166 height 22
paste input "655861"
type input "655861"
click at [295, 267] on span "Search" at bounding box center [322, 269] width 149 height 13
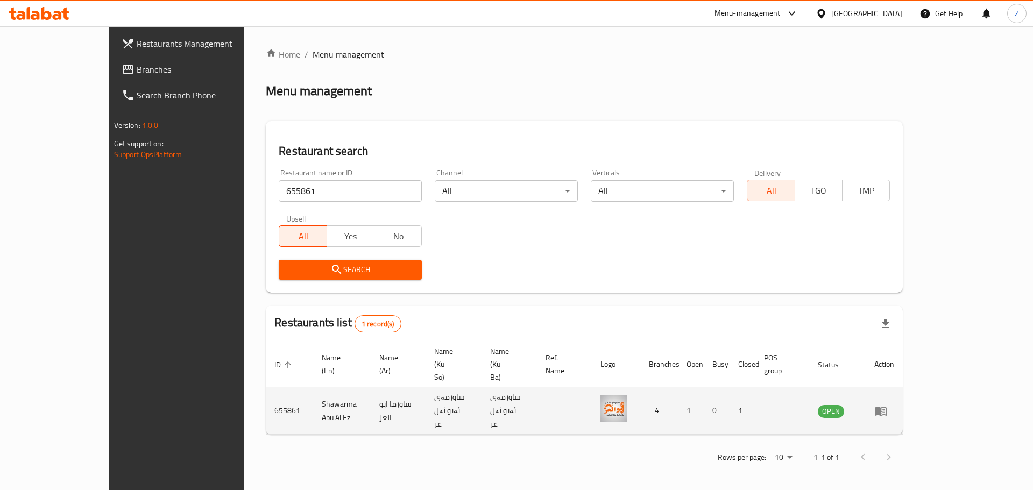
click at [887, 405] on icon "enhanced table" at bounding box center [881, 411] width 13 height 13
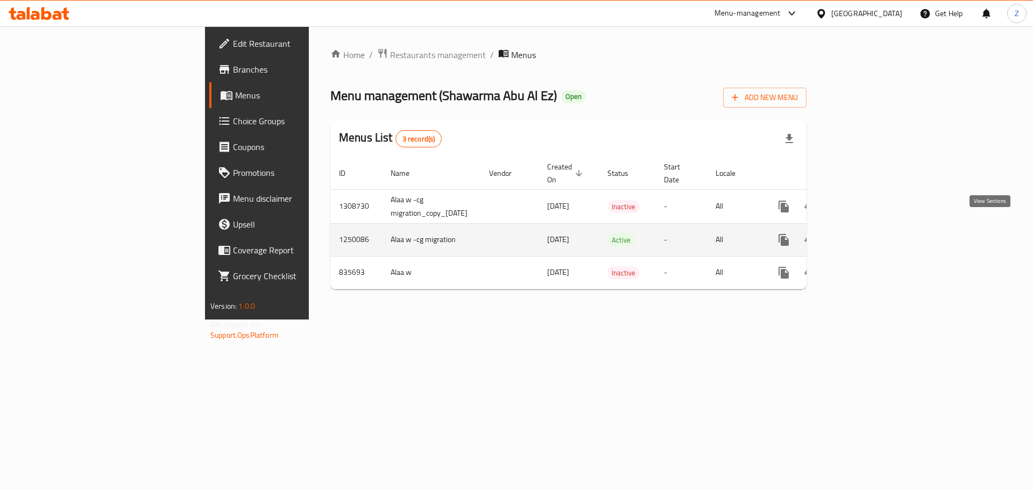
click at [866, 235] on icon "enhanced table" at bounding box center [862, 240] width 10 height 10
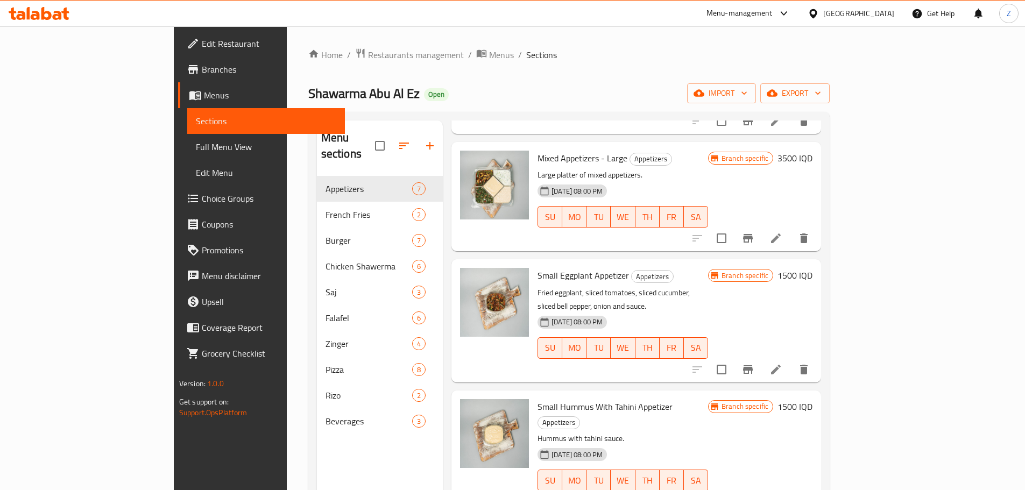
scroll to position [269, 0]
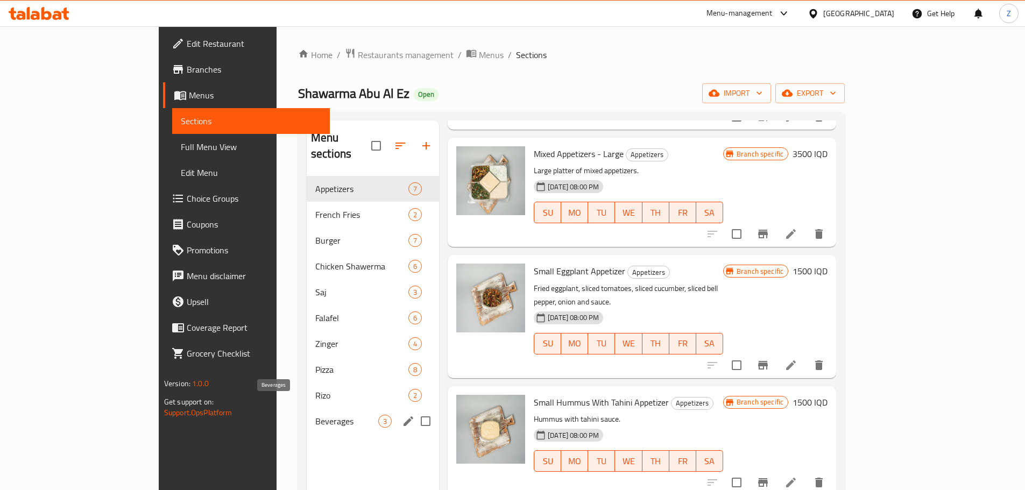
click at [315, 415] on span "Beverages" at bounding box center [346, 421] width 63 height 13
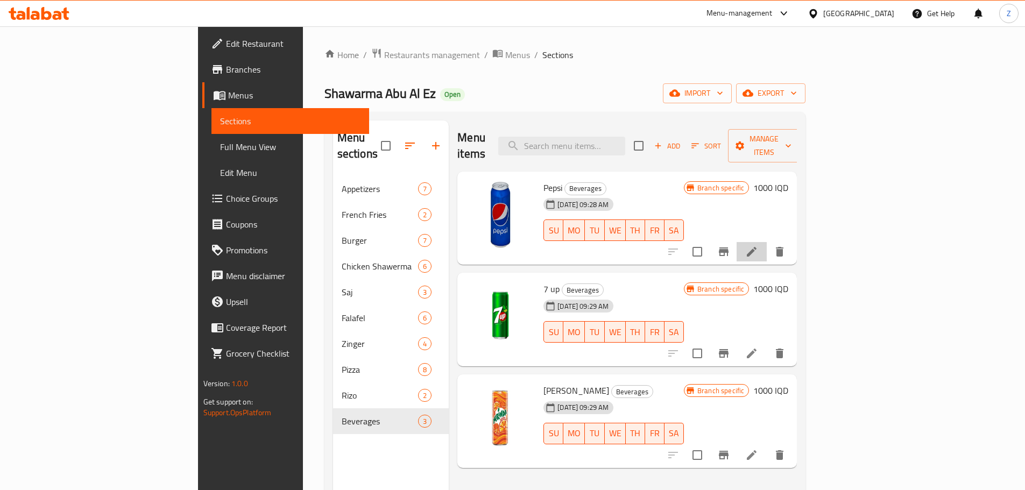
click at [767, 242] on li at bounding box center [752, 251] width 30 height 19
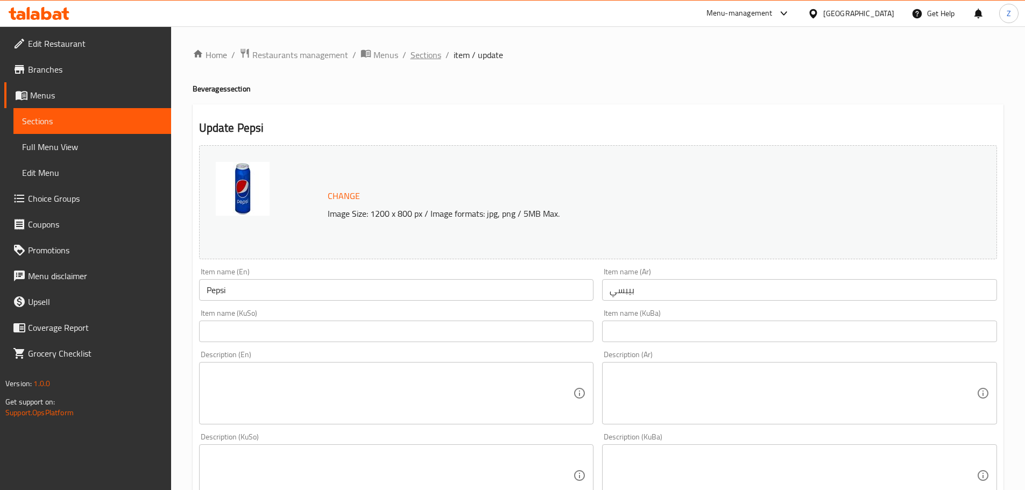
click at [415, 52] on span "Sections" at bounding box center [426, 54] width 31 height 13
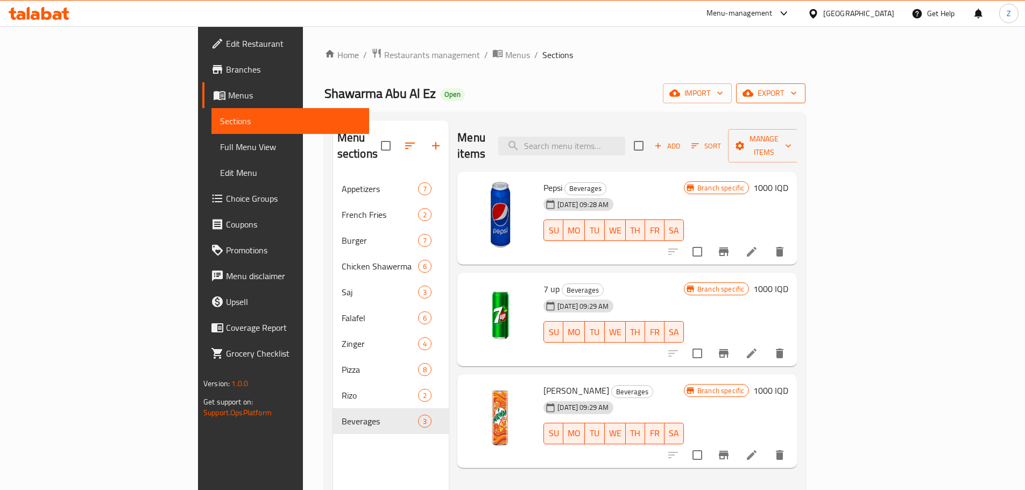
click at [753, 95] on icon "button" at bounding box center [748, 93] width 11 height 7
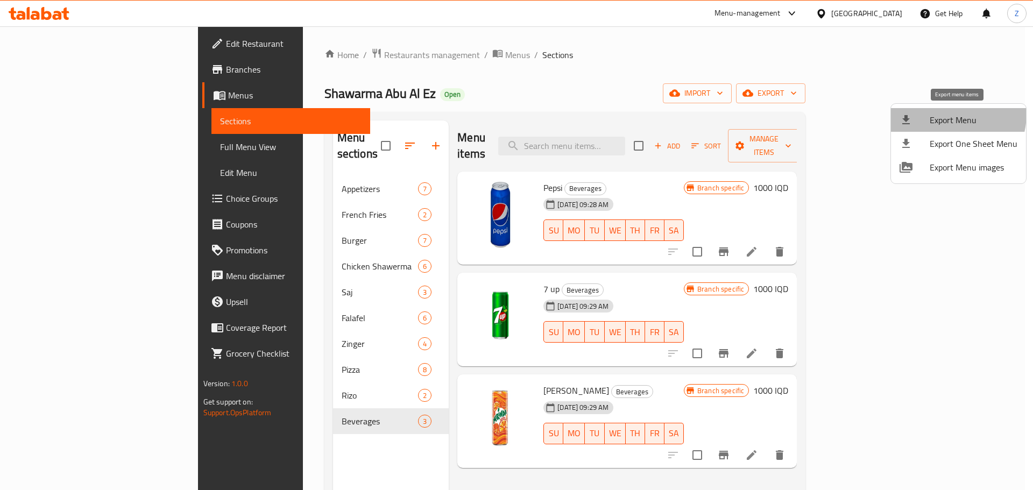
click at [943, 114] on span "Export Menu" at bounding box center [974, 120] width 88 height 13
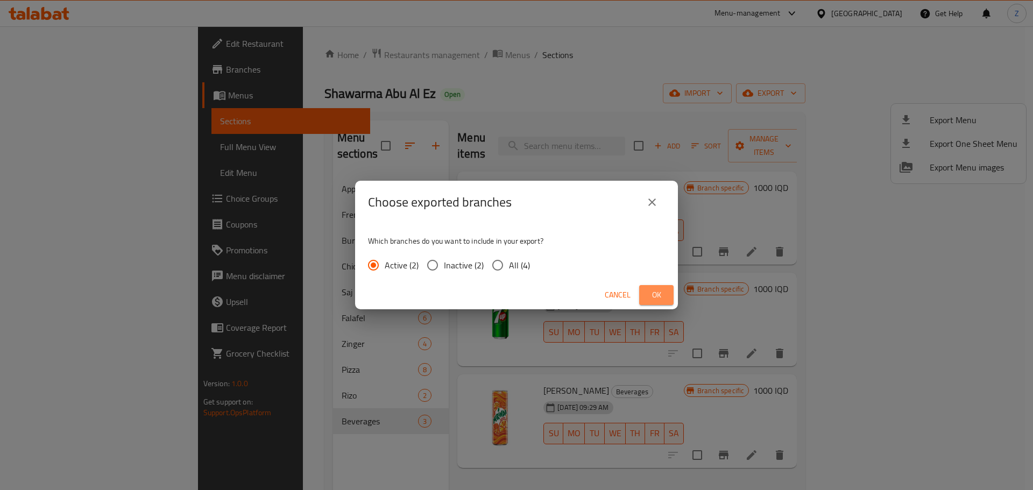
click at [661, 289] on span "Ok" at bounding box center [656, 294] width 17 height 13
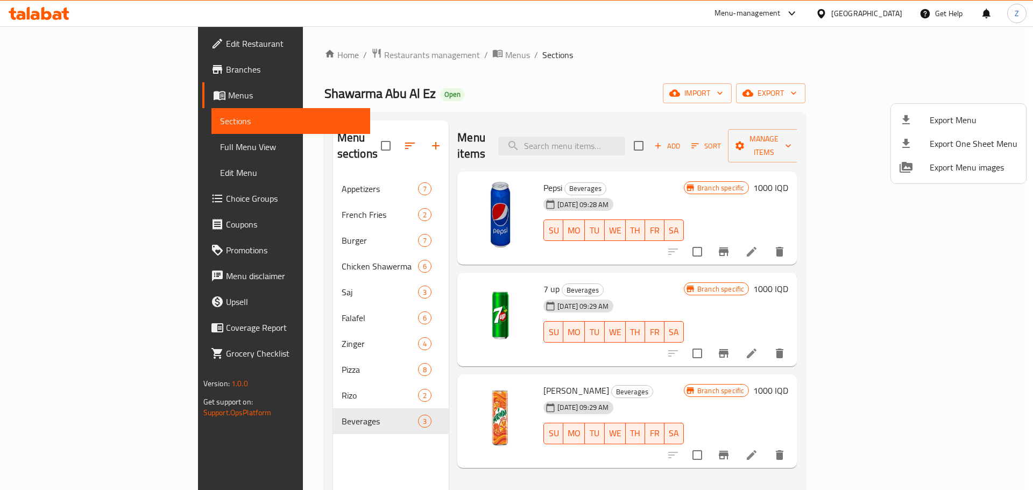
click at [385, 50] on div at bounding box center [516, 245] width 1033 height 490
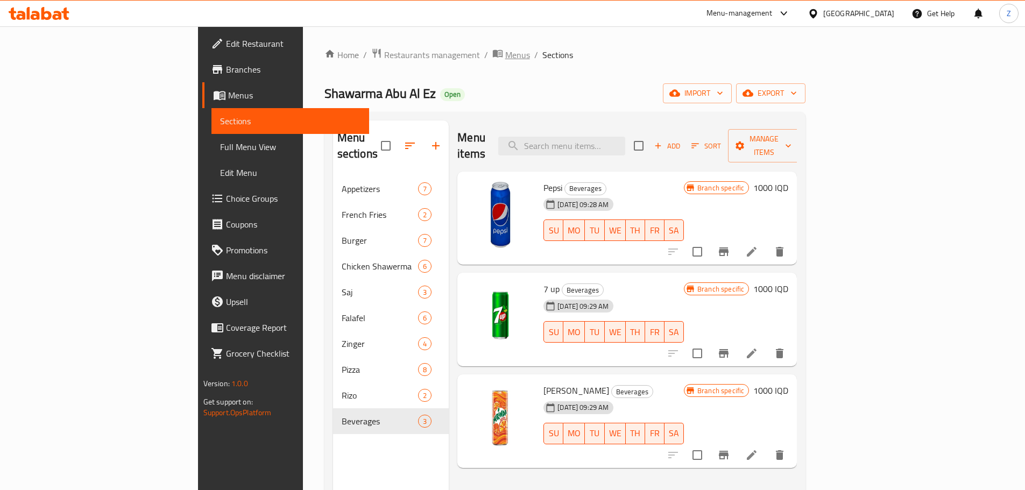
click at [505, 54] on span "Menus" at bounding box center [517, 54] width 25 height 13
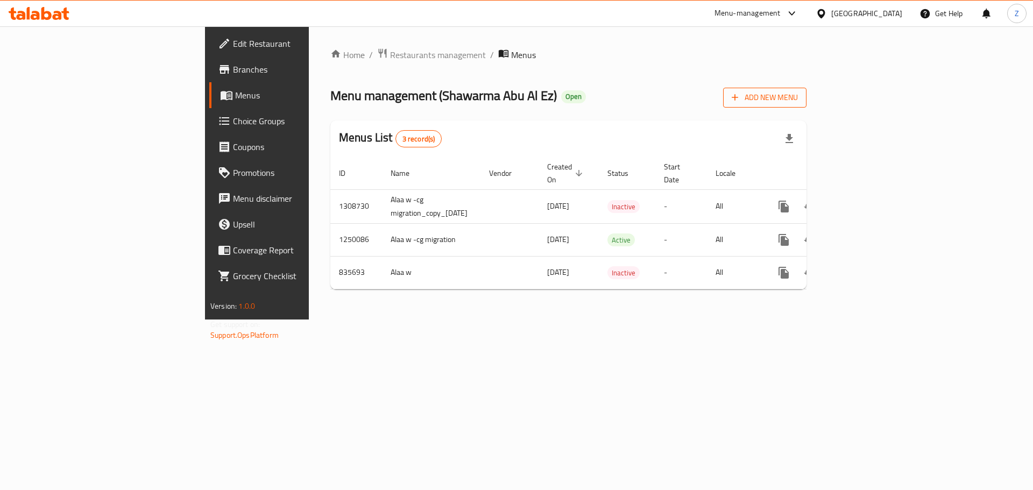
click at [798, 99] on span "Add New Menu" at bounding box center [765, 97] width 66 height 13
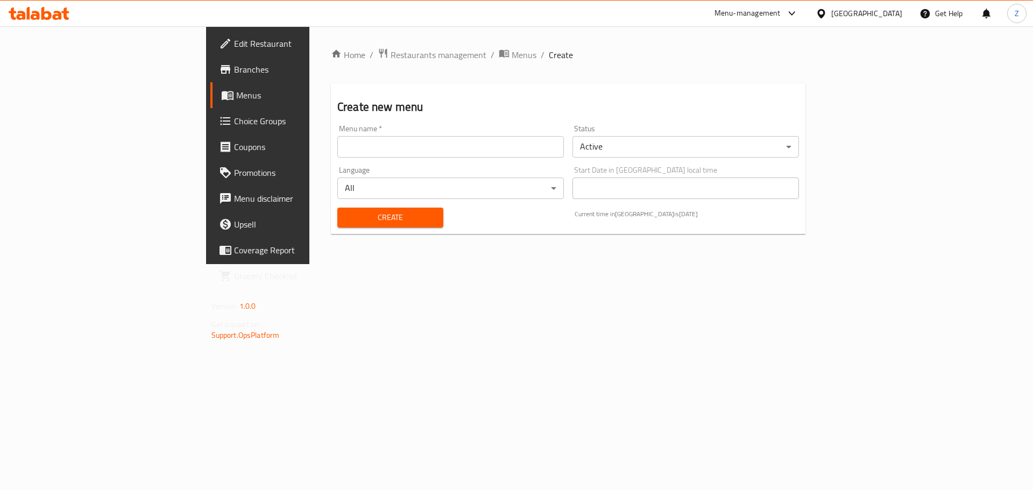
click at [438, 158] on div "Menu name   * Menu name *" at bounding box center [450, 141] width 235 height 41
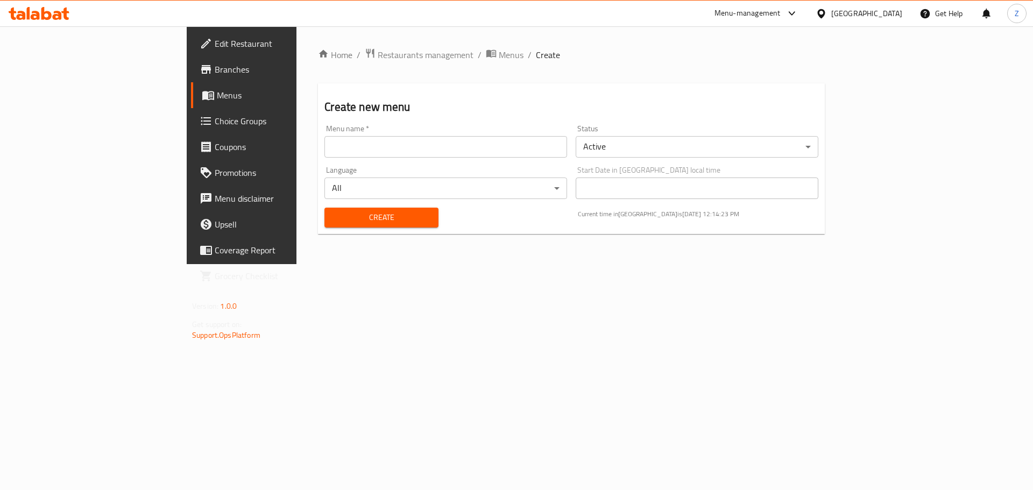
click at [436, 152] on input "text" at bounding box center [446, 147] width 243 height 22
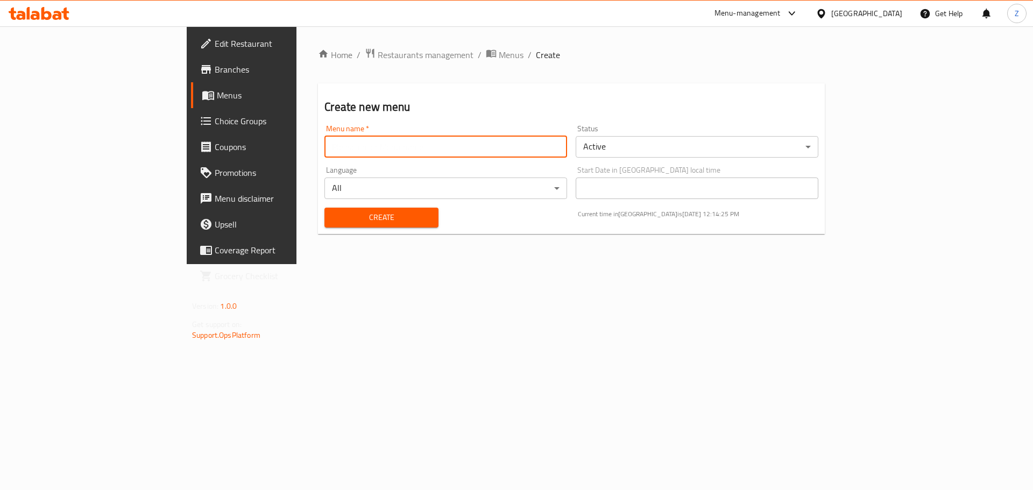
type input "Zahraa"
click at [634, 147] on body "​ Menu-management Iraq Get Help Z Edit Restaurant Branches Menus Choice Groups …" at bounding box center [516, 258] width 1033 height 464
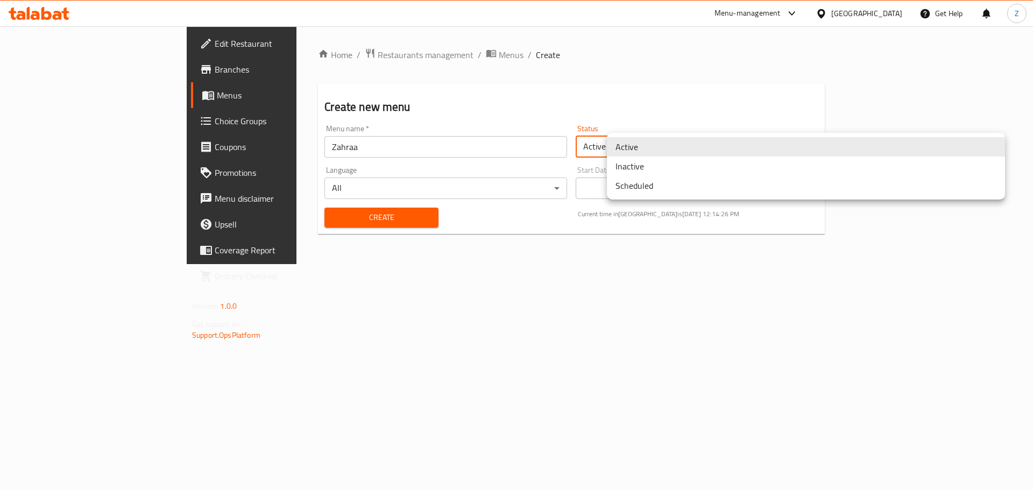
click at [637, 171] on li "Inactive" at bounding box center [806, 166] width 398 height 19
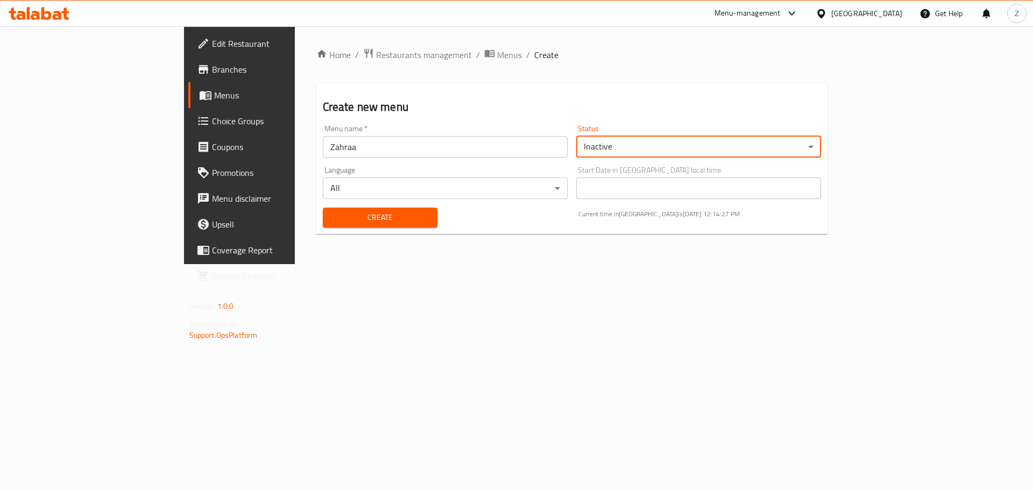
click at [323, 227] on button "Create" at bounding box center [380, 218] width 115 height 20
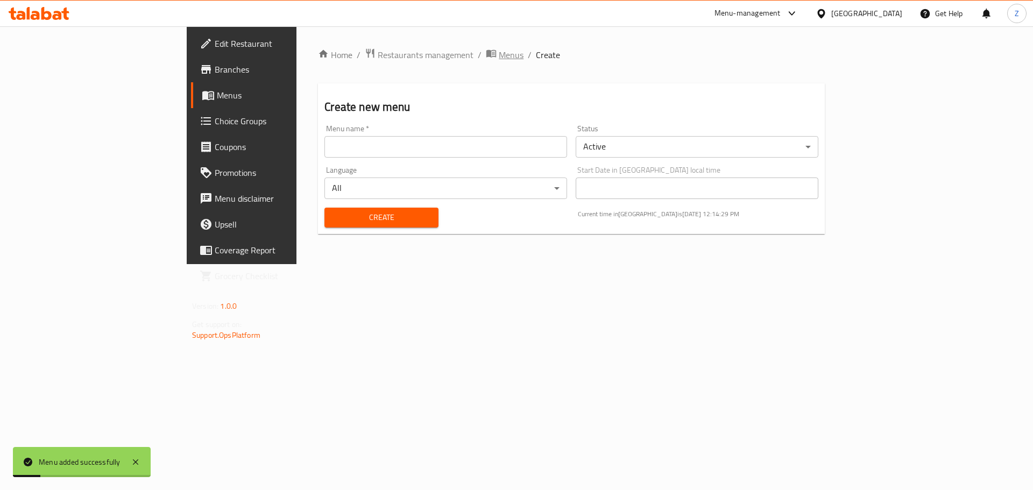
click at [499, 57] on span "Menus" at bounding box center [511, 54] width 25 height 13
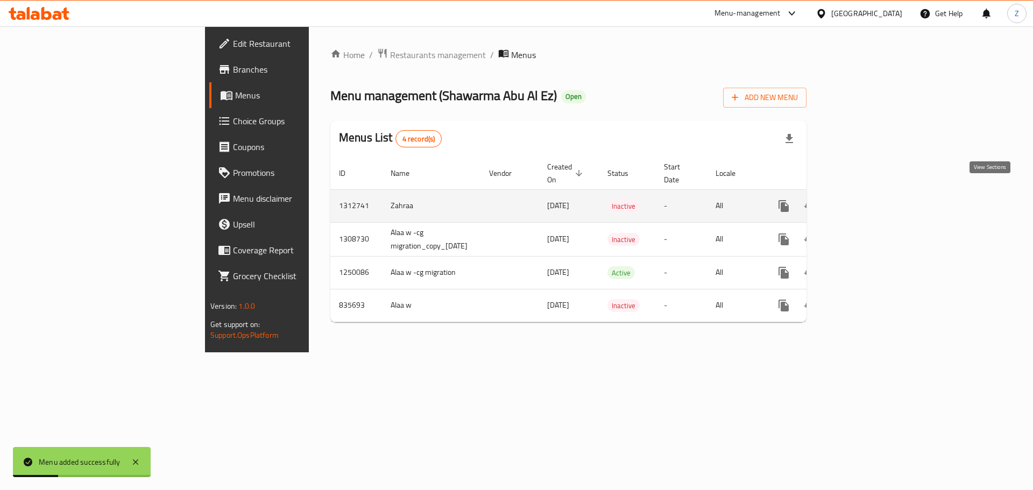
click at [868, 200] on icon "enhanced table" at bounding box center [861, 206] width 13 height 13
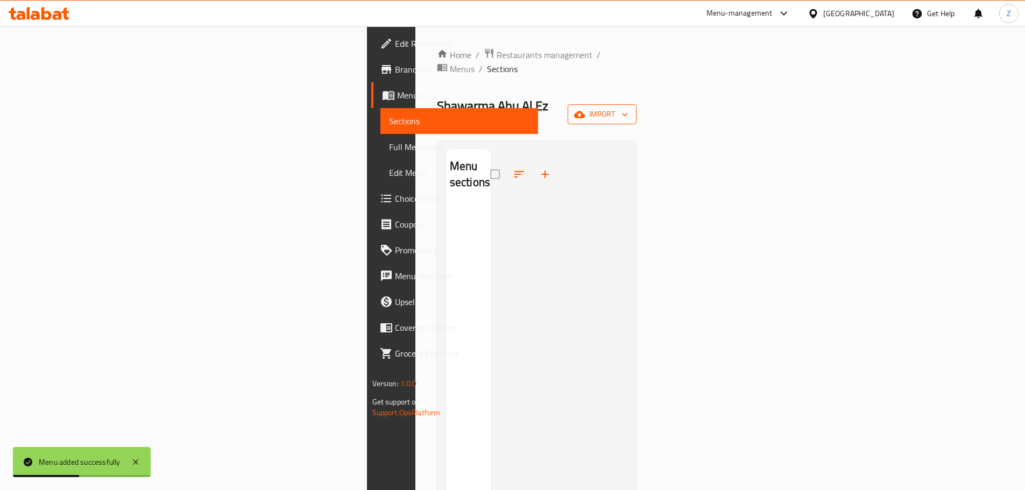
click at [628, 108] on span "import" at bounding box center [602, 114] width 52 height 13
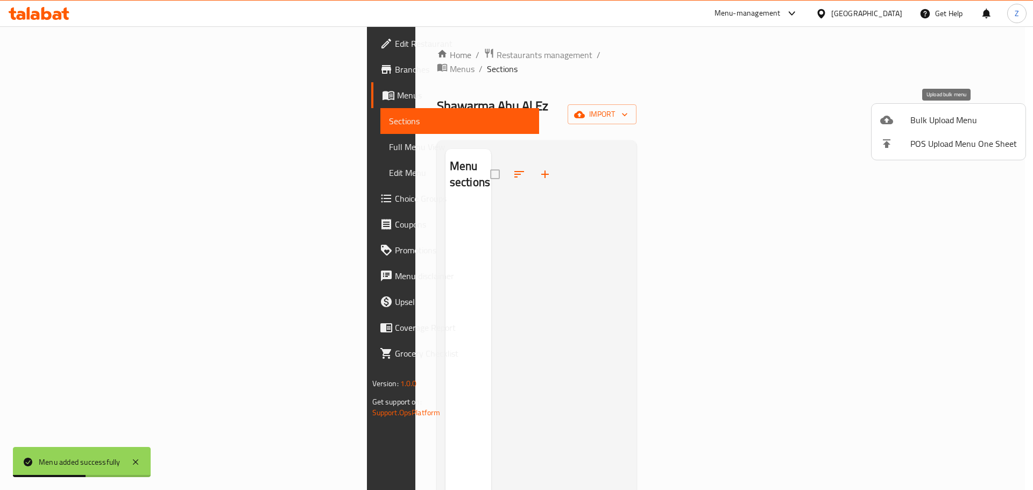
click at [926, 118] on span "Bulk Upload Menu" at bounding box center [964, 120] width 107 height 13
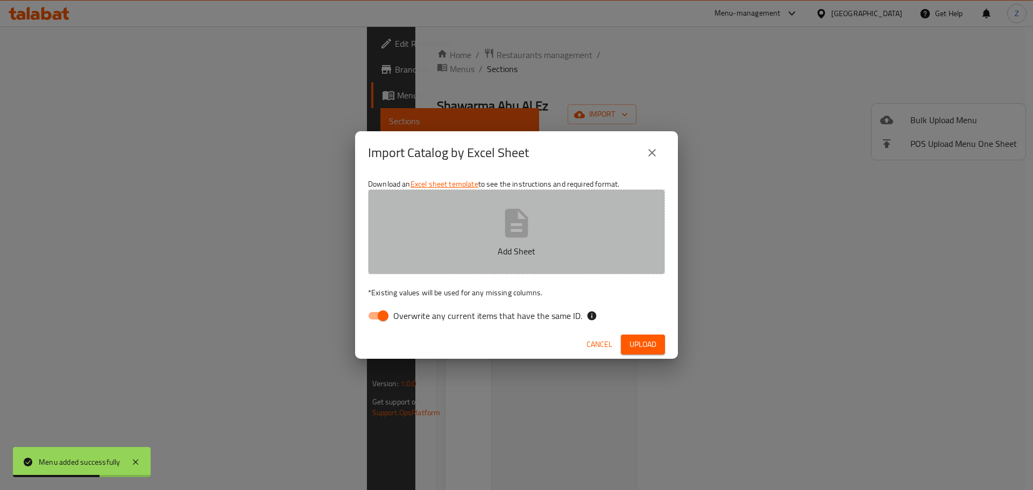
click at [572, 225] on button "Add Sheet" at bounding box center [516, 231] width 297 height 85
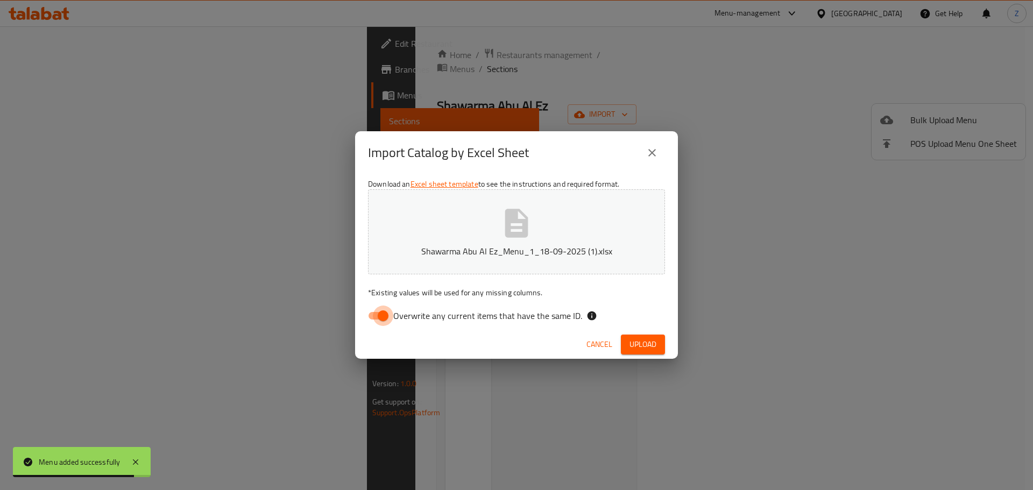
click at [390, 315] on input "Overwrite any current items that have the same ID." at bounding box center [382, 316] width 61 height 20
checkbox input "false"
click at [658, 343] on button "Upload" at bounding box center [643, 345] width 44 height 20
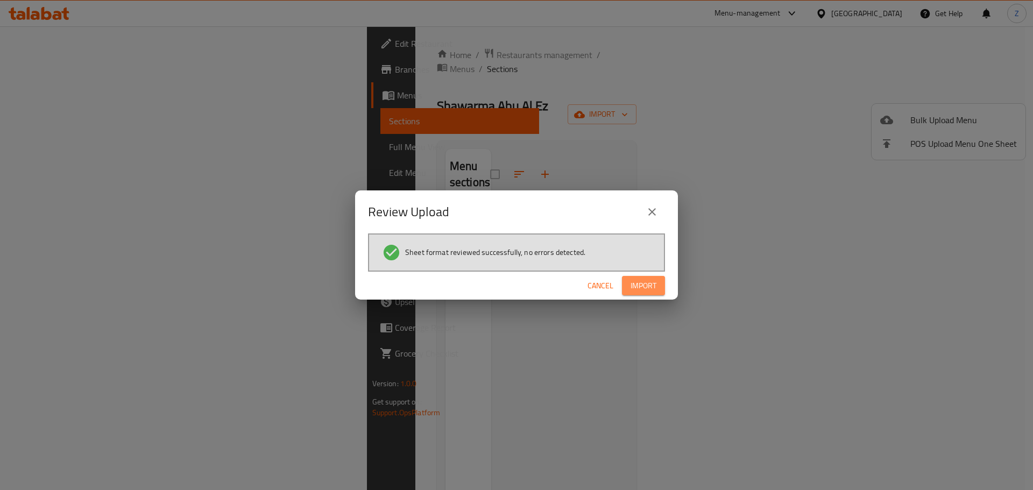
click at [659, 278] on button "Import" at bounding box center [643, 286] width 43 height 20
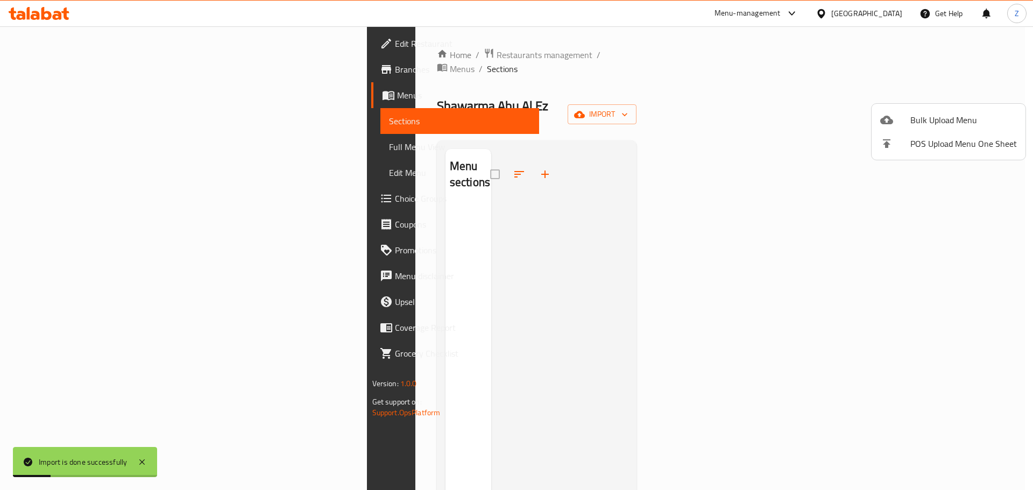
click at [567, 323] on div at bounding box center [516, 245] width 1033 height 490
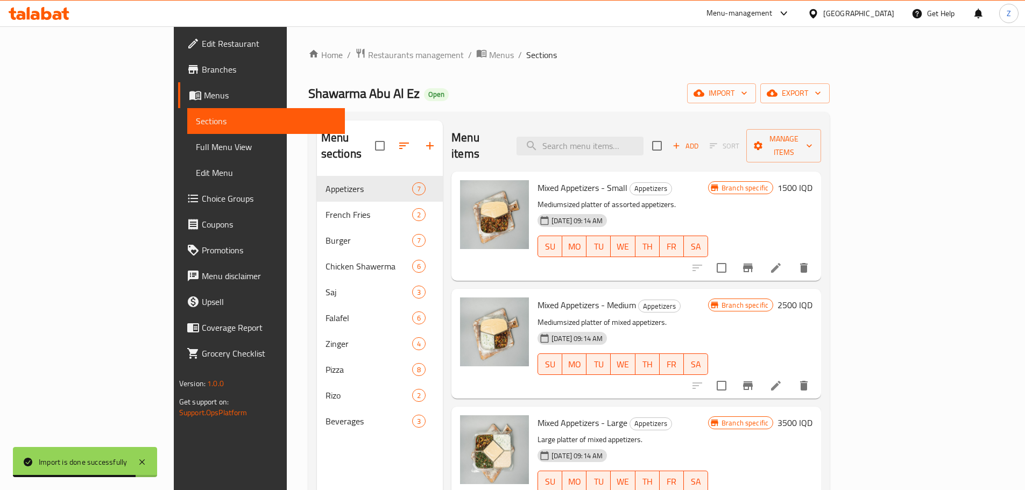
click at [519, 106] on div "Home / Restaurants management / Menus / Sections Shawarma Abu Al Ez Open import…" at bounding box center [569, 334] width 522 height 572
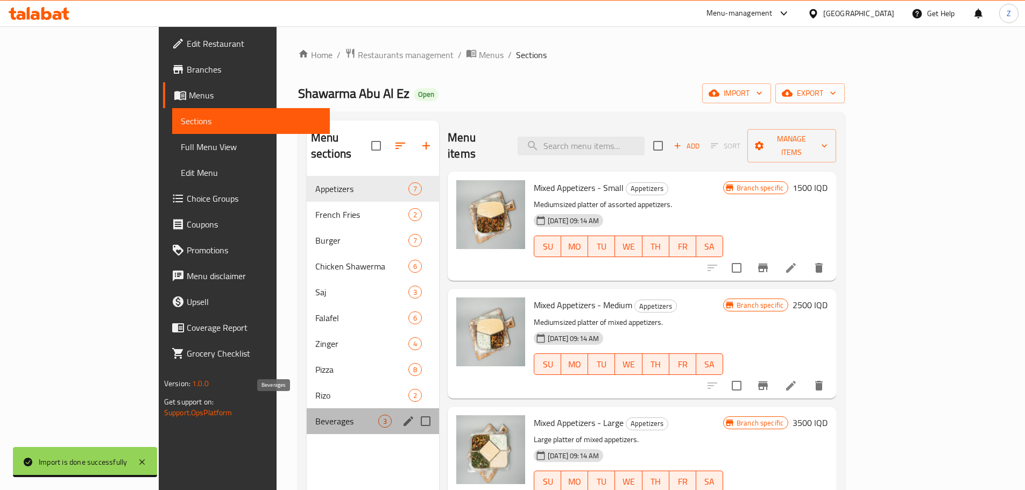
click at [315, 415] on span "Beverages" at bounding box center [346, 421] width 63 height 13
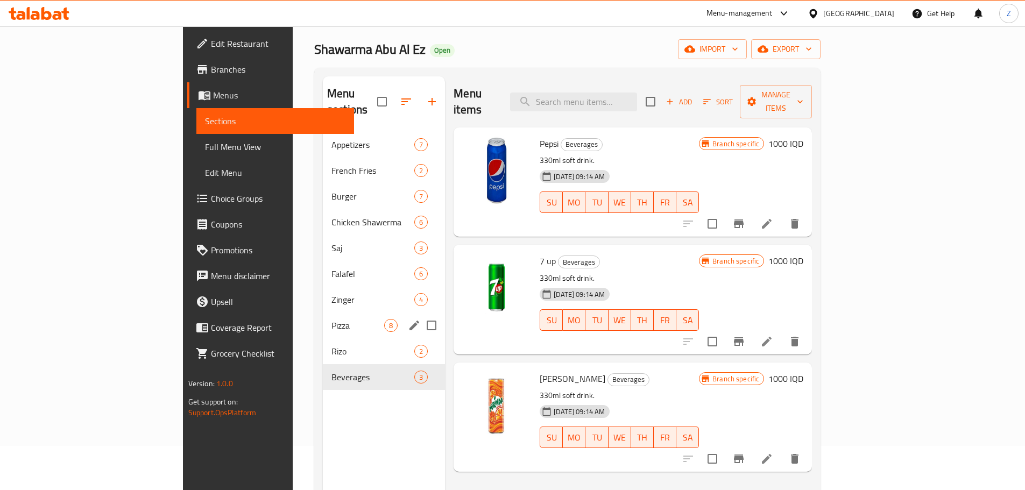
scroll to position [43, 0]
click at [332, 320] on span "Pizza" at bounding box center [358, 326] width 53 height 13
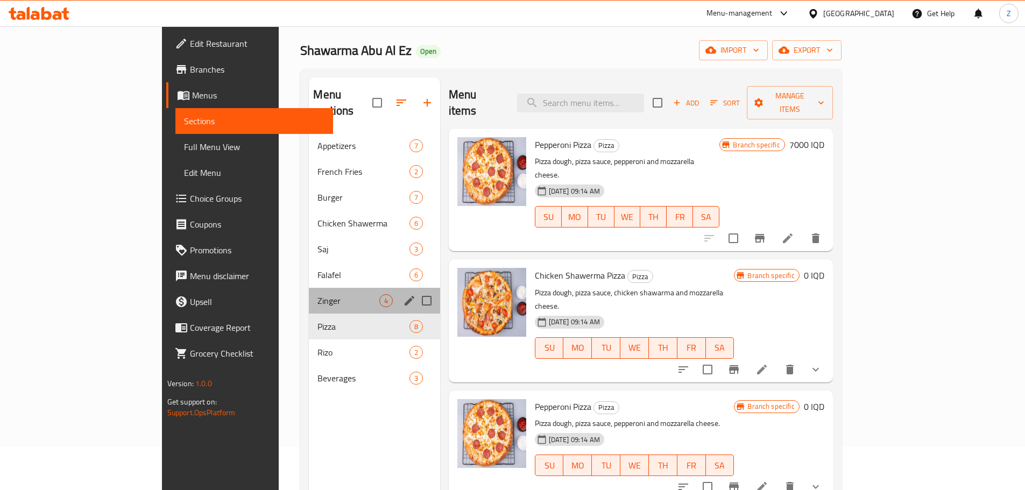
click at [351, 288] on div "Zinger 4" at bounding box center [374, 301] width 131 height 26
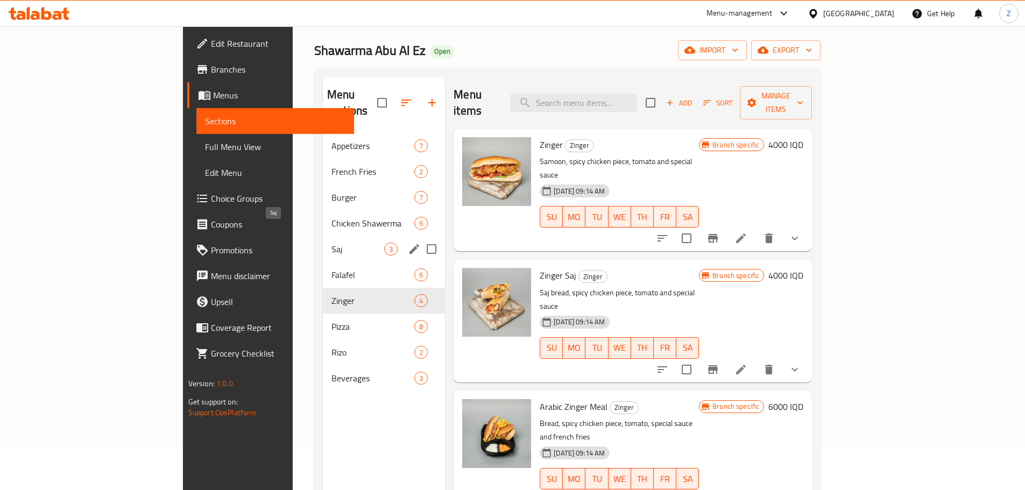
click at [332, 243] on span "Saj" at bounding box center [358, 249] width 53 height 13
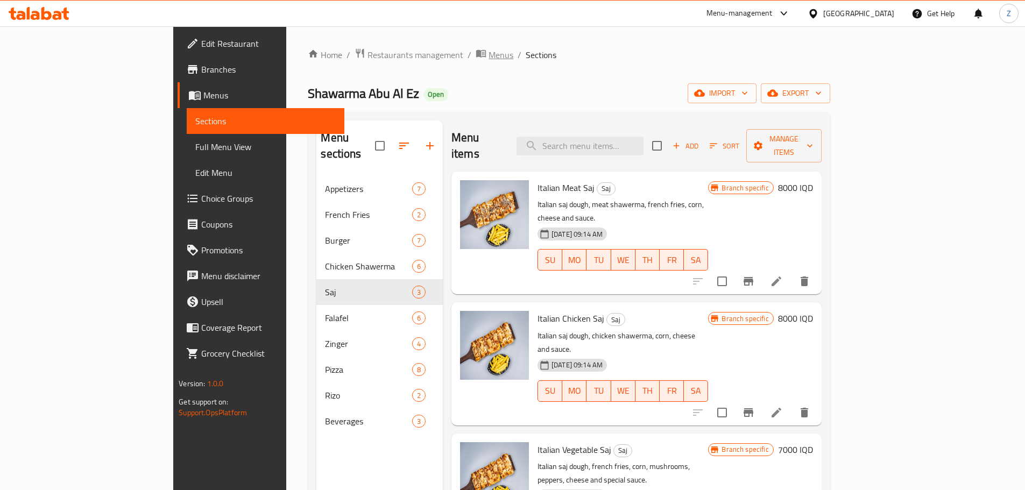
click at [489, 54] on span "Menus" at bounding box center [501, 54] width 25 height 13
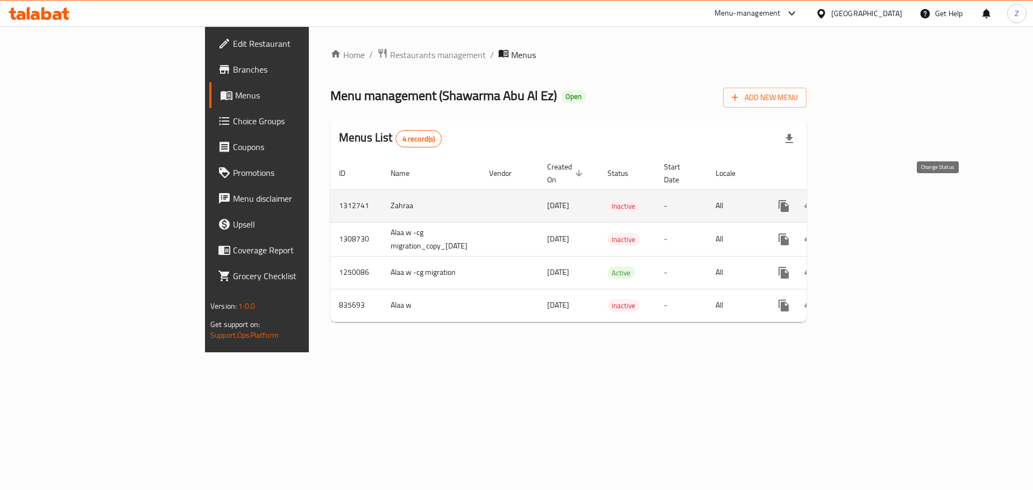
click at [823, 193] on button "enhanced table" at bounding box center [810, 206] width 26 height 26
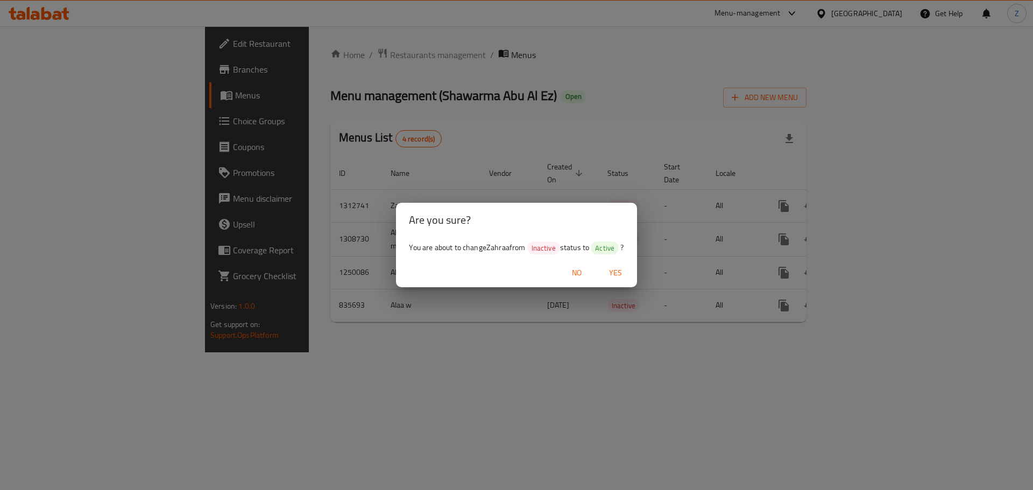
click at [623, 276] on span "Yes" at bounding box center [616, 272] width 26 height 13
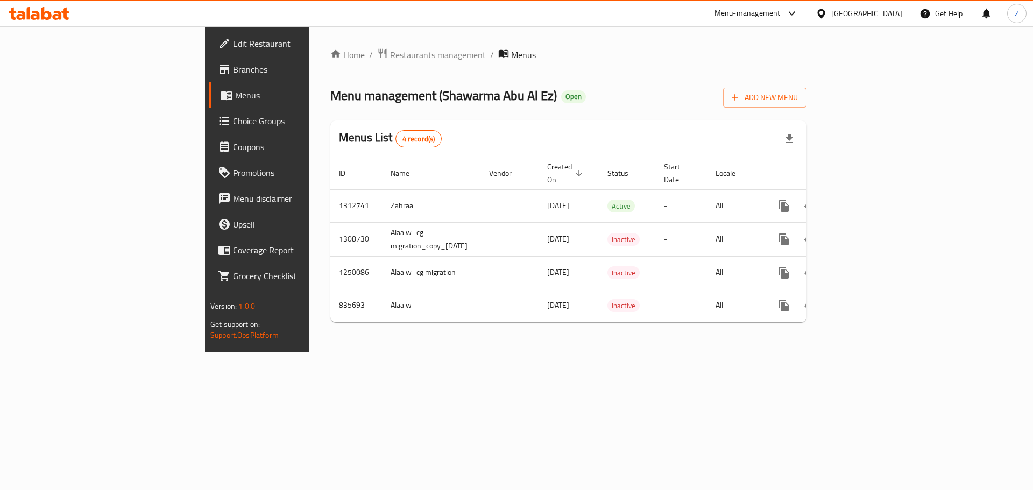
click at [390, 48] on span "Restaurants management" at bounding box center [438, 54] width 96 height 13
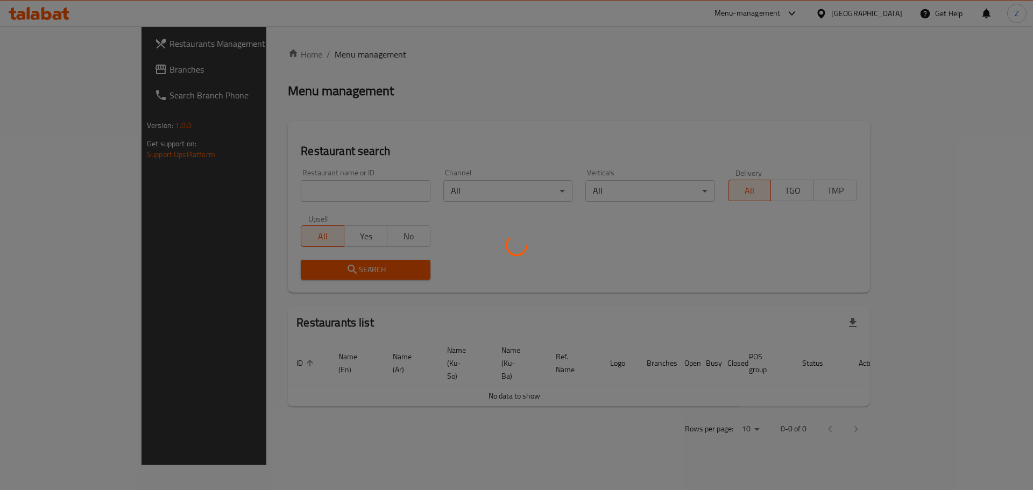
click at [298, 194] on div at bounding box center [516, 245] width 1033 height 490
click at [301, 190] on div at bounding box center [516, 245] width 1033 height 490
click at [342, 194] on div at bounding box center [516, 245] width 1033 height 490
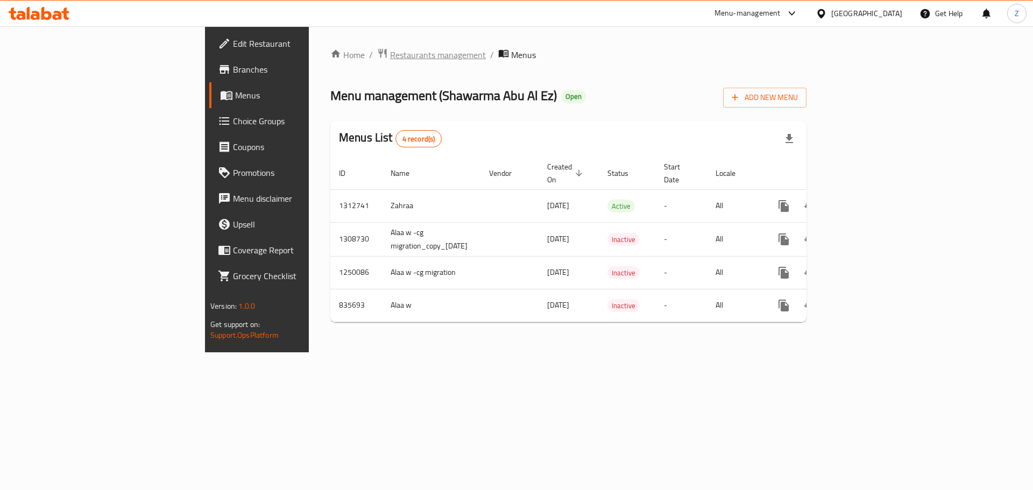
drag, startPoint x: 308, startPoint y: 67, endPoint x: 308, endPoint y: 56, distance: 10.8
click at [330, 66] on div "Home / Restaurants management / Menus Menu management ( Shawarma Abu Al Ez ) Op…" at bounding box center [568, 189] width 476 height 283
drag, startPoint x: 308, startPoint y: 55, endPoint x: 306, endPoint y: 67, distance: 11.5
click at [390, 55] on span "Restaurants management" at bounding box center [438, 54] width 96 height 13
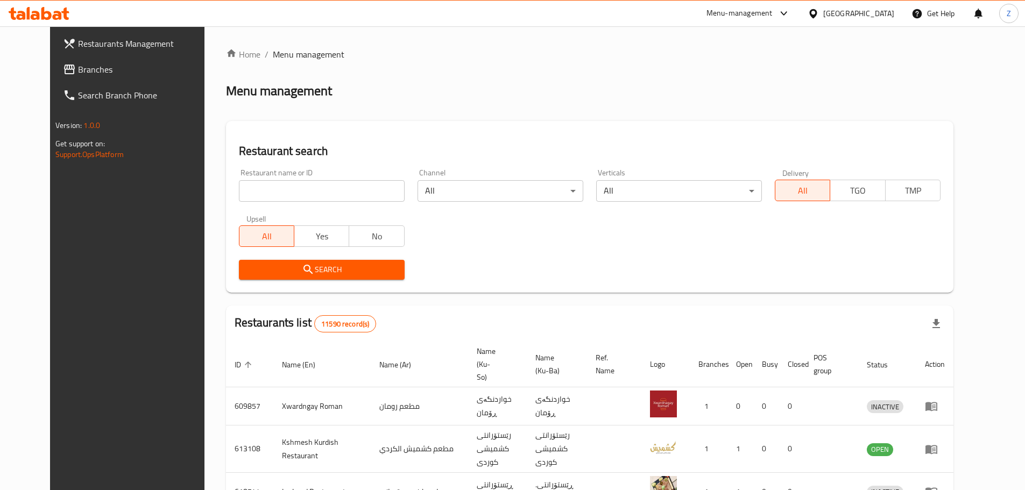
click at [283, 189] on input "search" at bounding box center [322, 191] width 166 height 22
paste input "702075"
type input "702075"
click at [312, 271] on span "Search" at bounding box center [322, 269] width 149 height 13
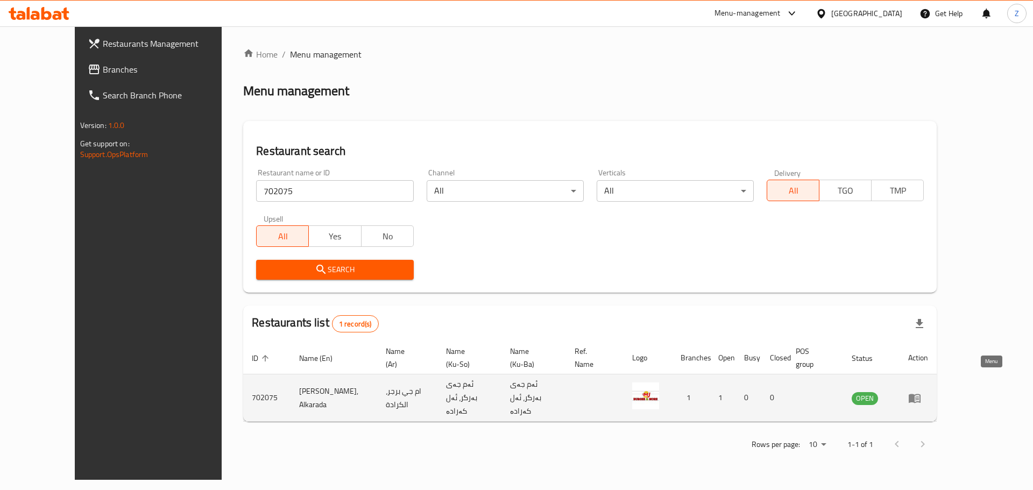
click at [921, 392] on icon "enhanced table" at bounding box center [914, 398] width 13 height 13
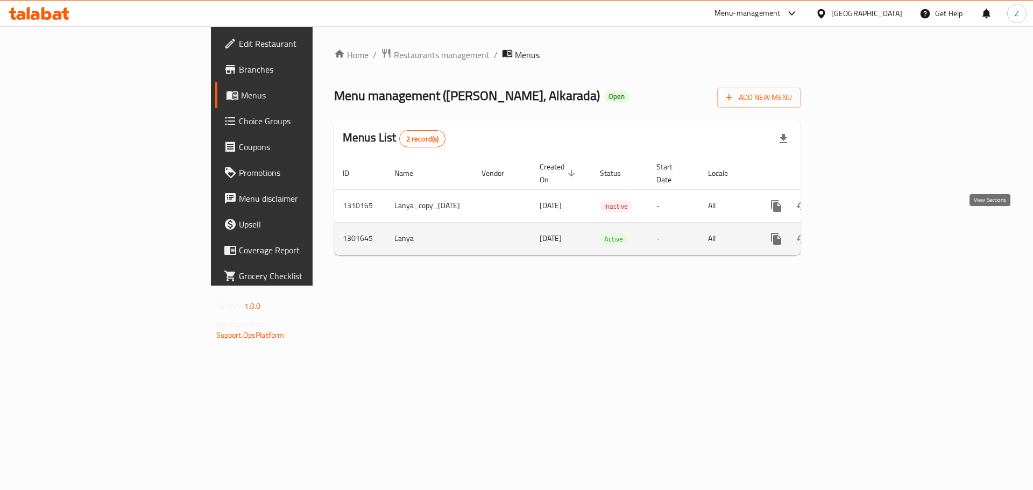
click at [859, 234] on icon "enhanced table" at bounding box center [854, 239] width 10 height 10
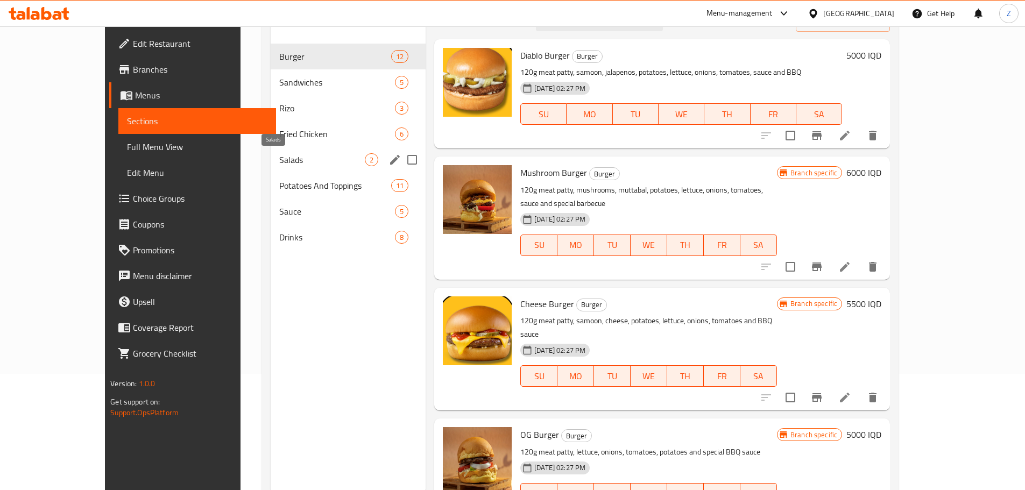
scroll to position [97, 0]
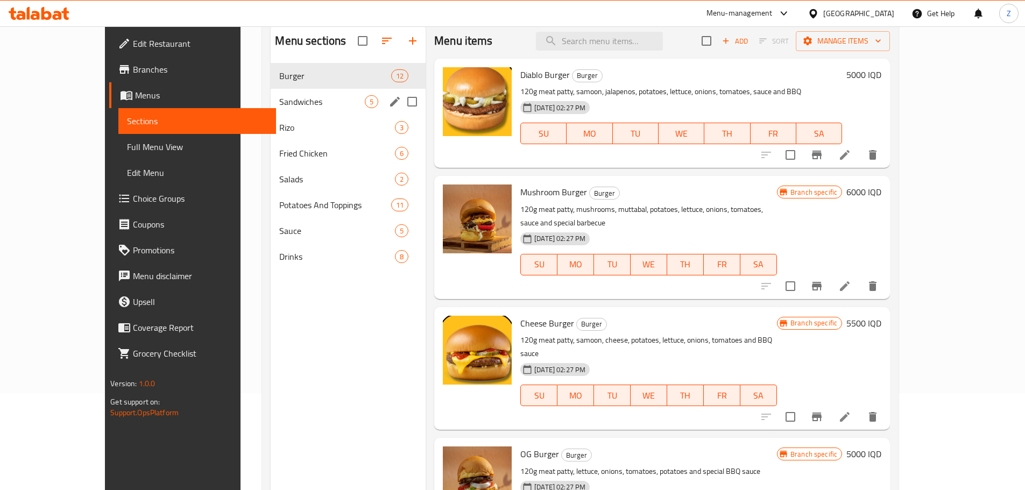
click at [279, 107] on span "Sandwiches" at bounding box center [322, 101] width 86 height 13
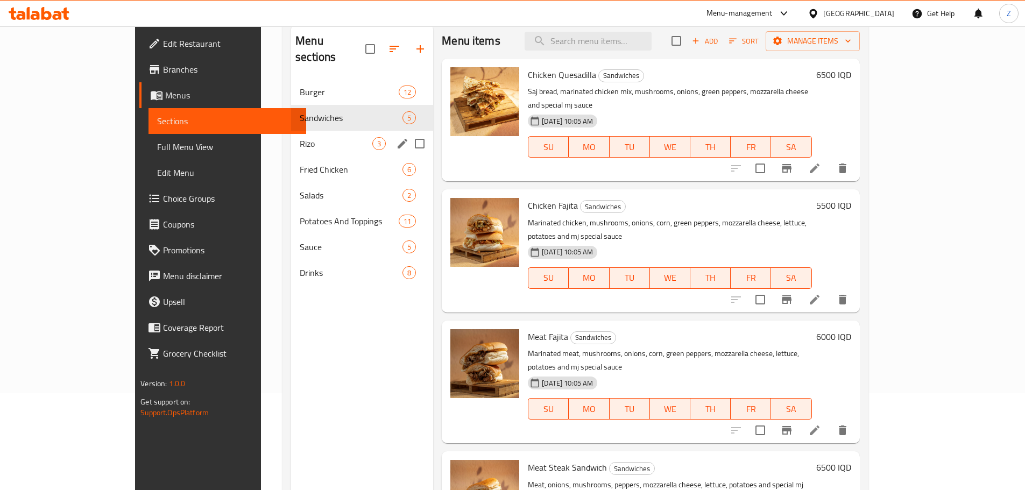
click at [291, 138] on div "Rizo 3" at bounding box center [362, 144] width 142 height 26
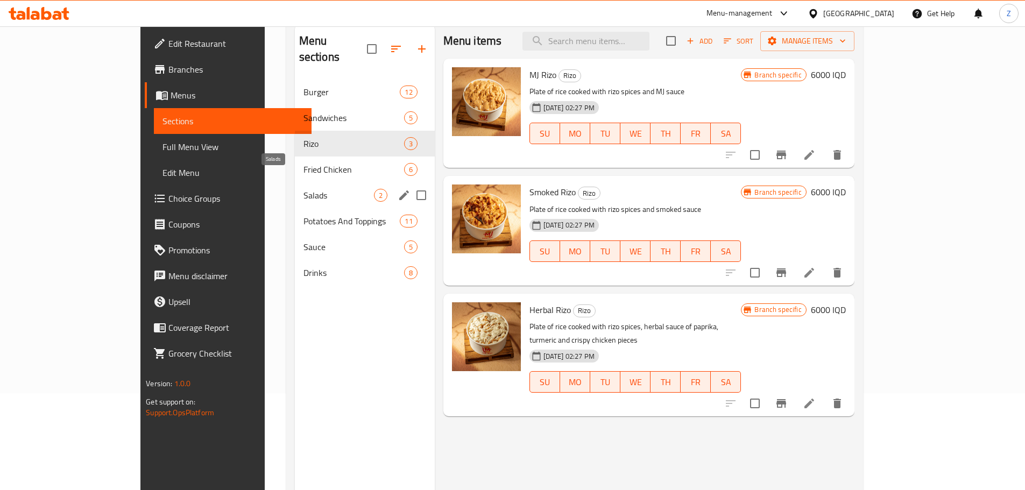
click at [304, 189] on span "Salads" at bounding box center [339, 195] width 70 height 13
